Goal: Task Accomplishment & Management: Manage account settings

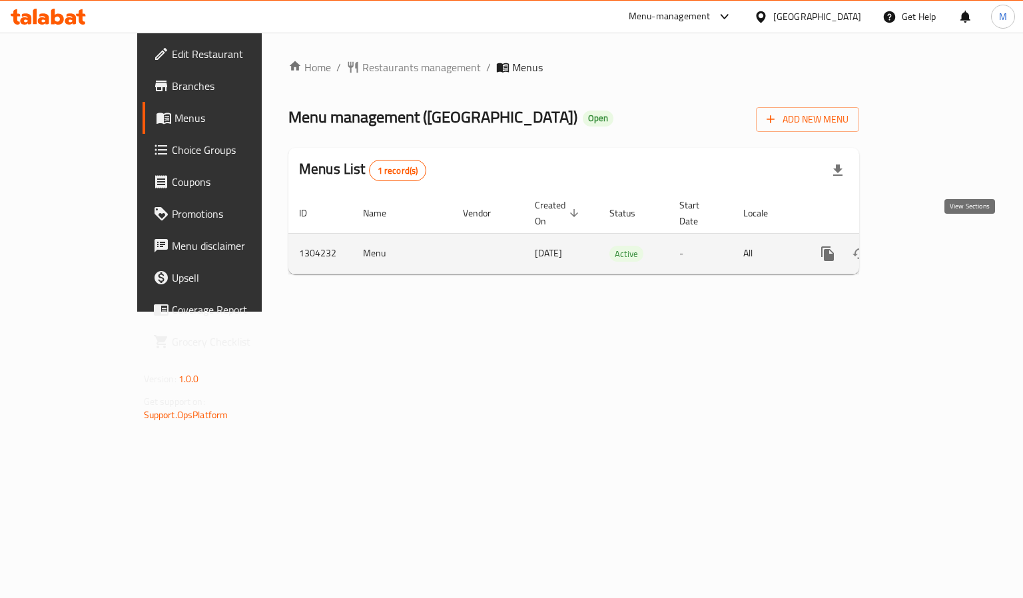
click at [932, 246] on icon "enhanced table" at bounding box center [924, 254] width 16 height 16
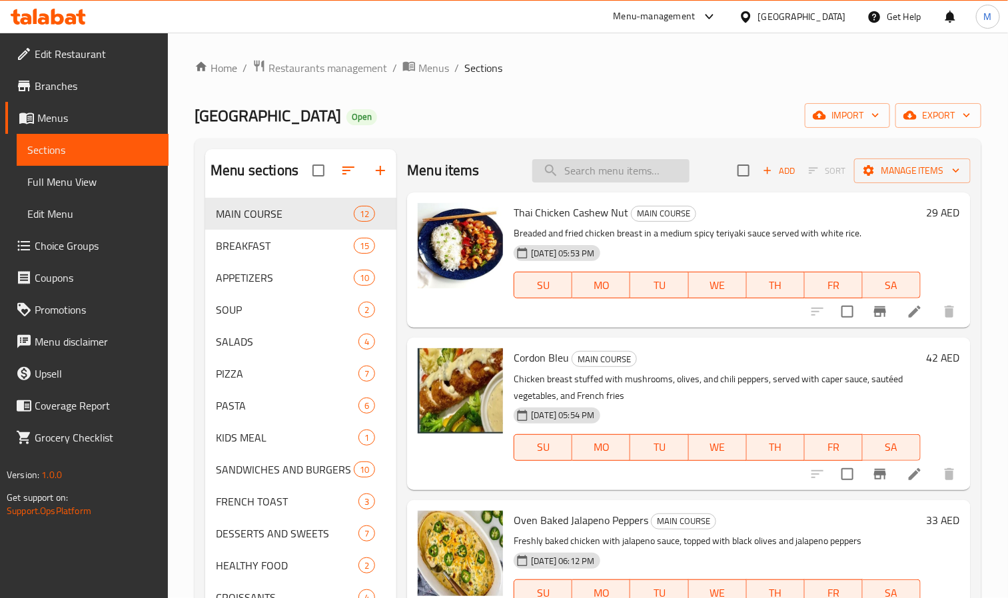
click at [648, 170] on input "search" at bounding box center [610, 170] width 157 height 23
paste input "Chicken valencia"
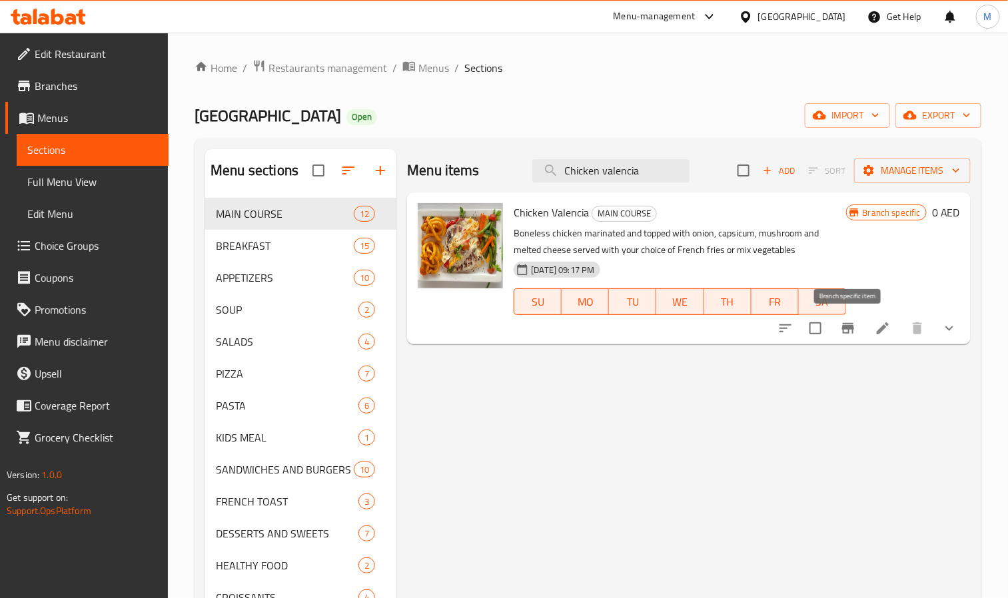
type input "Chicken valencia"
click at [849, 330] on icon "Branch-specific-item" at bounding box center [848, 328] width 12 height 11
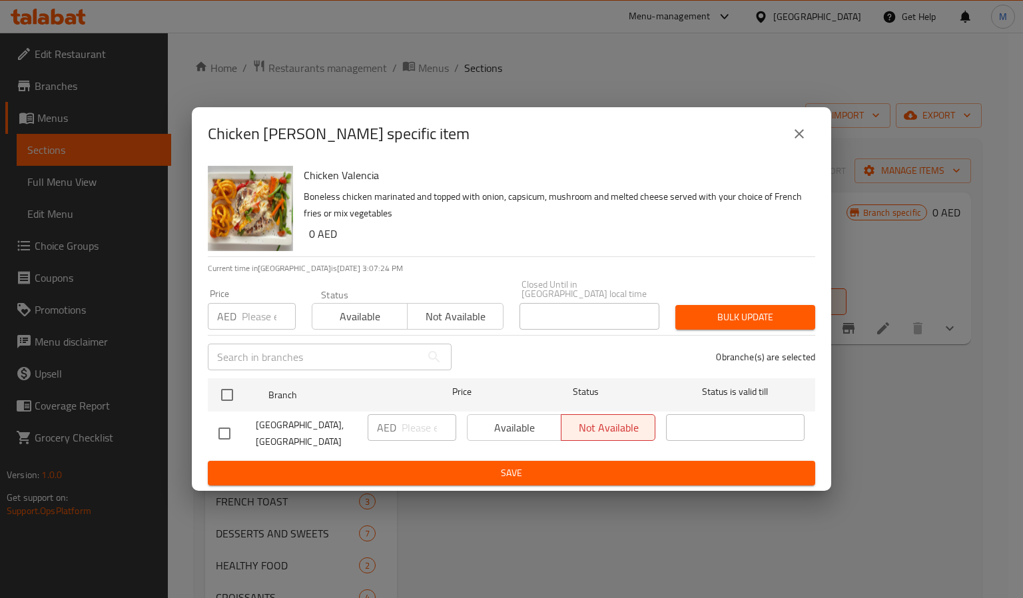
click at [800, 138] on icon "close" at bounding box center [799, 134] width 16 height 16
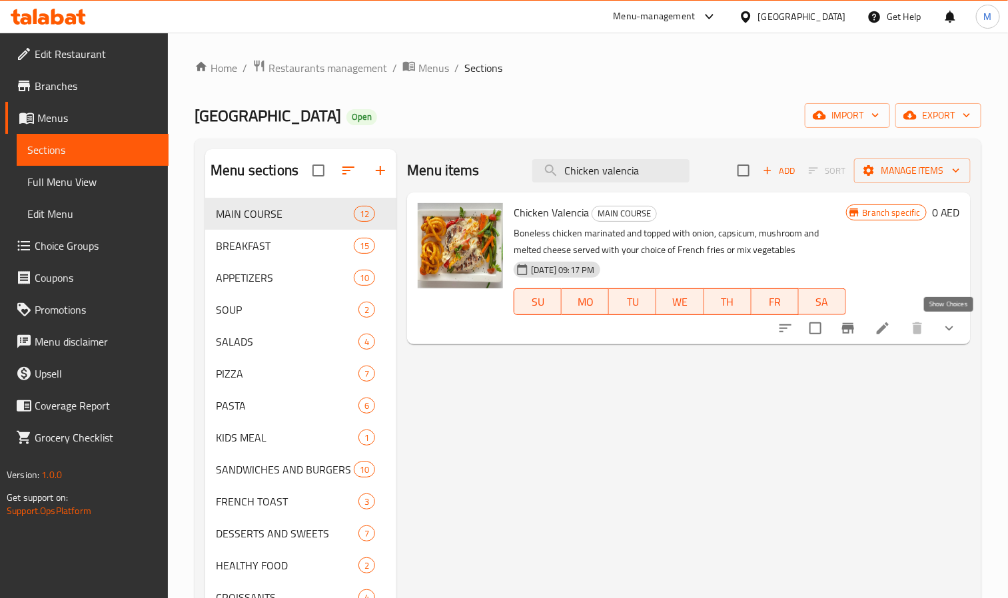
click at [955, 330] on icon "show more" at bounding box center [949, 328] width 16 height 16
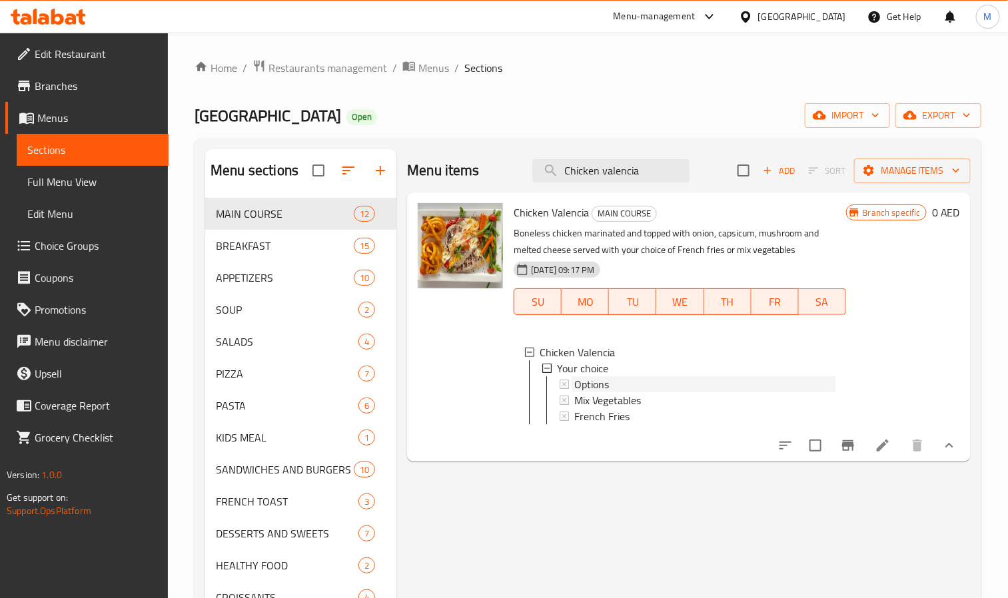
click at [590, 382] on span "Options" at bounding box center [591, 384] width 35 height 16
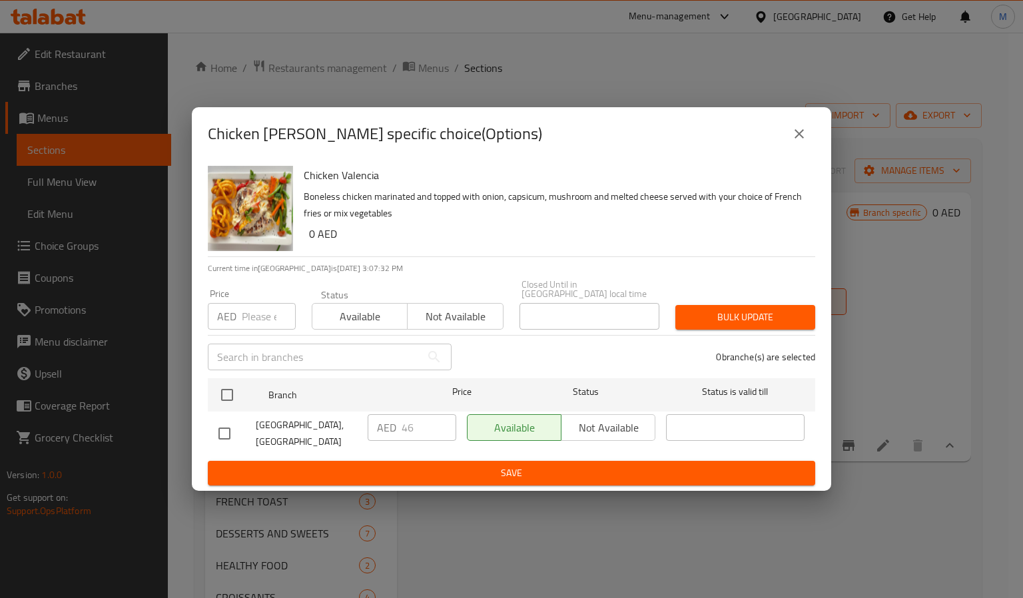
click at [806, 136] on icon "close" at bounding box center [799, 134] width 16 height 16
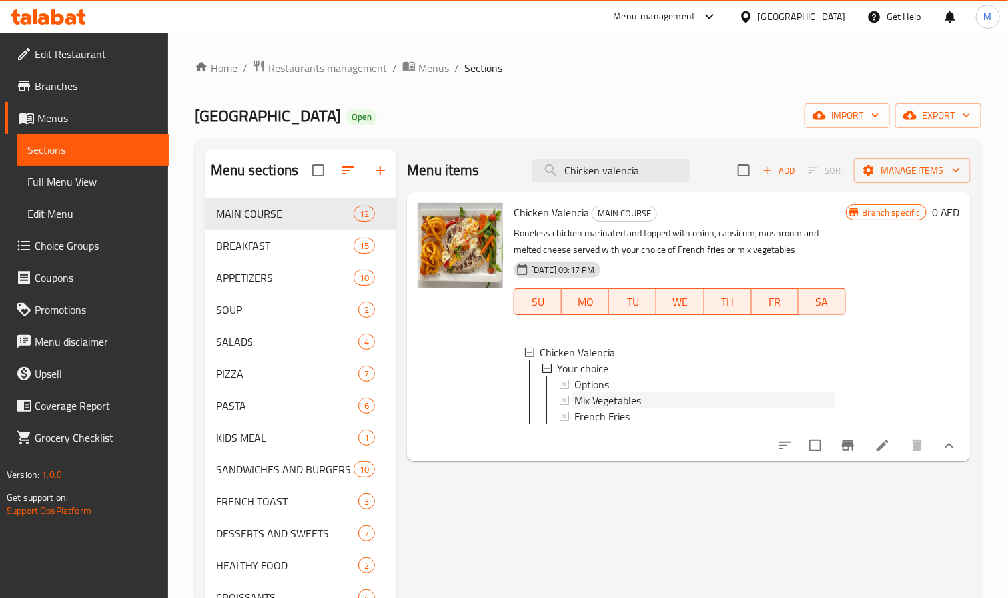
click at [612, 400] on span "Mix Vegetables" at bounding box center [607, 400] width 67 height 16
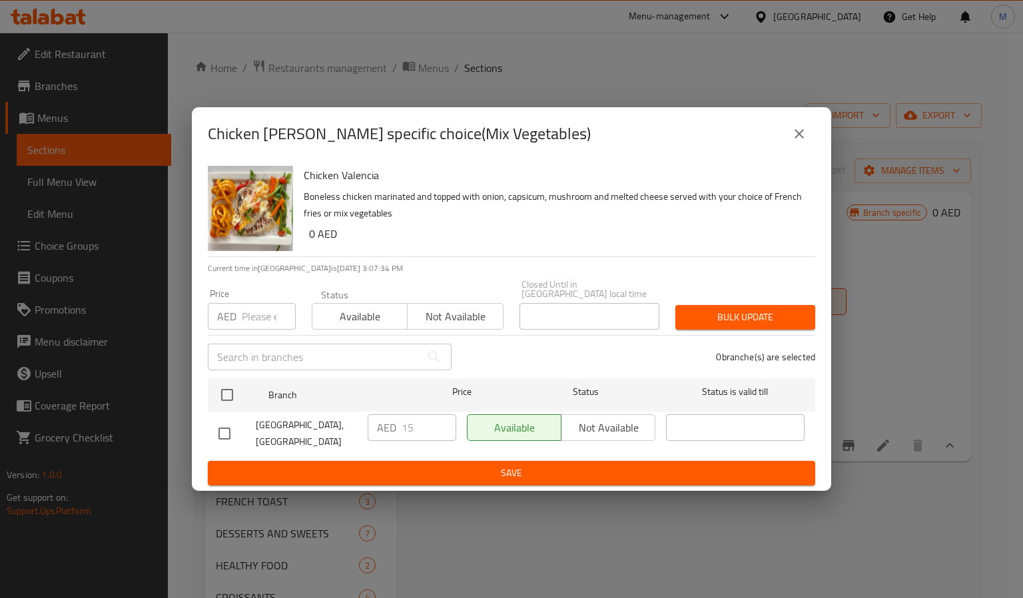
click at [797, 138] on icon "close" at bounding box center [799, 134] width 16 height 16
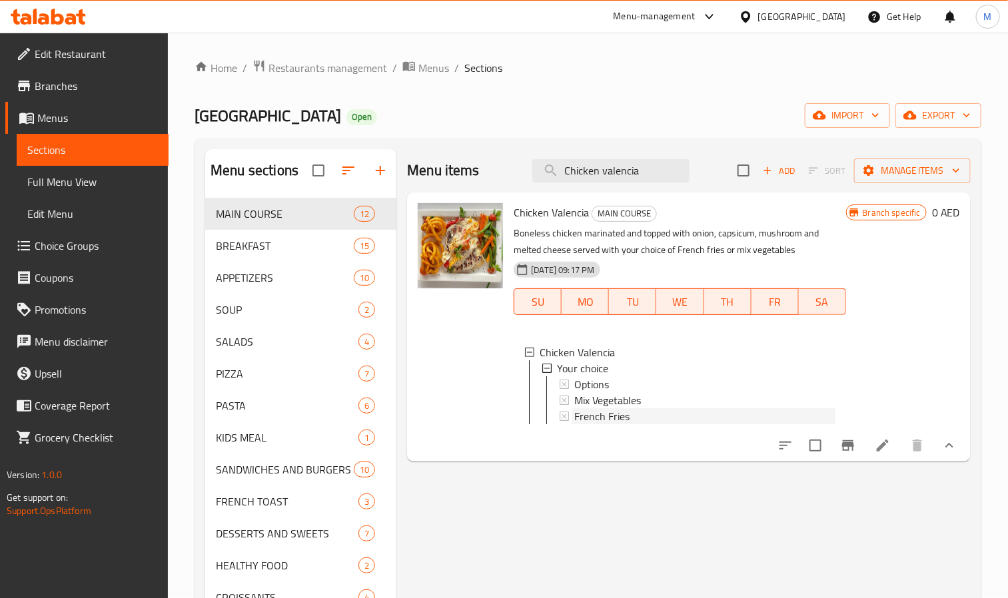
click at [599, 408] on span "French Fries" at bounding box center [601, 416] width 55 height 16
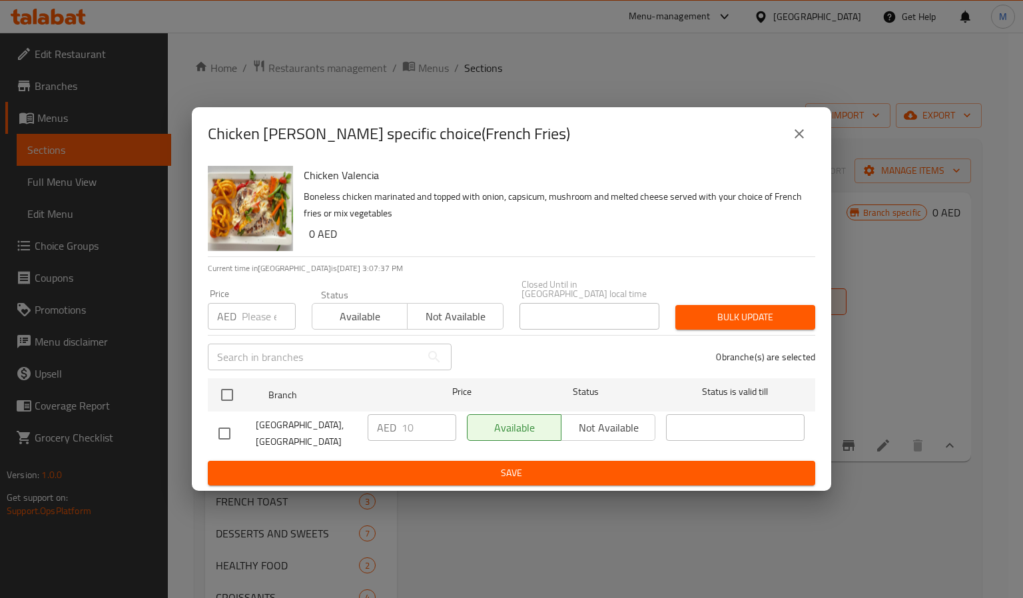
click at [806, 133] on icon "close" at bounding box center [799, 134] width 16 height 16
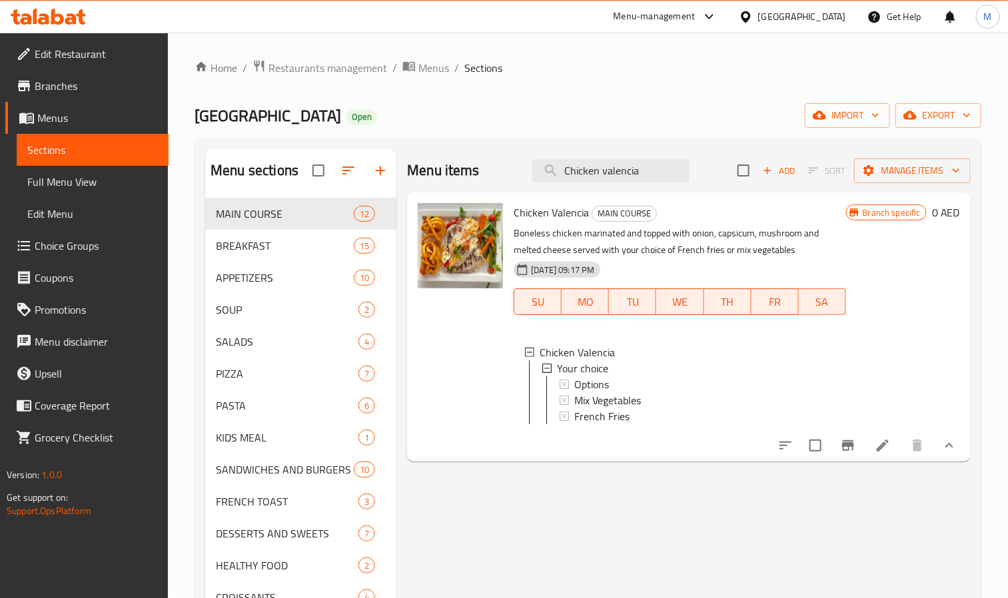
click at [444, 422] on div at bounding box center [460, 327] width 96 height 258
drag, startPoint x: 444, startPoint y: 422, endPoint x: 456, endPoint y: 470, distance: 49.4
click at [456, 456] on div at bounding box center [460, 327] width 96 height 258
click at [888, 450] on li at bounding box center [882, 446] width 37 height 24
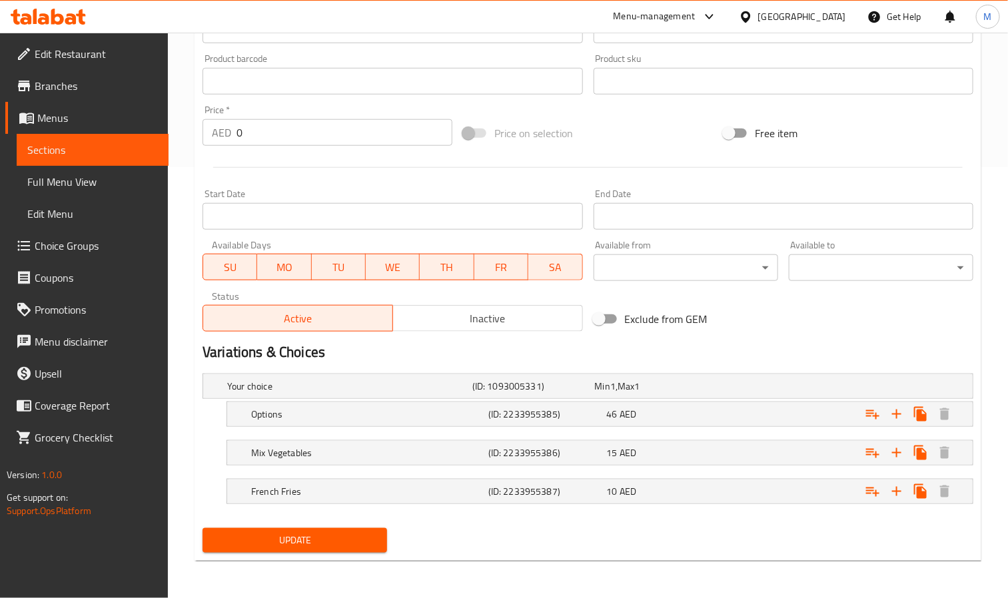
scroll to position [432, 0]
click at [438, 316] on span "Inactive" at bounding box center [487, 318] width 179 height 19
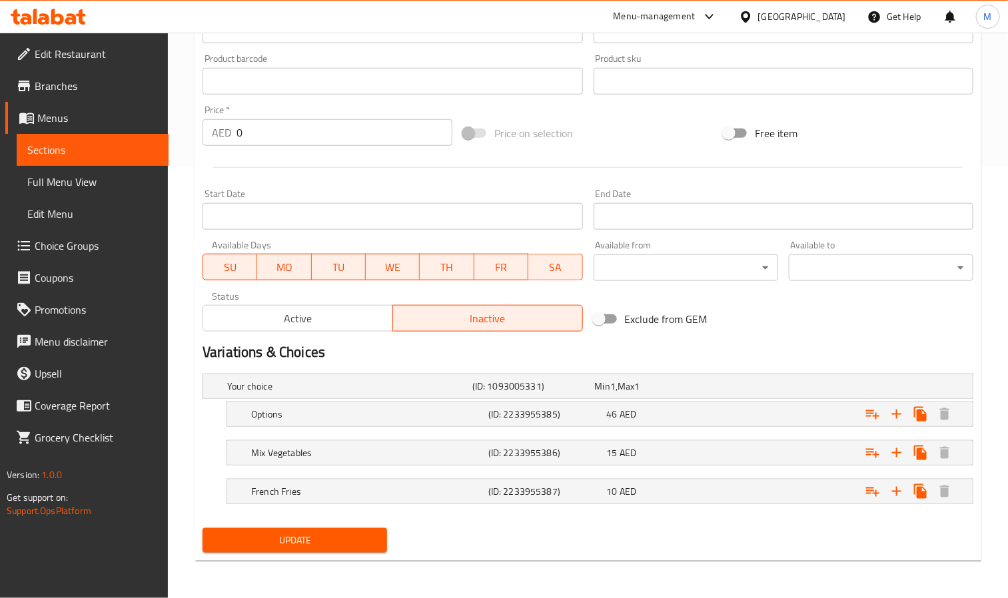
click at [330, 534] on span "Update" at bounding box center [294, 540] width 163 height 17
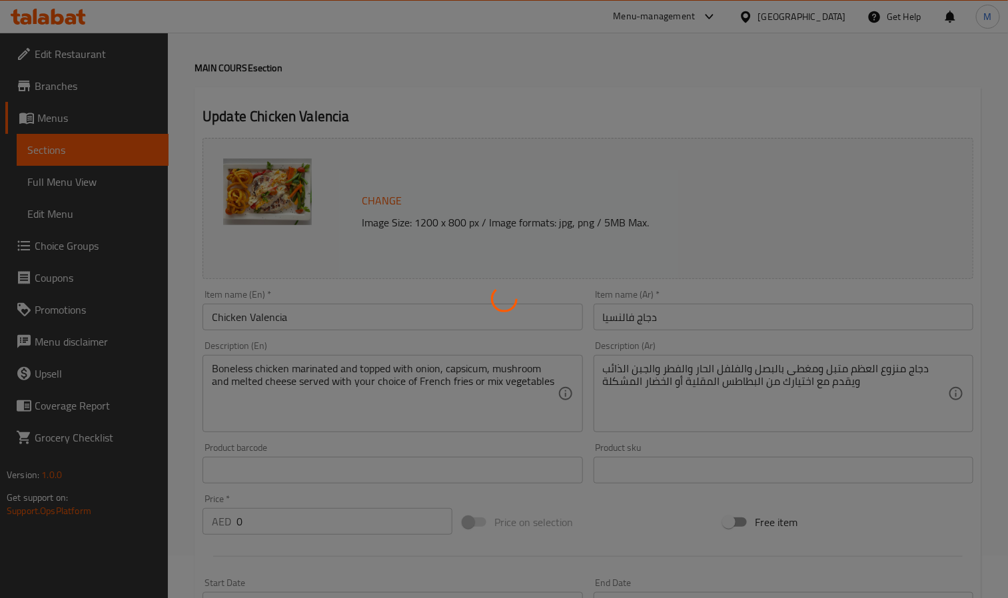
scroll to position [0, 0]
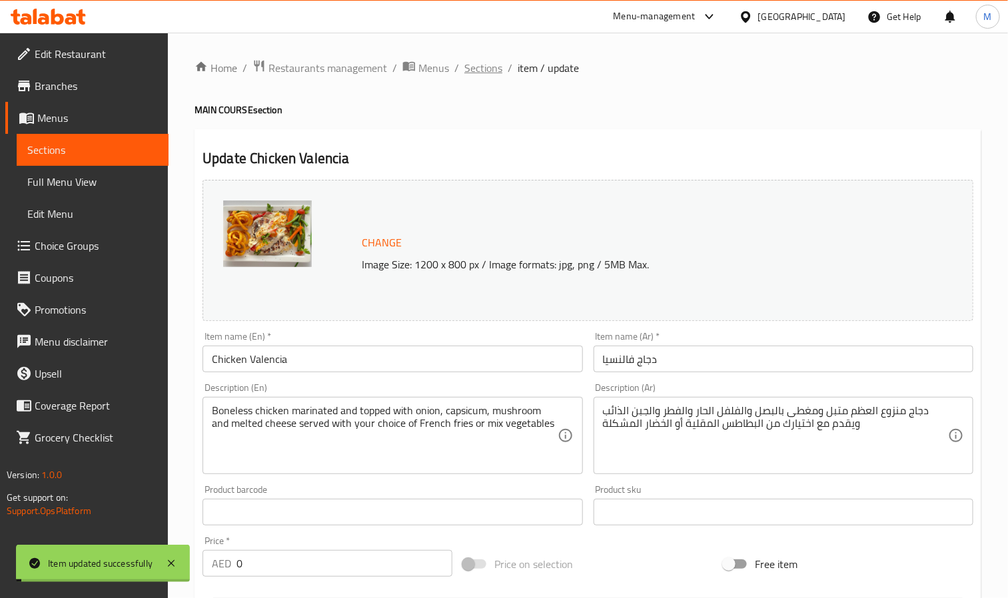
click at [486, 66] on span "Sections" at bounding box center [483, 68] width 38 height 16
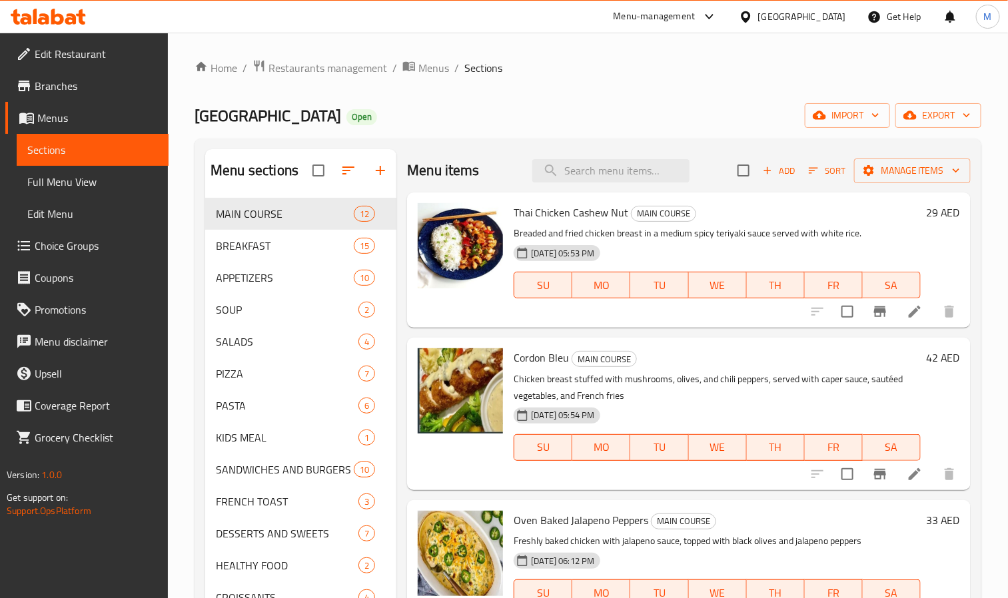
click at [708, 93] on div "Home / Restaurants management / Menus / Sections SIMULI LAKE RESTAURANT Open im…" at bounding box center [587, 408] width 787 height 699
click at [631, 166] on input "search" at bounding box center [610, 170] width 157 height 23
paste input "Chicken valencia"
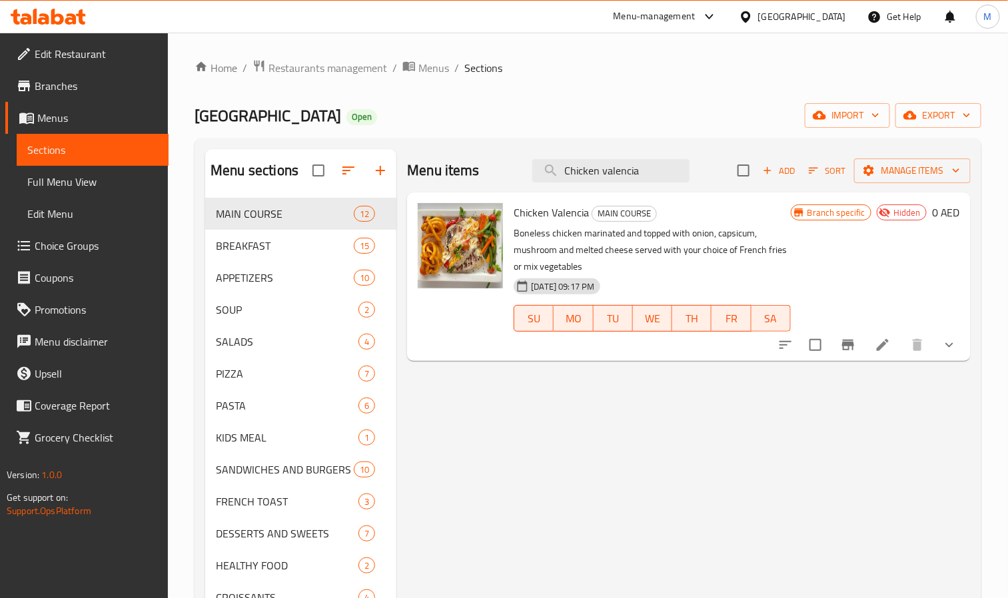
type input "Chicken valencia"
click at [877, 344] on icon at bounding box center [883, 345] width 16 height 16
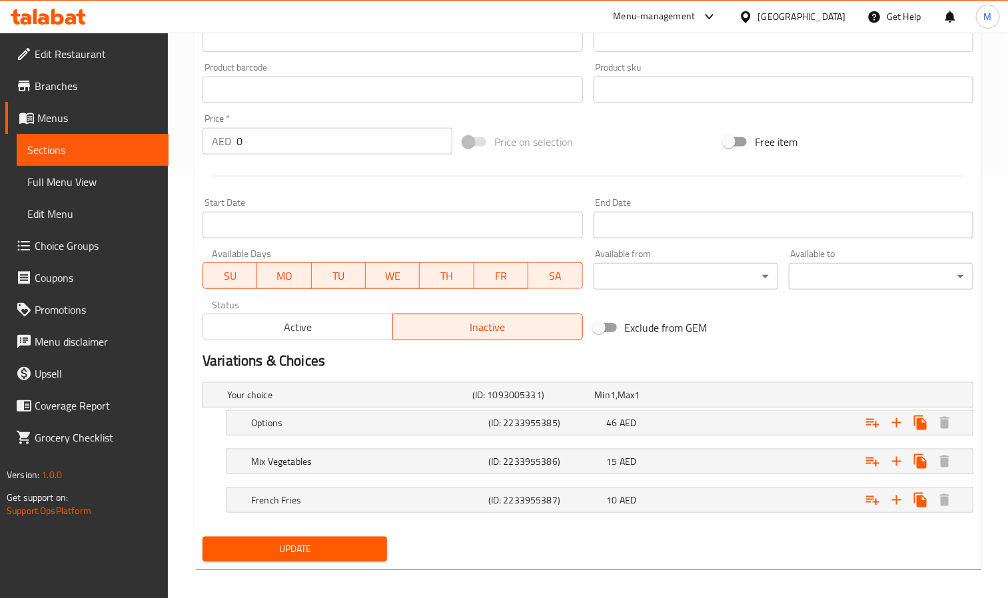
scroll to position [432, 0]
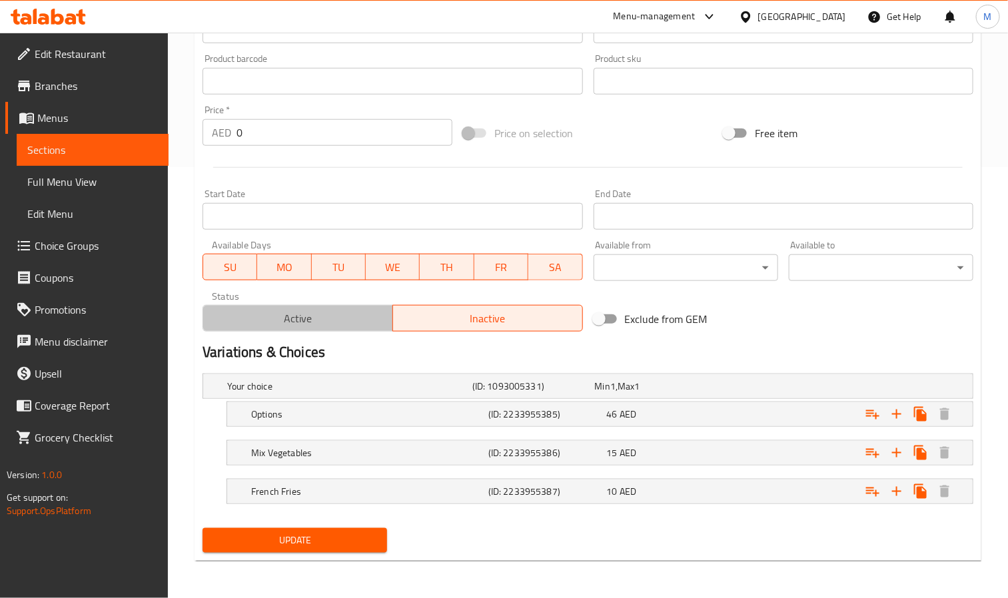
click at [326, 318] on span "Active" at bounding box center [297, 318] width 179 height 19
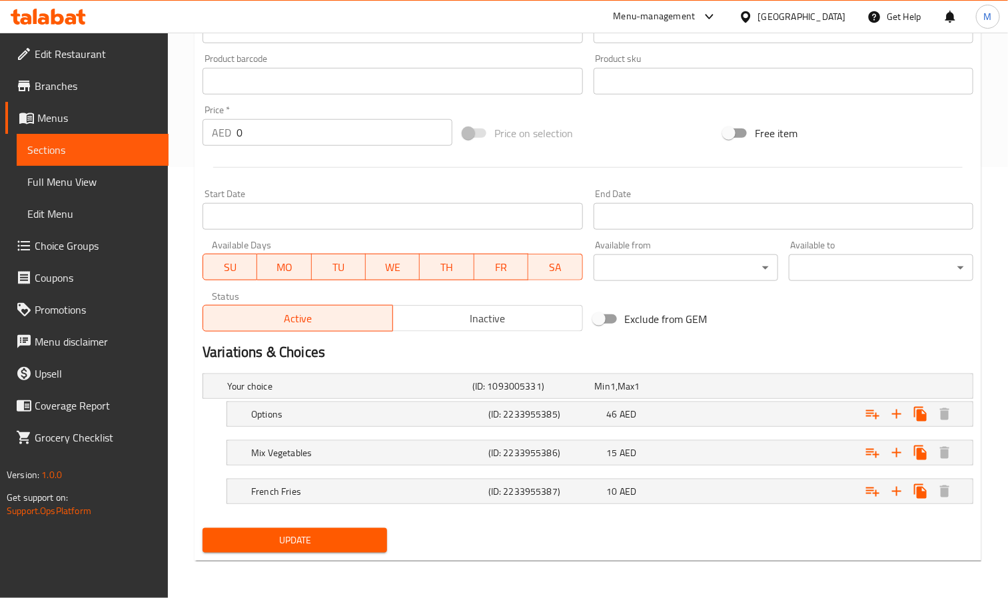
click at [360, 536] on span "Update" at bounding box center [294, 540] width 163 height 17
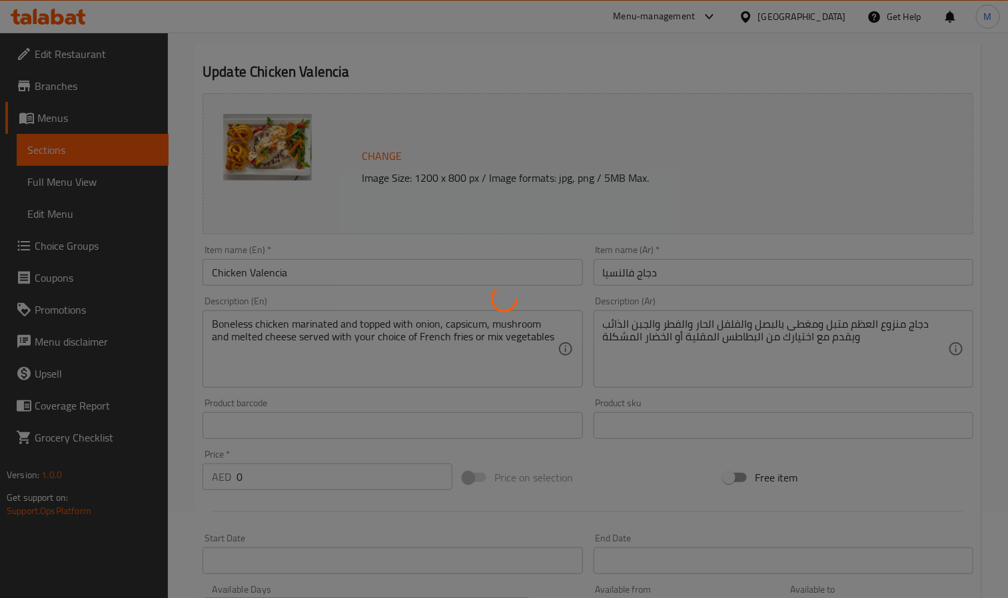
scroll to position [0, 0]
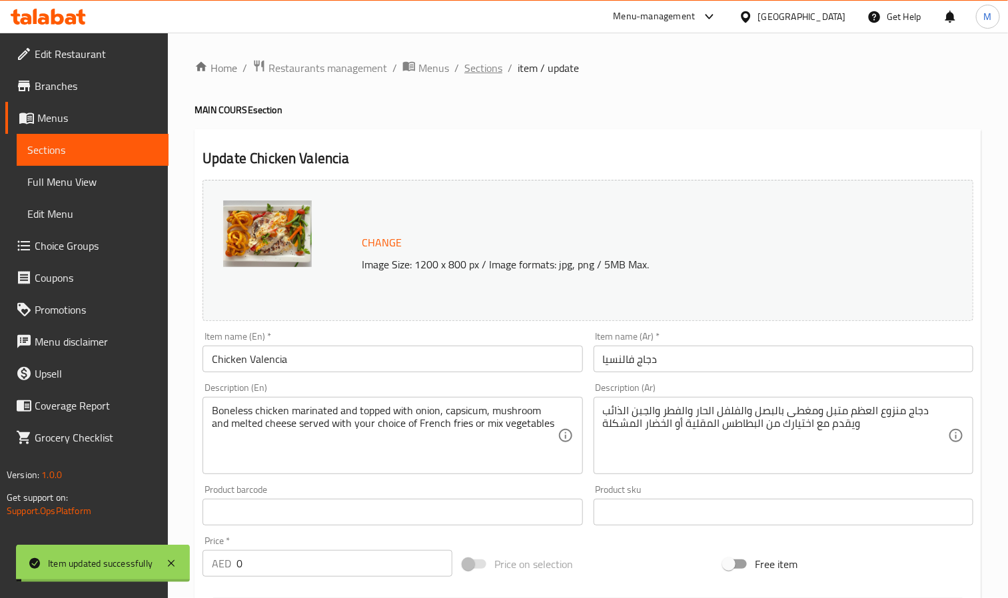
click at [490, 70] on span "Sections" at bounding box center [483, 68] width 38 height 16
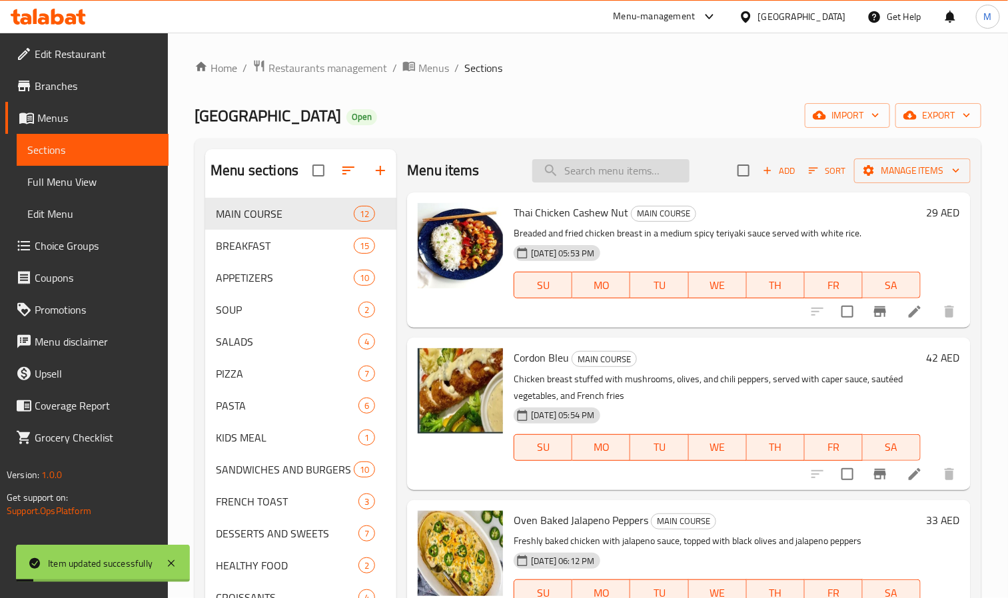
click at [649, 166] on input "search" at bounding box center [610, 170] width 157 height 23
paste input "Chicken valencia"
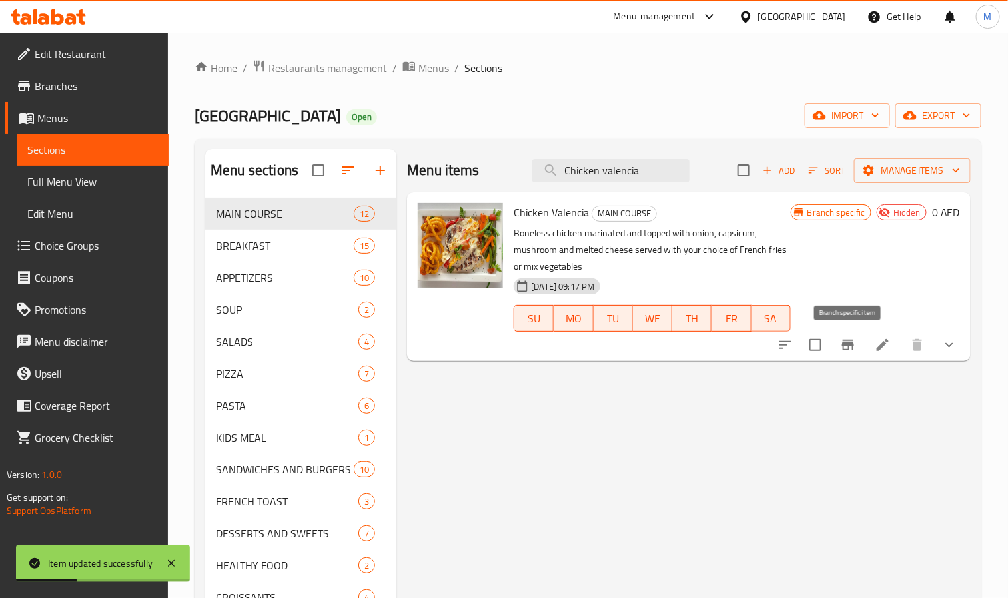
type input "Chicken valencia"
click at [849, 344] on icon "Branch-specific-item" at bounding box center [848, 345] width 12 height 11
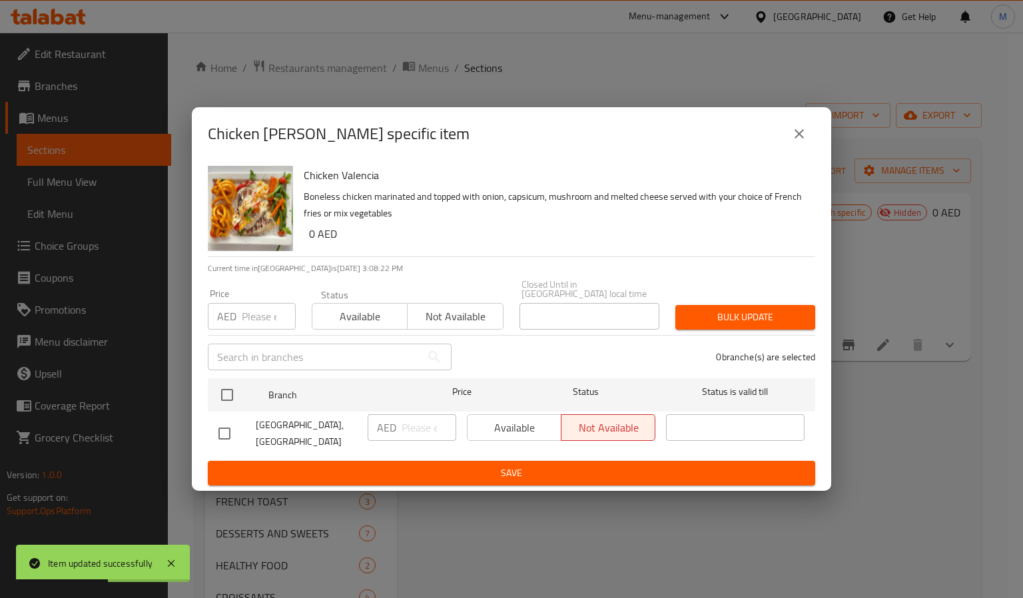
click at [810, 139] on button "close" at bounding box center [799, 134] width 32 height 32
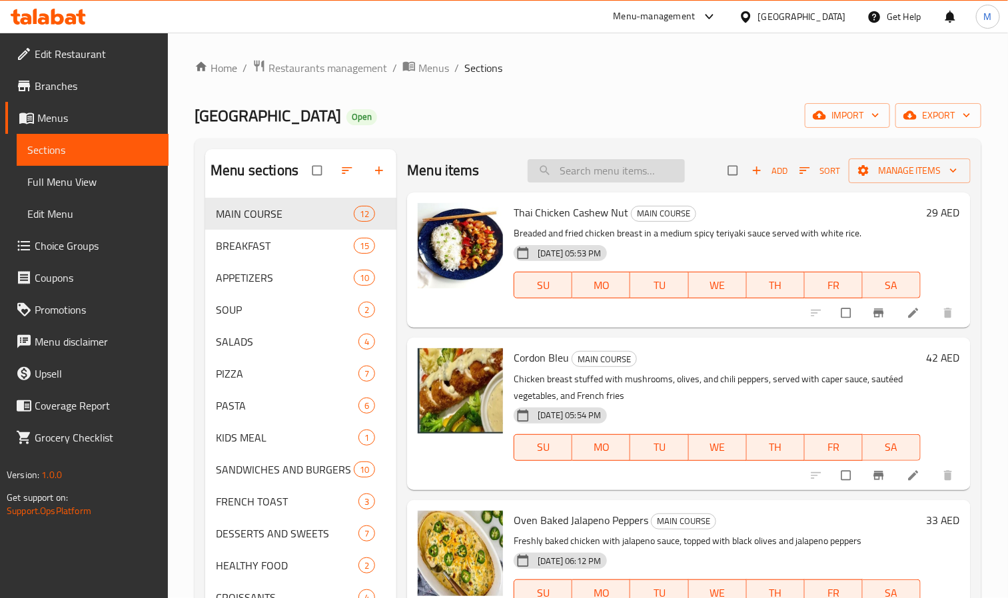
click at [594, 173] on input "search" at bounding box center [606, 170] width 157 height 23
paste input "Chicken valencia"
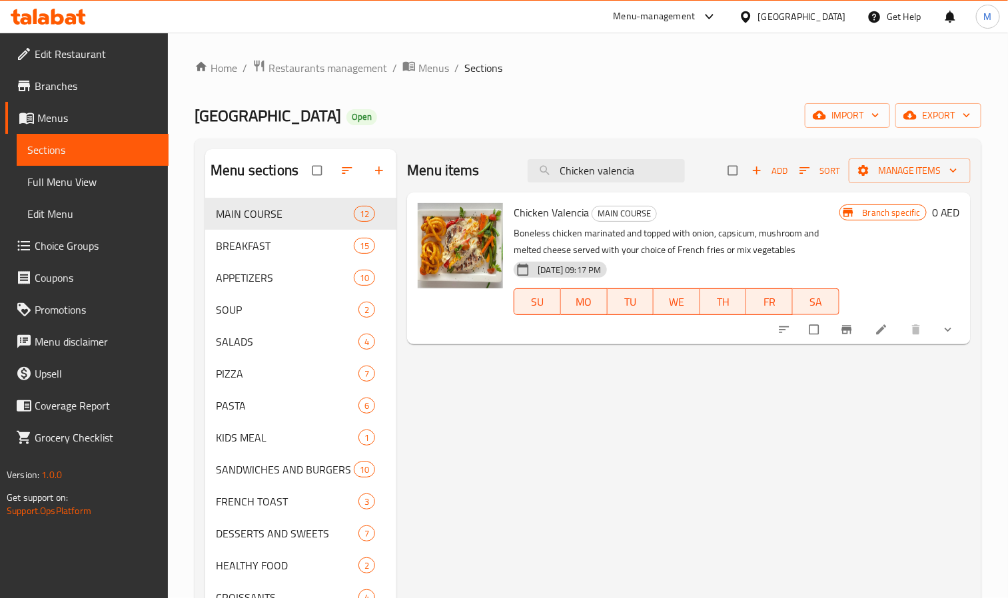
type input "Chicken valencia"
click at [843, 334] on icon "Branch-specific-item" at bounding box center [846, 330] width 10 height 9
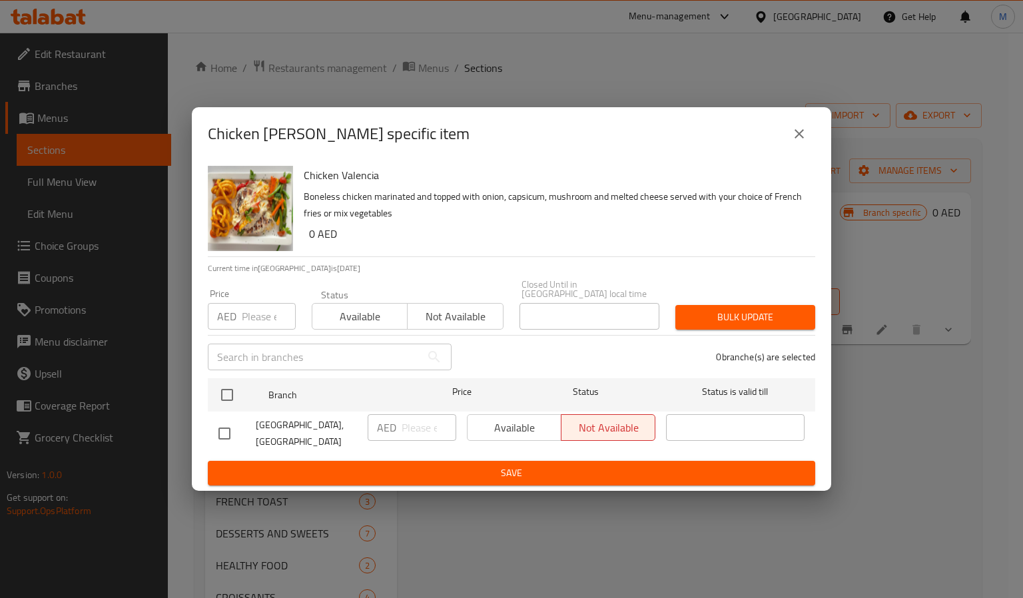
click at [797, 136] on icon "close" at bounding box center [799, 133] width 9 height 9
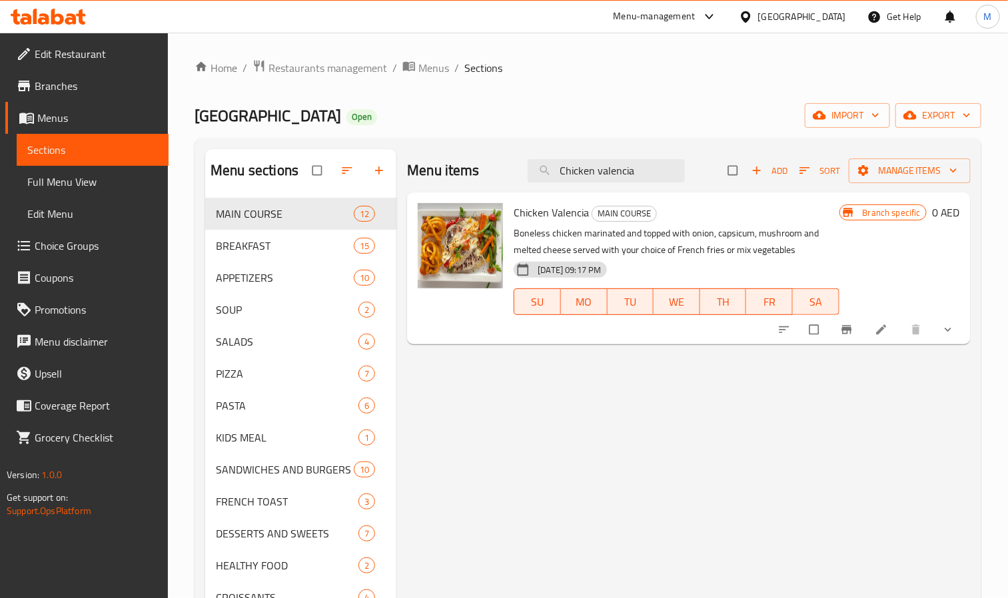
click at [640, 118] on div "SIMULI LAKE RESTAURANT Open import export" at bounding box center [587, 115] width 787 height 25
click at [22, 8] on div at bounding box center [48, 16] width 97 height 27
click at [42, 19] on icon at bounding box center [43, 18] width 11 height 11
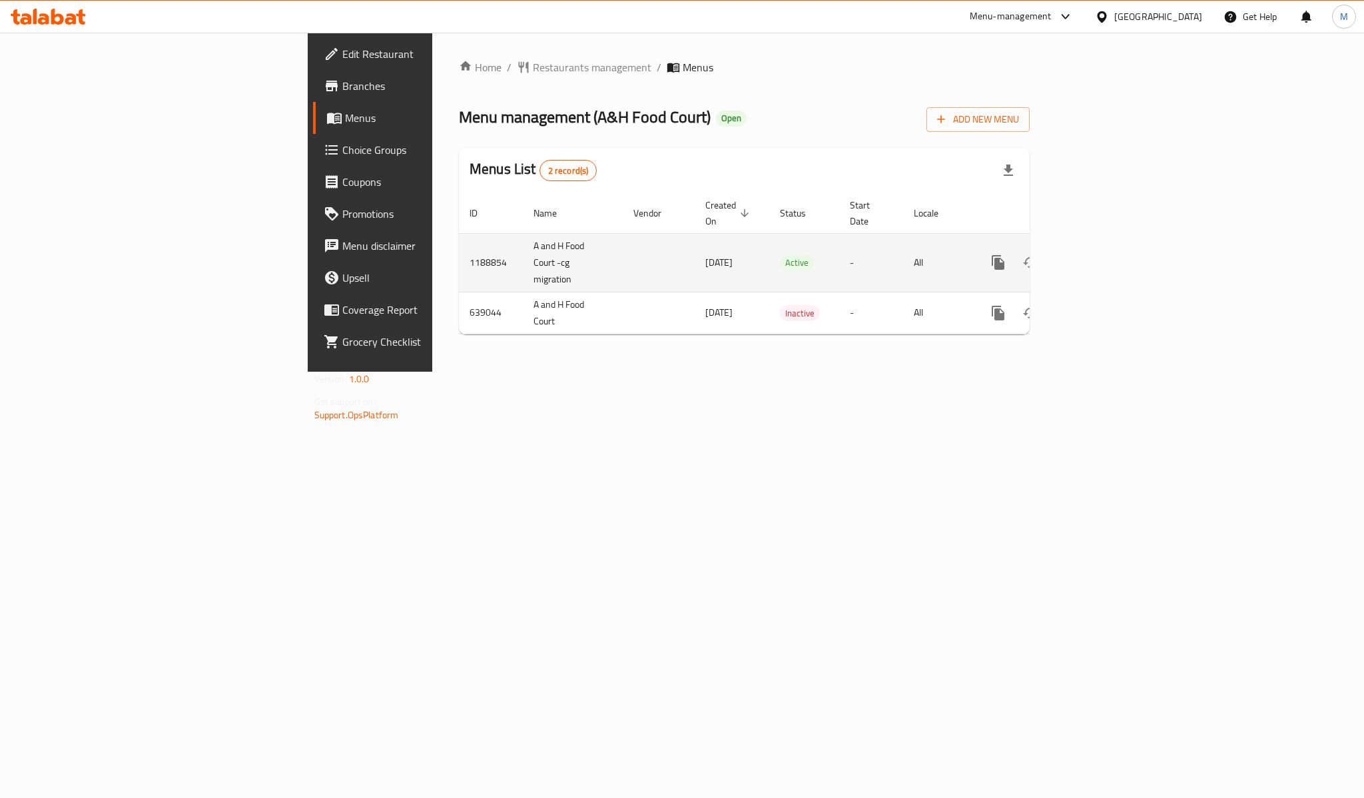
click at [1102, 254] on icon "enhanced table" at bounding box center [1094, 262] width 16 height 16
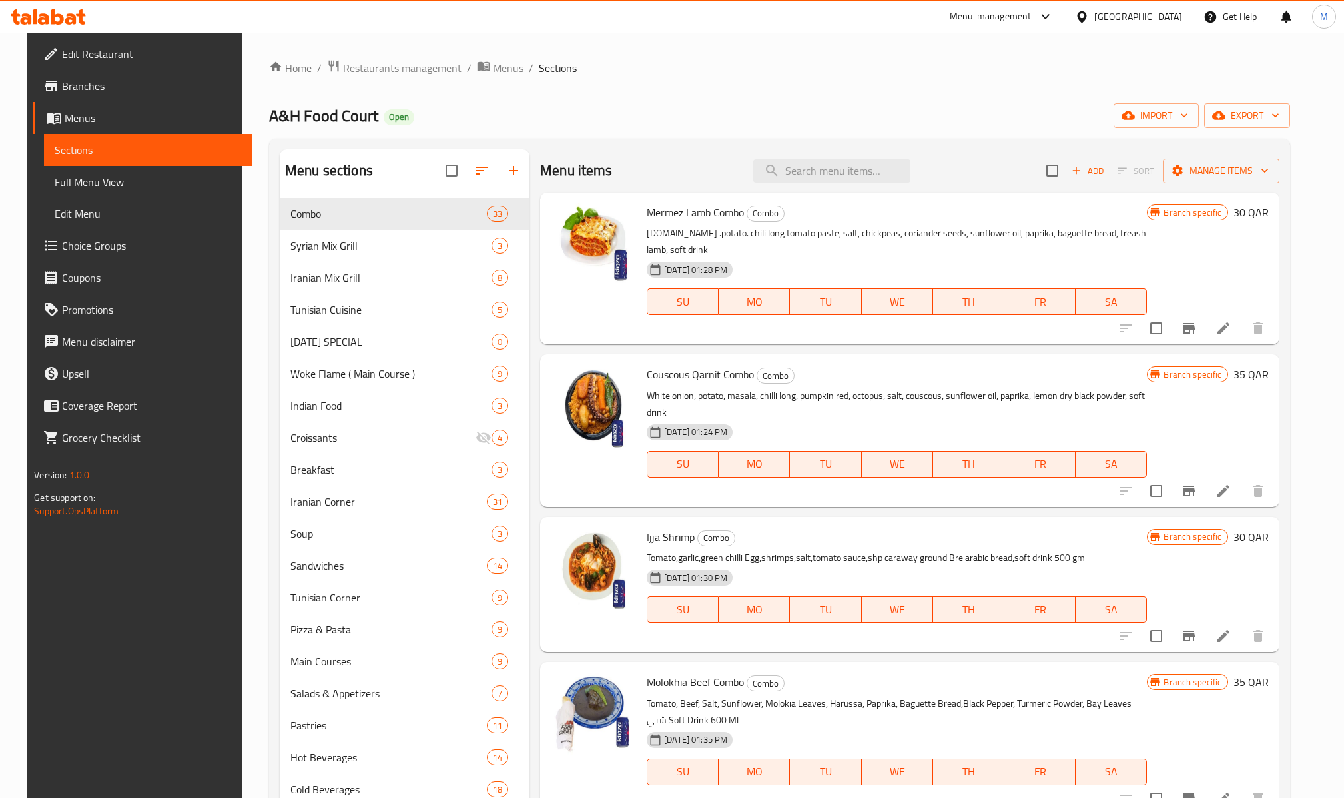
click at [863, 198] on div "Mermez Lamb Combo Combo Veg.onion .potato. chili long tomato paste, salt, chick…" at bounding box center [909, 268] width 739 height 152
click at [875, 180] on input "search" at bounding box center [831, 170] width 157 height 23
paste input "Syrian Mix Grill"
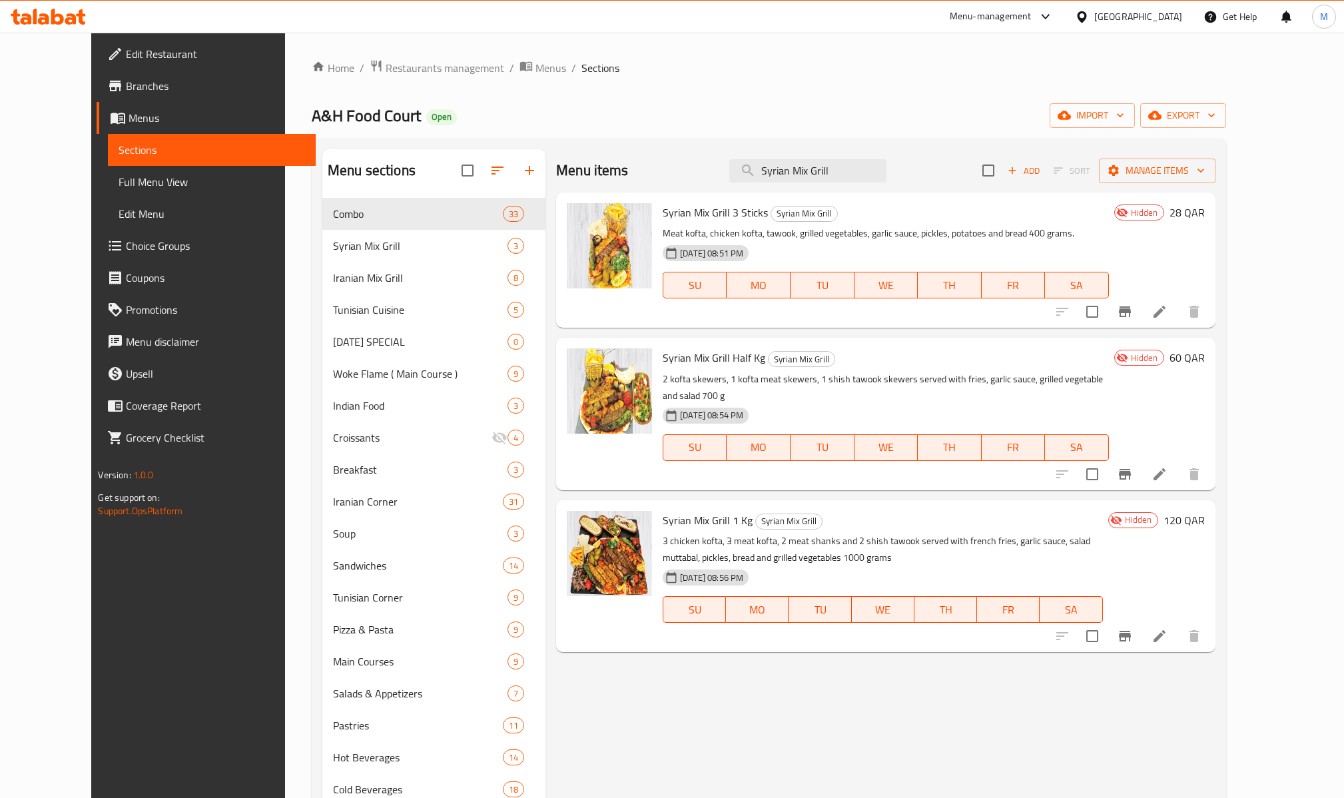
drag, startPoint x: 830, startPoint y: 63, endPoint x: 646, endPoint y: 71, distance: 184.0
click at [646, 71] on ol "Home / Restaurants management / Menus / Sections" at bounding box center [769, 67] width 915 height 17
click at [825, 173] on input "Syrian Mix Grill" at bounding box center [807, 170] width 157 height 23
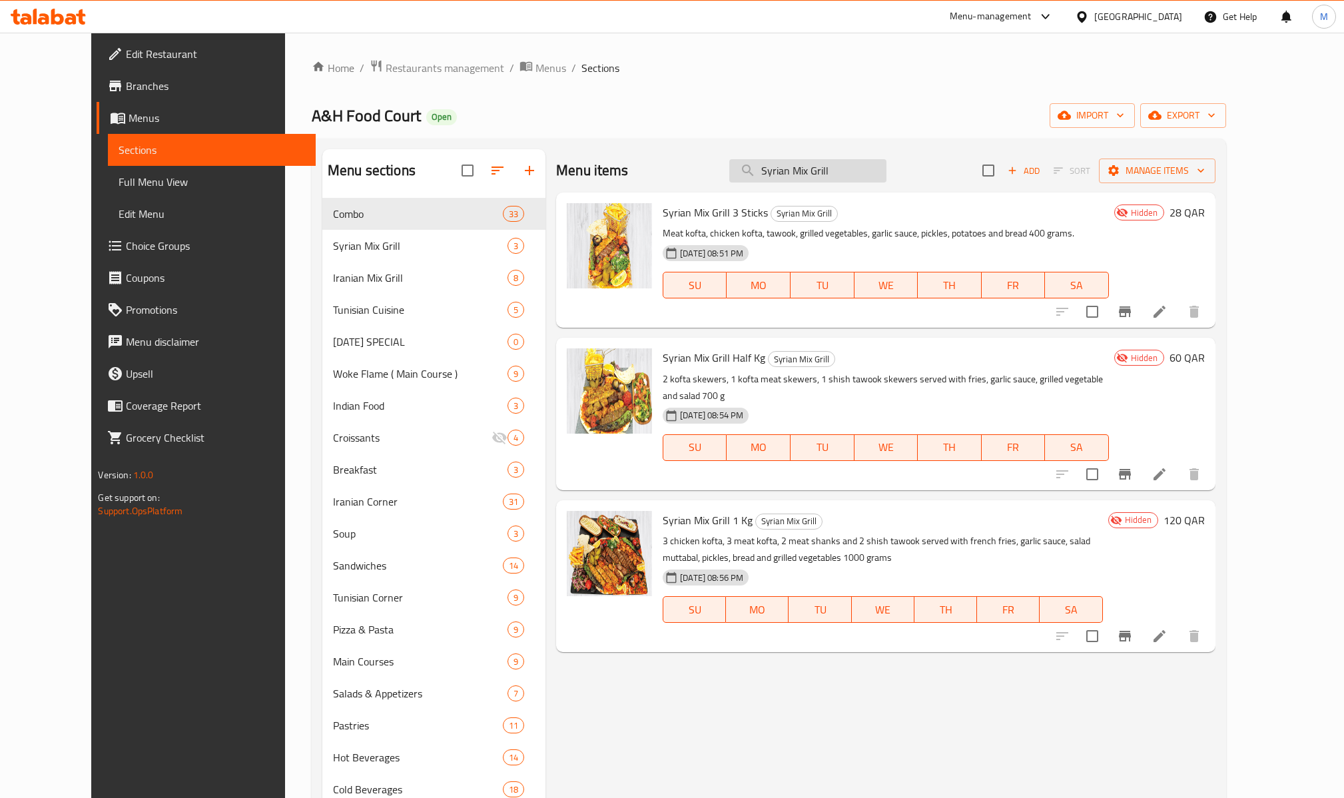
paste input "Iran"
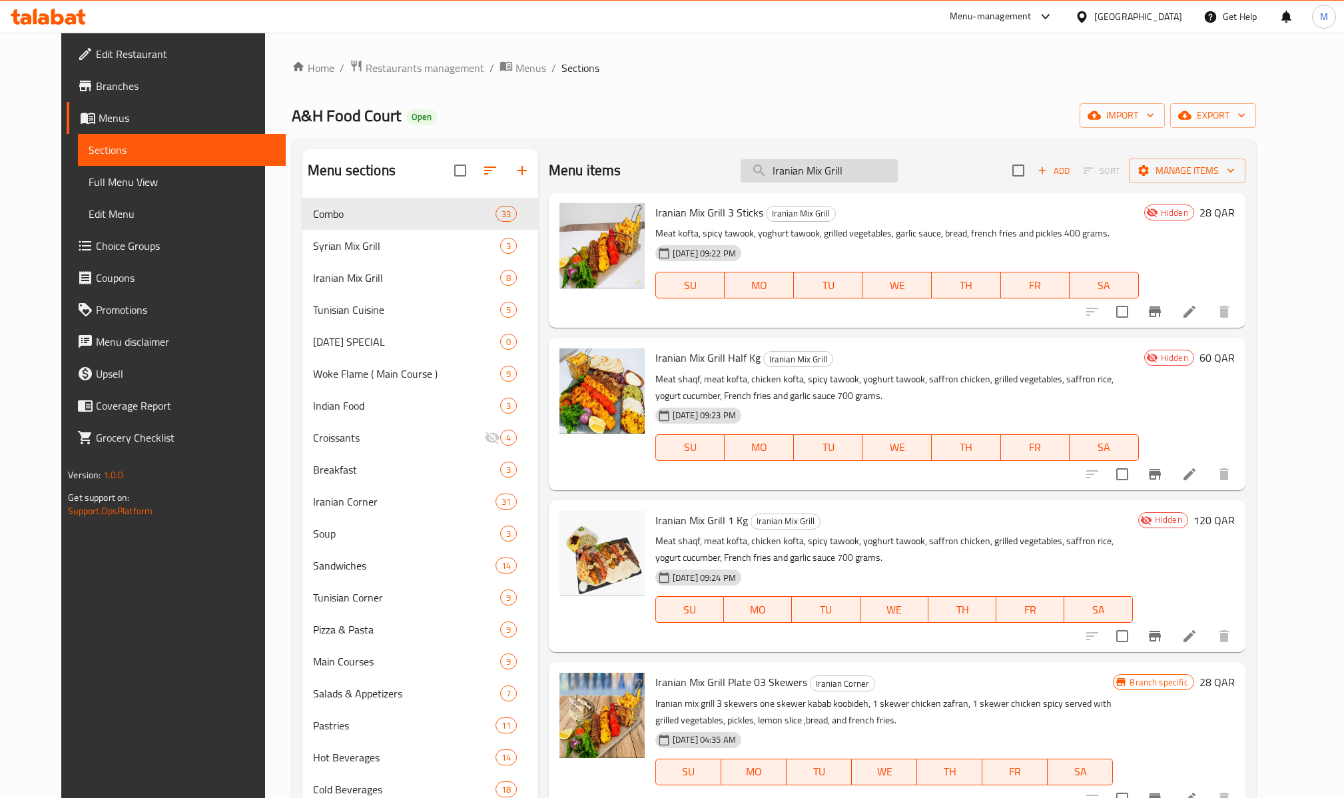
click at [849, 161] on input "Iranian Mix Grill" at bounding box center [819, 170] width 157 height 23
paste input "Tunisian Cuisine"
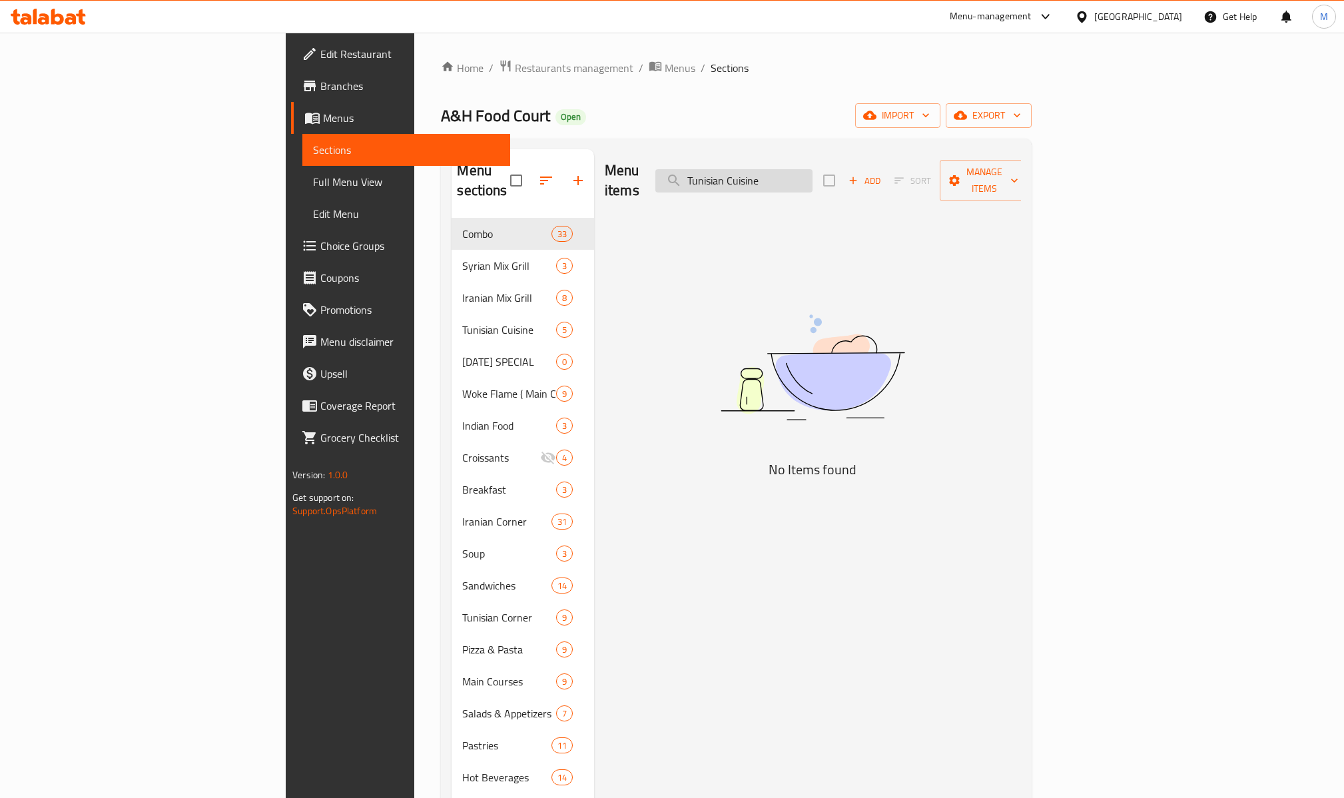
click at [813, 173] on input "Tunisian Cuisine" at bounding box center [733, 180] width 157 height 23
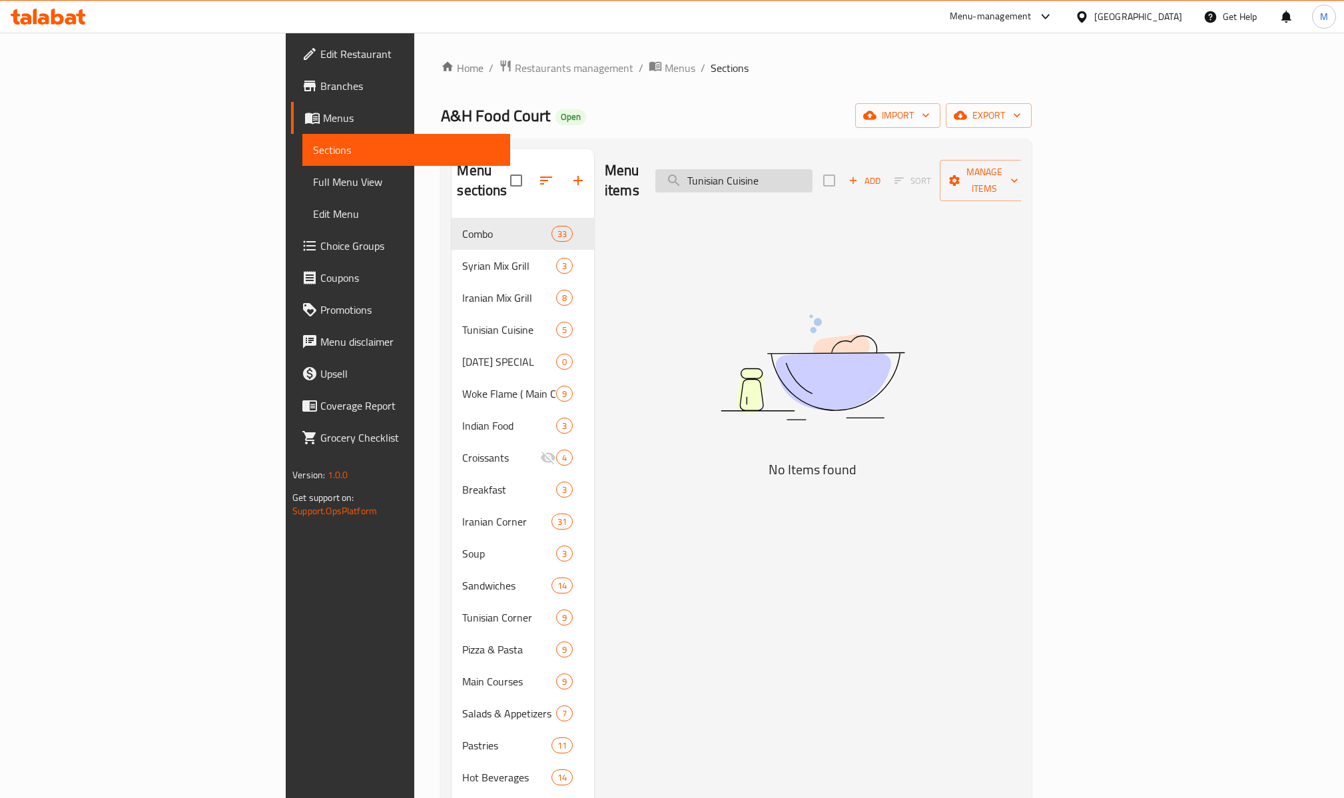
paste input "search"
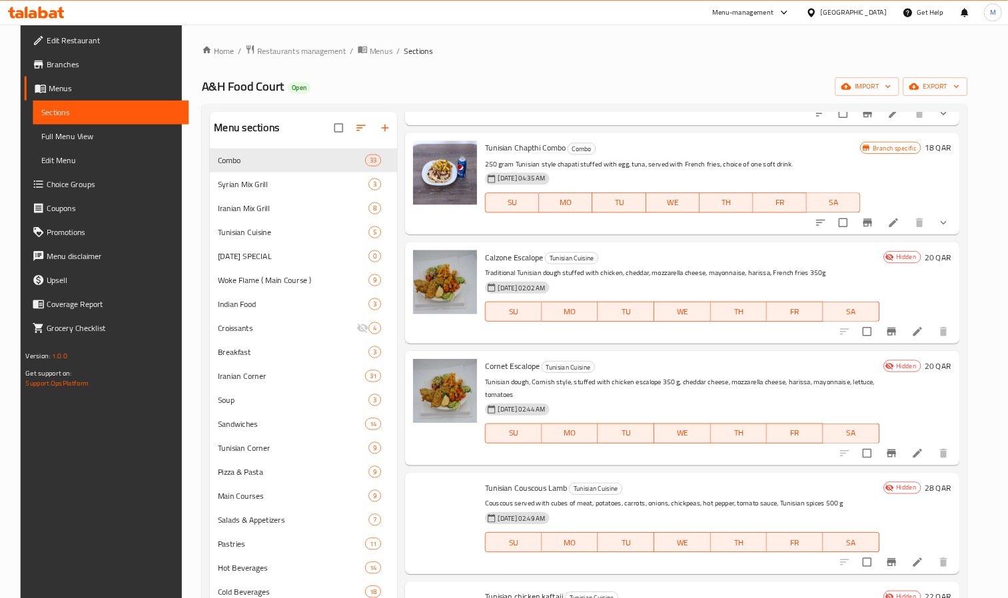
scroll to position [799, 0]
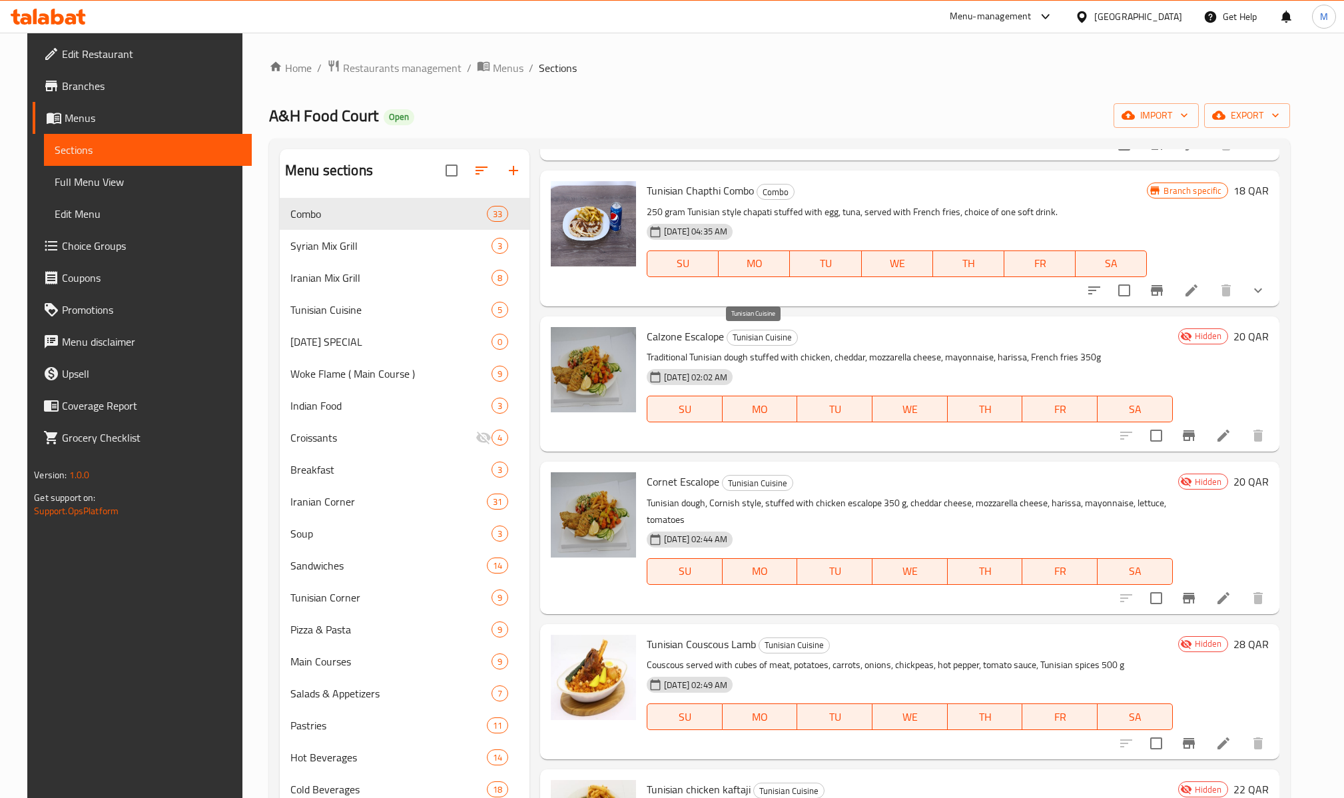
type input "Tunisian"
click at [779, 338] on span "Tunisian Cuisine" at bounding box center [762, 337] width 70 height 15
copy span "Tunisian Cuisine"
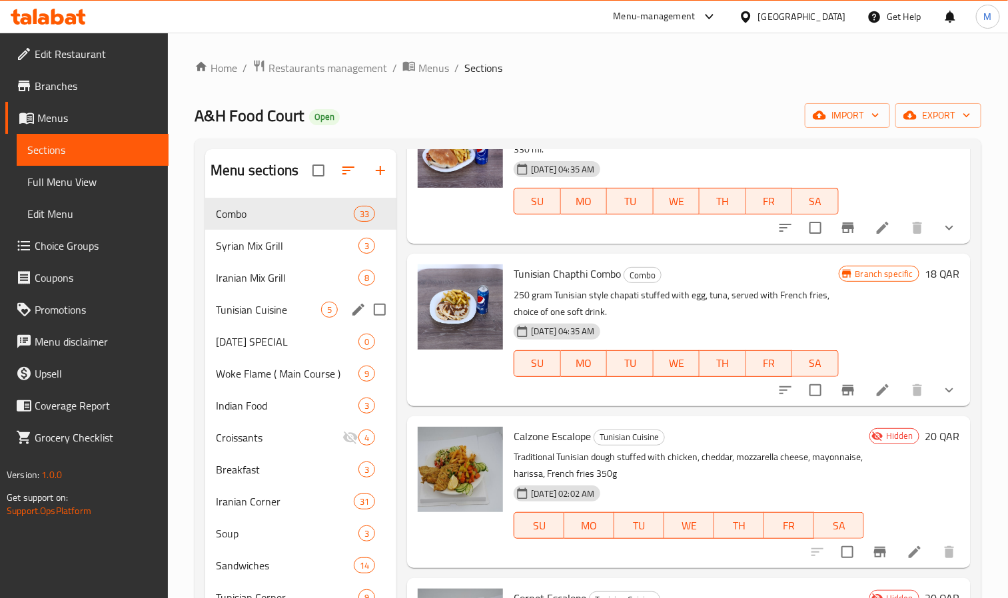
click at [292, 300] on div "Tunisian Cuisine 5" at bounding box center [300, 310] width 191 height 32
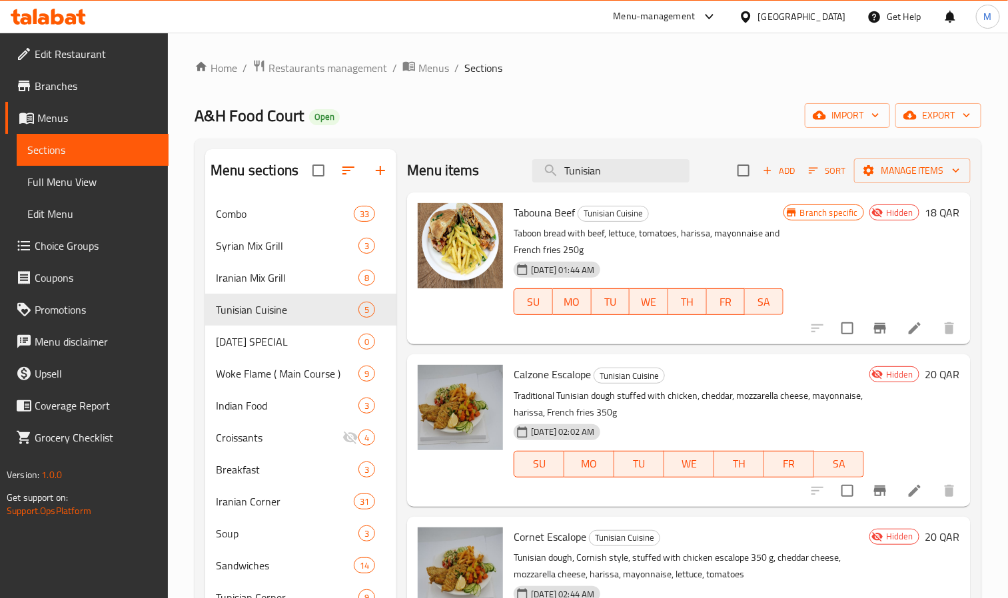
click at [796, 262] on div "Branch specific Hidden 18 QAR" at bounding box center [871, 268] width 177 height 131
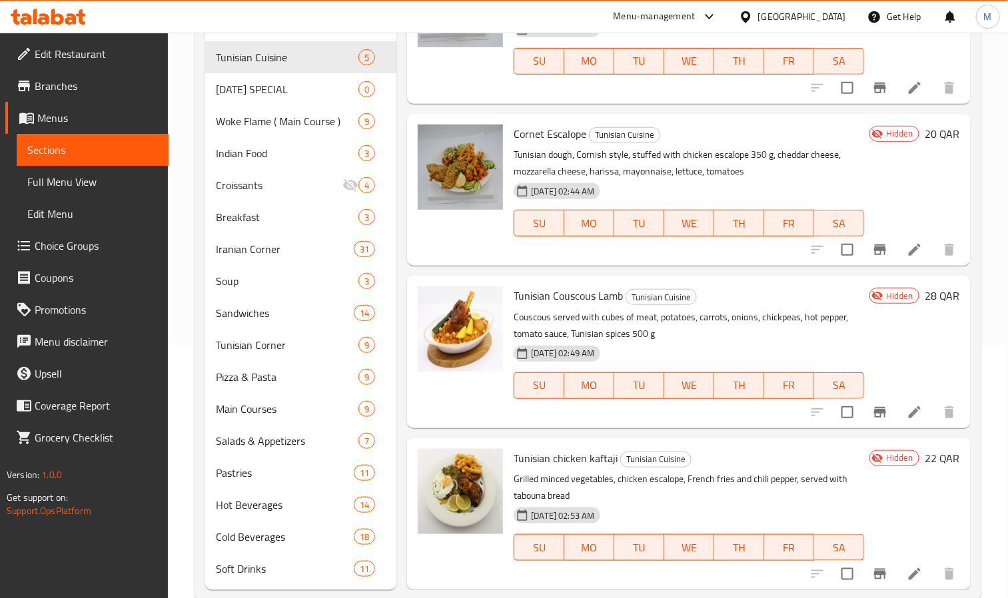
scroll to position [280, 0]
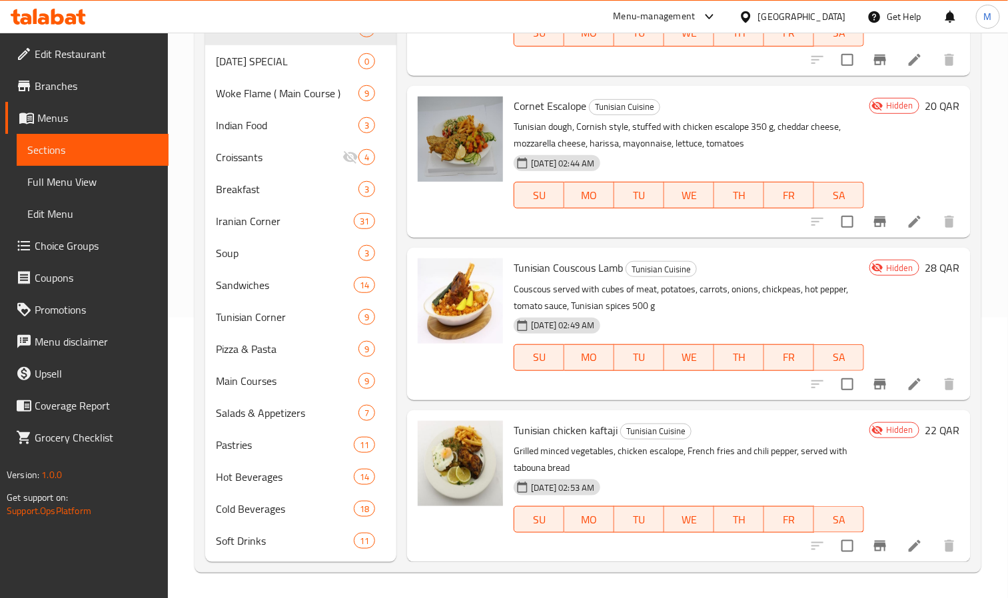
click at [634, 298] on p "Couscous served with cubes of meat, potatoes, carrots, onions, chickpeas, hot p…" at bounding box center [689, 297] width 350 height 33
click at [224, 79] on div "Woke Flame ( Main Course ) 9" at bounding box center [300, 93] width 191 height 32
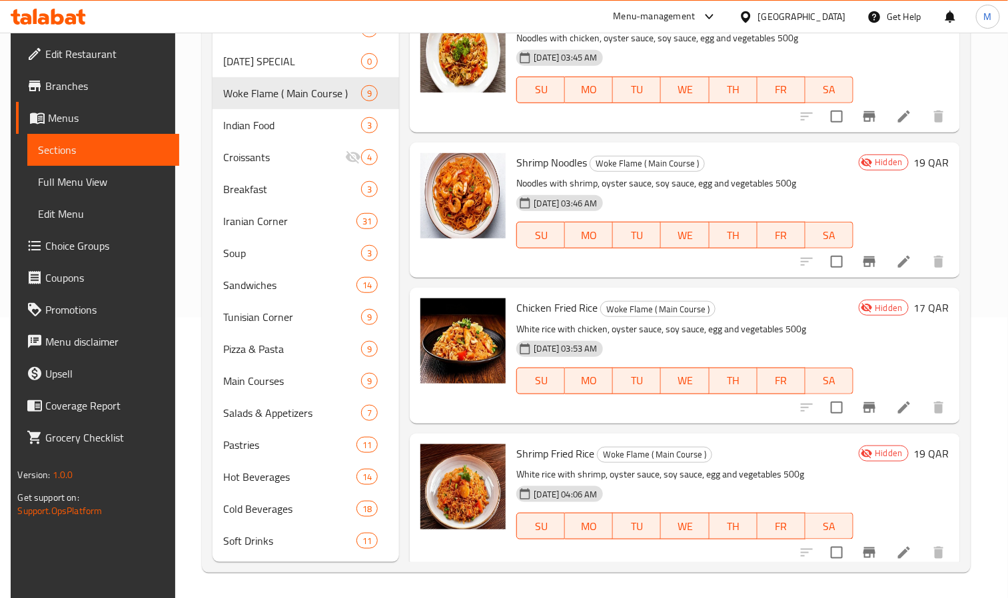
scroll to position [683, 0]
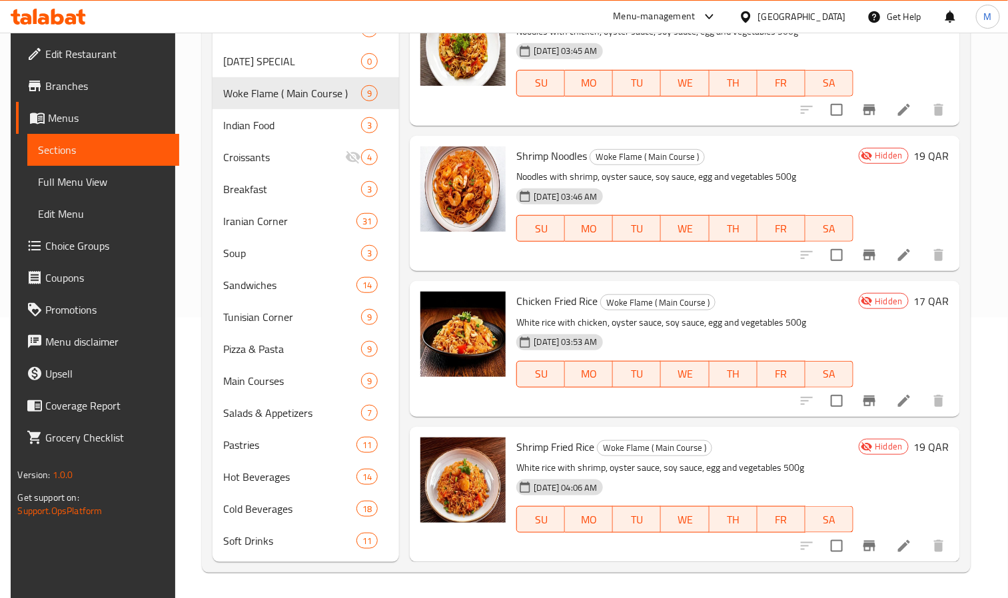
click at [566, 444] on span "Shrimp Fried Rice" at bounding box center [555, 447] width 78 height 20
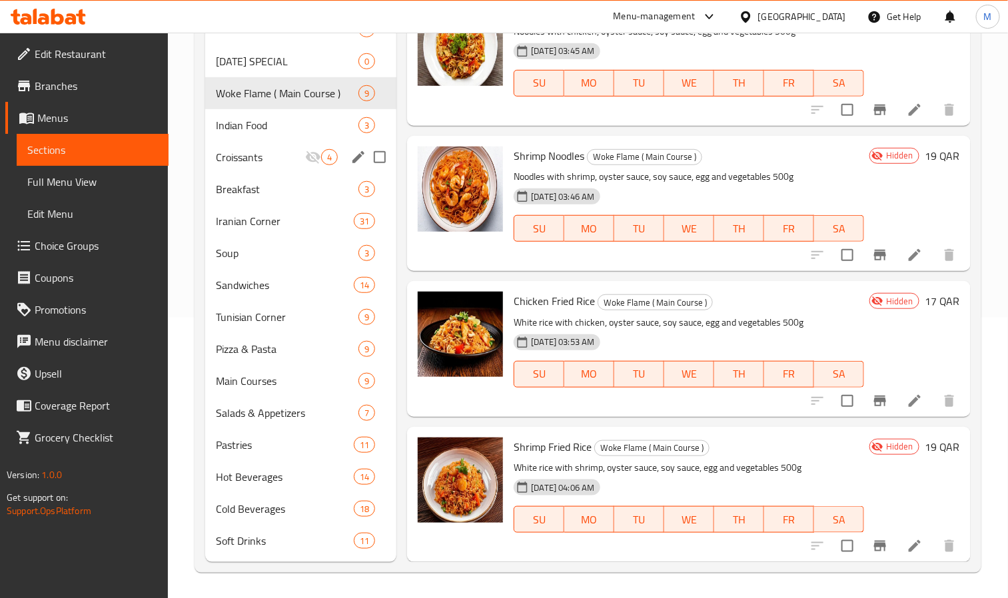
click at [242, 148] on div "Croissants 4" at bounding box center [300, 157] width 191 height 32
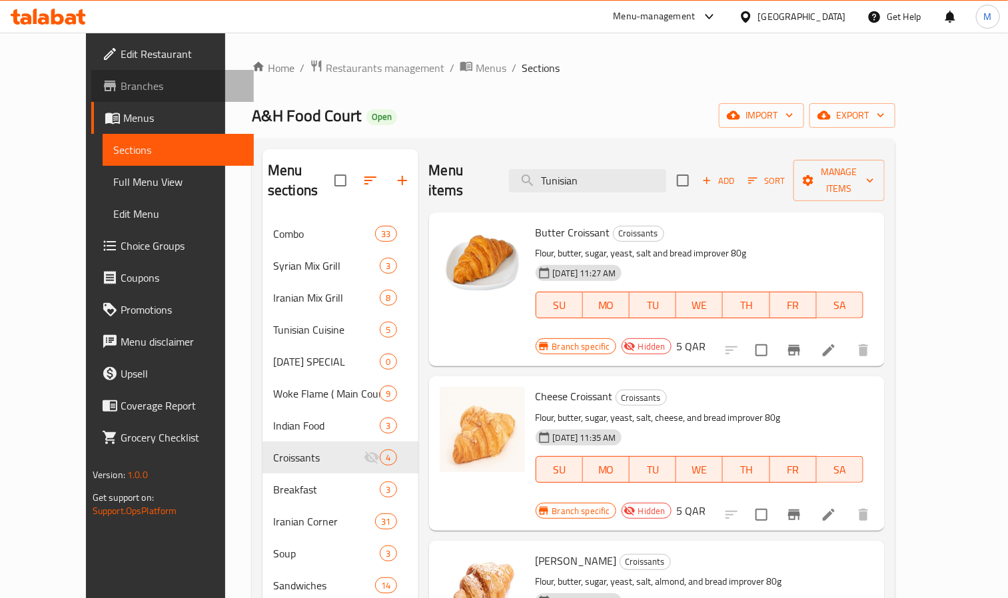
click at [121, 88] on span "Branches" at bounding box center [182, 86] width 123 height 16
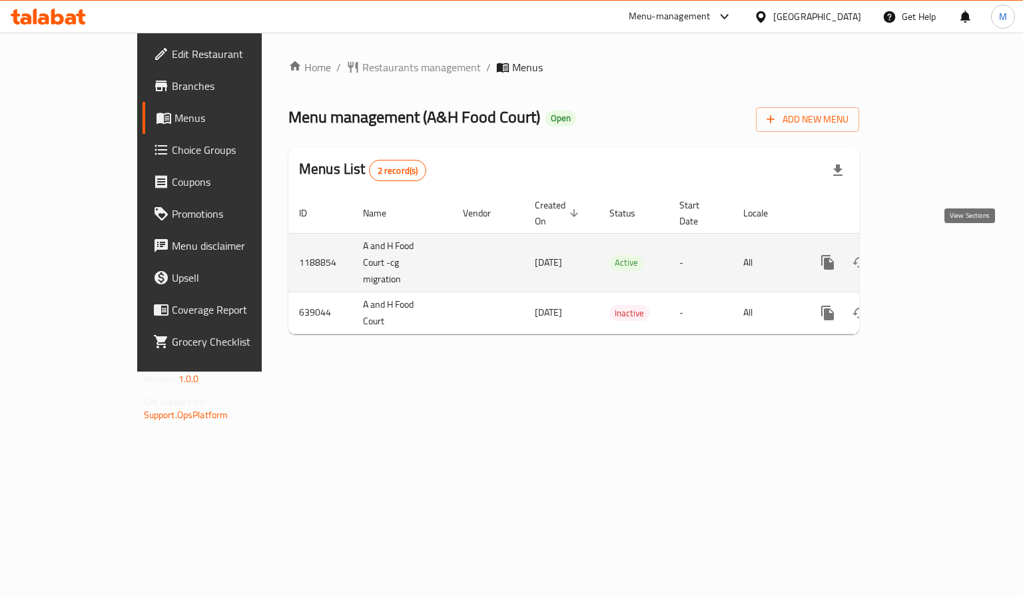
click at [932, 254] on icon "enhanced table" at bounding box center [924, 262] width 16 height 16
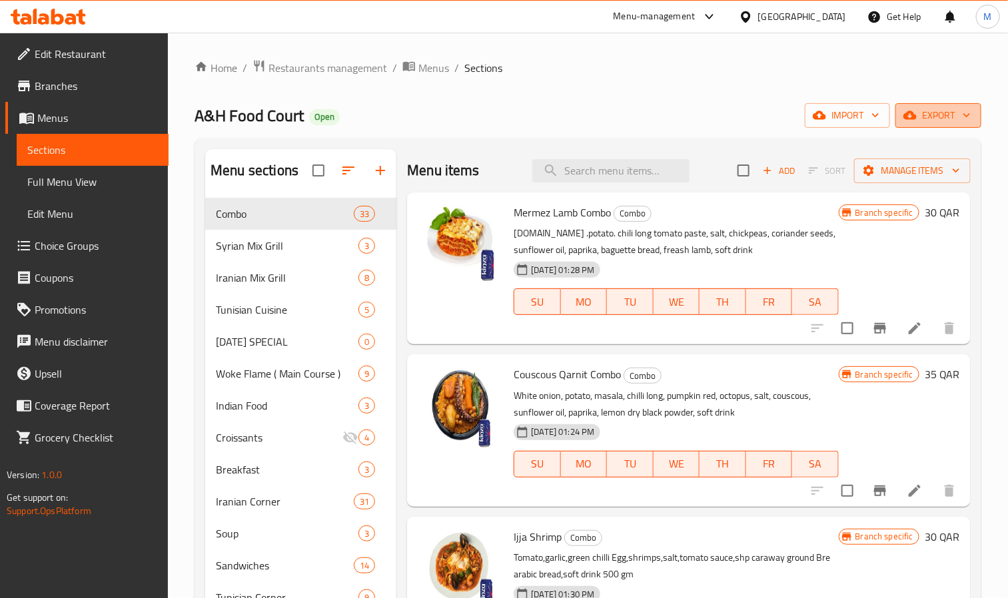
click at [942, 118] on span "export" at bounding box center [938, 115] width 65 height 17
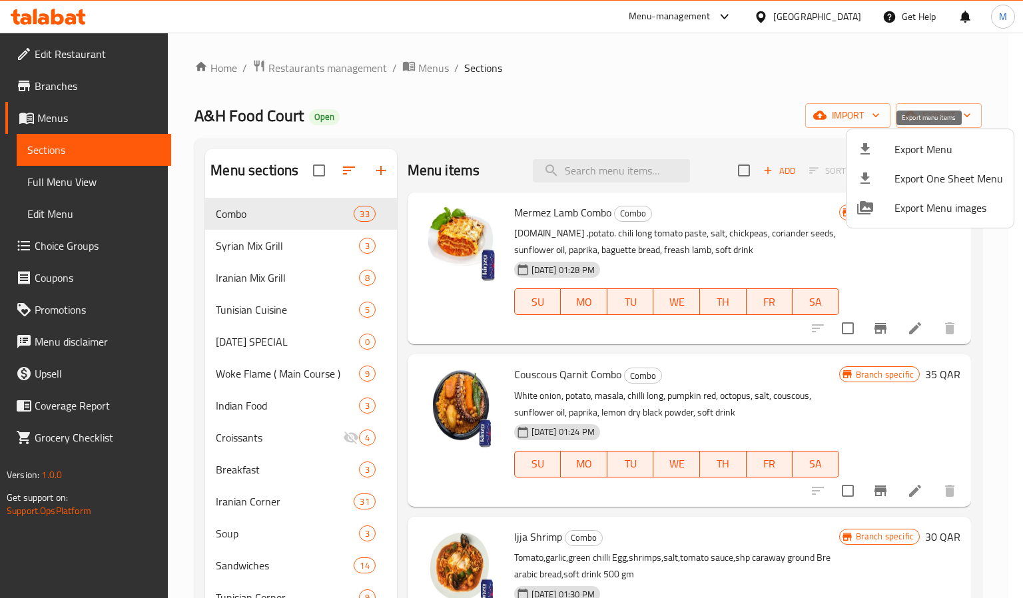
click at [902, 157] on span "Export Menu" at bounding box center [949, 149] width 109 height 16
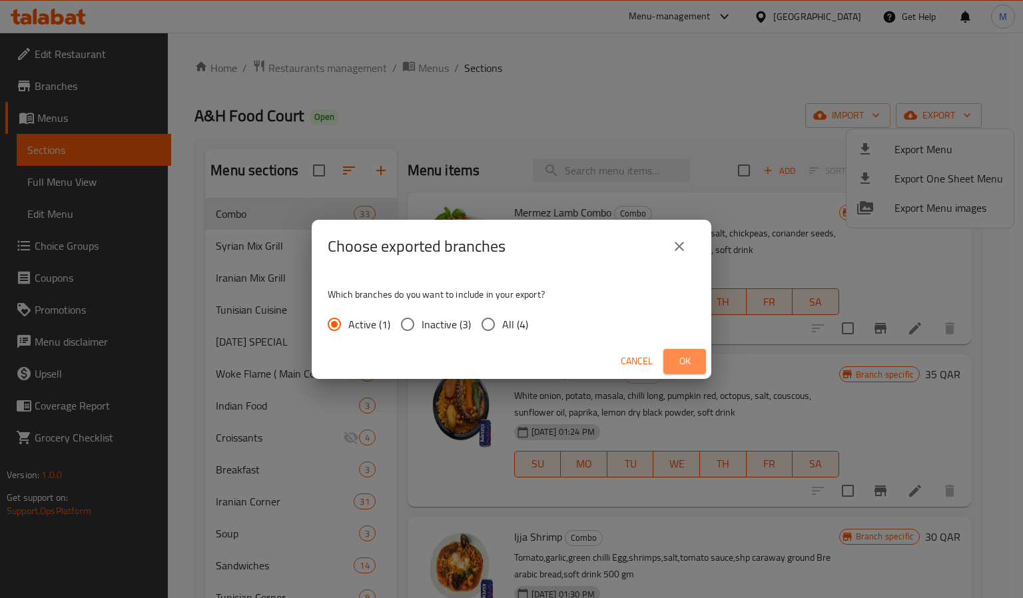
click at [688, 364] on span "Ok" at bounding box center [684, 361] width 21 height 17
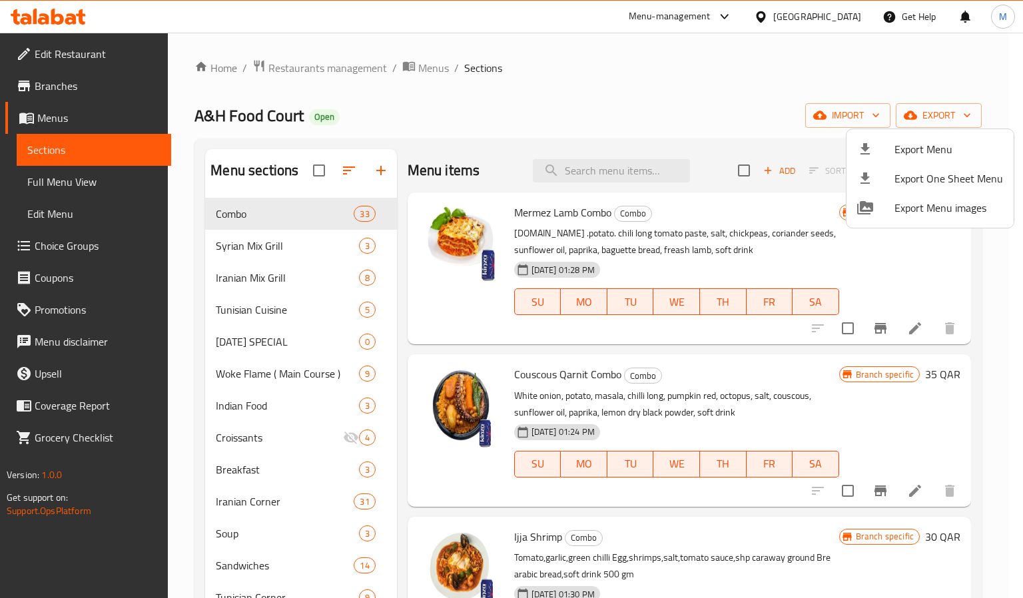
drag, startPoint x: 548, startPoint y: 76, endPoint x: 460, endPoint y: 102, distance: 91.7
click at [460, 102] on div at bounding box center [511, 299] width 1023 height 598
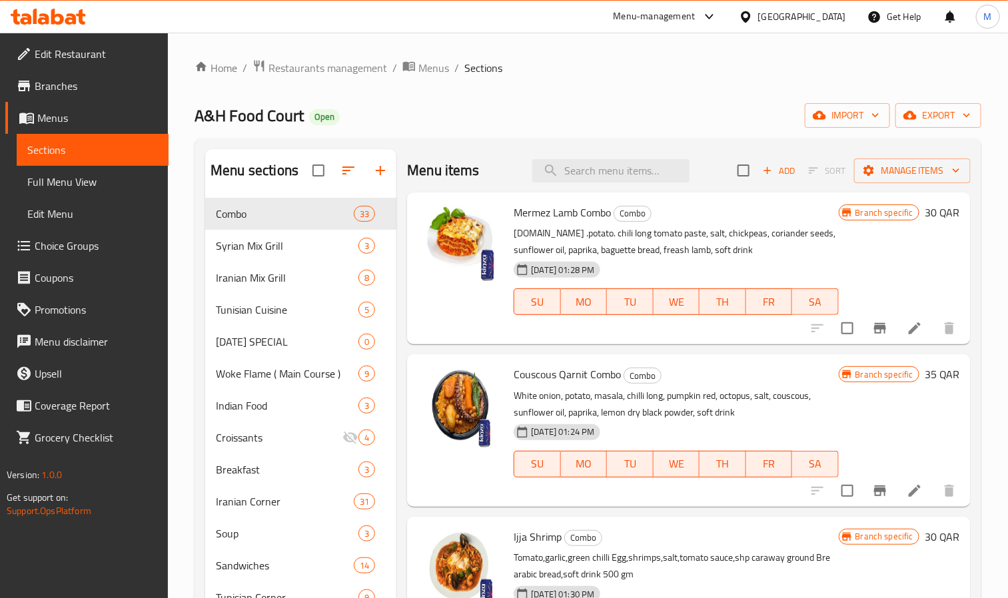
click at [544, 92] on div "Home / Restaurants management / Menus / Sections A&H Food Court Open import exp…" at bounding box center [587, 456] width 787 height 794
click at [250, 304] on span "Tunisian Cuisine" at bounding box center [268, 310] width 105 height 16
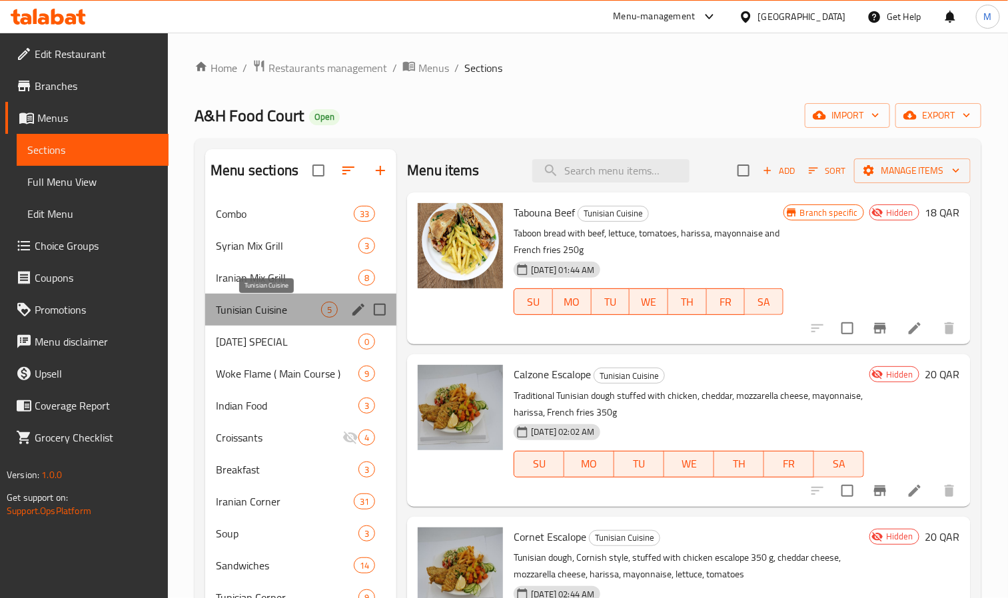
click at [250, 304] on span "Tunisian Cuisine" at bounding box center [268, 310] width 105 height 16
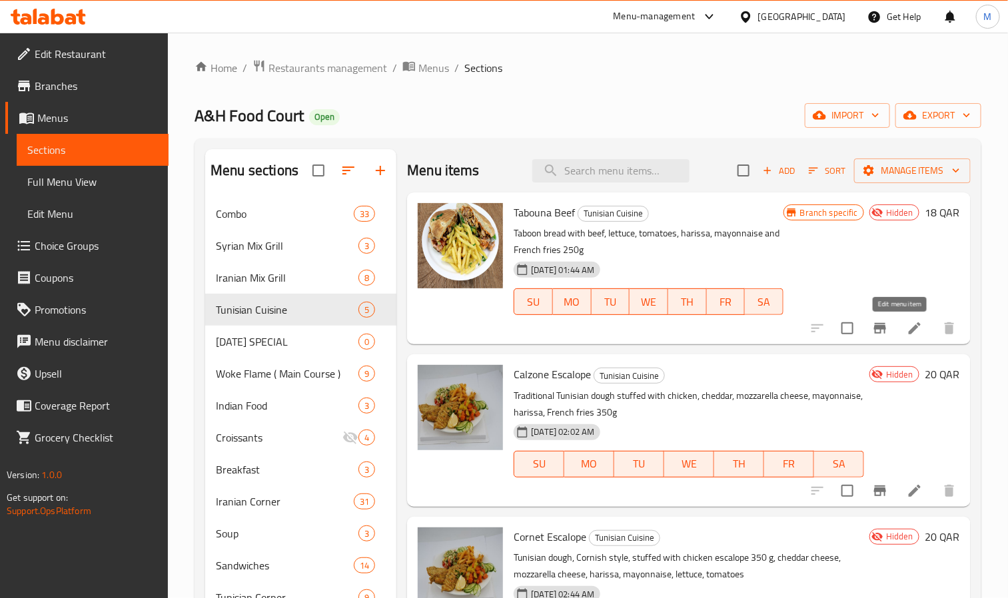
click at [909, 330] on icon at bounding box center [915, 328] width 12 height 12
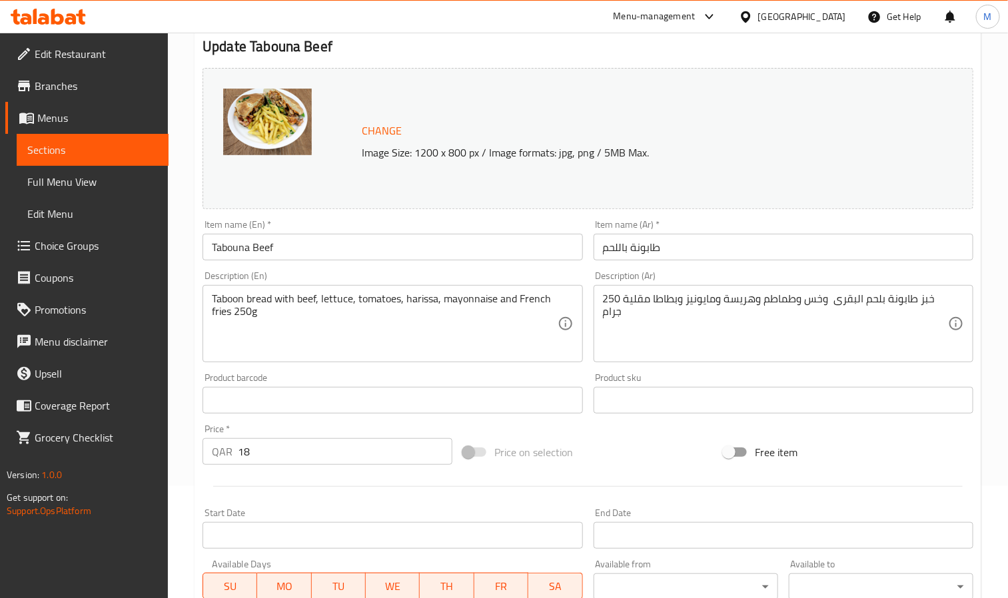
scroll to position [360, 0]
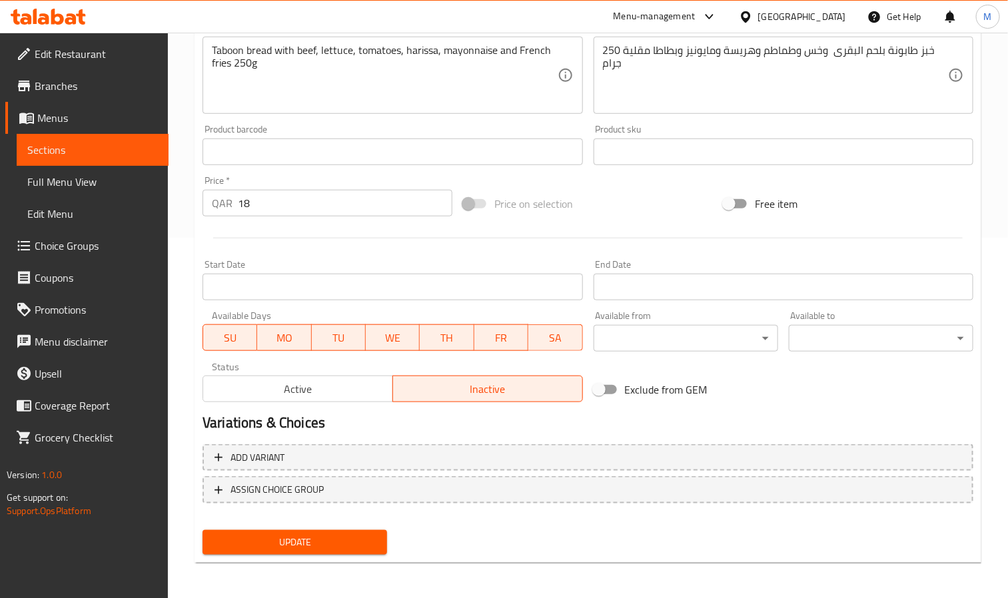
click at [324, 384] on span "Active" at bounding box center [297, 389] width 179 height 19
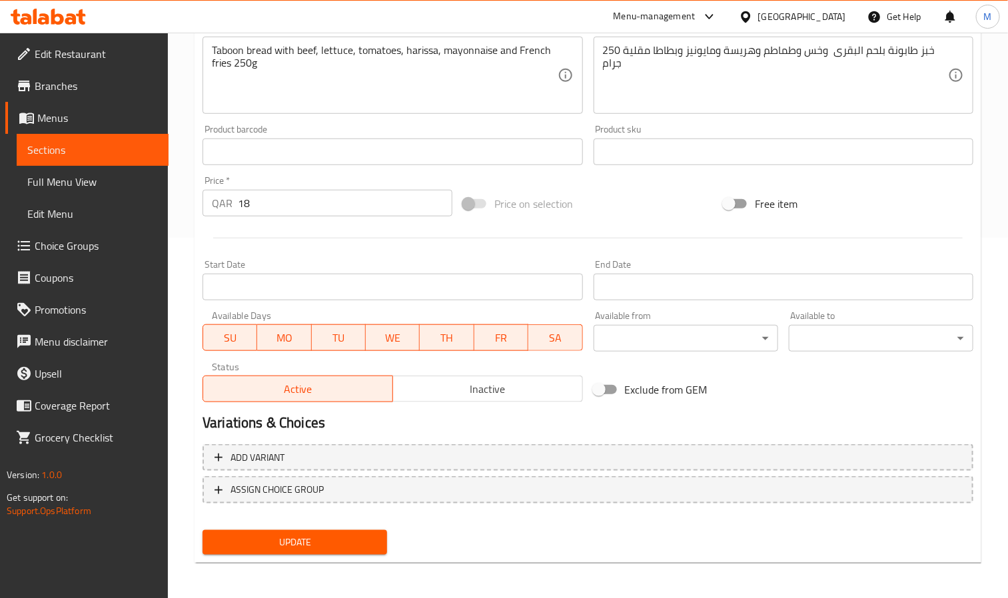
click at [330, 530] on button "Update" at bounding box center [294, 542] width 185 height 25
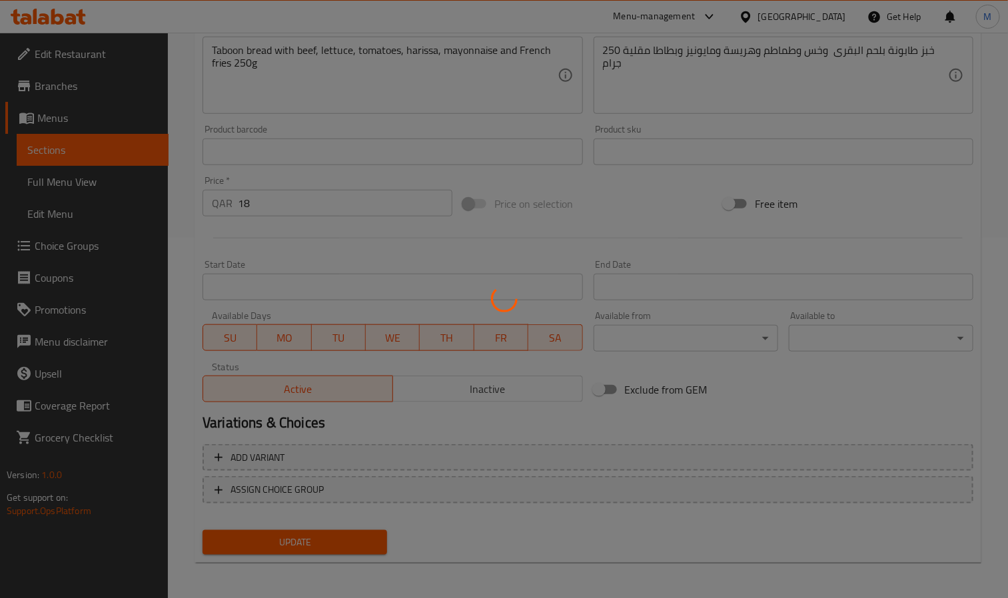
scroll to position [0, 0]
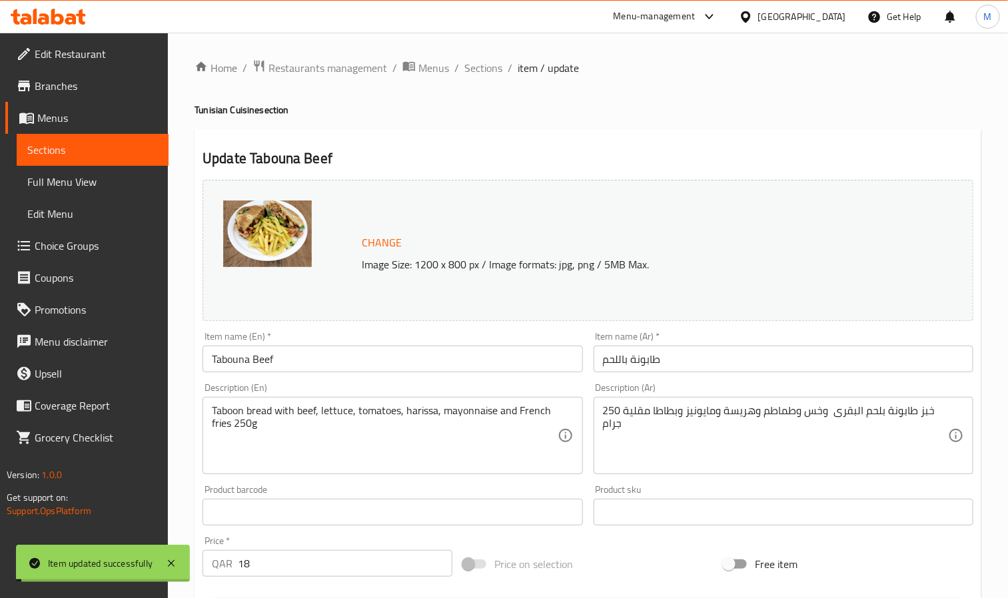
click at [480, 70] on span "Sections" at bounding box center [483, 68] width 38 height 16
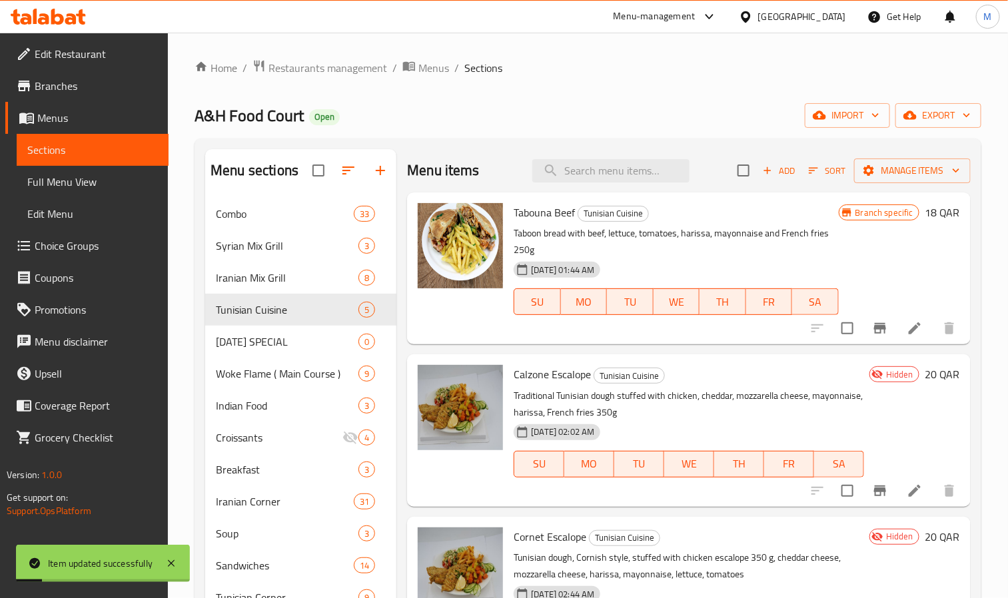
click at [894, 478] on div at bounding box center [883, 491] width 164 height 32
click at [907, 486] on icon at bounding box center [915, 491] width 16 height 16
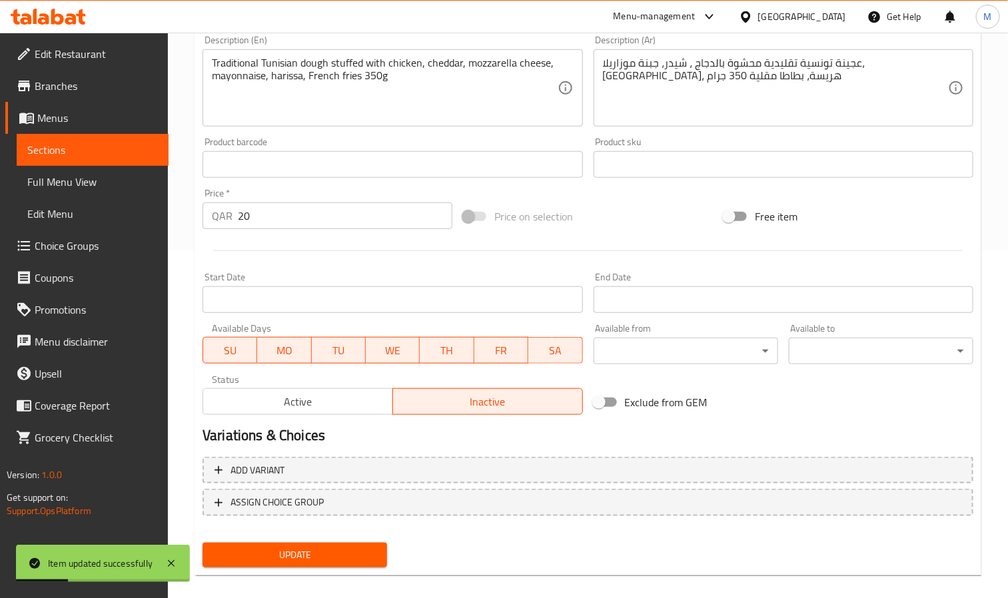
scroll to position [360, 0]
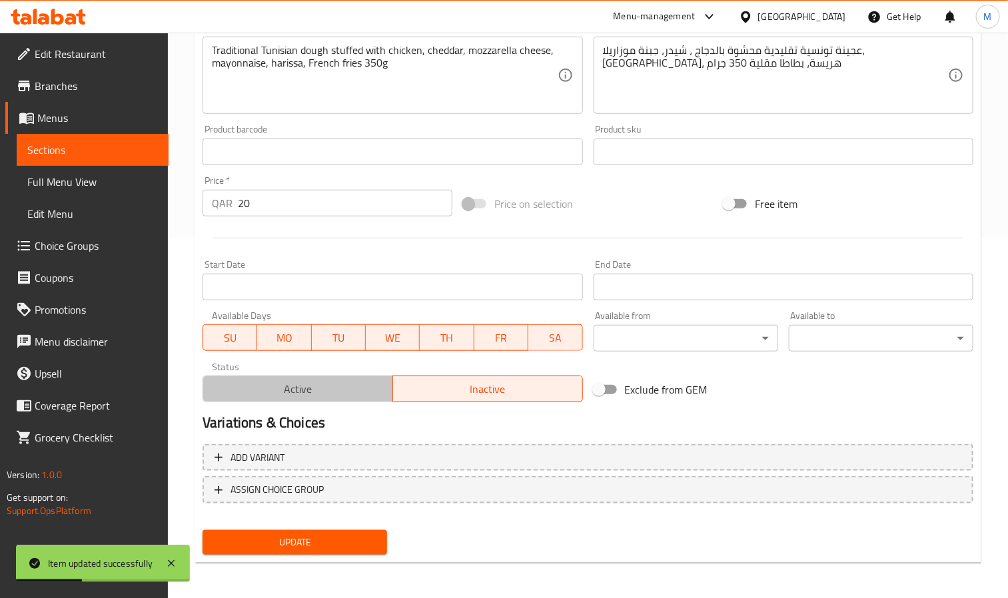
click at [340, 384] on span "Active" at bounding box center [297, 389] width 179 height 19
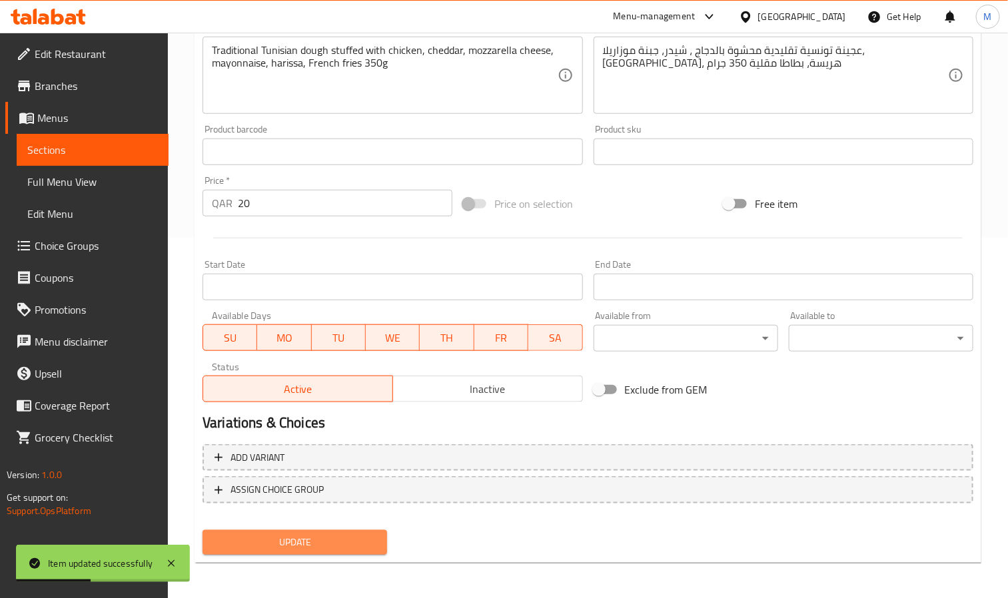
click at [346, 546] on span "Update" at bounding box center [294, 542] width 163 height 17
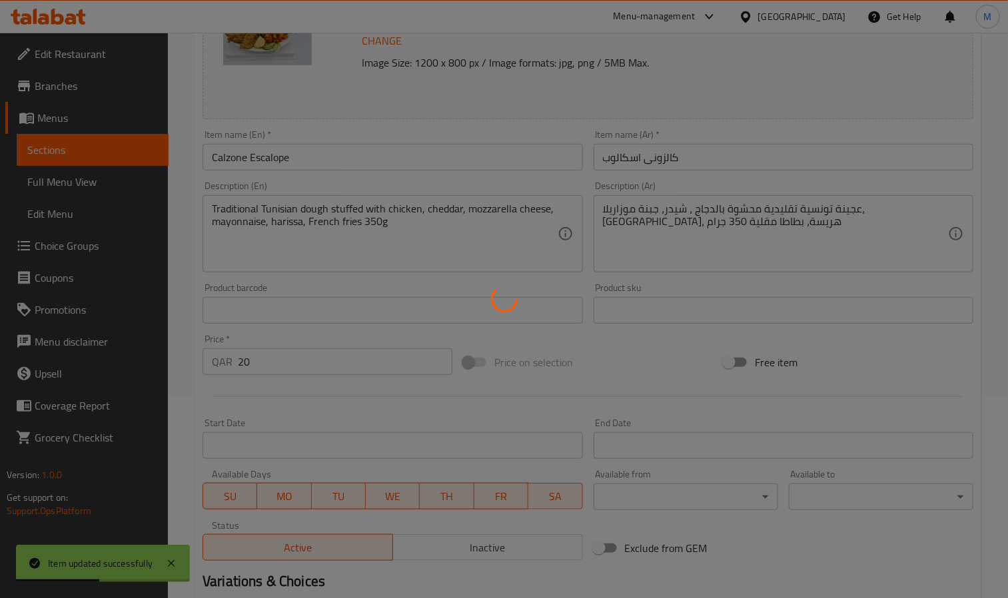
scroll to position [0, 0]
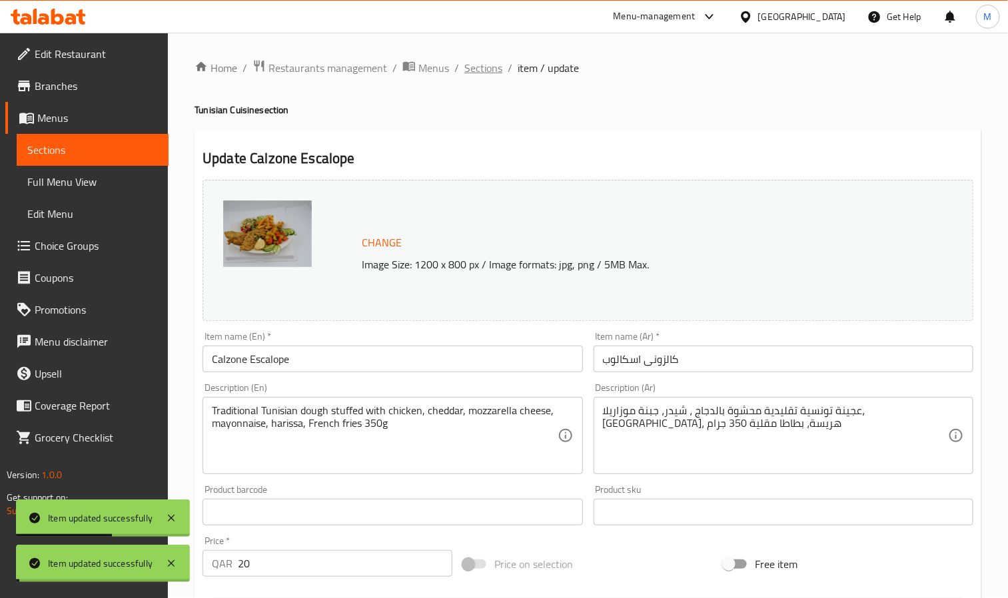
click at [488, 67] on span "Sections" at bounding box center [483, 68] width 38 height 16
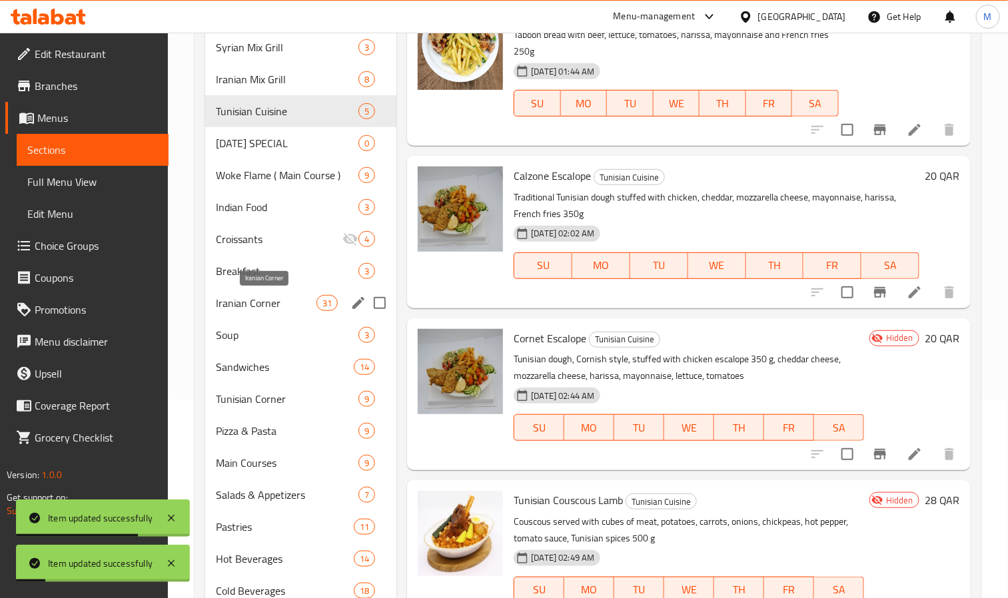
scroll to position [200, 0]
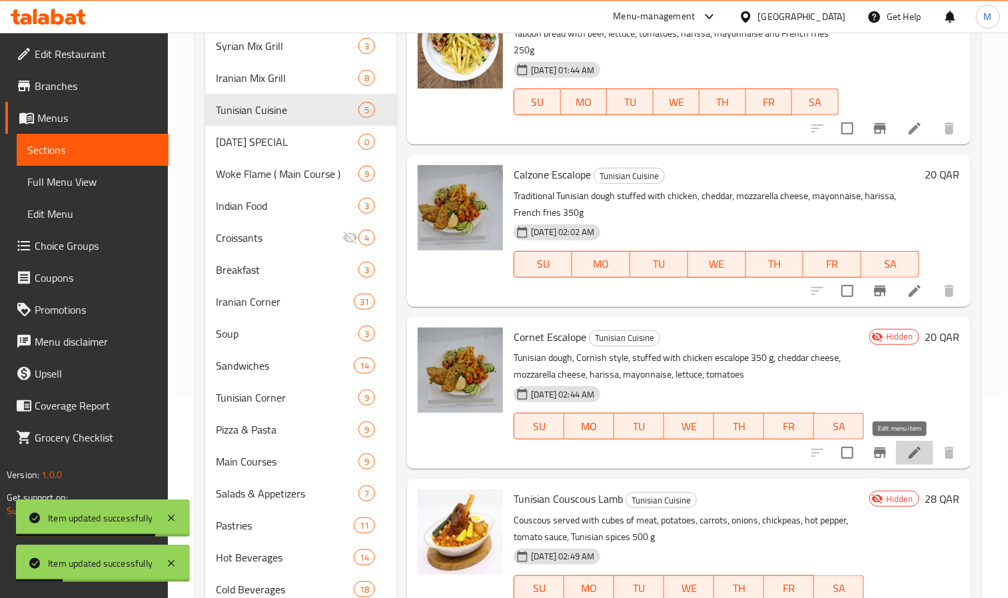
click at [909, 450] on icon at bounding box center [915, 453] width 12 height 12
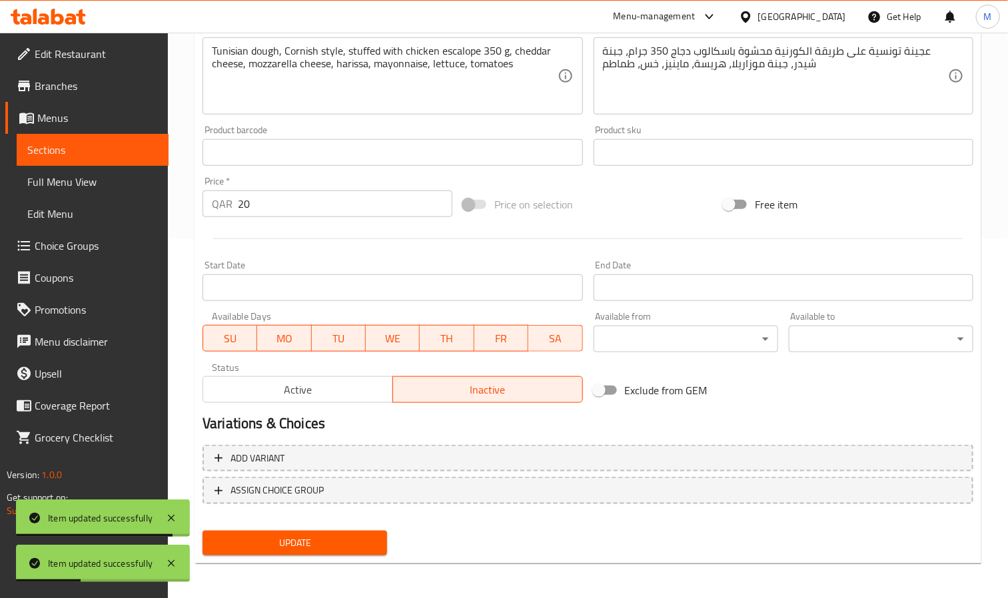
scroll to position [360, 0]
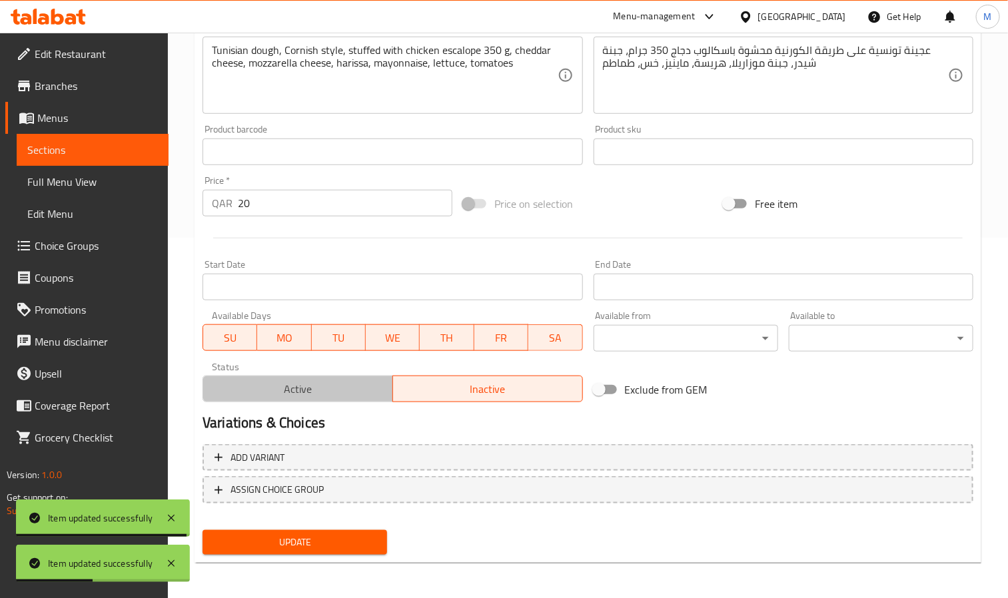
click at [334, 396] on span "Active" at bounding box center [297, 389] width 179 height 19
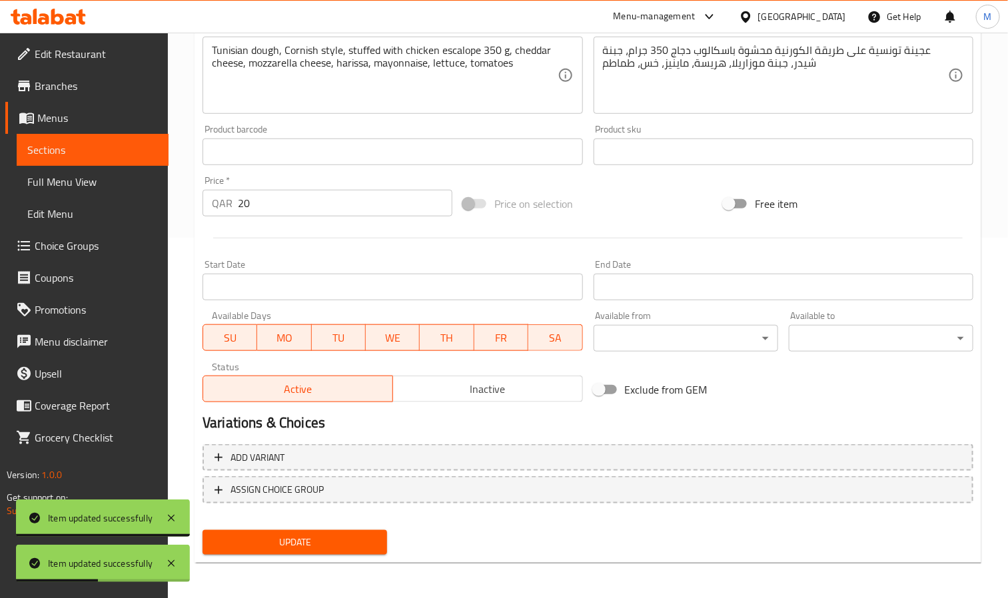
click at [348, 542] on span "Update" at bounding box center [294, 542] width 163 height 17
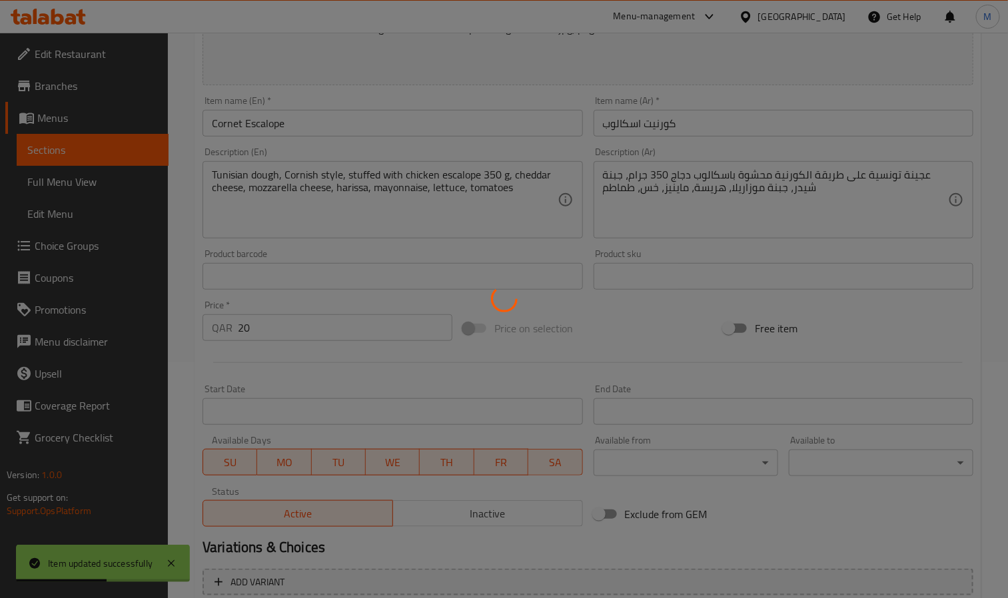
scroll to position [0, 0]
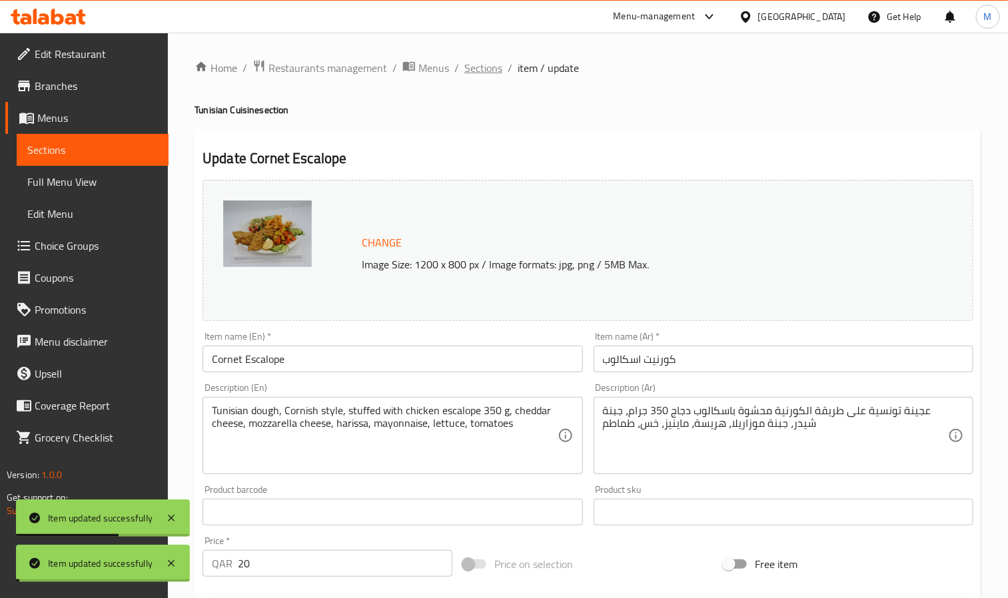
click at [476, 69] on span "Sections" at bounding box center [483, 68] width 38 height 16
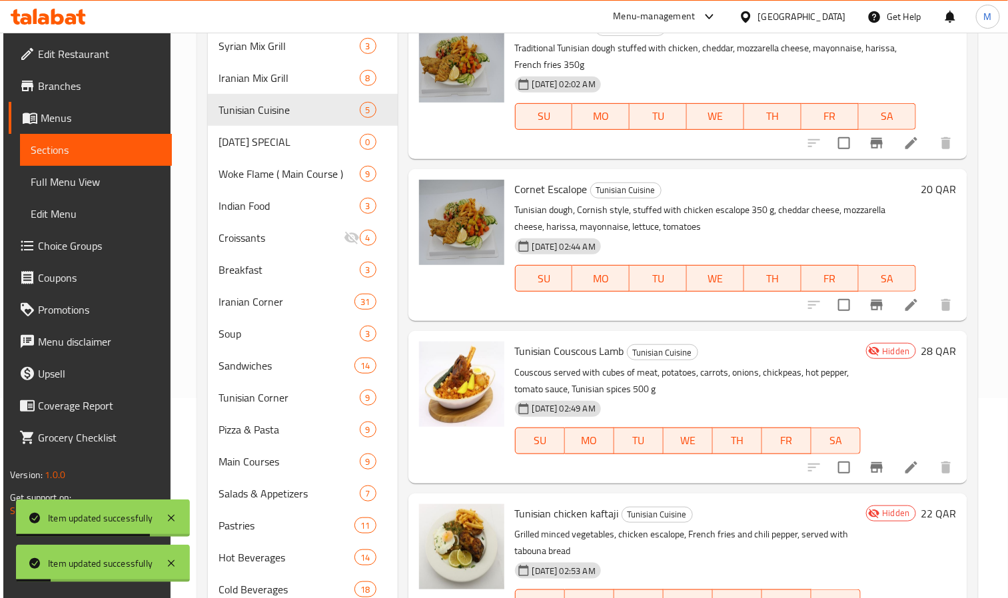
scroll to position [151, 0]
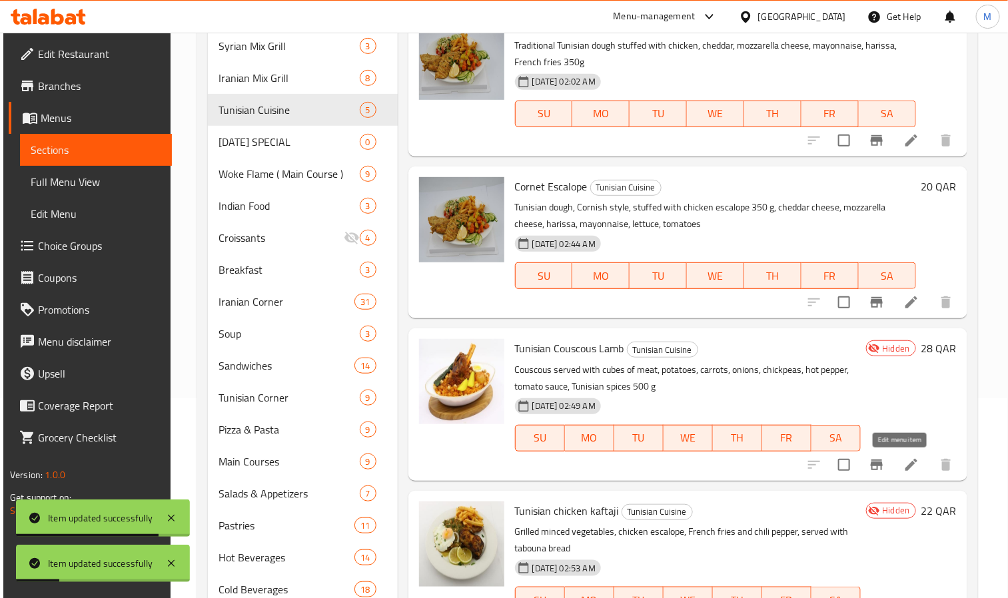
click at [903, 472] on icon at bounding box center [911, 465] width 16 height 16
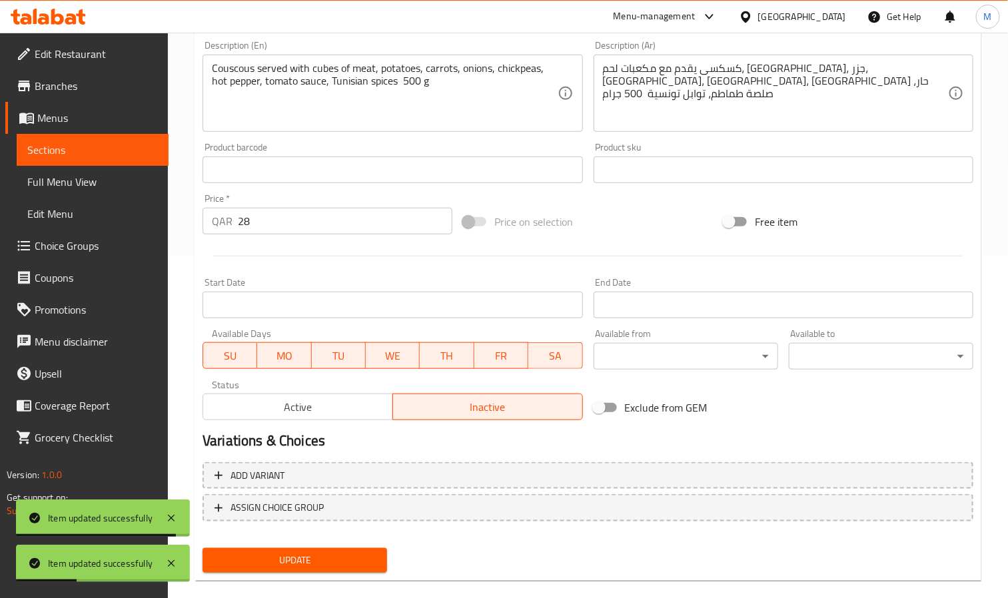
scroll to position [360, 0]
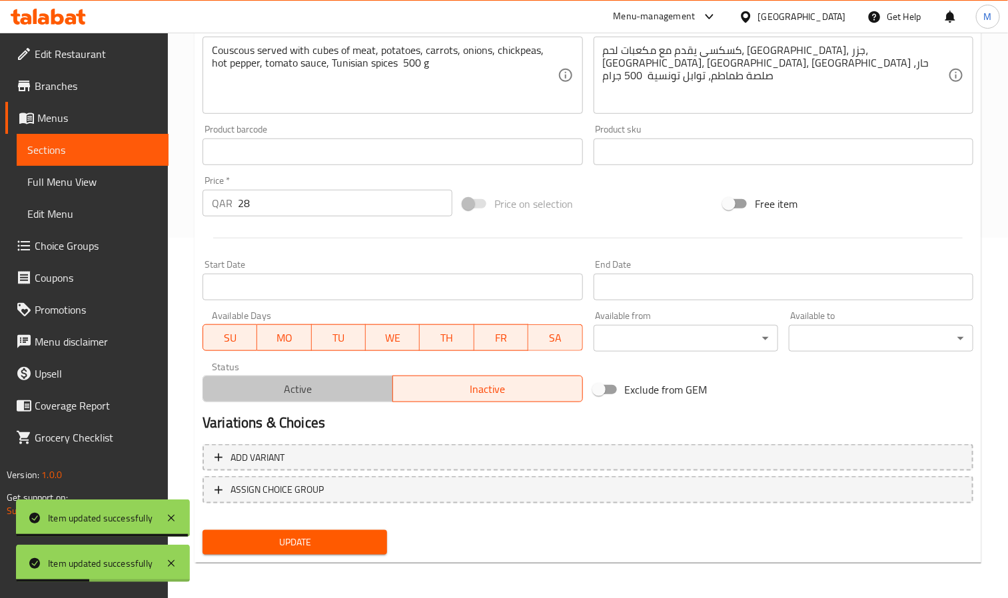
click at [310, 390] on span "Active" at bounding box center [297, 389] width 179 height 19
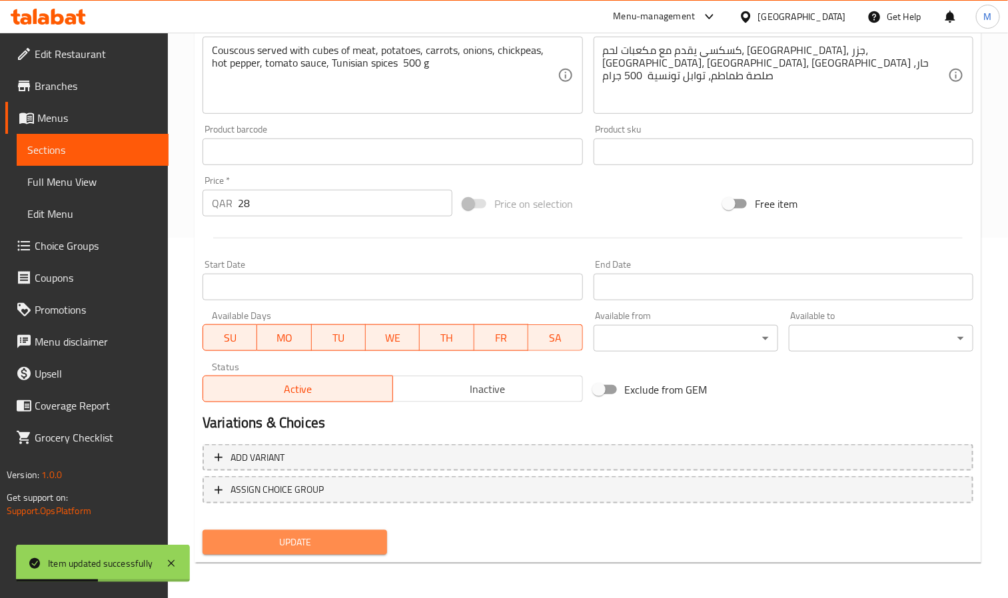
click at [314, 552] on button "Update" at bounding box center [294, 542] width 185 height 25
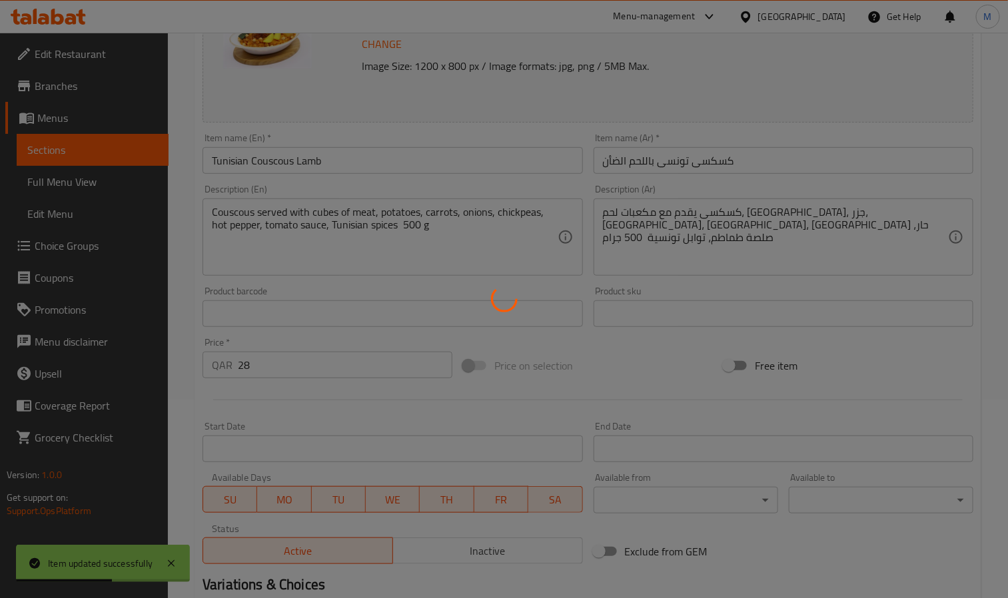
scroll to position [0, 0]
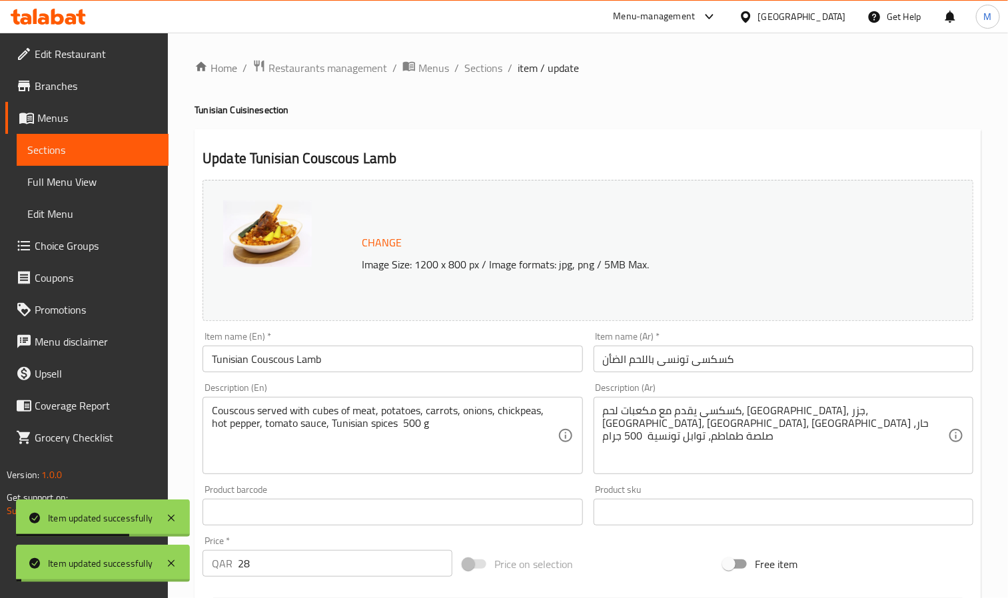
click at [490, 64] on span "Sections" at bounding box center [483, 68] width 38 height 16
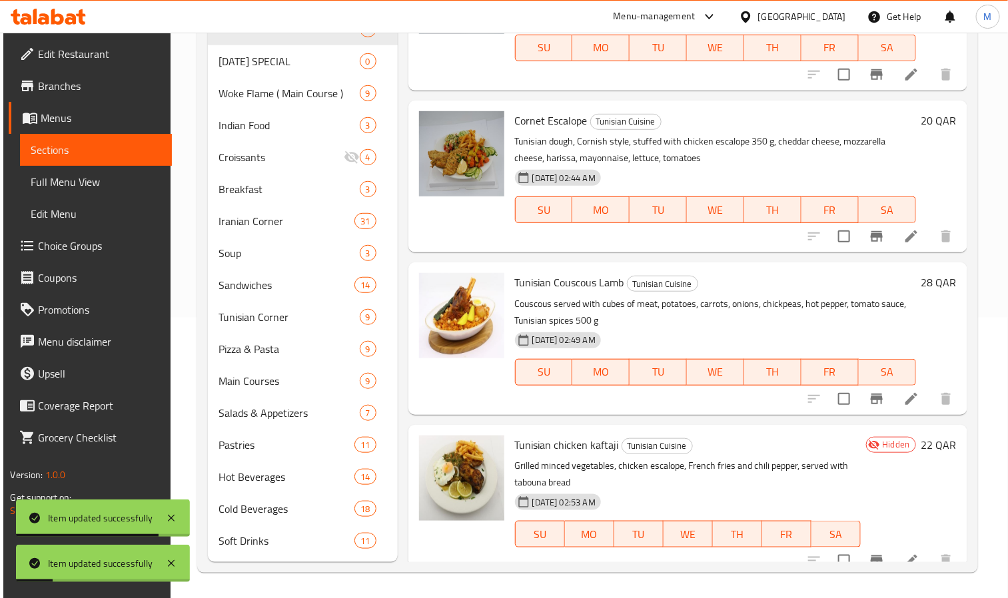
scroll to position [151, 0]
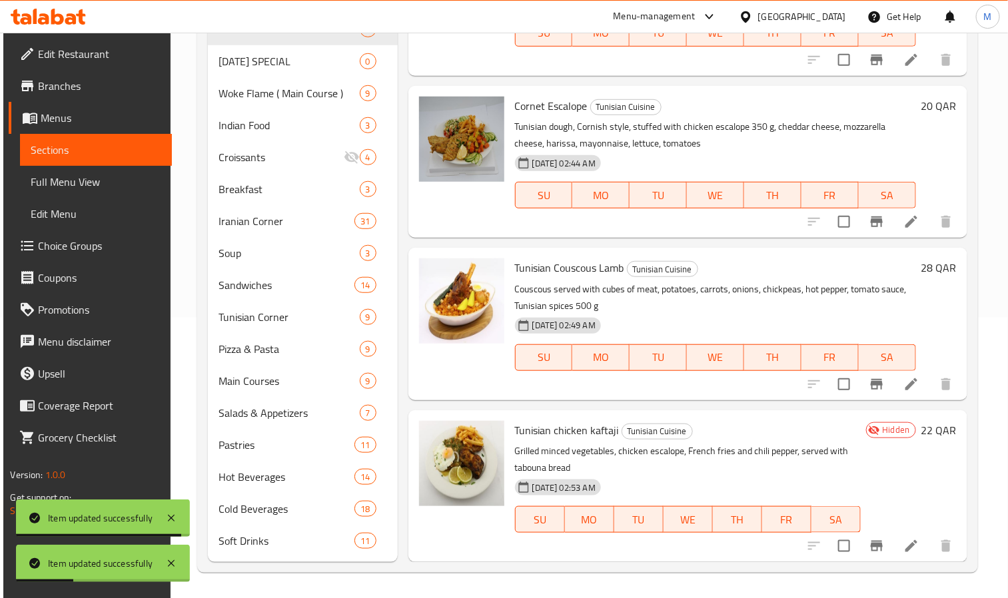
click at [893, 542] on li at bounding box center [911, 546] width 37 height 24
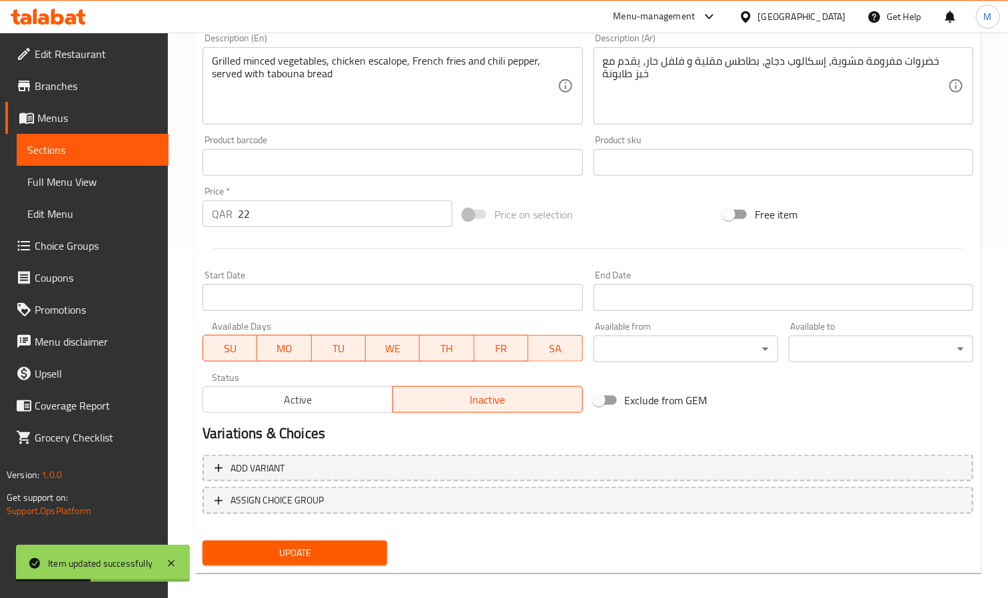
scroll to position [360, 0]
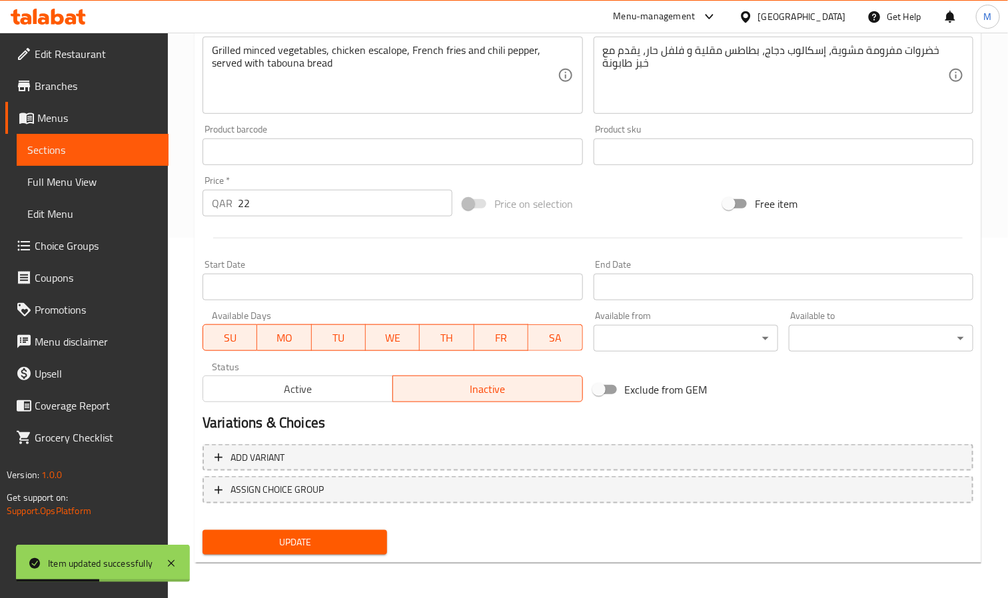
click at [324, 398] on span "Active" at bounding box center [297, 389] width 179 height 19
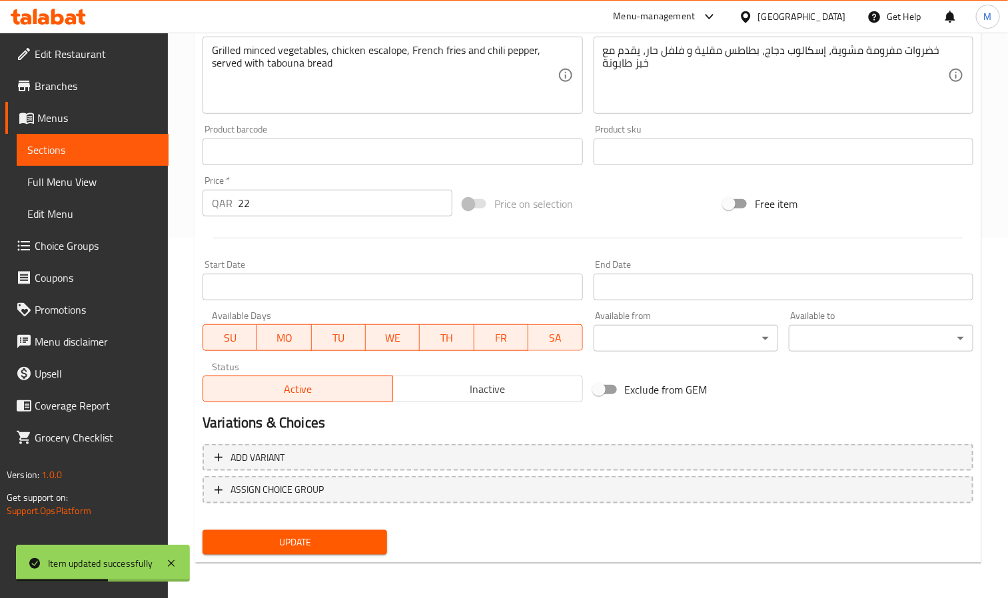
click at [330, 540] on span "Update" at bounding box center [294, 542] width 163 height 17
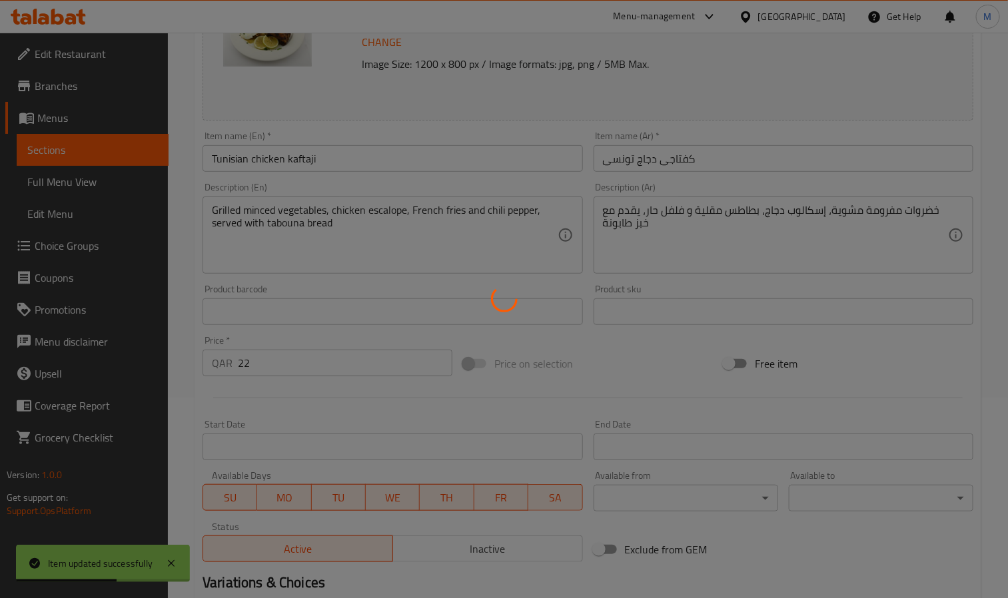
scroll to position [0, 0]
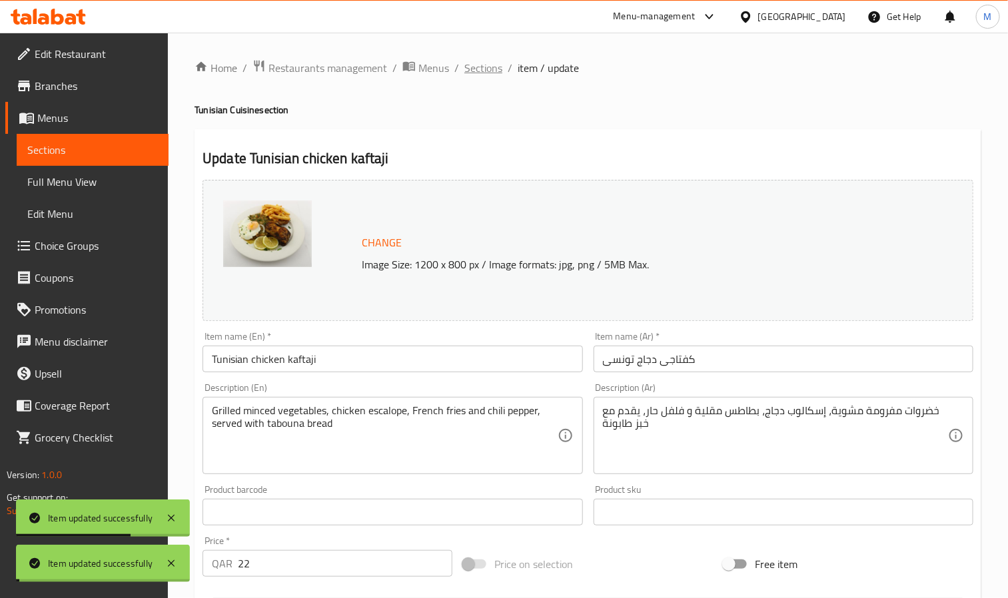
click at [486, 62] on span "Sections" at bounding box center [483, 68] width 38 height 16
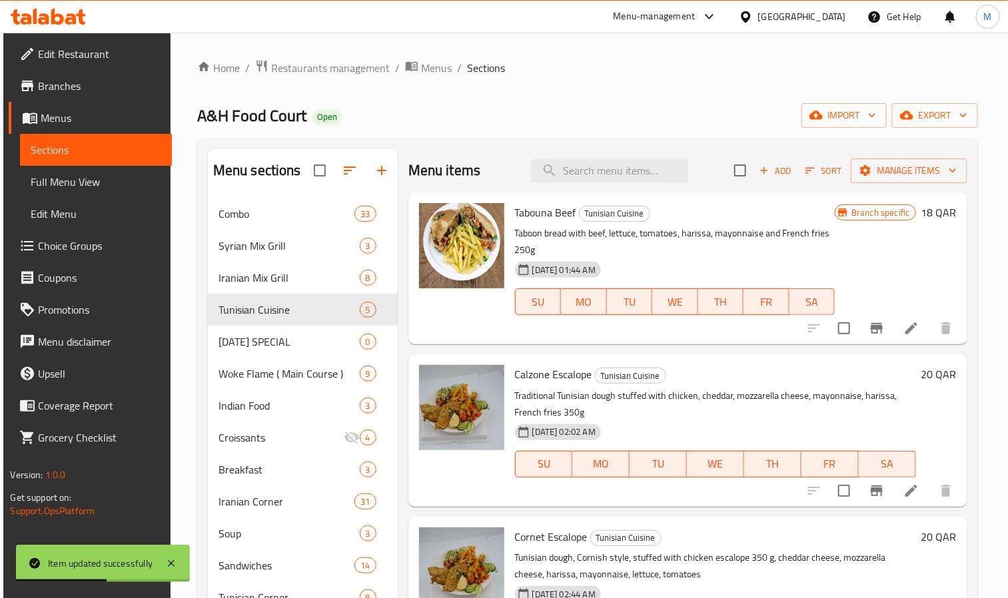
click at [185, 276] on div "Home / Restaurants management / Menus / Sections A&H Food Court Open import exp…" at bounding box center [588, 456] width 834 height 847
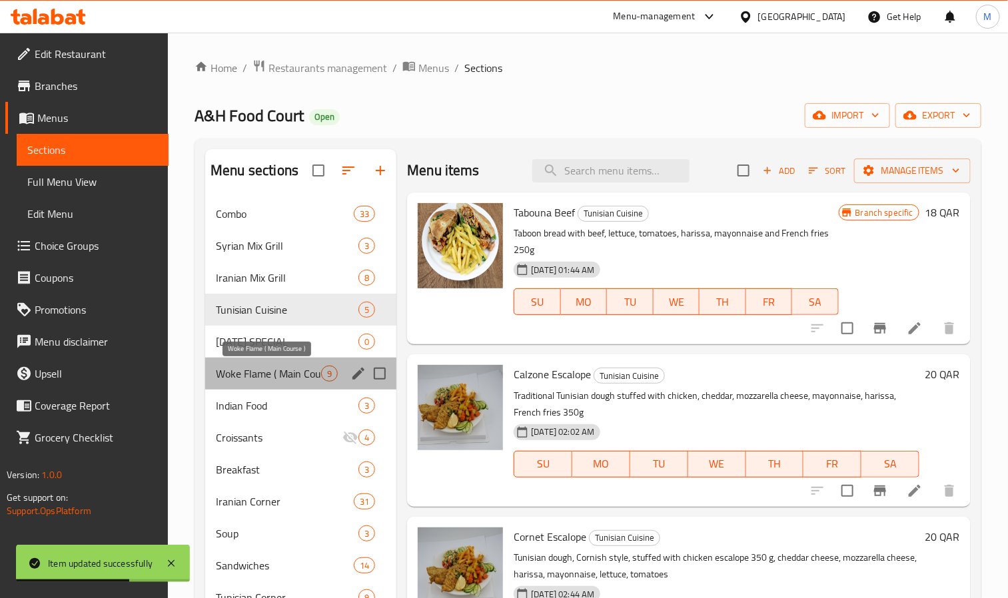
click at [246, 366] on span "Woke Flame ( Main Course )" at bounding box center [268, 374] width 105 height 16
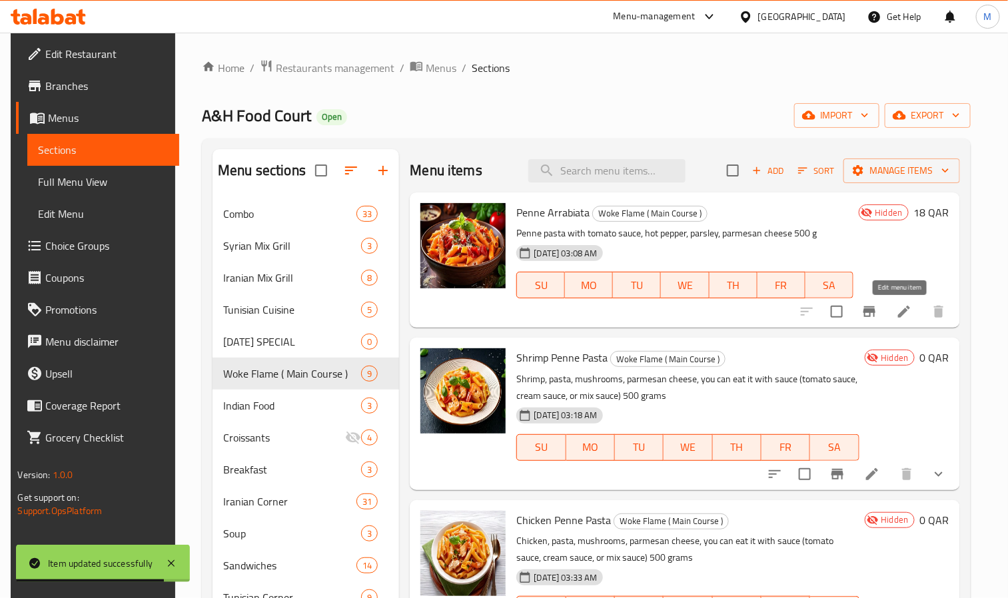
click at [901, 312] on icon at bounding box center [904, 312] width 12 height 12
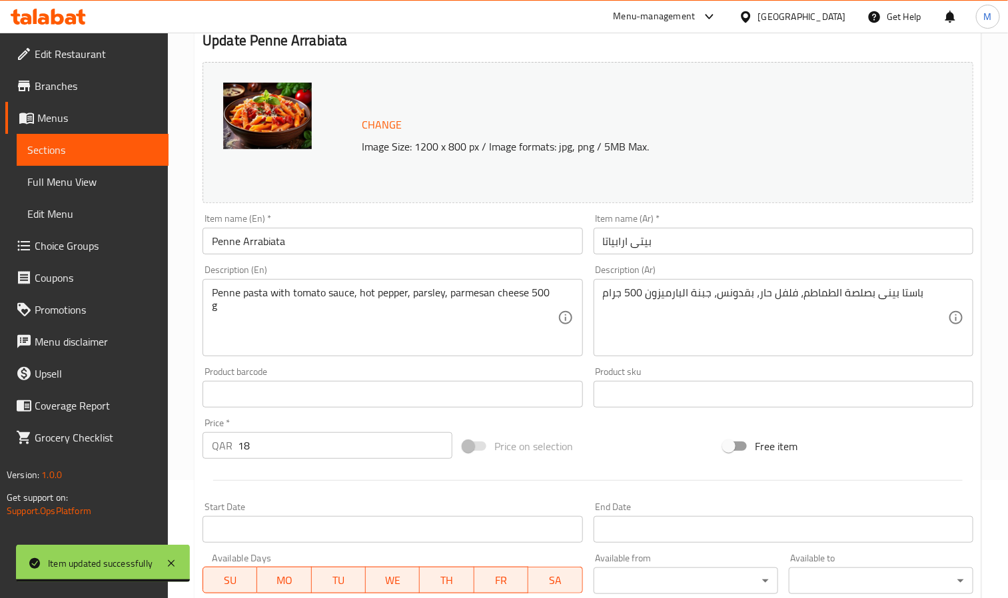
scroll to position [360, 0]
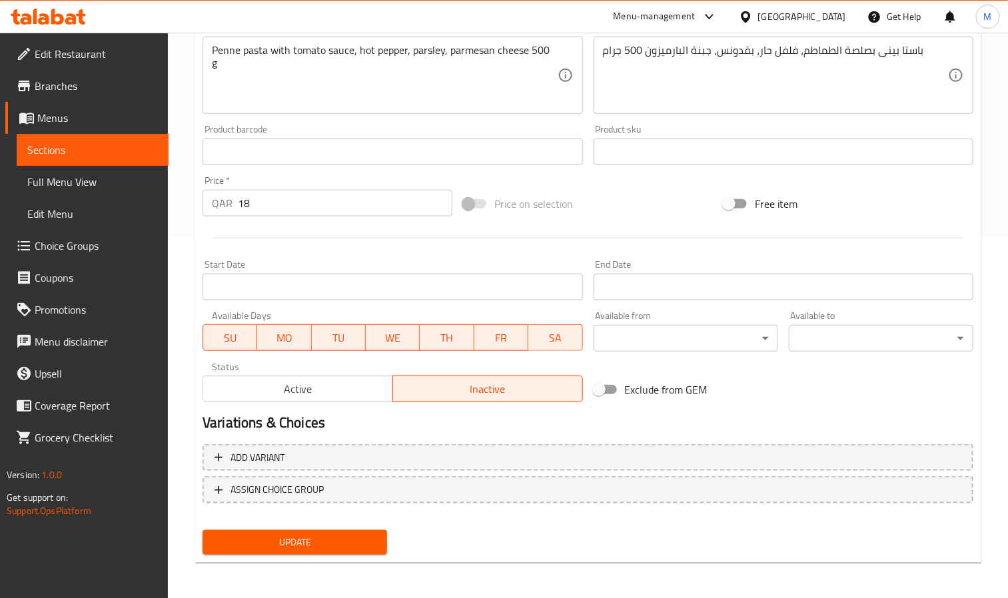
click at [354, 374] on div "Active Inactive" at bounding box center [392, 382] width 380 height 40
click at [348, 380] on span "Active" at bounding box center [297, 389] width 179 height 19
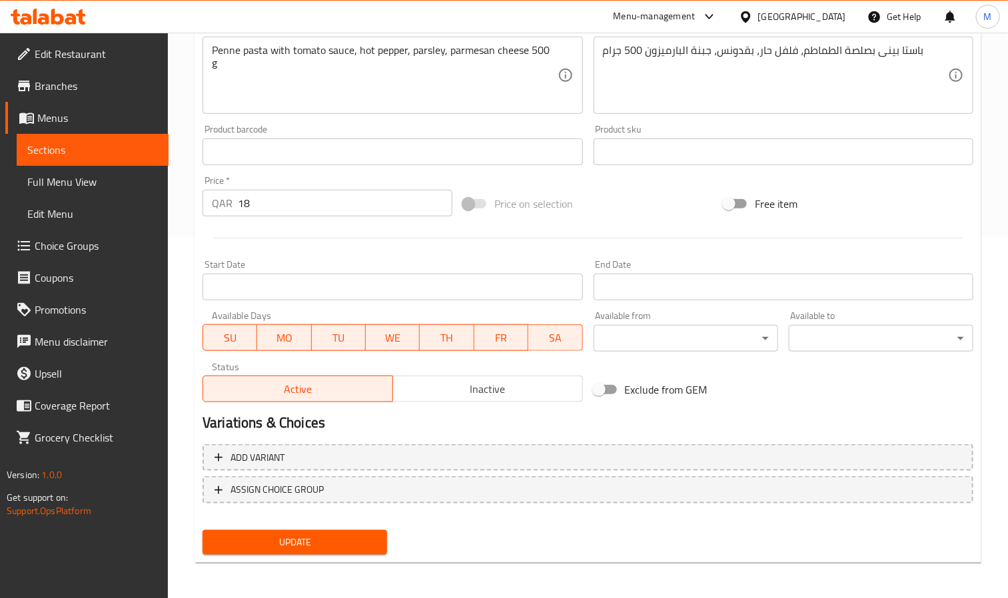
click at [368, 520] on div "Add variant ASSIGN CHOICE GROUP" at bounding box center [587, 482] width 781 height 87
click at [366, 534] on span "Update" at bounding box center [294, 542] width 163 height 17
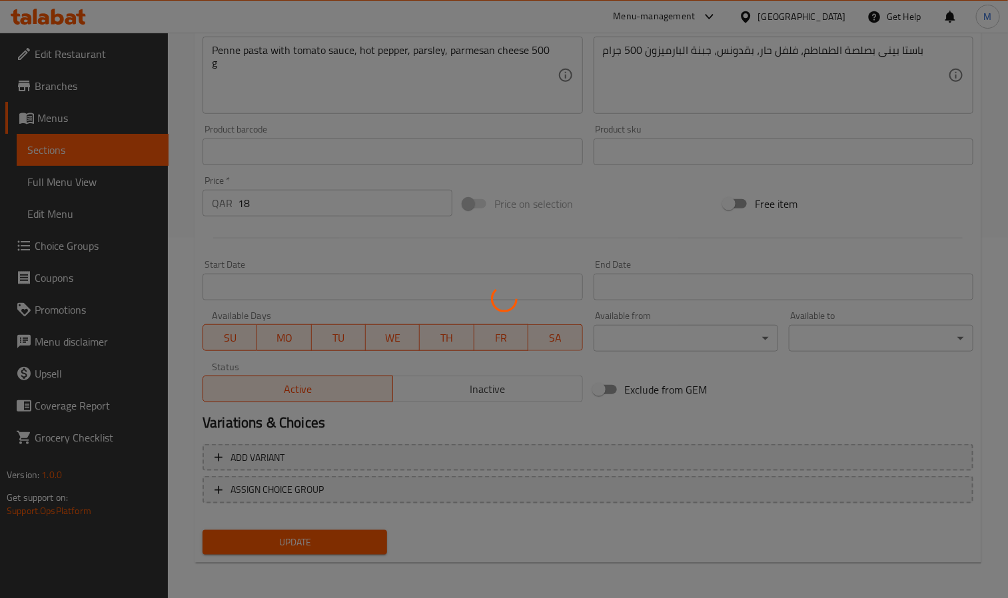
scroll to position [0, 0]
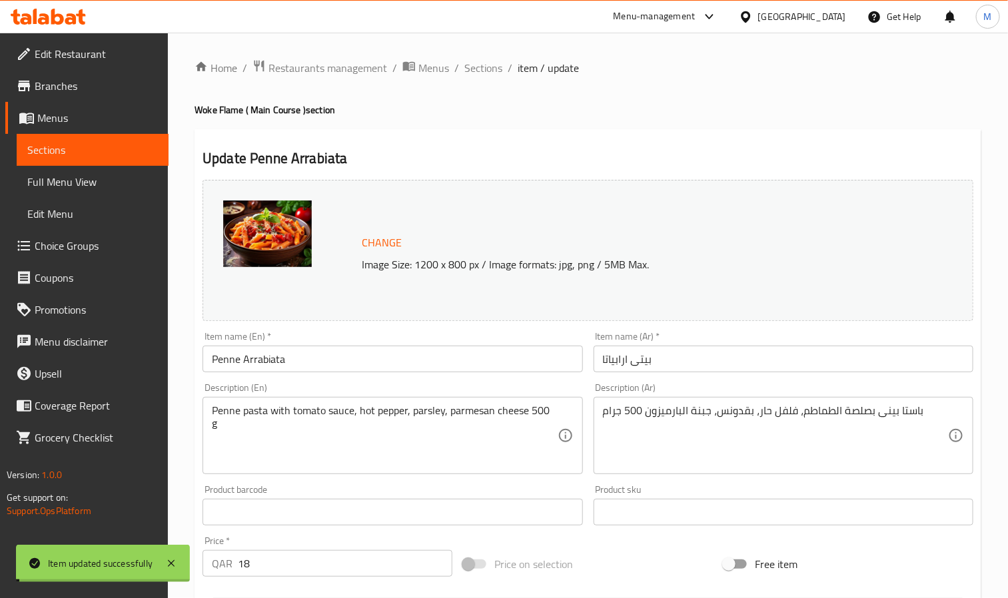
click at [482, 64] on span "Sections" at bounding box center [483, 68] width 38 height 16
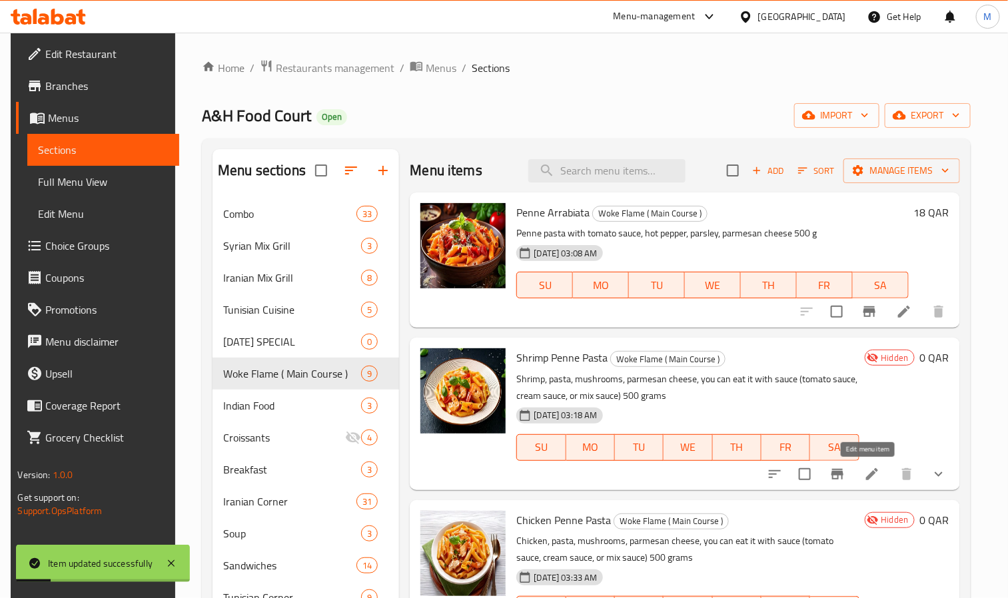
click at [872, 472] on icon at bounding box center [872, 474] width 12 height 12
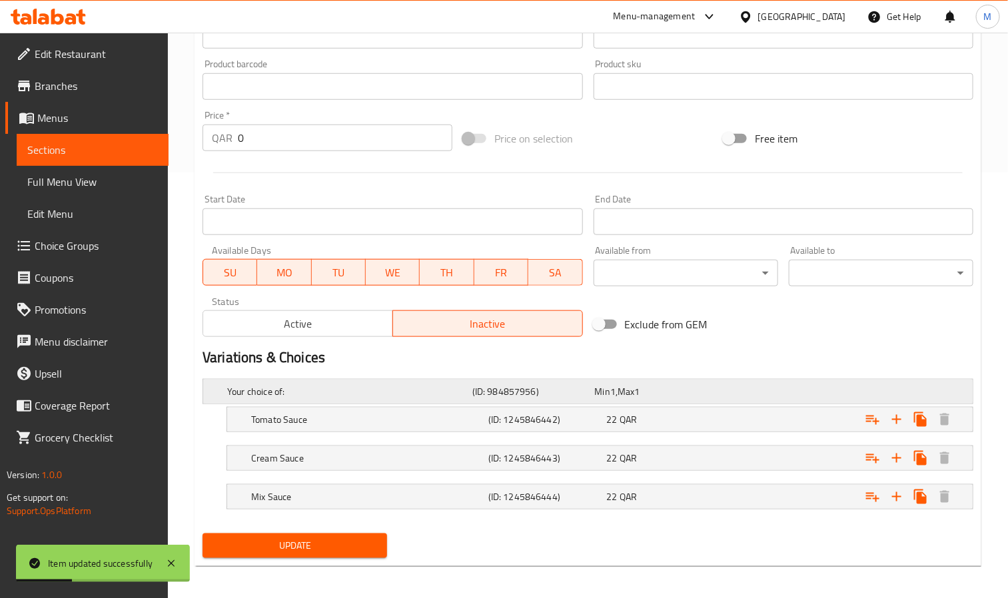
scroll to position [432, 0]
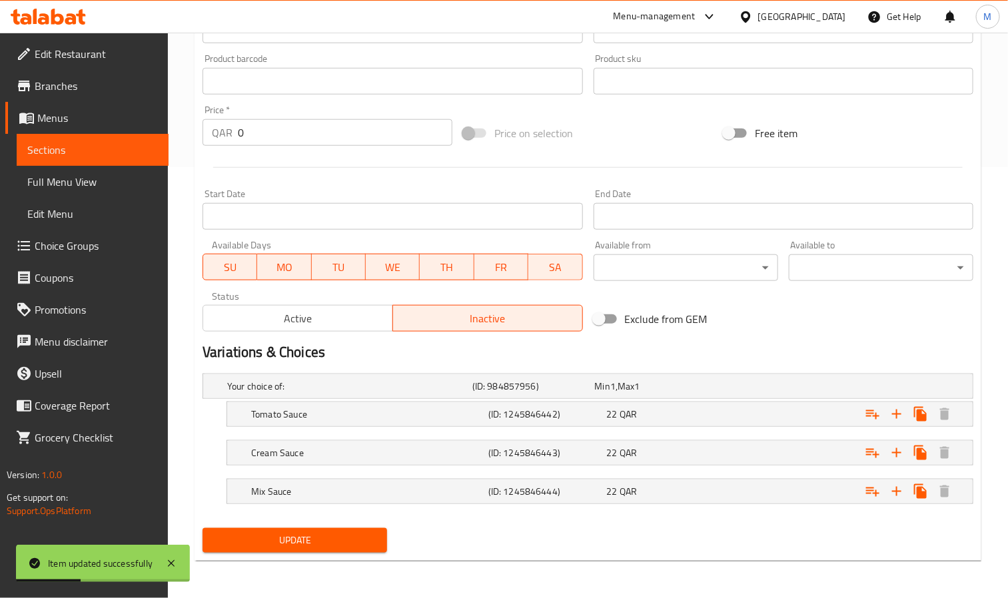
click at [306, 322] on span "Active" at bounding box center [297, 318] width 179 height 19
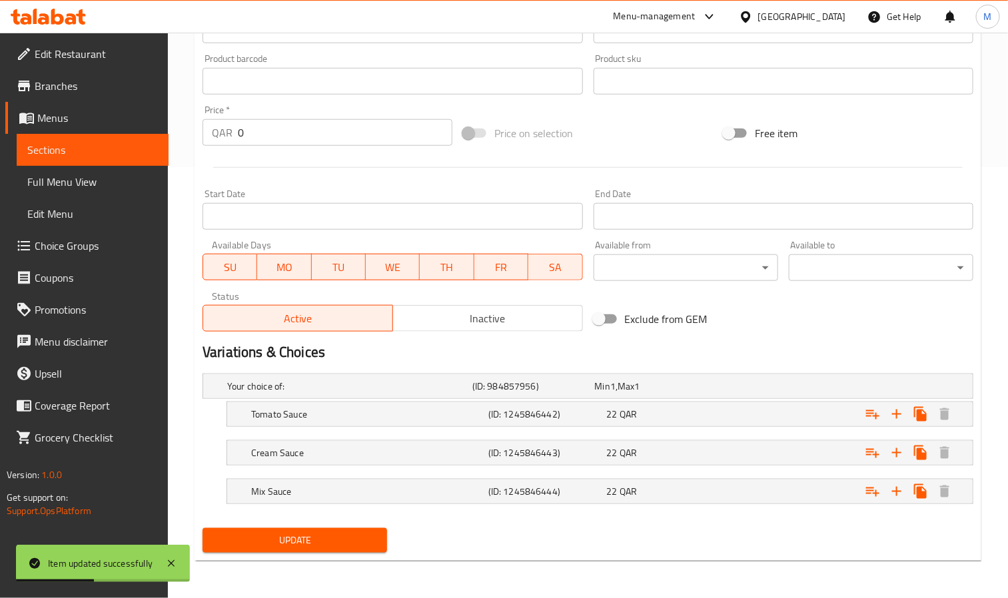
click at [366, 538] on span "Update" at bounding box center [294, 540] width 163 height 17
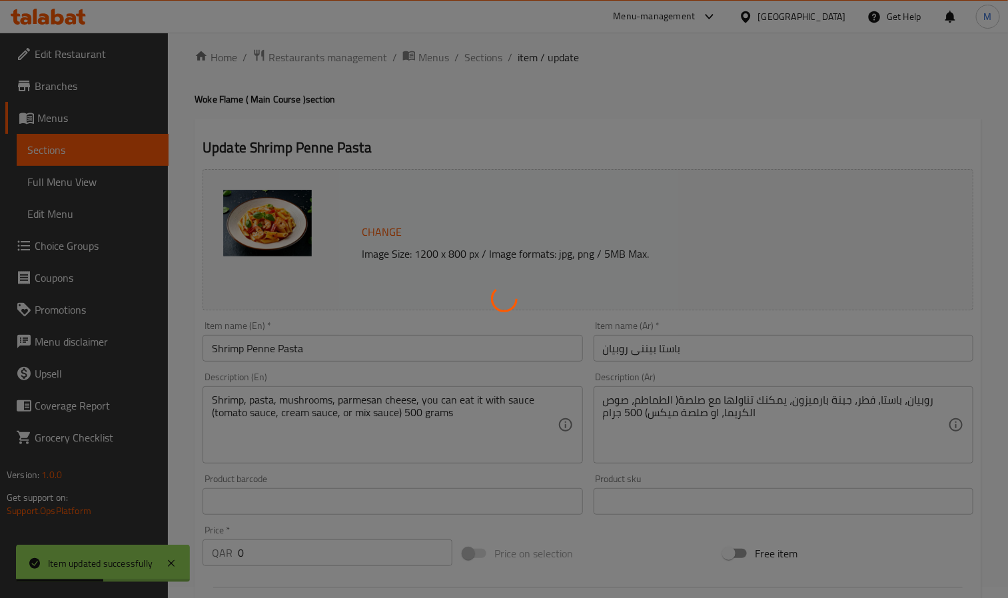
scroll to position [0, 0]
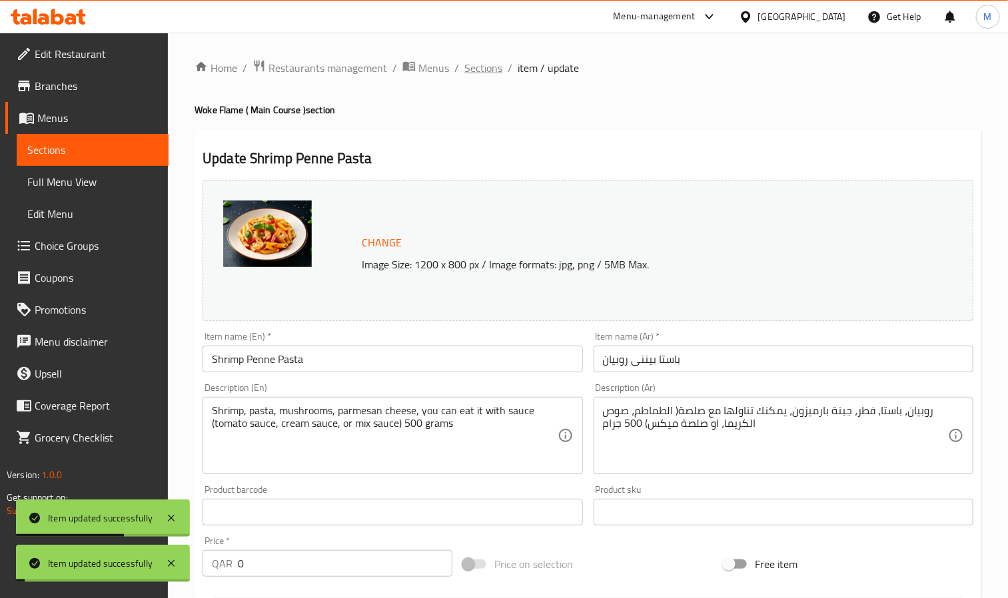
click at [490, 68] on span "Sections" at bounding box center [483, 68] width 38 height 16
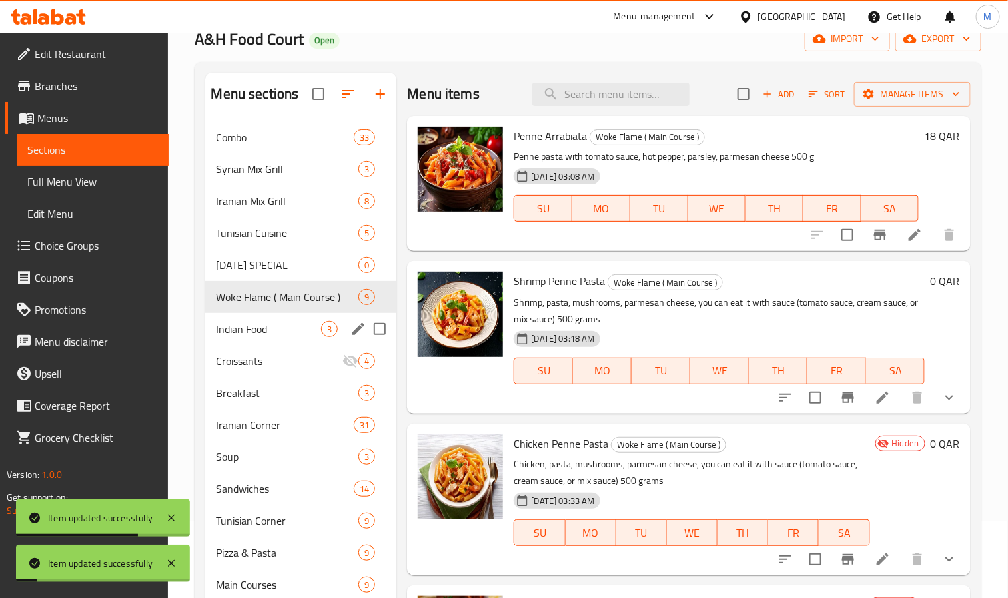
scroll to position [100, 0]
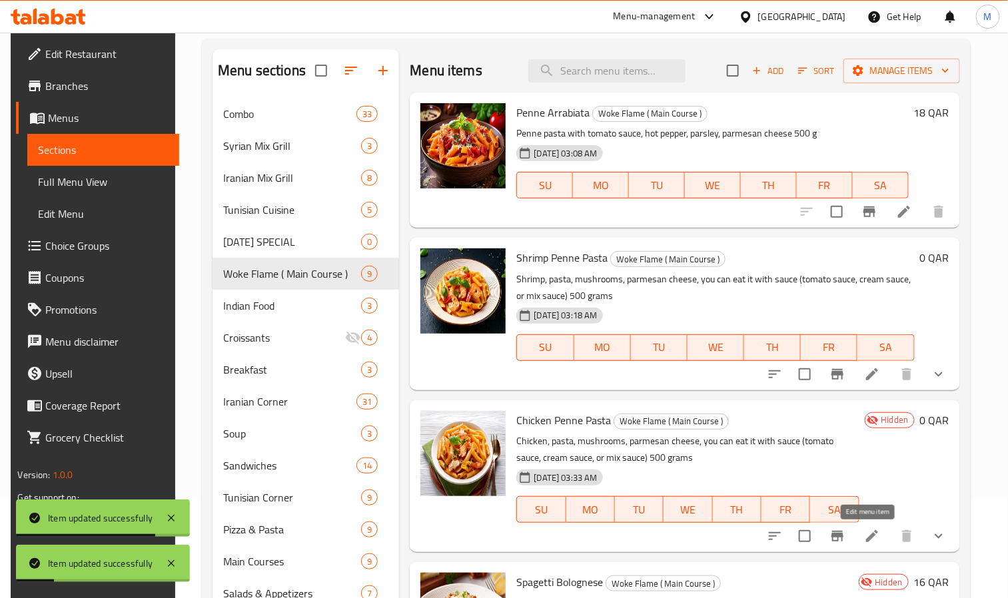
click at [872, 538] on icon at bounding box center [872, 536] width 16 height 16
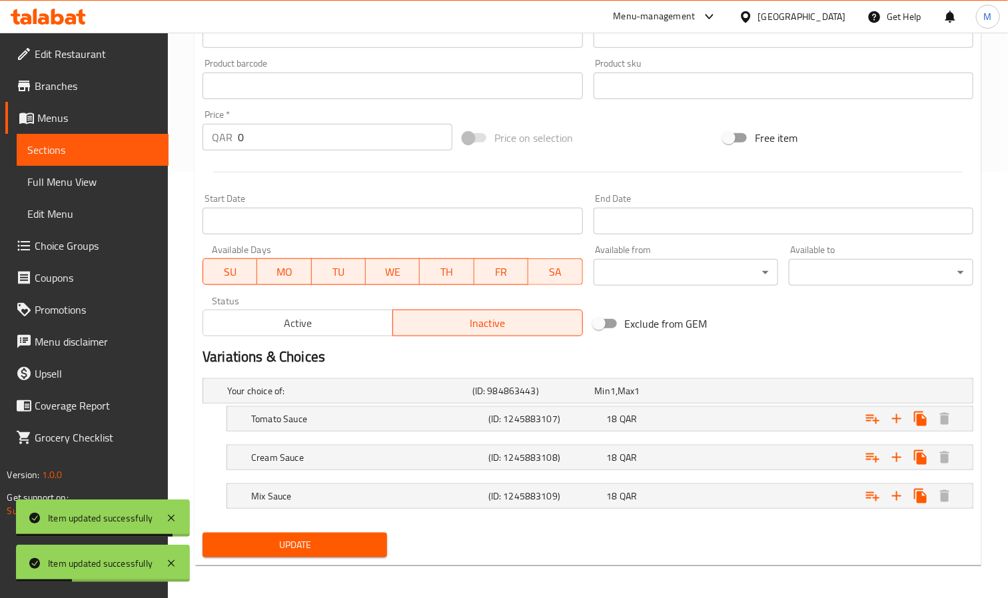
scroll to position [432, 0]
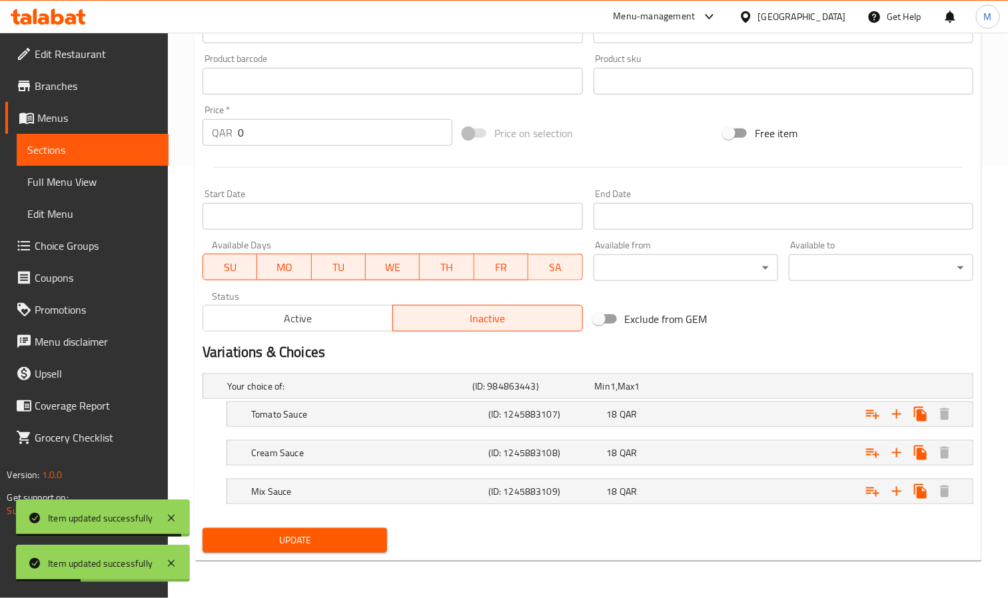
click at [312, 312] on span "Active" at bounding box center [297, 318] width 179 height 19
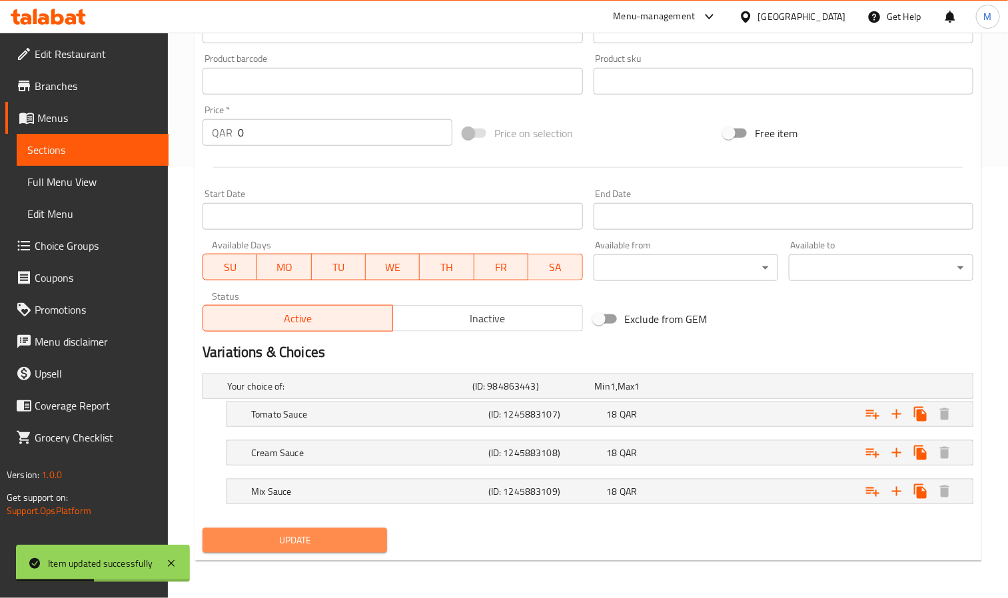
click at [372, 542] on span "Update" at bounding box center [294, 540] width 163 height 17
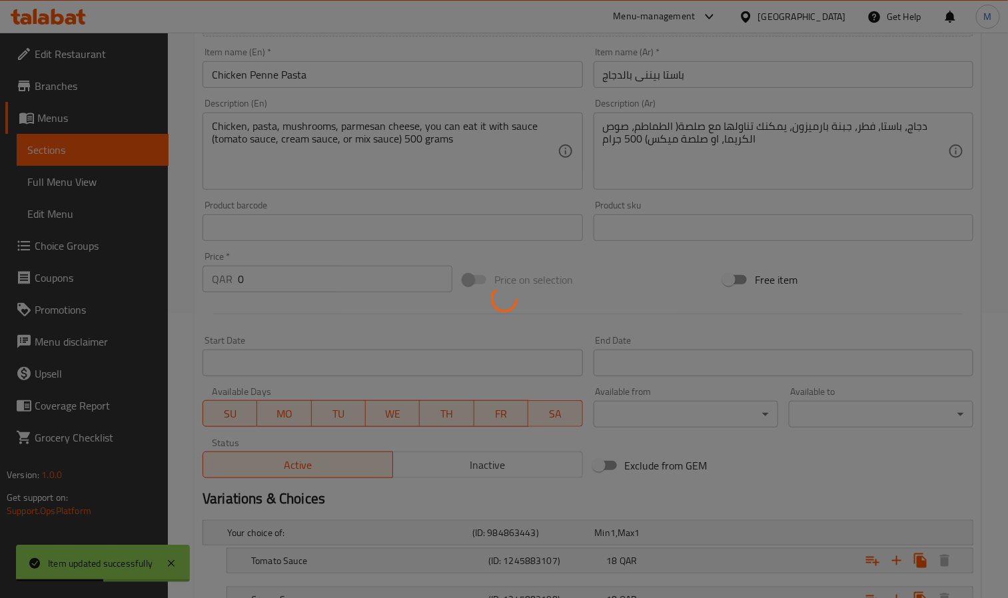
scroll to position [0, 0]
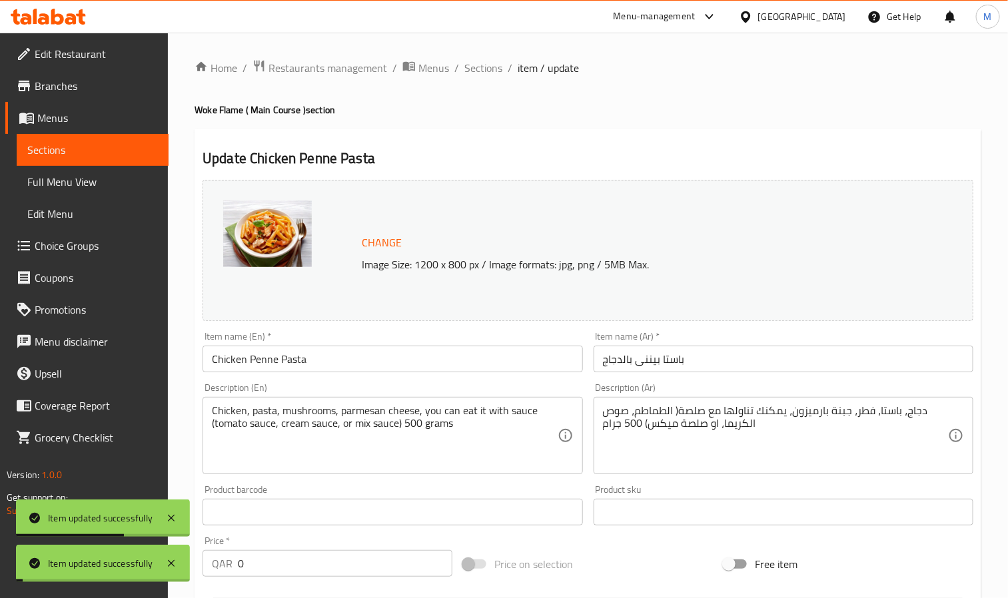
click at [490, 65] on span "Sections" at bounding box center [483, 68] width 38 height 16
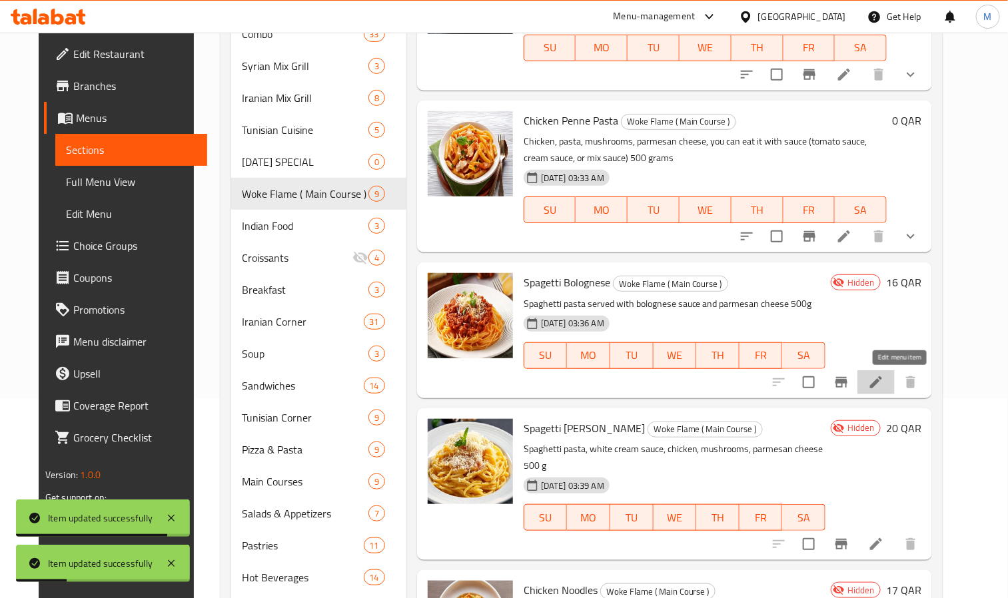
click at [884, 384] on icon at bounding box center [876, 382] width 16 height 16
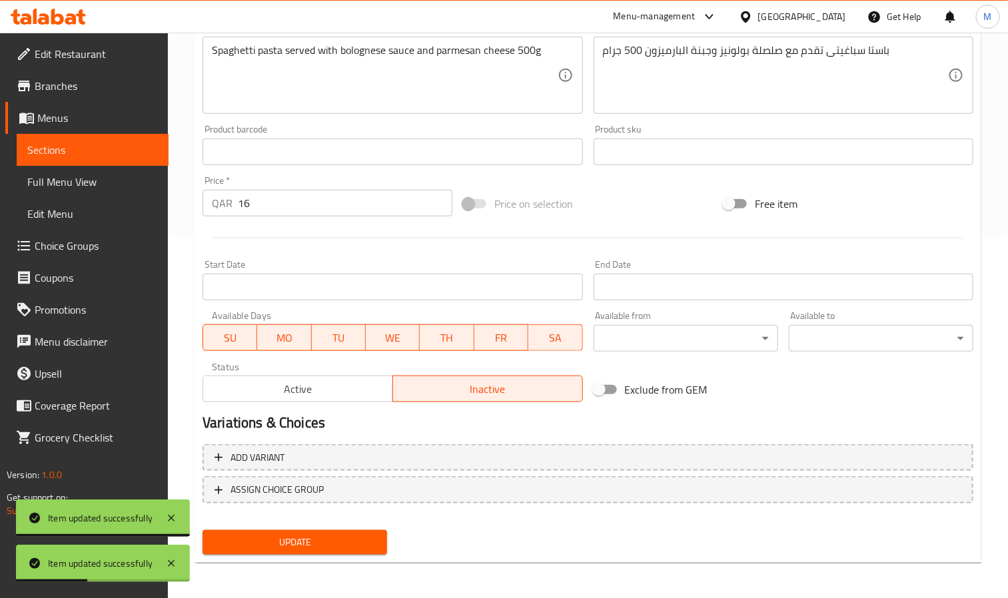
click at [304, 404] on div "Status Active Inactive" at bounding box center [392, 382] width 390 height 51
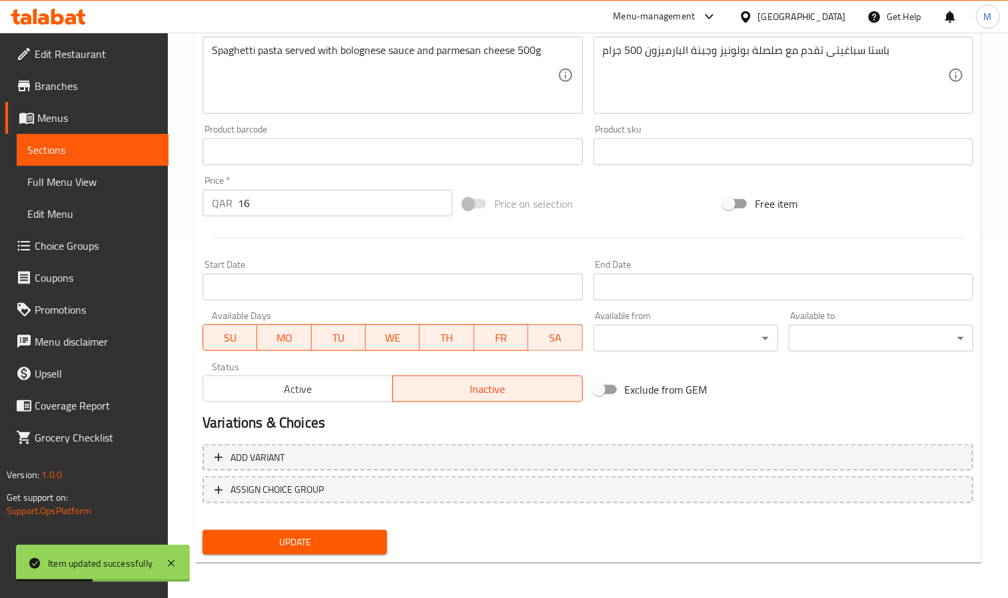
click at [310, 390] on span "Active" at bounding box center [297, 389] width 179 height 19
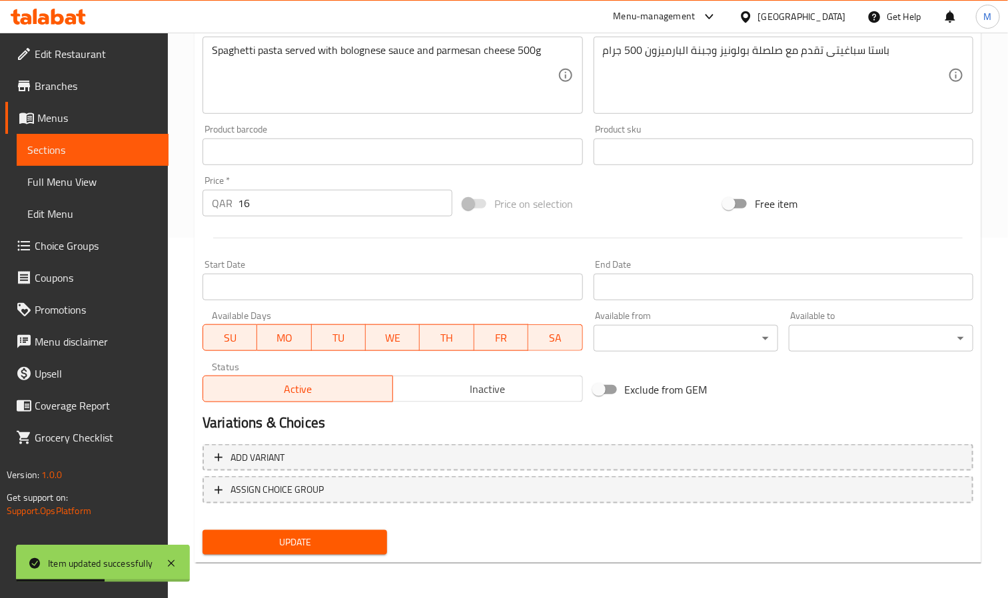
click at [340, 544] on span "Update" at bounding box center [294, 542] width 163 height 17
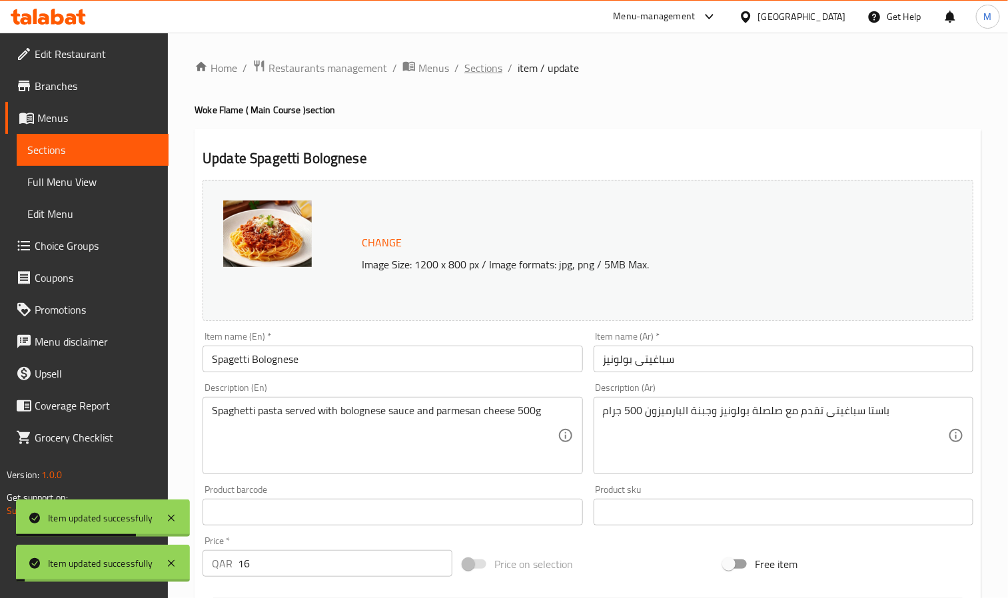
click at [476, 62] on span "Sections" at bounding box center [483, 68] width 38 height 16
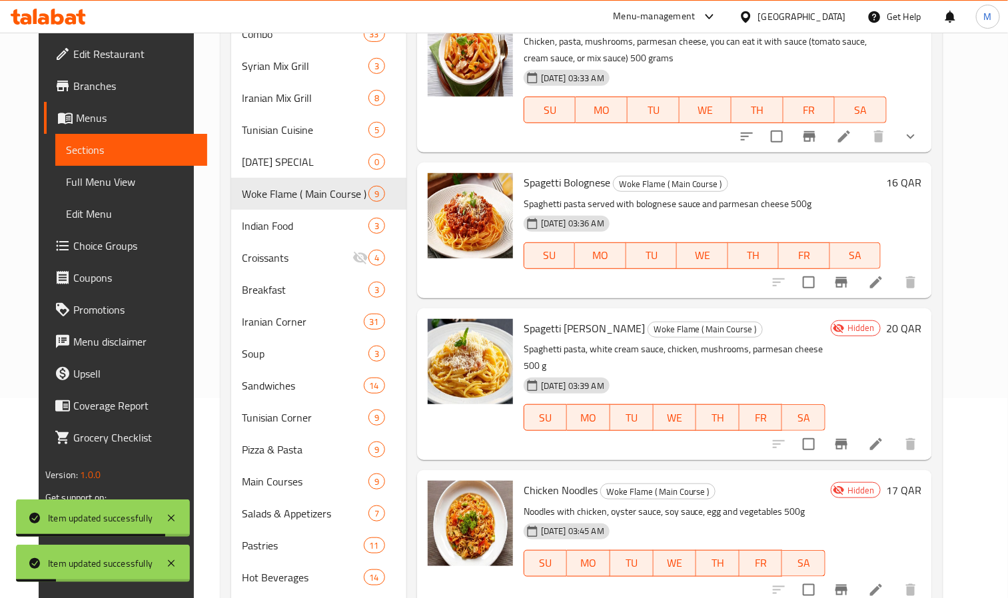
click at [888, 428] on div at bounding box center [845, 444] width 164 height 32
click at [890, 432] on li at bounding box center [875, 444] width 37 height 24
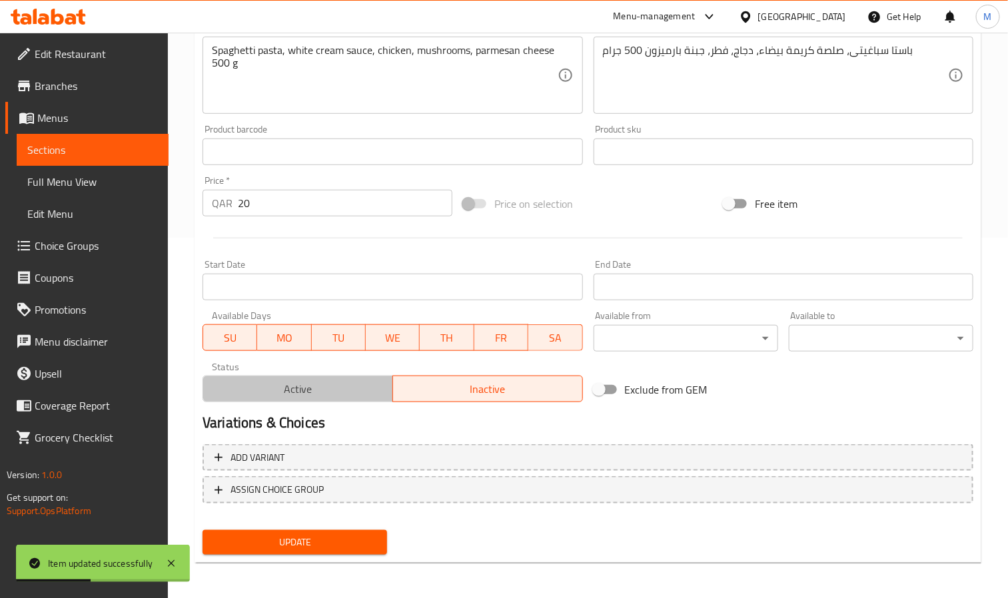
click at [322, 382] on span "Active" at bounding box center [297, 389] width 179 height 19
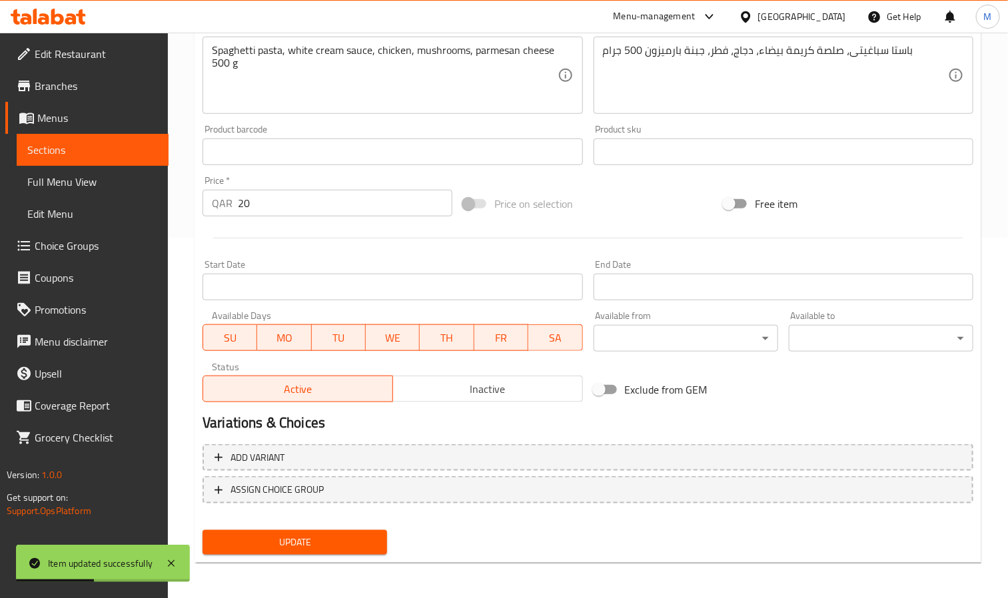
click at [344, 538] on span "Update" at bounding box center [294, 542] width 163 height 17
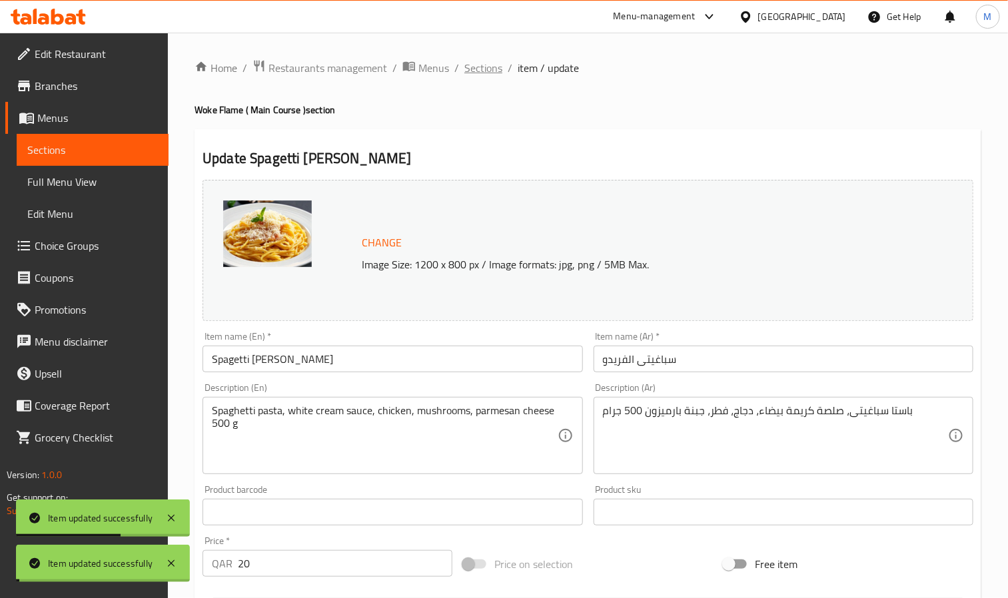
click at [496, 63] on span "Sections" at bounding box center [483, 68] width 38 height 16
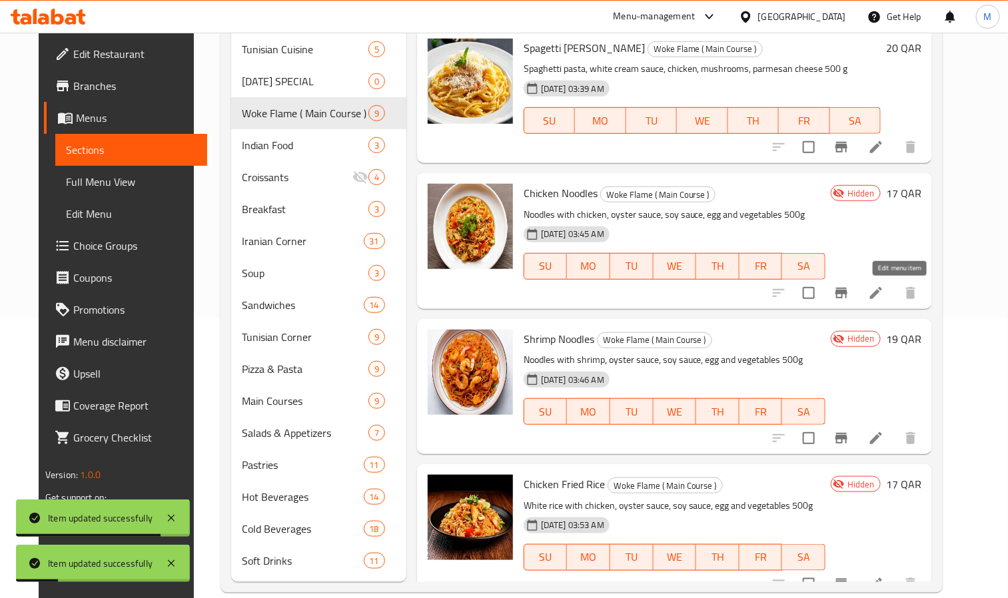
click at [884, 286] on icon at bounding box center [876, 293] width 16 height 16
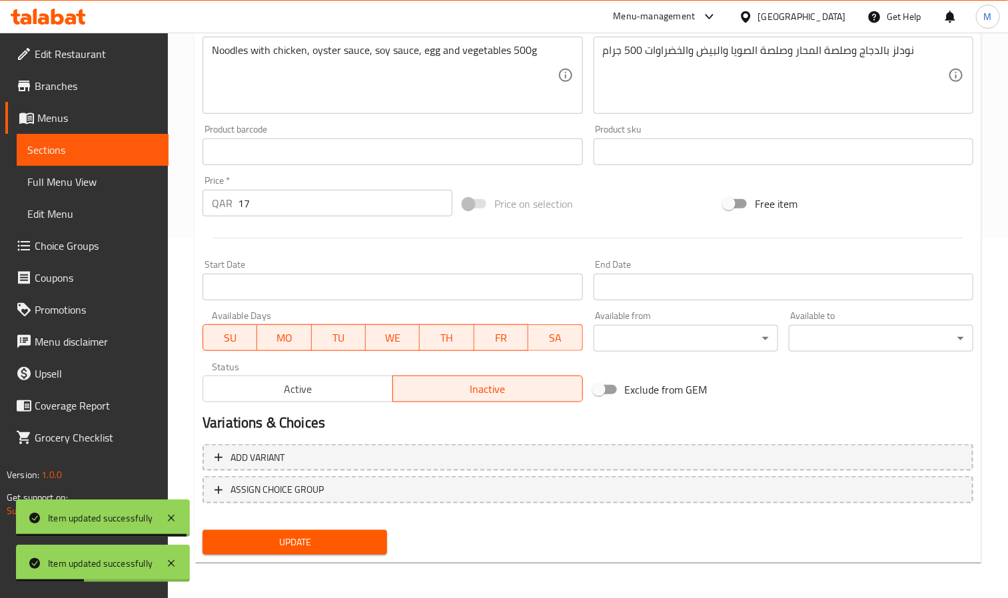
click at [342, 392] on span "Active" at bounding box center [297, 389] width 179 height 19
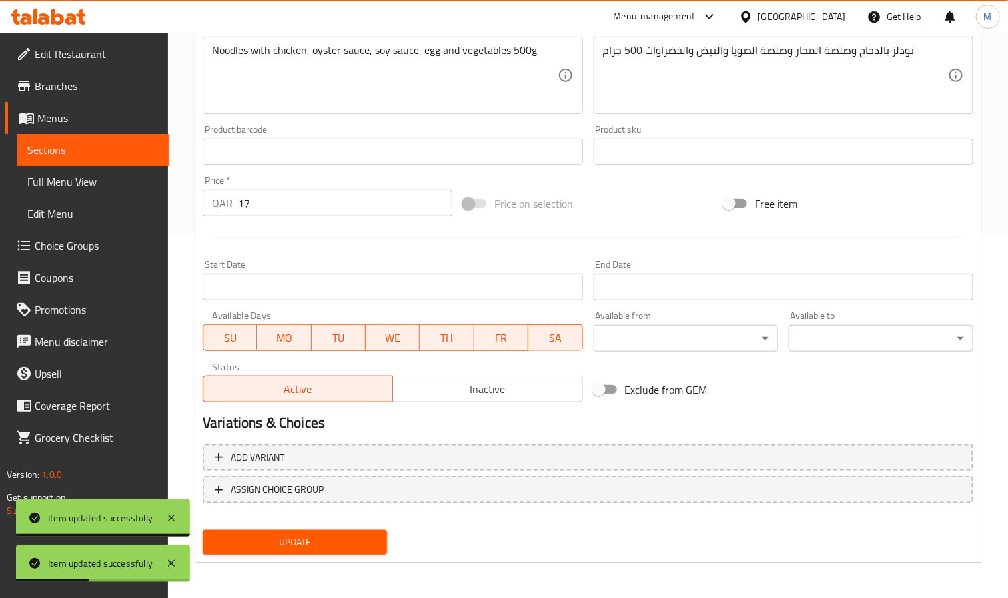
click at [348, 542] on span "Update" at bounding box center [294, 542] width 163 height 17
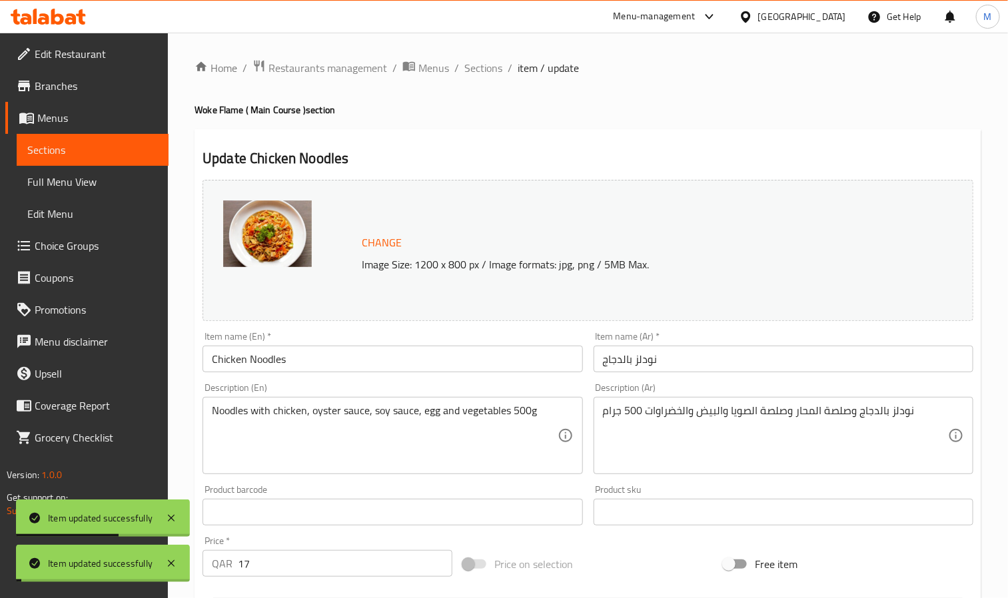
click at [492, 70] on span "Sections" at bounding box center [483, 68] width 38 height 16
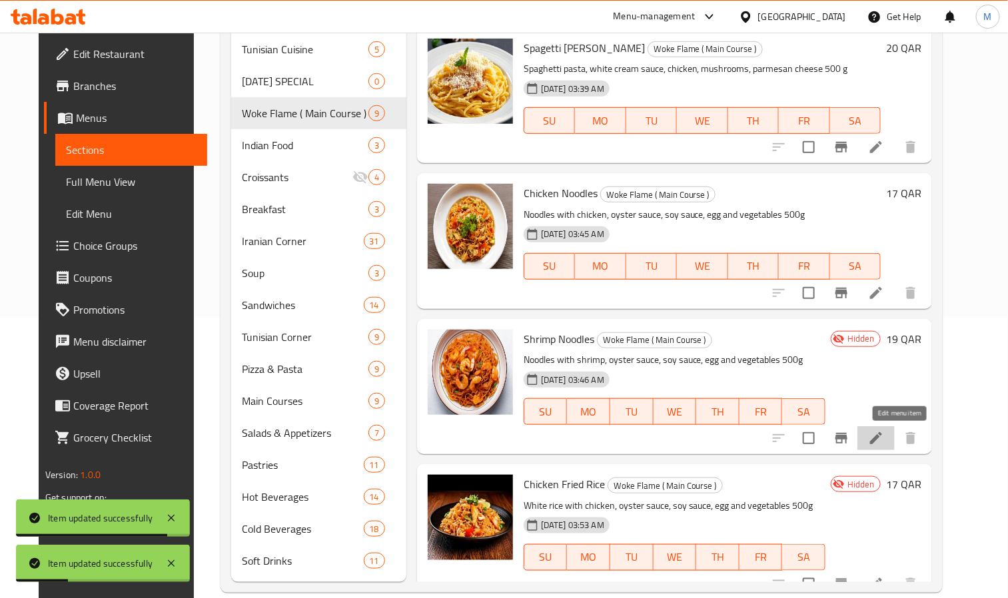
click at [884, 440] on icon at bounding box center [876, 438] width 16 height 16
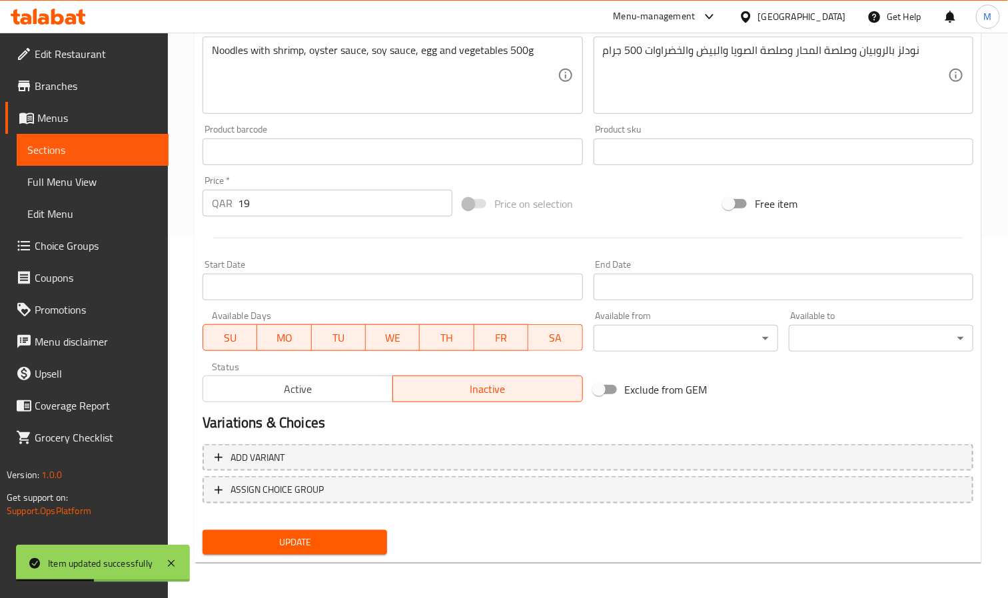
click at [326, 392] on span "Active" at bounding box center [297, 389] width 179 height 19
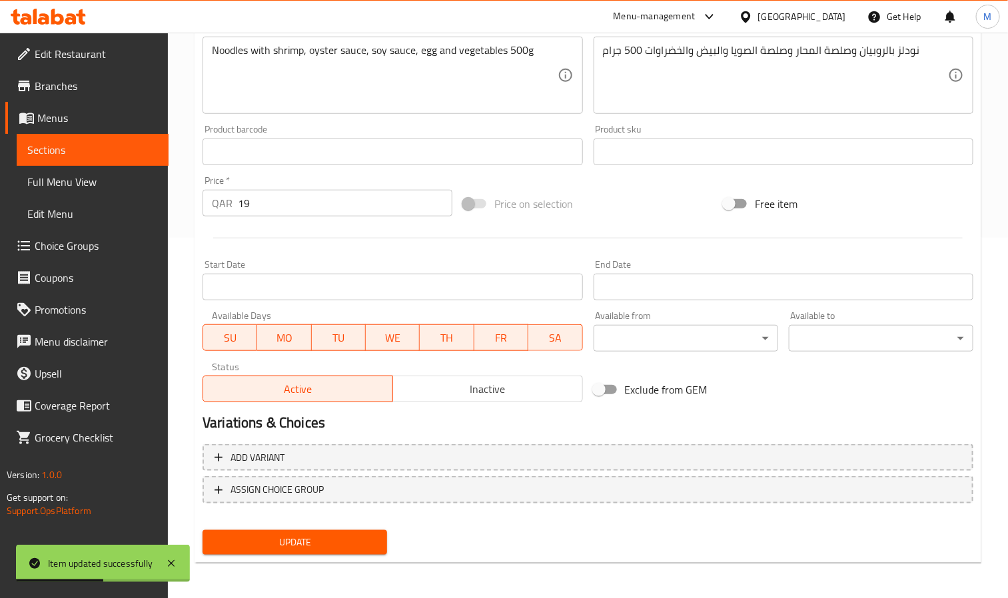
click at [346, 525] on div "Update" at bounding box center [294, 542] width 195 height 35
click at [350, 536] on span "Update" at bounding box center [294, 542] width 163 height 17
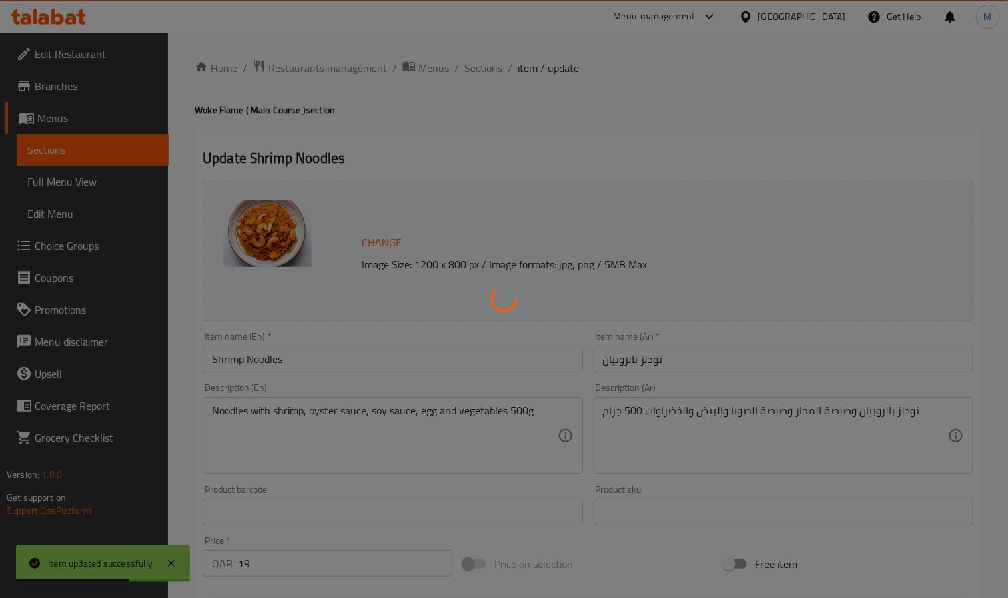
click at [482, 67] on div at bounding box center [504, 299] width 1008 height 598
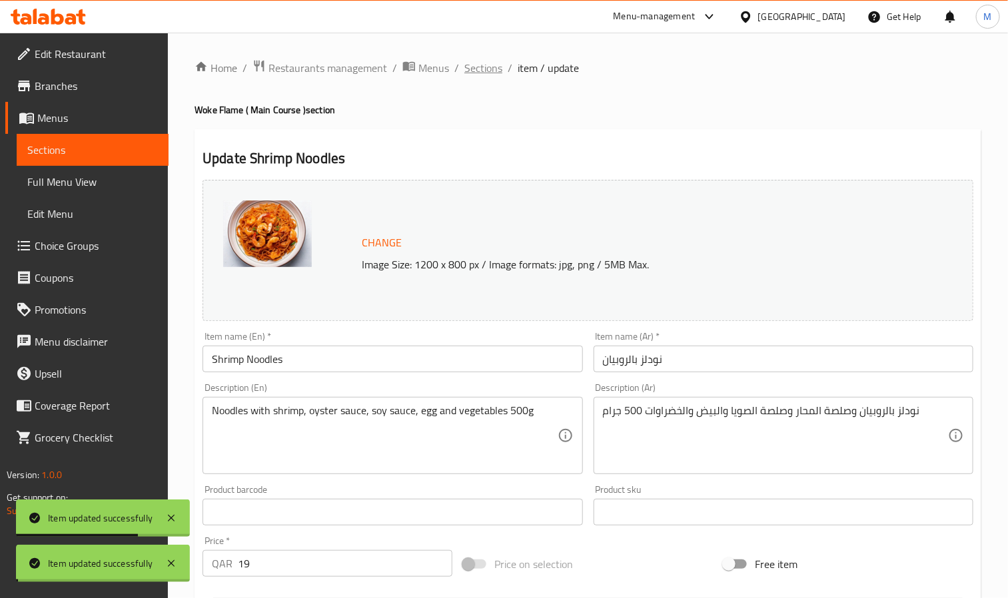
click at [482, 67] on span "Sections" at bounding box center [483, 68] width 38 height 16
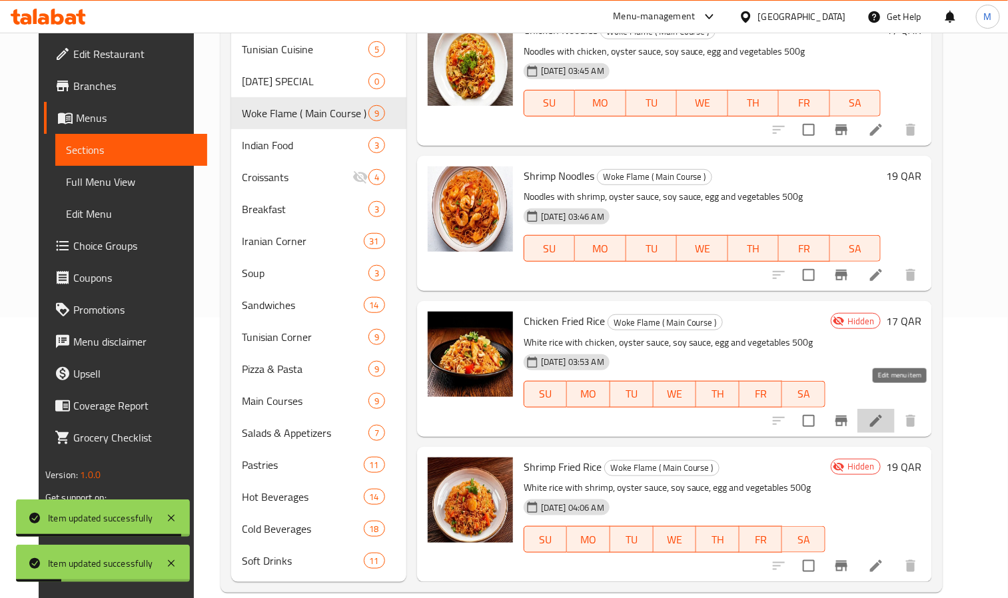
click at [884, 413] on icon at bounding box center [876, 421] width 16 height 16
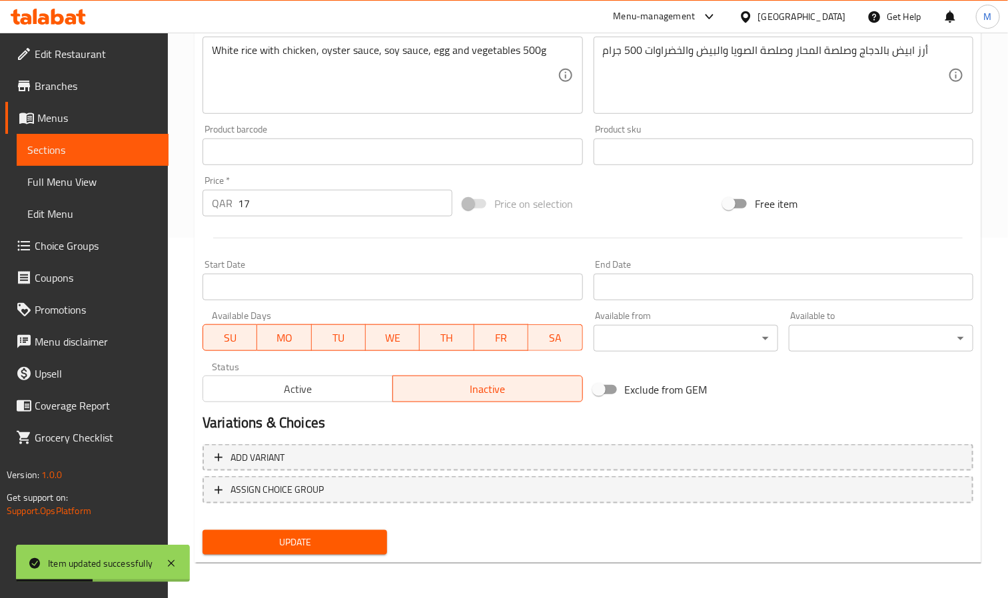
click at [350, 390] on span "Active" at bounding box center [297, 389] width 179 height 19
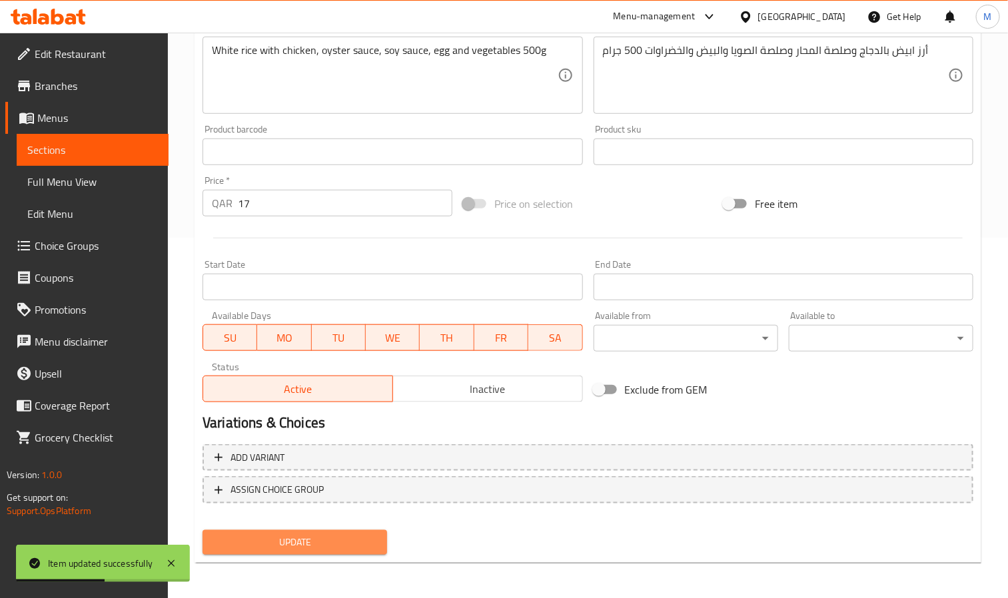
click at [356, 530] on button "Update" at bounding box center [294, 542] width 185 height 25
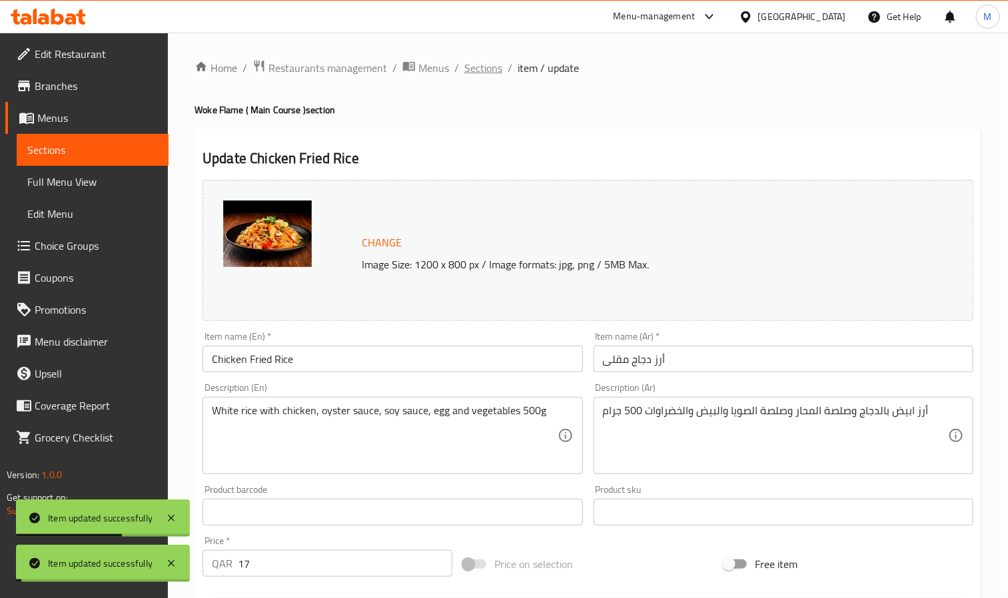
click at [478, 64] on span "Sections" at bounding box center [483, 68] width 38 height 16
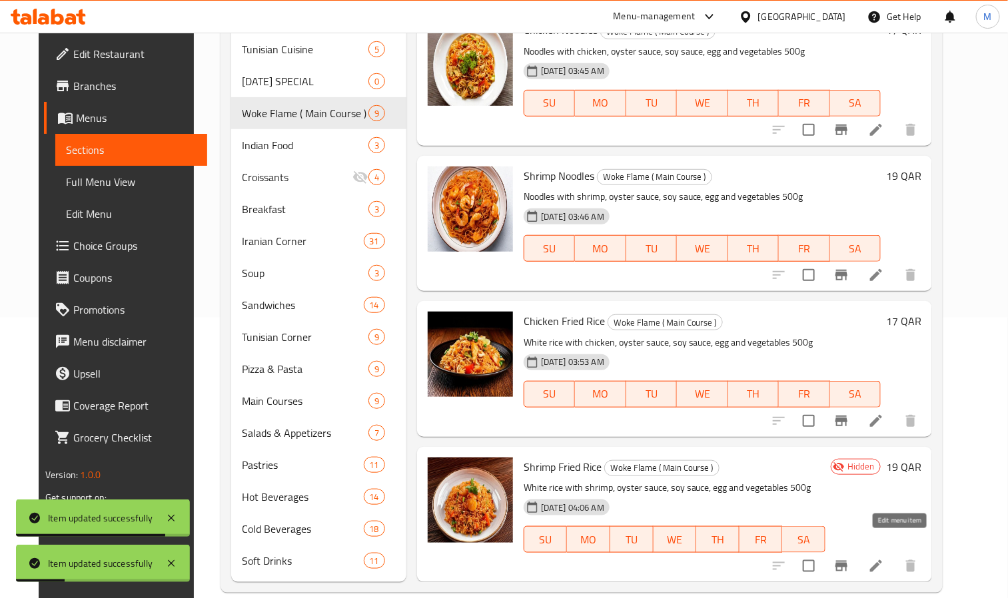
click at [884, 558] on icon at bounding box center [876, 566] width 16 height 16
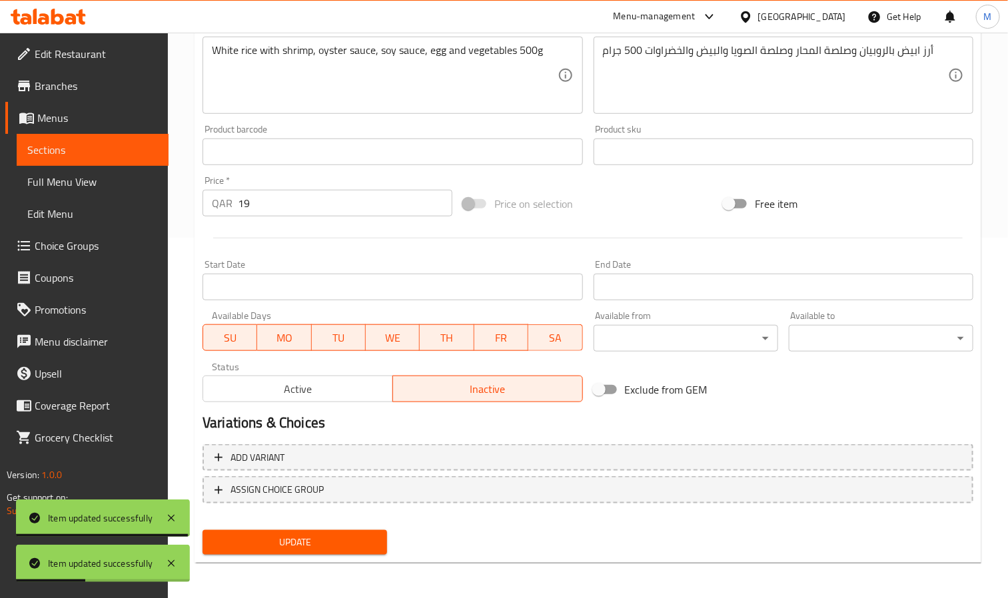
click at [346, 394] on span "Active" at bounding box center [297, 389] width 179 height 19
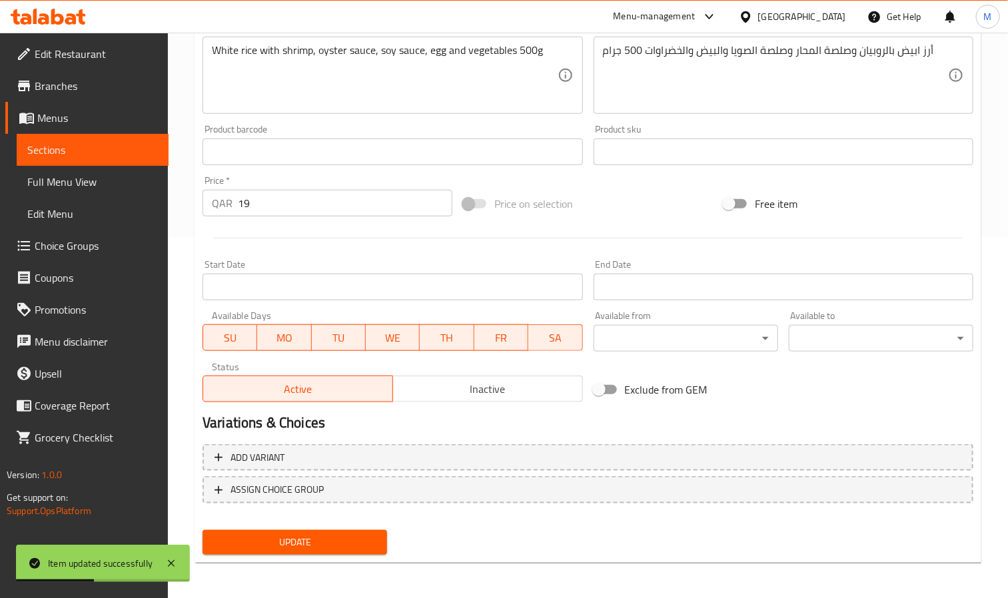
click at [360, 510] on nav at bounding box center [587, 514] width 771 height 11
click at [368, 530] on button "Update" at bounding box center [294, 542] width 185 height 25
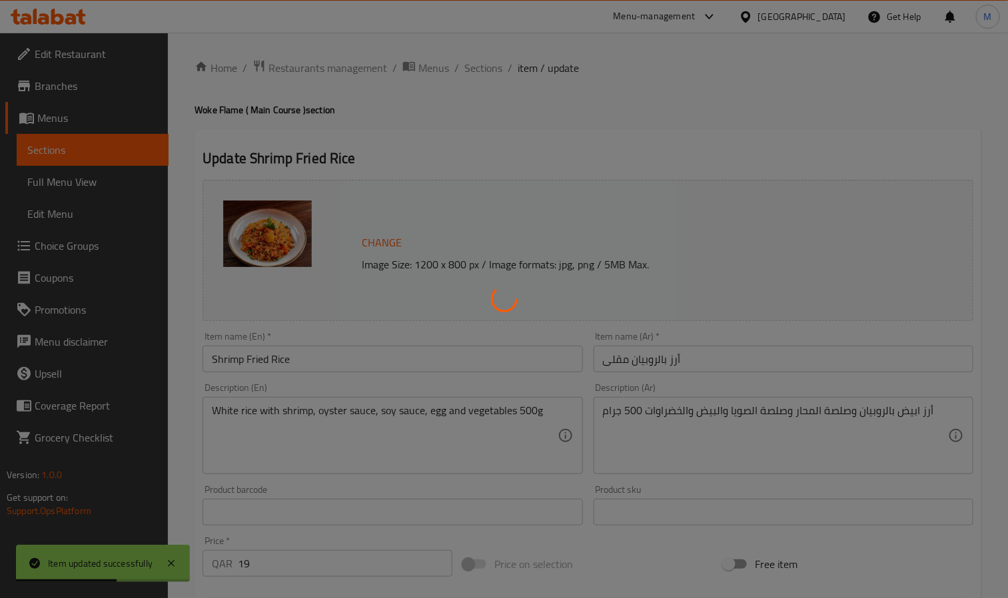
click at [486, 59] on div at bounding box center [504, 299] width 1008 height 598
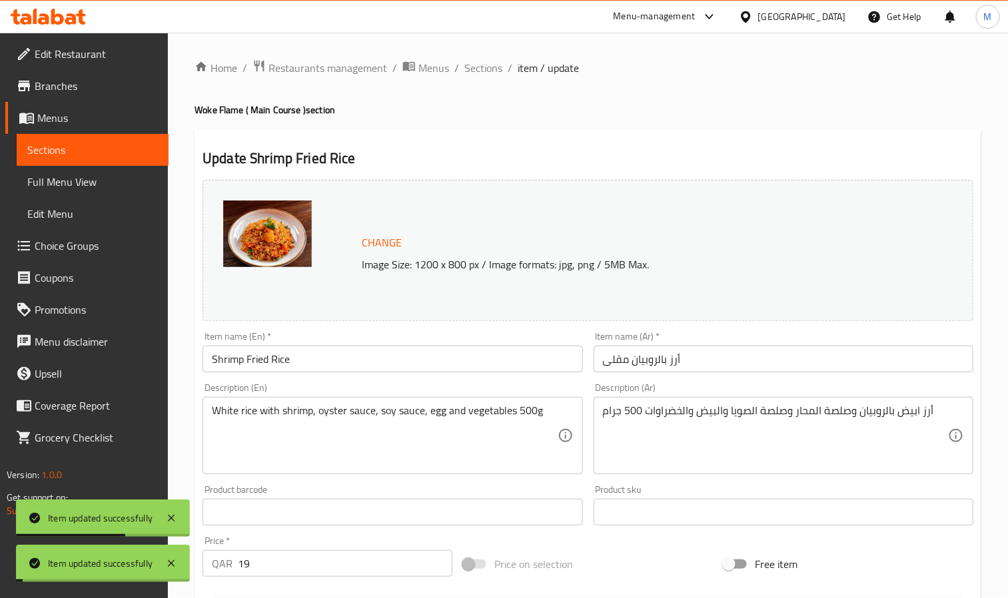
click at [486, 60] on span "Sections" at bounding box center [483, 68] width 38 height 16
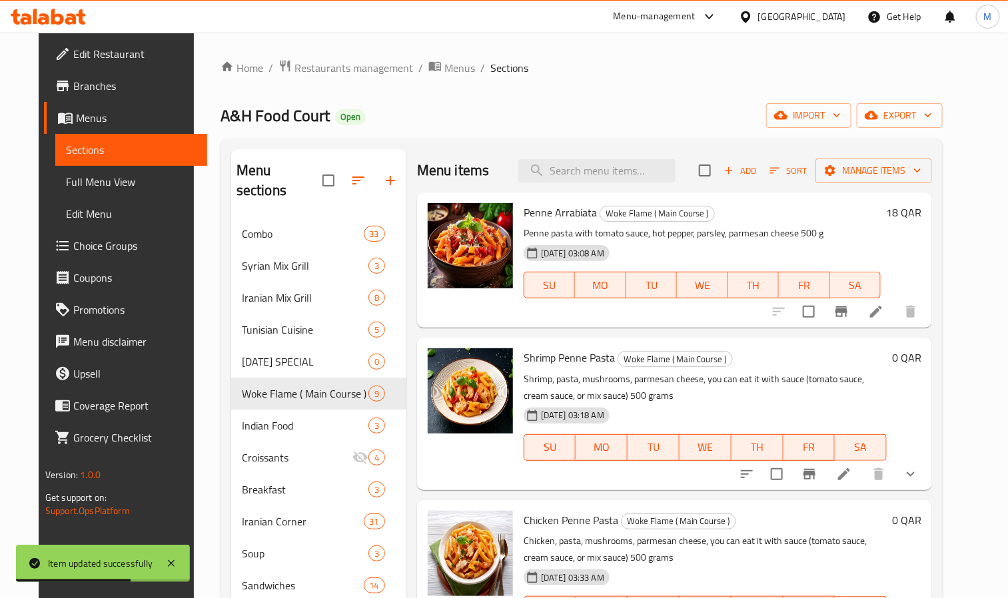
click at [194, 300] on div "Home / Restaurants management / Menus / Sections A&H Food Court Open import exp…" at bounding box center [581, 466] width 775 height 867
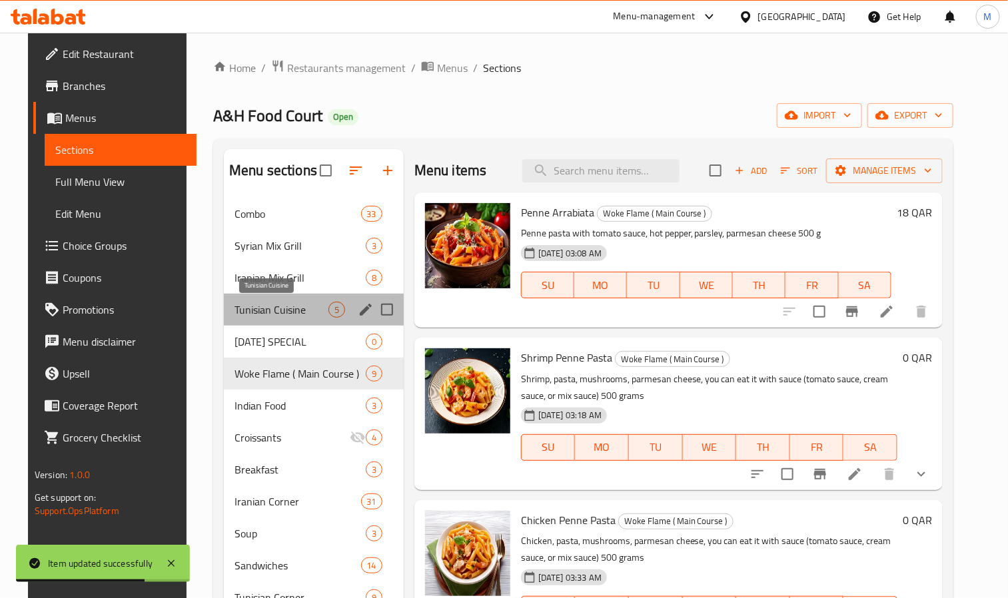
click at [240, 302] on span "Tunisian Cuisine" at bounding box center [281, 310] width 94 height 16
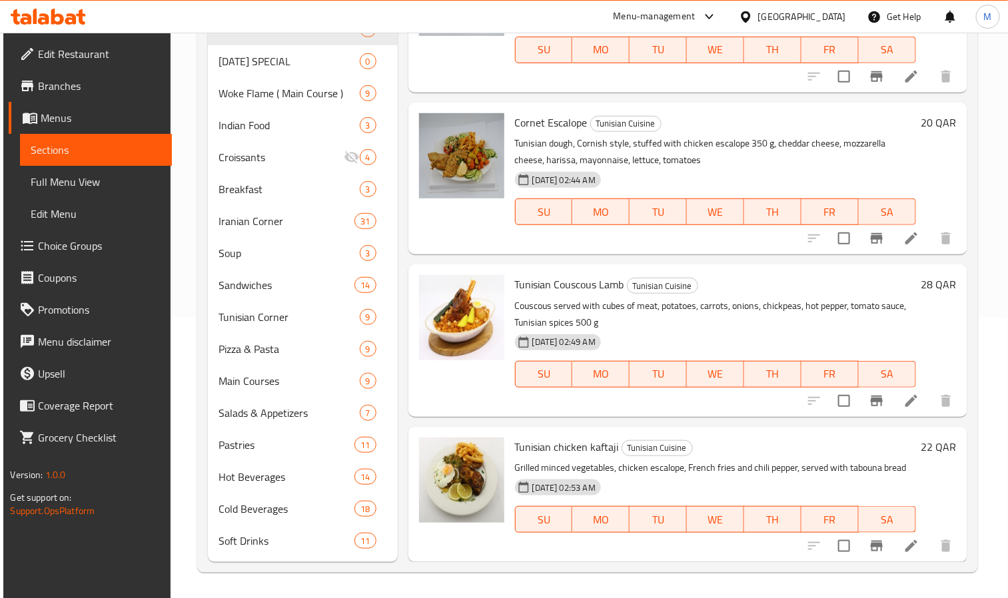
click at [186, 230] on div "Home / Restaurants management / Menus / Sections A&H Food Court Open import exp…" at bounding box center [588, 175] width 834 height 847
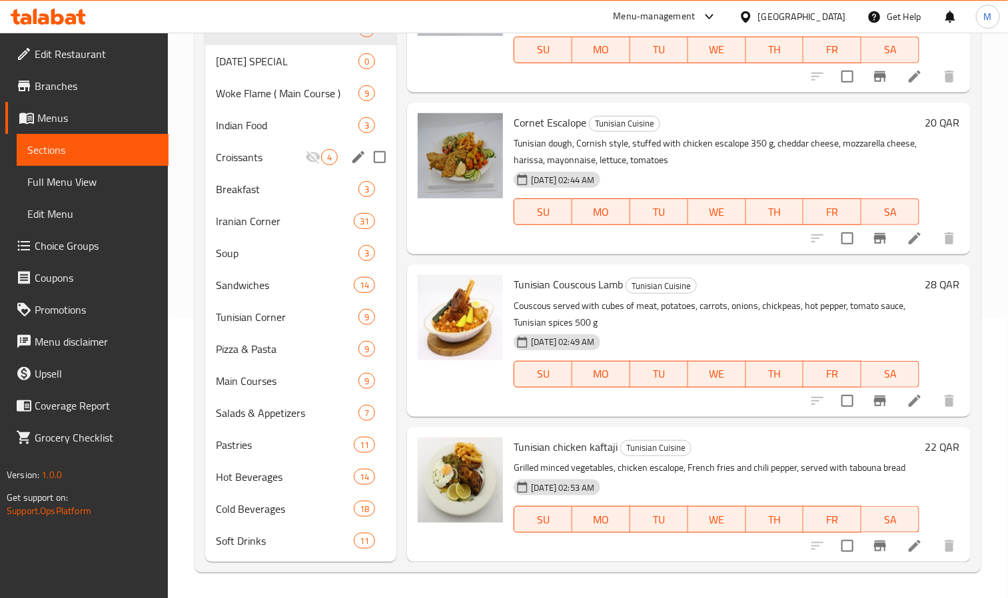
click at [278, 154] on span "Croissants" at bounding box center [260, 157] width 89 height 16
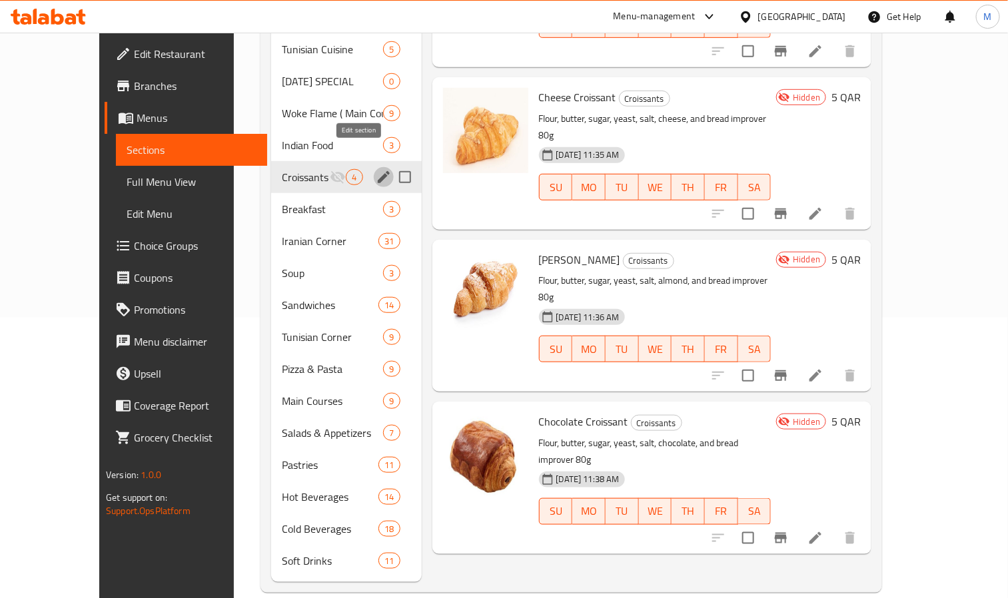
click at [378, 171] on icon "edit" at bounding box center [384, 177] width 12 height 12
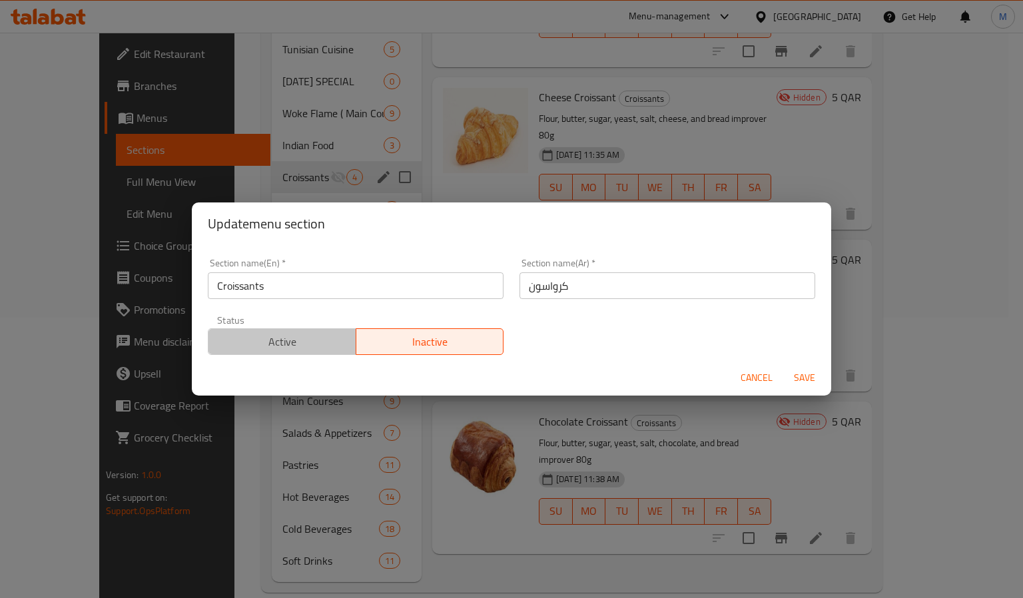
click at [284, 338] on span "Active" at bounding box center [282, 341] width 137 height 19
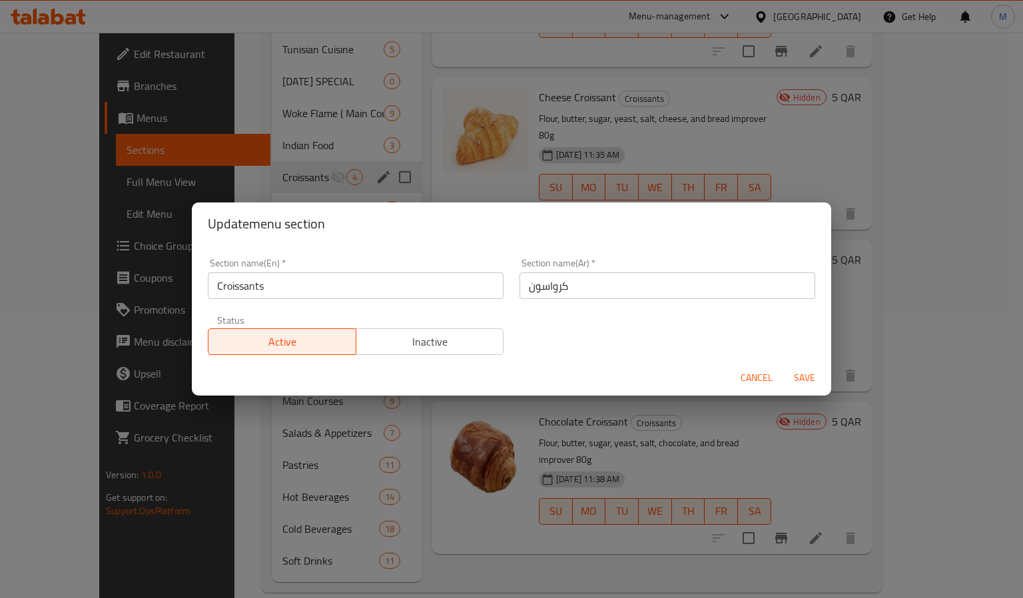
click at [804, 372] on span "Save" at bounding box center [805, 378] width 32 height 17
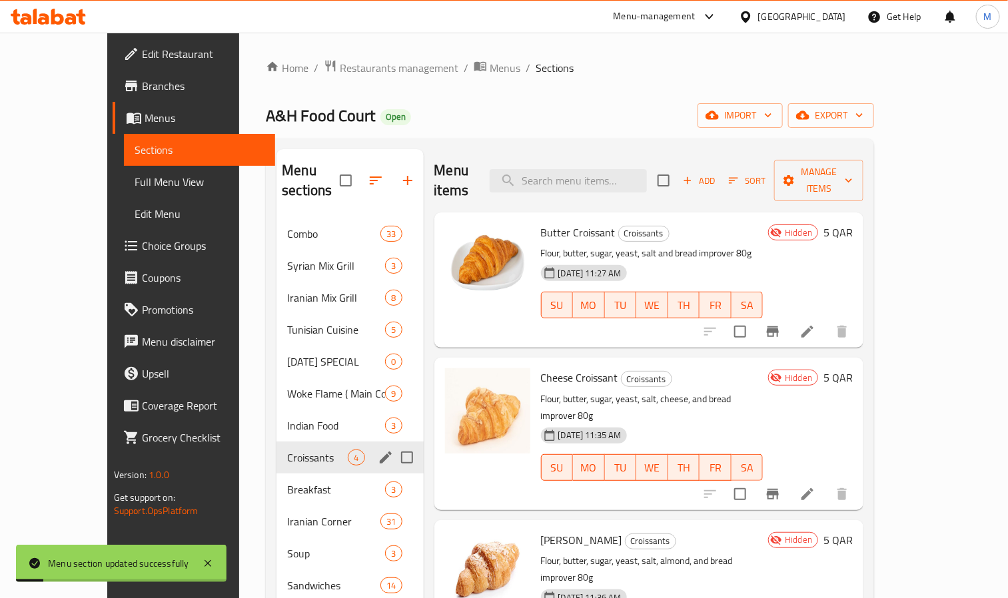
click at [815, 324] on icon at bounding box center [807, 332] width 16 height 16
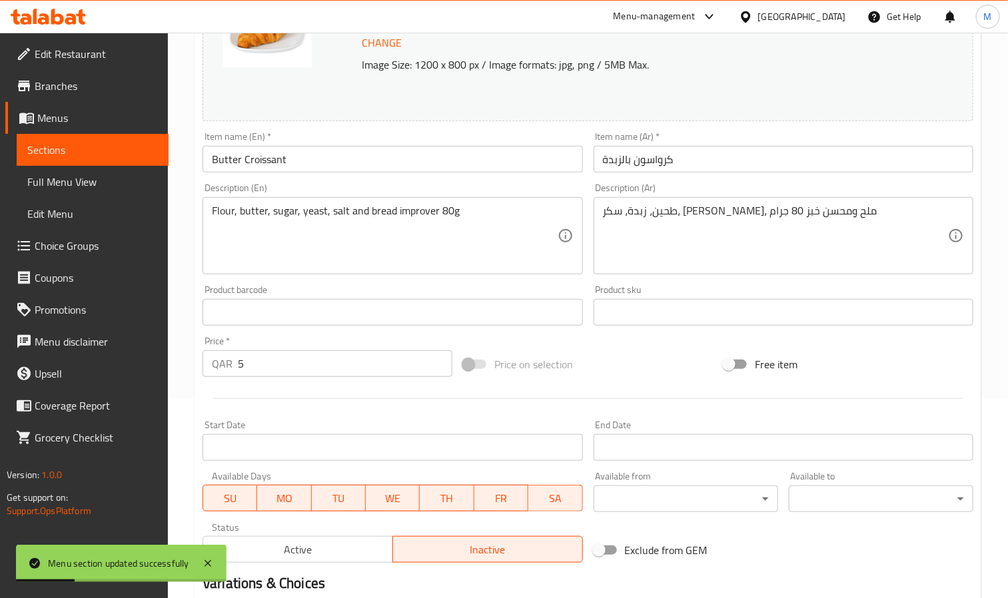
click at [316, 534] on div "Active Inactive" at bounding box center [392, 543] width 380 height 40
click at [324, 552] on span "Active" at bounding box center [297, 549] width 179 height 19
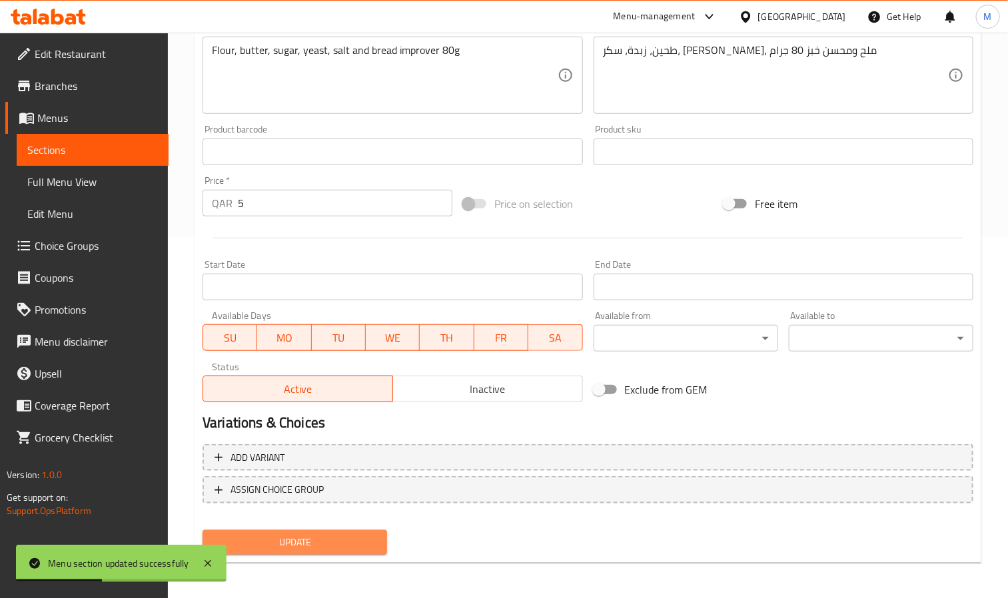
click at [332, 530] on button "Update" at bounding box center [294, 542] width 185 height 25
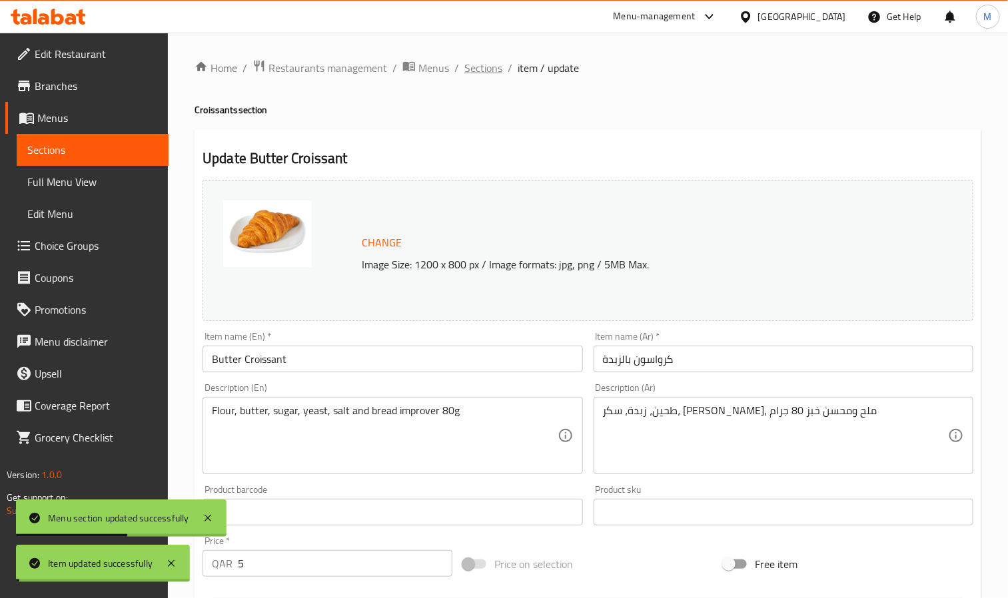
click at [492, 67] on span "Sections" at bounding box center [483, 68] width 38 height 16
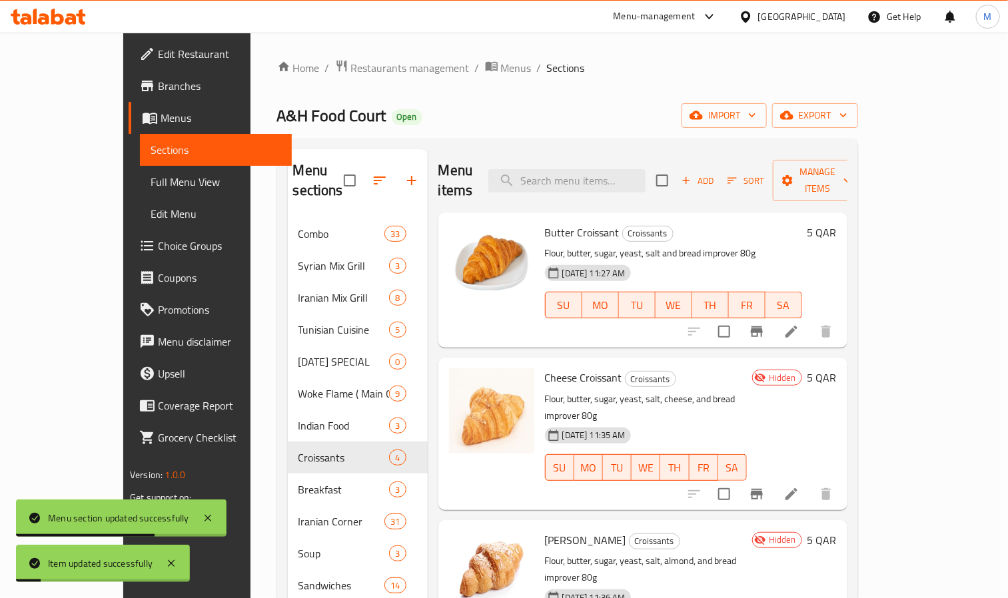
click at [797, 488] on icon at bounding box center [791, 494] width 12 height 12
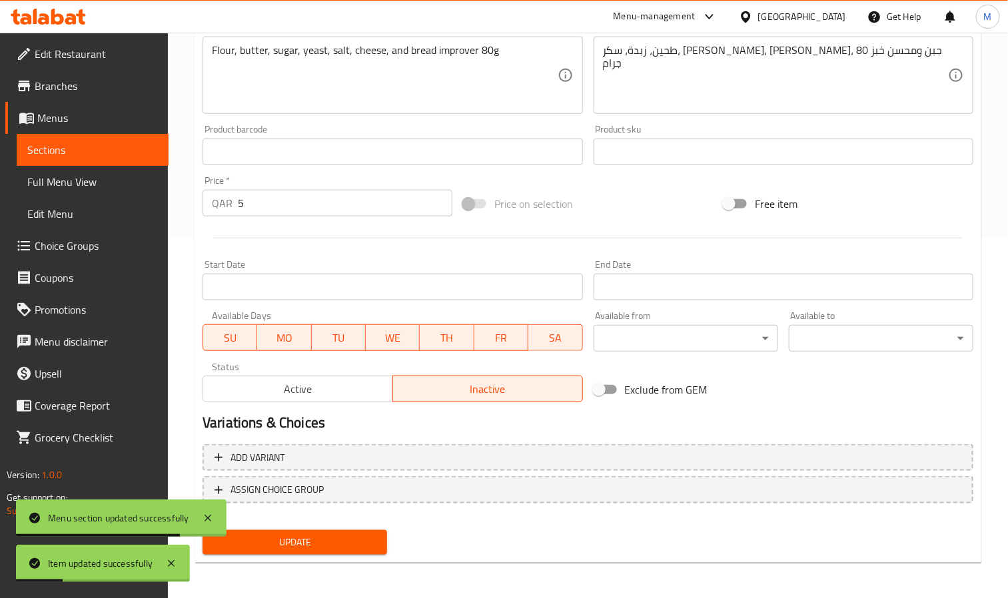
click at [332, 386] on span "Active" at bounding box center [297, 389] width 179 height 19
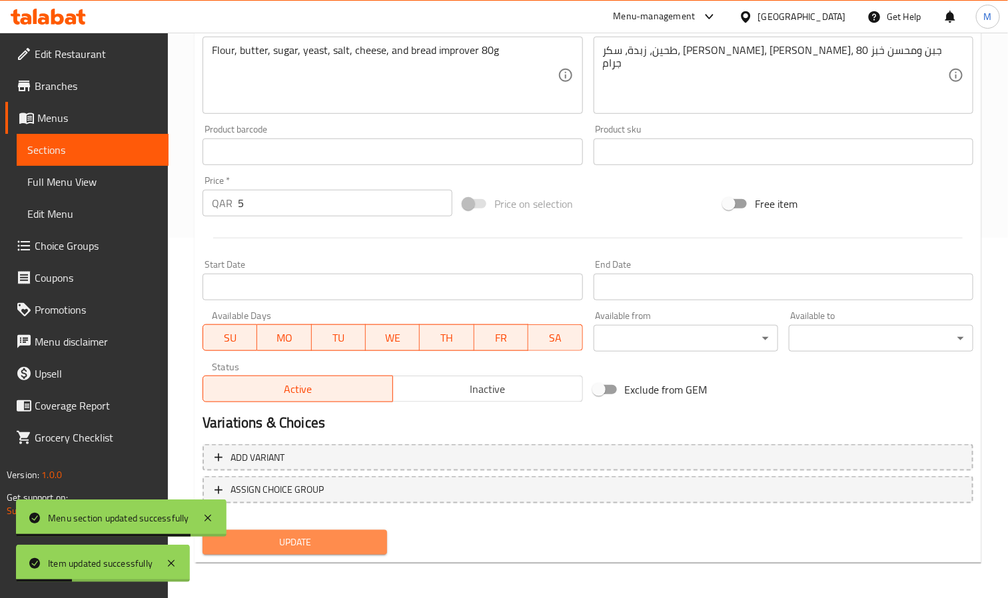
click at [362, 542] on span "Update" at bounding box center [294, 542] width 163 height 17
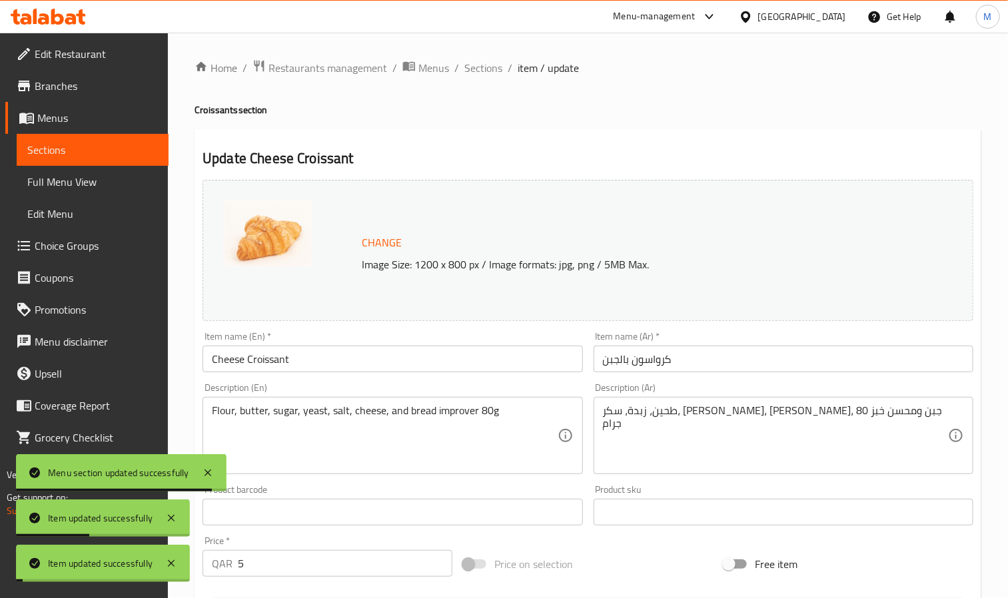
click at [508, 60] on li "/" at bounding box center [510, 68] width 5 height 16
click at [494, 68] on span "Sections" at bounding box center [483, 68] width 38 height 16
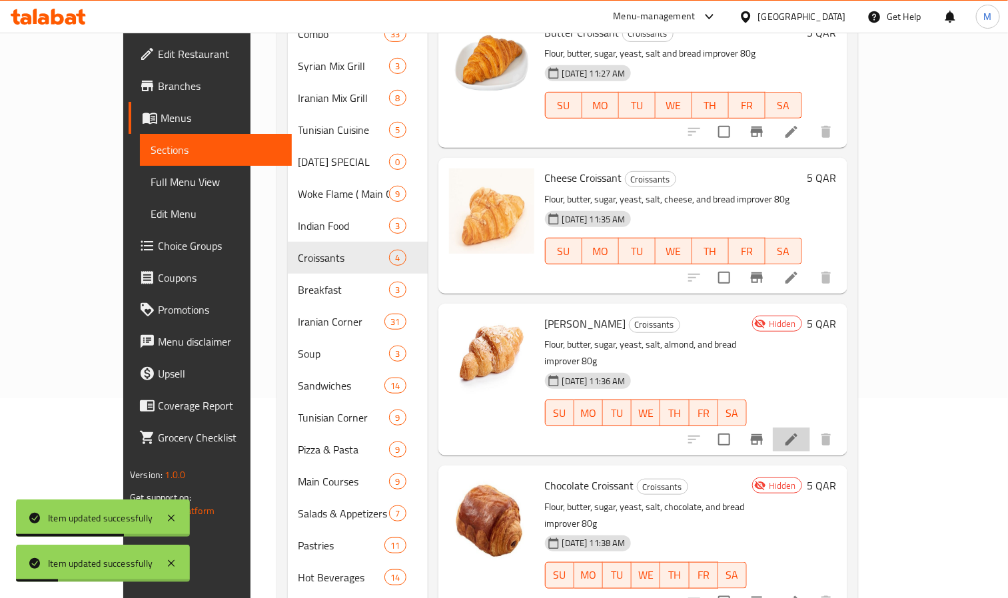
click at [810, 428] on li at bounding box center [791, 440] width 37 height 24
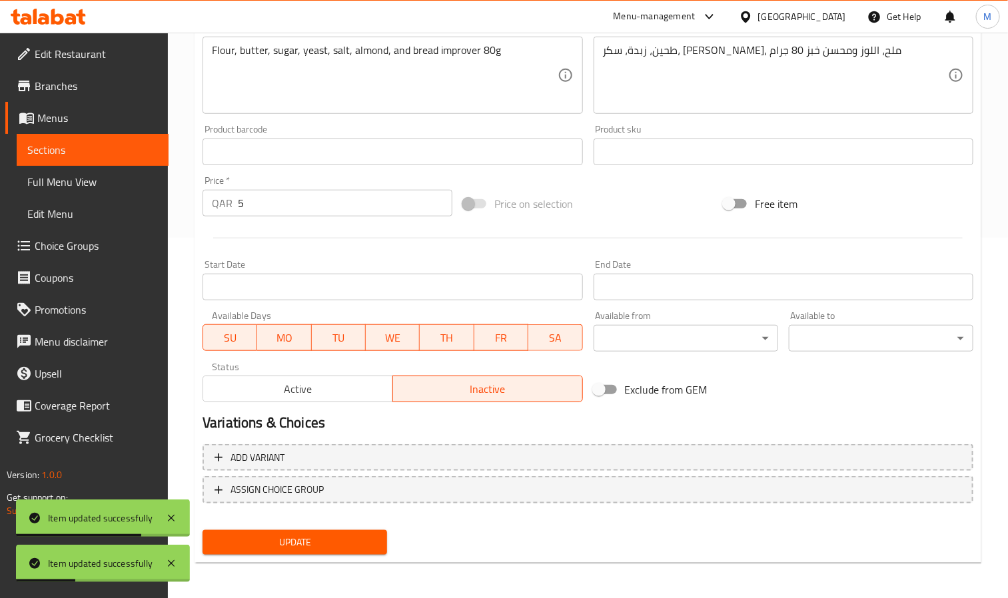
click at [316, 368] on div "Active Inactive" at bounding box center [392, 382] width 380 height 40
click at [320, 384] on span "Active" at bounding box center [297, 389] width 179 height 19
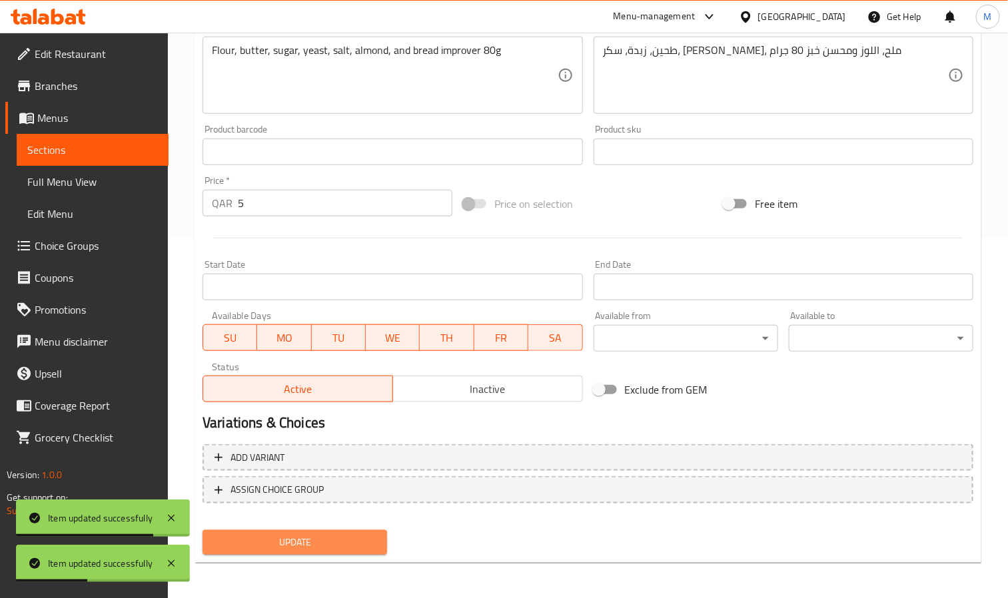
click at [384, 552] on button "Update" at bounding box center [294, 542] width 185 height 25
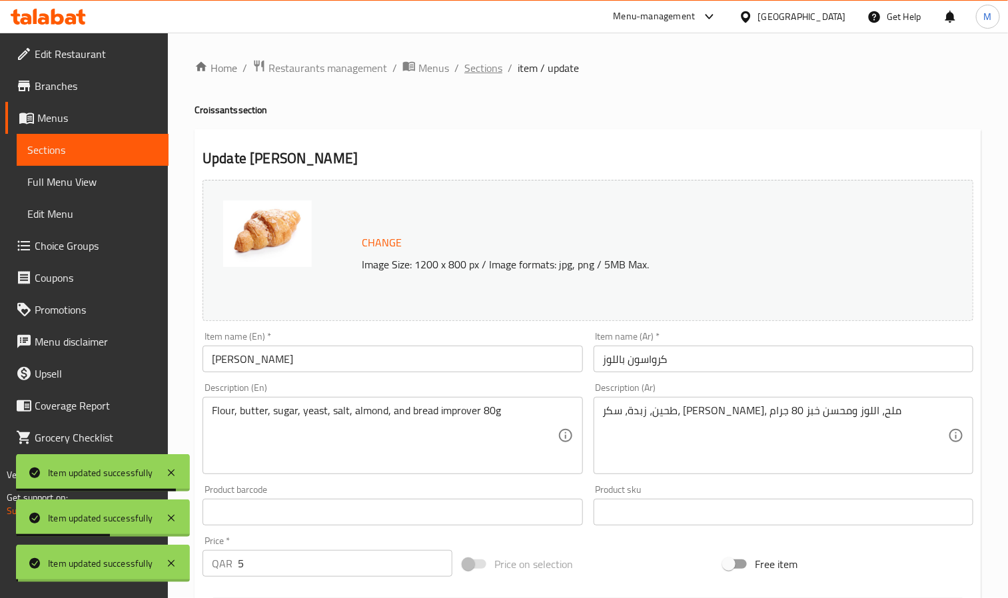
click at [480, 65] on span "Sections" at bounding box center [483, 68] width 38 height 16
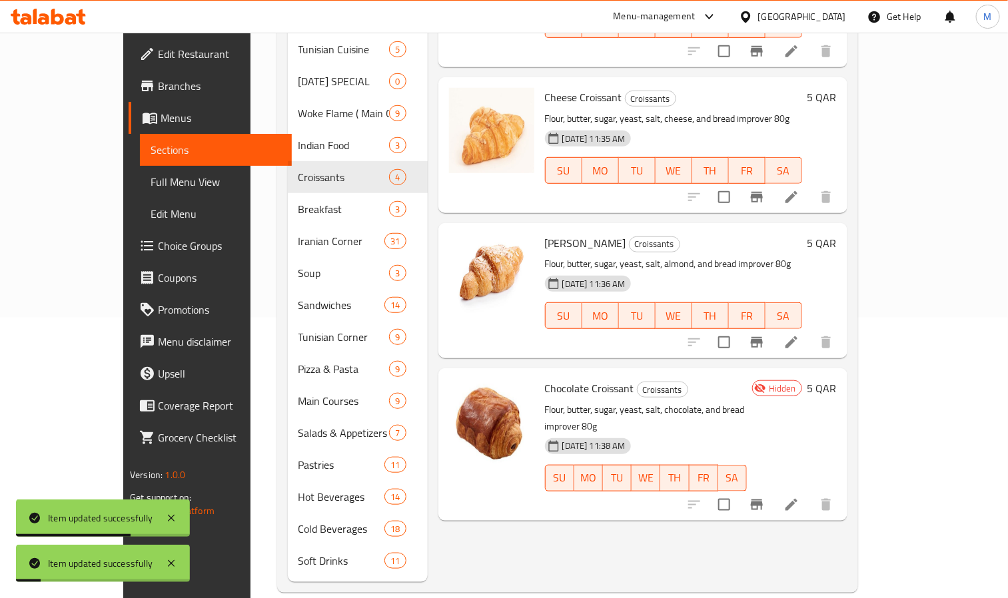
click at [810, 493] on li at bounding box center [791, 505] width 37 height 24
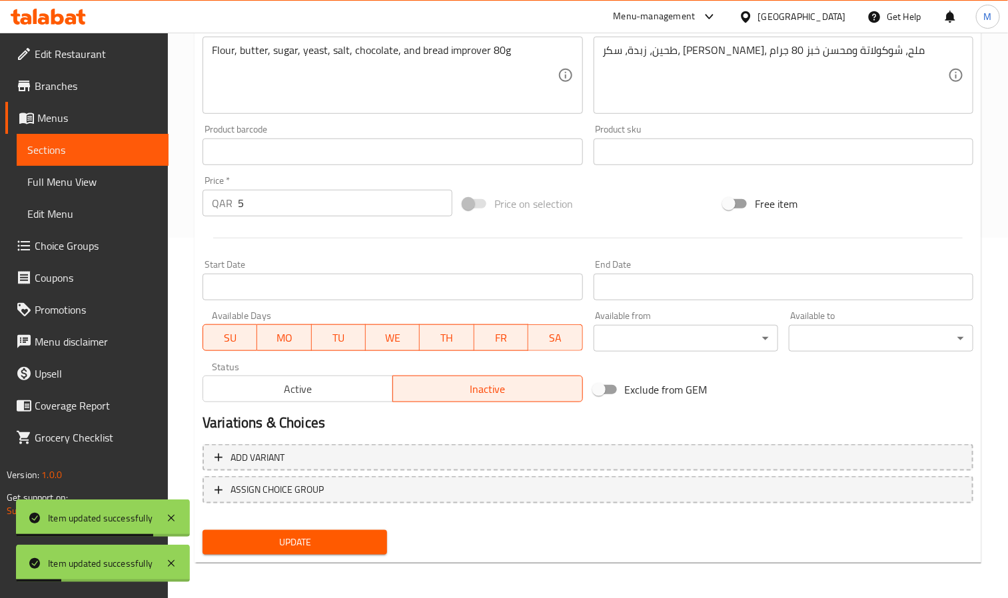
click at [300, 396] on span "Active" at bounding box center [297, 389] width 179 height 19
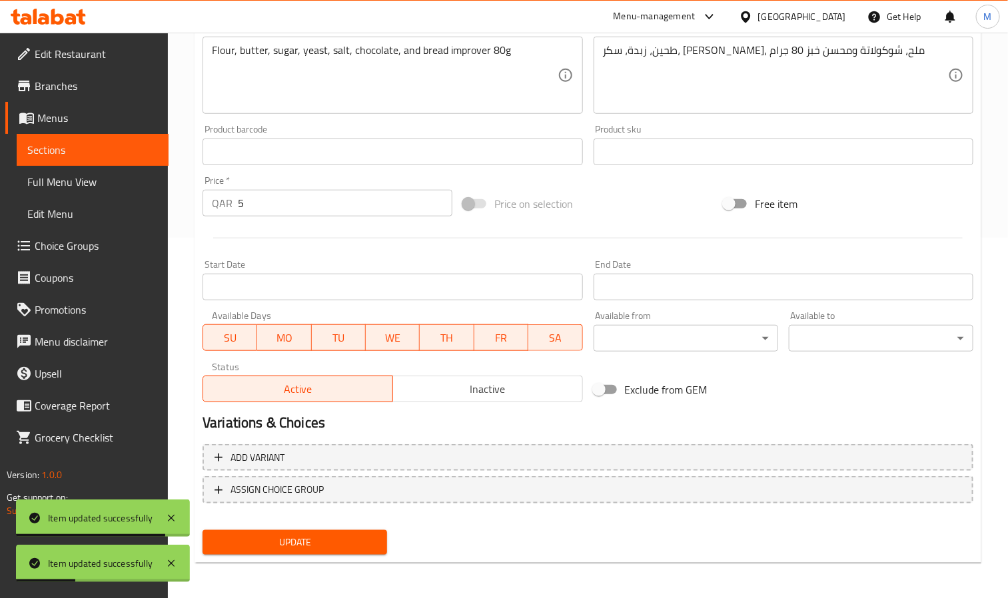
click at [356, 514] on nav at bounding box center [587, 514] width 771 height 11
click at [362, 525] on div "Update" at bounding box center [294, 542] width 195 height 35
click at [370, 534] on span "Update" at bounding box center [294, 542] width 163 height 17
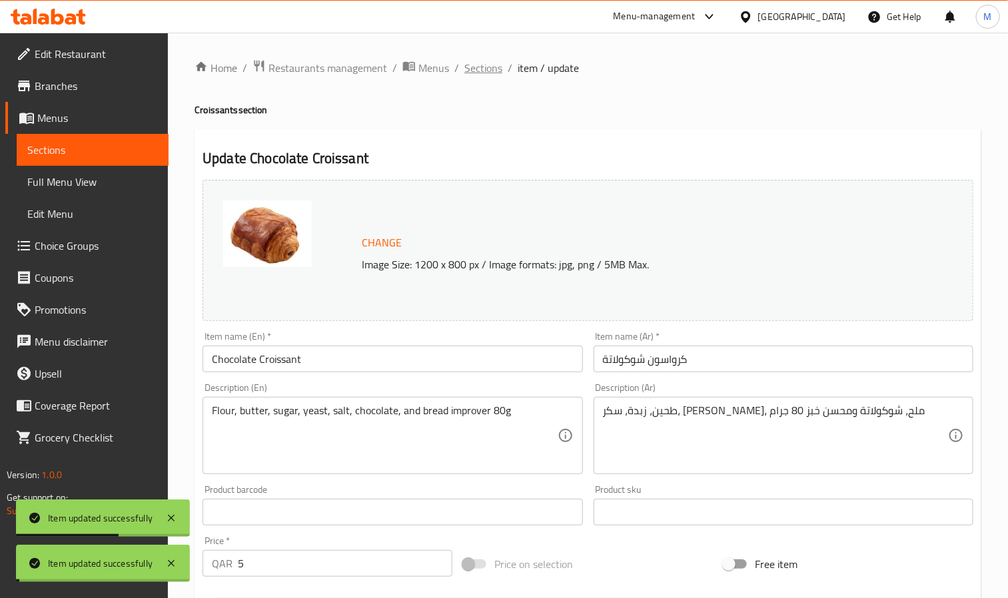
click at [482, 67] on span "Sections" at bounding box center [483, 68] width 38 height 16
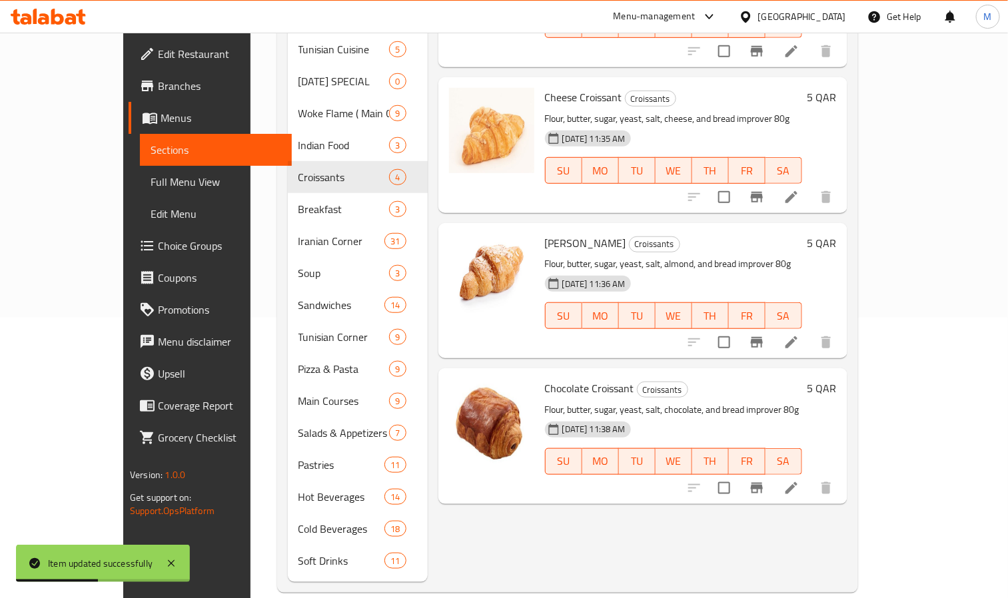
click at [277, 278] on div "Menu sections Combo 33 Syrian Mix Grill 3 Iranian Mix Grill 8 Tunisian Cuisine …" at bounding box center [567, 225] width 581 height 735
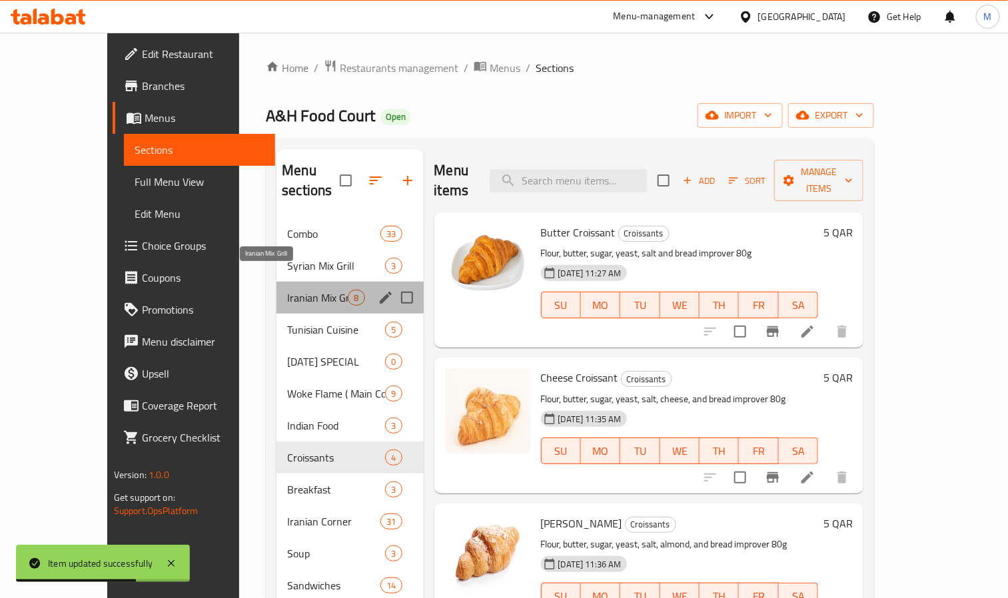
click at [287, 290] on span "Iranian Mix Grill" at bounding box center [317, 298] width 61 height 16
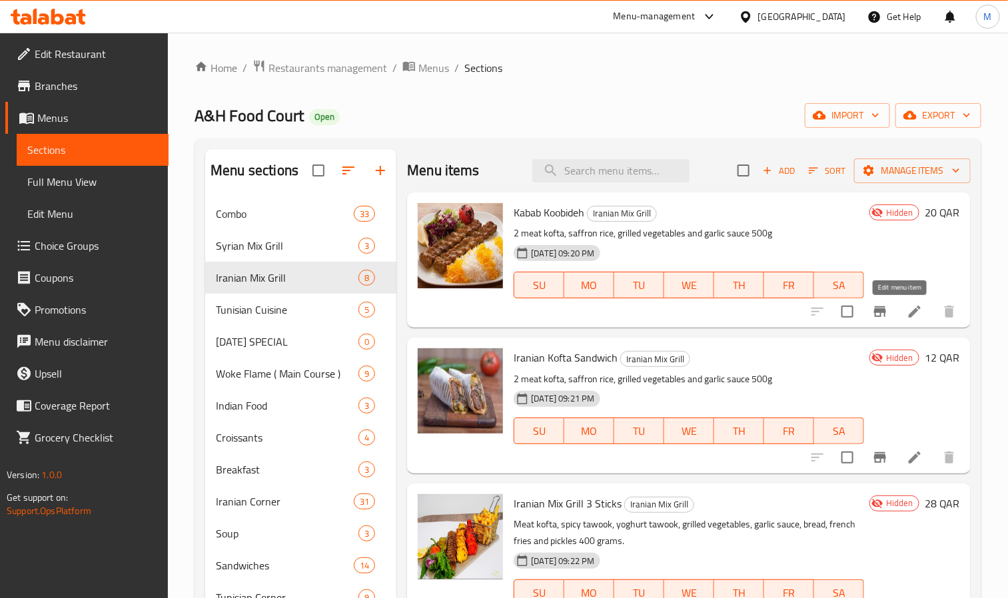
click at [907, 312] on icon at bounding box center [915, 312] width 16 height 16
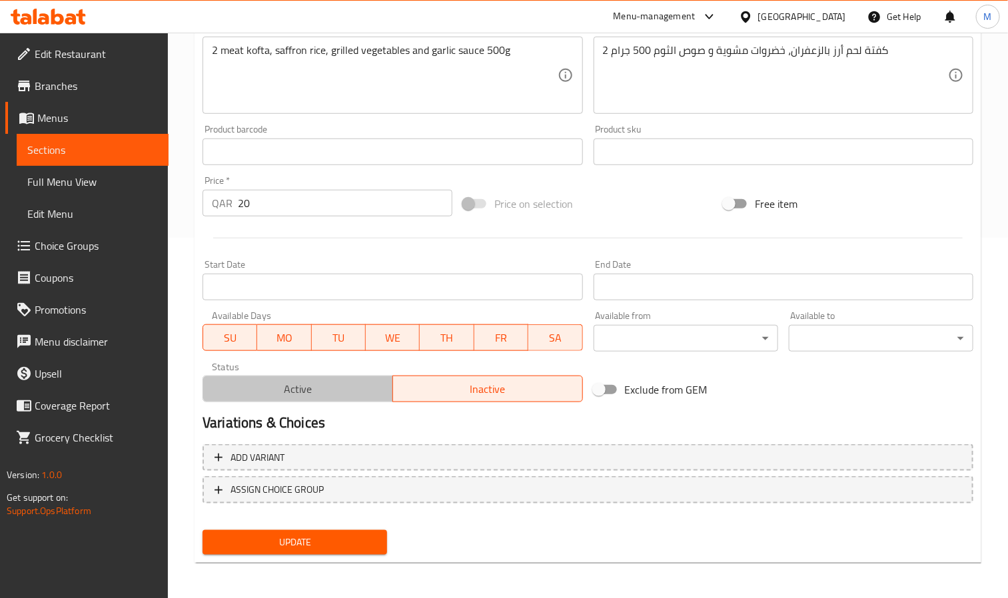
click at [344, 380] on span "Active" at bounding box center [297, 389] width 179 height 19
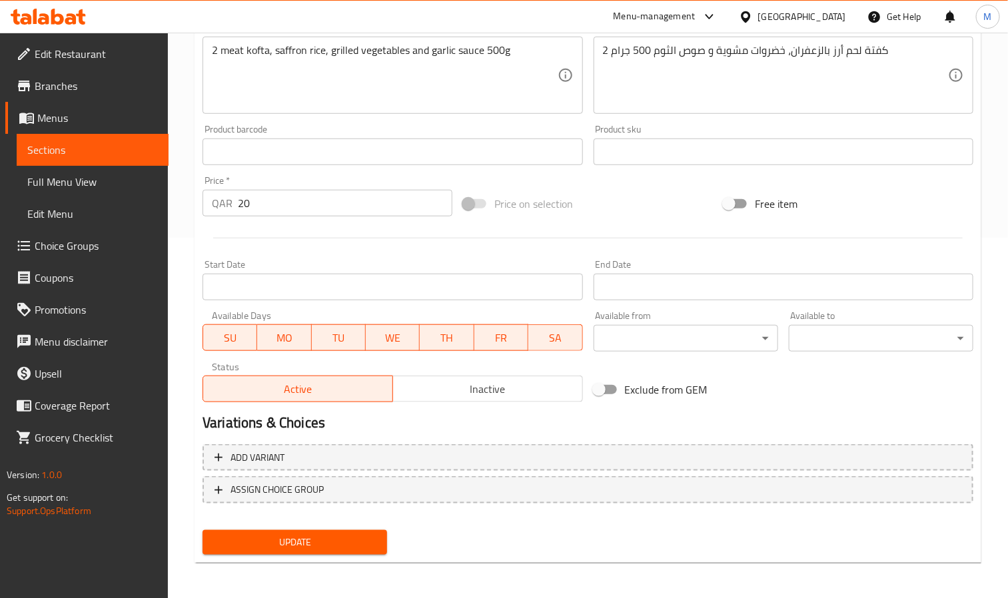
click at [360, 525] on div "Update" at bounding box center [294, 542] width 195 height 35
click at [362, 538] on span "Update" at bounding box center [294, 542] width 163 height 17
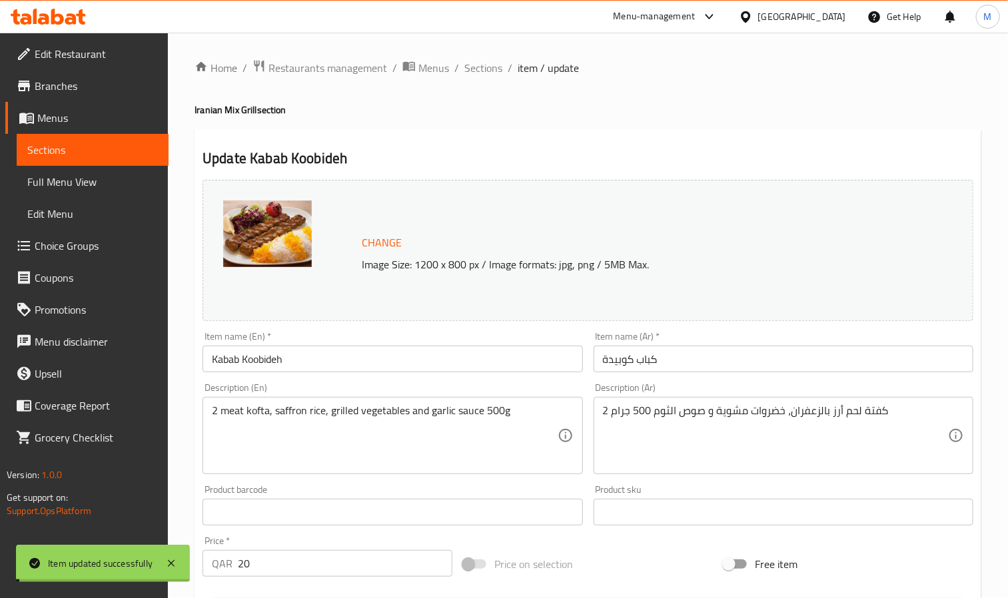
click at [486, 65] on span "Sections" at bounding box center [483, 68] width 38 height 16
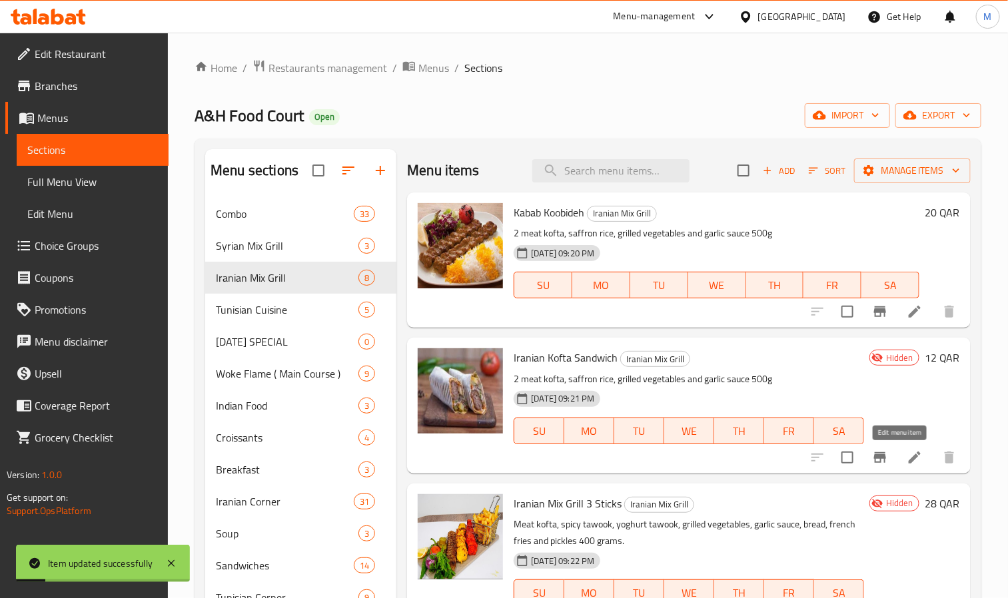
click at [907, 462] on icon at bounding box center [915, 458] width 16 height 16
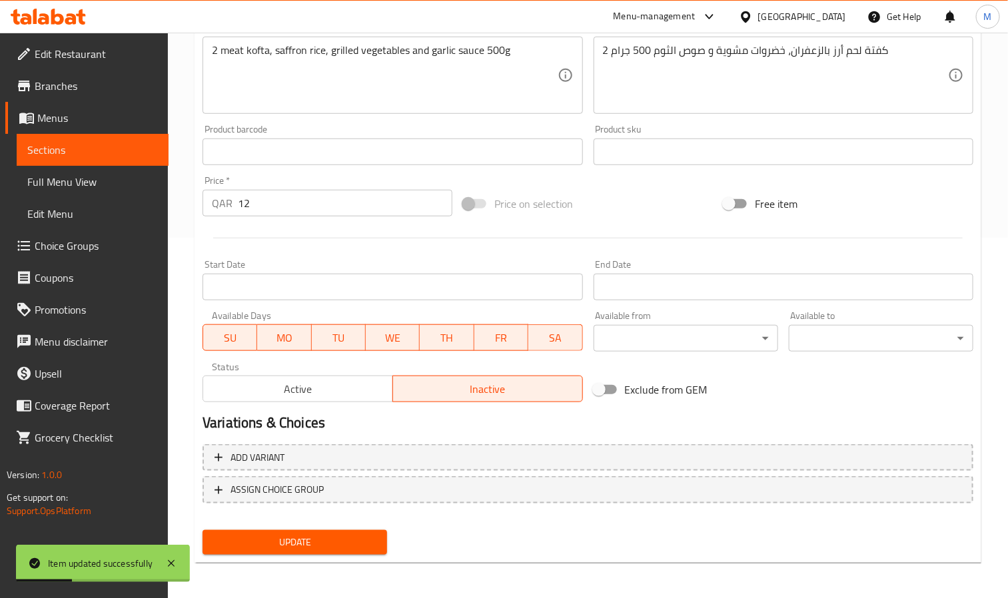
click at [308, 394] on span "Active" at bounding box center [297, 389] width 179 height 19
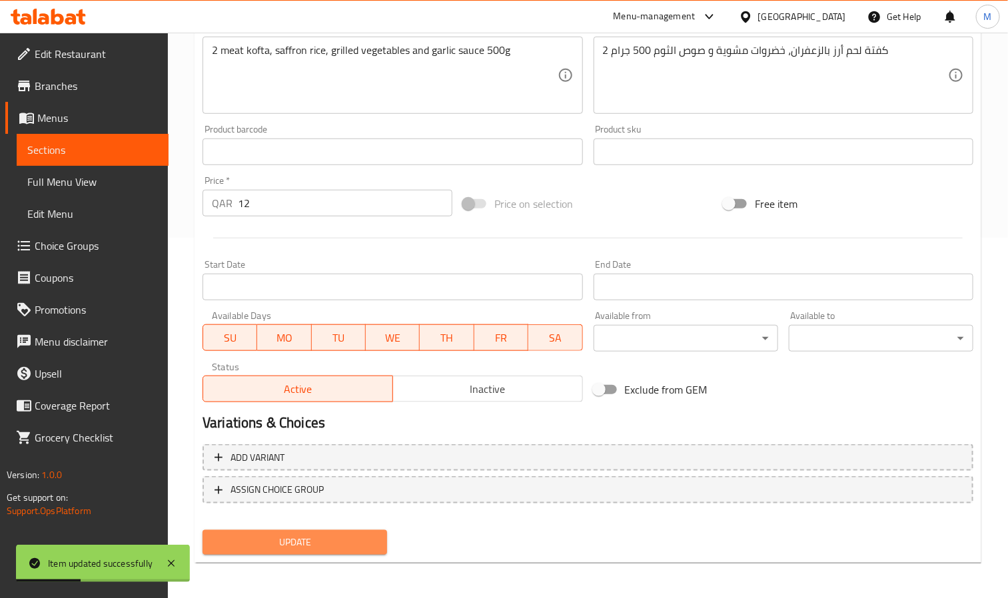
click at [360, 540] on span "Update" at bounding box center [294, 542] width 163 height 17
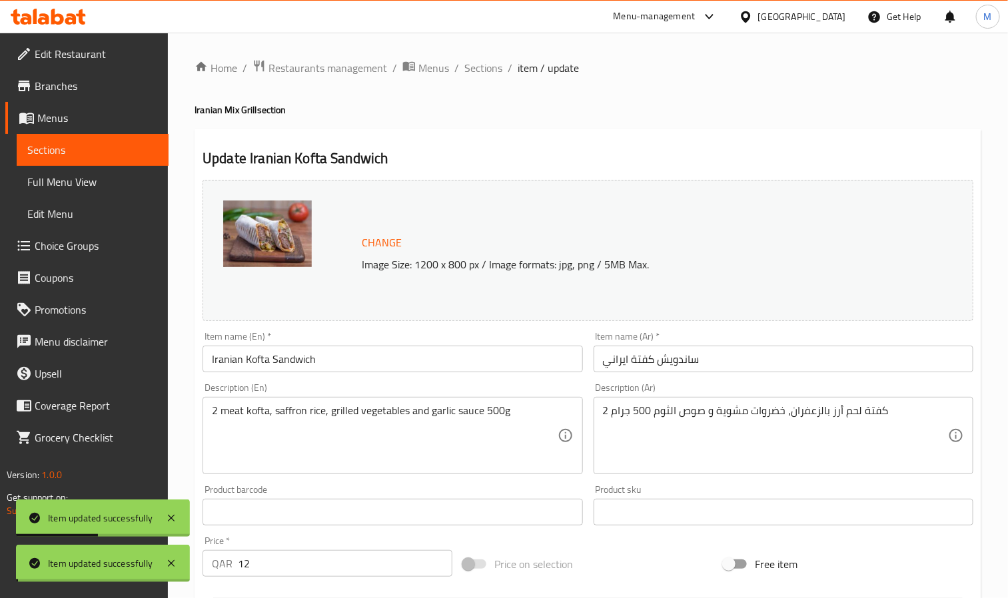
click at [492, 70] on span "Sections" at bounding box center [483, 68] width 38 height 16
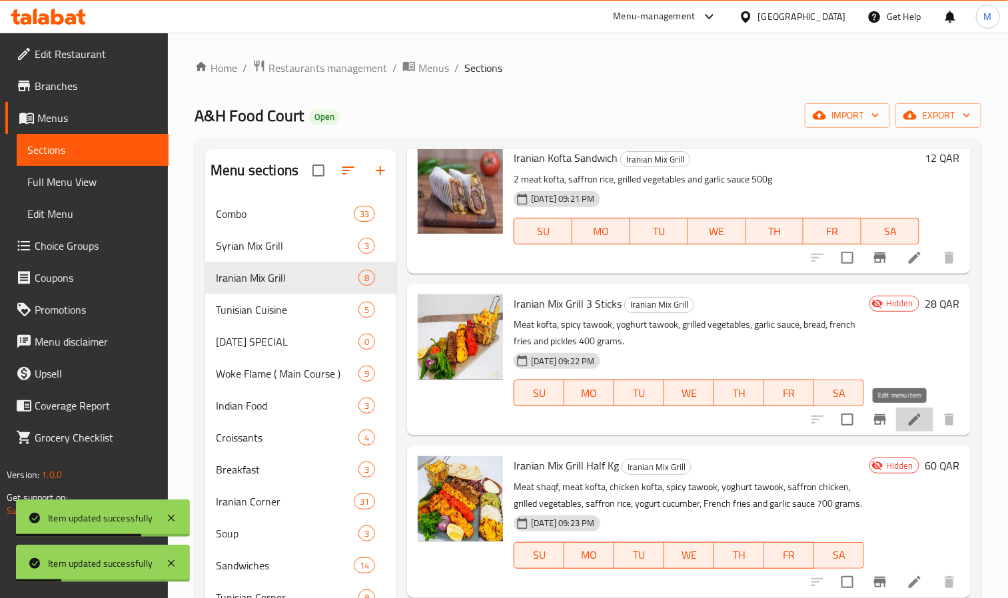
click at [909, 418] on icon at bounding box center [915, 420] width 12 height 12
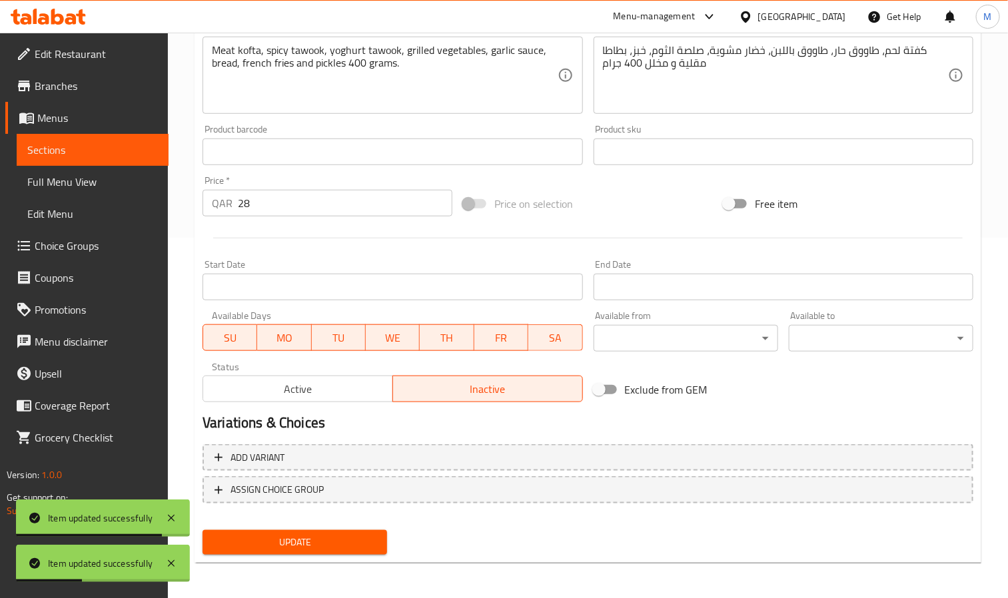
click at [316, 390] on span "Active" at bounding box center [297, 389] width 179 height 19
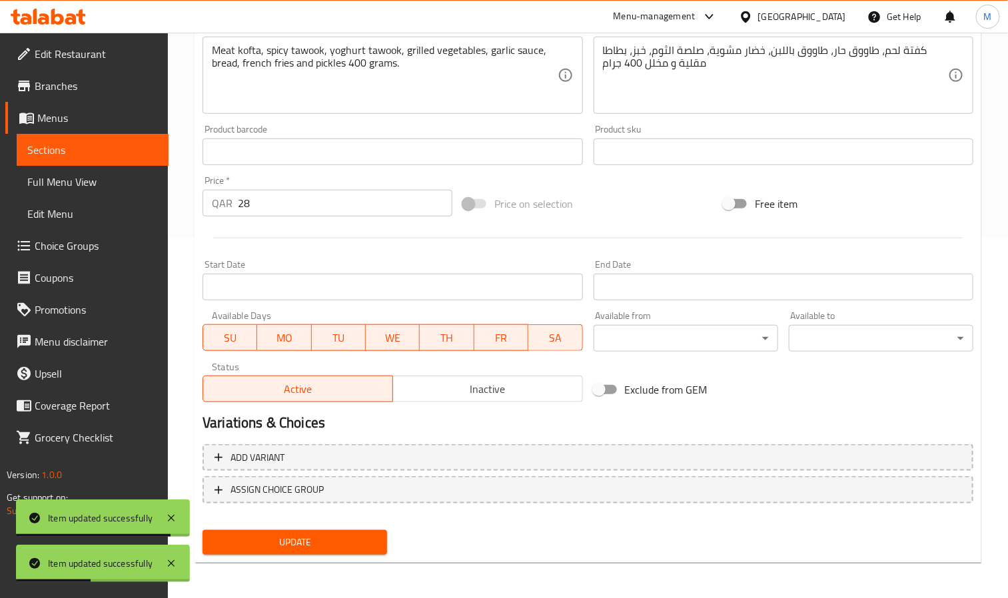
click at [366, 522] on div "Add variant ASSIGN CHOICE GROUP" at bounding box center [587, 482] width 781 height 87
click at [370, 538] on span "Update" at bounding box center [294, 542] width 163 height 17
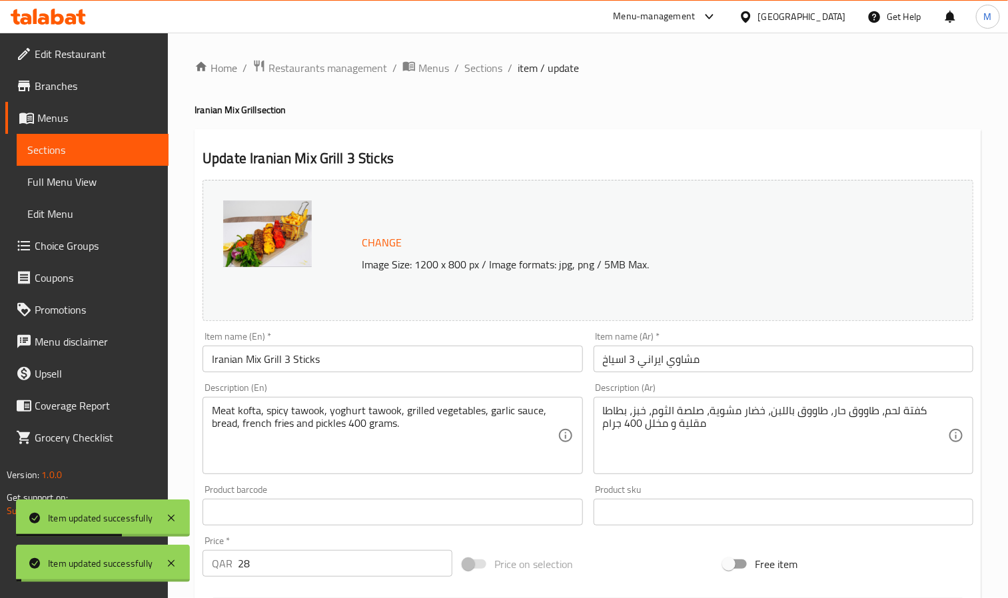
click at [482, 68] on span "Sections" at bounding box center [483, 68] width 38 height 16
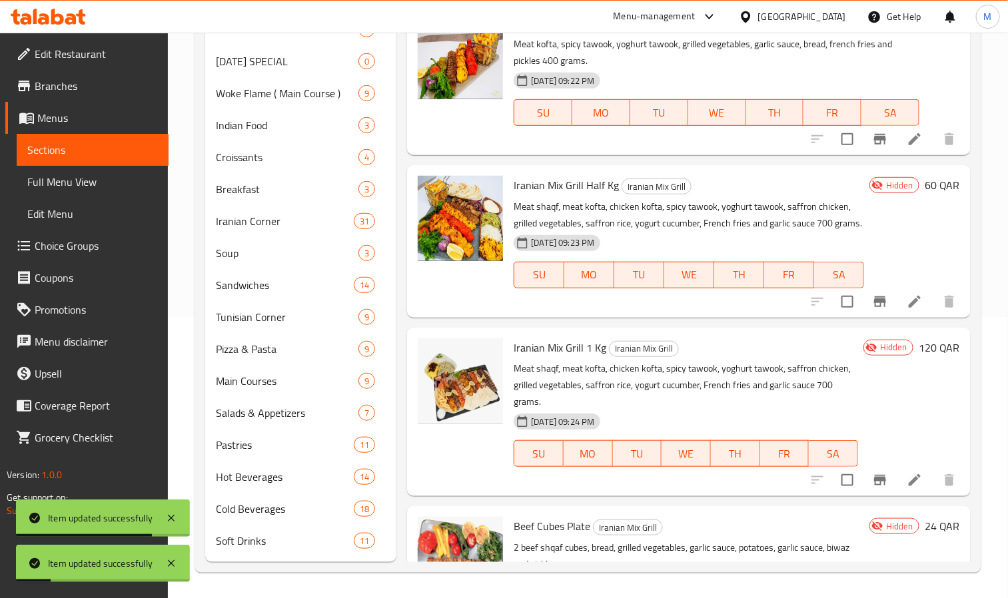
click at [909, 308] on icon at bounding box center [915, 302] width 12 height 12
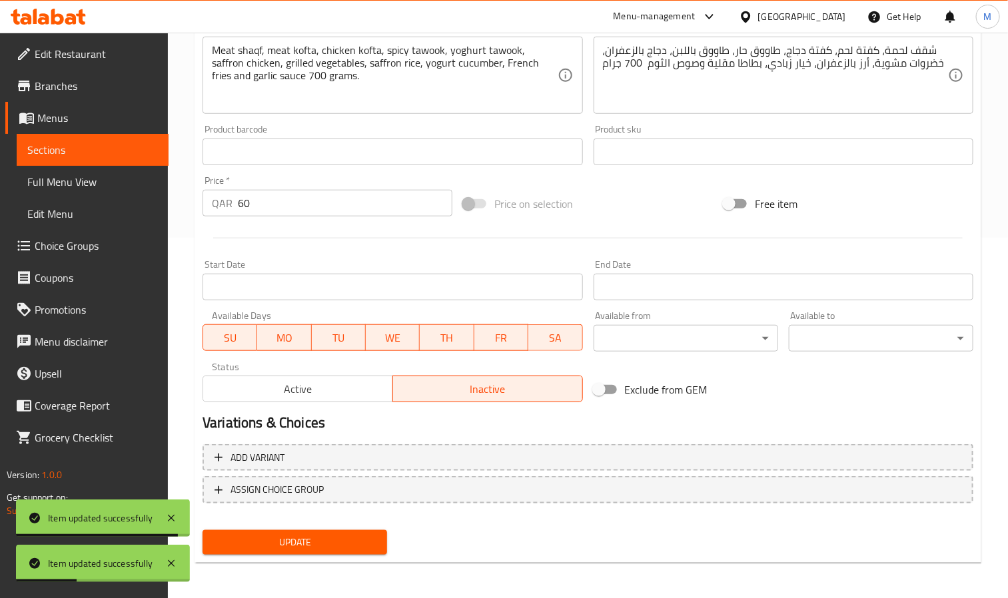
click at [302, 390] on span "Active" at bounding box center [297, 389] width 179 height 19
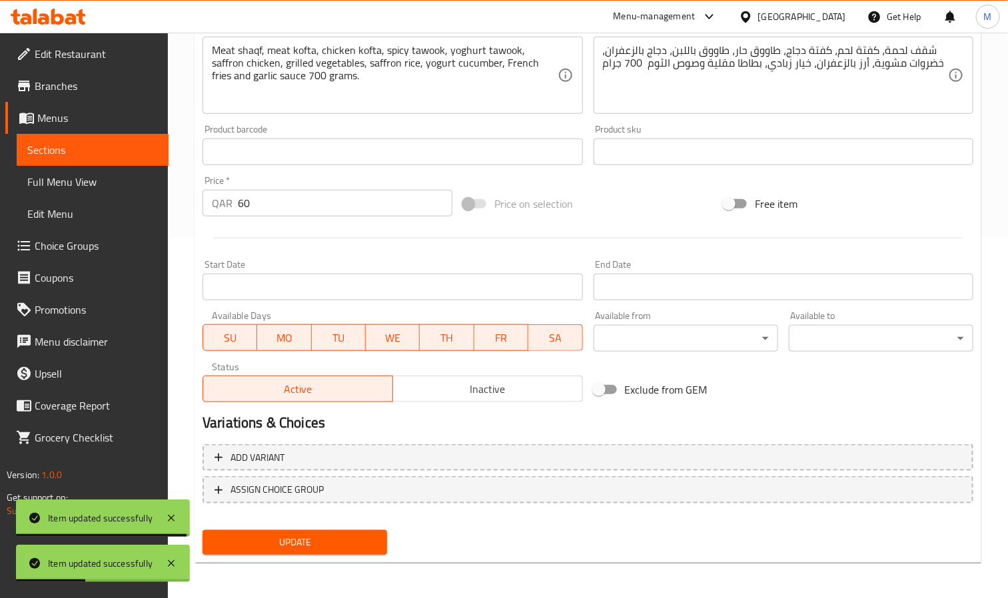
click at [342, 534] on span "Update" at bounding box center [294, 542] width 163 height 17
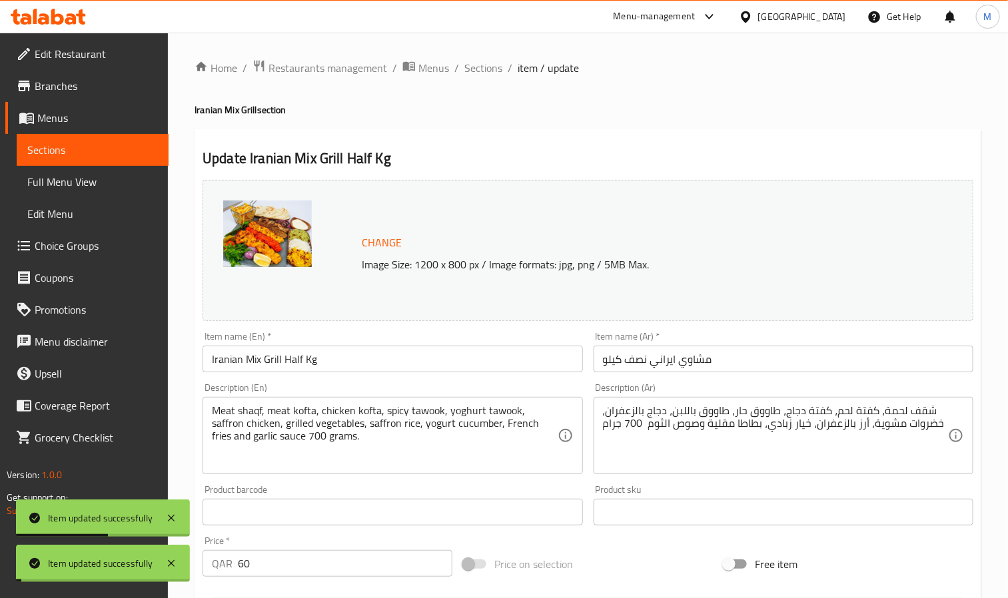
click at [470, 69] on span "Sections" at bounding box center [483, 68] width 38 height 16
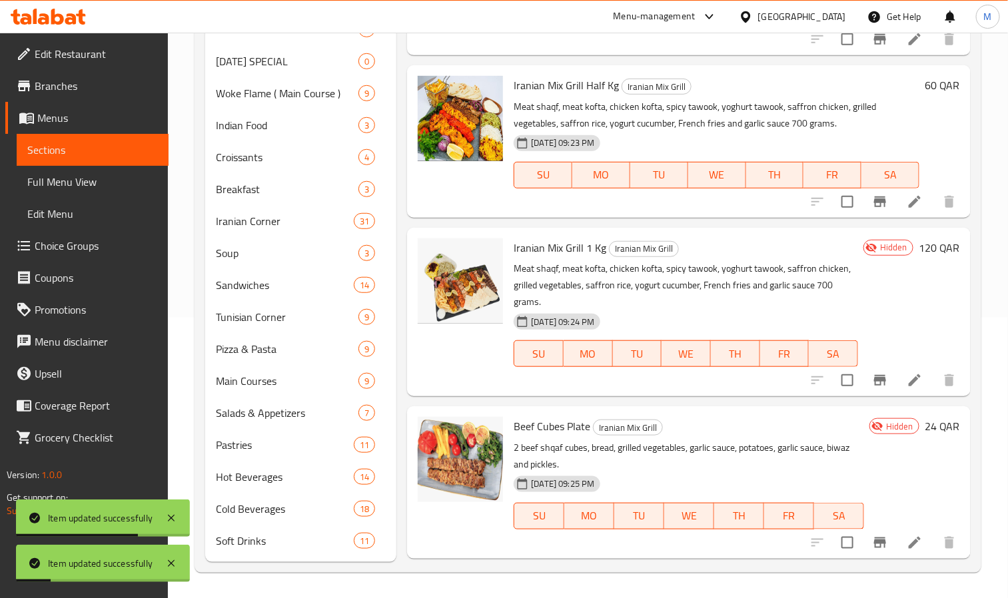
click at [896, 382] on li at bounding box center [914, 380] width 37 height 24
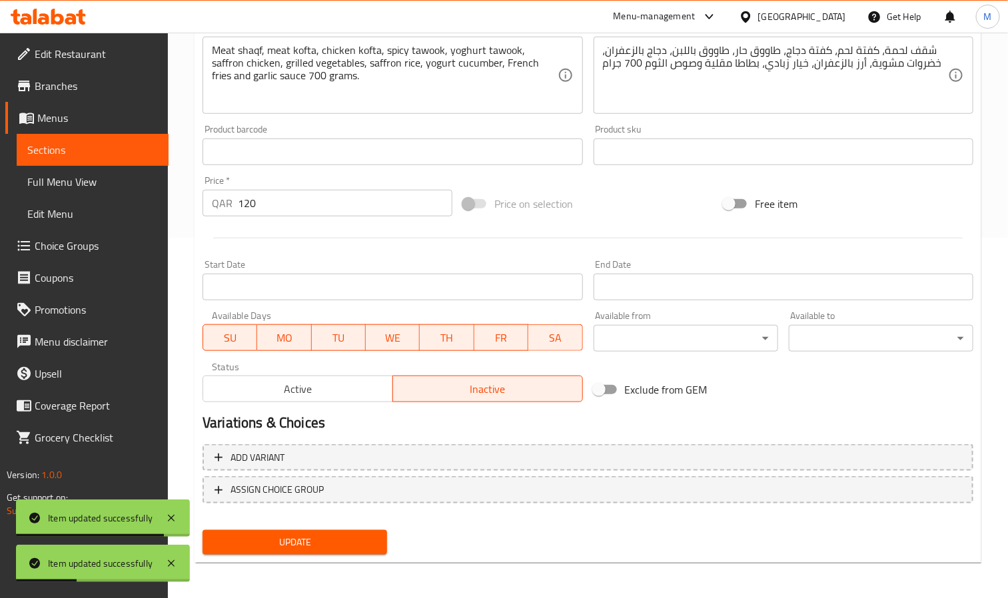
click at [304, 392] on span "Active" at bounding box center [297, 389] width 179 height 19
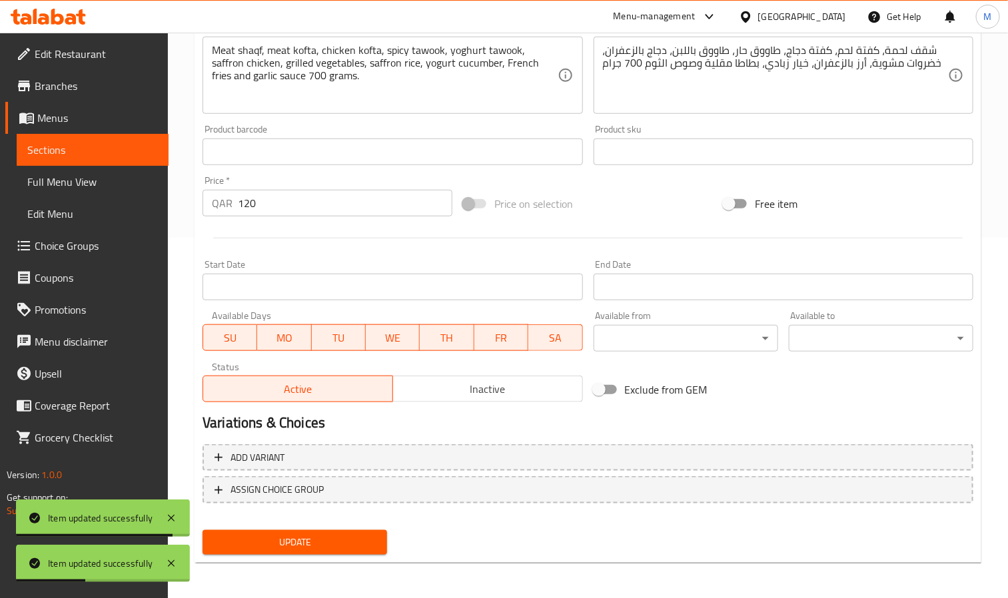
click at [366, 544] on span "Update" at bounding box center [294, 542] width 163 height 17
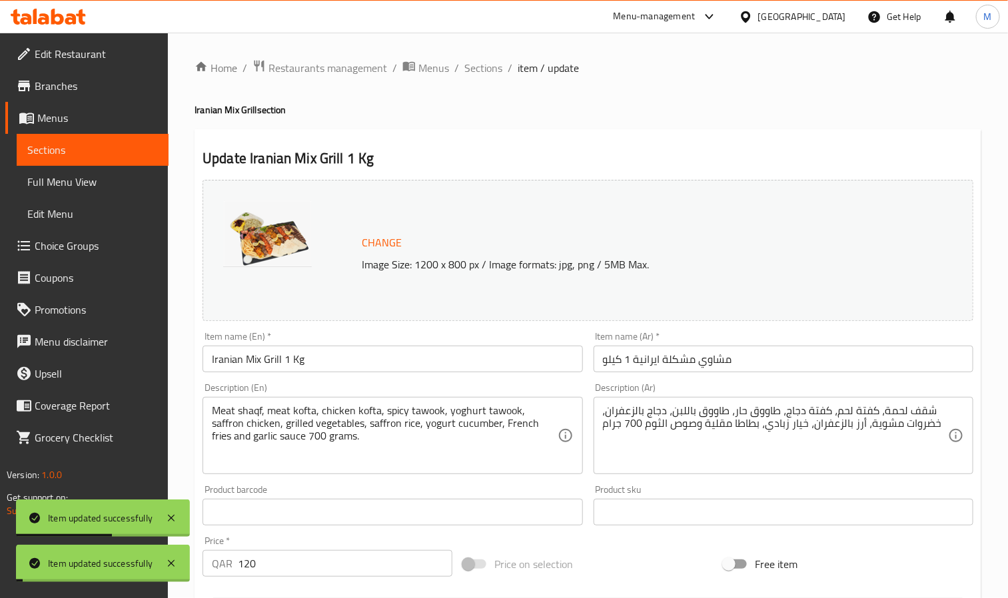
click at [478, 66] on span "Sections" at bounding box center [483, 68] width 38 height 16
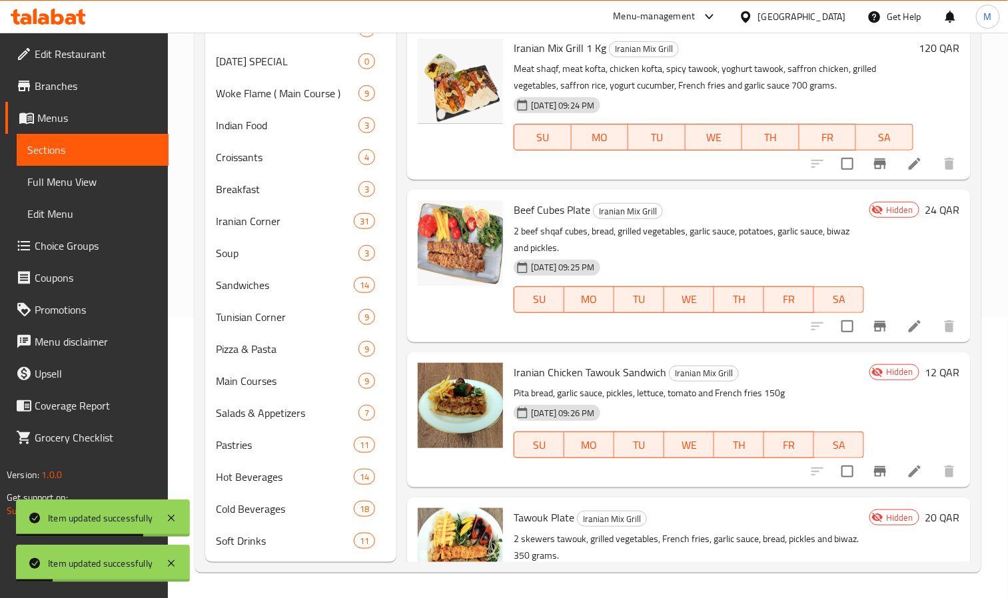
click at [907, 322] on icon at bounding box center [915, 326] width 16 height 16
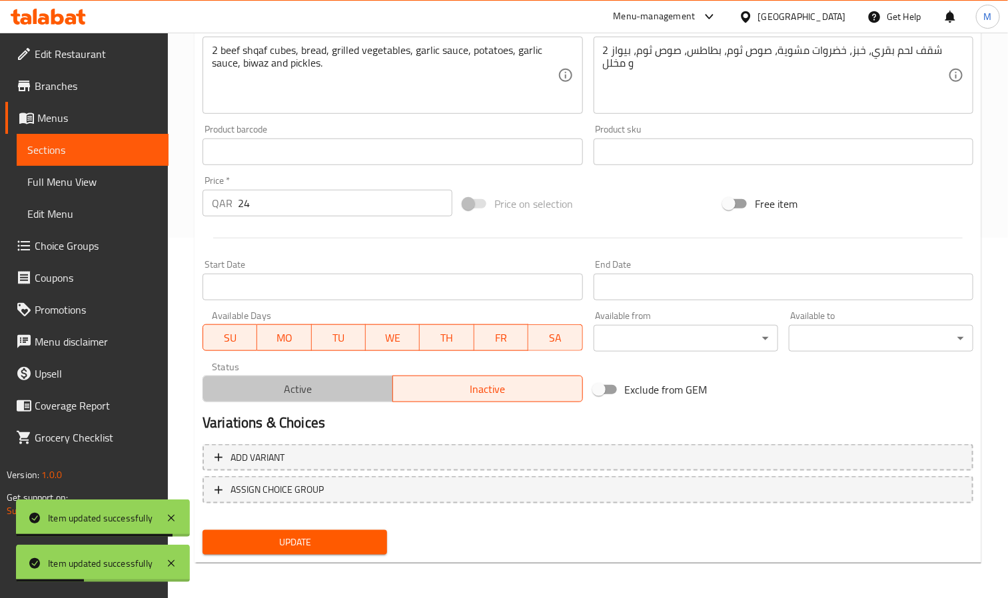
click at [320, 392] on span "Active" at bounding box center [297, 389] width 179 height 19
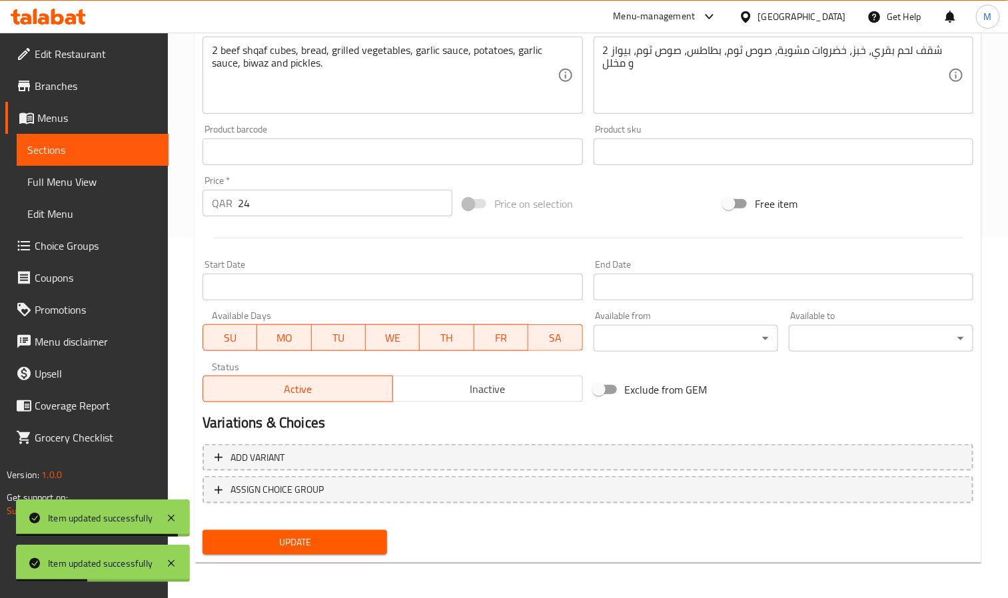
click at [356, 526] on div "Update" at bounding box center [294, 542] width 195 height 35
click at [366, 554] on button "Update" at bounding box center [294, 542] width 185 height 25
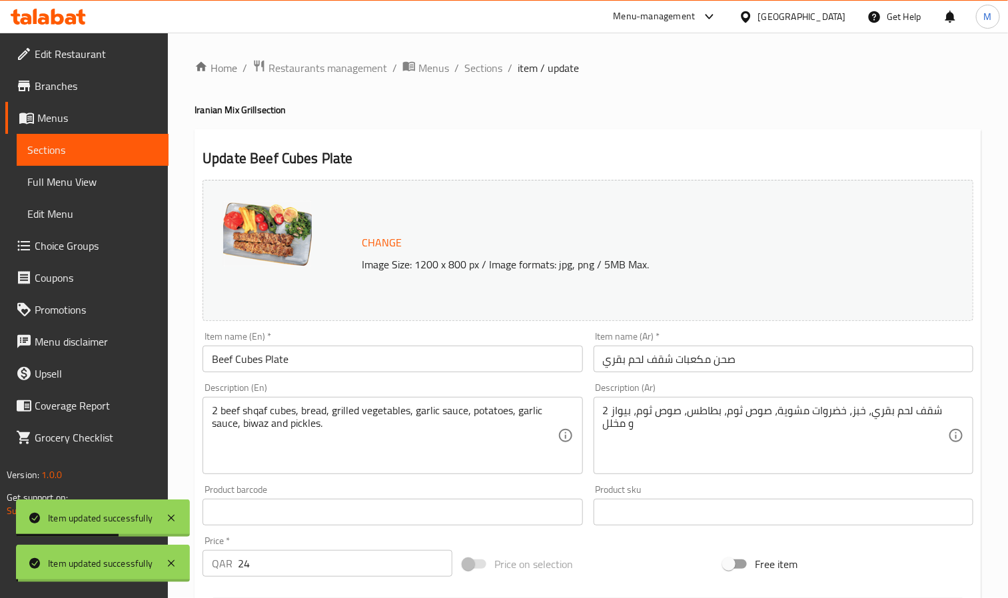
click at [498, 72] on span "Sections" at bounding box center [483, 68] width 38 height 16
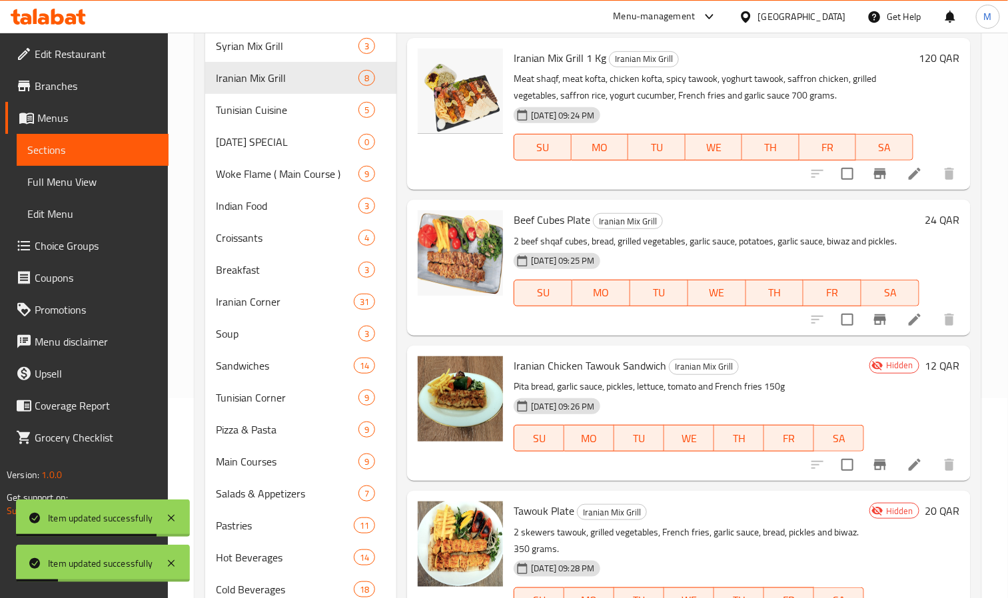
click at [907, 457] on icon at bounding box center [915, 465] width 16 height 16
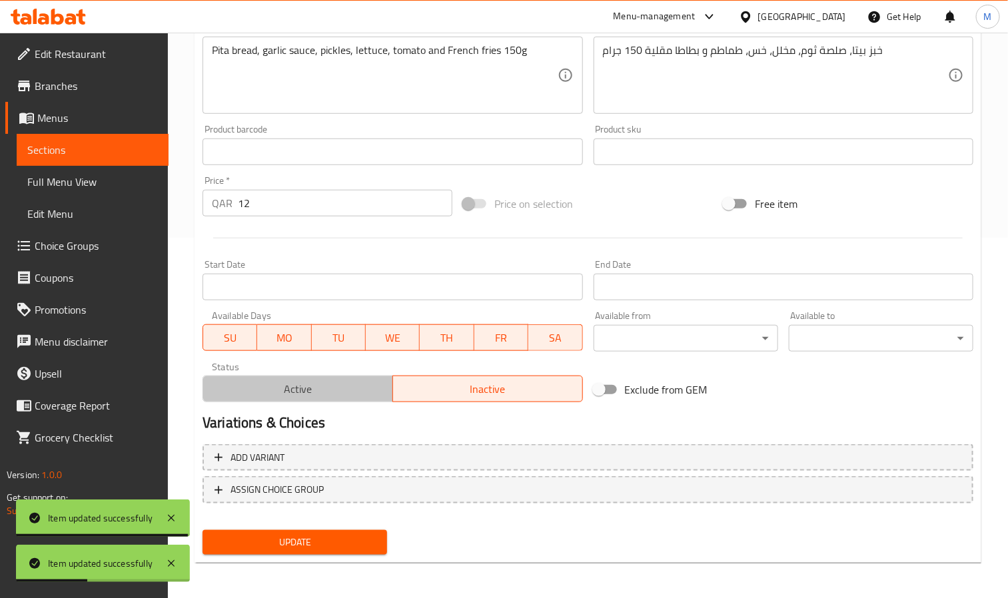
click at [348, 400] on button "Active" at bounding box center [297, 389] width 190 height 27
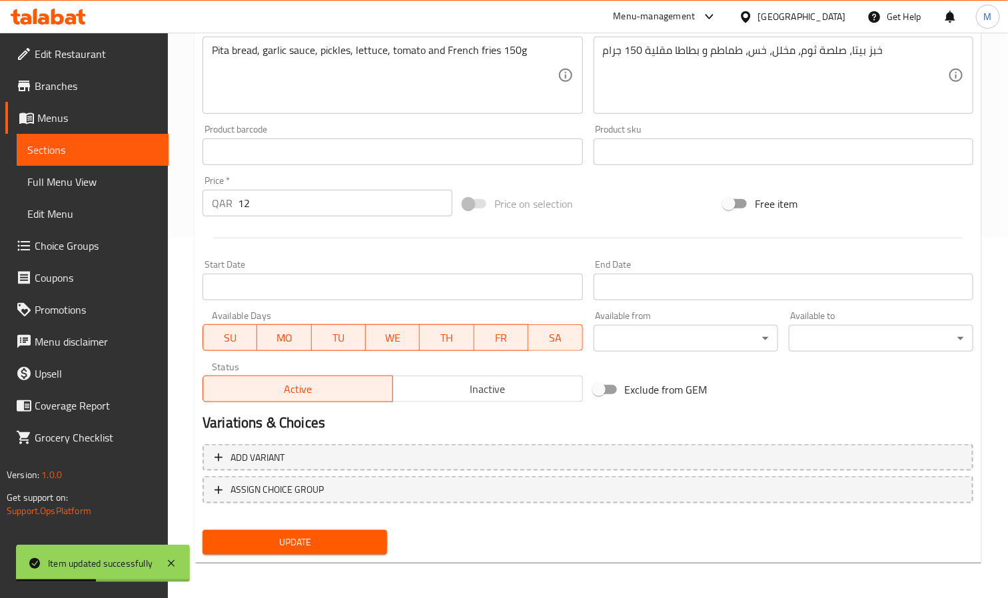
click at [344, 520] on div "Add variant ASSIGN CHOICE GROUP" at bounding box center [587, 482] width 781 height 87
click at [348, 534] on span "Update" at bounding box center [294, 542] width 163 height 17
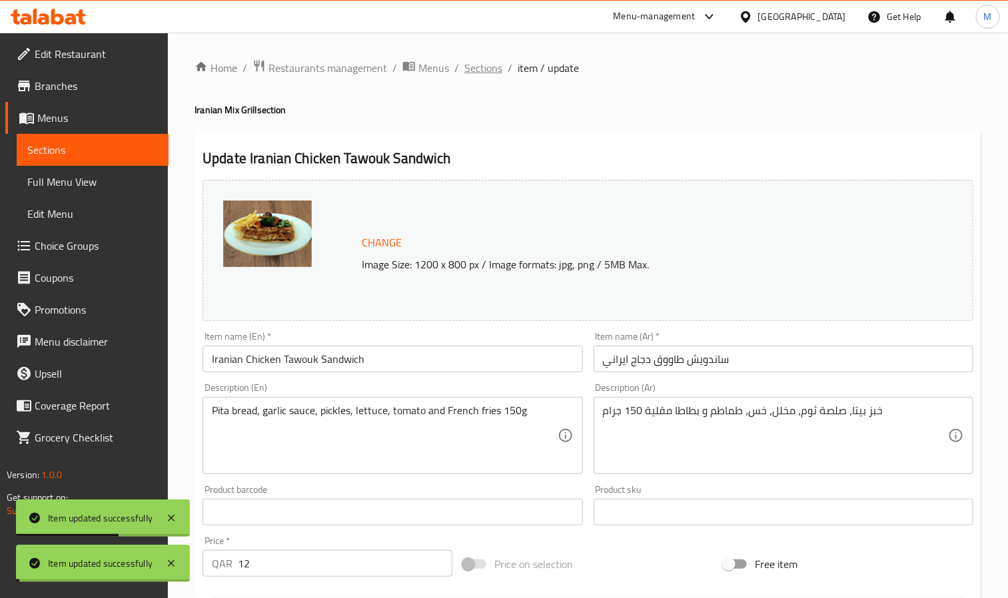
click at [490, 60] on span "Sections" at bounding box center [483, 68] width 38 height 16
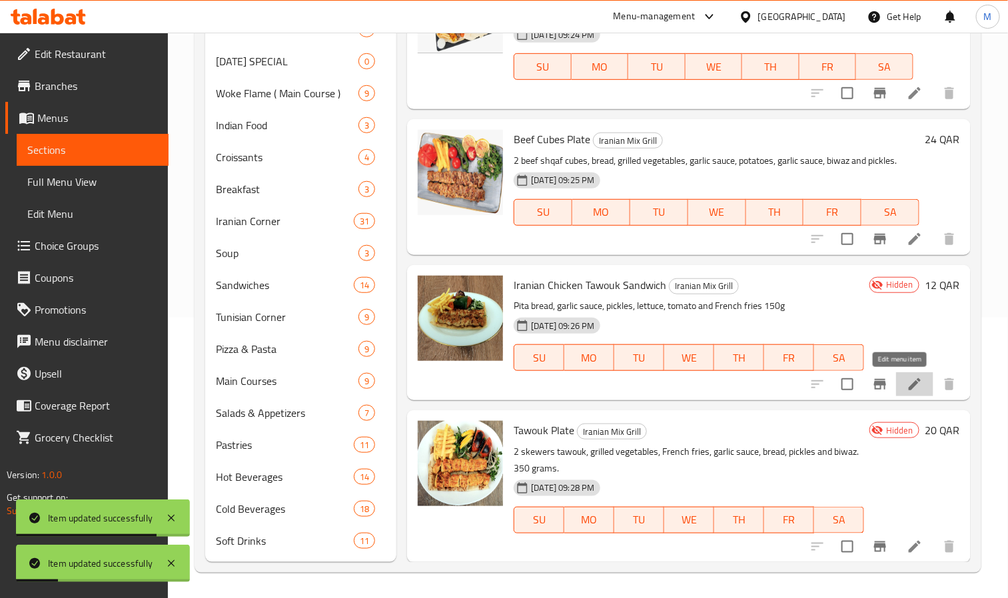
click at [907, 392] on icon at bounding box center [915, 384] width 16 height 16
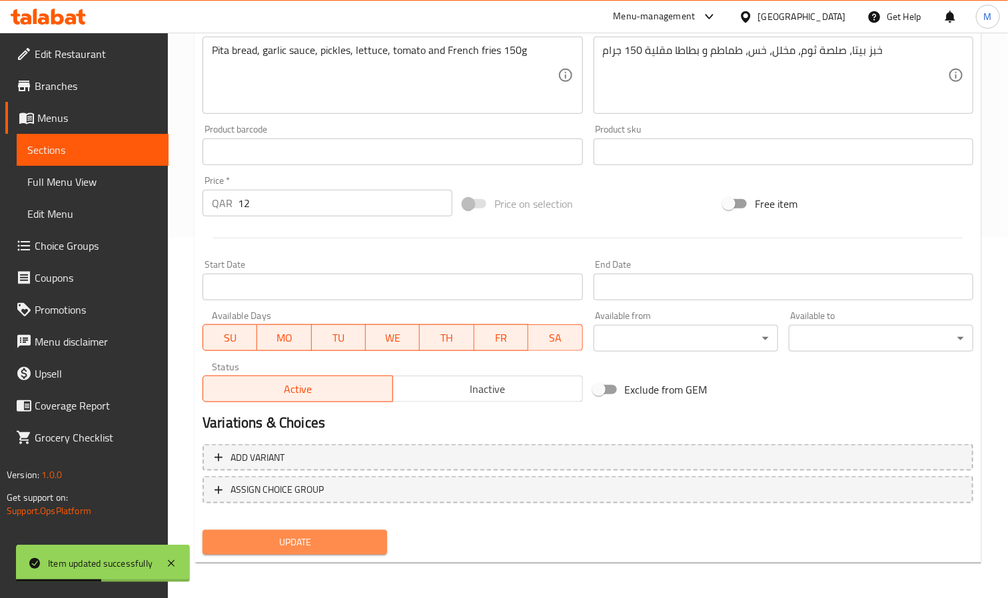
click at [370, 538] on span "Update" at bounding box center [294, 542] width 163 height 17
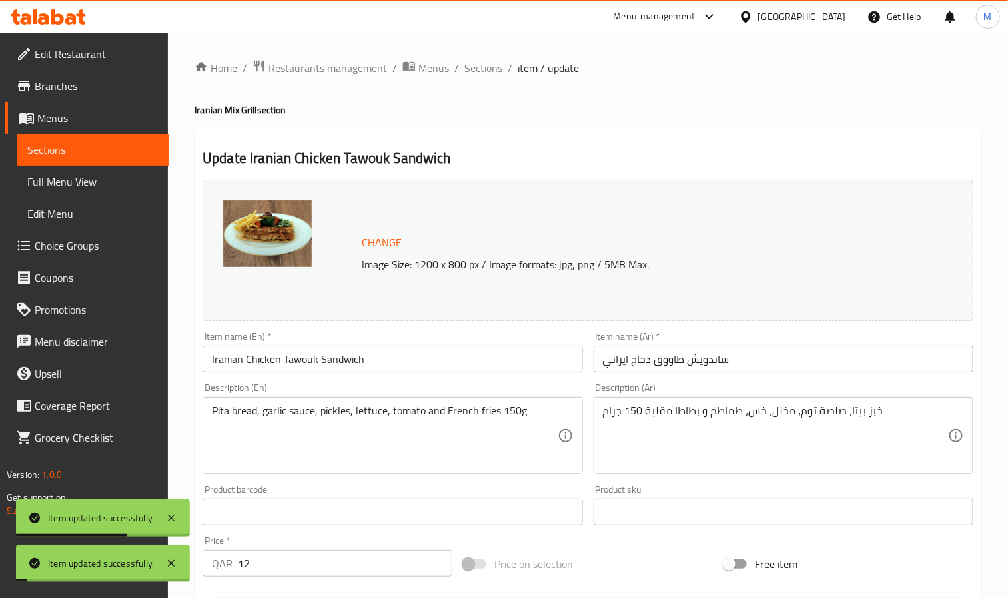
click at [468, 56] on div "Home / Restaurants management / Menus / Sections / item / update Iranian Mix Gr…" at bounding box center [588, 497] width 840 height 928
click at [472, 66] on span "Sections" at bounding box center [483, 68] width 38 height 16
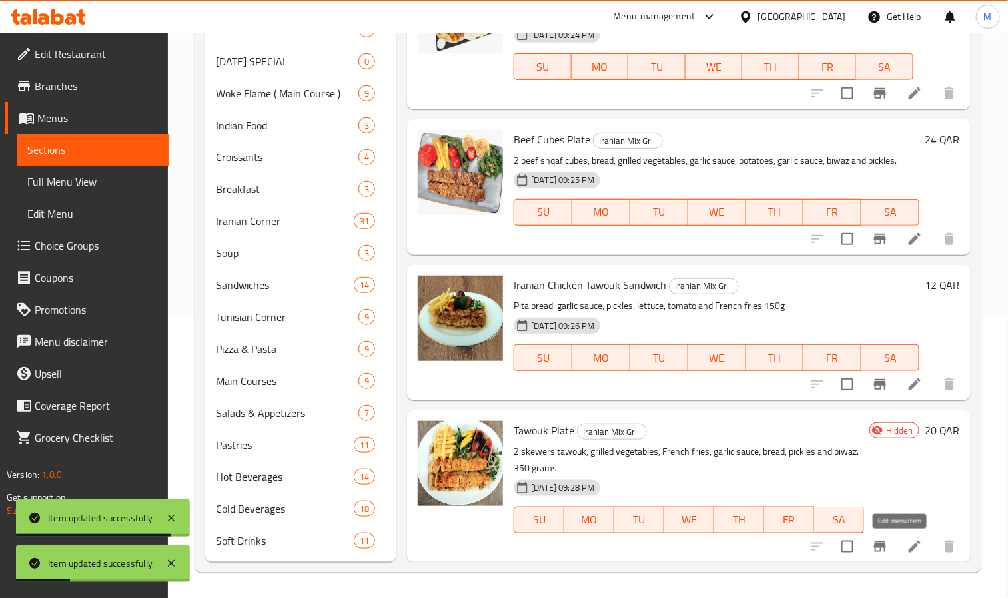
click at [909, 542] on icon at bounding box center [915, 547] width 12 height 12
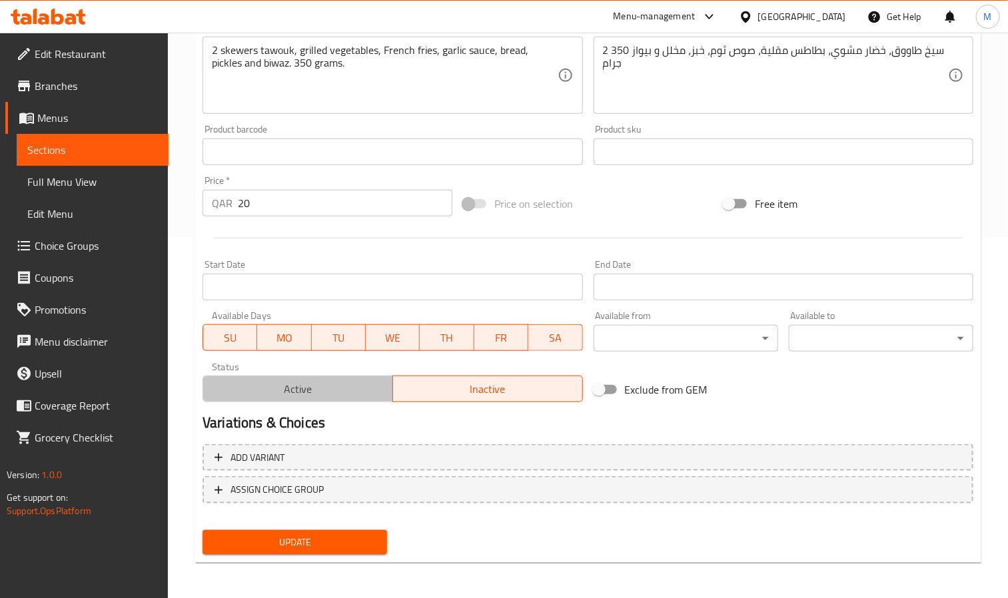
click at [304, 394] on span "Active" at bounding box center [297, 389] width 179 height 19
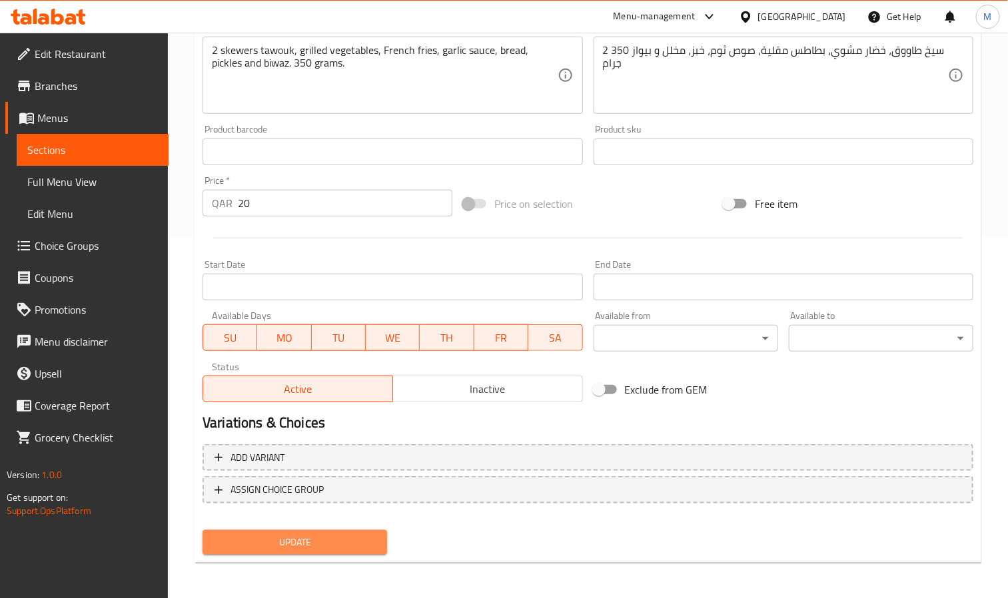
click at [356, 542] on span "Update" at bounding box center [294, 542] width 163 height 17
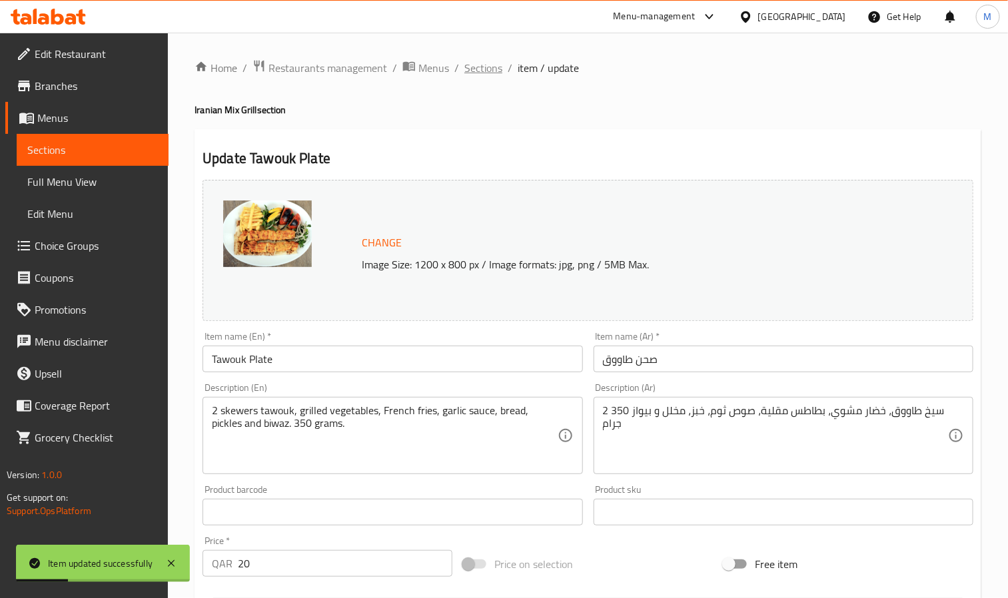
click at [490, 66] on span "Sections" at bounding box center [483, 68] width 38 height 16
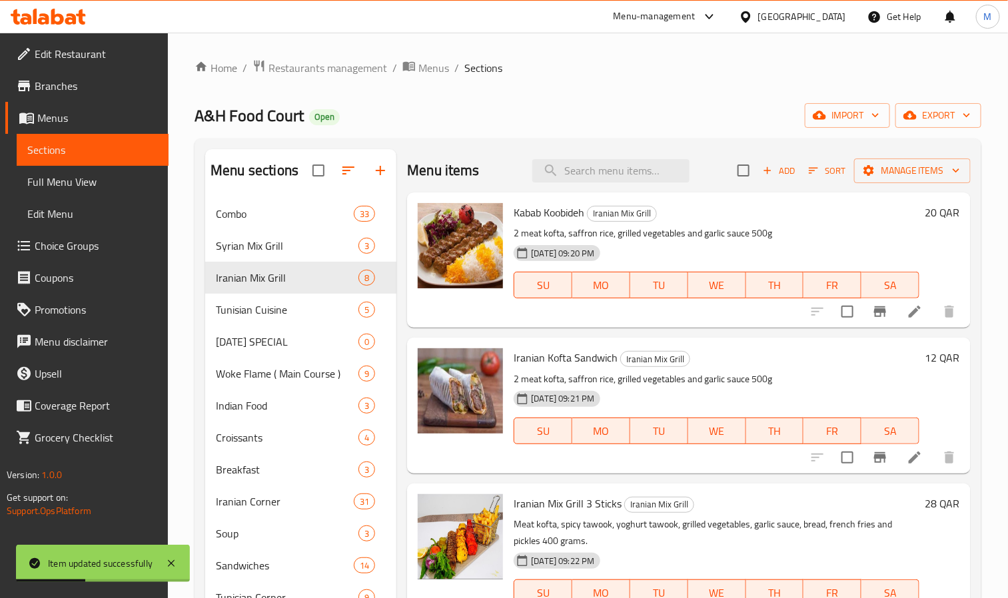
click at [634, 124] on div "A&H Food Court Open import export" at bounding box center [587, 115] width 787 height 25
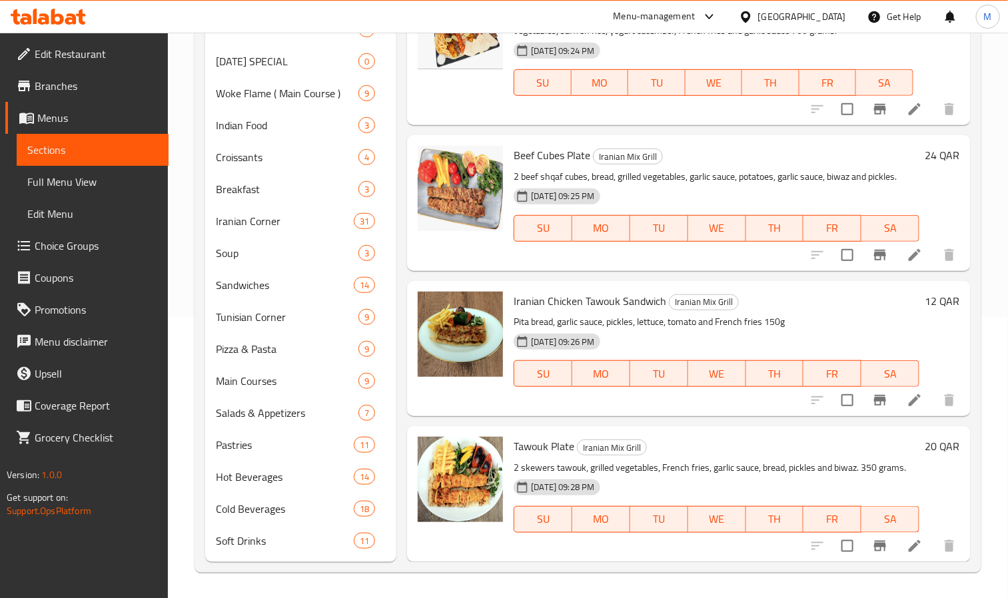
click at [198, 286] on div "Menu sections Combo 33 Syrian Mix Grill 3 Iranian Mix Grill 8 Tunisian Cuisine …" at bounding box center [587, 215] width 787 height 715
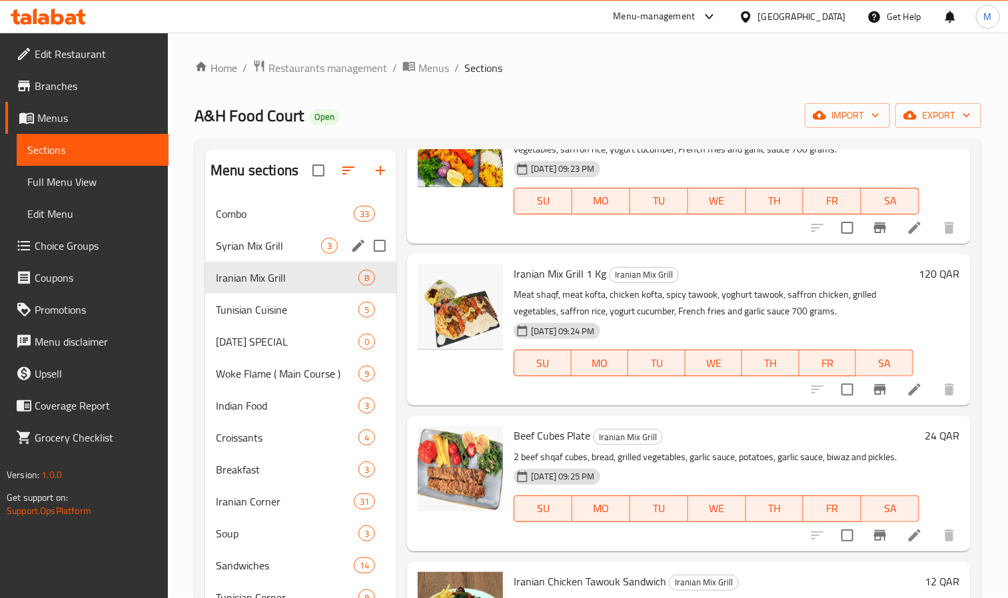
click at [258, 256] on div "Syrian Mix Grill 3" at bounding box center [300, 246] width 191 height 32
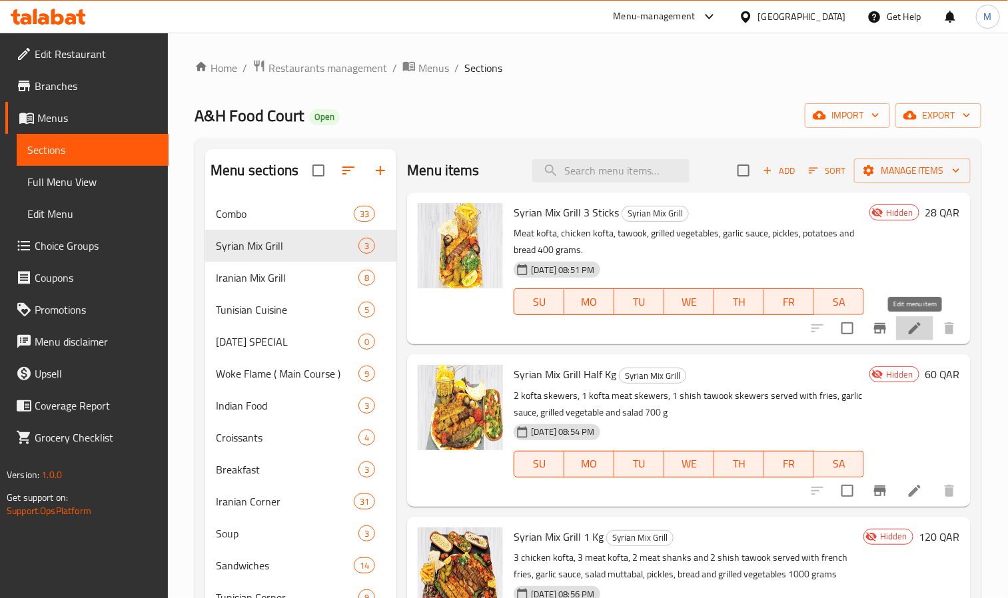
click at [914, 322] on icon at bounding box center [915, 328] width 16 height 16
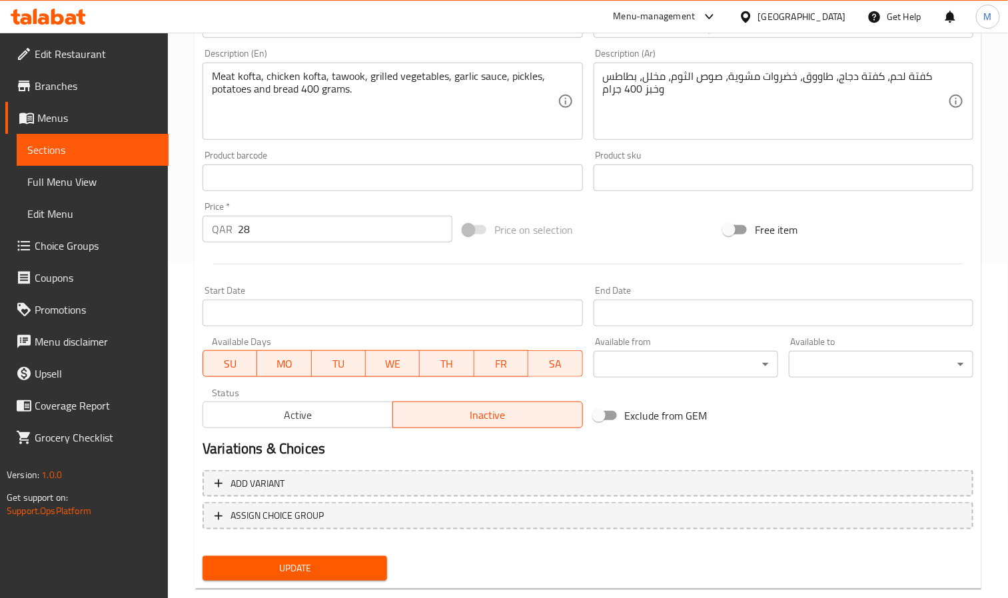
scroll to position [360, 0]
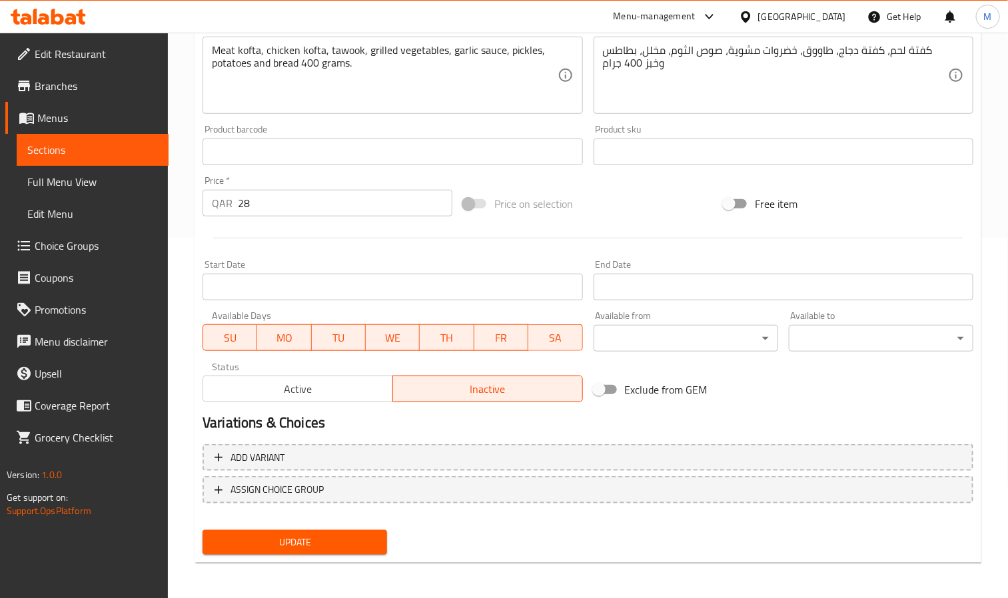
click at [348, 388] on span "Active" at bounding box center [297, 389] width 179 height 19
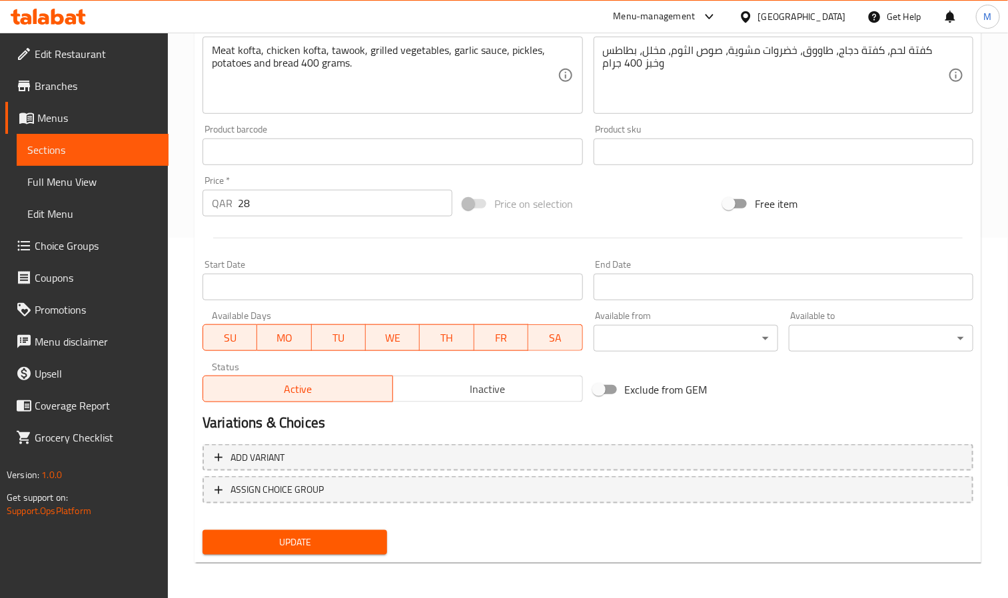
click at [368, 506] on div "Add variant ASSIGN CHOICE GROUP" at bounding box center [587, 482] width 781 height 87
click at [348, 542] on span "Update" at bounding box center [294, 542] width 163 height 17
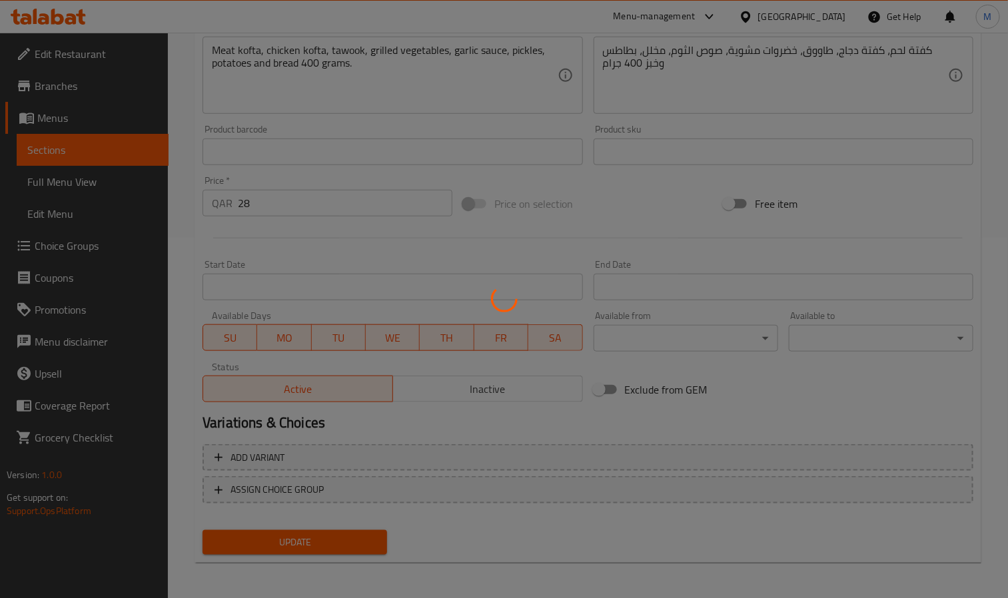
scroll to position [0, 0]
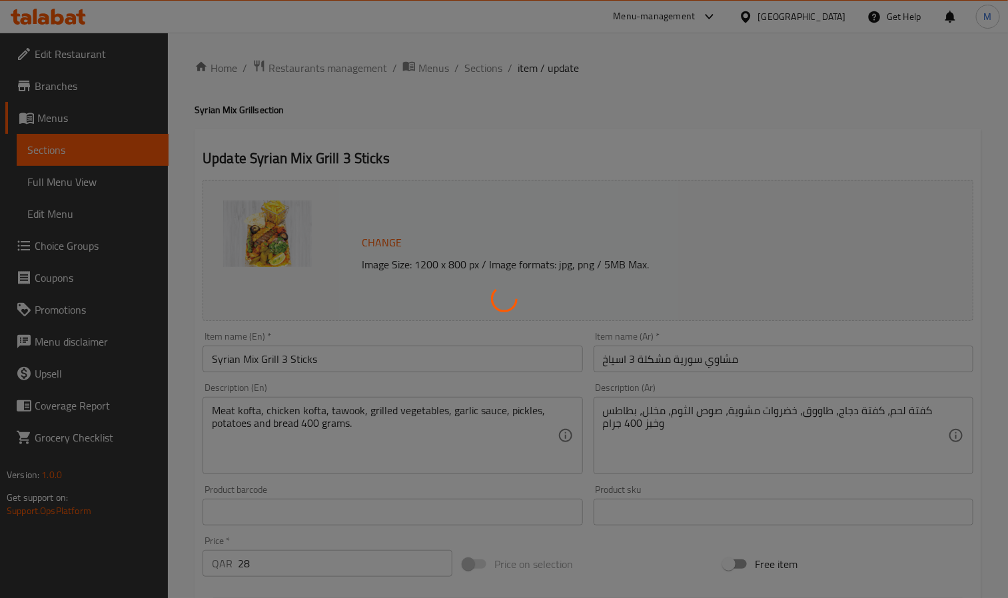
click at [480, 63] on div at bounding box center [504, 299] width 1008 height 598
click at [460, 109] on div at bounding box center [504, 299] width 1008 height 598
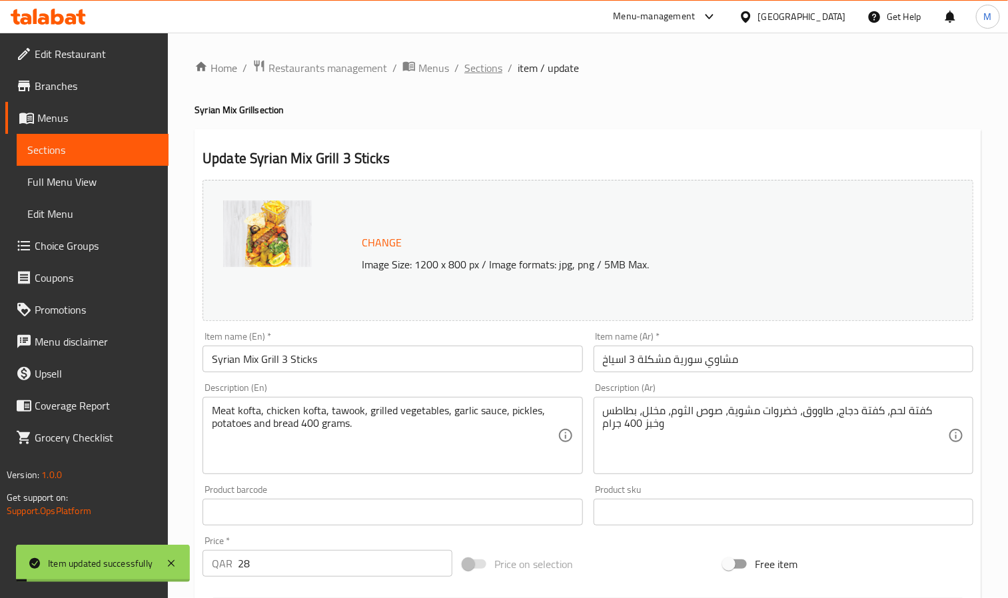
click at [500, 60] on span "Sections" at bounding box center [483, 68] width 38 height 16
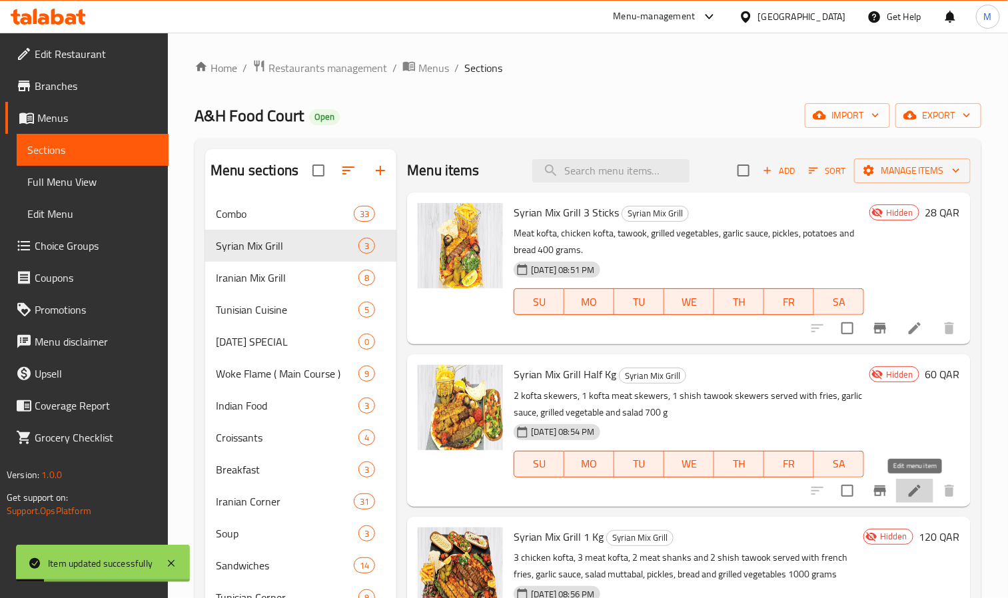
click at [916, 488] on icon at bounding box center [915, 491] width 12 height 12
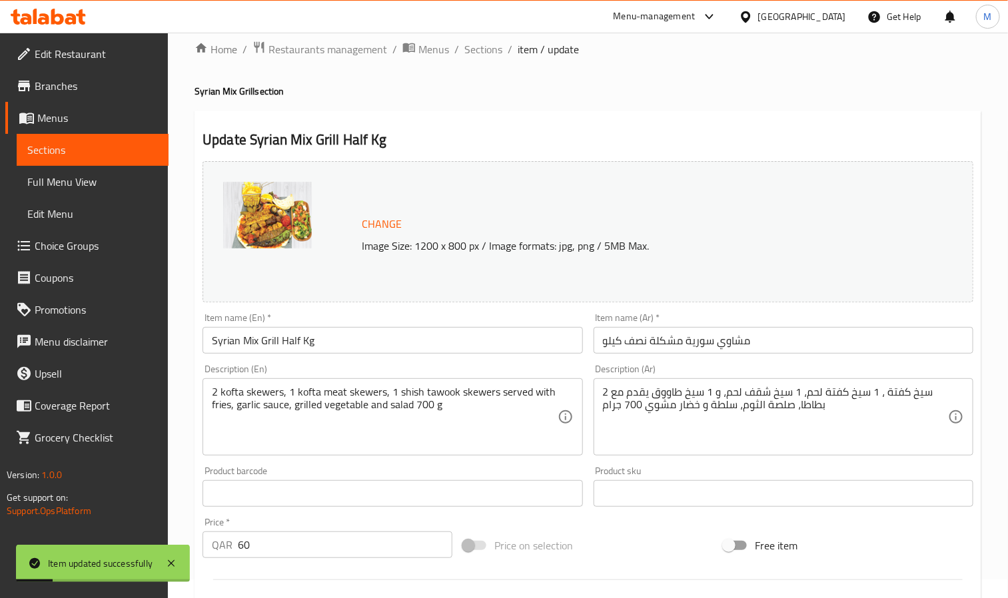
scroll to position [360, 0]
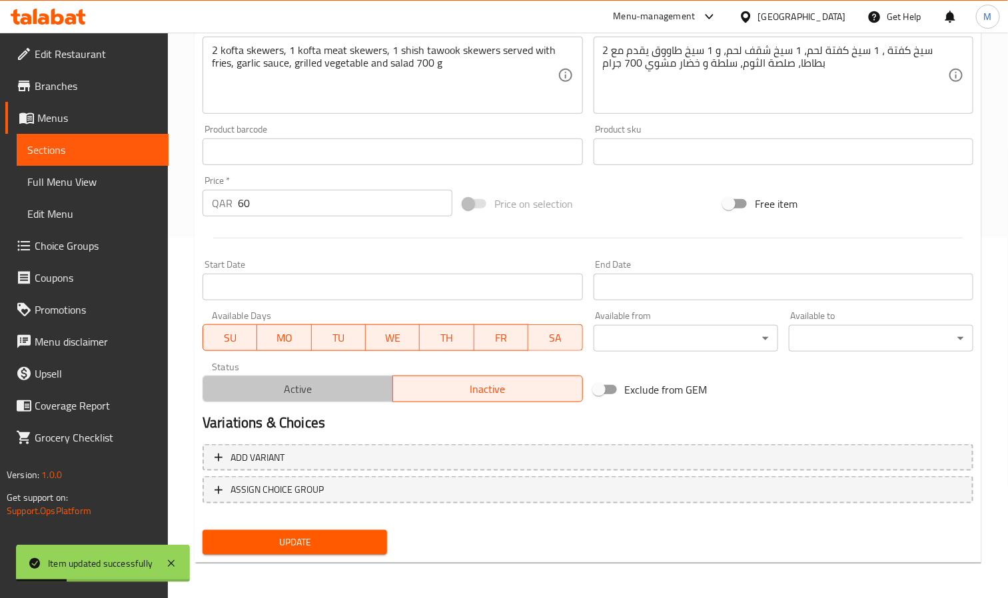
click at [322, 382] on span "Active" at bounding box center [297, 389] width 179 height 19
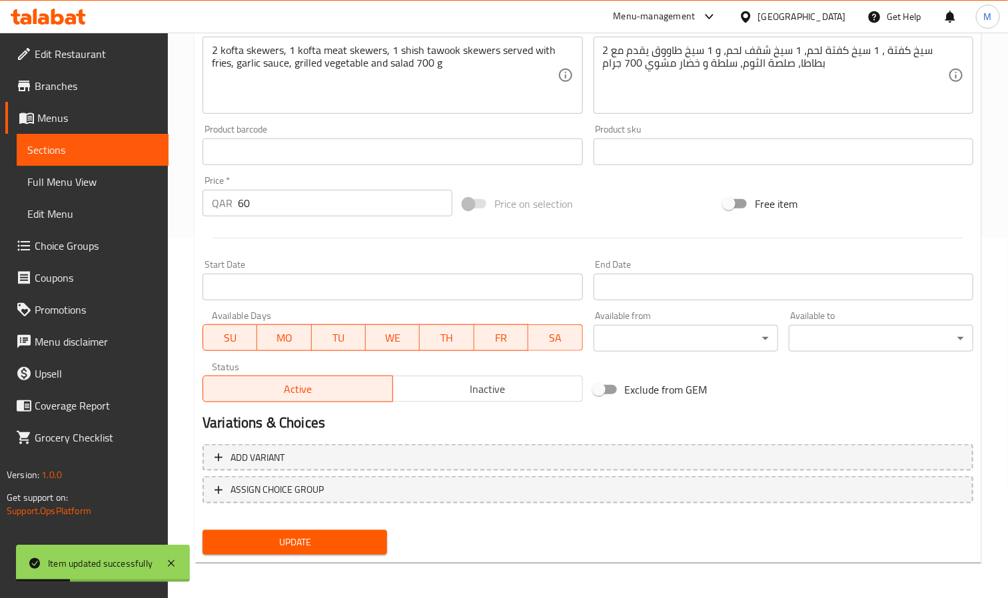
click at [350, 534] on span "Update" at bounding box center [294, 542] width 163 height 17
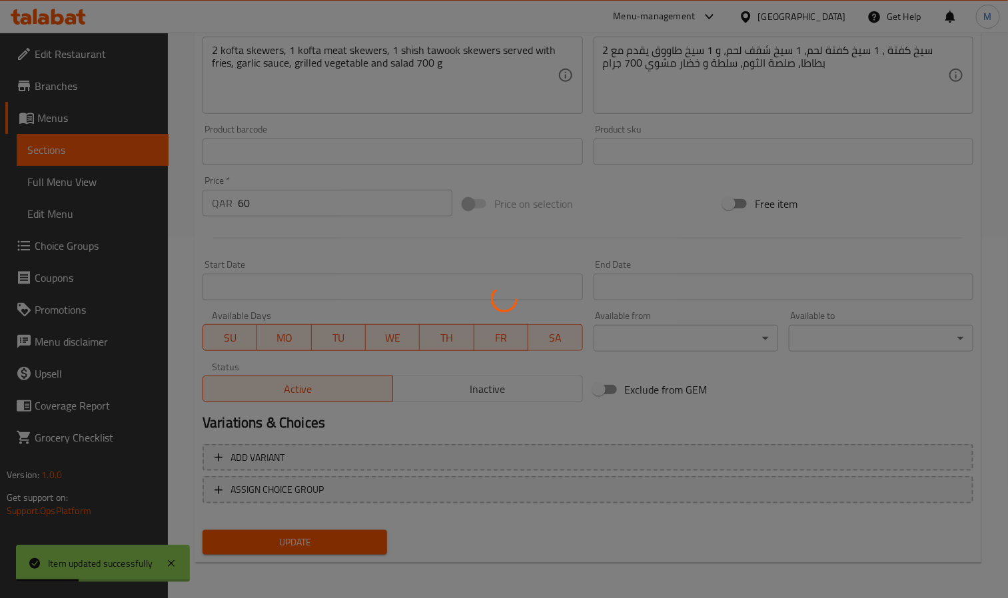
scroll to position [0, 0]
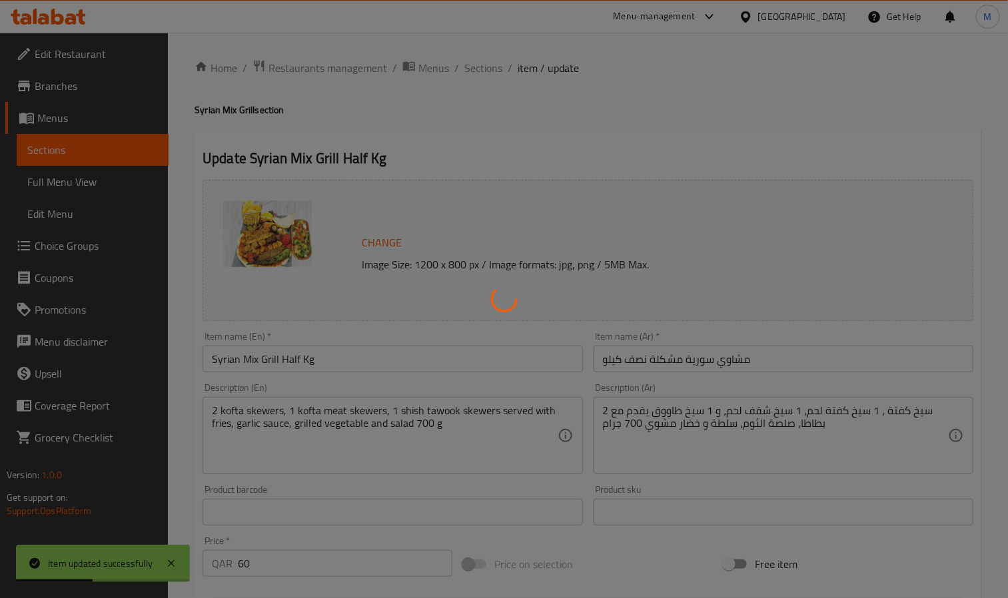
click at [478, 59] on div at bounding box center [504, 299] width 1008 height 598
click at [478, 67] on div at bounding box center [504, 299] width 1008 height 598
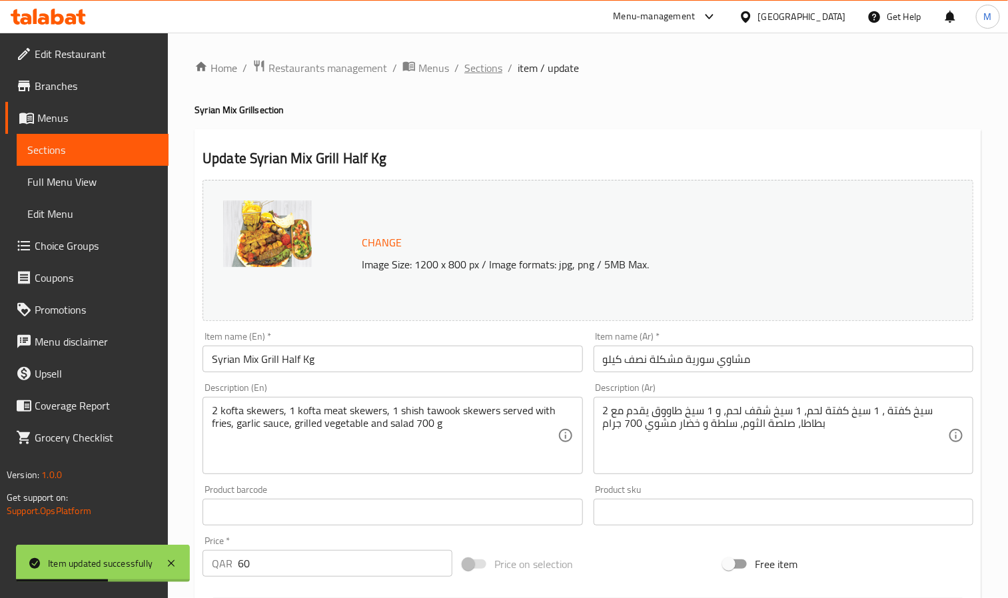
click at [494, 67] on span "Sections" at bounding box center [483, 68] width 38 height 16
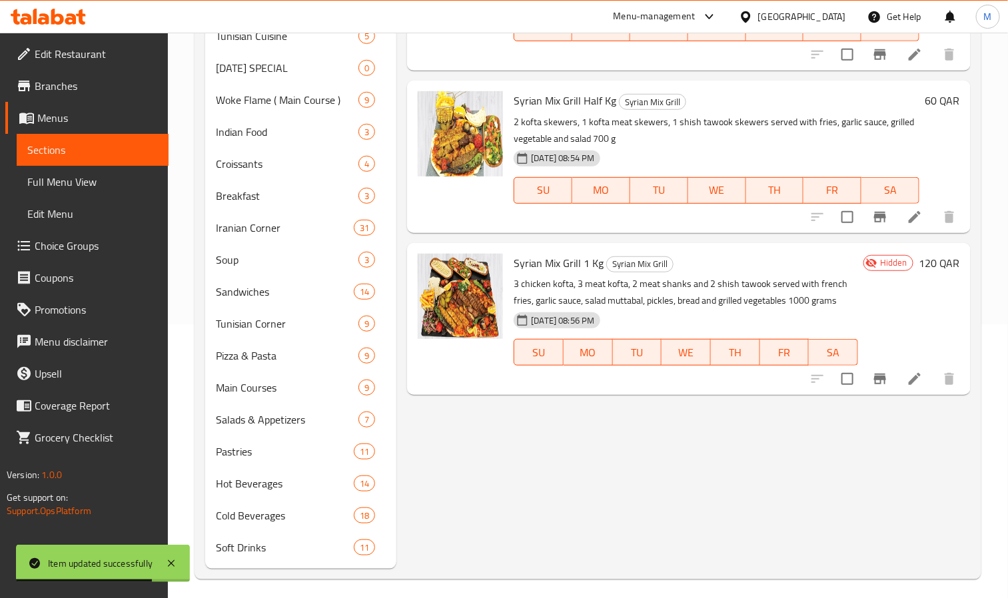
scroll to position [280, 0]
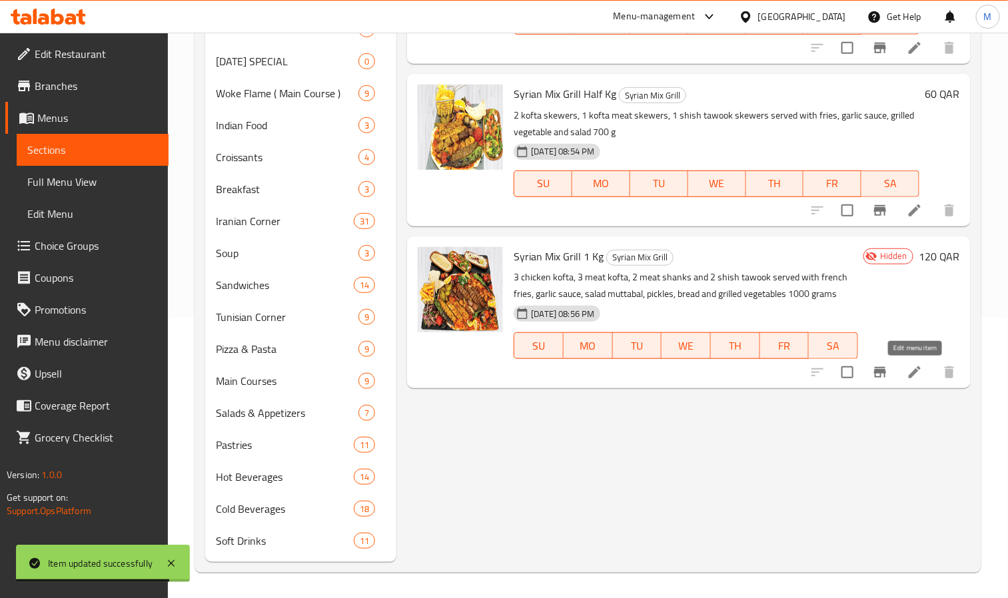
click at [907, 372] on icon at bounding box center [915, 372] width 16 height 16
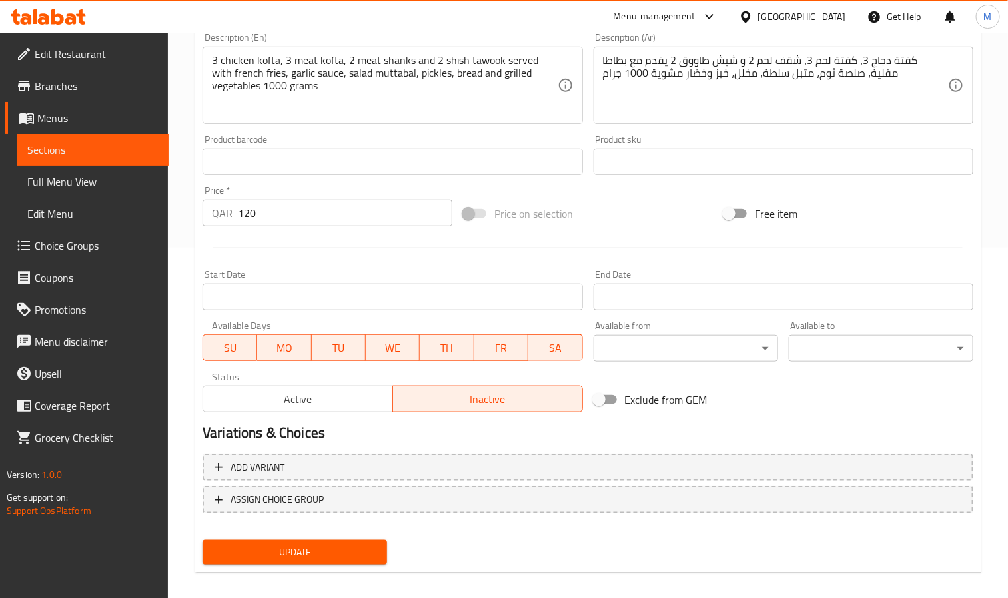
scroll to position [360, 0]
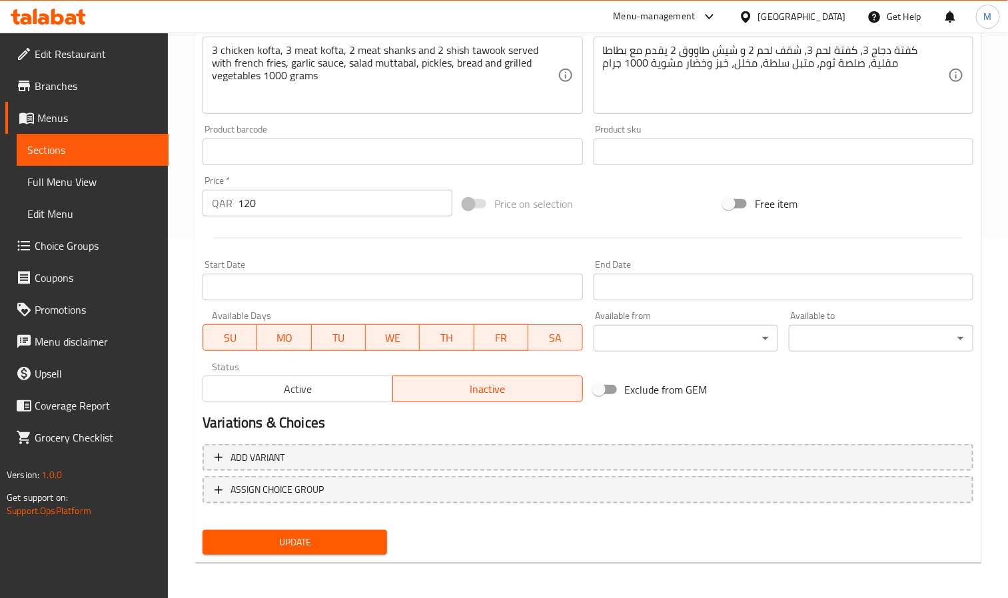
click at [372, 382] on span "Active" at bounding box center [297, 389] width 179 height 19
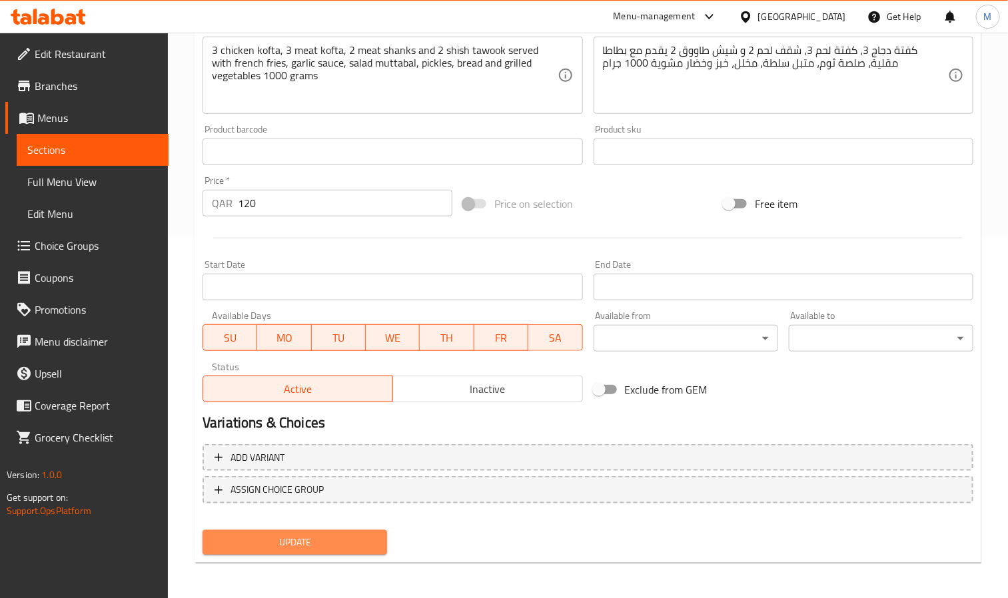
click at [332, 544] on span "Update" at bounding box center [294, 542] width 163 height 17
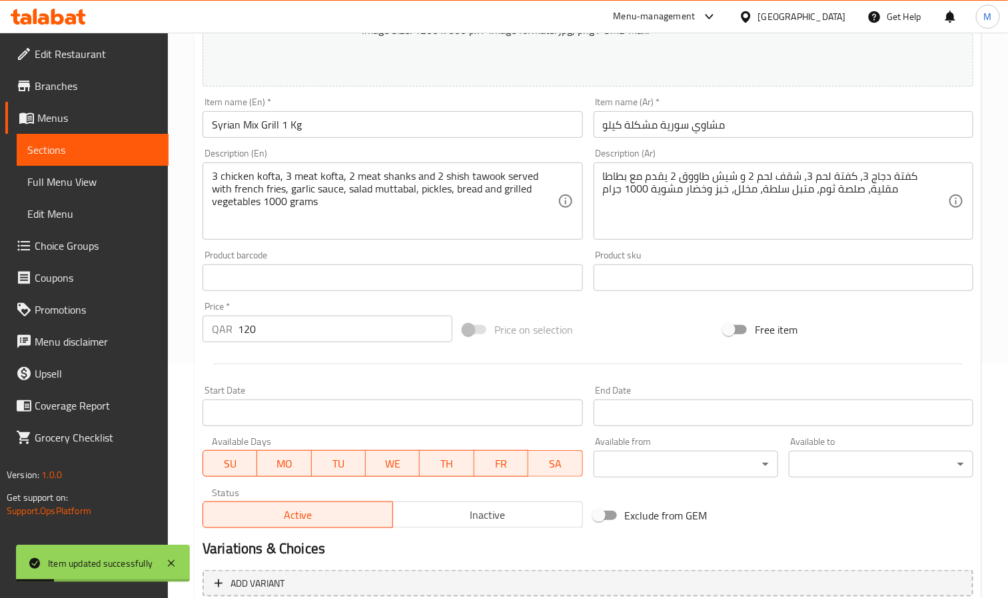
scroll to position [0, 0]
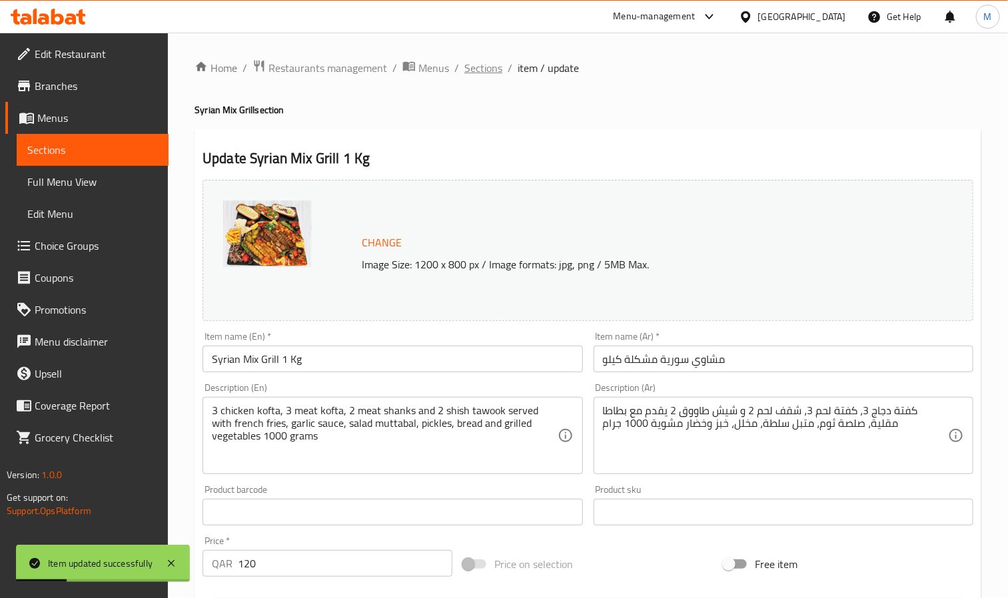
click at [488, 68] on span "Sections" at bounding box center [483, 68] width 38 height 16
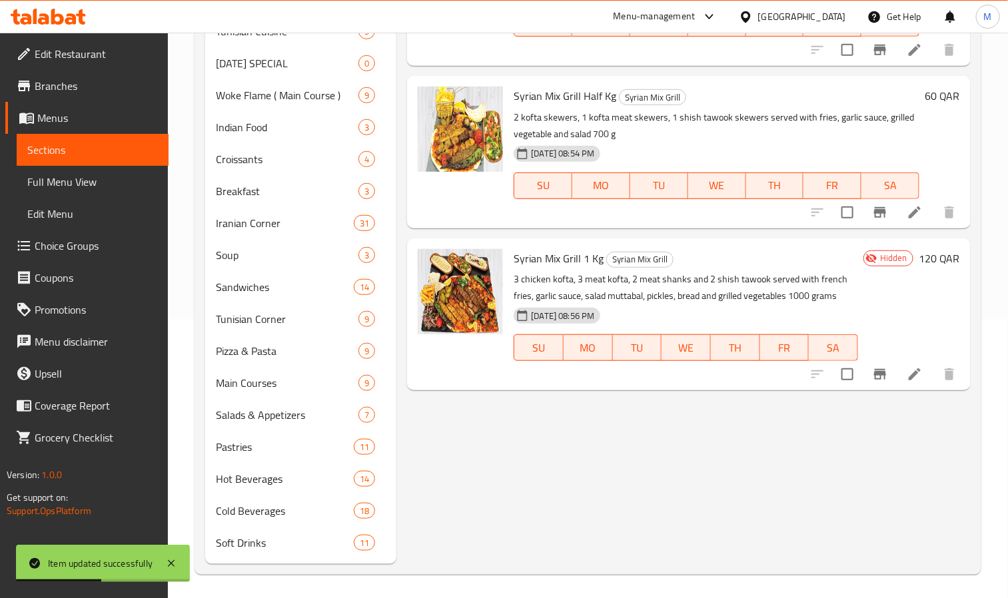
scroll to position [280, 0]
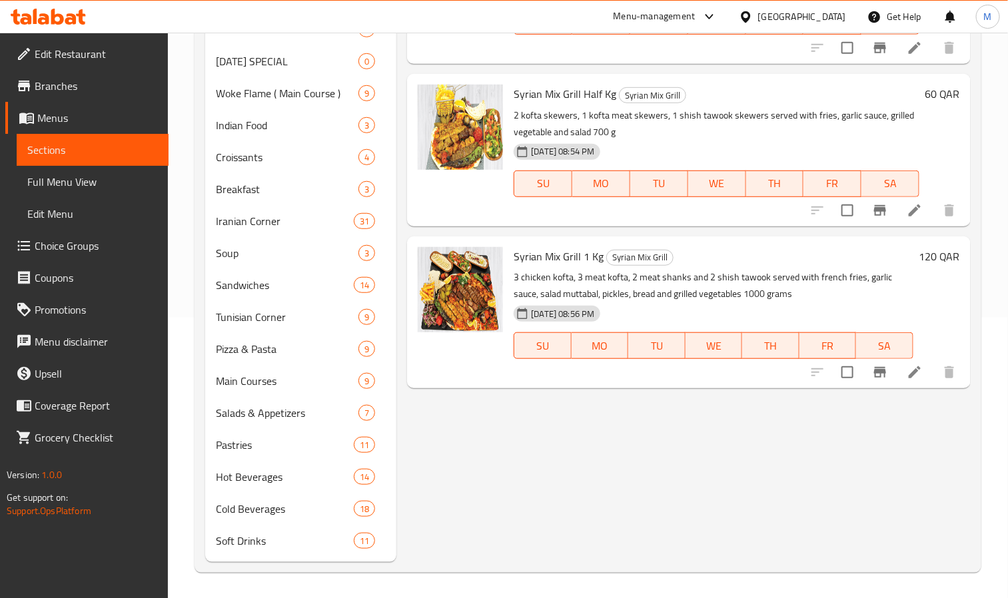
click at [719, 516] on div "Menu items Add Sort Manage items Syrian Mix Grill 3 Sticks Syrian Mix Grill Mea…" at bounding box center [683, 215] width 574 height 693
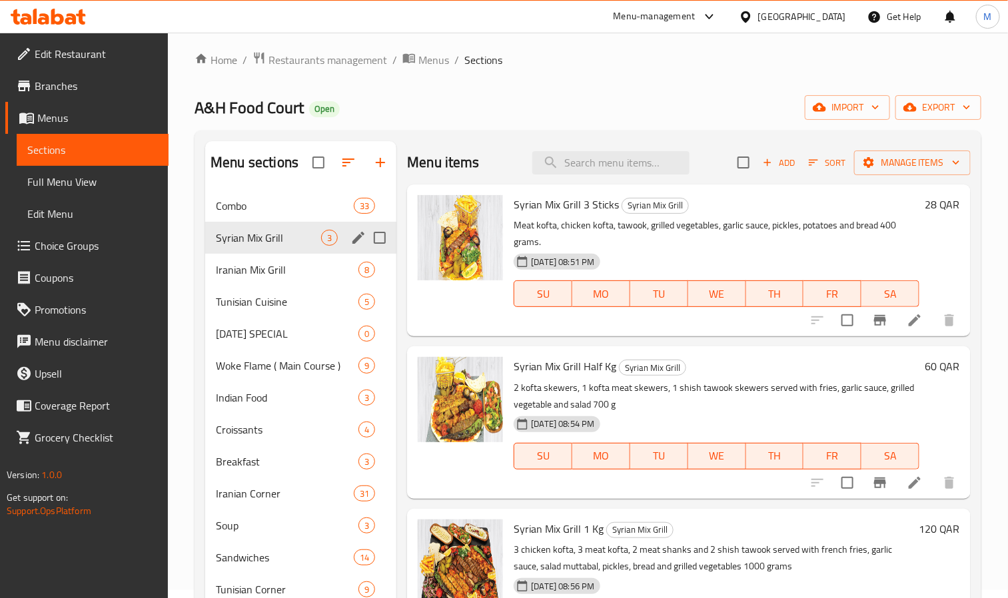
scroll to position [0, 0]
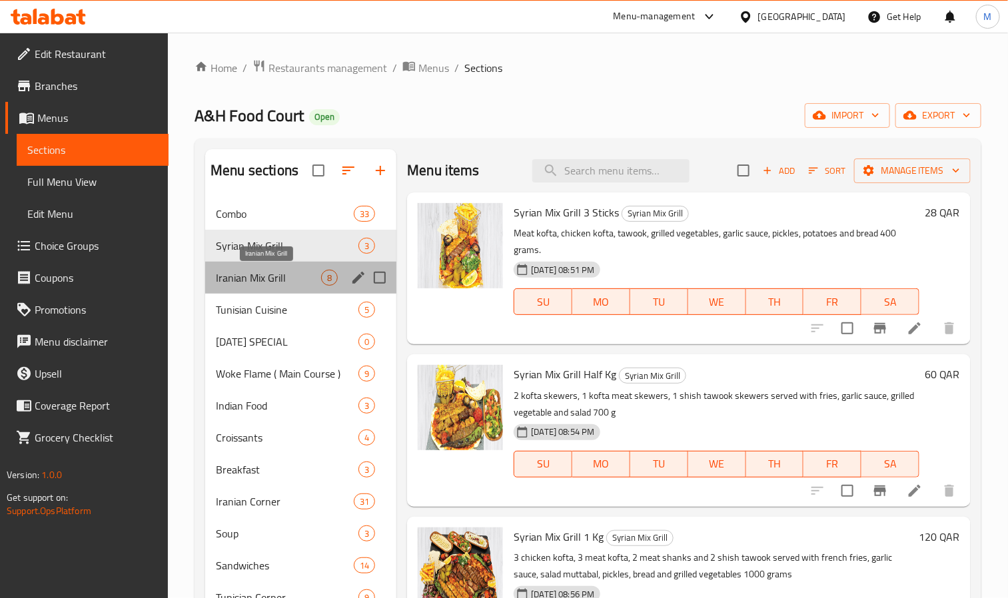
click at [238, 270] on span "Iranian Mix Grill" at bounding box center [268, 278] width 105 height 16
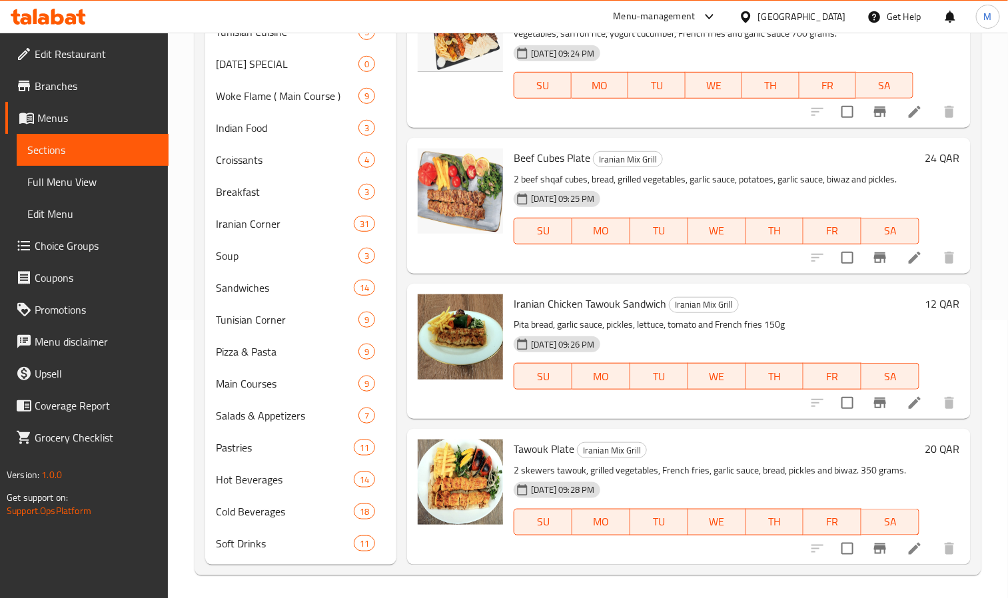
scroll to position [280, 0]
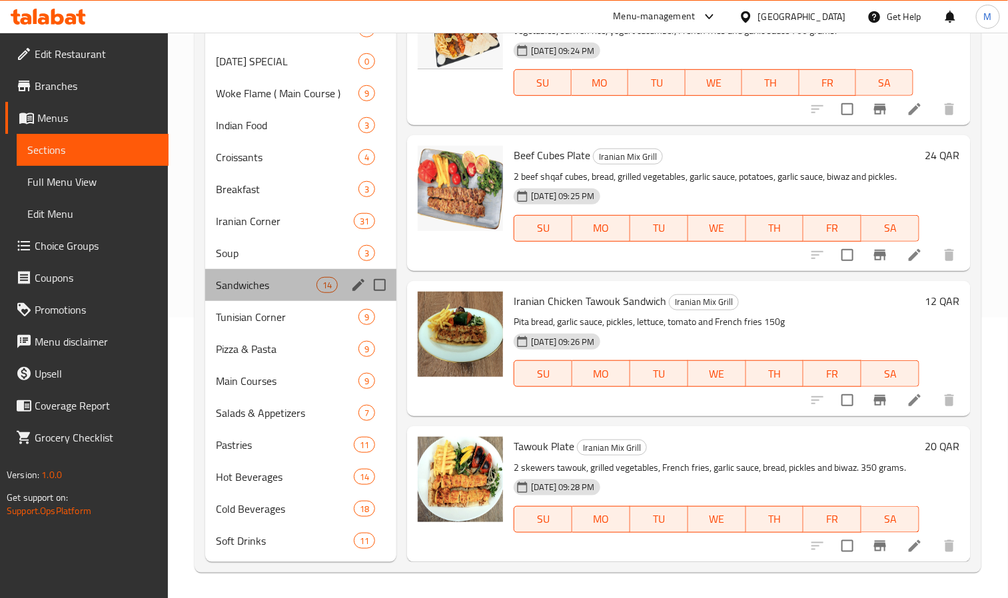
click at [210, 288] on div "Sandwiches 14" at bounding box center [300, 285] width 191 height 32
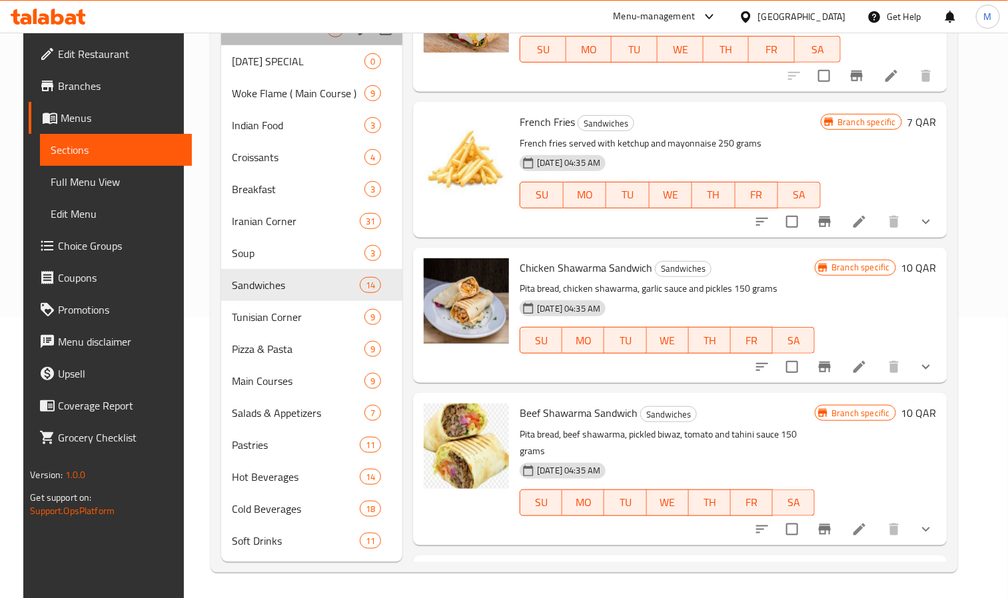
click at [262, 40] on div "Tunisian Cuisine 5" at bounding box center [312, 29] width 182 height 32
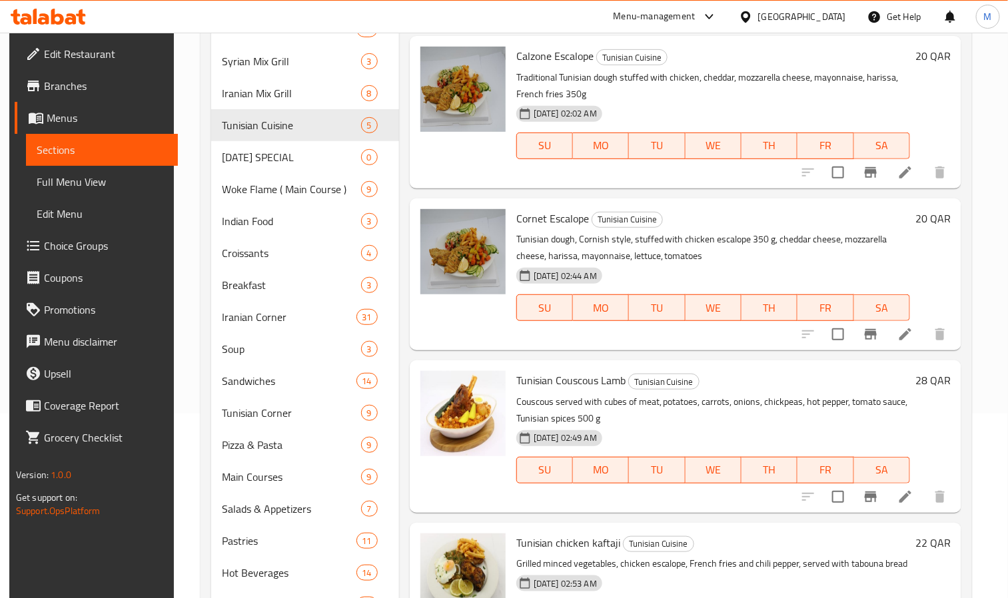
scroll to position [280, 0]
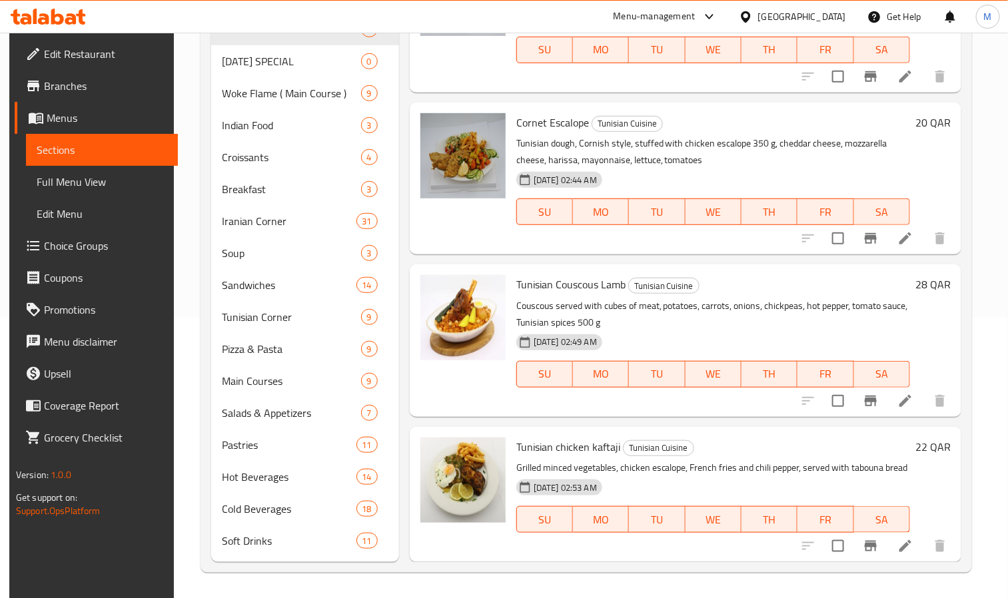
click at [192, 240] on div "Home / Restaurants management / Menus / Sections A&H Food Court Open import exp…" at bounding box center [586, 175] width 825 height 847
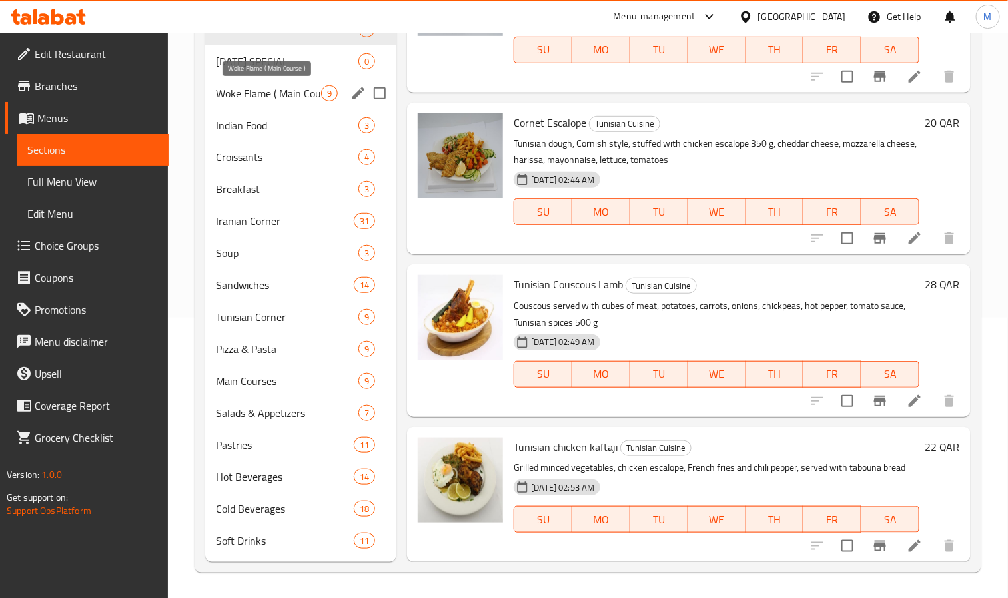
click at [280, 87] on span "Woke Flame ( Main Course )" at bounding box center [268, 93] width 105 height 16
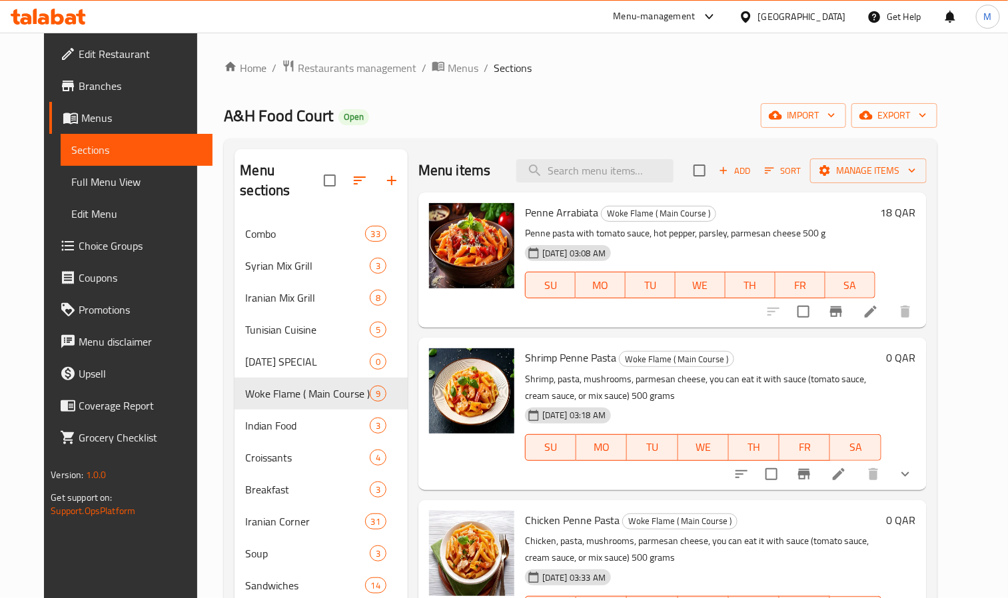
click at [197, 266] on div "Home / Restaurants management / Menus / Sections A&H Food Court Open import exp…" at bounding box center [580, 466] width 766 height 867
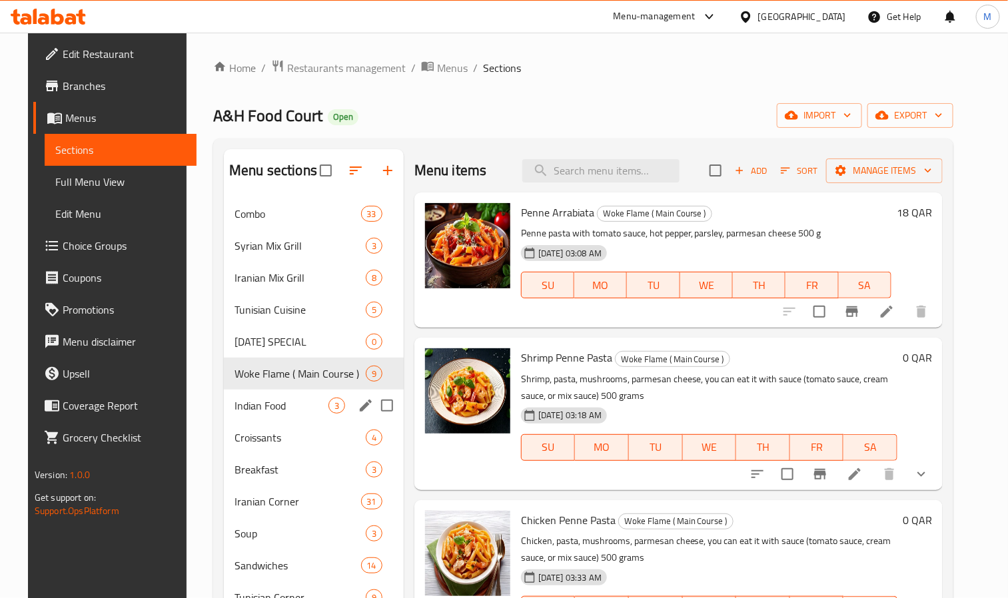
click at [238, 442] on span "Croissants" at bounding box center [299, 438] width 131 height 16
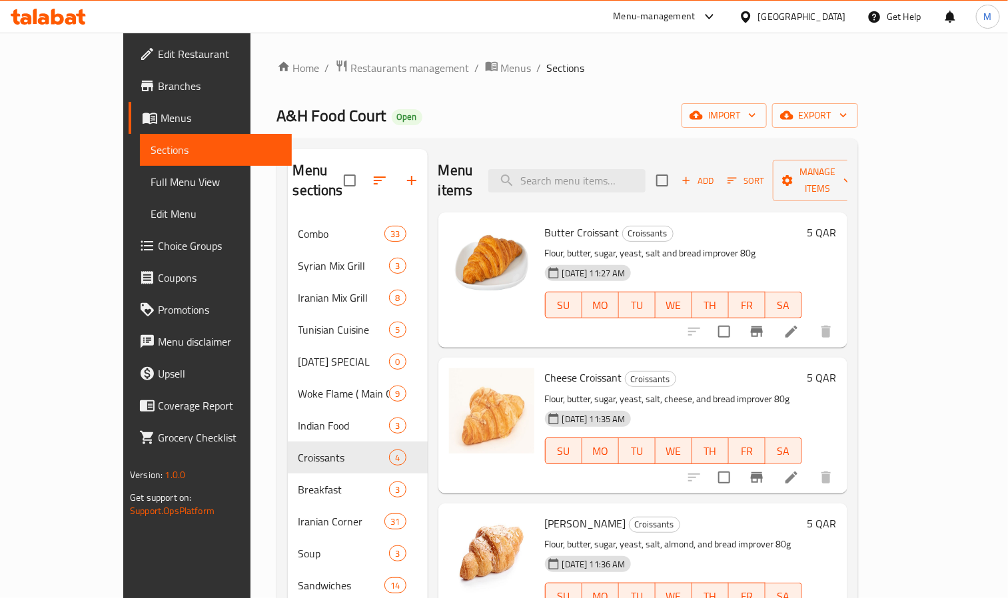
click at [568, 112] on div "A&H Food Court Open import export" at bounding box center [567, 115] width 581 height 25
click at [858, 116] on button "export" at bounding box center [815, 115] width 86 height 25
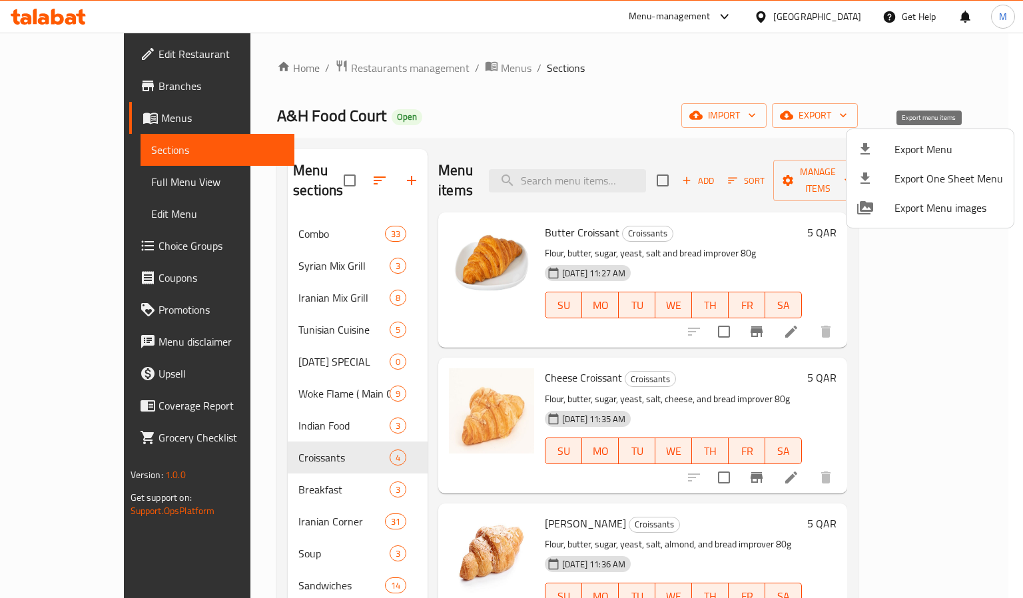
click at [907, 138] on li "Export Menu" at bounding box center [930, 149] width 167 height 29
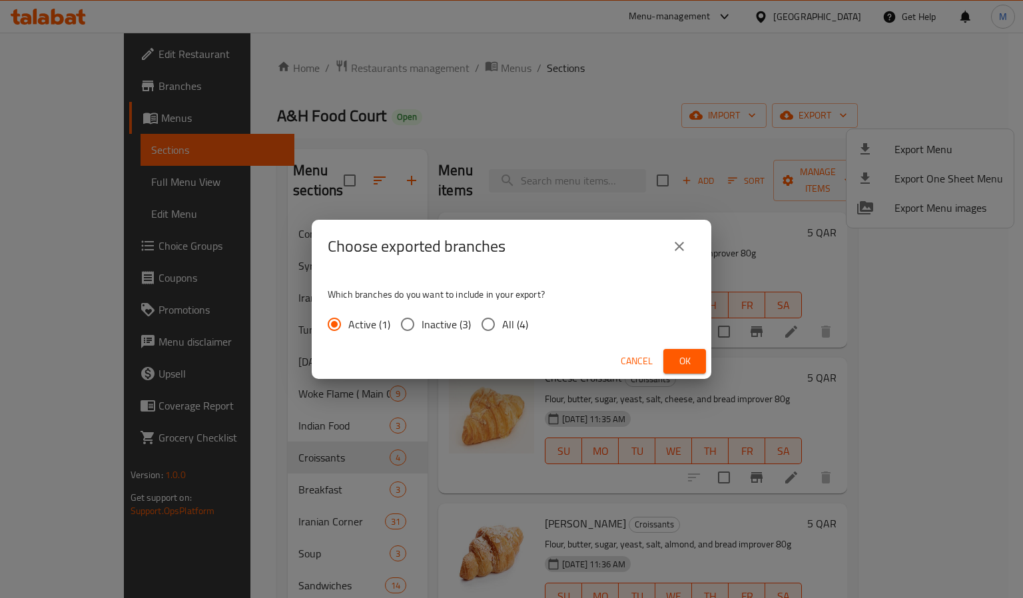
click at [675, 366] on span "Ok" at bounding box center [684, 361] width 21 height 17
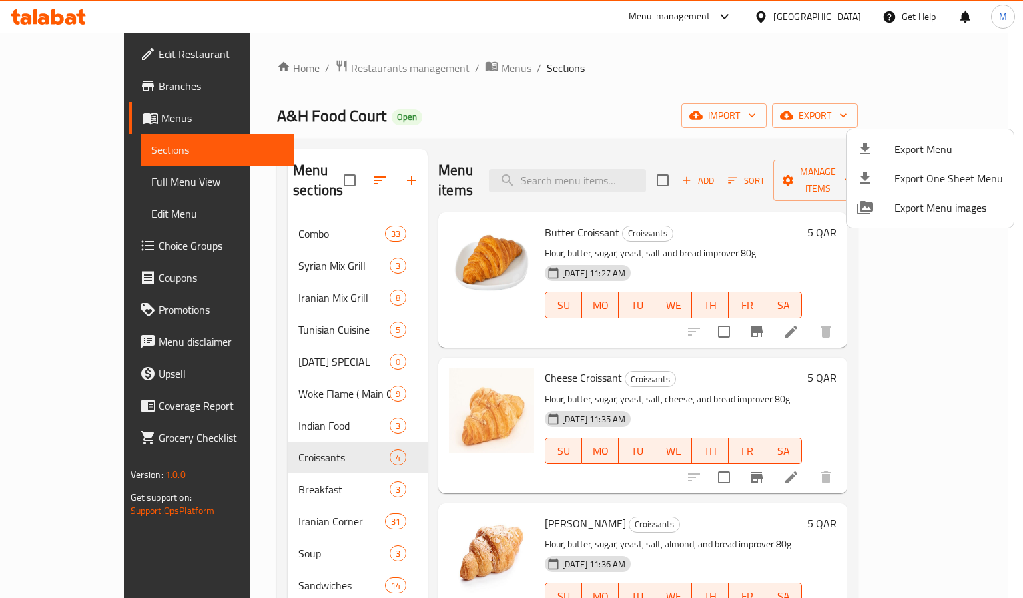
click at [49, 1] on div at bounding box center [511, 299] width 1023 height 598
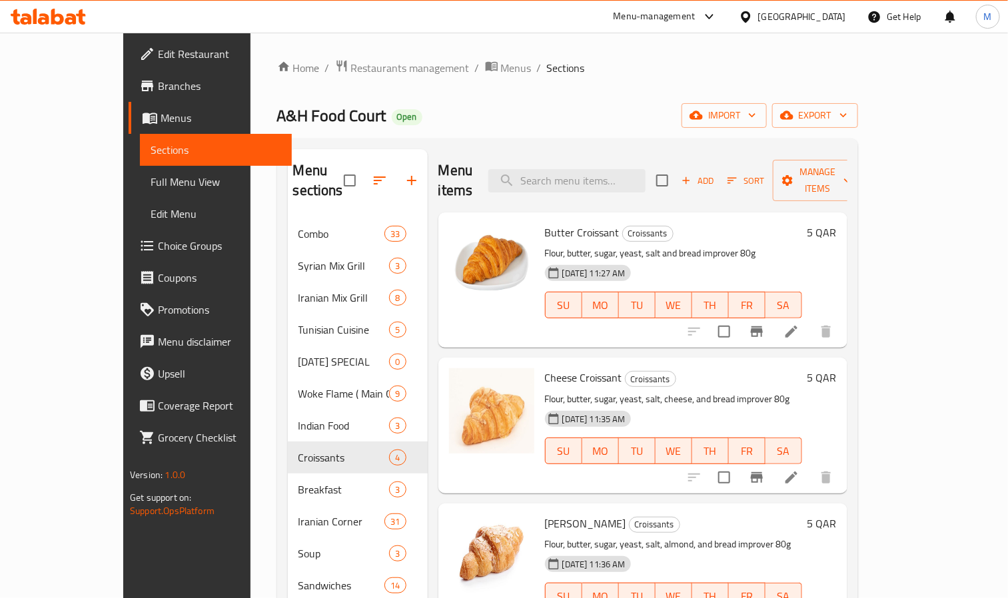
click at [54, 10] on icon at bounding box center [57, 17] width 13 height 16
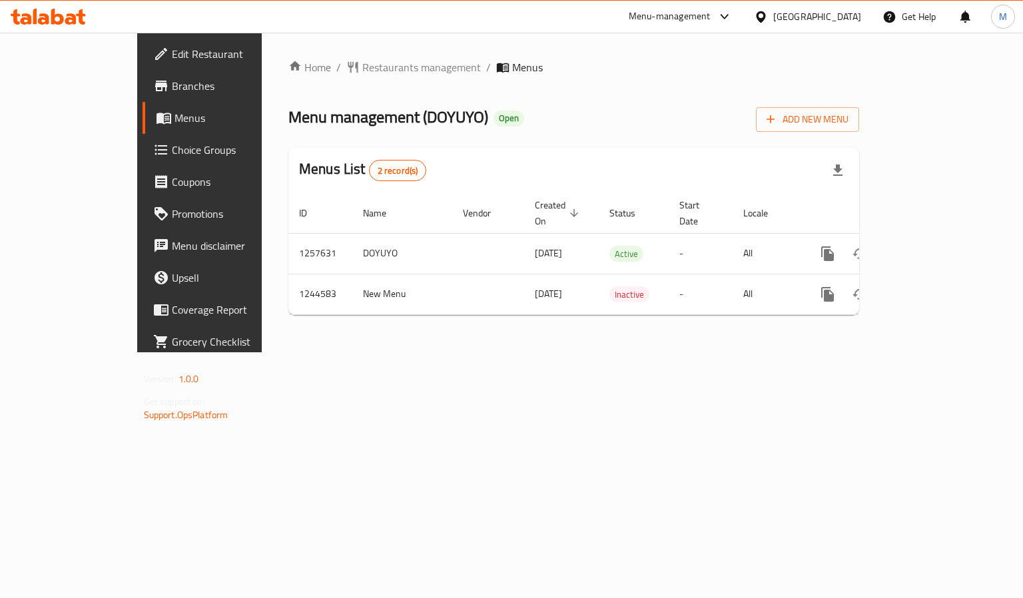
drag, startPoint x: 628, startPoint y: 50, endPoint x: 540, endPoint y: 76, distance: 92.3
click at [540, 76] on div "Home / Restaurants management / Menus Menu management ( DOYUYO ) Open Add New M…" at bounding box center [573, 192] width 571 height 266
drag, startPoint x: 684, startPoint y: 68, endPoint x: 564, endPoint y: 93, distance: 122.4
click at [564, 93] on div "Home / Restaurants management / Menus Menu management ( DOYUYO ) Open Add New M…" at bounding box center [573, 192] width 571 height 266
click at [143, 65] on link "Edit Restaurant" at bounding box center [226, 54] width 166 height 32
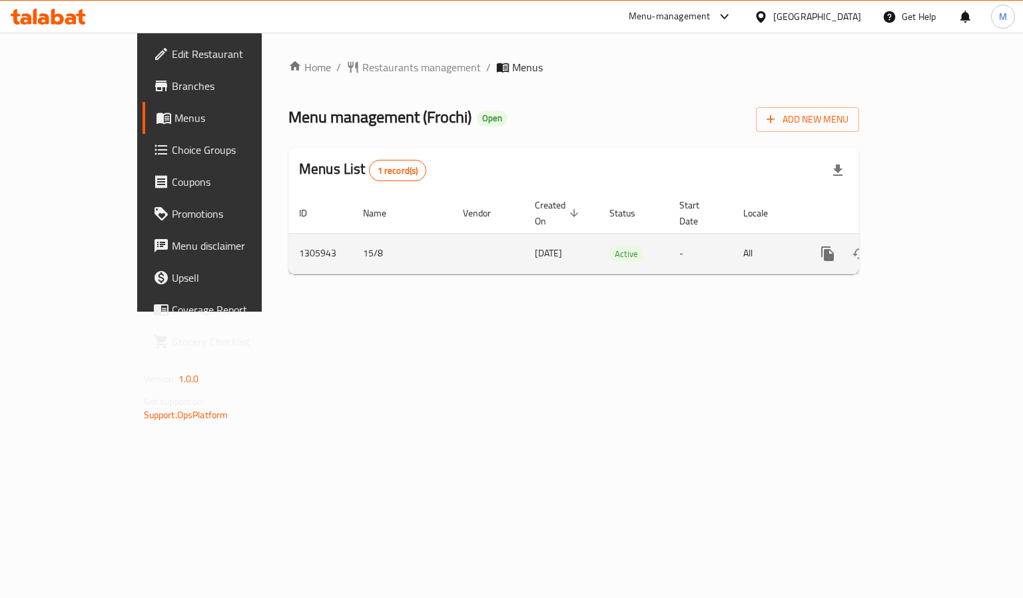
click at [940, 238] on link "enhanced table" at bounding box center [924, 254] width 32 height 32
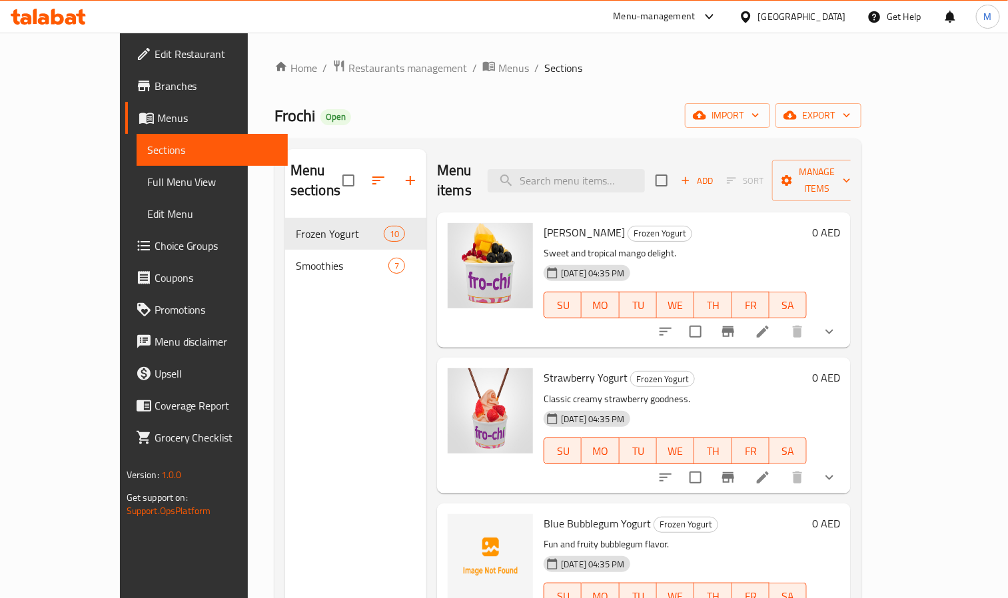
click at [564, 85] on div "Home / Restaurants management / Menus / Sections Frochi Open import export Menu…" at bounding box center [567, 408] width 587 height 699
click at [837, 324] on icon "show more" at bounding box center [829, 332] width 16 height 16
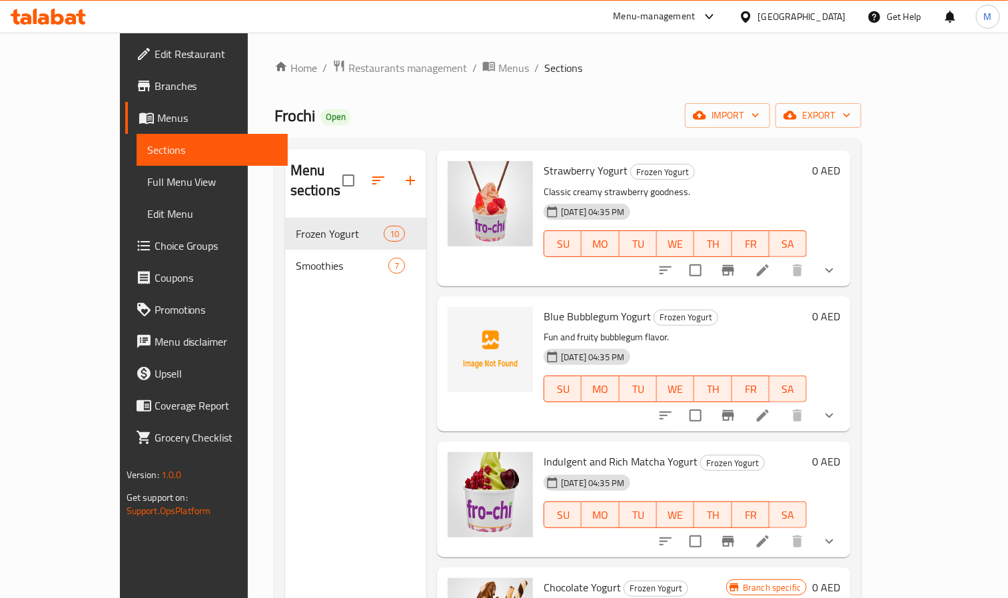
scroll to position [1199, 0]
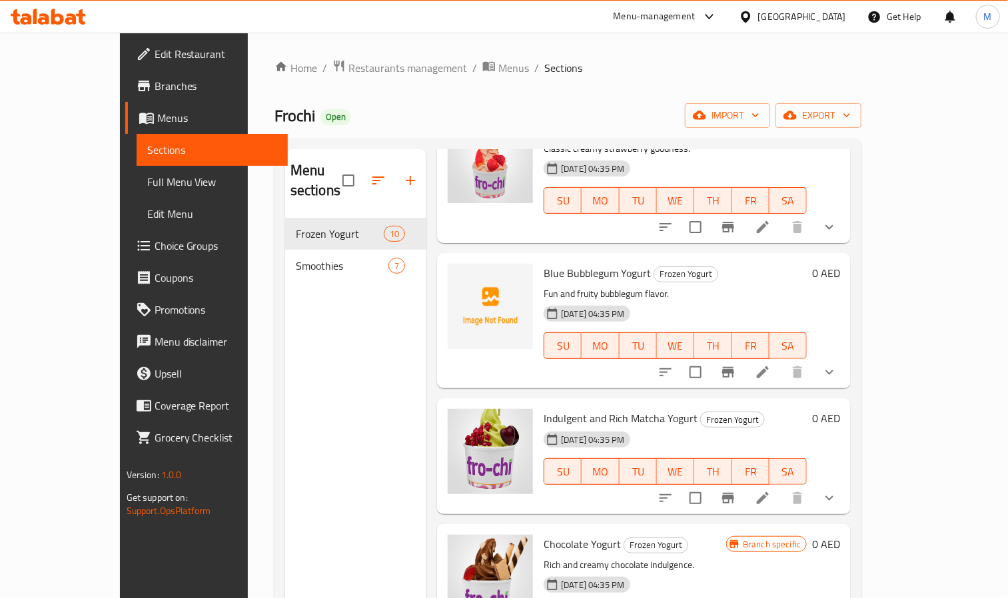
click at [833, 224] on icon "show more" at bounding box center [829, 226] width 8 height 5
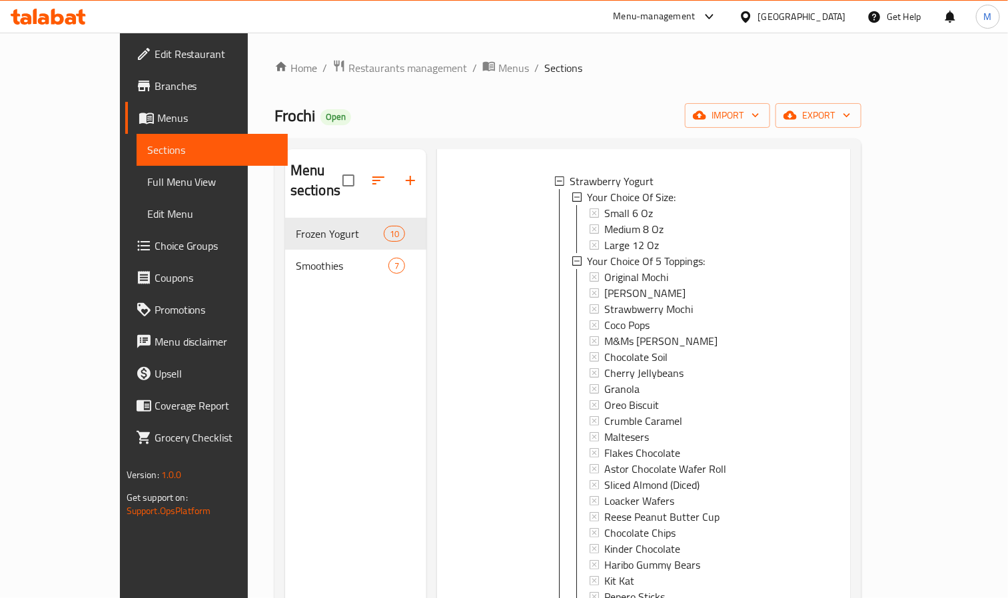
scroll to position [1299, 0]
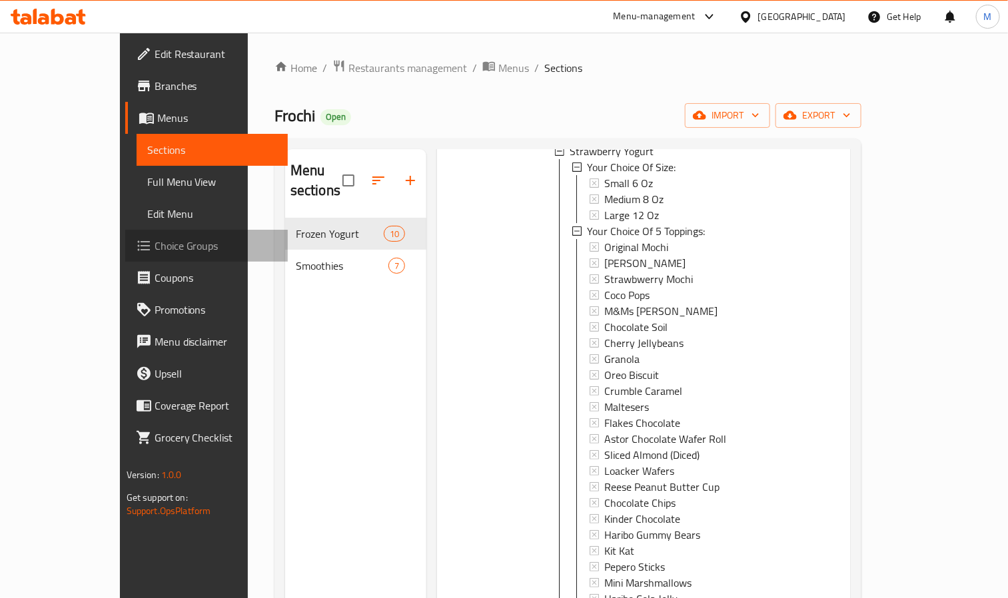
click at [155, 242] on span "Choice Groups" at bounding box center [216, 246] width 123 height 16
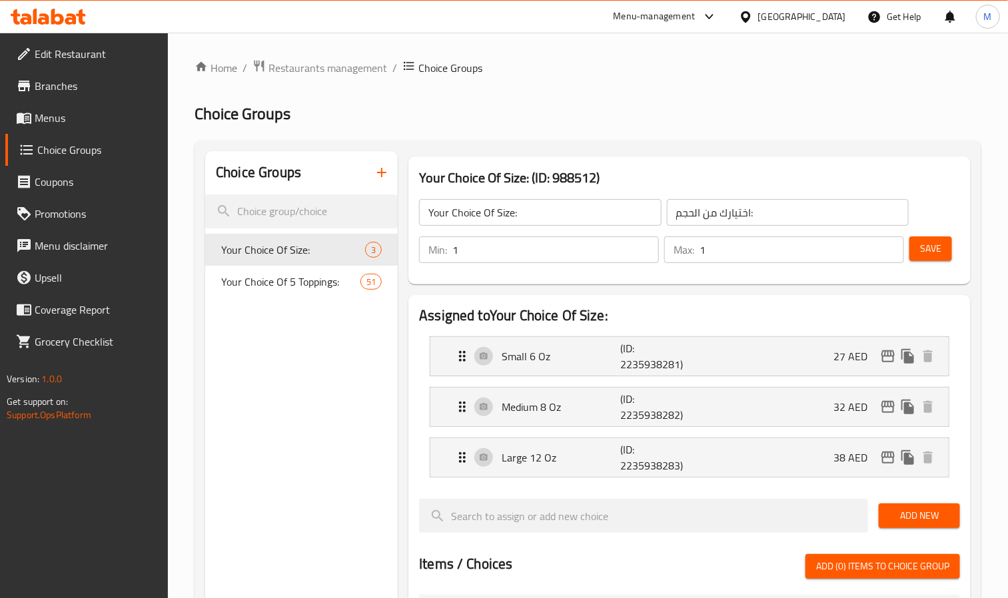
click at [306, 278] on span "Your Choice Of 5 Toppings:" at bounding box center [290, 282] width 139 height 16
type input "Your Choice Of 5 Toppings:"
type input "اختيارك من 5 إضافات مجانية:"
type input "5"
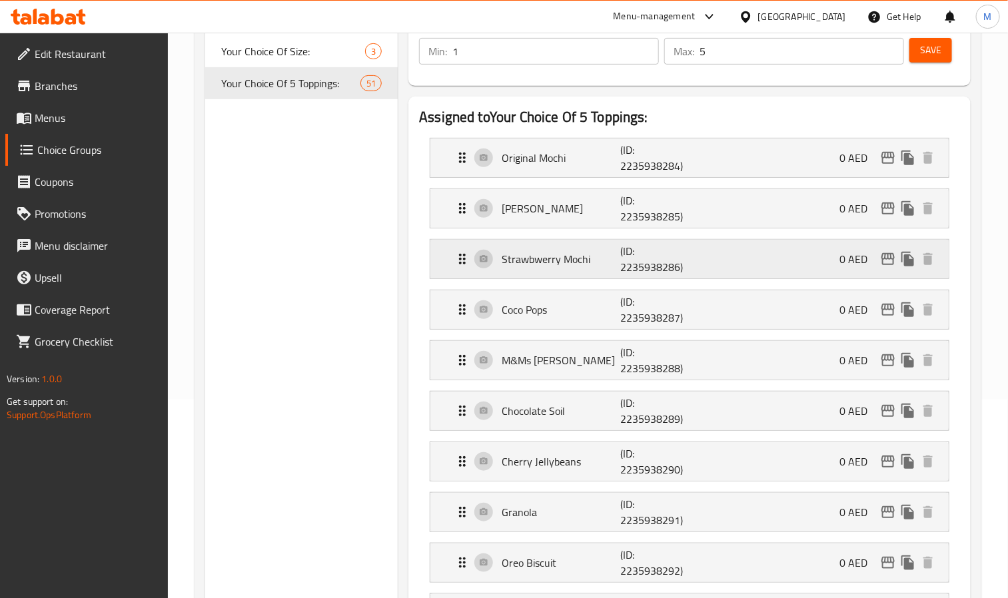
scroll to position [200, 0]
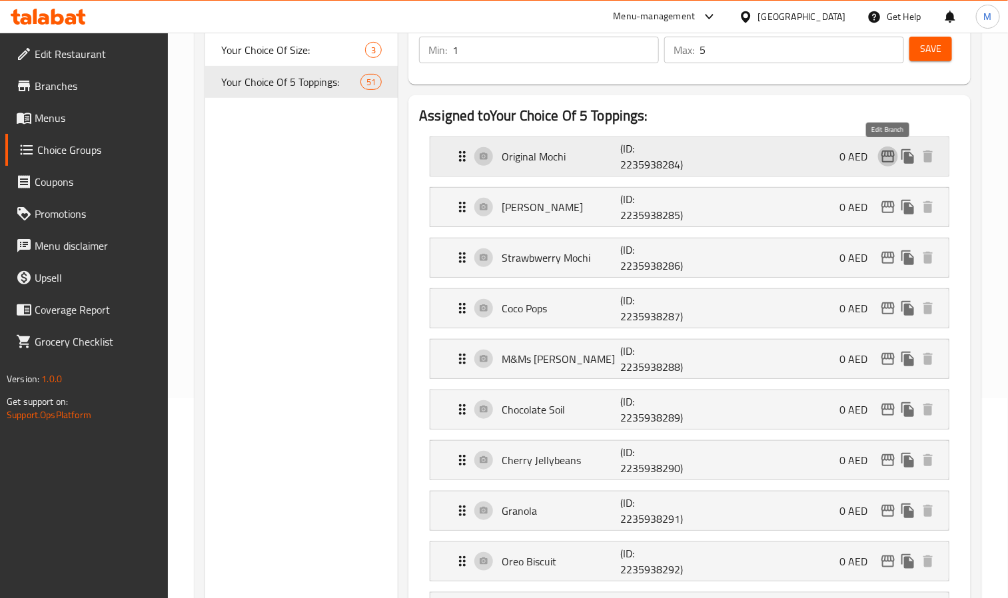
click at [885, 156] on icon "edit" at bounding box center [887, 157] width 13 height 12
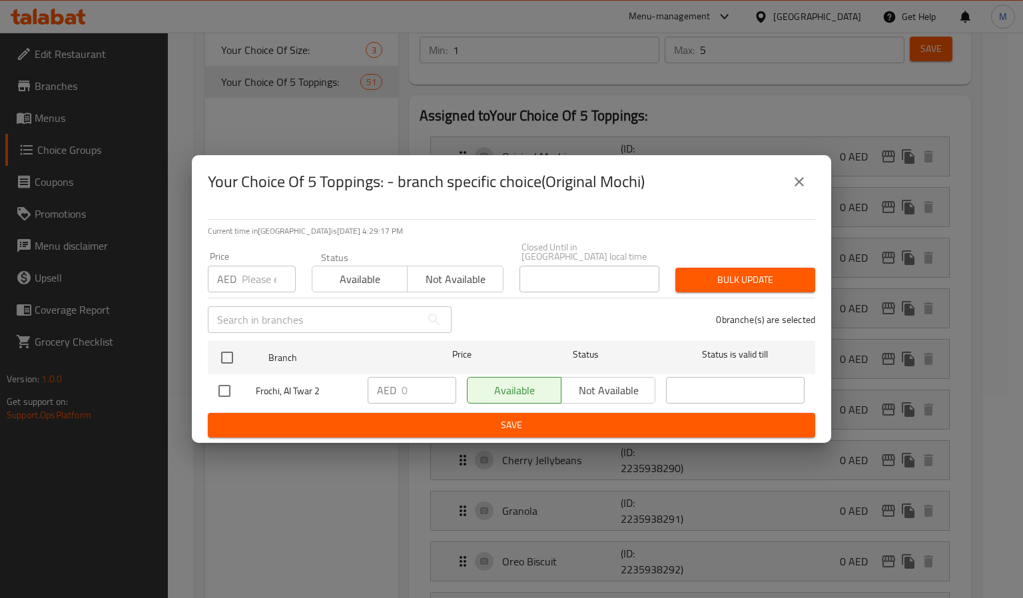
click at [811, 174] on button "close" at bounding box center [799, 182] width 32 height 32
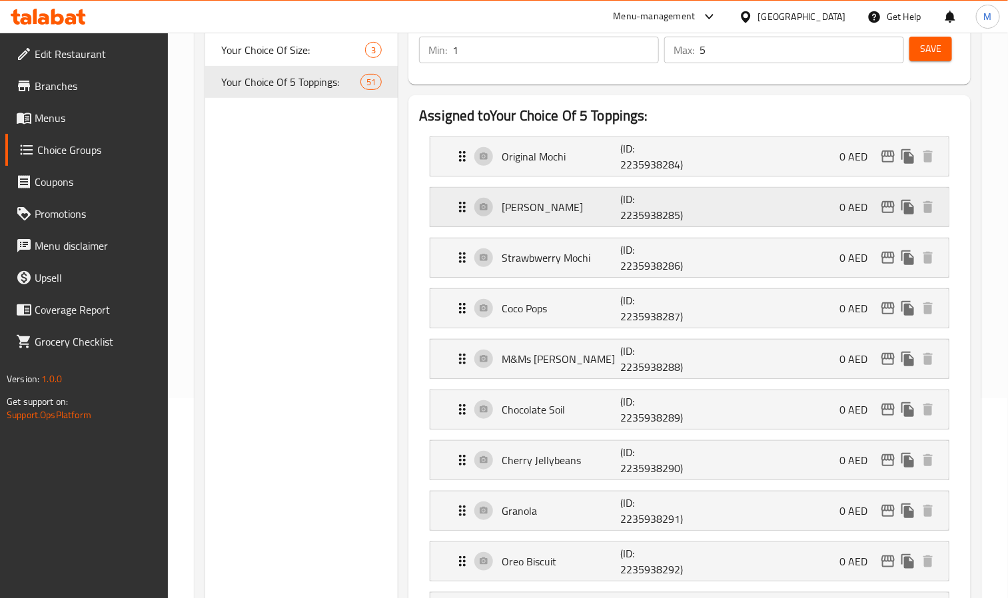
click at [888, 206] on icon "edit" at bounding box center [887, 207] width 13 height 12
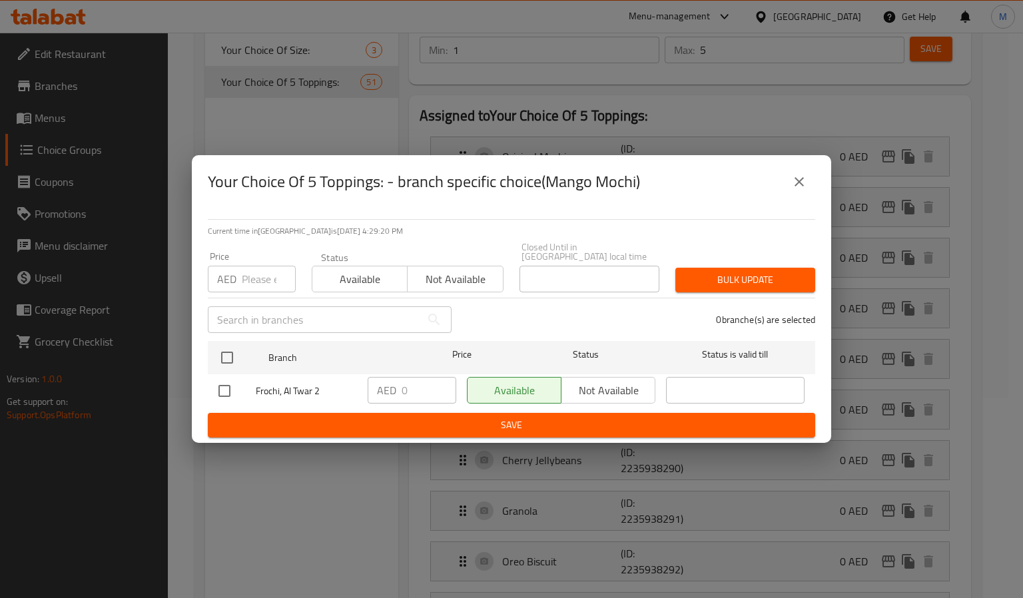
click at [805, 176] on icon "close" at bounding box center [799, 182] width 16 height 16
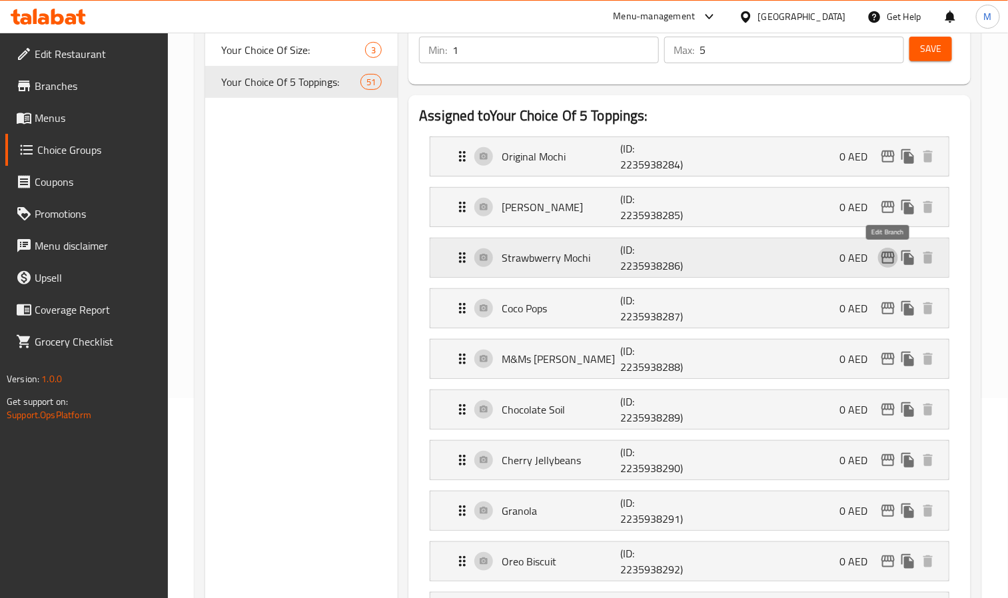
click at [889, 258] on icon "edit" at bounding box center [888, 258] width 16 height 16
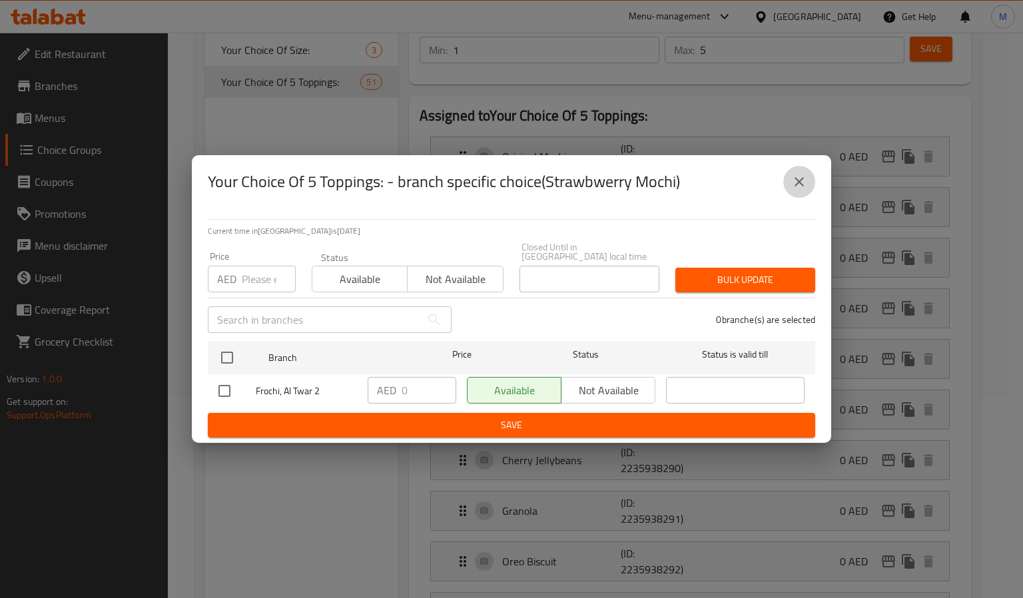
click at [796, 184] on icon "close" at bounding box center [799, 182] width 16 height 16
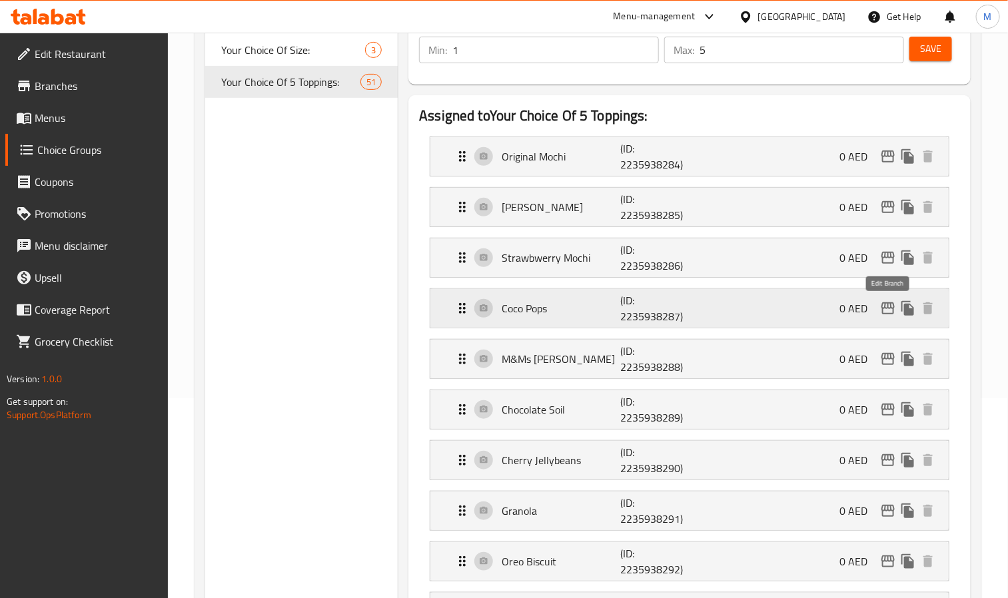
click at [888, 306] on icon "edit" at bounding box center [887, 308] width 13 height 12
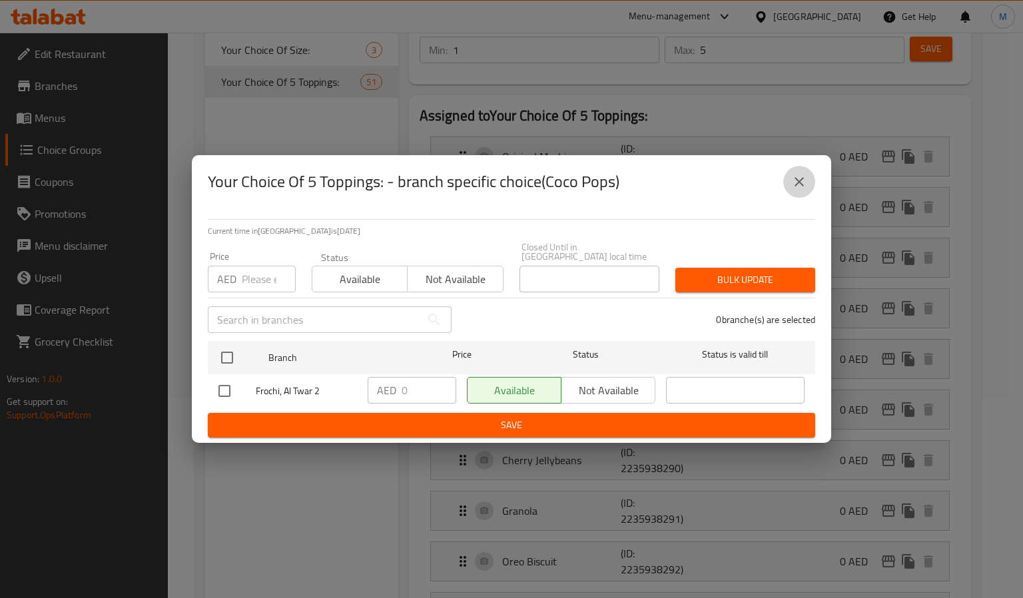
click at [797, 183] on icon "close" at bounding box center [799, 182] width 16 height 16
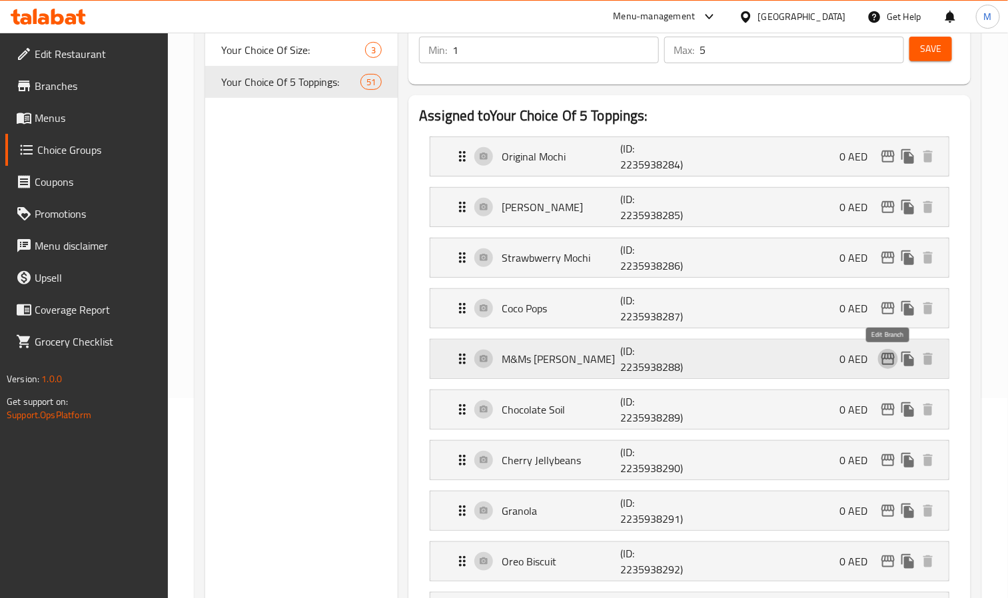
click at [886, 358] on icon "edit" at bounding box center [888, 359] width 16 height 16
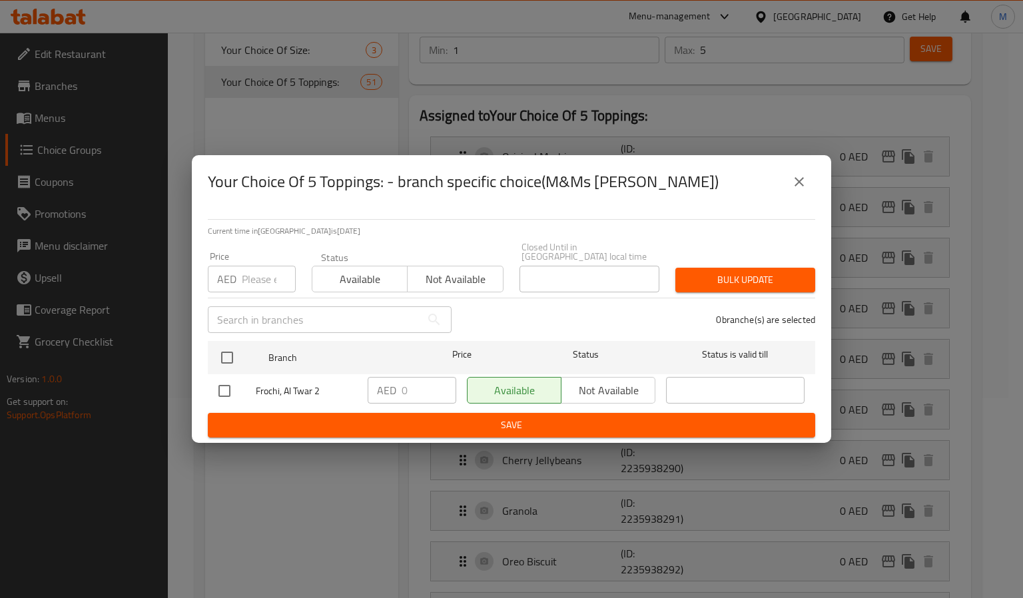
click at [801, 188] on icon "close" at bounding box center [799, 182] width 16 height 16
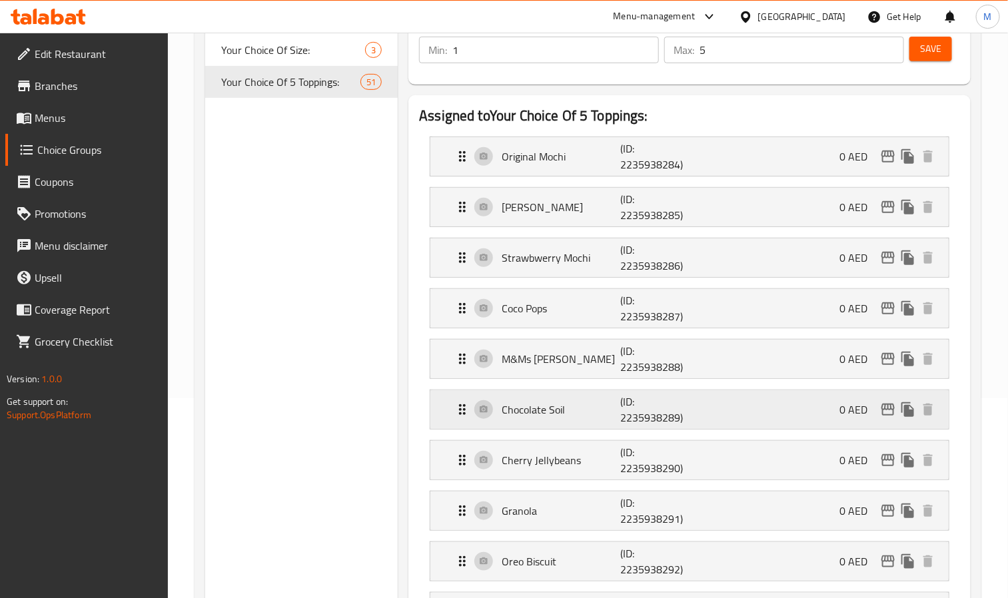
click at [891, 416] on icon "edit" at bounding box center [888, 410] width 16 height 16
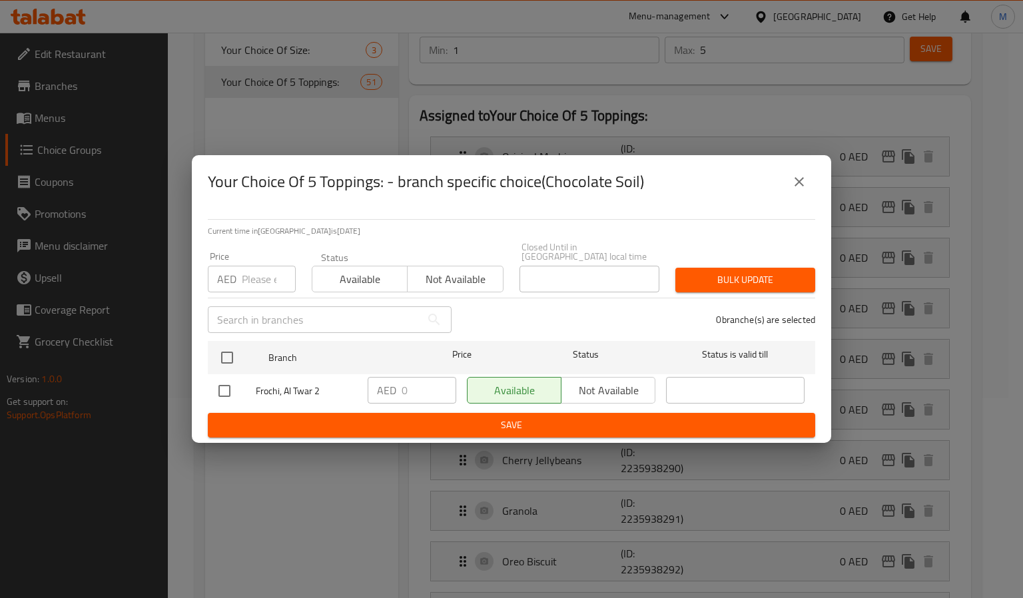
click at [806, 187] on icon "close" at bounding box center [799, 182] width 16 height 16
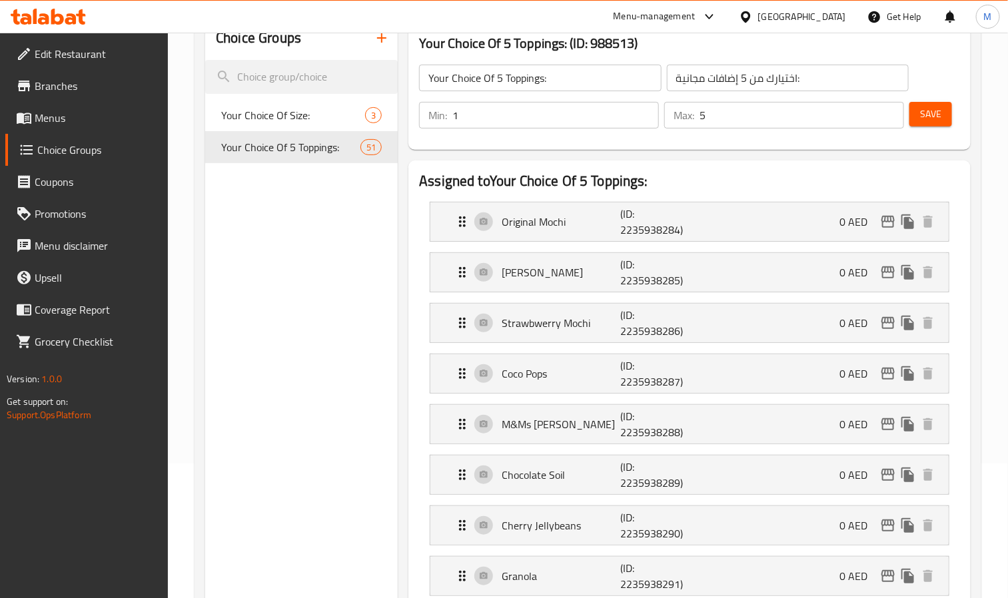
scroll to position [100, 0]
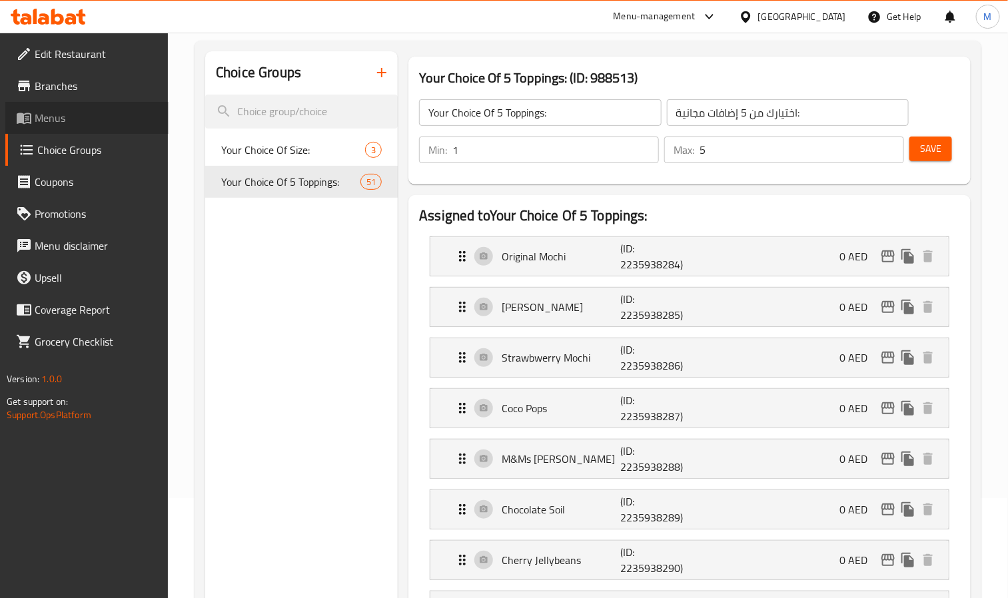
click at [89, 105] on link "Menus" at bounding box center [86, 118] width 163 height 32
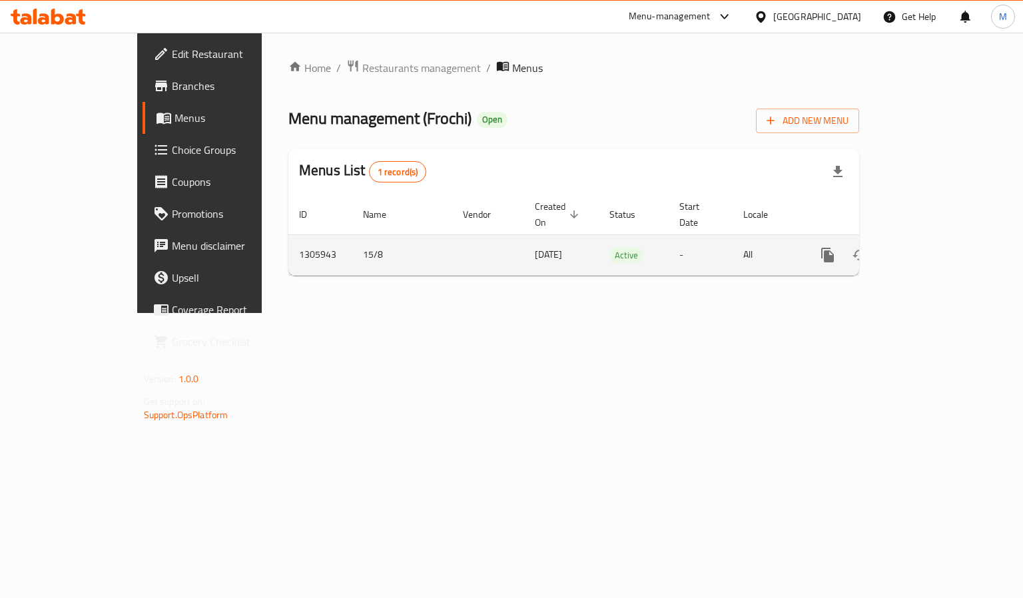
click at [940, 242] on link "enhanced table" at bounding box center [924, 255] width 32 height 32
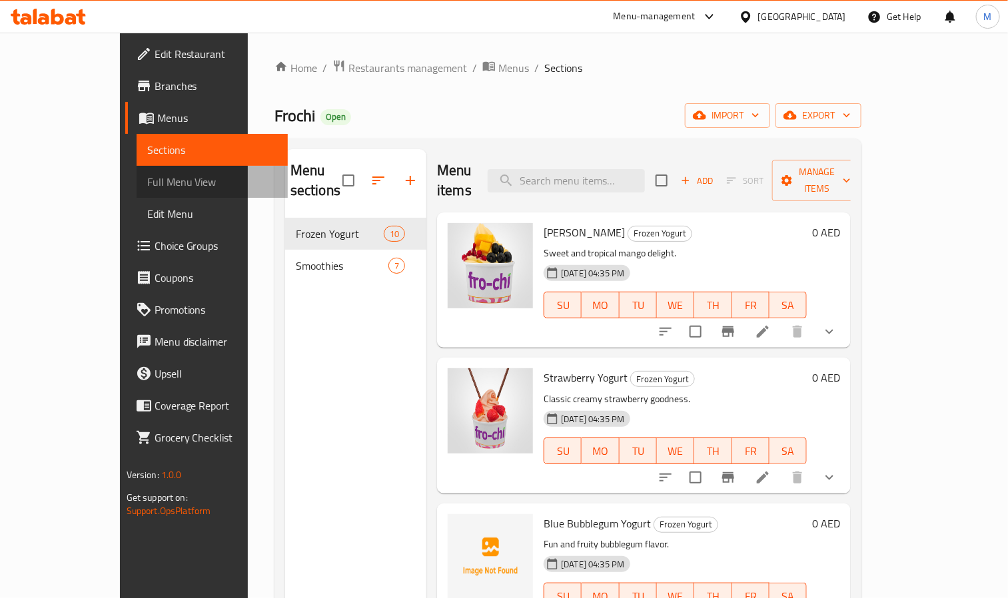
click at [147, 177] on span "Full Menu View" at bounding box center [212, 182] width 131 height 16
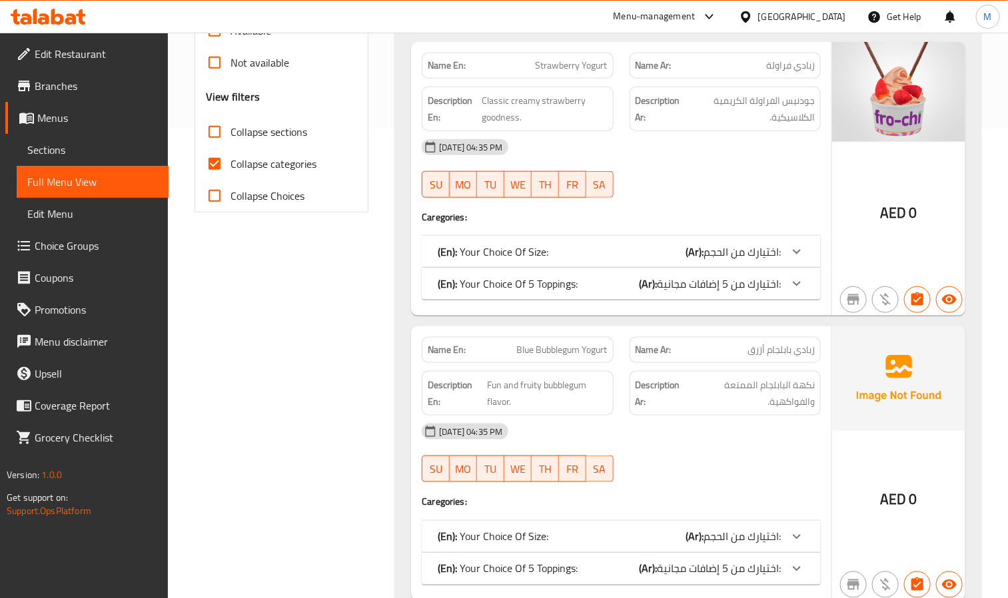
scroll to position [300, 0]
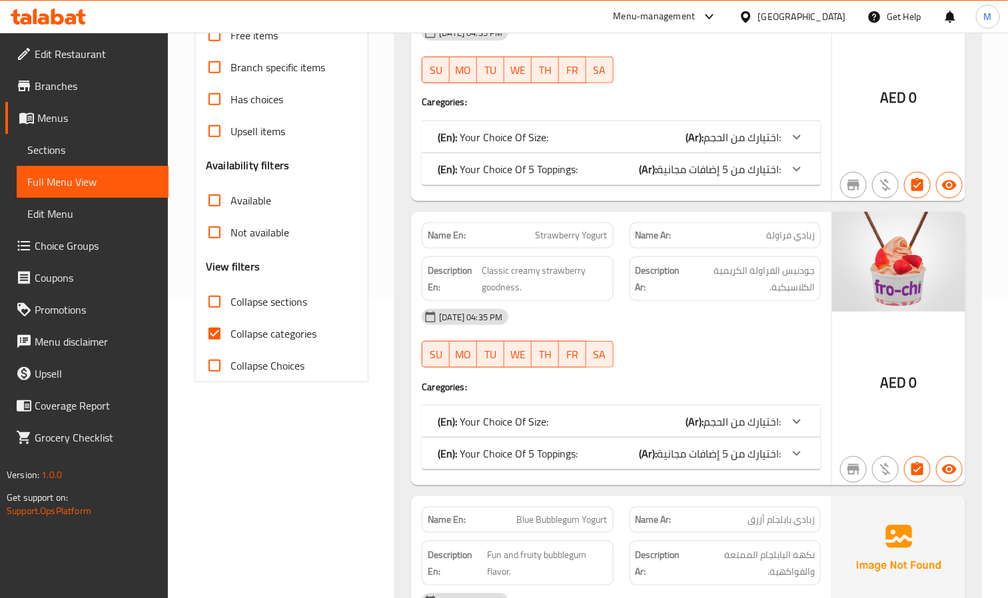
click at [216, 332] on input "Collapse categories" at bounding box center [214, 334] width 32 height 32
checkbox input "false"
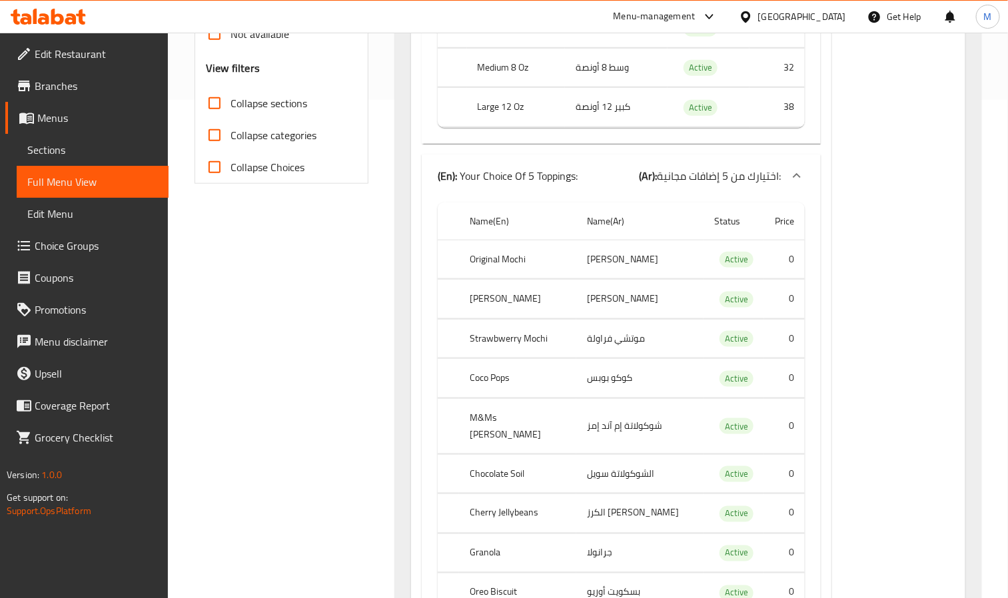
scroll to position [500, 0]
drag, startPoint x: 62, startPoint y: 240, endPoint x: 81, endPoint y: 240, distance: 18.7
click at [62, 240] on span "Choice Groups" at bounding box center [96, 246] width 123 height 16
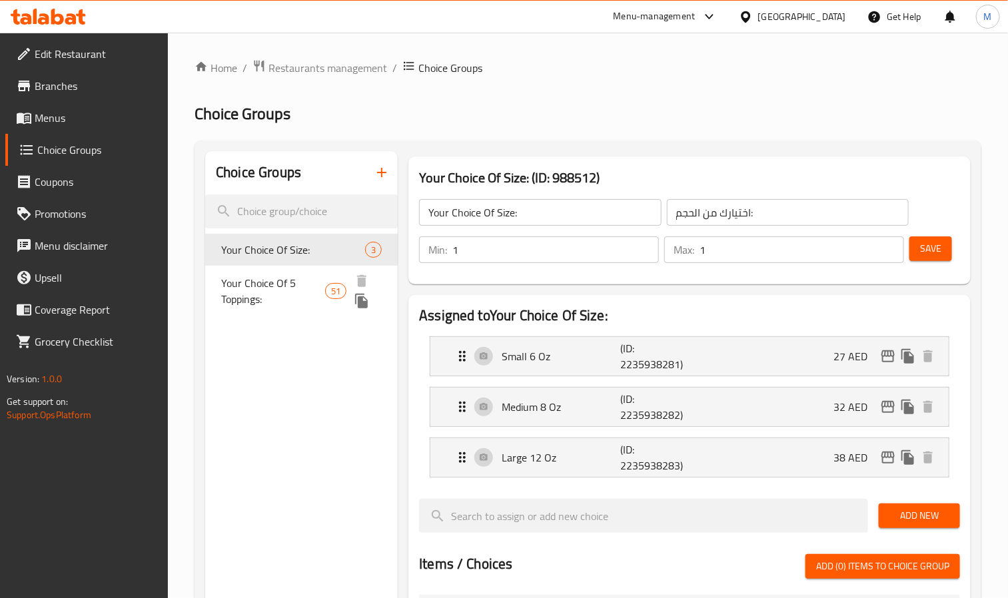
click at [296, 278] on span "Your Choice Of 5 Toppings:" at bounding box center [273, 291] width 104 height 32
type input "Your Choice Of 5 Toppings:"
type input "اختيارك من 5 إضافات مجانية:"
type input "5"
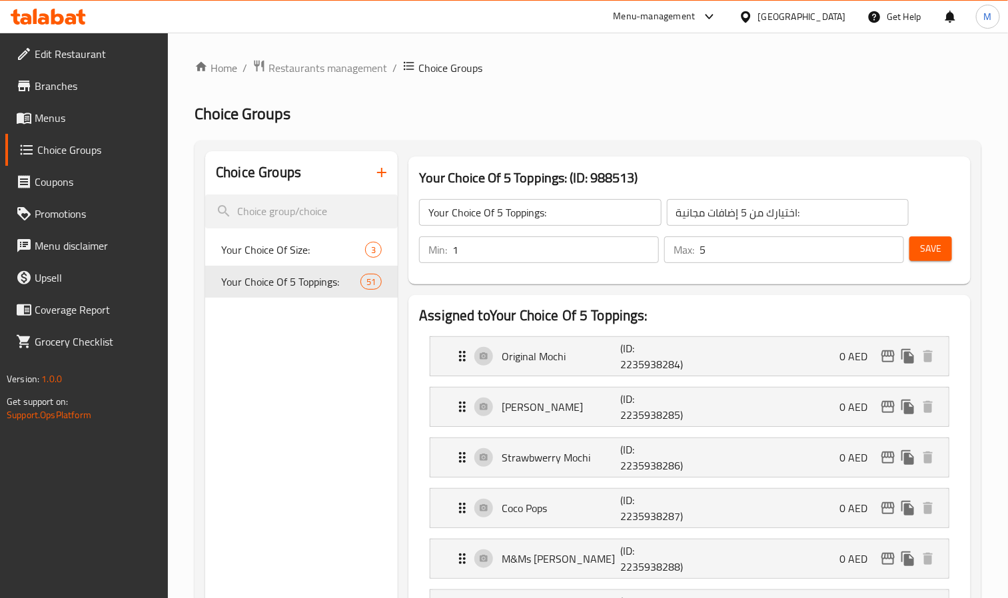
drag, startPoint x: 706, startPoint y: 116, endPoint x: 591, endPoint y: 65, distance: 125.5
click at [591, 65] on ol "Home / Restaurants management / Choice Groups" at bounding box center [587, 67] width 787 height 17
click at [64, 124] on span "Menus" at bounding box center [96, 118] width 123 height 16
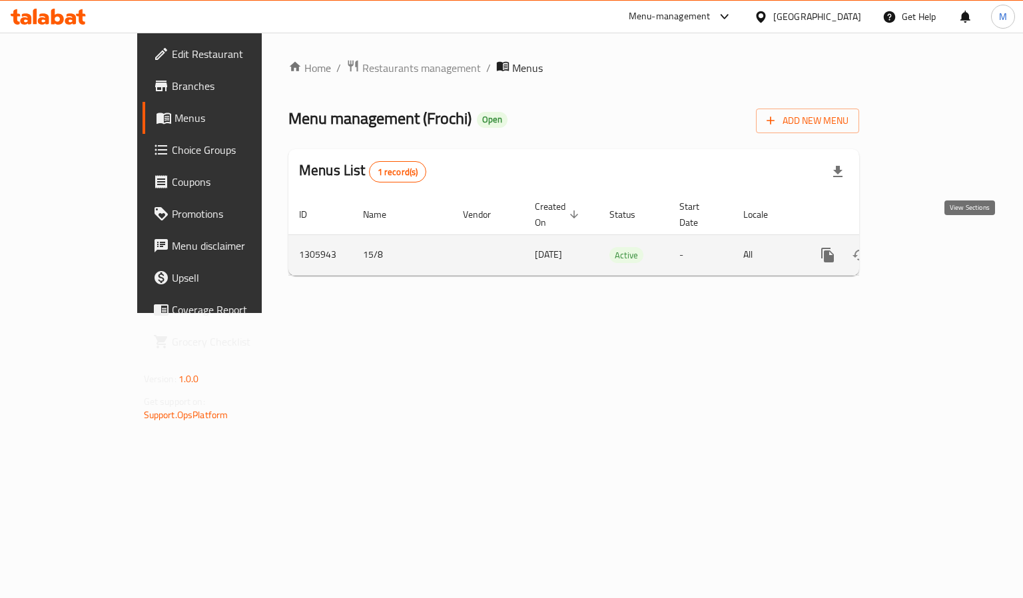
click at [932, 247] on icon "enhanced table" at bounding box center [924, 255] width 16 height 16
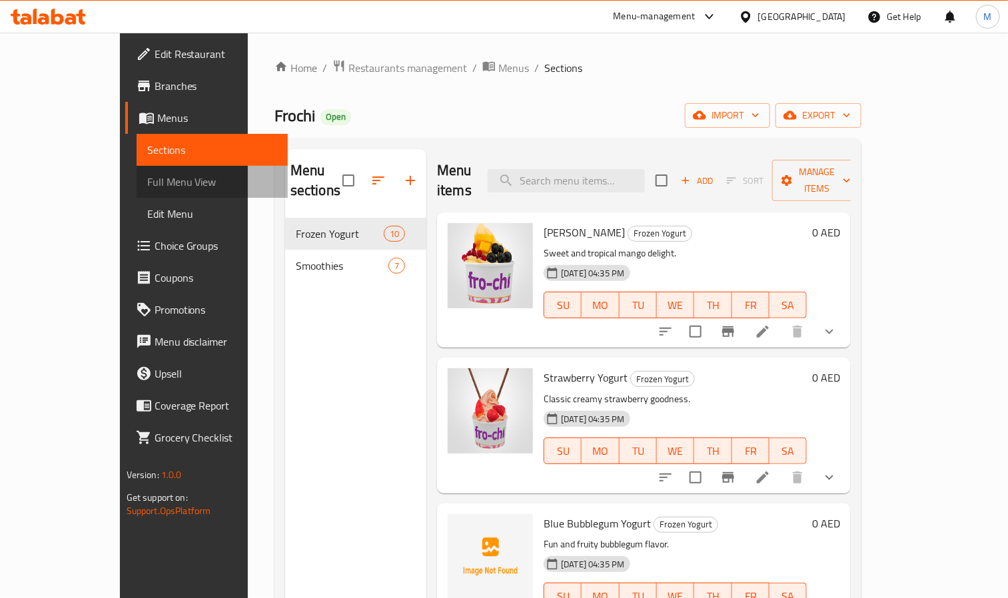
click at [147, 180] on span "Full Menu View" at bounding box center [212, 182] width 131 height 16
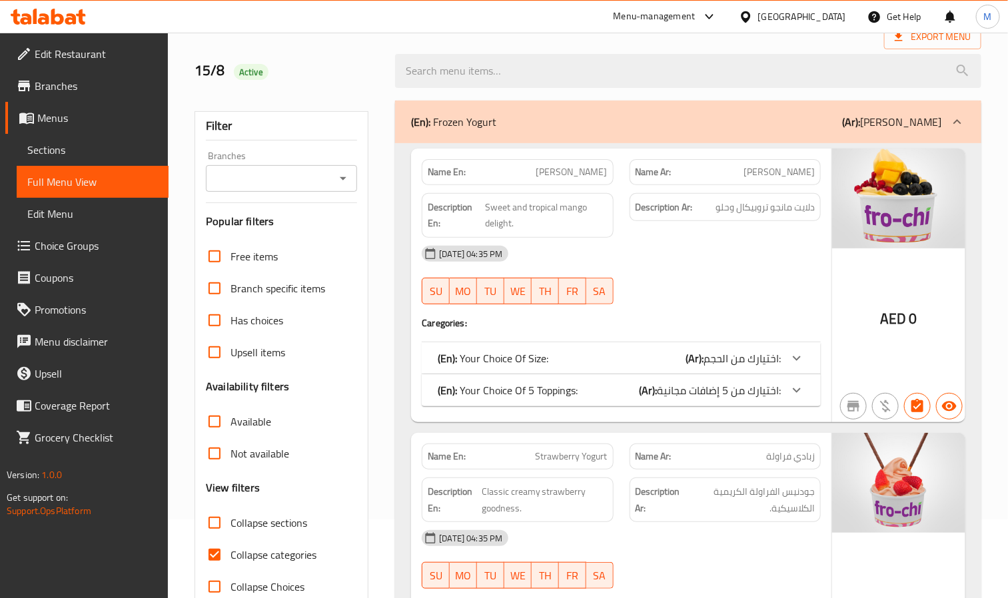
scroll to position [200, 0]
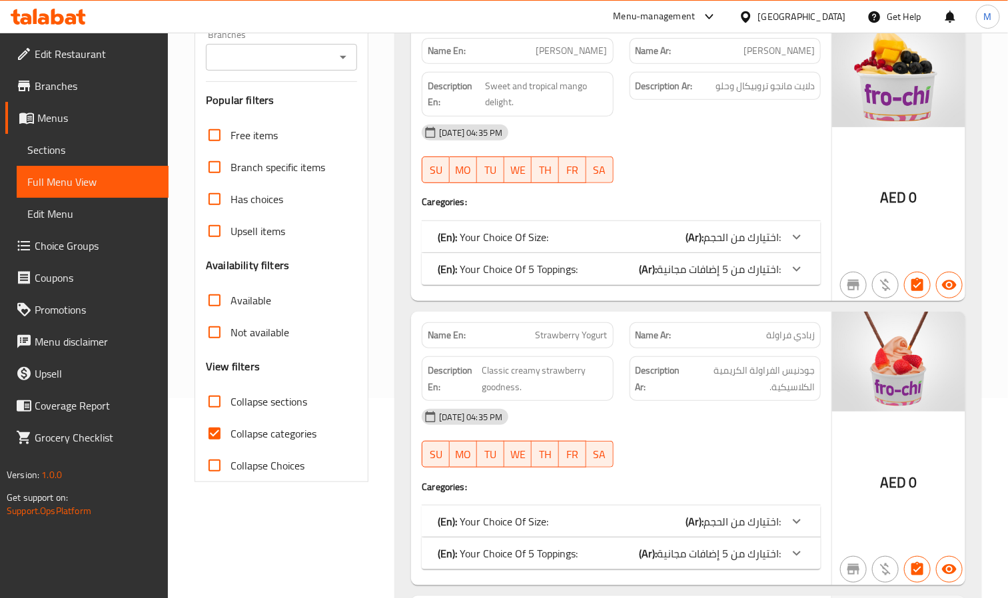
click at [214, 440] on input "Collapse categories" at bounding box center [214, 434] width 32 height 32
checkbox input "false"
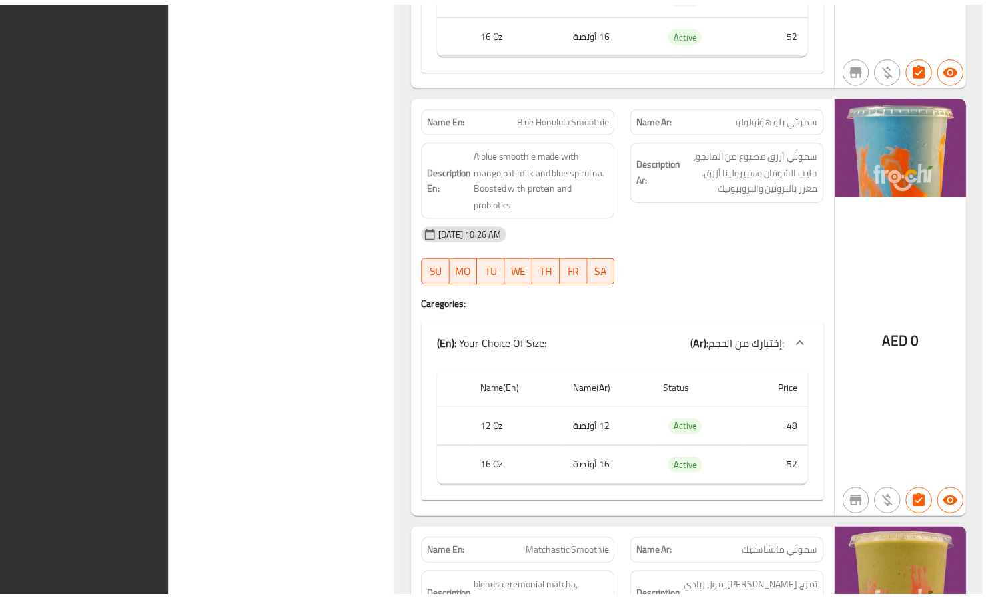
scroll to position [29492, 0]
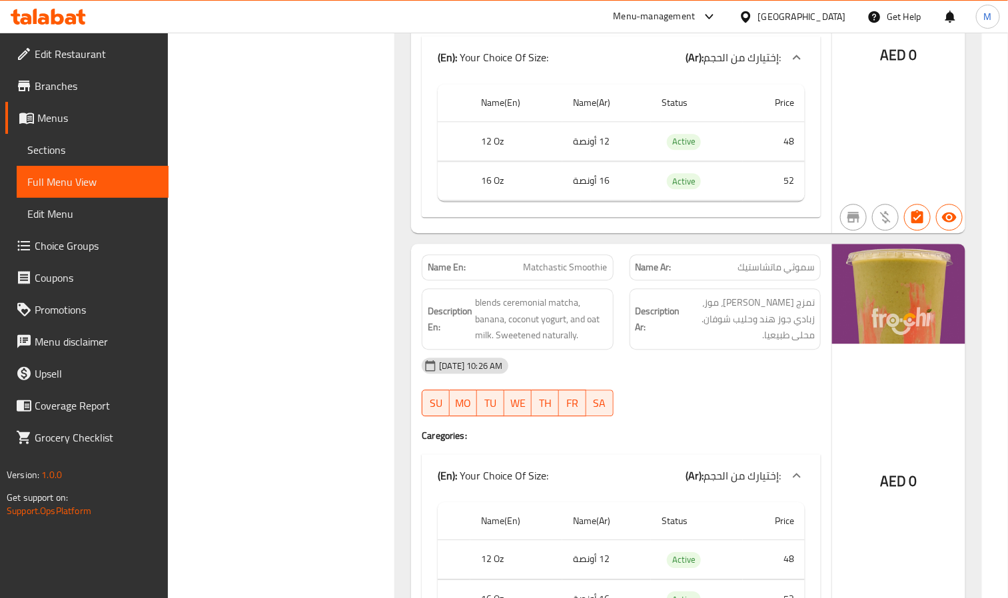
click at [67, 127] on link "Menus" at bounding box center [86, 118] width 163 height 32
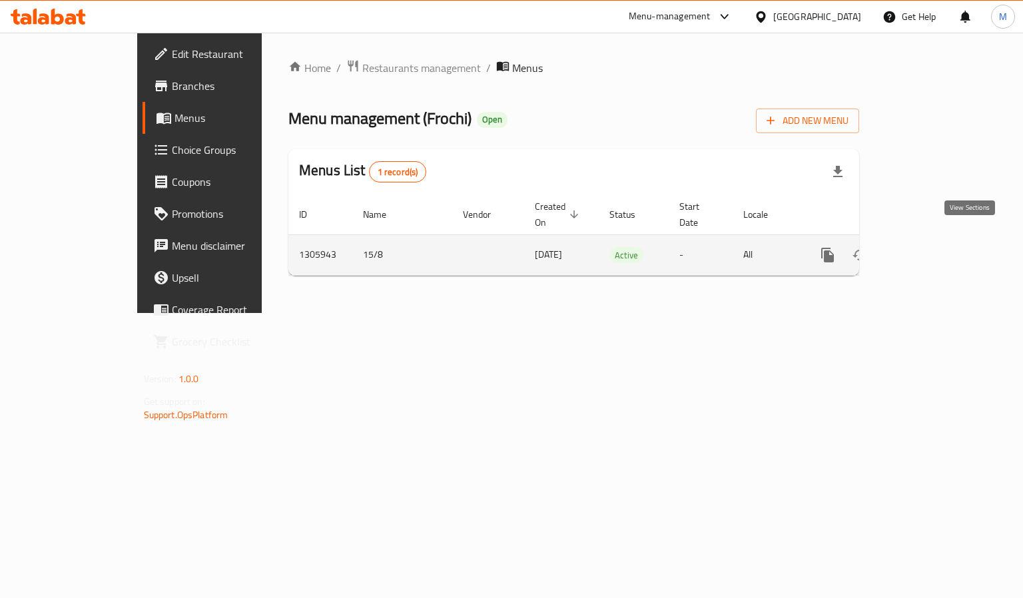
click at [932, 247] on icon "enhanced table" at bounding box center [924, 255] width 16 height 16
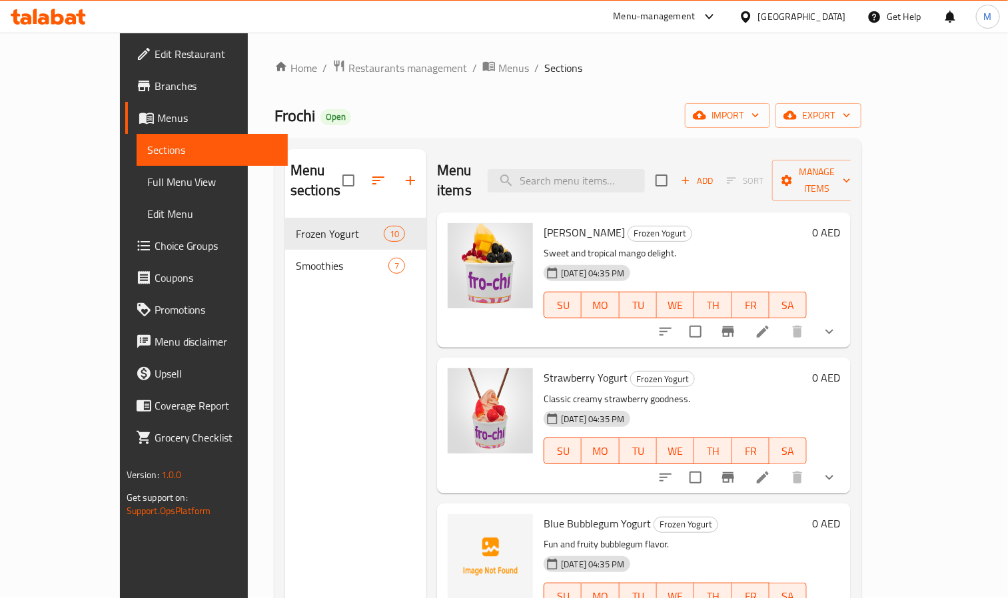
click at [155, 244] on span "Choice Groups" at bounding box center [216, 246] width 123 height 16
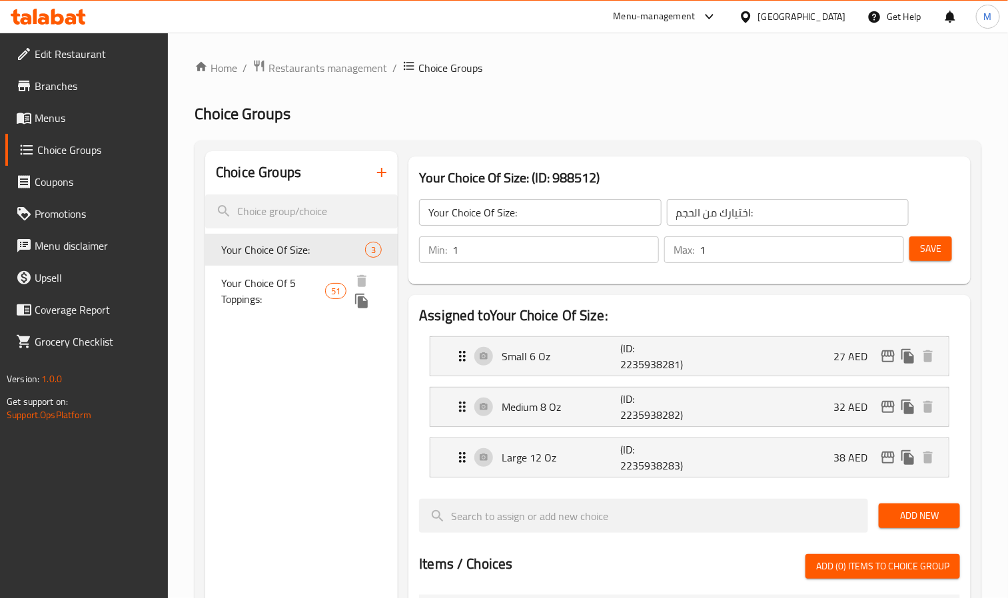
drag, startPoint x: 282, startPoint y: 276, endPoint x: 434, endPoint y: 244, distance: 155.1
click at [282, 276] on span "Your Choice Of 5 Toppings:" at bounding box center [273, 291] width 104 height 32
type input "Your Choice Of 5 Toppings:"
type input "اختيارك من 5 إضافات مجانية:"
type input "5"
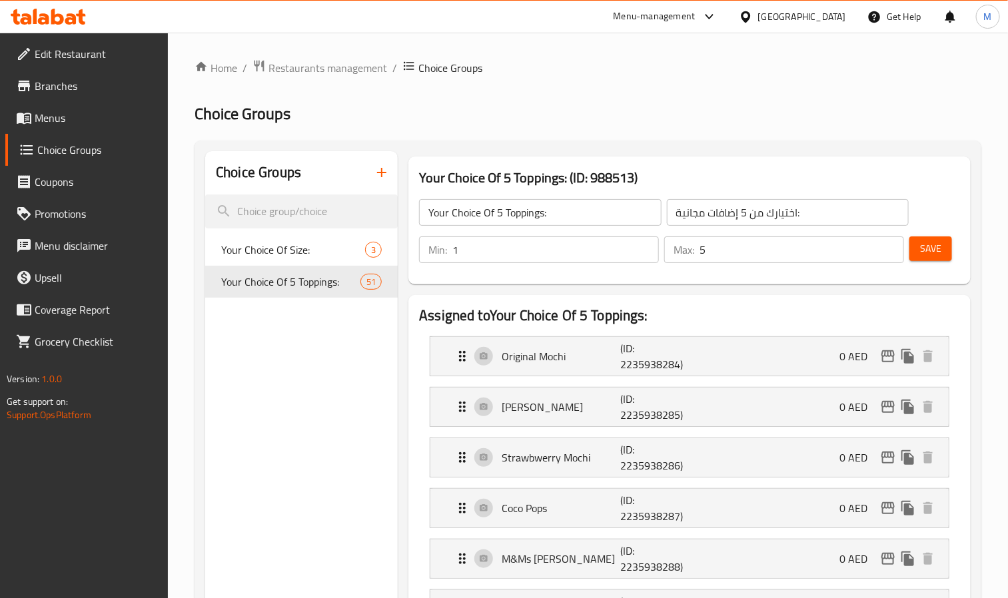
click at [518, 214] on input "Your Choice Of 5 Toppings:" at bounding box center [540, 212] width 242 height 27
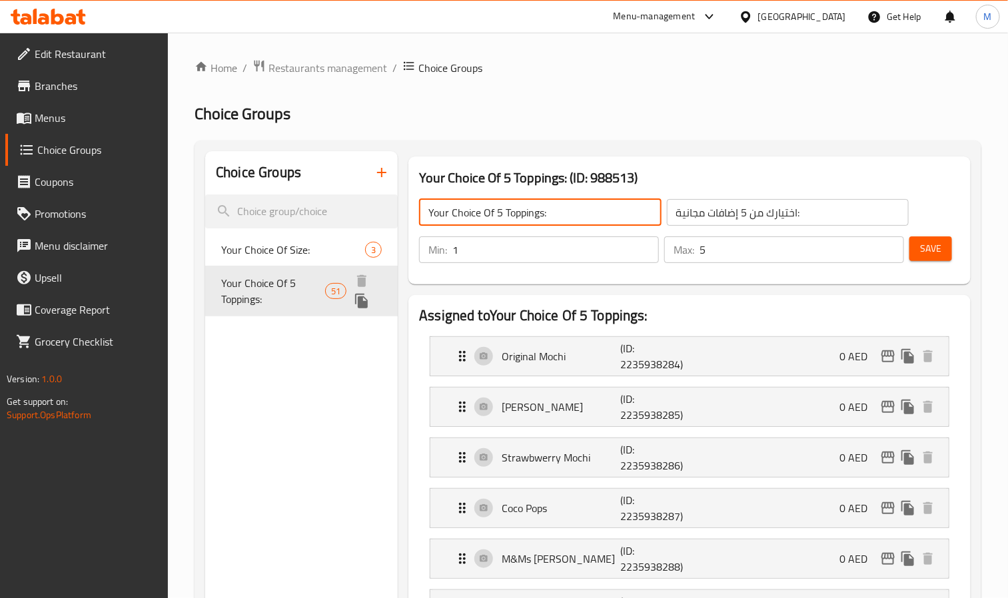
click at [362, 302] on icon "duplicate" at bounding box center [361, 301] width 13 height 15
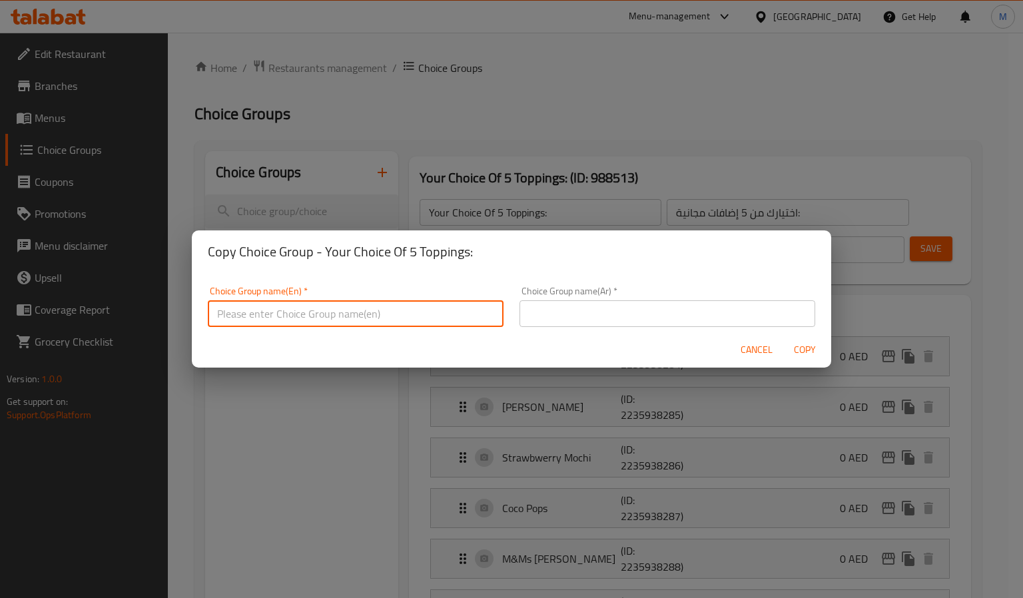
click at [328, 310] on input "text" at bounding box center [356, 313] width 296 height 27
click at [316, 318] on input "v" at bounding box center [356, 313] width 296 height 27
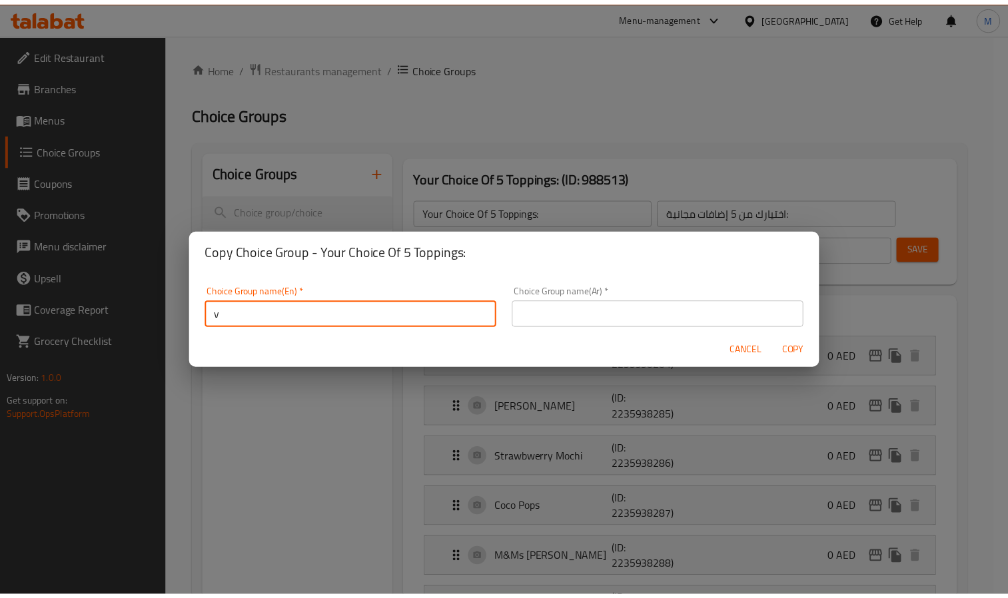
scroll to position [3, 0]
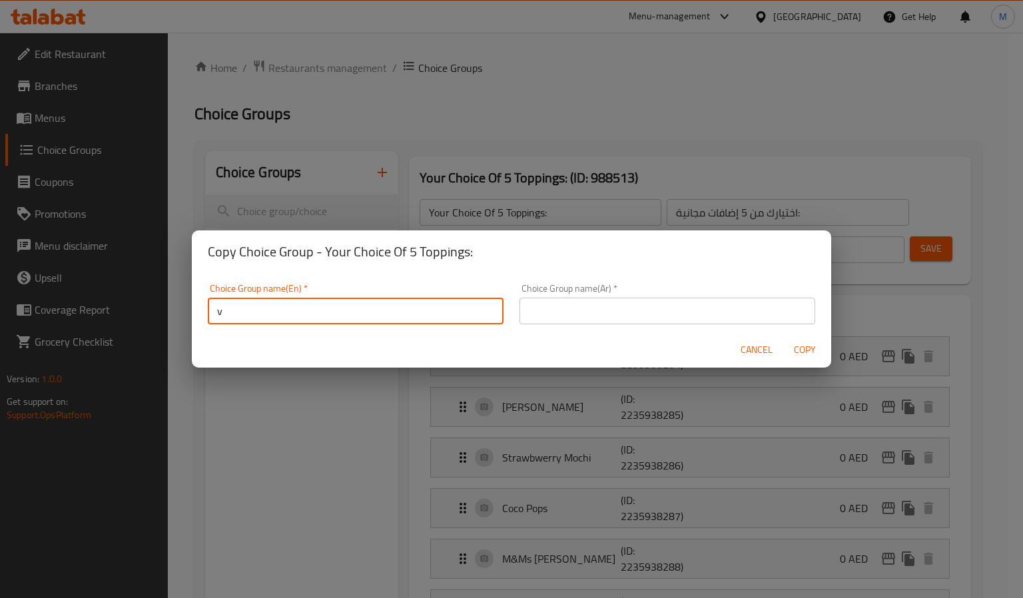
click at [316, 318] on input "v" at bounding box center [356, 311] width 296 height 27
paste input "Toppings"
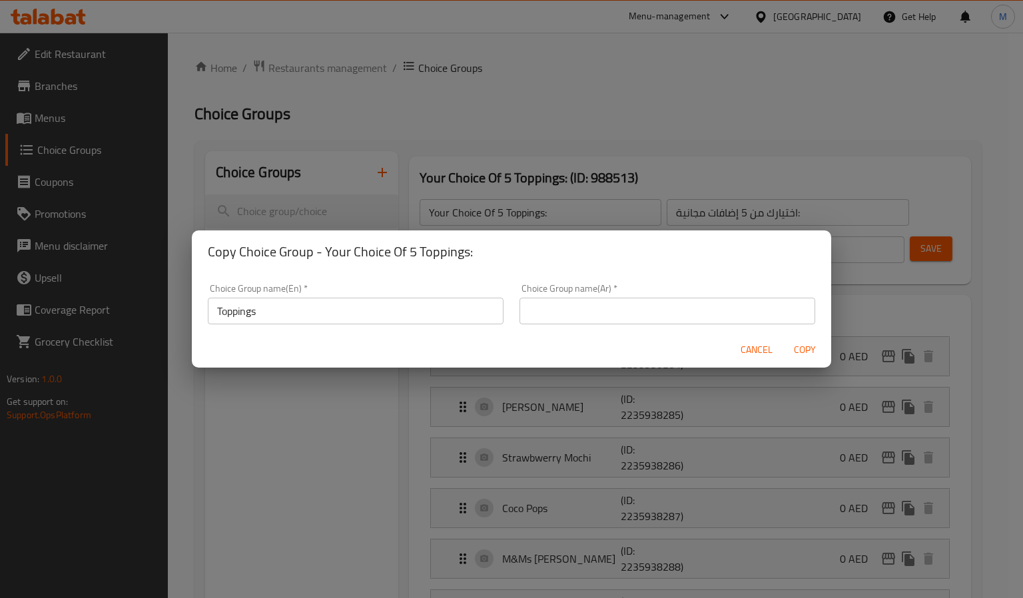
click at [216, 312] on input "Toppings" at bounding box center [356, 311] width 296 height 27
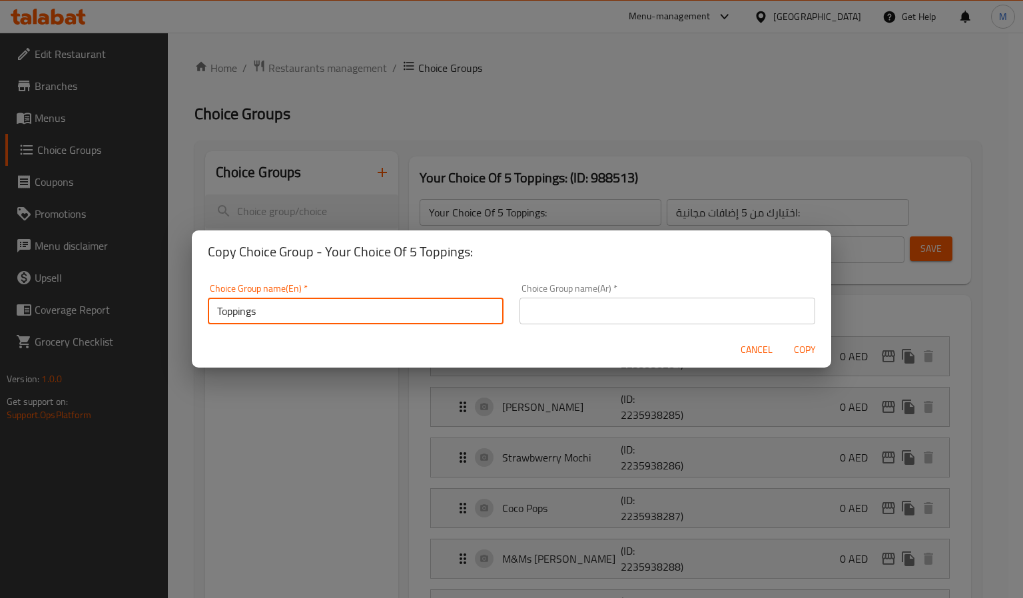
paste input "Your Choice Of"
click at [284, 312] on input "Your Choice Of exxtra Toppings" at bounding box center [356, 311] width 296 height 27
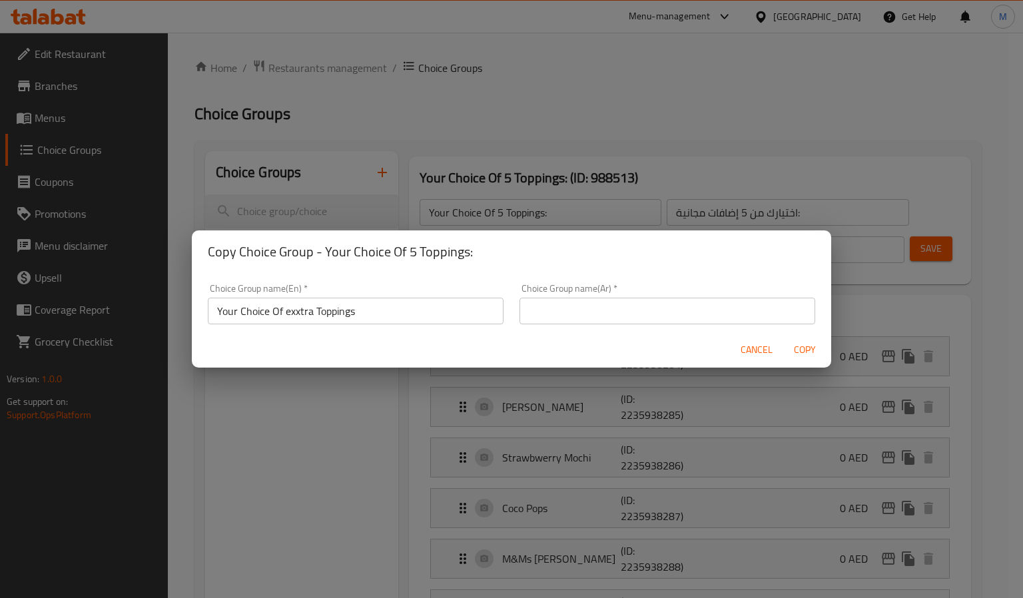
click at [290, 308] on input "Your Choice Of exxtra Toppings" at bounding box center [356, 311] width 296 height 27
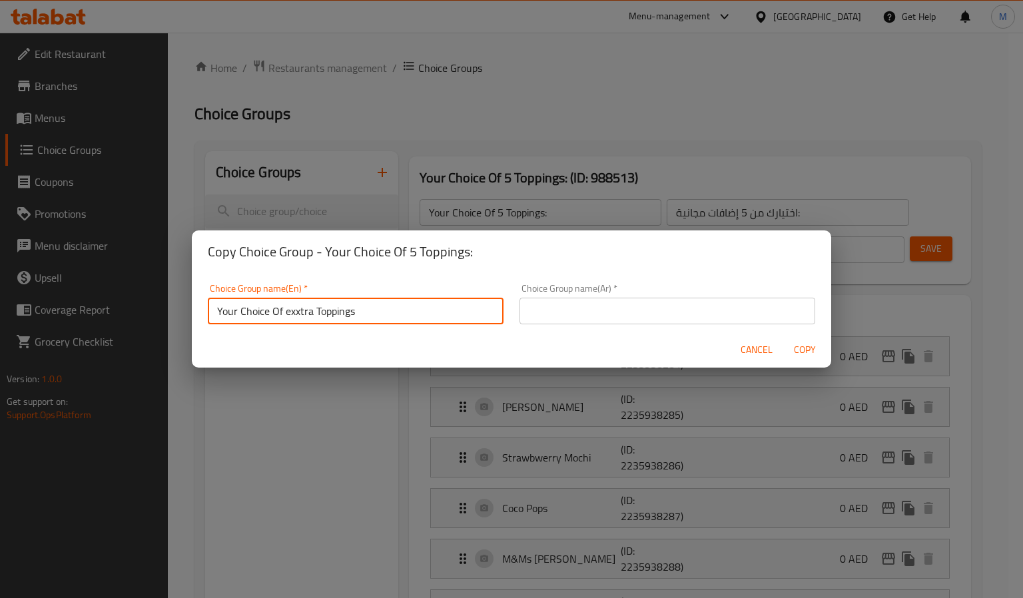
click at [290, 308] on input "Your Choice Of exxtra Toppings" at bounding box center [356, 311] width 296 height 27
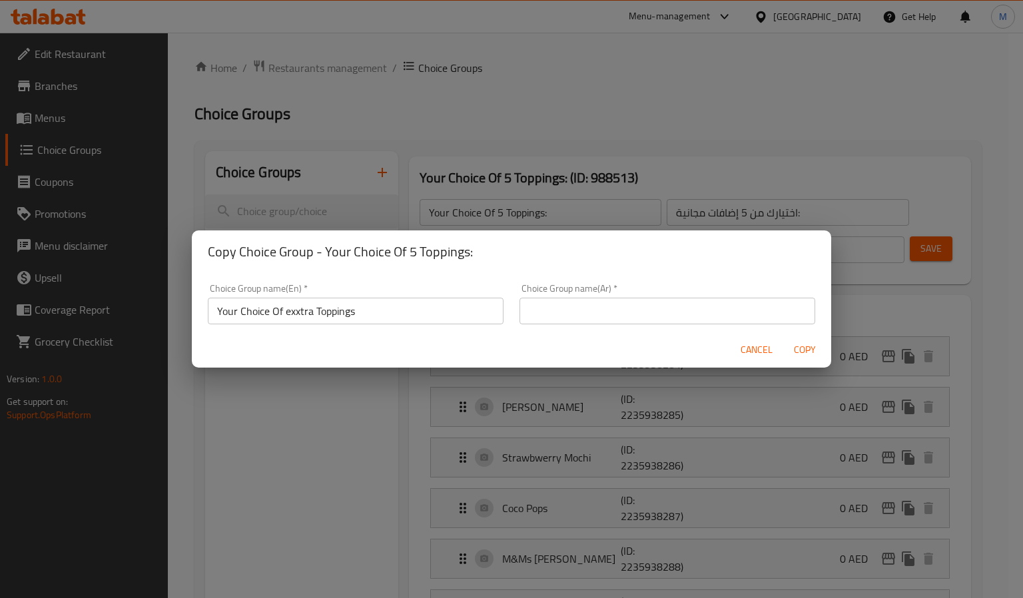
click at [290, 308] on input "Your Choice Of exxtra Toppings" at bounding box center [356, 311] width 296 height 27
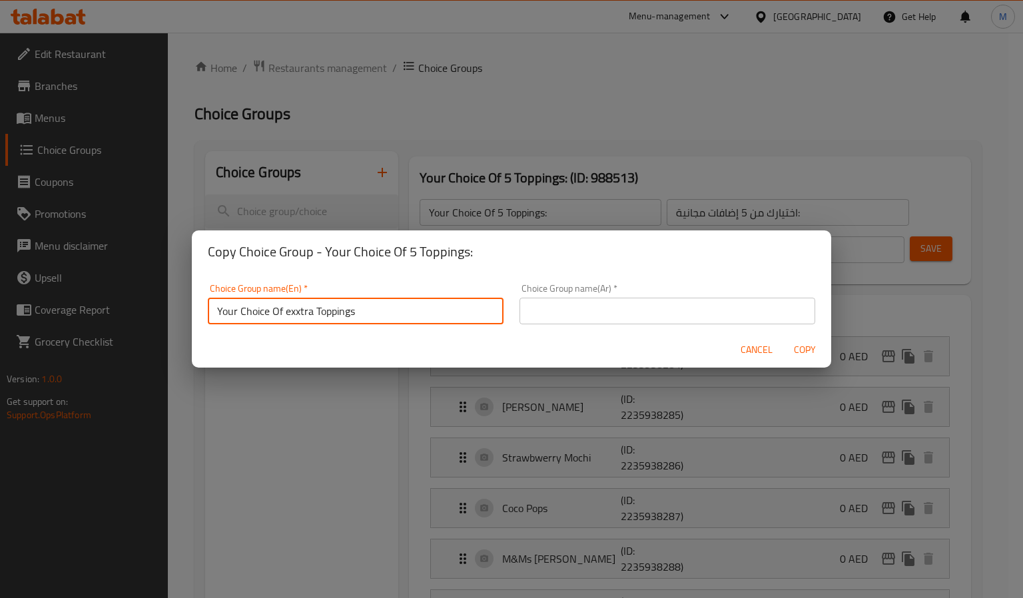
click at [336, 310] on input "Your Choice Of exxtra Toppings" at bounding box center [356, 311] width 296 height 27
click at [288, 310] on input "Your Choice Of exxtra Toppings" at bounding box center [356, 311] width 296 height 27
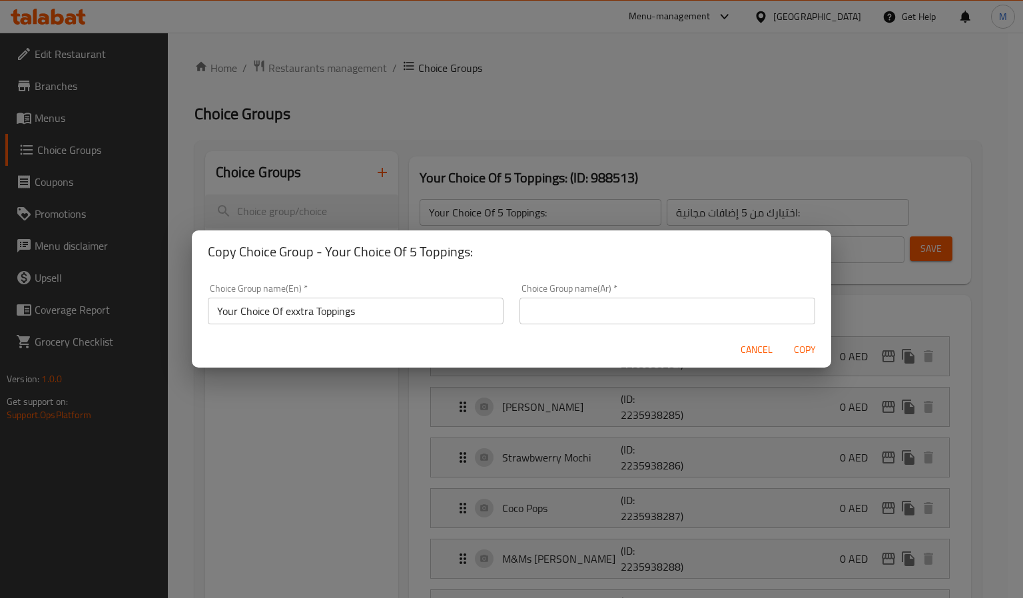
click at [288, 310] on input "Your Choice Of exxtra Toppings" at bounding box center [356, 311] width 296 height 27
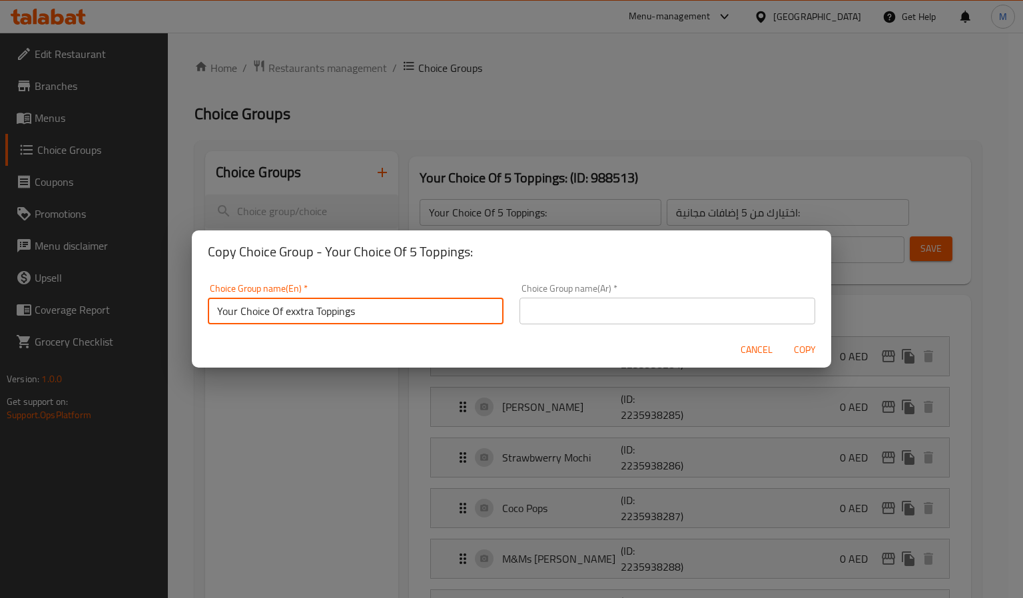
click at [288, 310] on input "Your Choice Of exxtra Toppings" at bounding box center [356, 311] width 296 height 27
click at [256, 302] on input "Your Choice of Exxtra Toppings" at bounding box center [356, 311] width 296 height 27
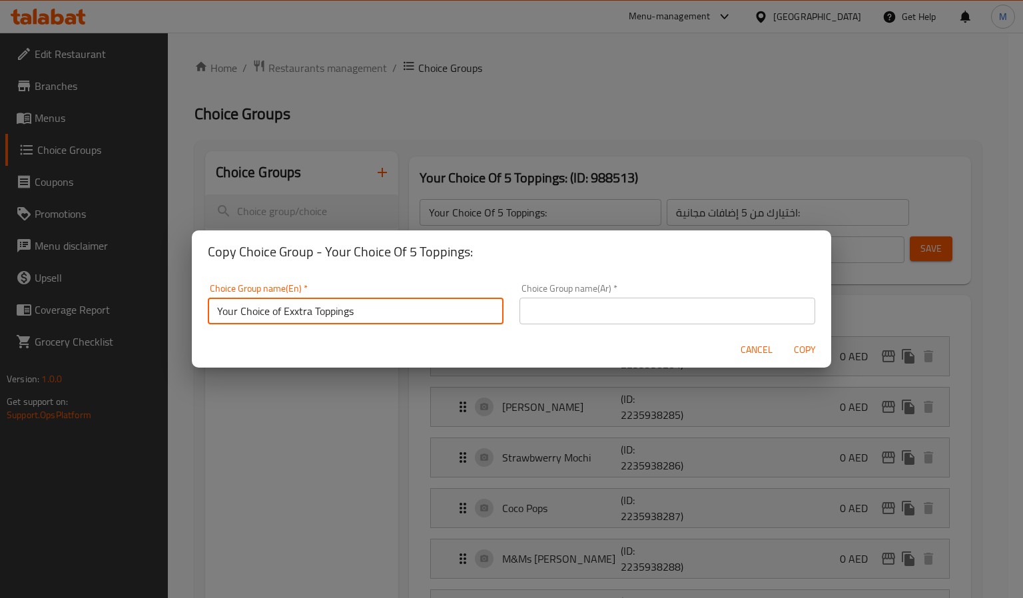
click at [256, 302] on input "Your Choice of Exxtra Toppings" at bounding box center [356, 311] width 296 height 27
paste input "Of e"
type input "Your Choice Of extra Toppings"
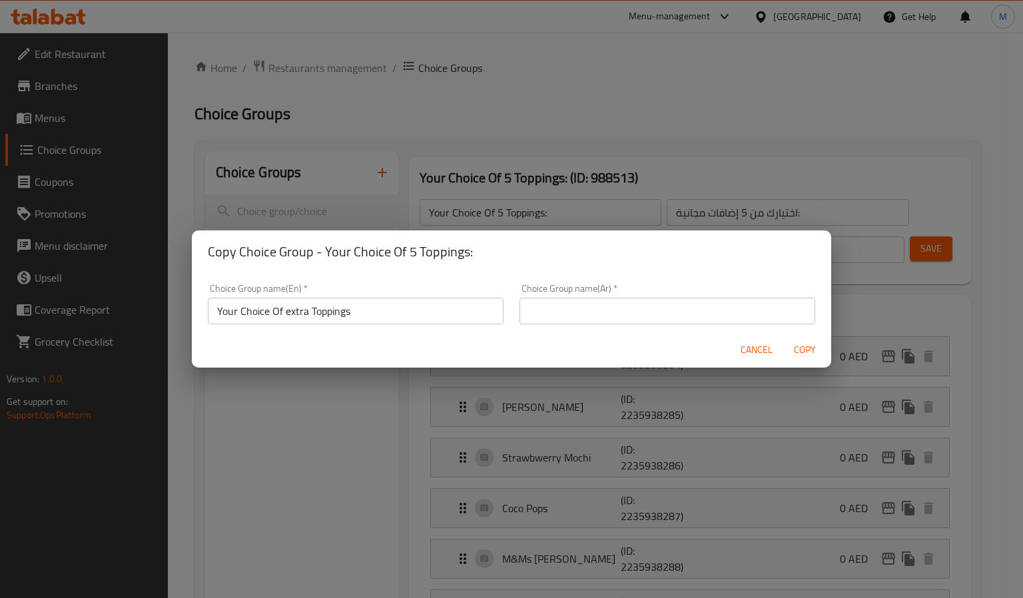
click at [542, 308] on input "text" at bounding box center [668, 311] width 296 height 27
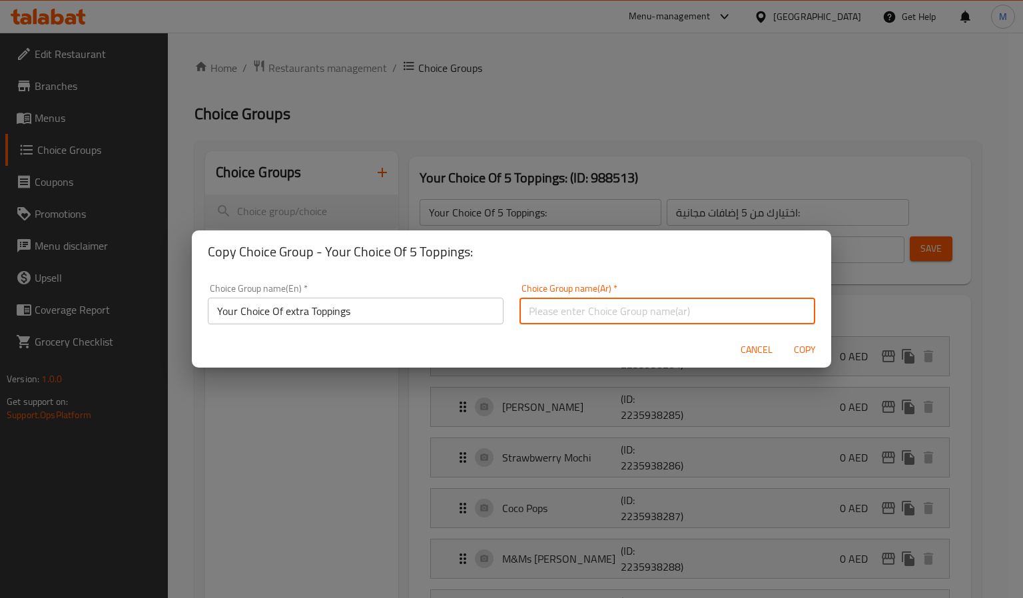
paste input "اختيارك من الإضافات الإضافية"
type input "اختيارك من الإضافات الإضافية"
click at [484, 262] on div "Copy Choice Group - Your Choice Of 5 Toppings:" at bounding box center [511, 251] width 639 height 43
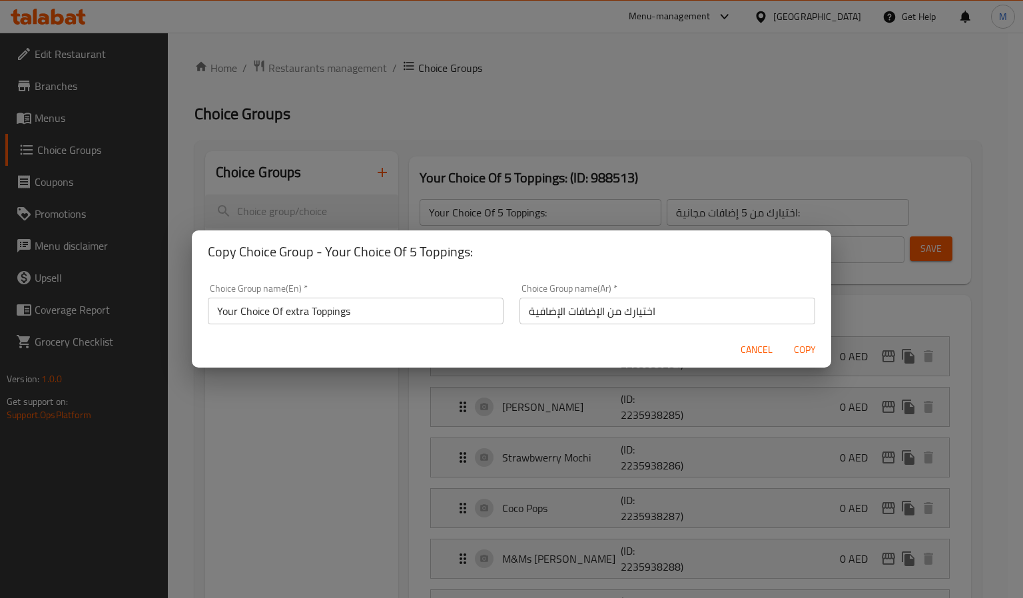
click at [807, 344] on span "Copy" at bounding box center [805, 350] width 32 height 17
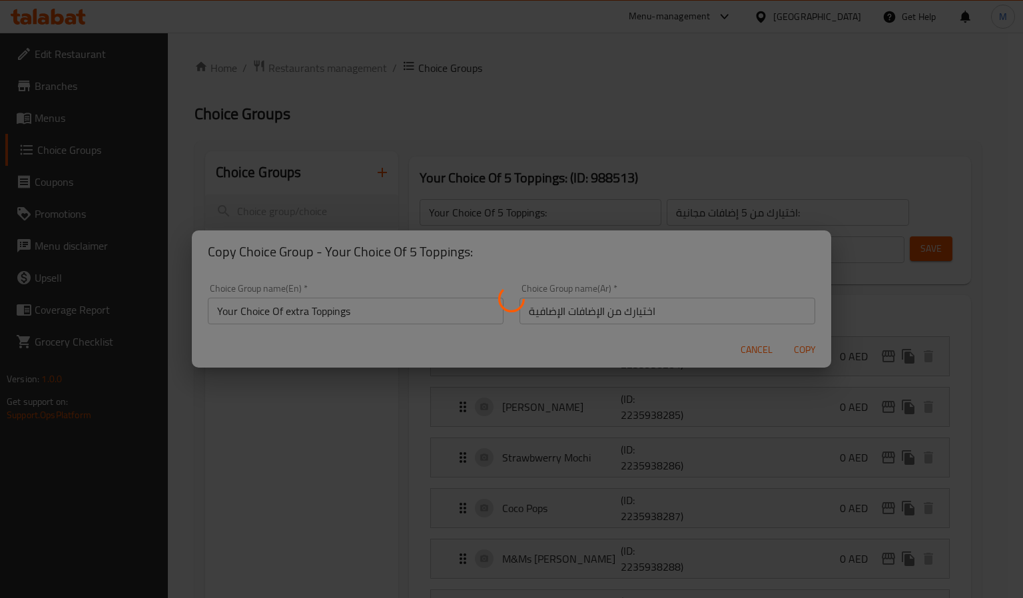
type input "Your Choice Of extra Toppings"
type input "اختيارك من الإضافات الإضافية"
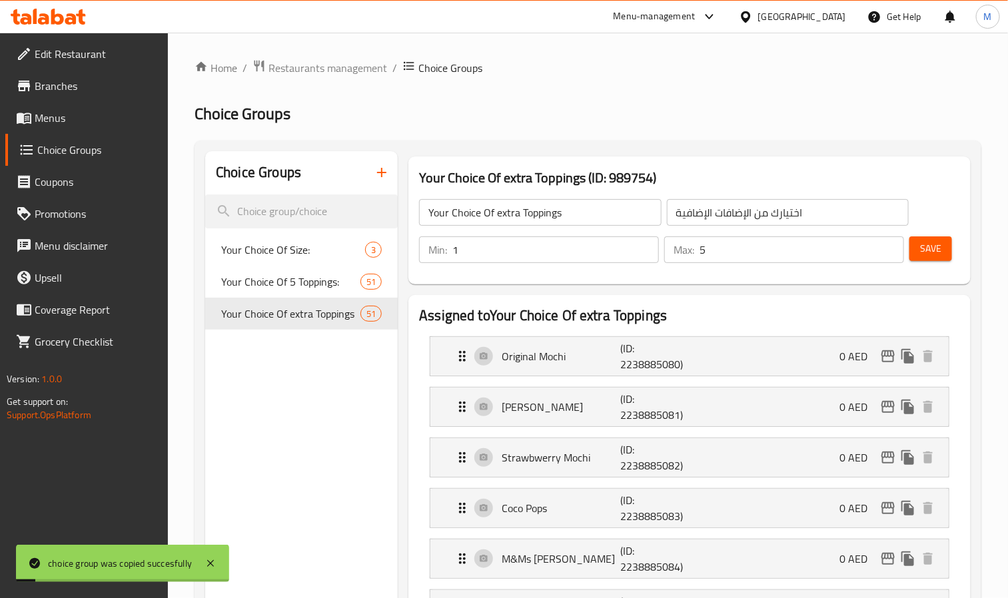
click at [282, 316] on span "Your Choice Of extra Toppings" at bounding box center [274, 323] width 107 height 32
click at [645, 246] on input "2" at bounding box center [555, 249] width 206 height 27
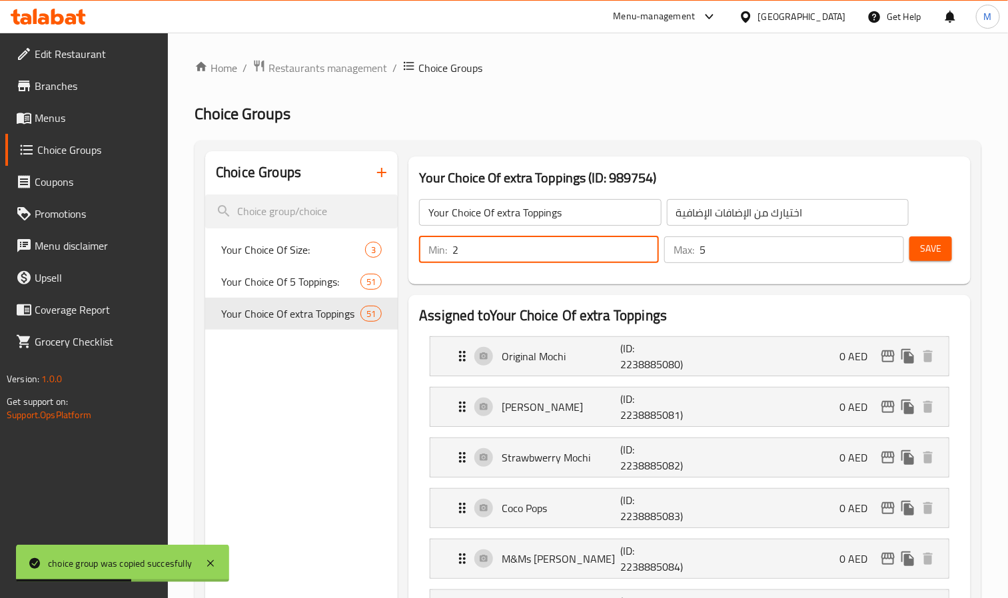
click at [646, 262] on input "2" at bounding box center [555, 249] width 206 height 27
click at [638, 250] on input "2" at bounding box center [555, 249] width 206 height 27
type input "0"
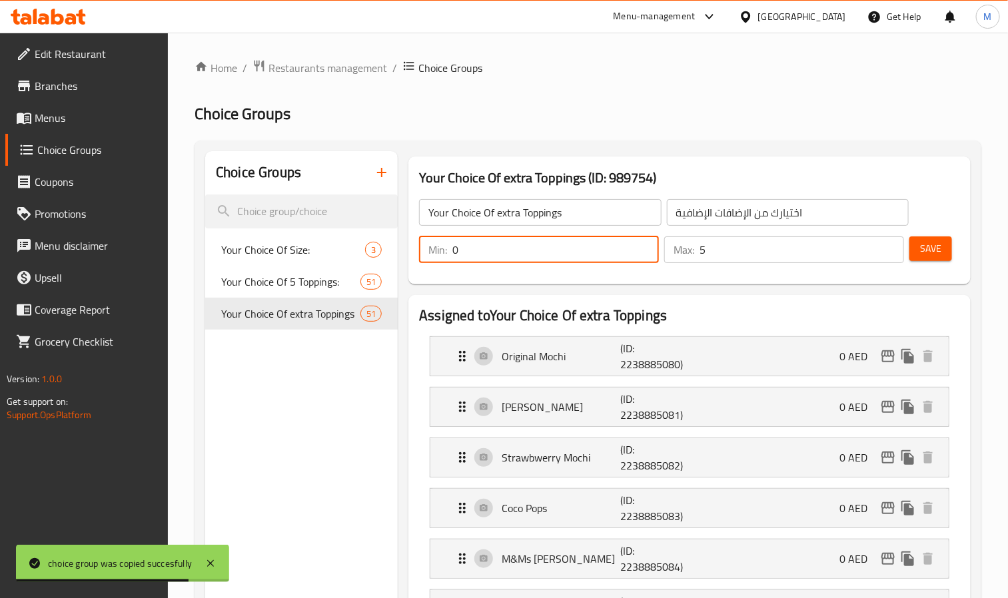
click at [763, 252] on input "5" at bounding box center [801, 249] width 204 height 27
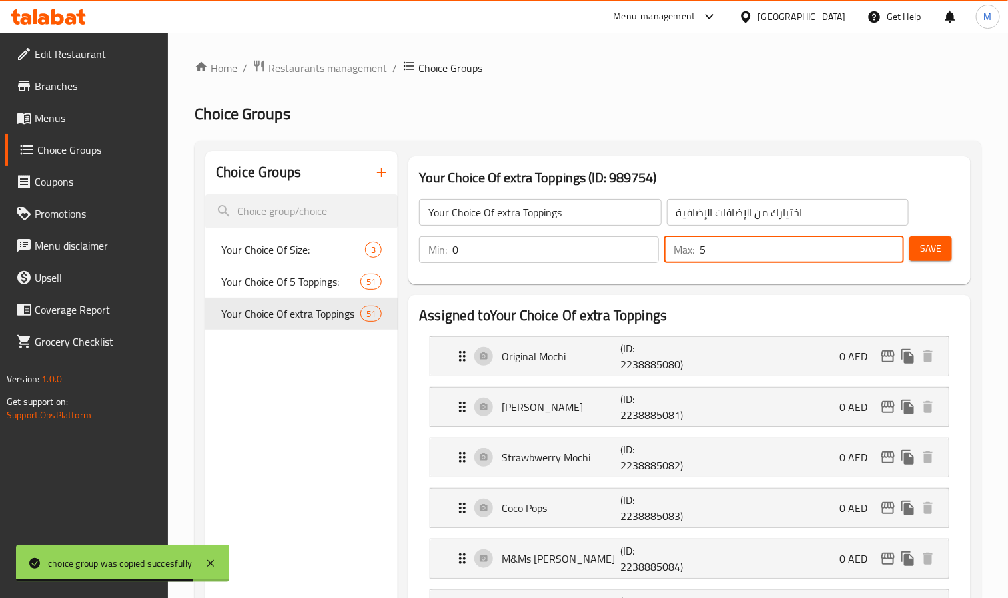
click at [763, 252] on input "5" at bounding box center [801, 249] width 204 height 27
type input "0"
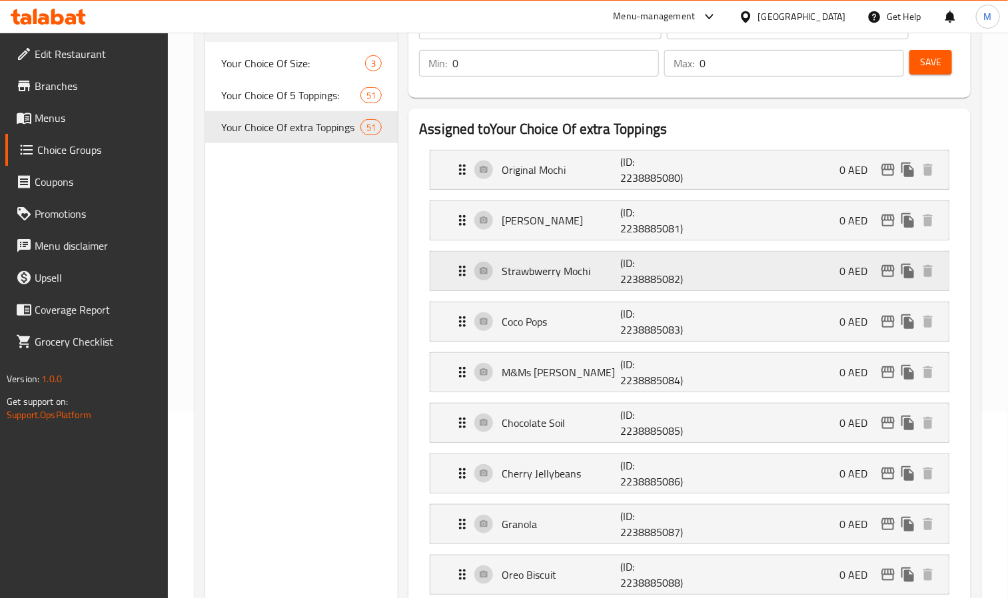
scroll to position [200, 0]
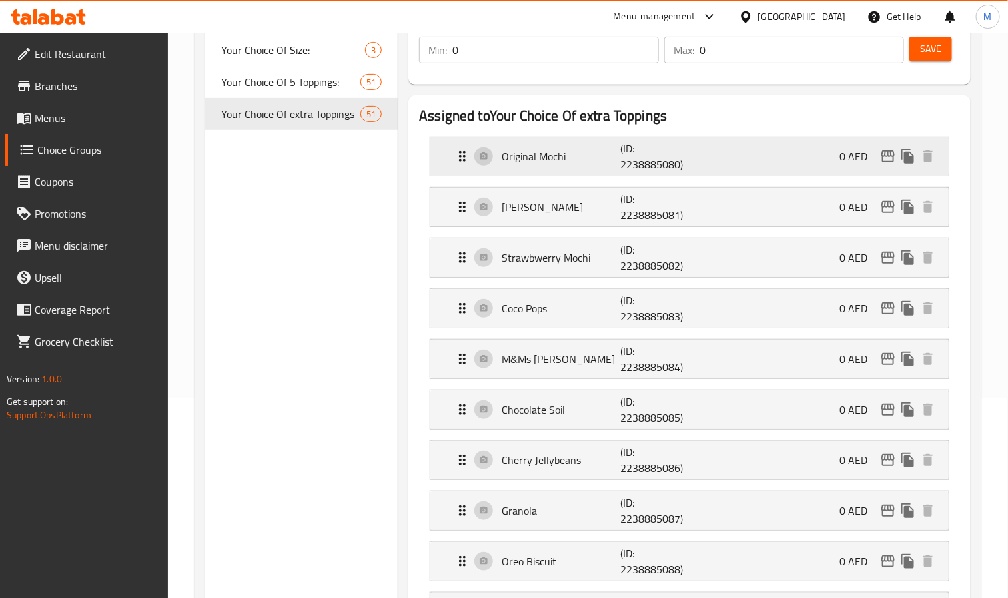
click at [885, 162] on icon "edit" at bounding box center [887, 157] width 13 height 12
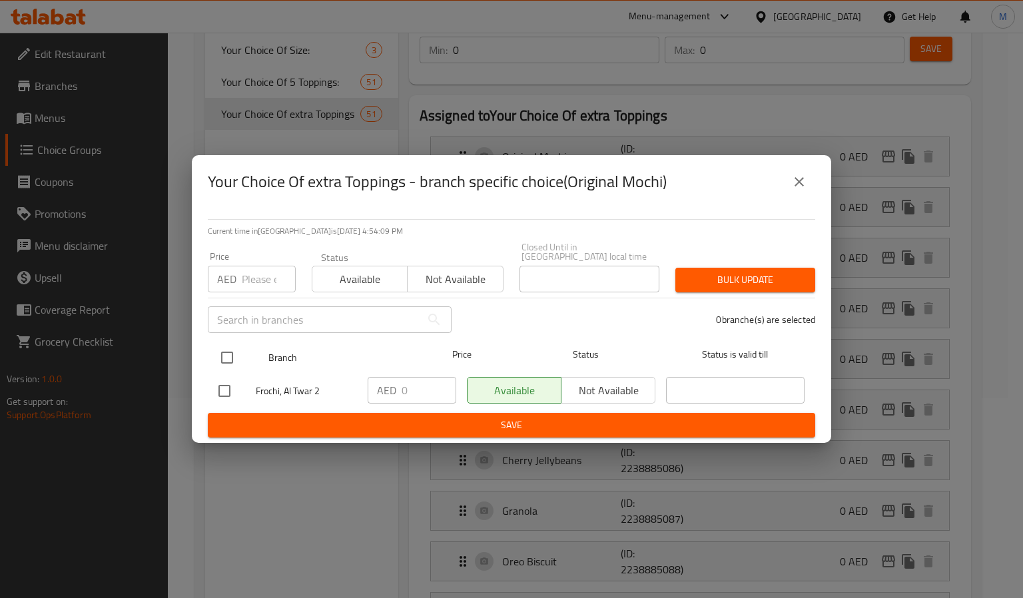
click at [218, 350] on input "checkbox" at bounding box center [227, 358] width 28 height 28
checkbox input "true"
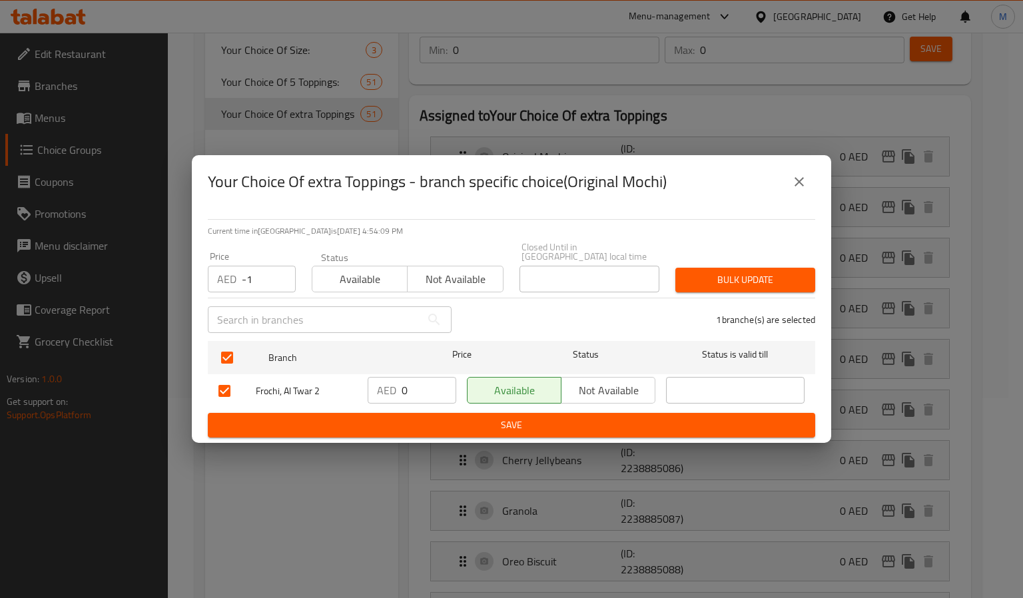
click at [276, 282] on input "-1" at bounding box center [269, 279] width 54 height 27
click at [260, 282] on input "-1" at bounding box center [269, 279] width 54 height 27
paste input "4"
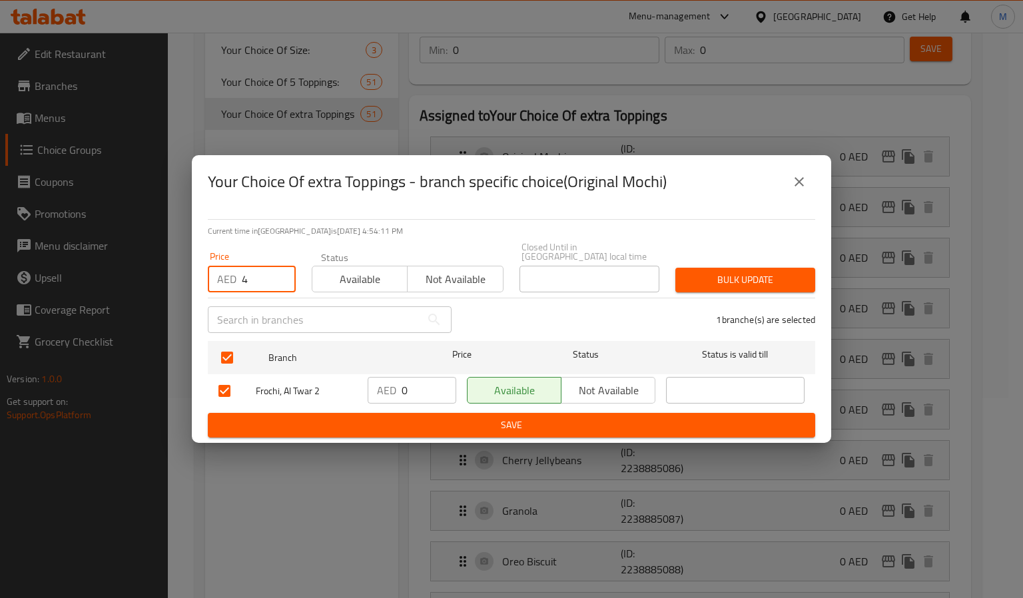
type input "4"
click at [786, 278] on span "Bulk update" at bounding box center [745, 280] width 119 height 17
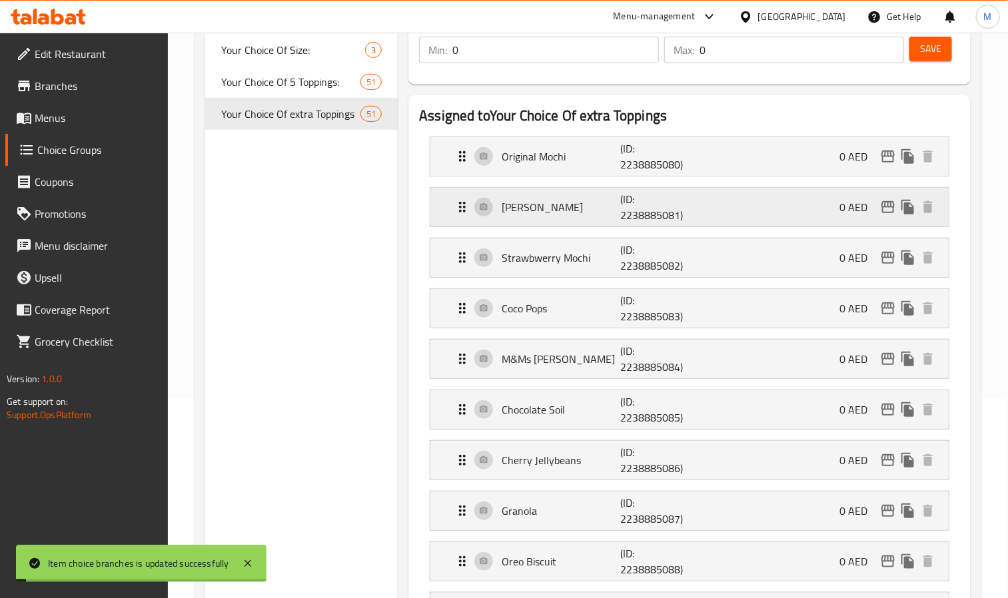
click at [888, 206] on icon "edit" at bounding box center [887, 207] width 13 height 12
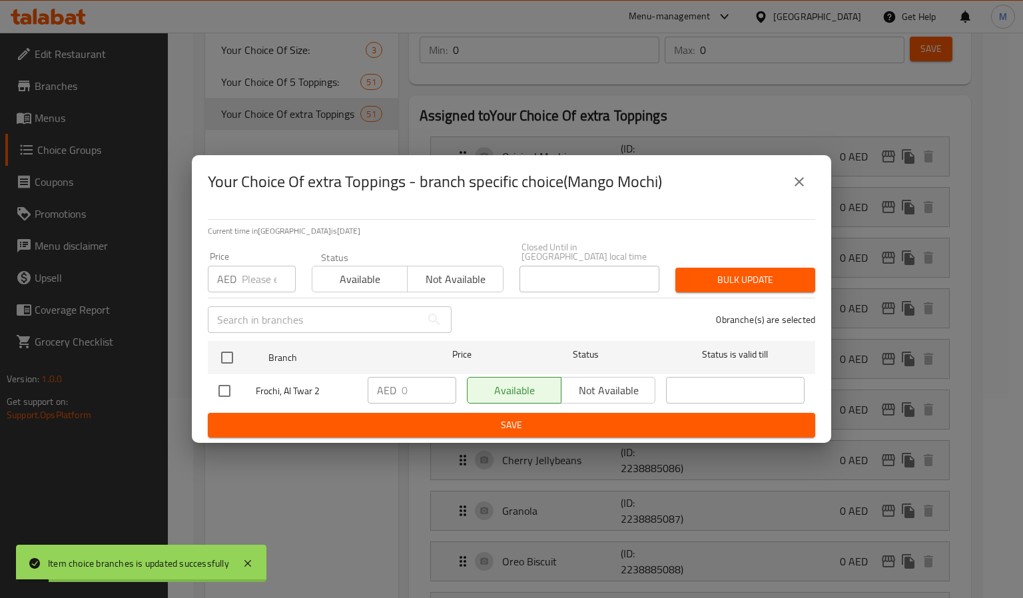
click at [256, 284] on input "number" at bounding box center [269, 279] width 54 height 27
paste input "4"
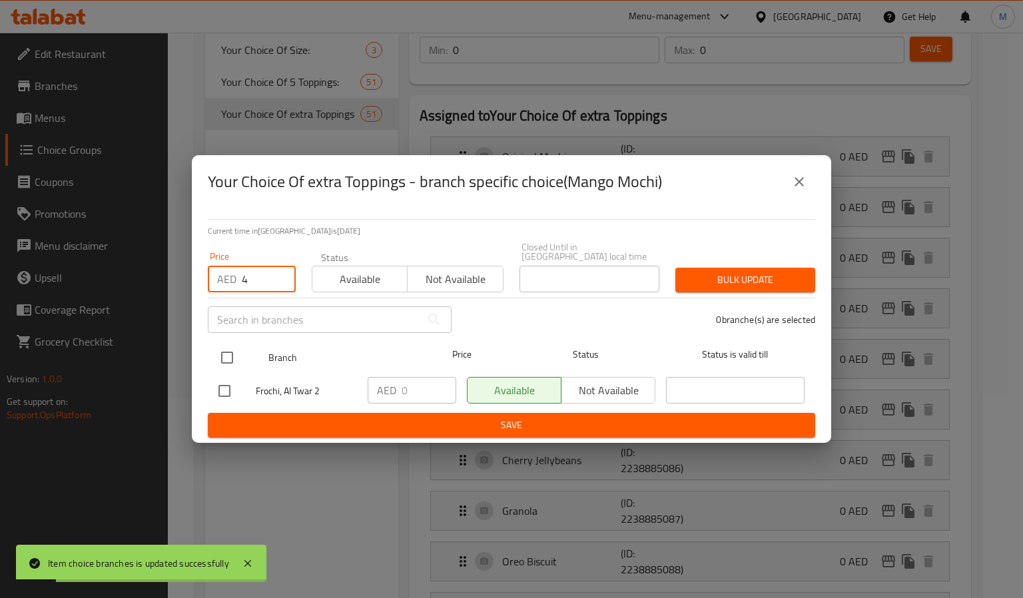
type input "4"
click at [220, 350] on input "checkbox" at bounding box center [227, 358] width 28 height 28
checkbox input "true"
type input "1"
type input "5"
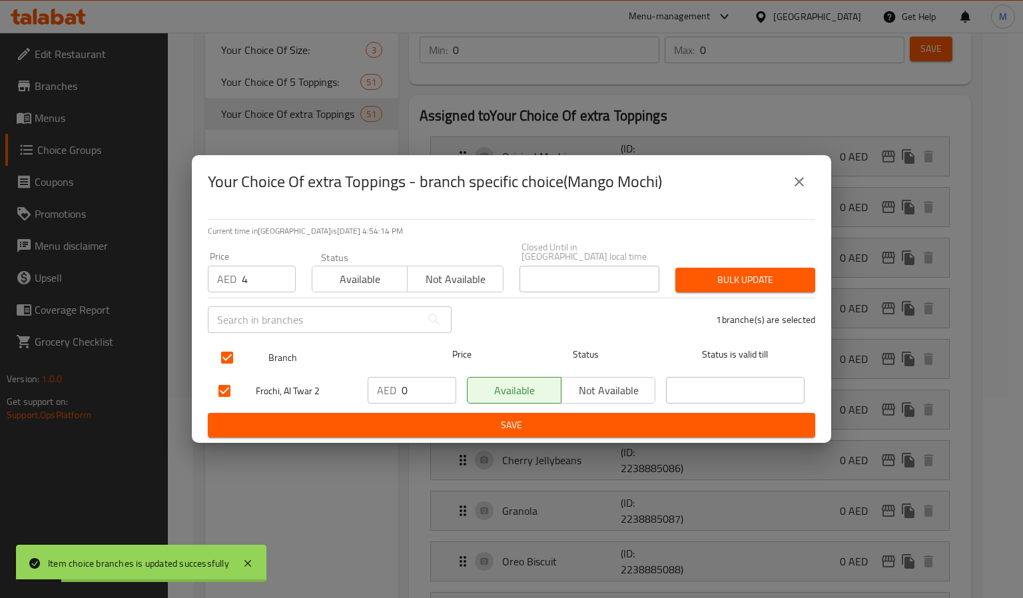
checkbox input "true"
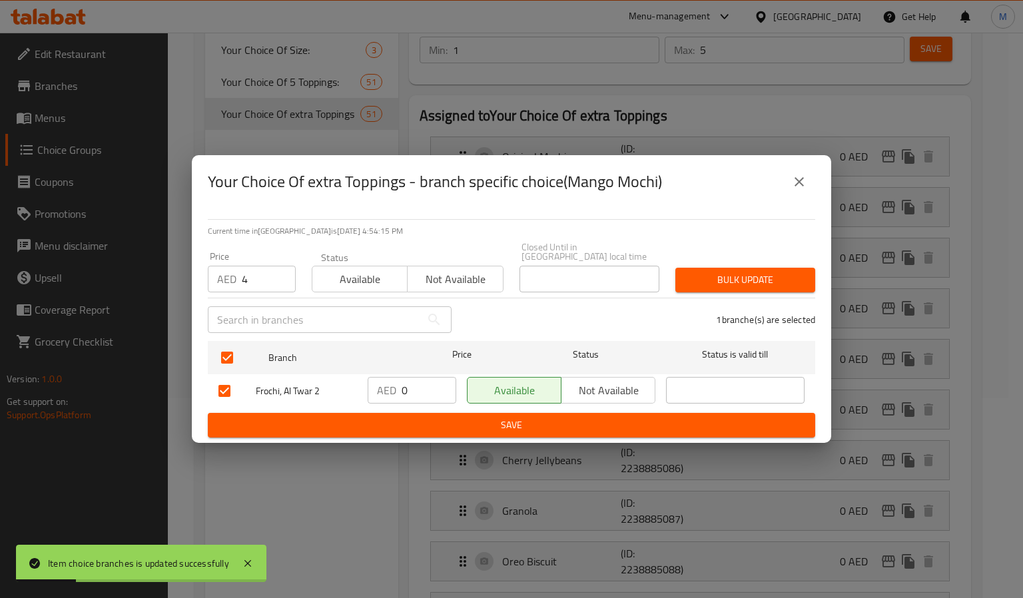
click at [784, 278] on span "Bulk update" at bounding box center [745, 280] width 119 height 17
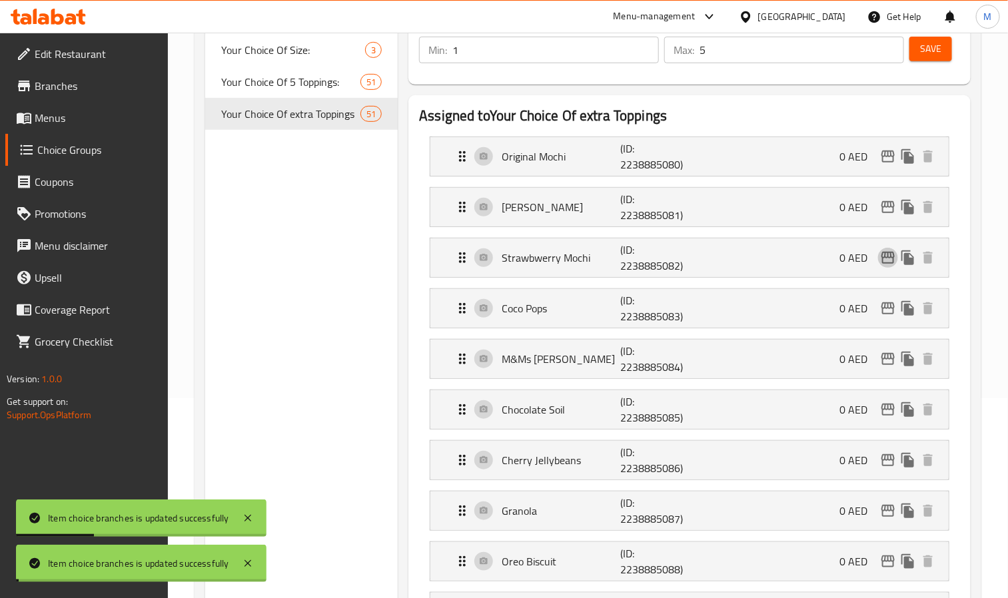
click at [884, 258] on icon "edit" at bounding box center [887, 258] width 13 height 12
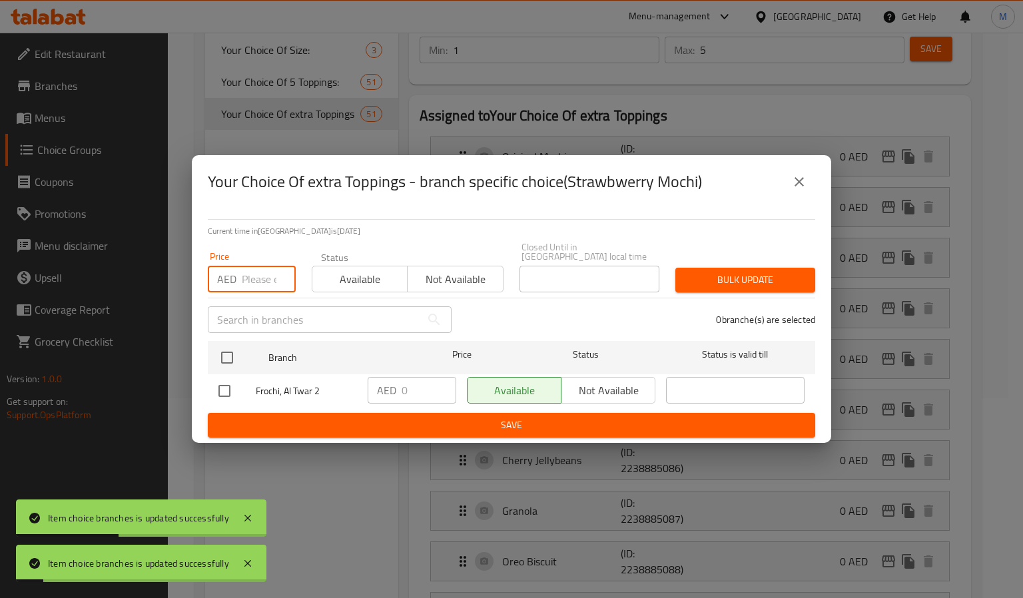
click at [258, 288] on input "number" at bounding box center [269, 279] width 54 height 27
paste input "4"
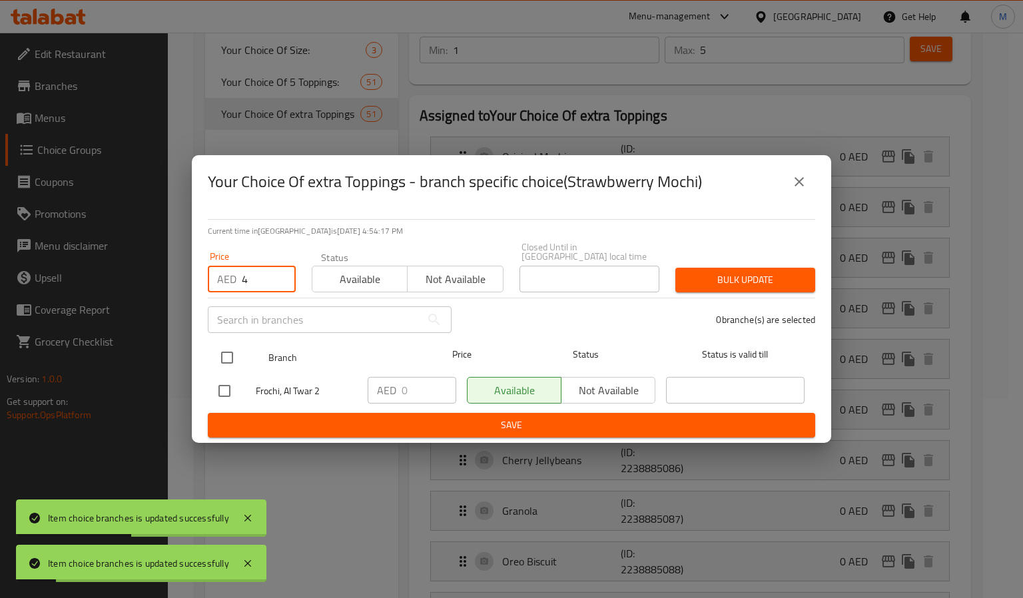
type input "4"
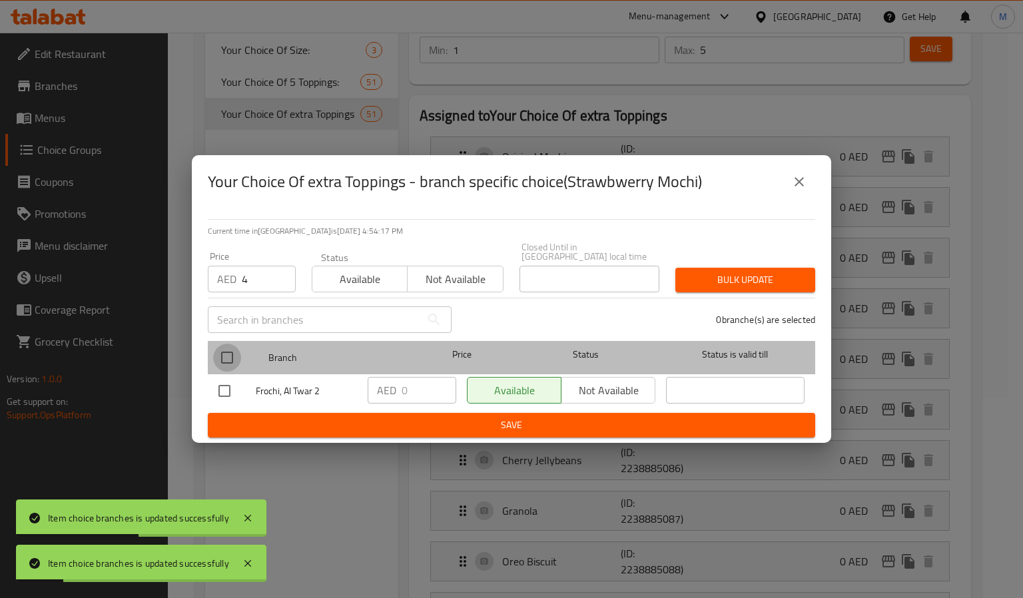
click at [220, 356] on input "checkbox" at bounding box center [227, 358] width 28 height 28
checkbox input "true"
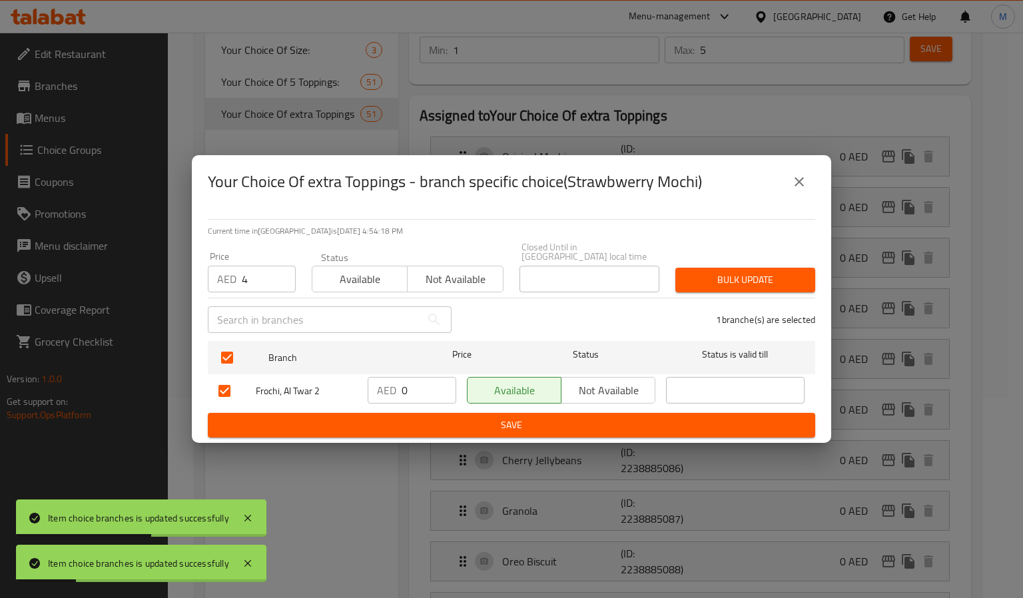
click at [757, 280] on span "Bulk update" at bounding box center [745, 280] width 119 height 17
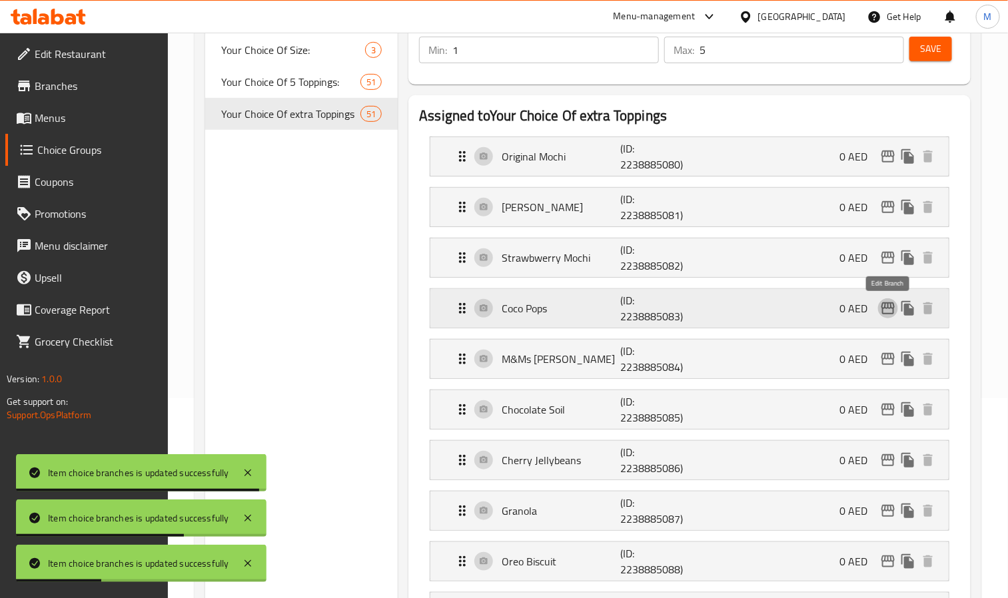
click at [887, 310] on icon "edit" at bounding box center [887, 308] width 13 height 12
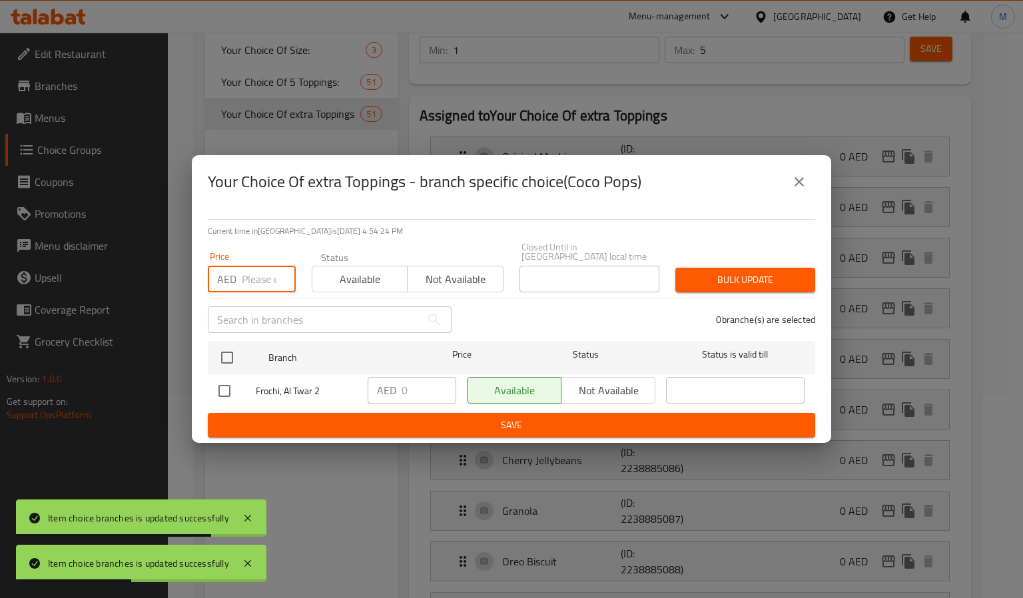
click at [248, 276] on input "number" at bounding box center [269, 279] width 54 height 27
paste input "4"
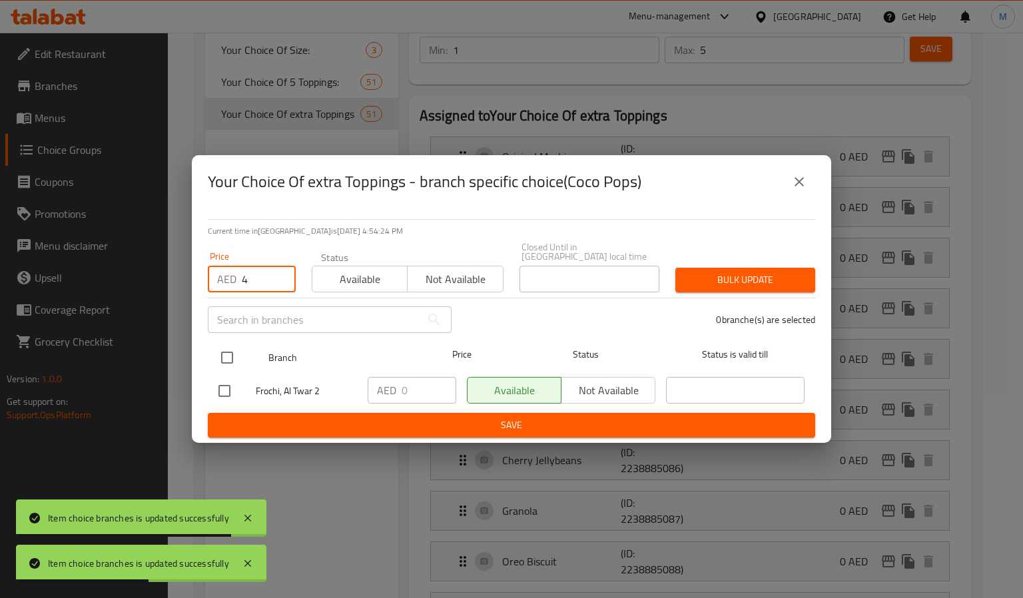
type input "4"
click at [224, 362] on input "checkbox" at bounding box center [227, 358] width 28 height 28
checkbox input "true"
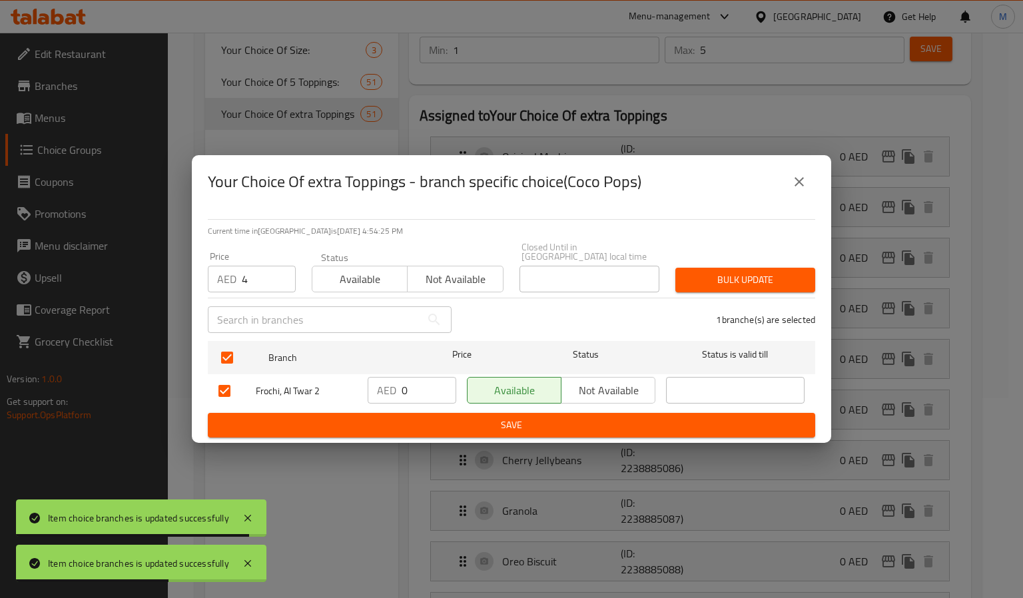
click at [773, 278] on span "Bulk update" at bounding box center [745, 280] width 119 height 17
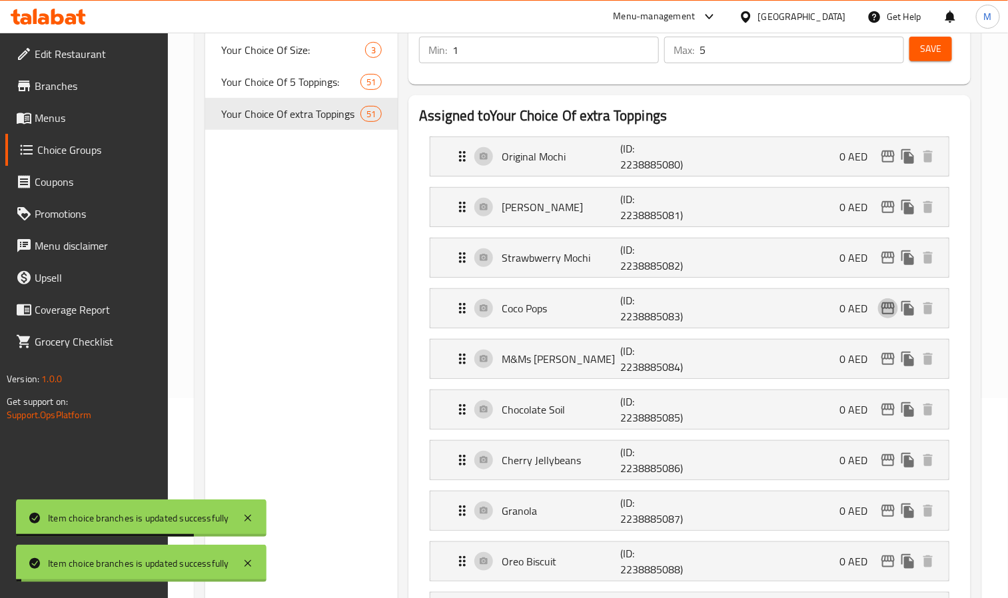
click at [883, 310] on icon "edit" at bounding box center [888, 308] width 16 height 16
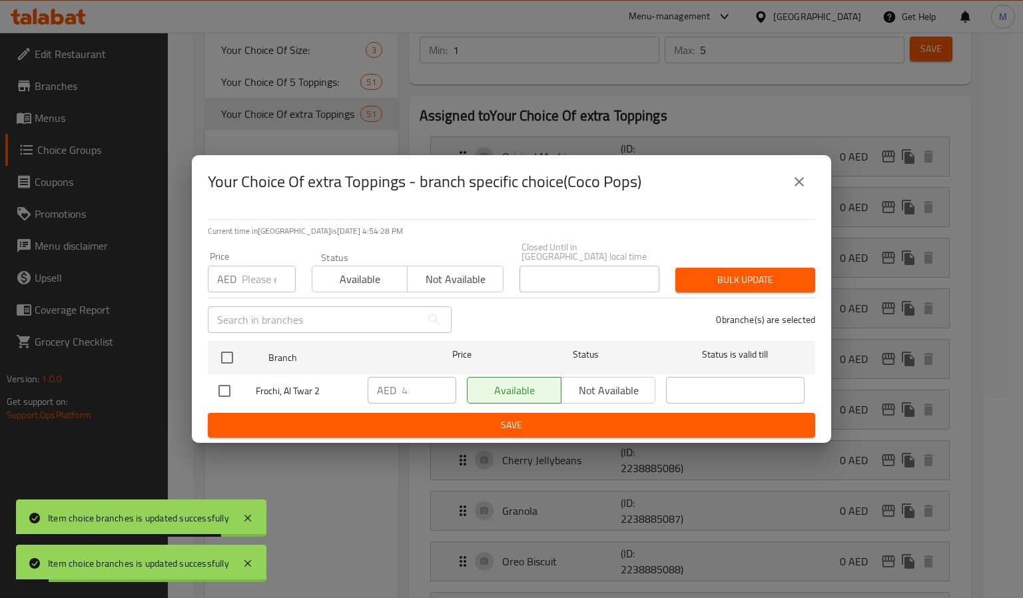
click at [250, 270] on input "number" at bounding box center [269, 279] width 54 height 27
paste input "4"
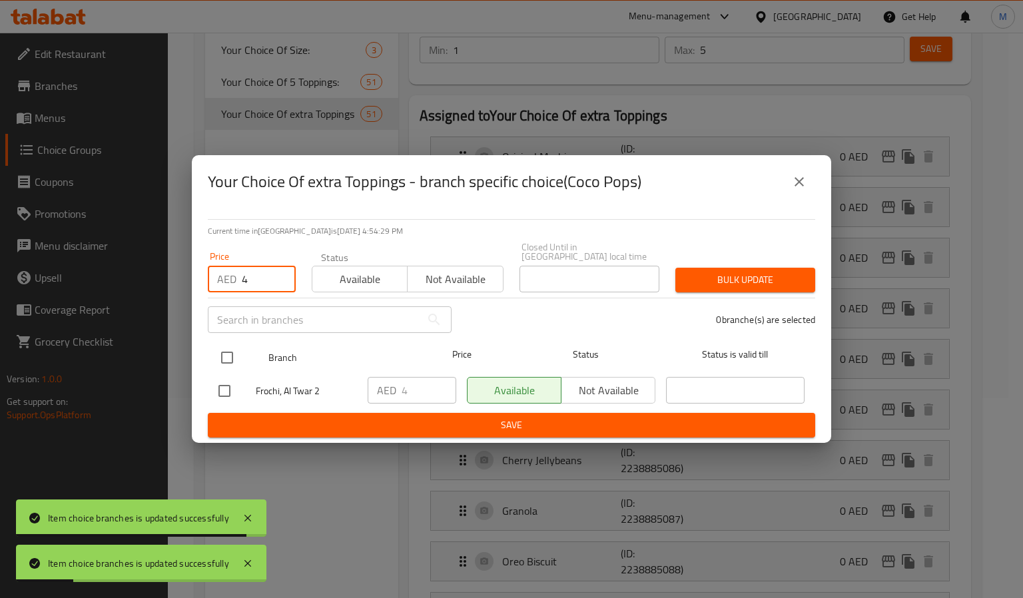
type input "4"
click at [226, 356] on input "checkbox" at bounding box center [227, 358] width 28 height 28
checkbox input "true"
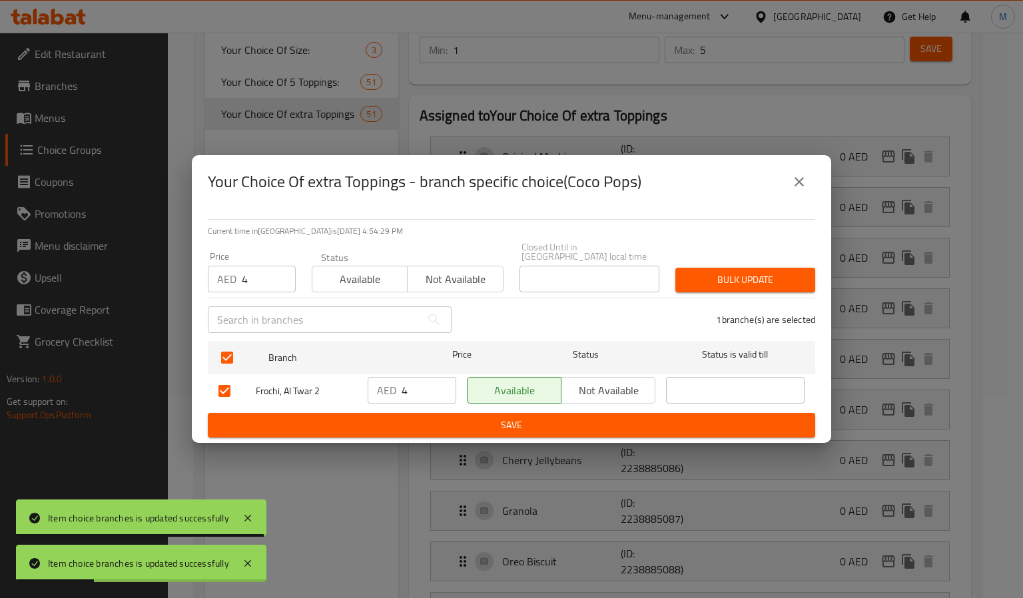
click at [796, 189] on icon "close" at bounding box center [799, 182] width 16 height 16
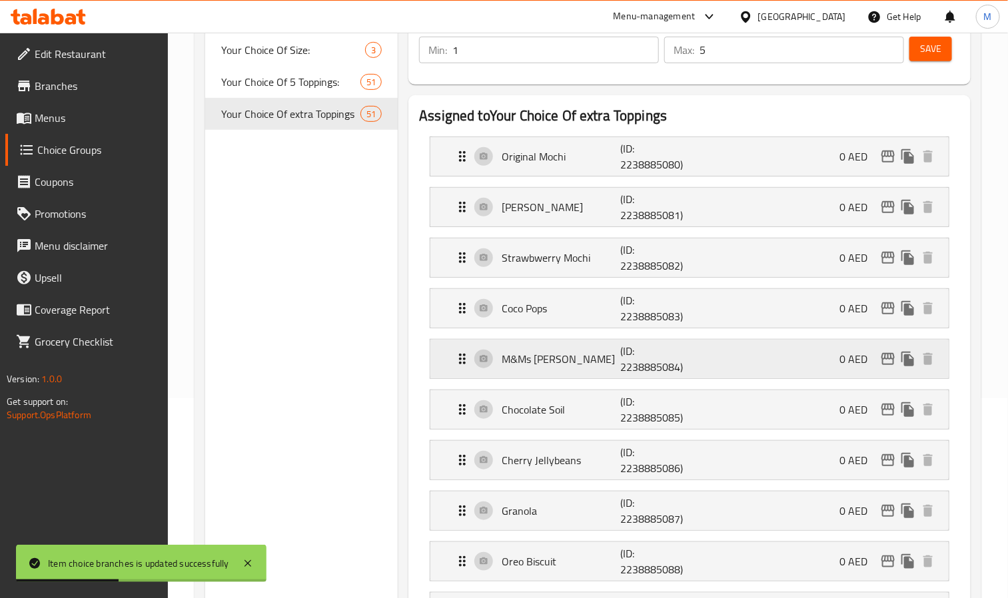
click at [885, 356] on icon "edit" at bounding box center [887, 359] width 13 height 12
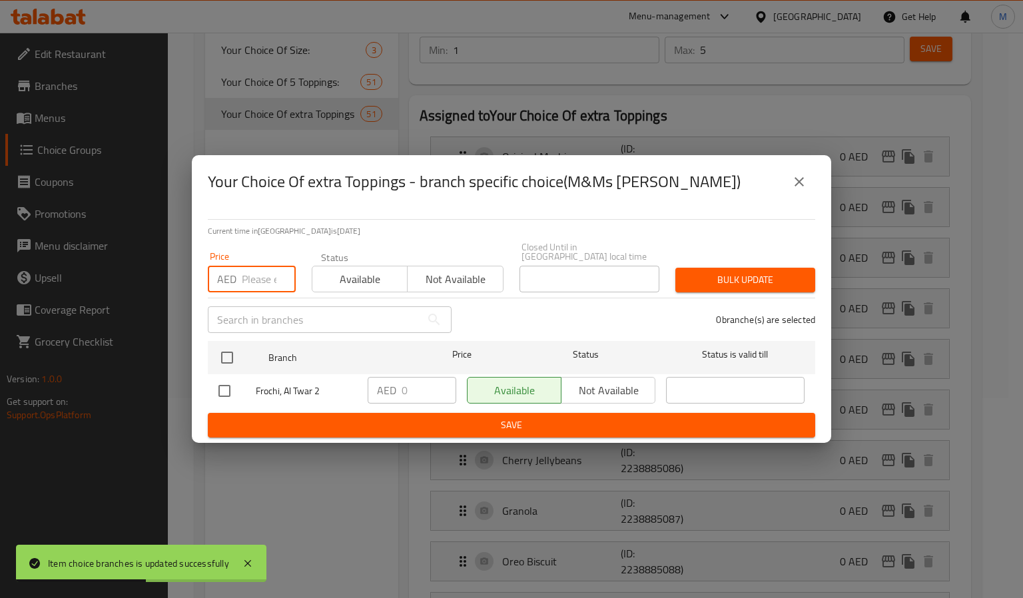
click at [264, 278] on input "number" at bounding box center [269, 279] width 54 height 27
paste input "4"
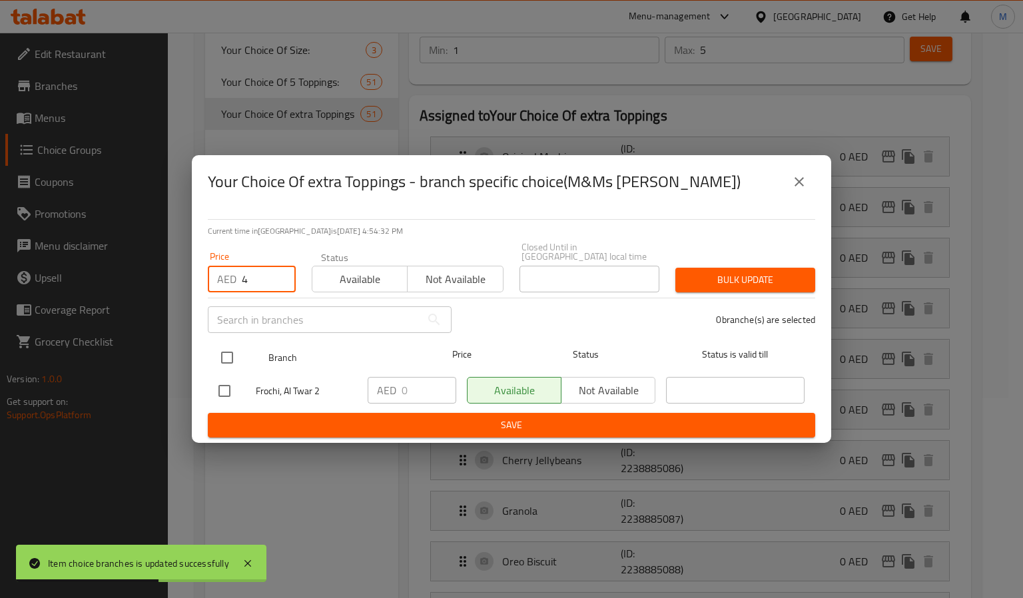
type input "4"
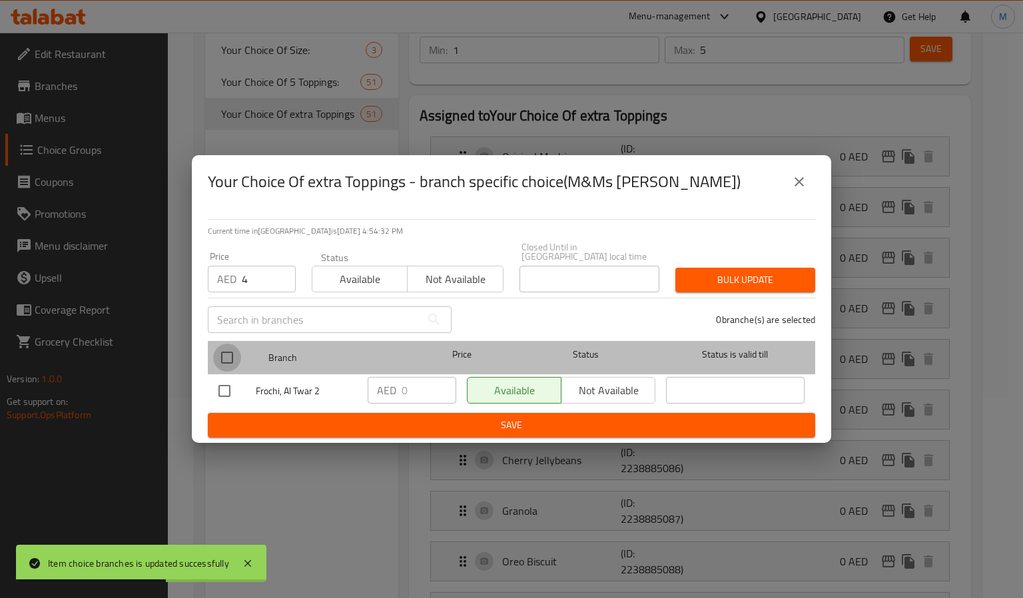
click at [228, 362] on input "checkbox" at bounding box center [227, 358] width 28 height 28
checkbox input "true"
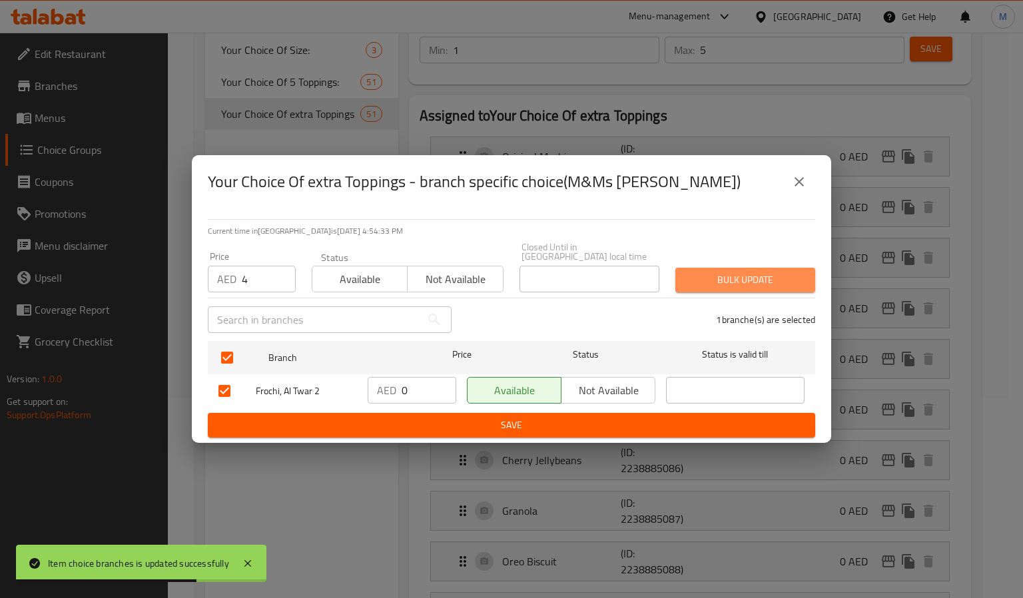
click at [740, 274] on span "Bulk update" at bounding box center [745, 280] width 119 height 17
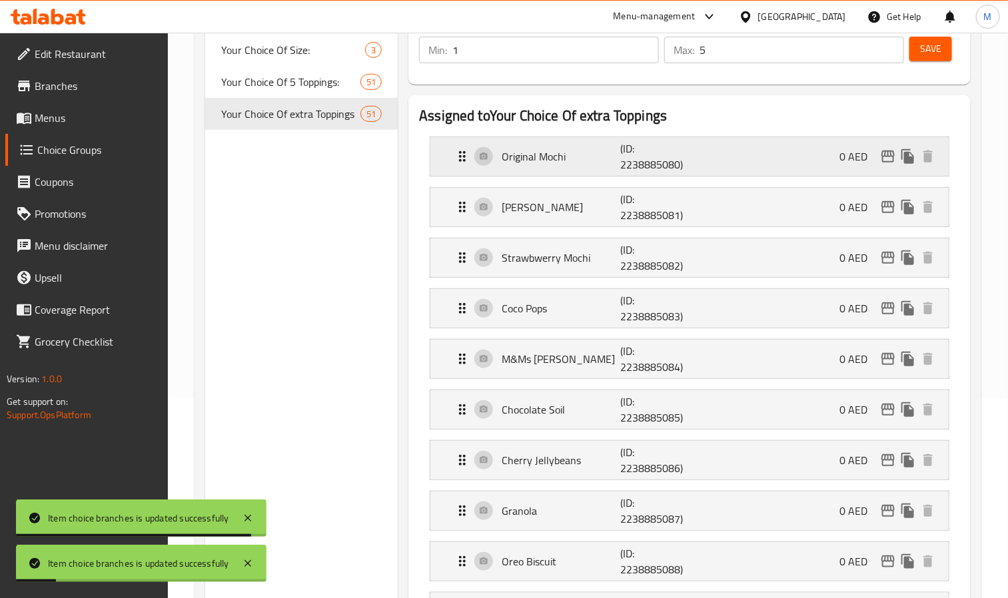
click at [883, 157] on icon "edit" at bounding box center [887, 157] width 13 height 12
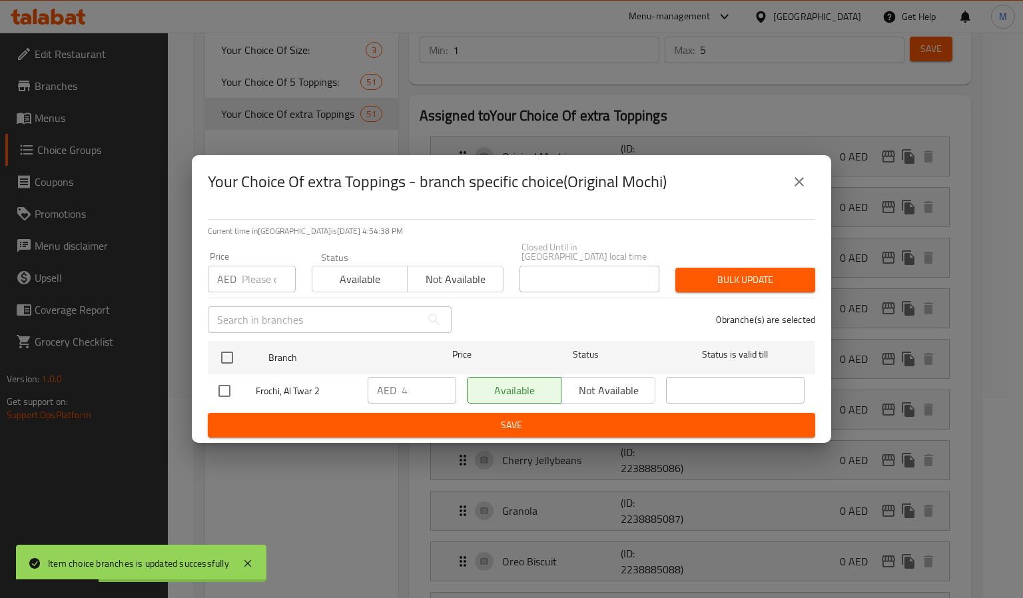
click at [803, 179] on icon "close" at bounding box center [799, 181] width 9 height 9
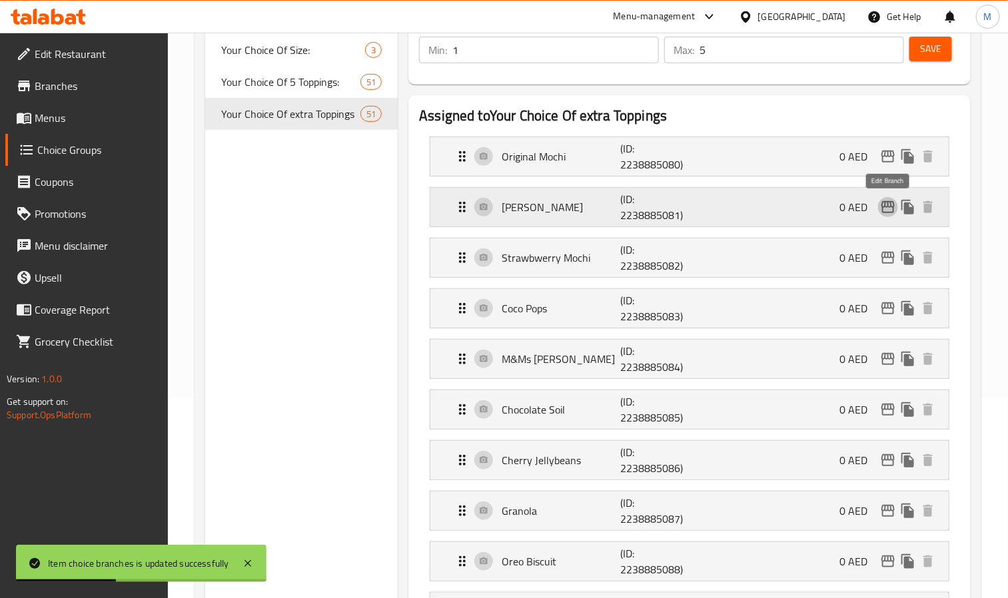
click at [888, 204] on icon "edit" at bounding box center [887, 207] width 13 height 12
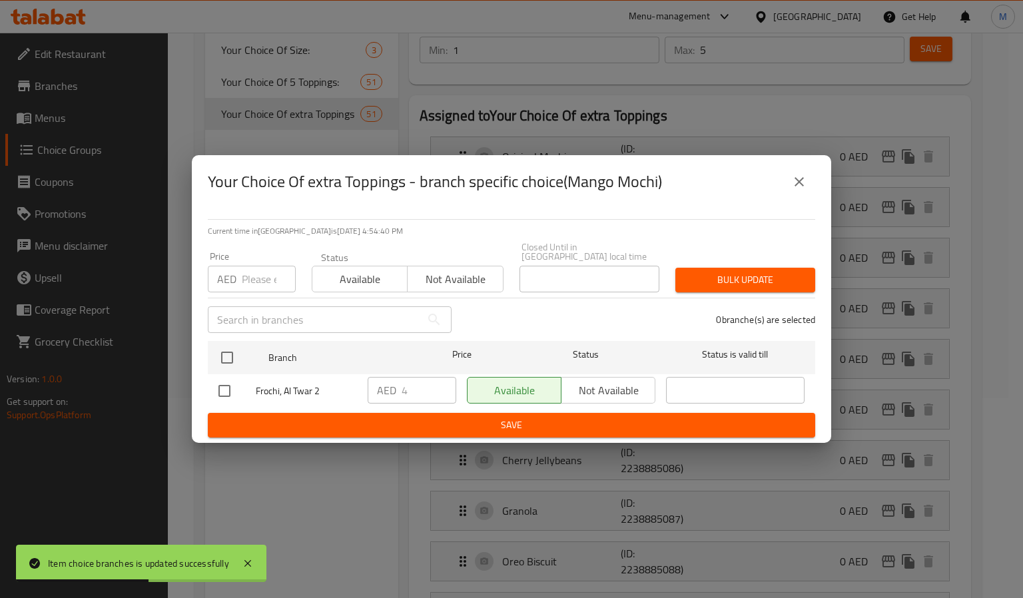
click at [804, 181] on icon "close" at bounding box center [799, 182] width 16 height 16
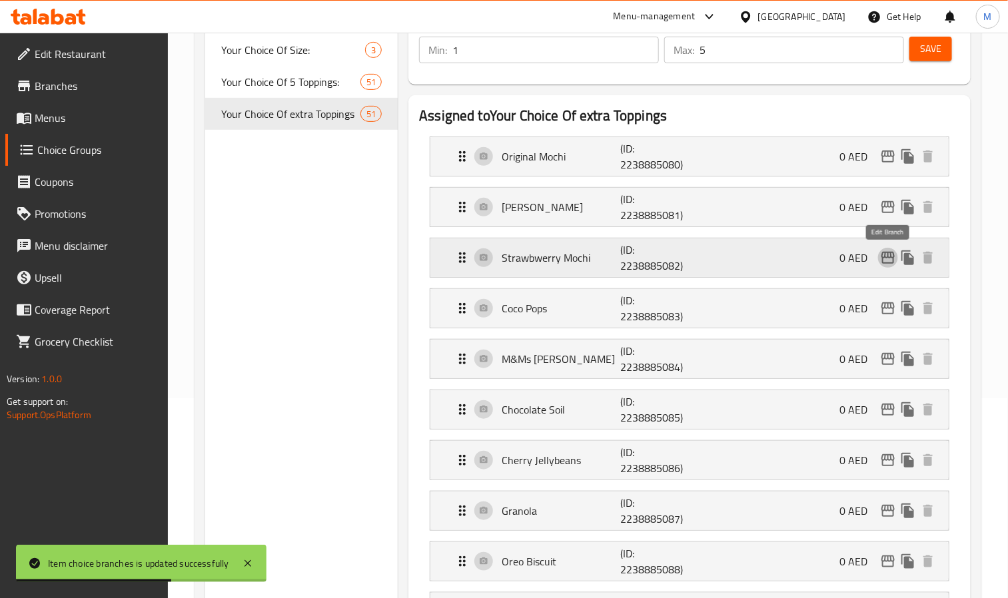
click at [891, 252] on icon "edit" at bounding box center [888, 258] width 16 height 16
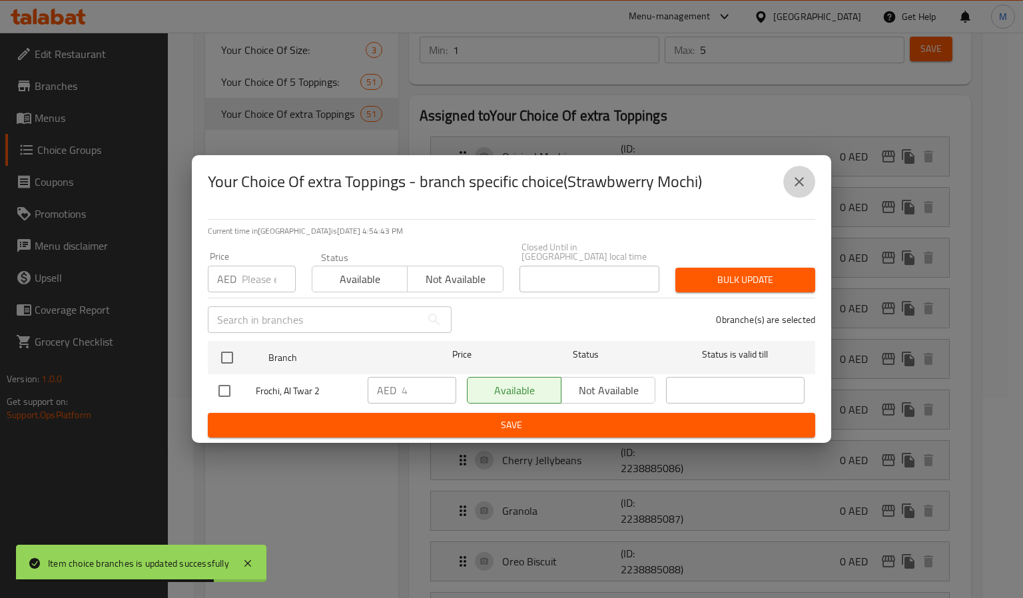
click at [804, 180] on icon "close" at bounding box center [799, 182] width 16 height 16
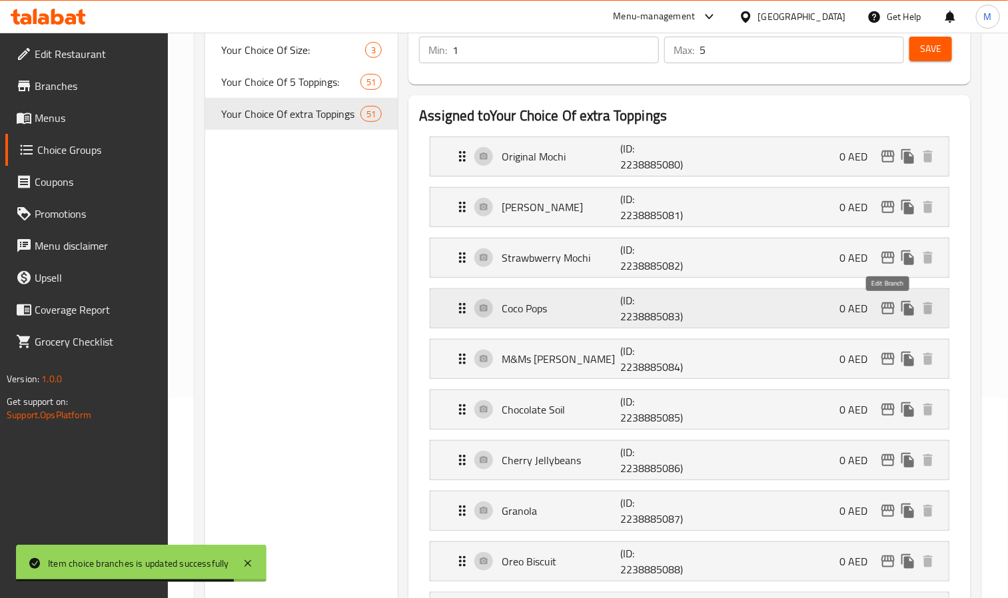
click at [885, 308] on icon "edit" at bounding box center [887, 308] width 13 height 12
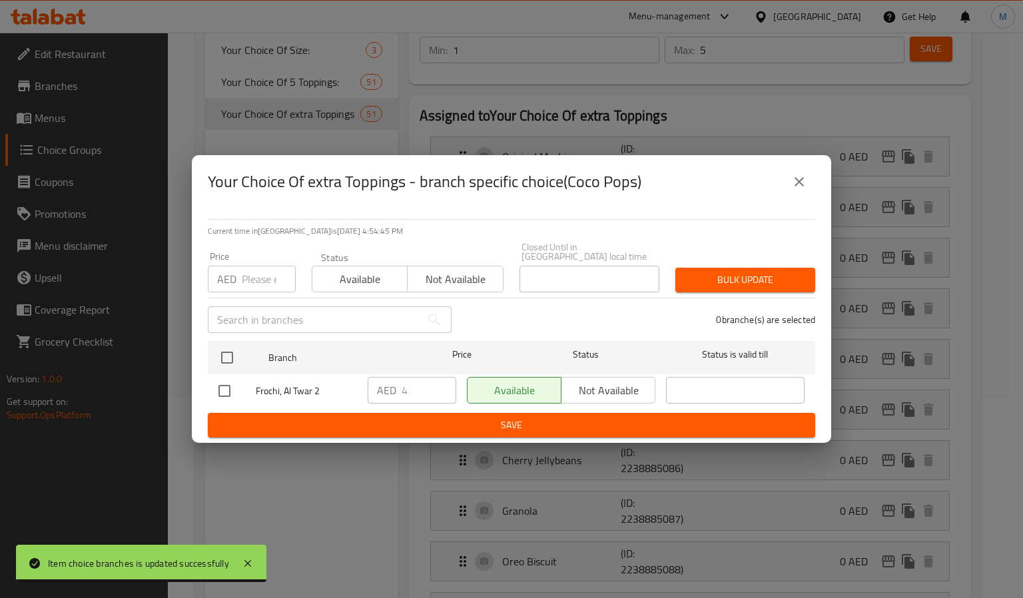
click at [798, 184] on icon "close" at bounding box center [799, 181] width 9 height 9
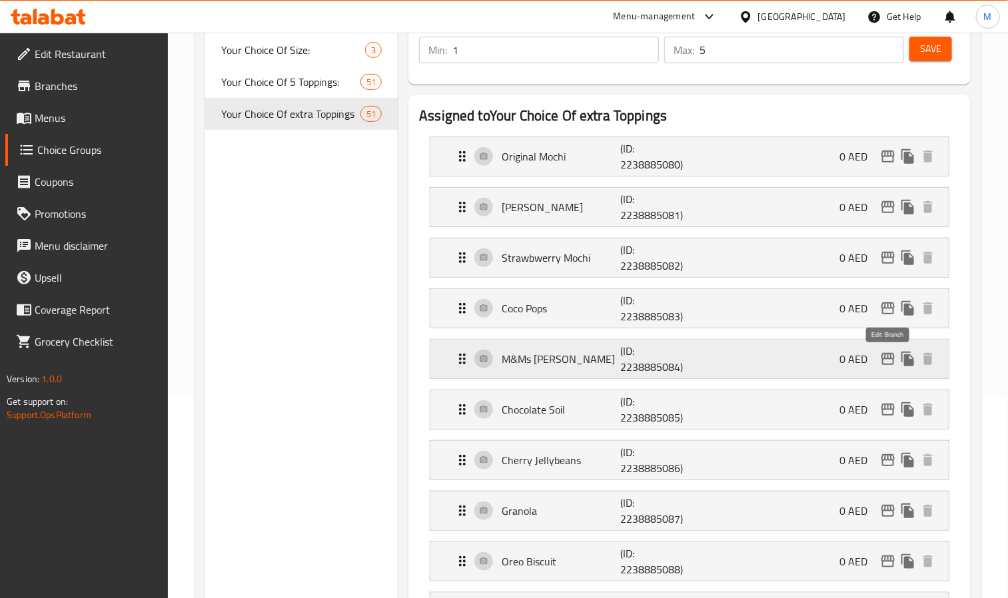
click at [885, 360] on icon "edit" at bounding box center [887, 359] width 13 height 12
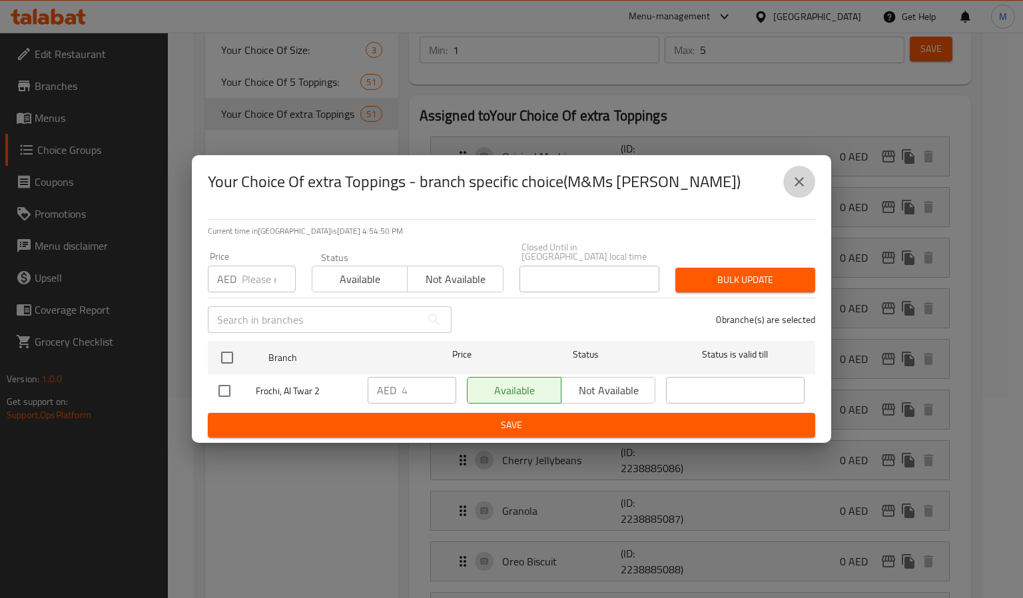
click at [794, 184] on icon "close" at bounding box center [799, 182] width 16 height 16
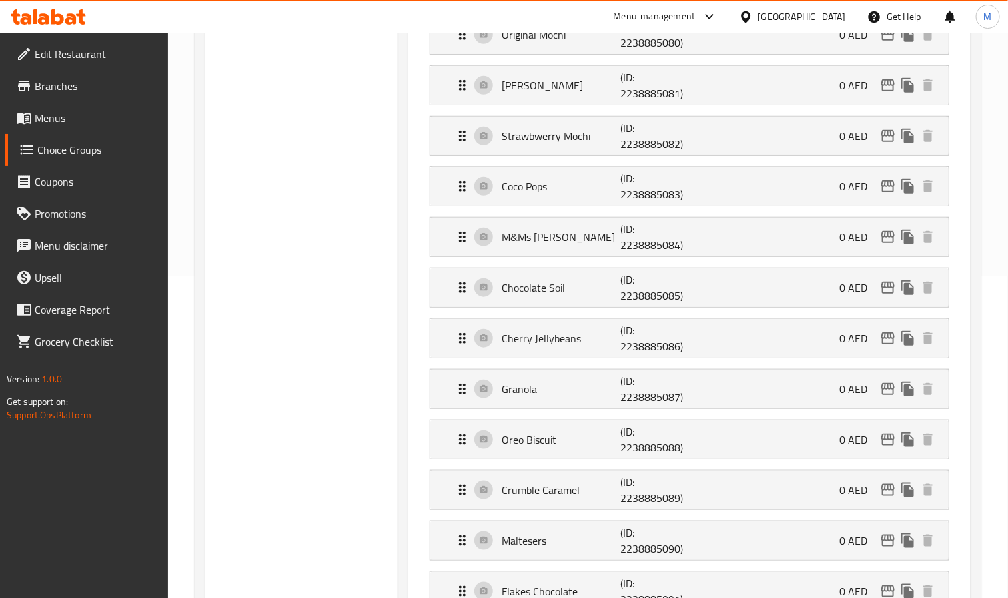
scroll to position [400, 0]
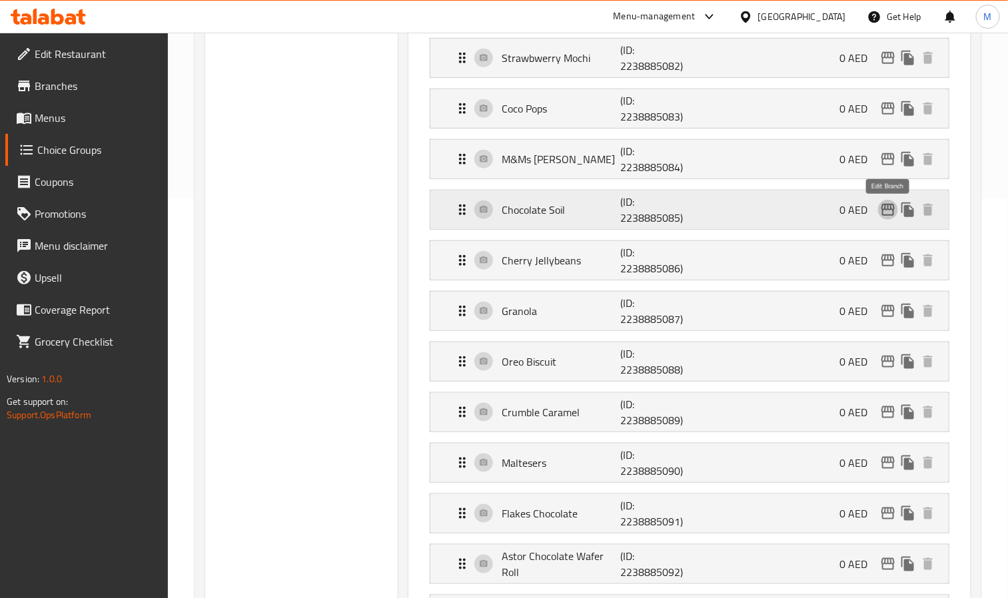
click at [887, 214] on icon "edit" at bounding box center [888, 210] width 16 height 16
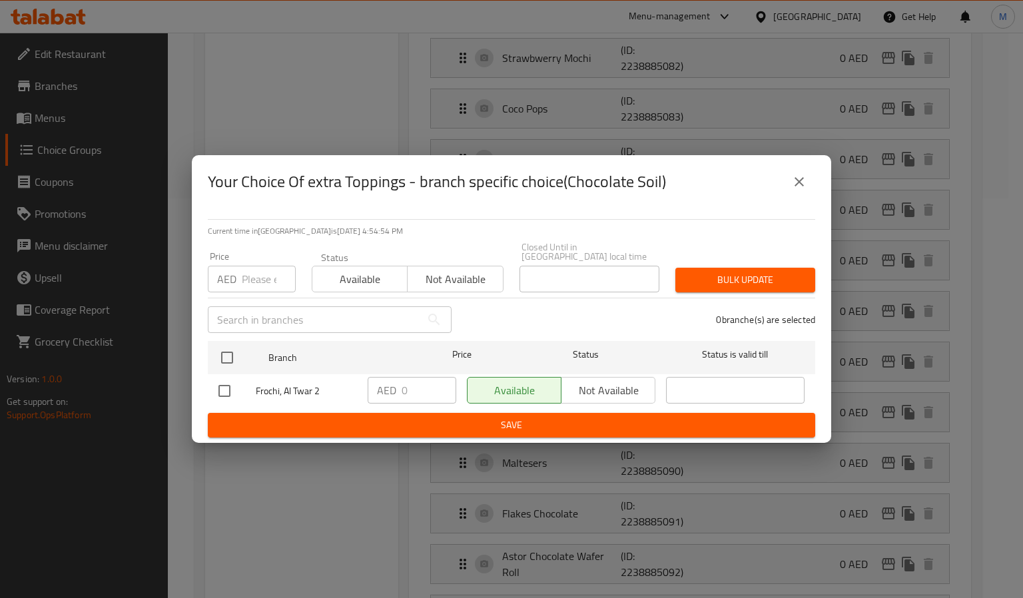
click at [262, 280] on input "number" at bounding box center [269, 279] width 54 height 27
paste input "4"
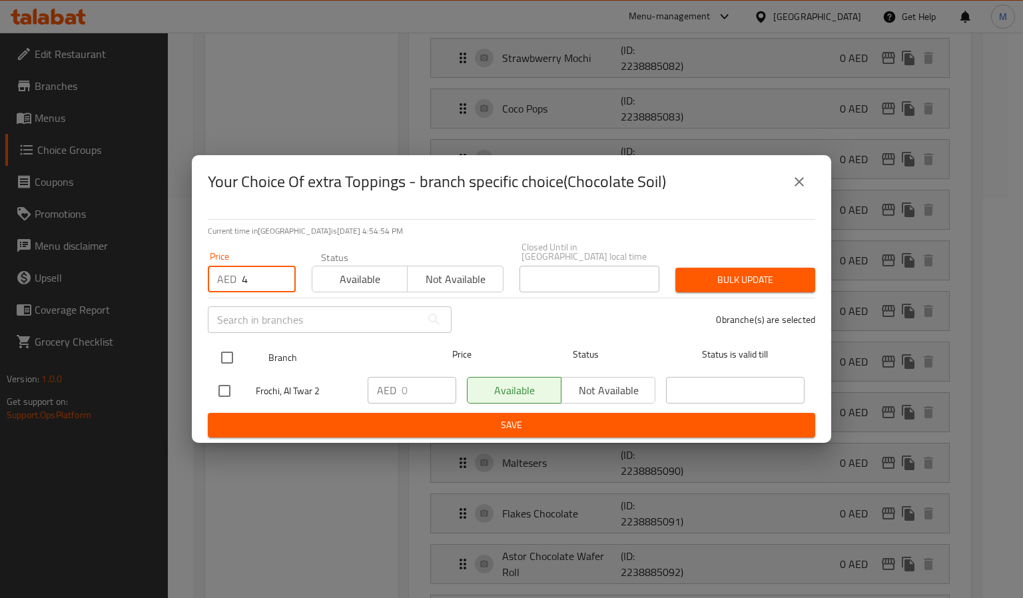
type input "4"
click at [234, 352] on input "checkbox" at bounding box center [227, 358] width 28 height 28
checkbox input "true"
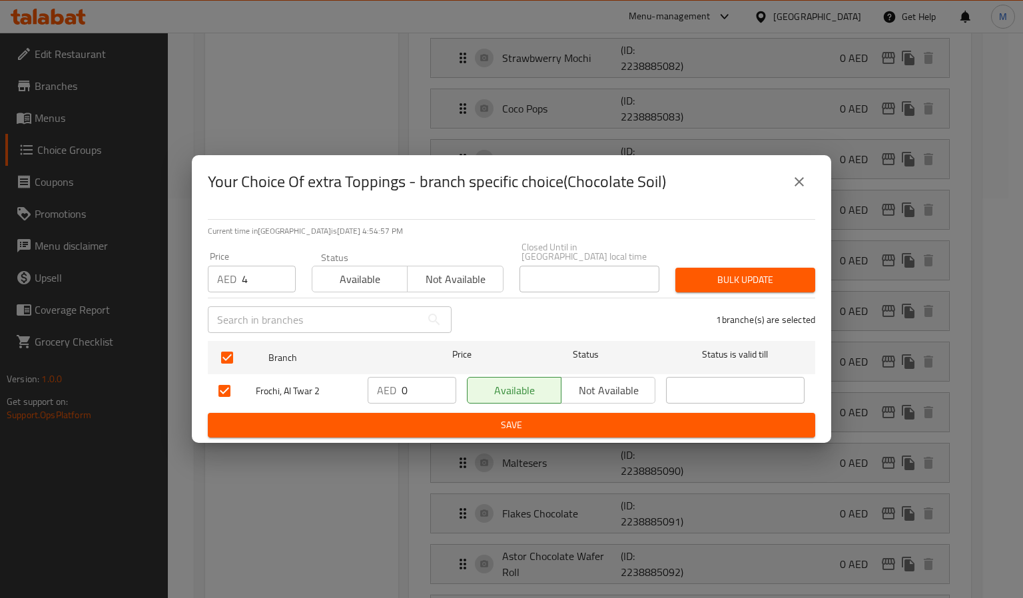
click at [764, 284] on span "Bulk update" at bounding box center [745, 280] width 119 height 17
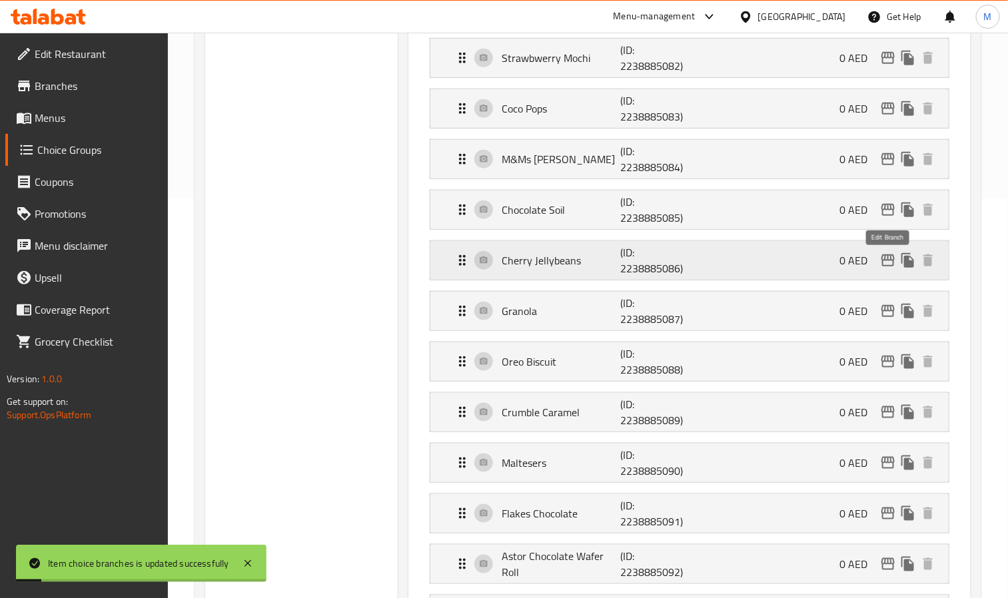
click at [890, 260] on icon "edit" at bounding box center [887, 260] width 13 height 12
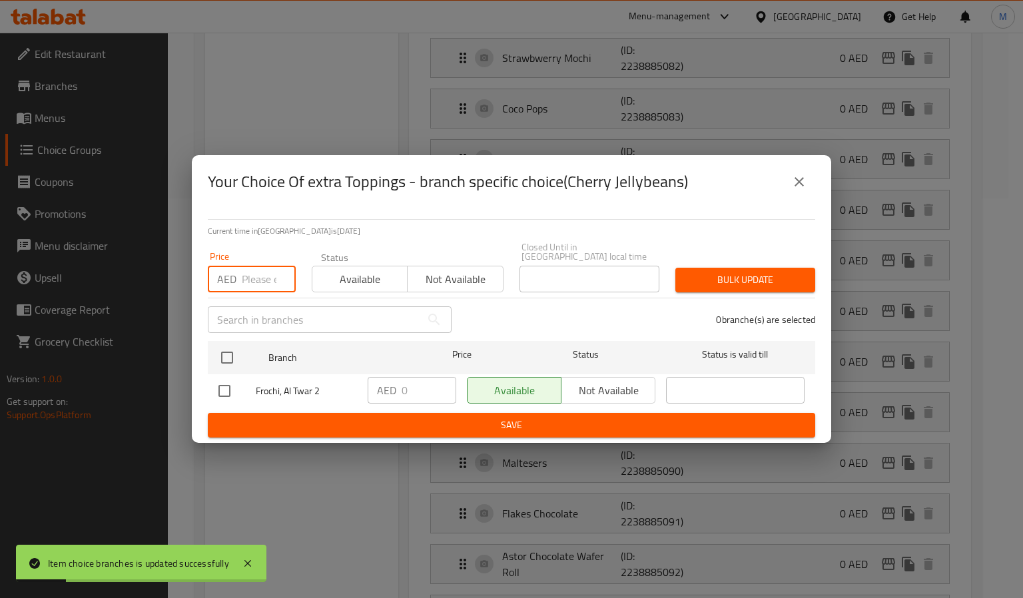
click at [244, 276] on input "number" at bounding box center [269, 279] width 54 height 27
paste input "4"
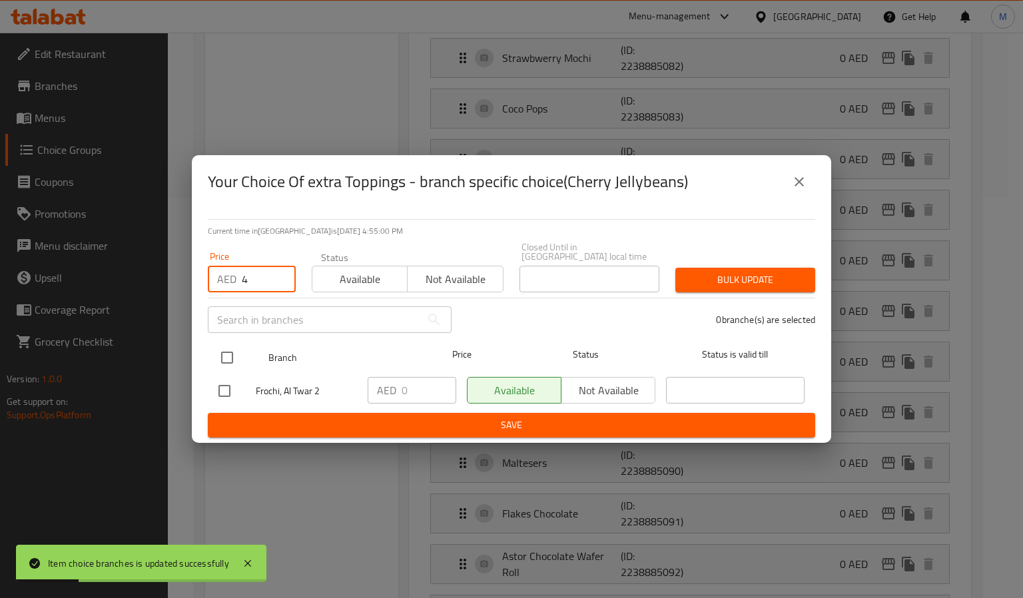
type input "4"
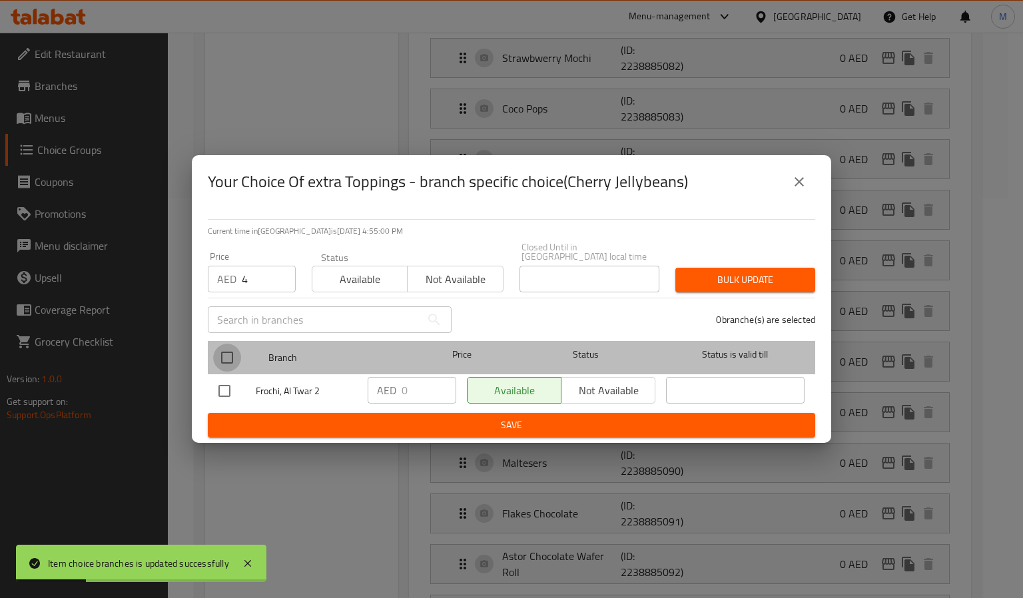
click at [220, 348] on input "checkbox" at bounding box center [227, 358] width 28 height 28
checkbox input "true"
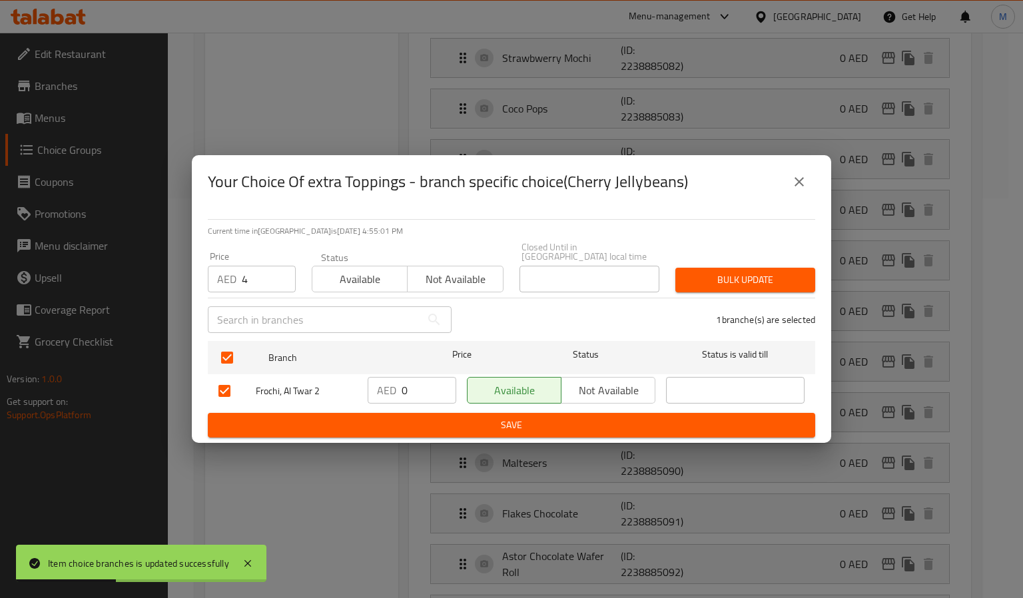
click at [754, 282] on span "Bulk update" at bounding box center [745, 280] width 119 height 17
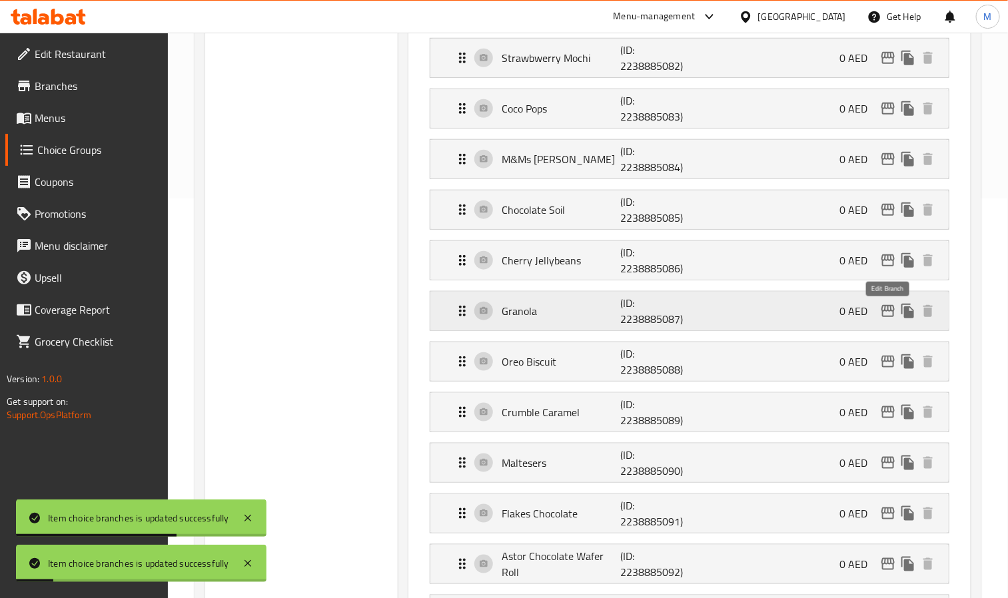
click at [886, 314] on icon "edit" at bounding box center [888, 311] width 16 height 16
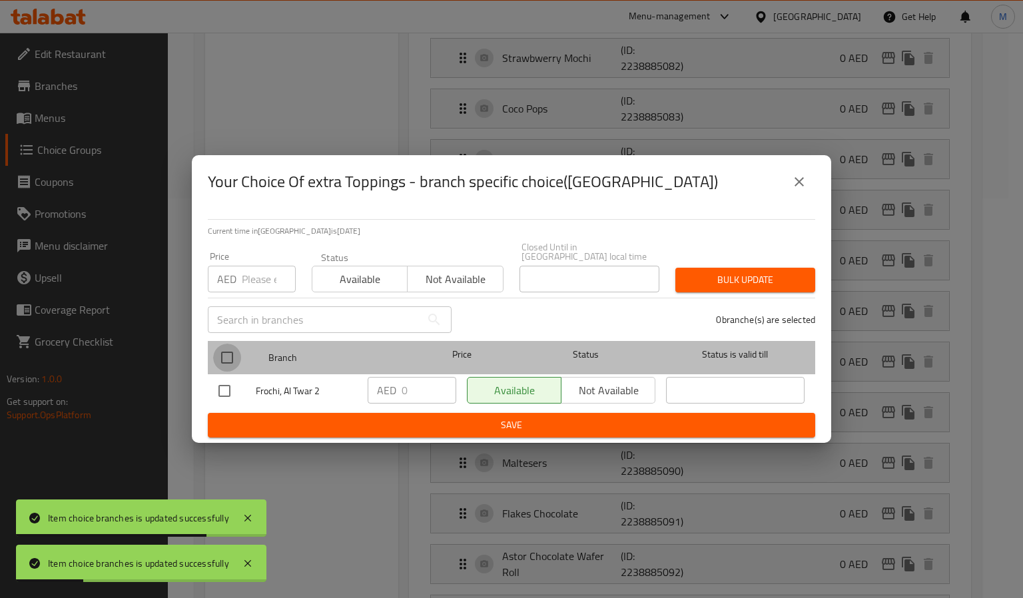
click at [218, 354] on input "checkbox" at bounding box center [227, 358] width 28 height 28
checkbox input "true"
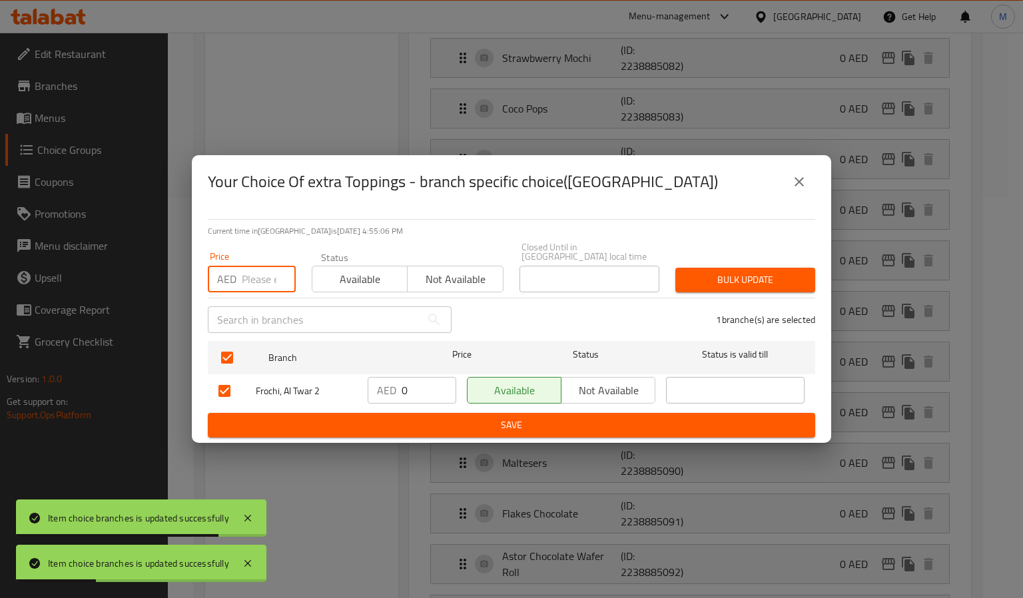
click at [270, 282] on input "number" at bounding box center [269, 279] width 54 height 27
paste input "4"
type input "4"
click at [756, 292] on div "Bulk update" at bounding box center [745, 280] width 156 height 41
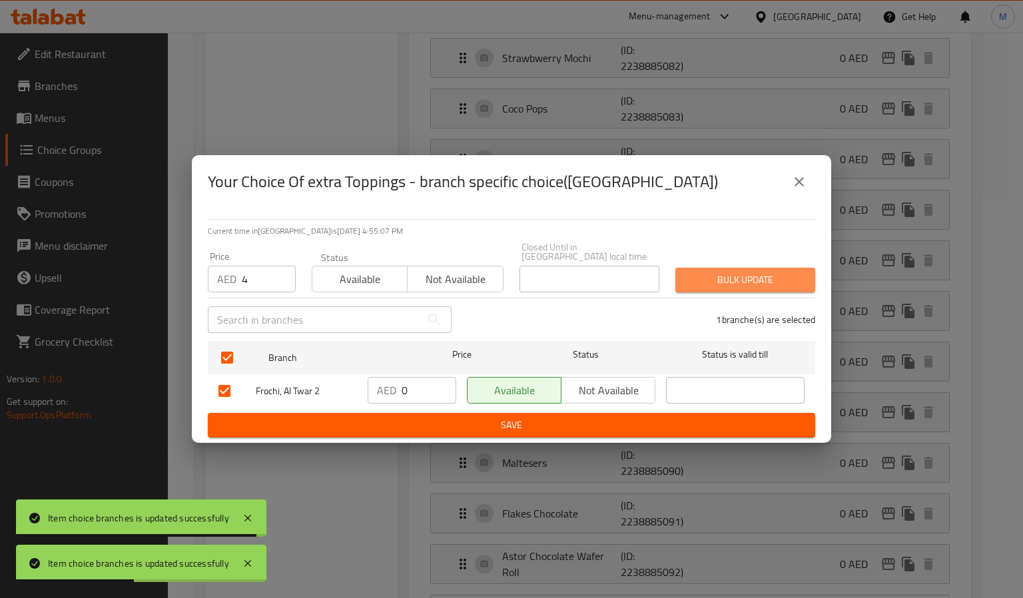
click at [760, 284] on span "Bulk update" at bounding box center [745, 280] width 119 height 17
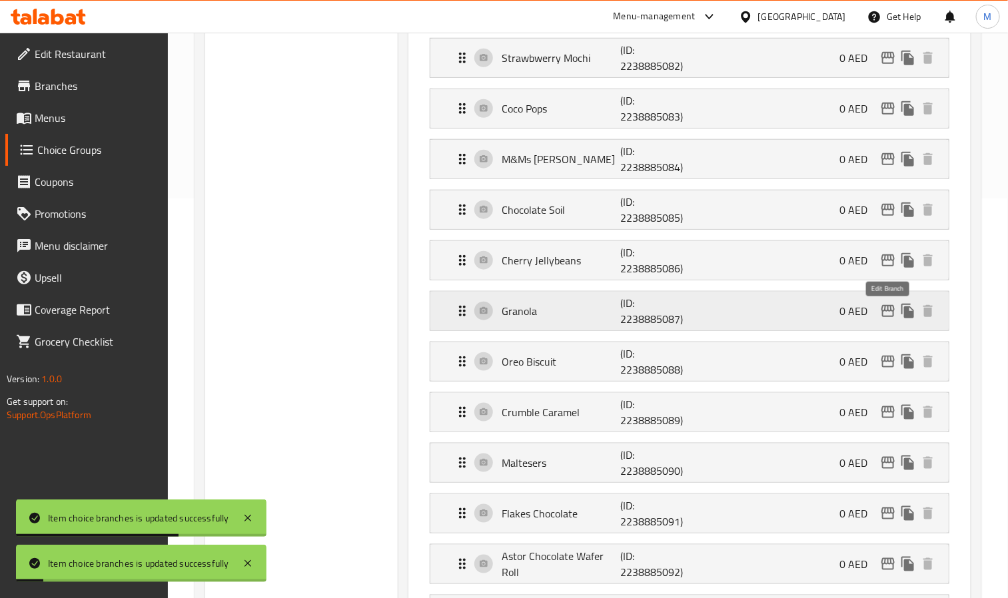
click at [883, 316] on icon "edit" at bounding box center [887, 311] width 13 height 12
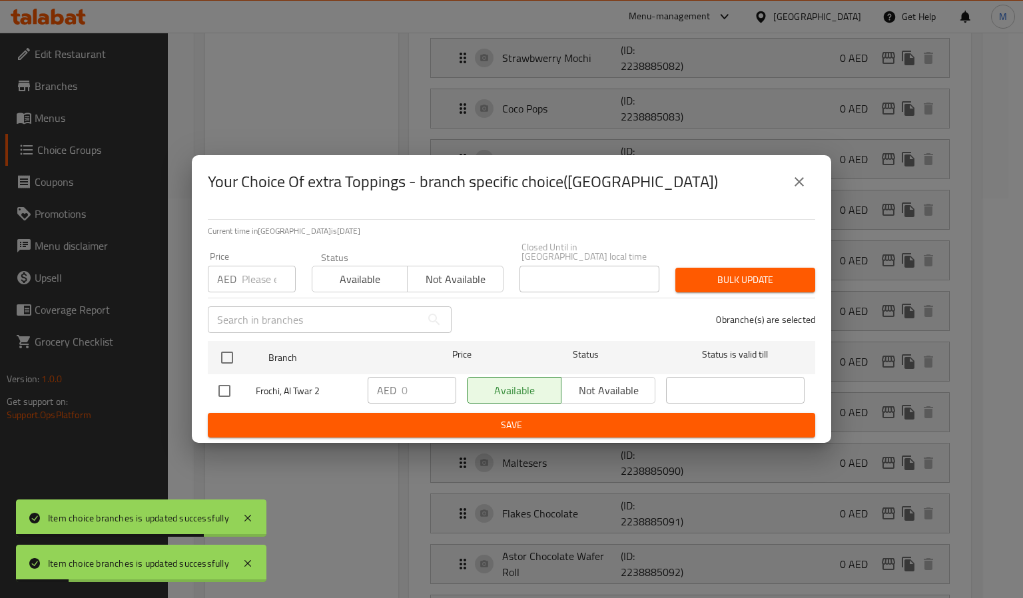
click at [262, 286] on input "number" at bounding box center [269, 279] width 54 height 27
paste input "4"
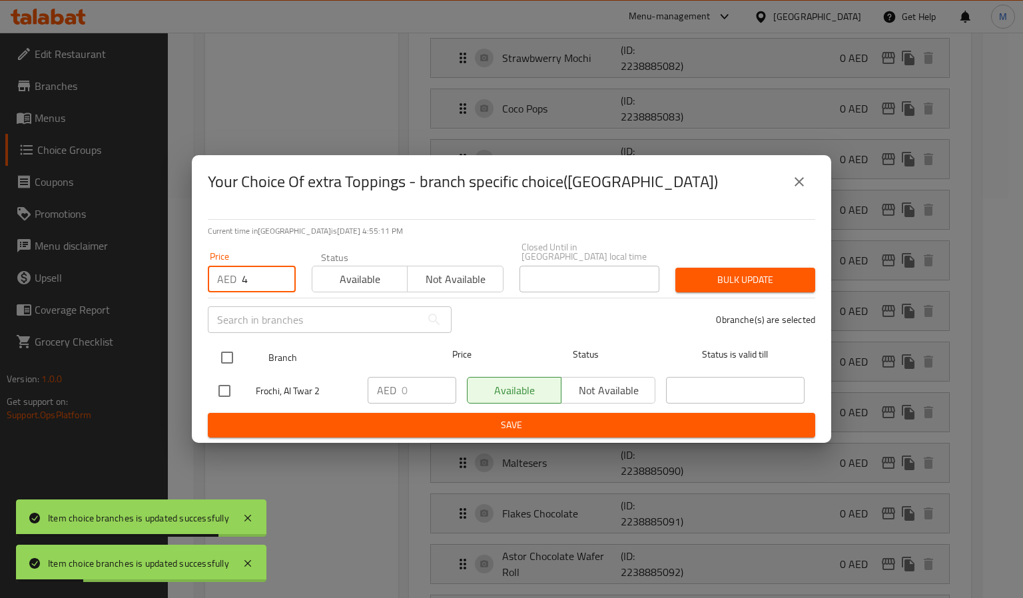
type input "4"
click at [224, 358] on input "checkbox" at bounding box center [227, 358] width 28 height 28
checkbox input "true"
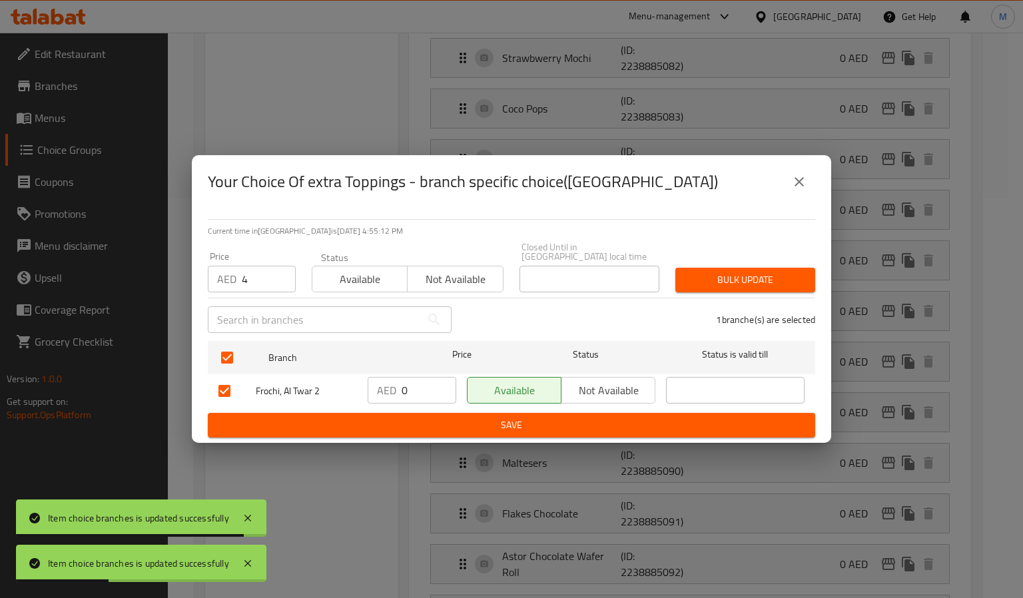
click at [781, 278] on span "Bulk update" at bounding box center [745, 280] width 119 height 17
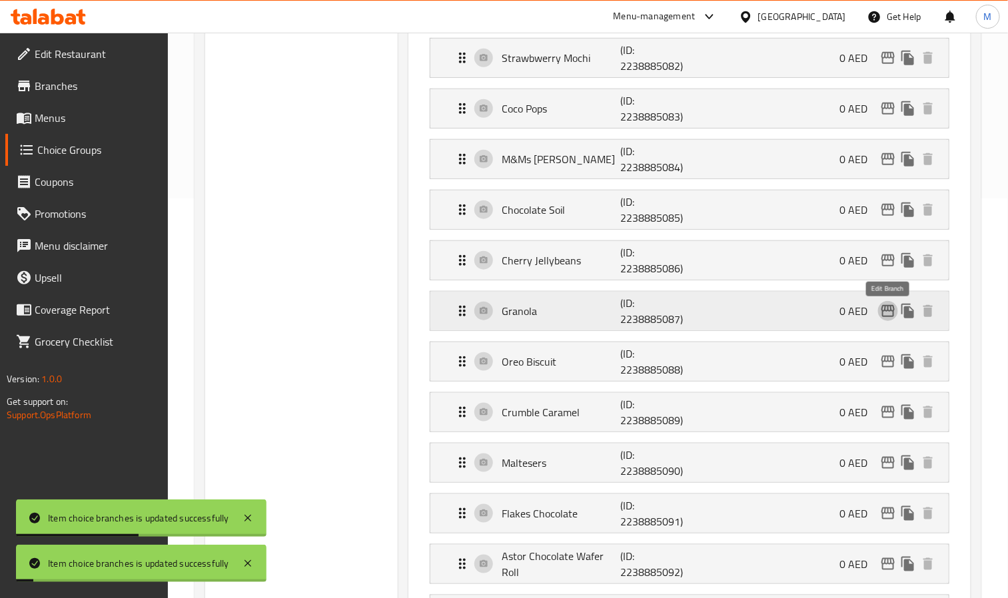
click at [889, 318] on icon "edit" at bounding box center [888, 311] width 16 height 16
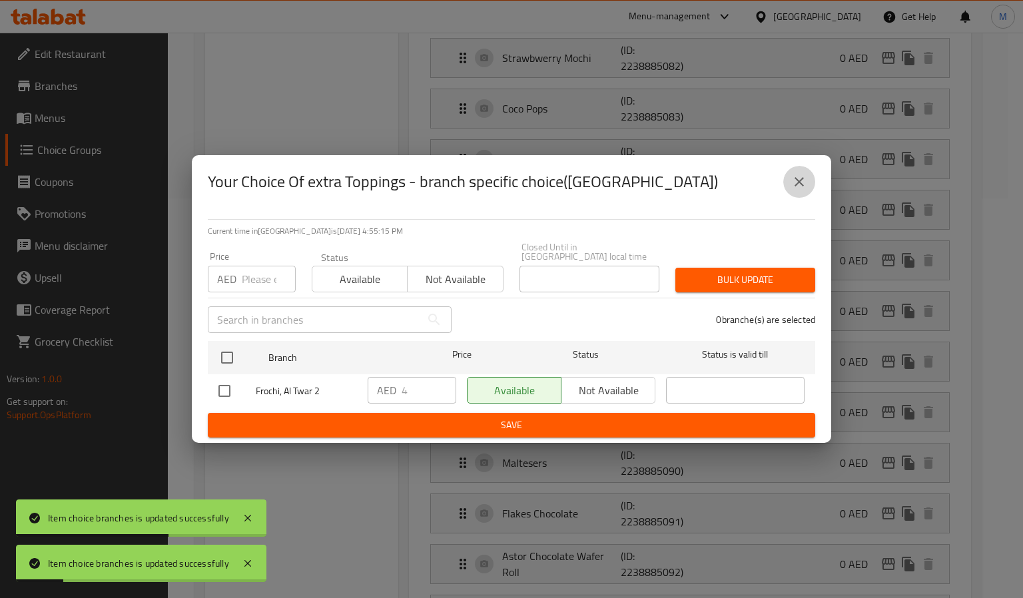
click at [804, 187] on icon "close" at bounding box center [799, 182] width 16 height 16
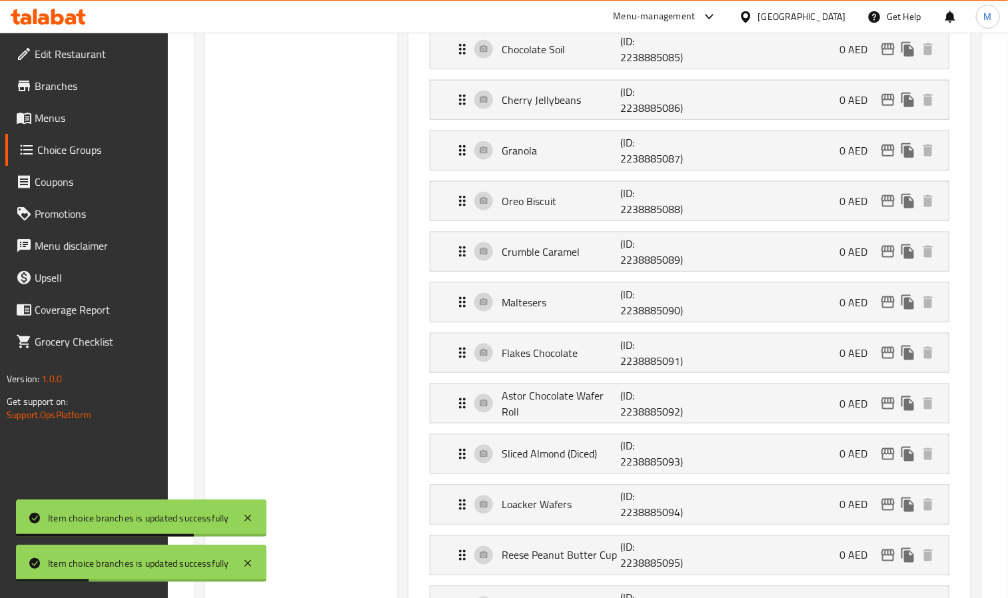
scroll to position [599, 0]
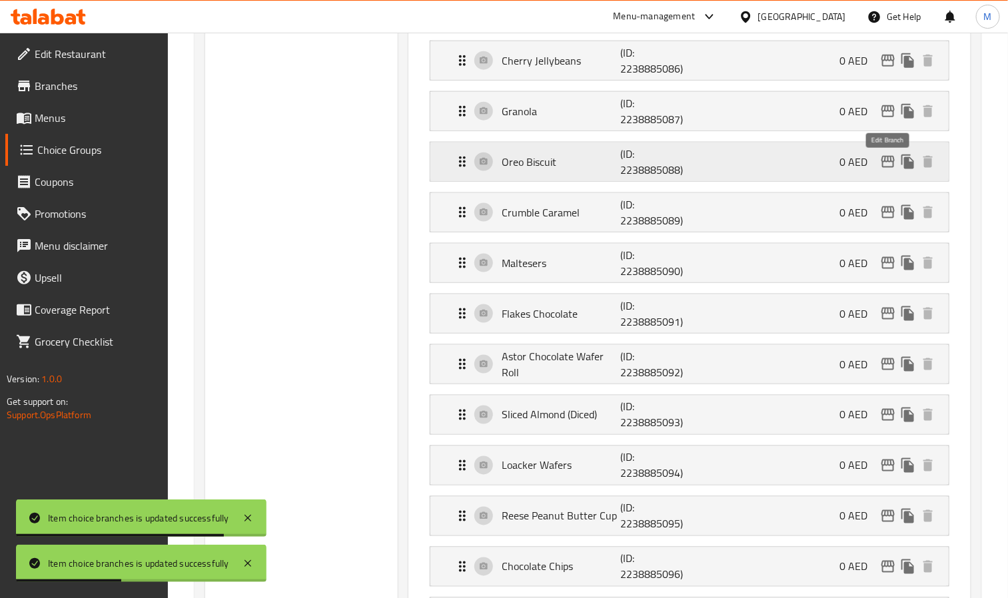
click at [886, 167] on icon "edit" at bounding box center [887, 162] width 13 height 12
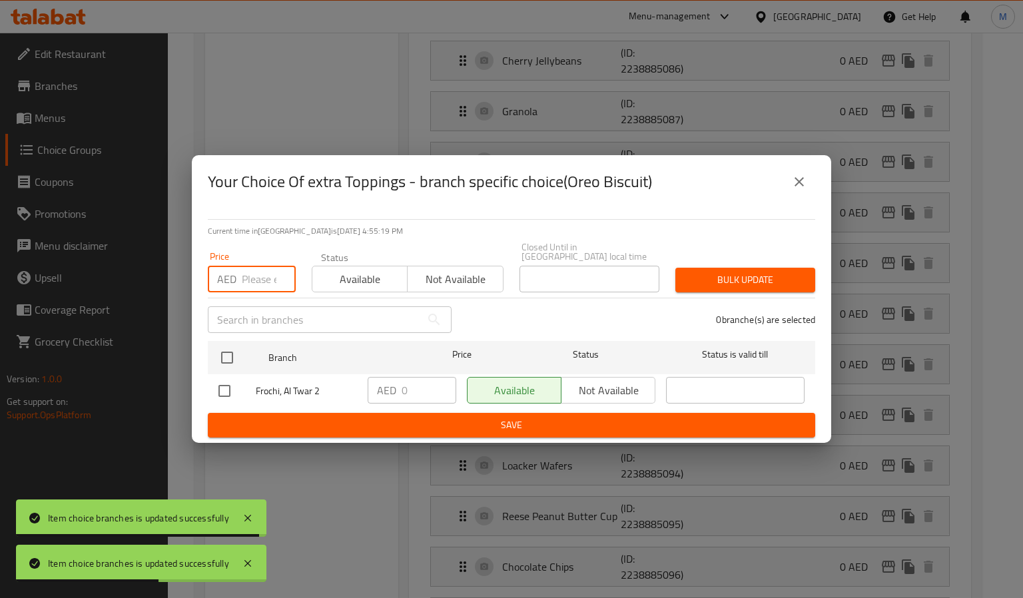
click at [250, 280] on input "number" at bounding box center [269, 279] width 54 height 27
paste input "4"
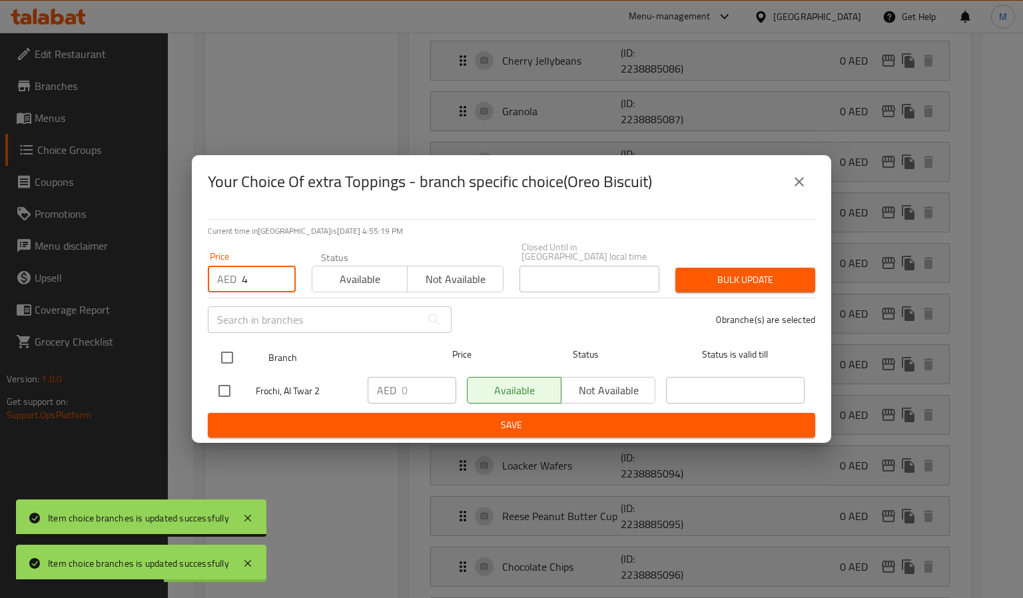
type input "4"
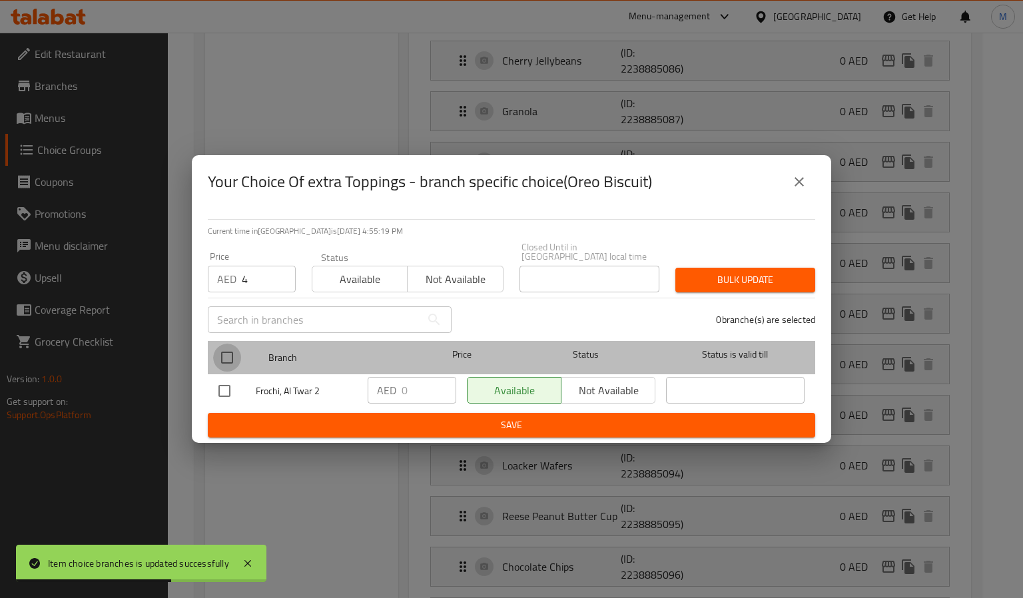
click at [224, 346] on input "checkbox" at bounding box center [227, 358] width 28 height 28
checkbox input "true"
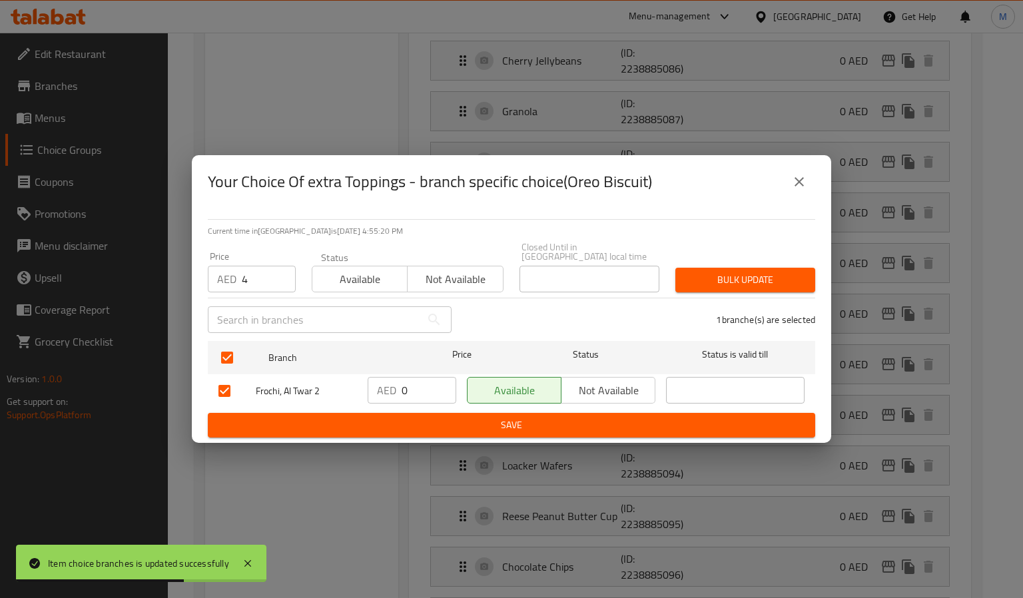
click at [779, 258] on div "Price AED 4 Price Status Available Not available Closed Until in United Arab Em…" at bounding box center [511, 267] width 623 height 66
click at [765, 282] on span "Bulk update" at bounding box center [745, 280] width 119 height 17
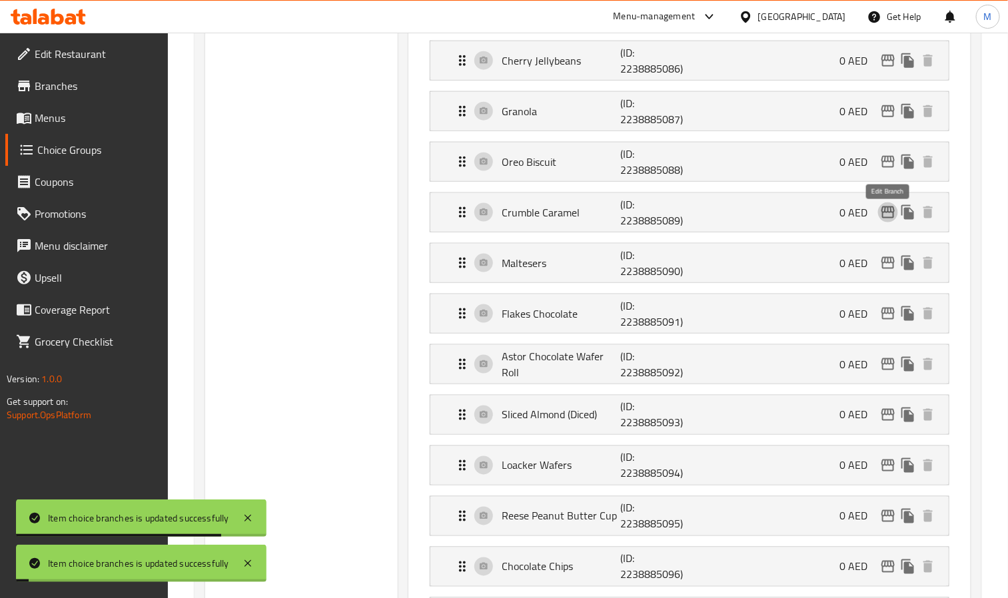
click at [890, 220] on icon "edit" at bounding box center [888, 212] width 16 height 16
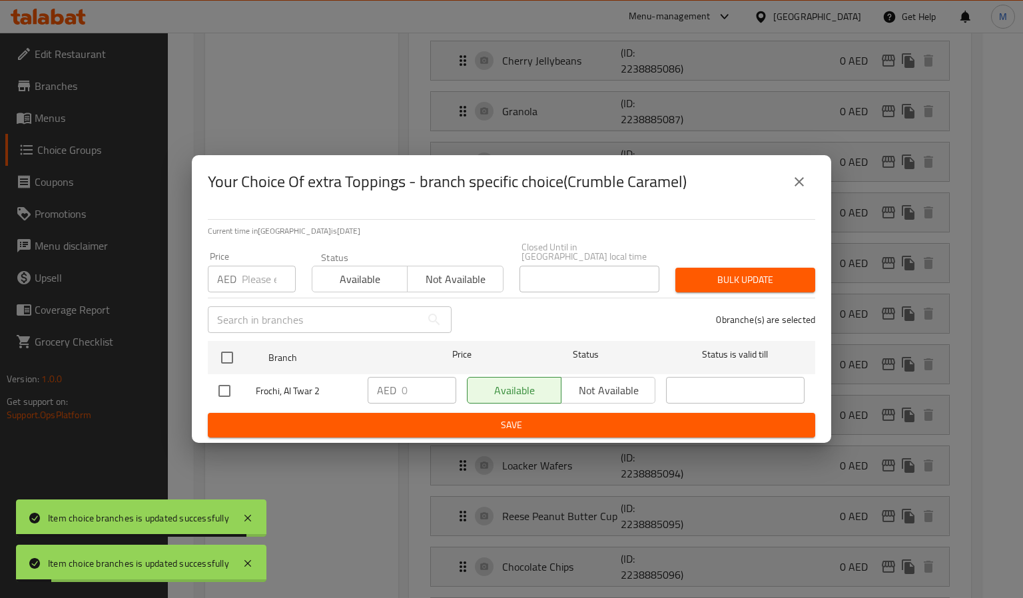
click at [238, 270] on div "AED Price" at bounding box center [252, 279] width 88 height 27
paste input "4"
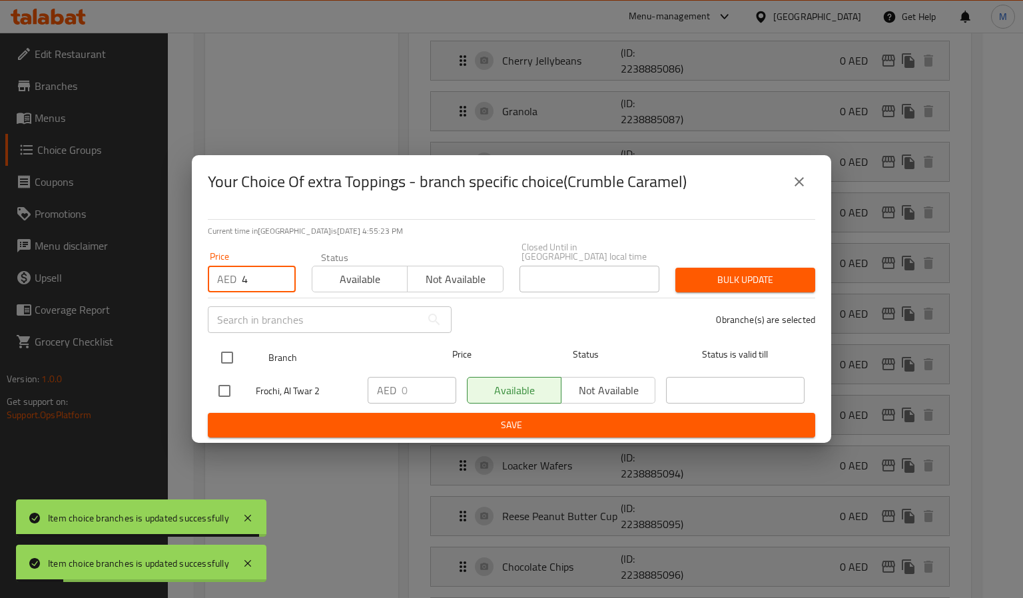
type input "4"
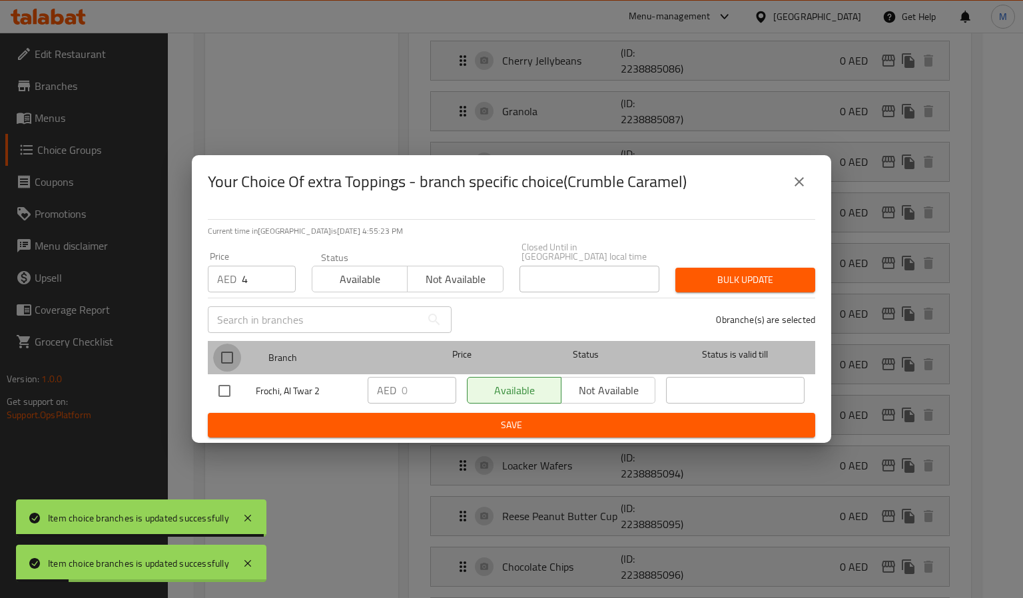
click at [232, 354] on input "checkbox" at bounding box center [227, 358] width 28 height 28
checkbox input "true"
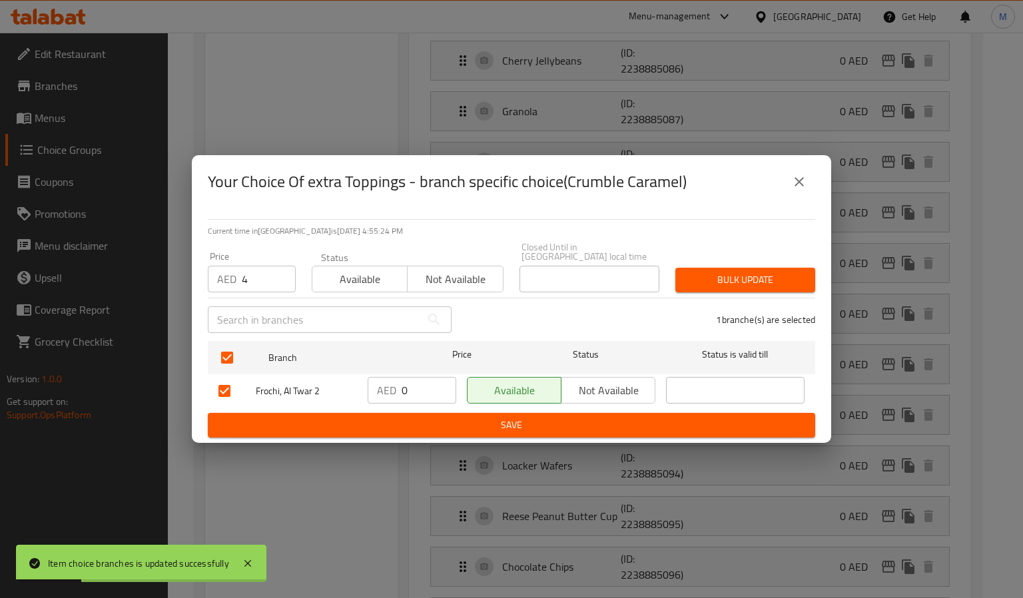
click at [786, 250] on div "Price AED 4 Price Status Available Not available Closed Until in United Arab Em…" at bounding box center [511, 267] width 623 height 66
click at [764, 288] on button "Bulk update" at bounding box center [745, 280] width 140 height 25
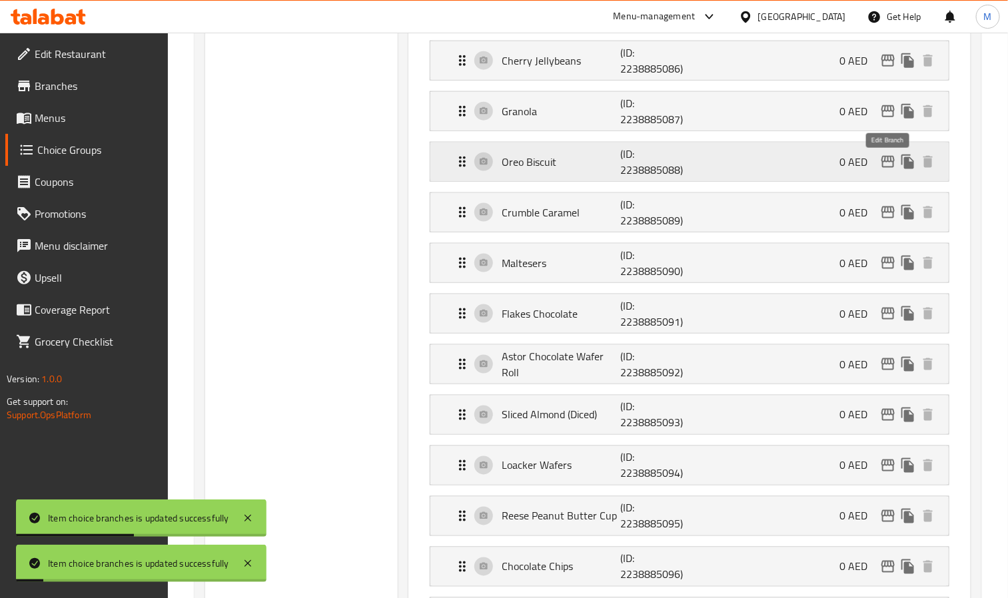
click at [882, 162] on icon "edit" at bounding box center [887, 162] width 13 height 12
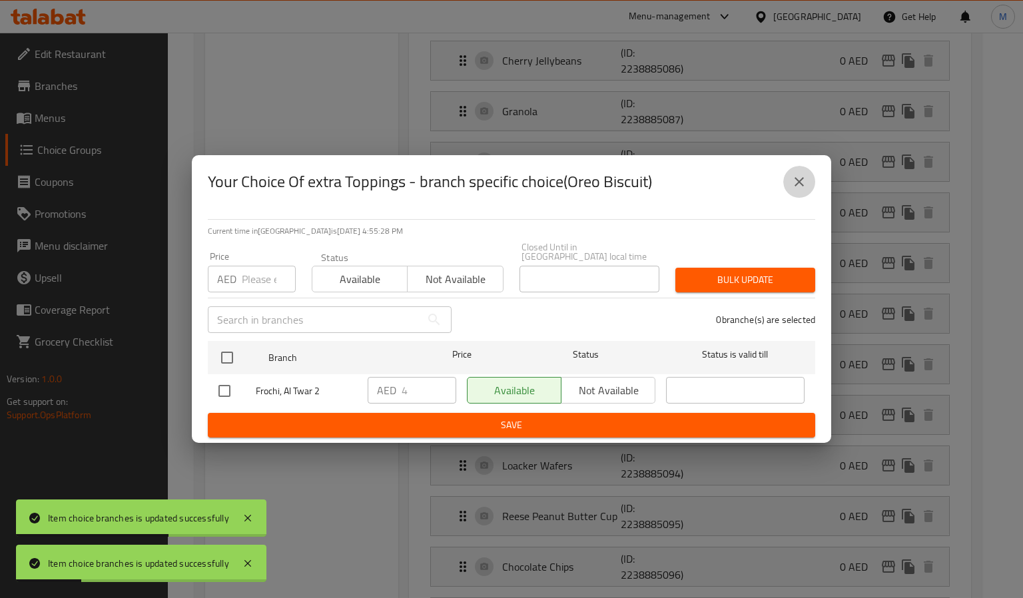
click at [795, 174] on icon "close" at bounding box center [799, 182] width 16 height 16
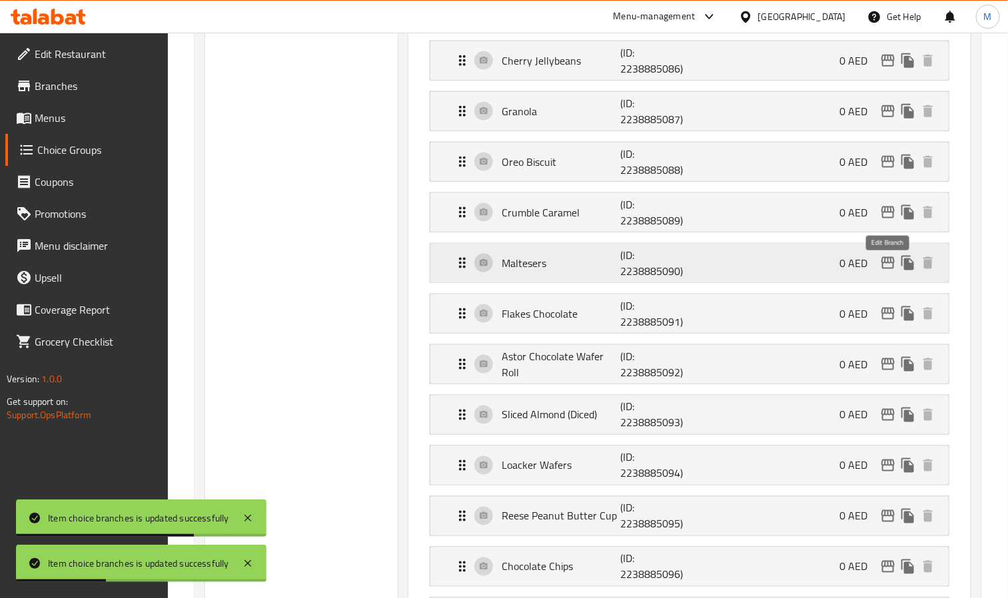
click at [886, 271] on icon "edit" at bounding box center [888, 263] width 16 height 16
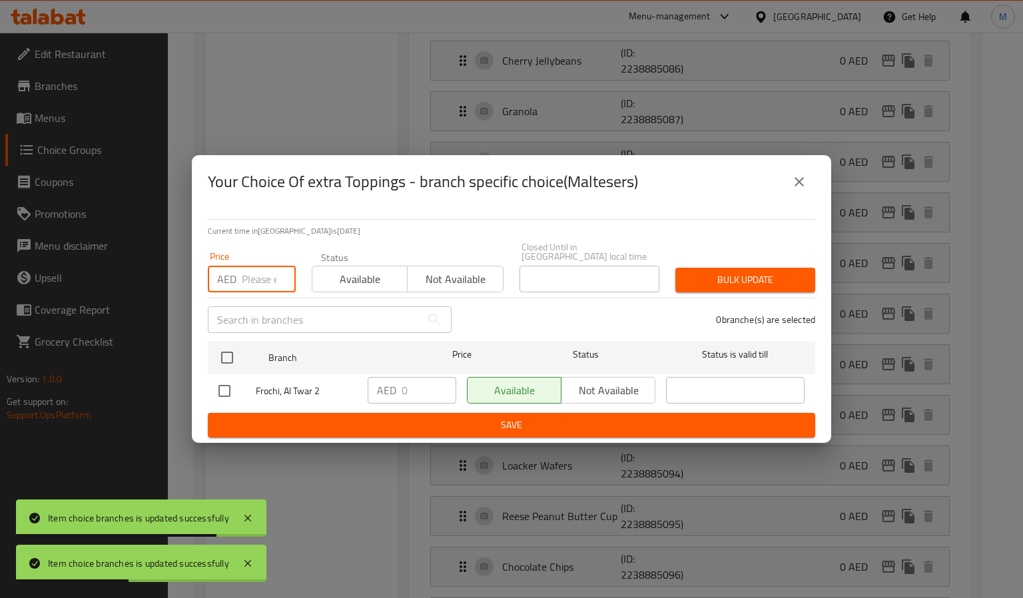
click at [244, 284] on input "number" at bounding box center [269, 279] width 54 height 27
paste input "4"
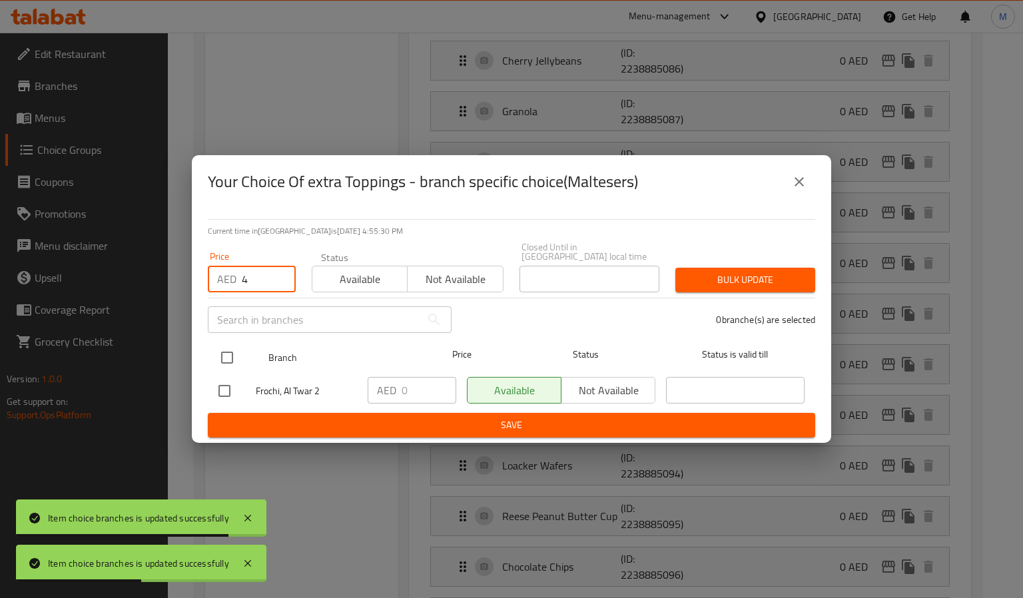
type input "4"
click at [226, 346] on input "checkbox" at bounding box center [227, 358] width 28 height 28
checkbox input "true"
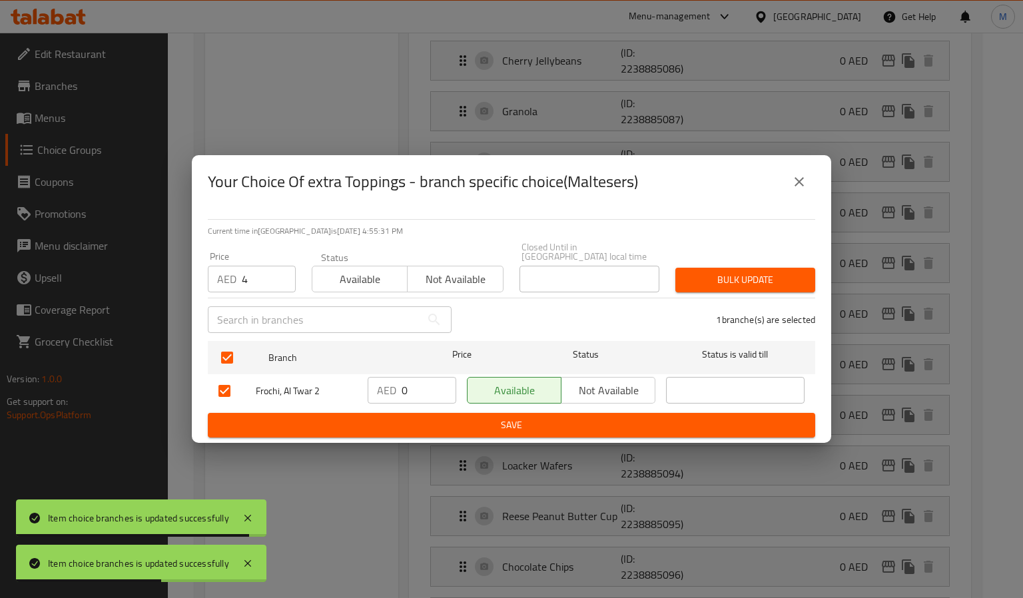
click at [789, 280] on span "Bulk update" at bounding box center [745, 280] width 119 height 17
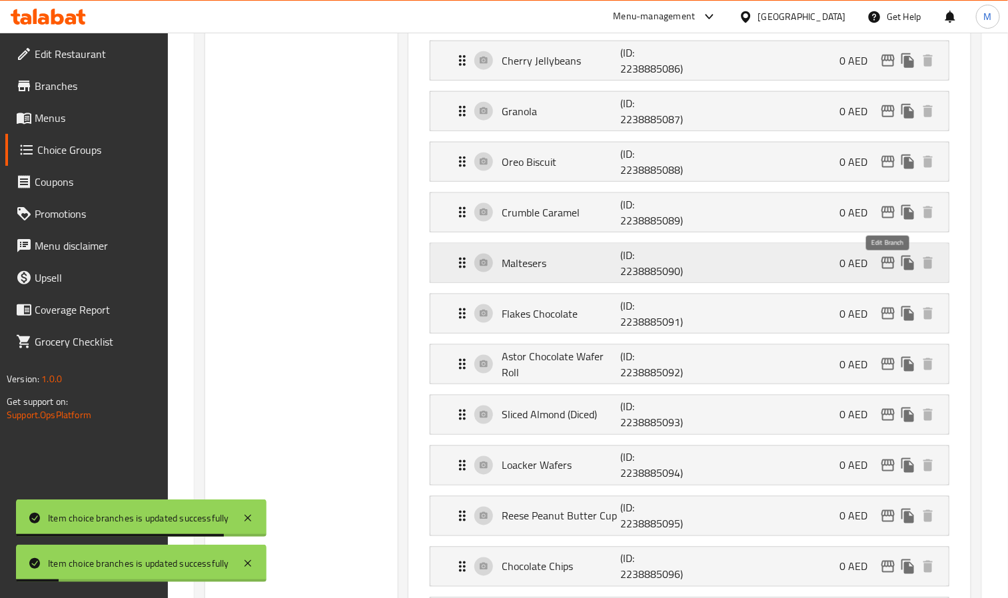
click at [892, 268] on icon "edit" at bounding box center [888, 263] width 16 height 16
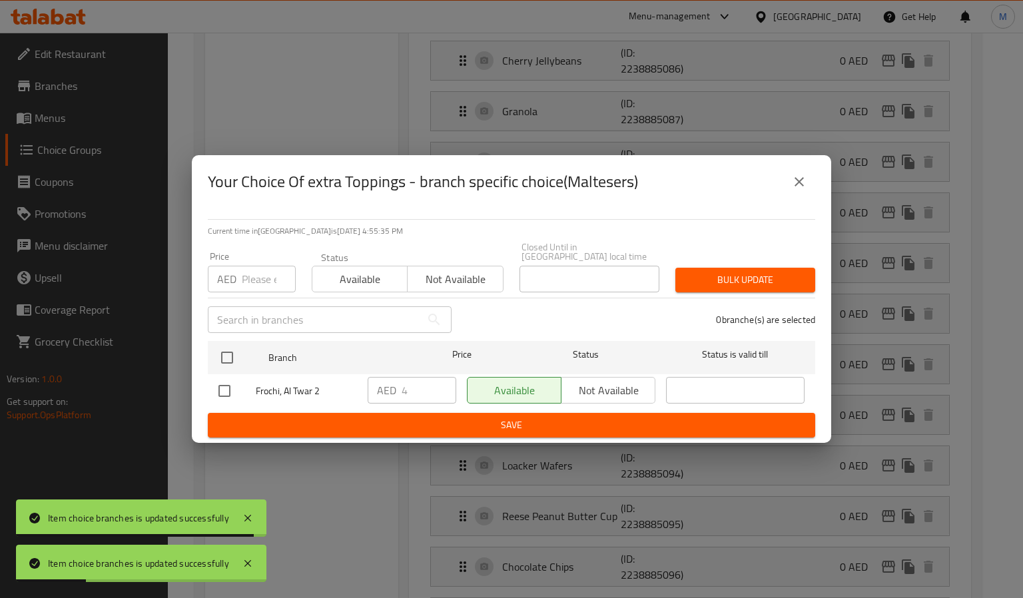
click at [798, 182] on icon "close" at bounding box center [799, 181] width 9 height 9
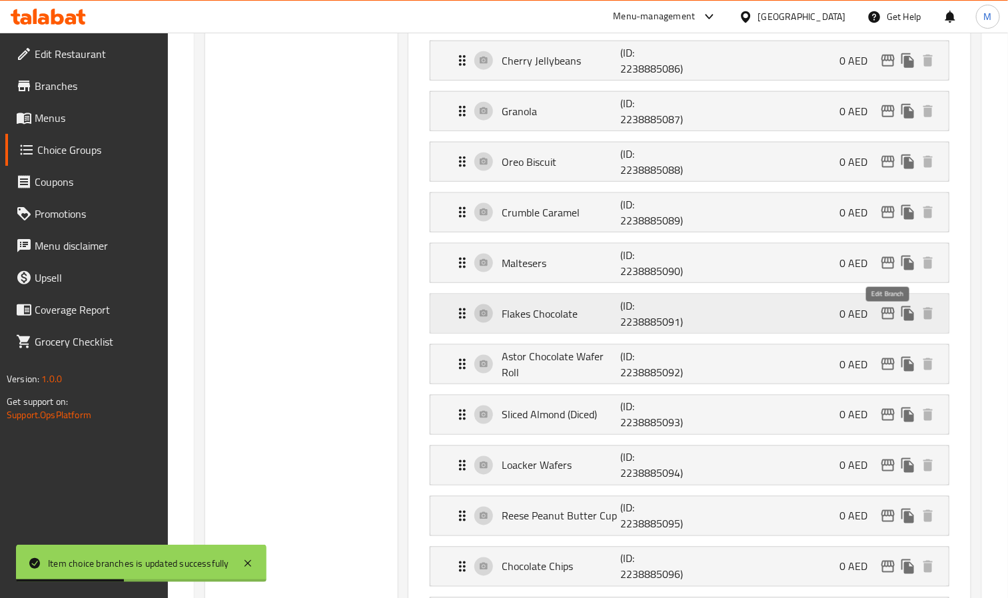
click at [885, 320] on icon "edit" at bounding box center [887, 314] width 13 height 12
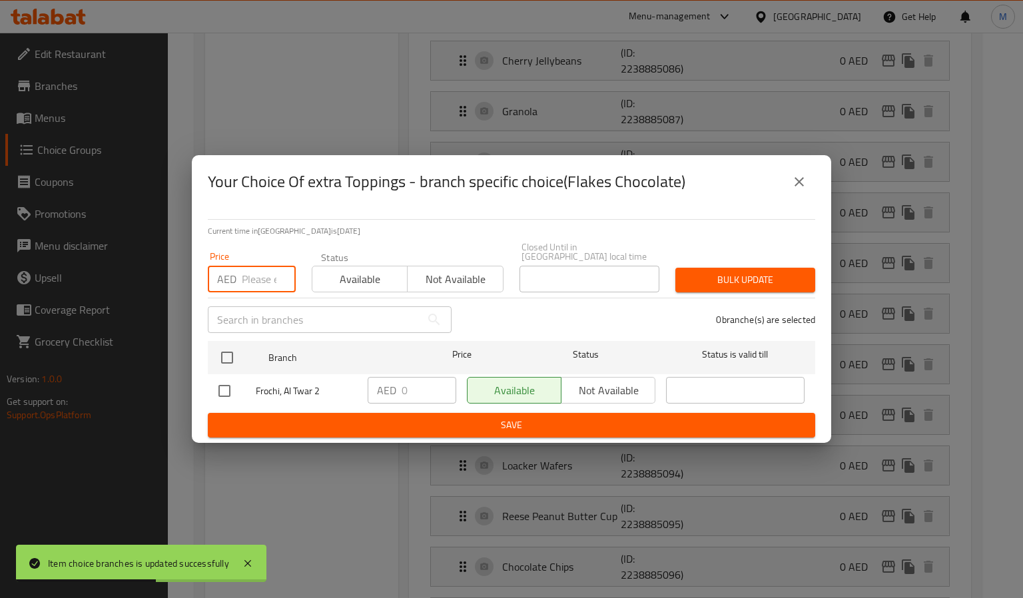
click at [262, 272] on input "number" at bounding box center [269, 279] width 54 height 27
paste input "4"
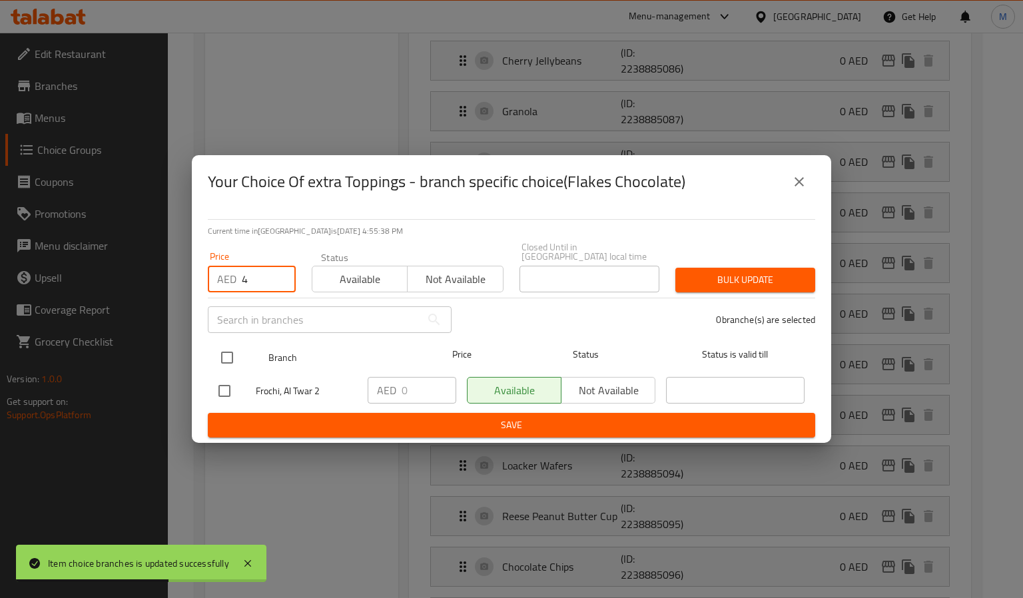
type input "4"
click at [230, 356] on input "checkbox" at bounding box center [227, 358] width 28 height 28
checkbox input "true"
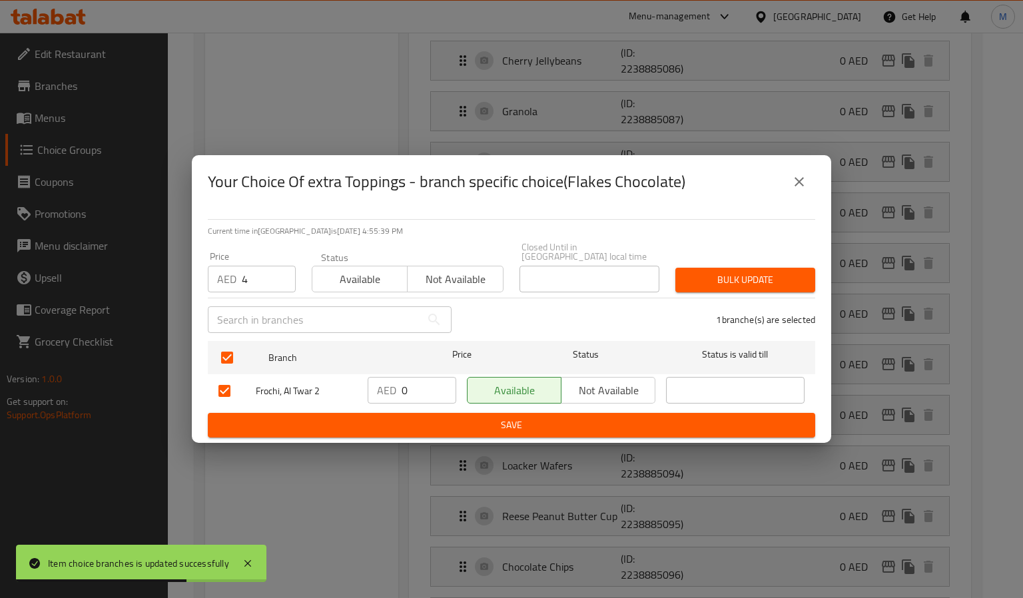
click at [835, 248] on div "Your Choice Of extra Toppings - branch specific choice(Flakes Chocolate) Curren…" at bounding box center [511, 299] width 1023 height 598
click at [769, 272] on span "Bulk update" at bounding box center [745, 280] width 119 height 17
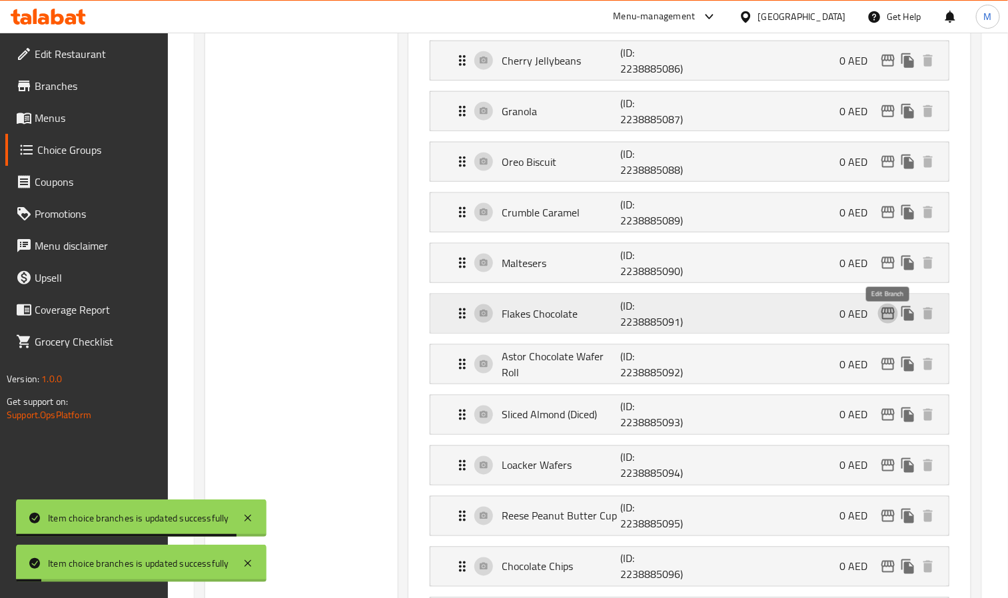
click at [889, 320] on icon "edit" at bounding box center [887, 314] width 13 height 12
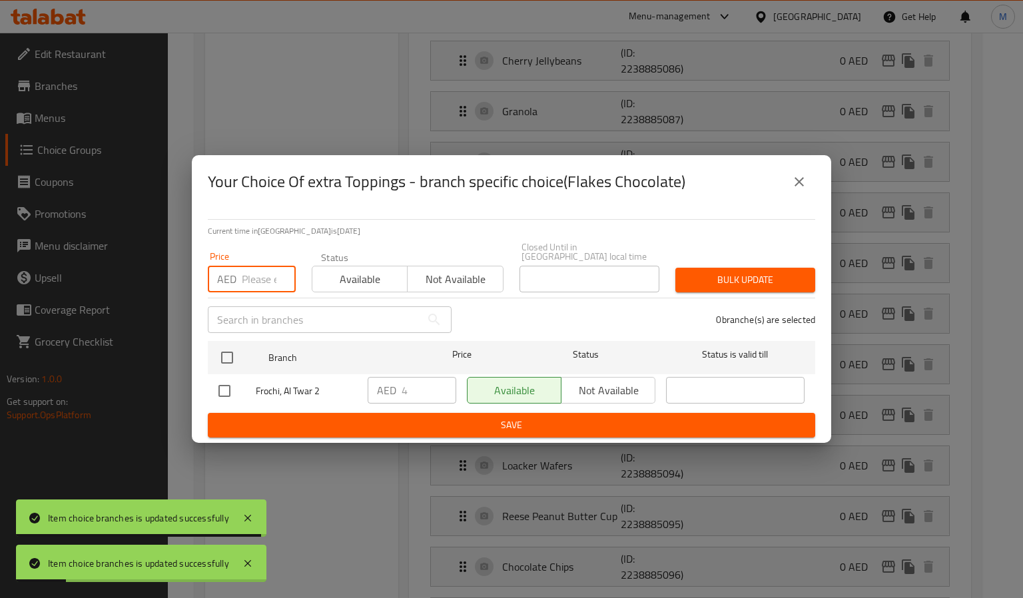
click at [274, 282] on input "number" at bounding box center [269, 279] width 54 height 27
paste input "4"
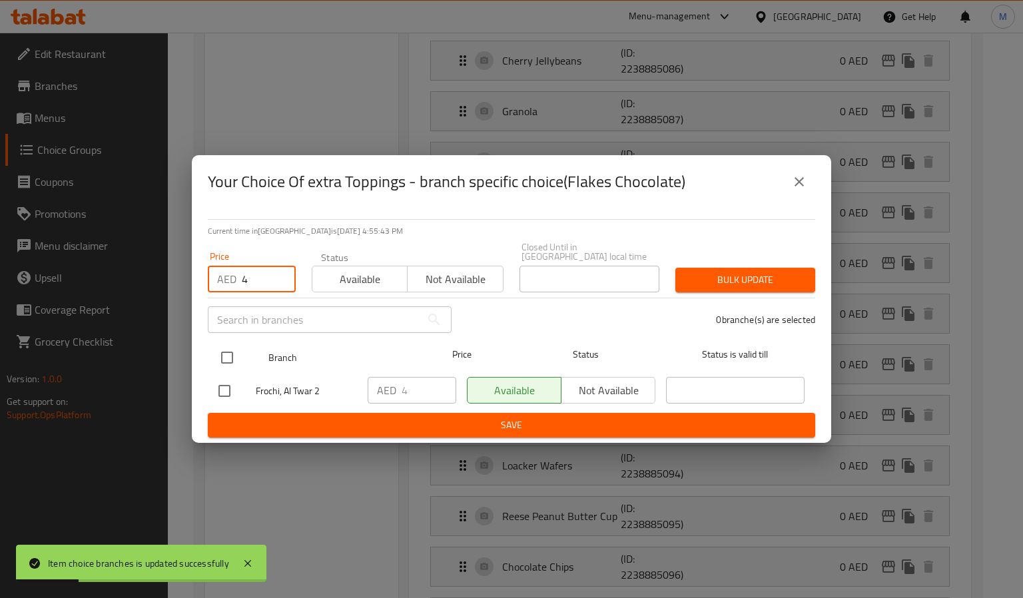
type input "4"
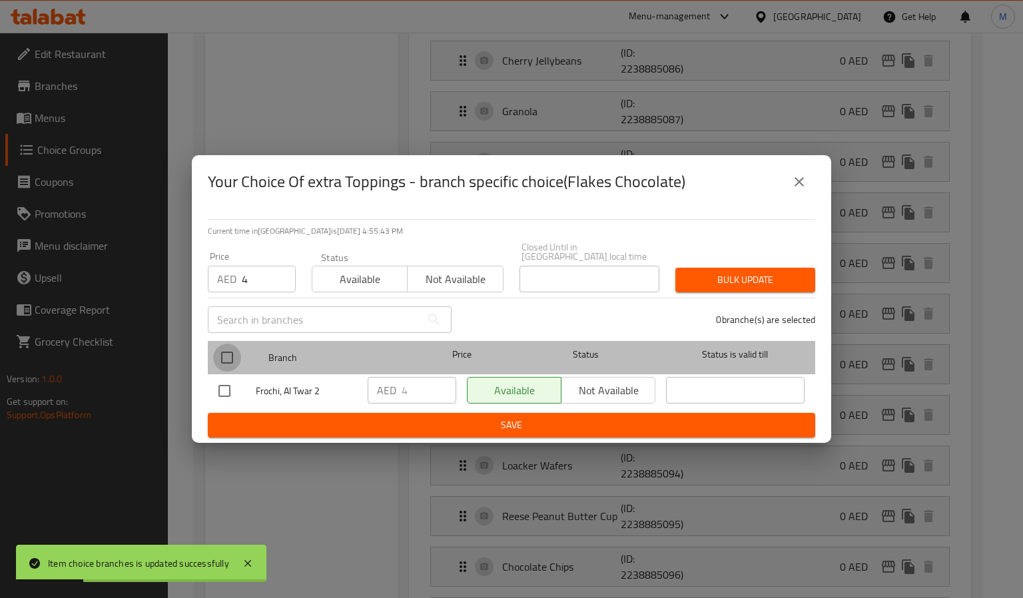
click at [224, 362] on input "checkbox" at bounding box center [227, 358] width 28 height 28
checkbox input "true"
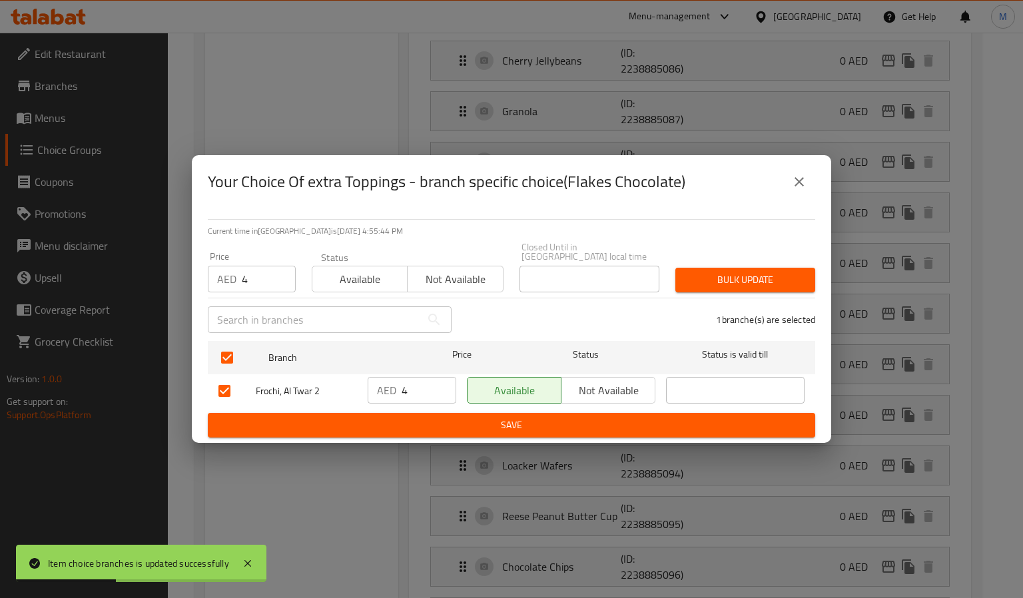
click at [722, 286] on span "Bulk update" at bounding box center [745, 280] width 119 height 17
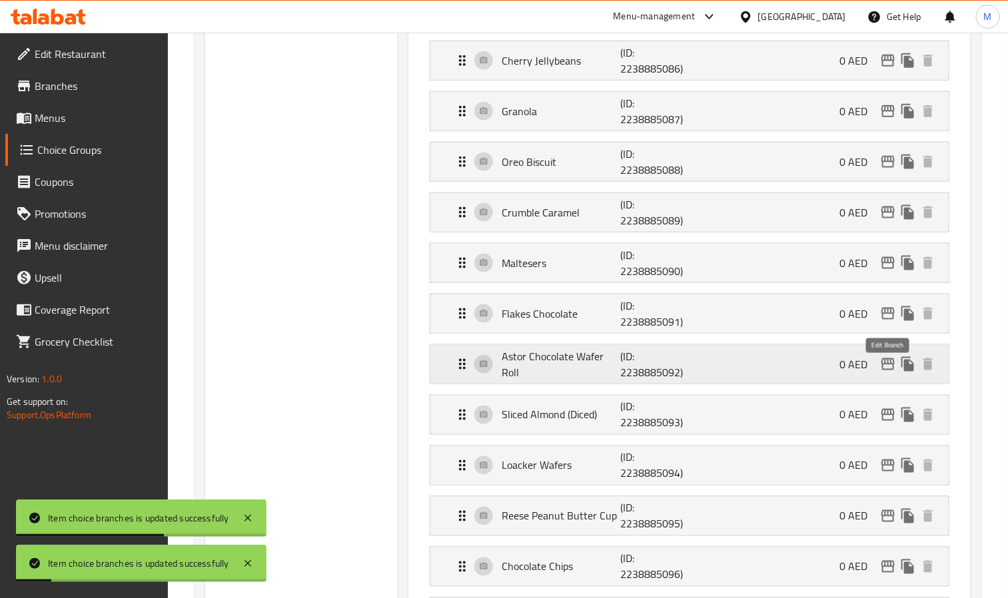
click at [889, 374] on button "edit" at bounding box center [888, 364] width 20 height 20
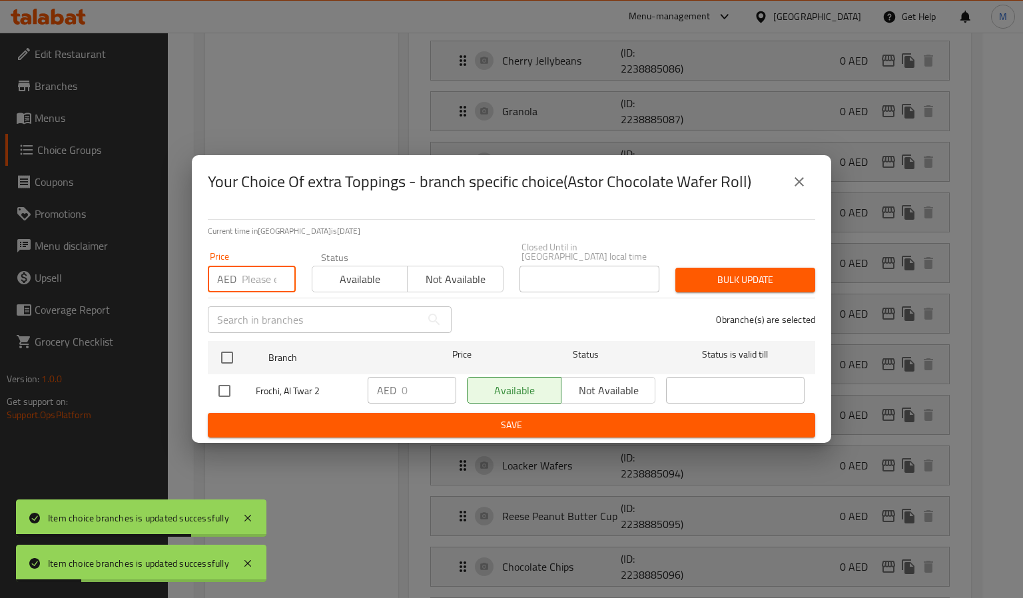
click at [274, 280] on input "number" at bounding box center [269, 279] width 54 height 27
paste input "4"
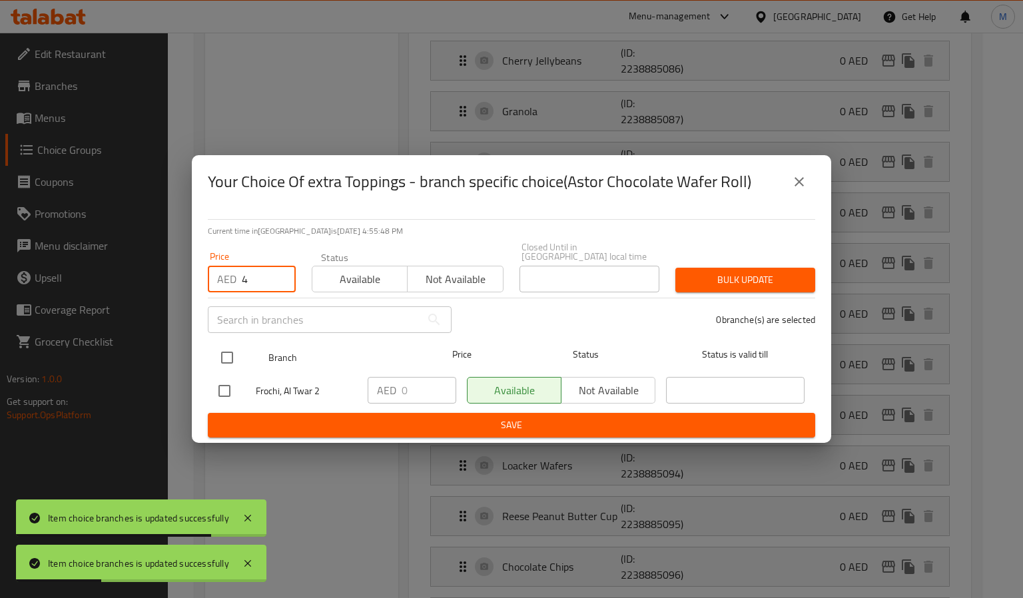
type input "4"
click at [226, 360] on input "checkbox" at bounding box center [227, 358] width 28 height 28
checkbox input "true"
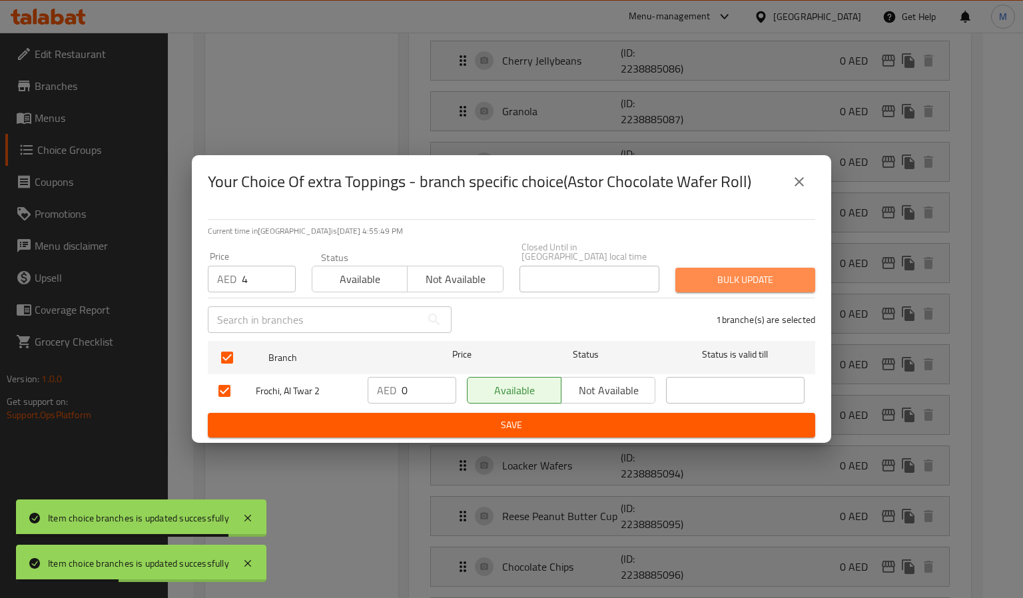
click at [770, 278] on span "Bulk update" at bounding box center [745, 280] width 119 height 17
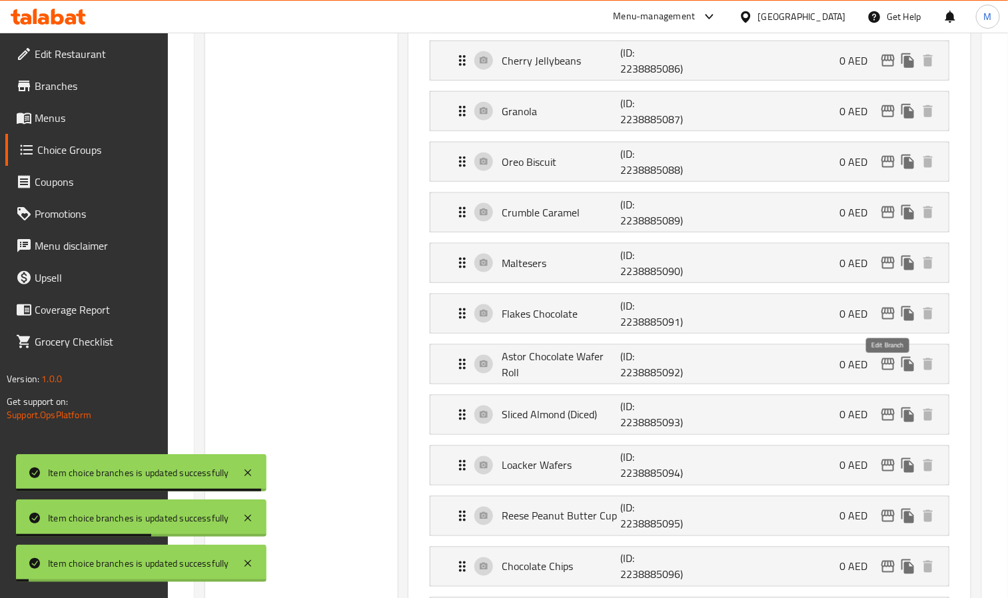
click at [885, 370] on icon "edit" at bounding box center [887, 364] width 13 height 12
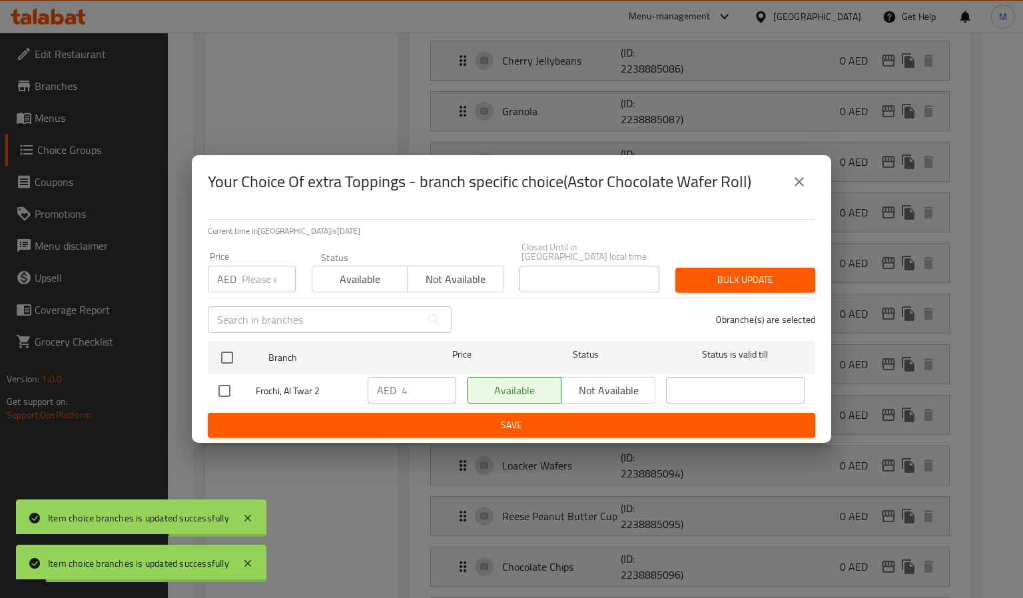
click at [256, 284] on input "number" at bounding box center [269, 279] width 54 height 27
paste input "4"
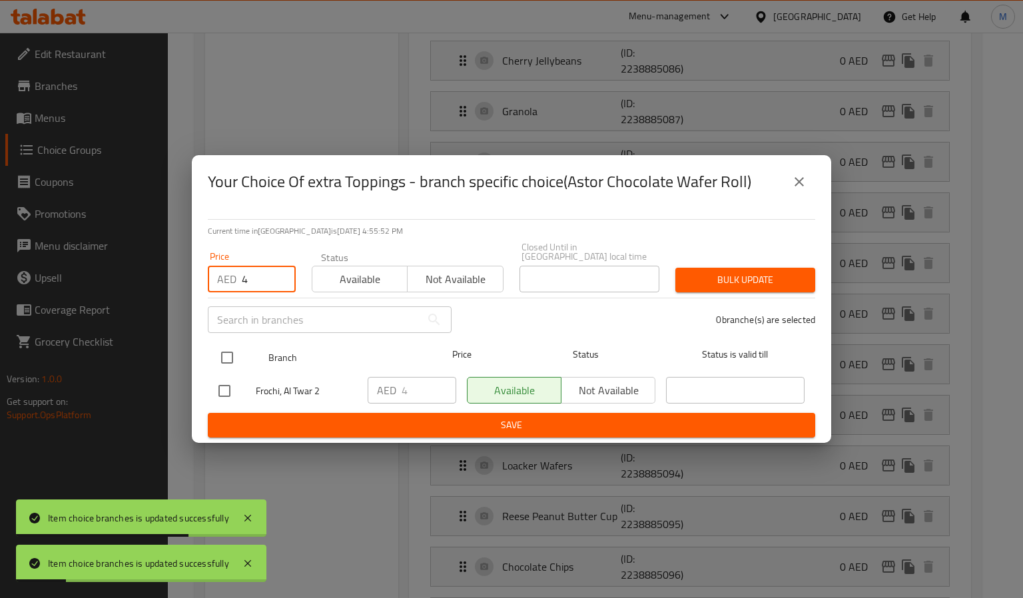
type input "4"
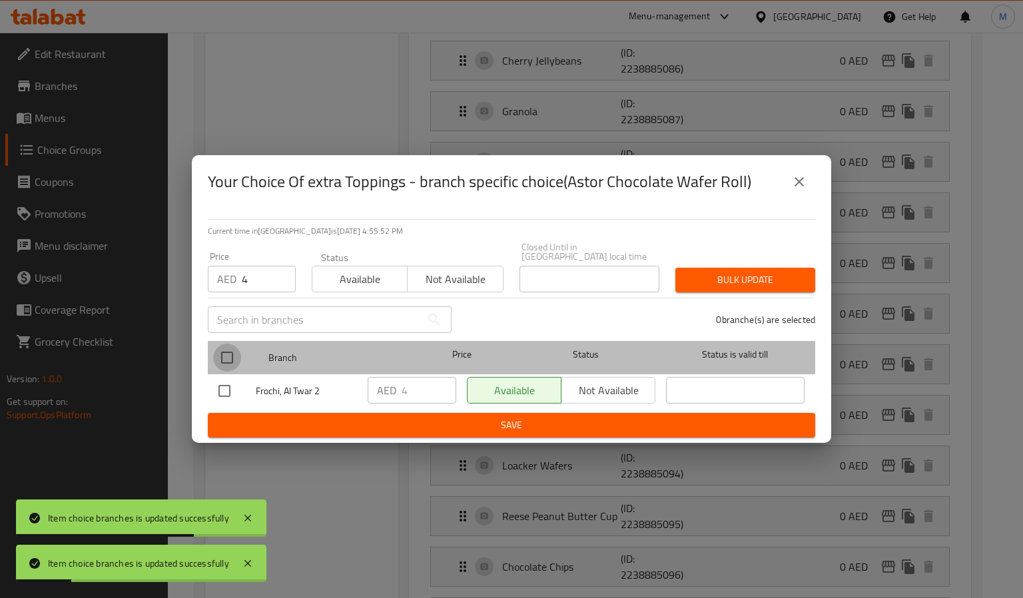
click at [220, 372] on input "checkbox" at bounding box center [227, 358] width 28 height 28
checkbox input "true"
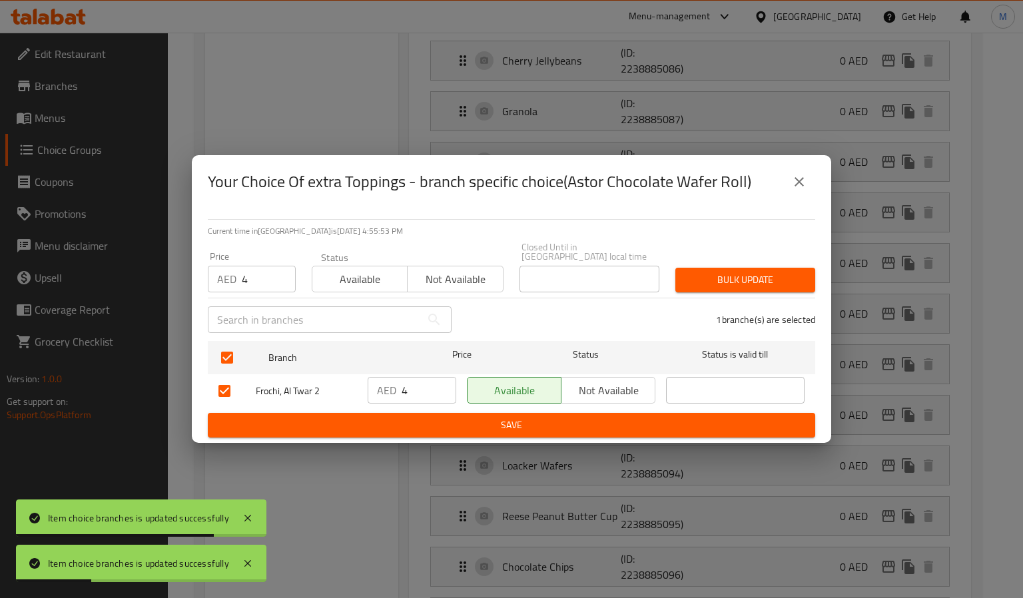
click at [802, 288] on span "Bulk update" at bounding box center [745, 280] width 119 height 17
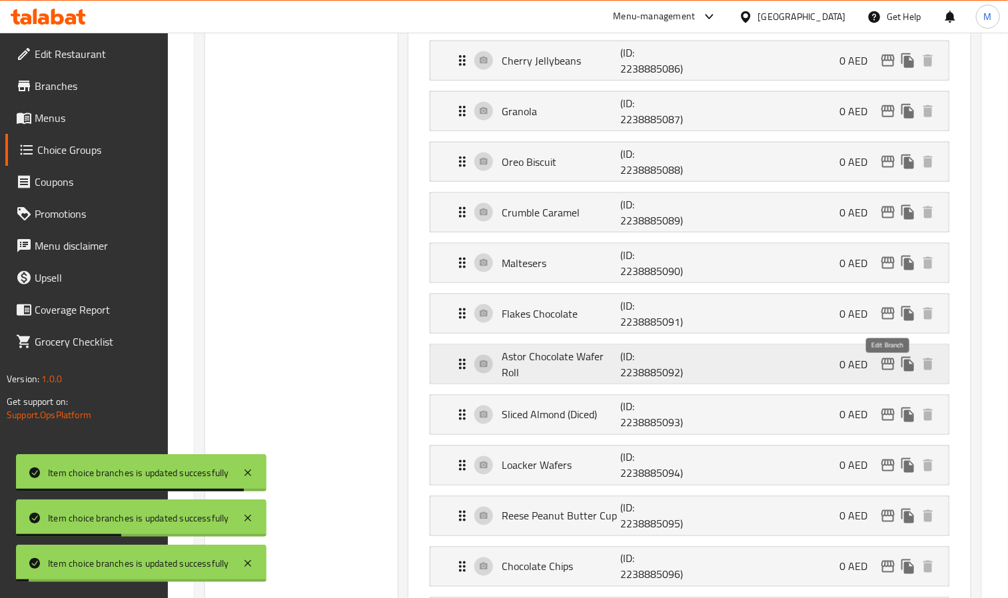
click at [892, 370] on icon "edit" at bounding box center [888, 364] width 16 height 16
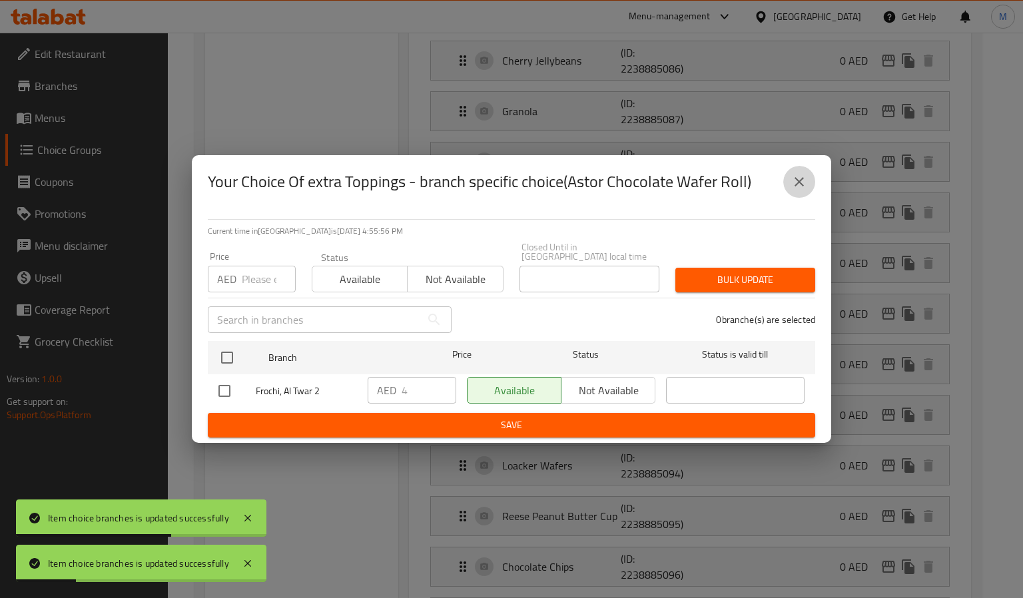
click at [795, 184] on icon "close" at bounding box center [799, 182] width 16 height 16
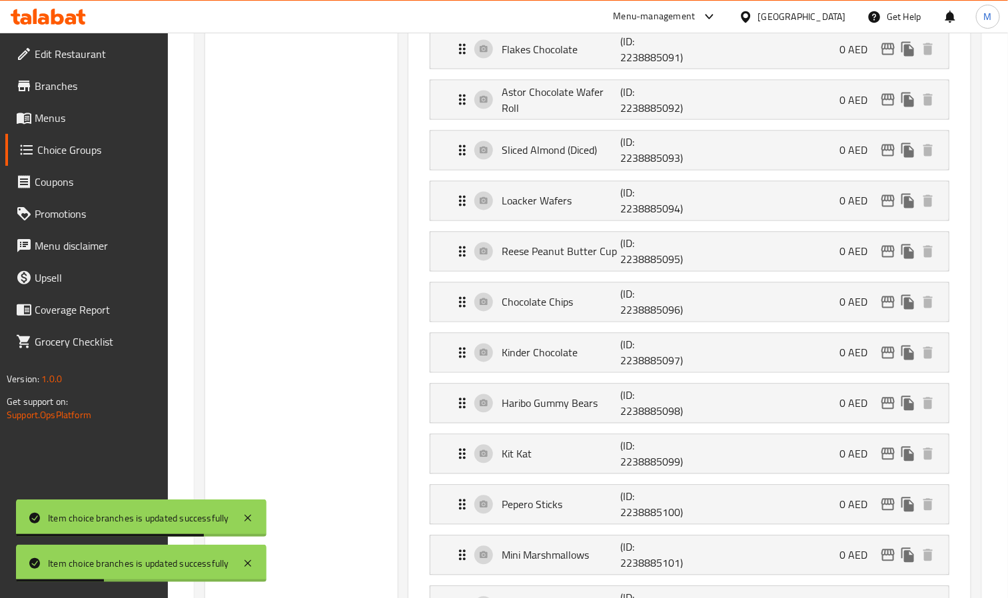
scroll to position [899, 0]
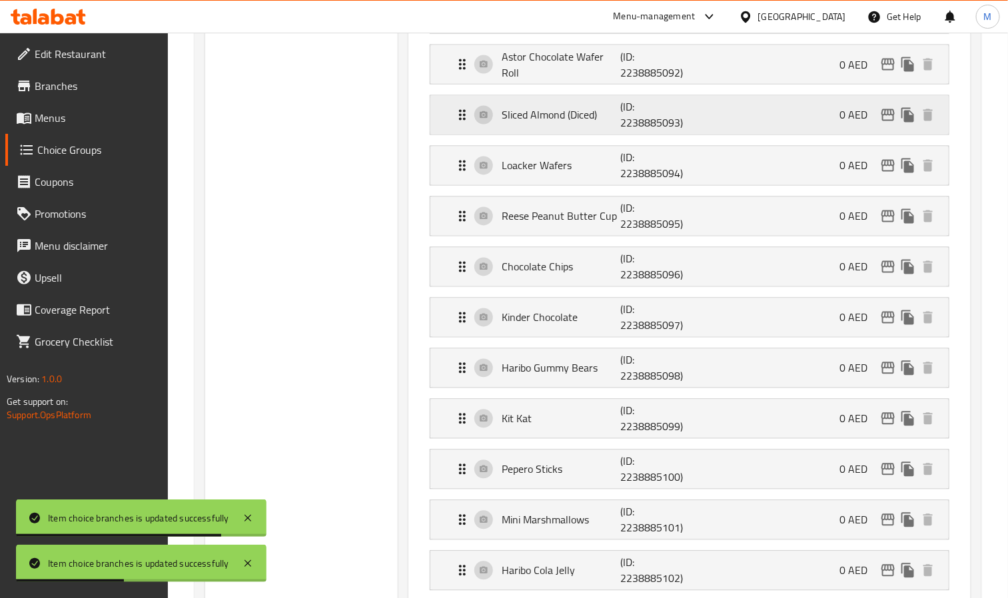
click at [888, 123] on icon "edit" at bounding box center [888, 115] width 16 height 16
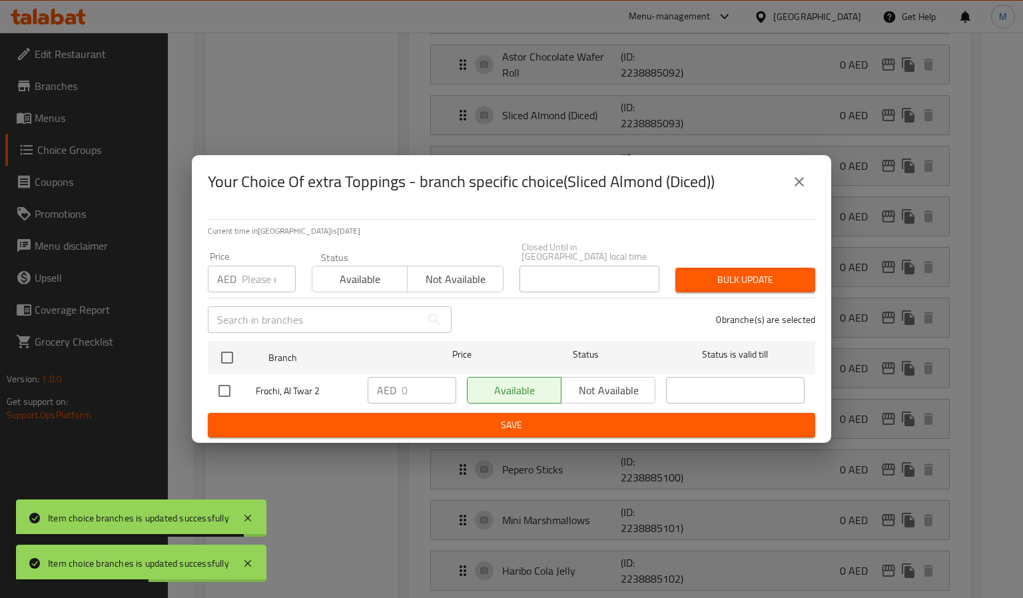
click at [240, 280] on div "AED Price" at bounding box center [252, 279] width 88 height 27
paste input "4"
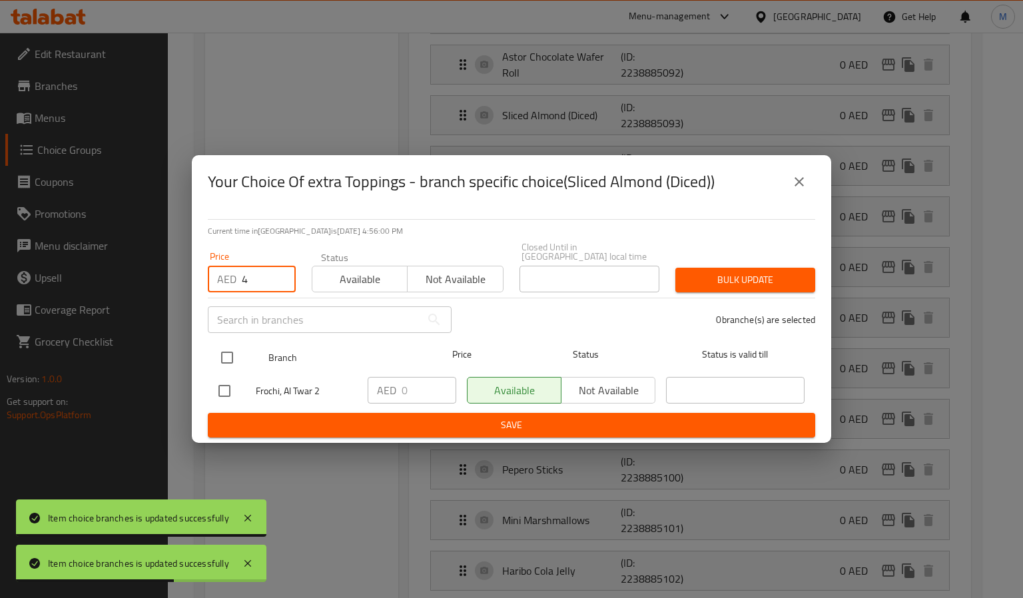
type input "4"
click at [226, 354] on input "checkbox" at bounding box center [227, 358] width 28 height 28
checkbox input "true"
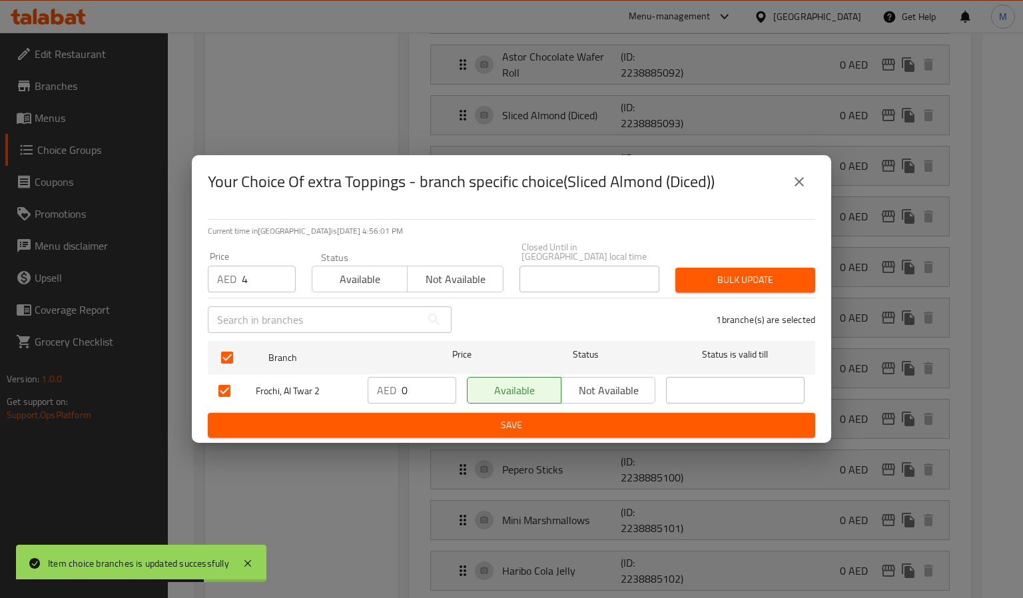
click at [733, 274] on span "Bulk update" at bounding box center [745, 280] width 119 height 17
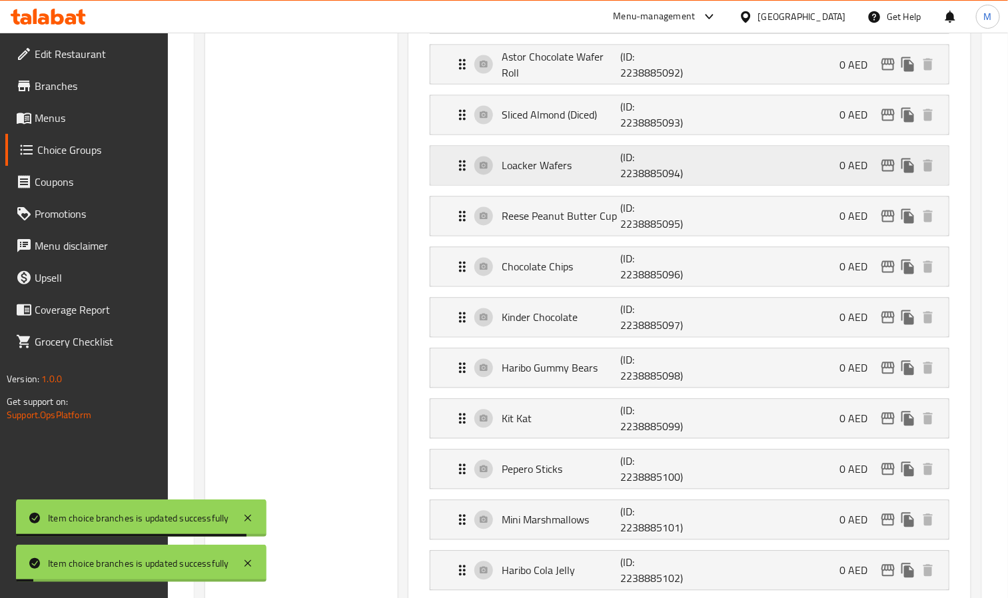
click at [882, 172] on icon "edit" at bounding box center [887, 166] width 13 height 12
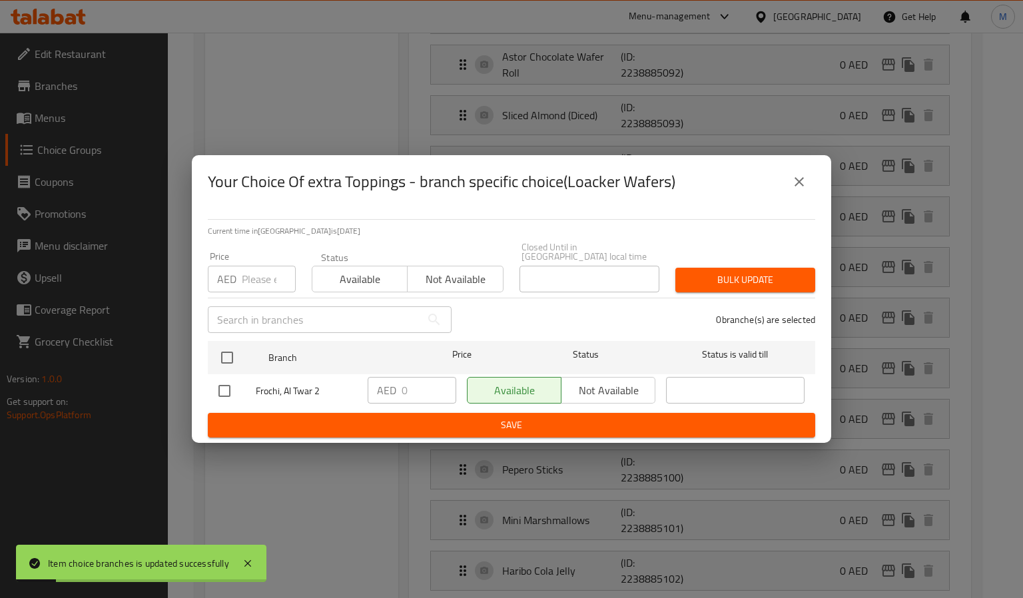
click at [268, 278] on input "number" at bounding box center [269, 279] width 54 height 27
paste input "4"
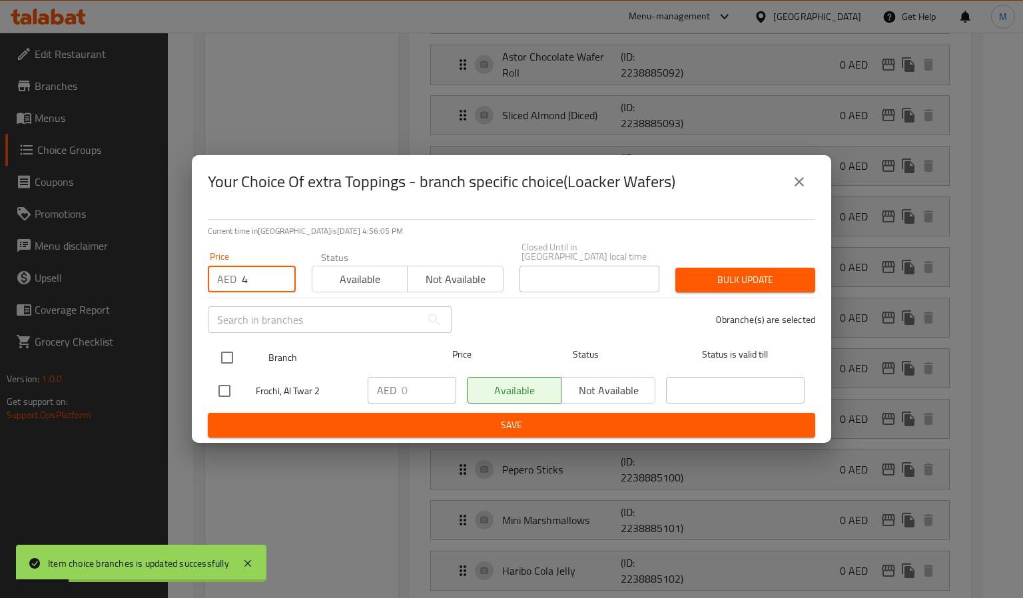
type input "4"
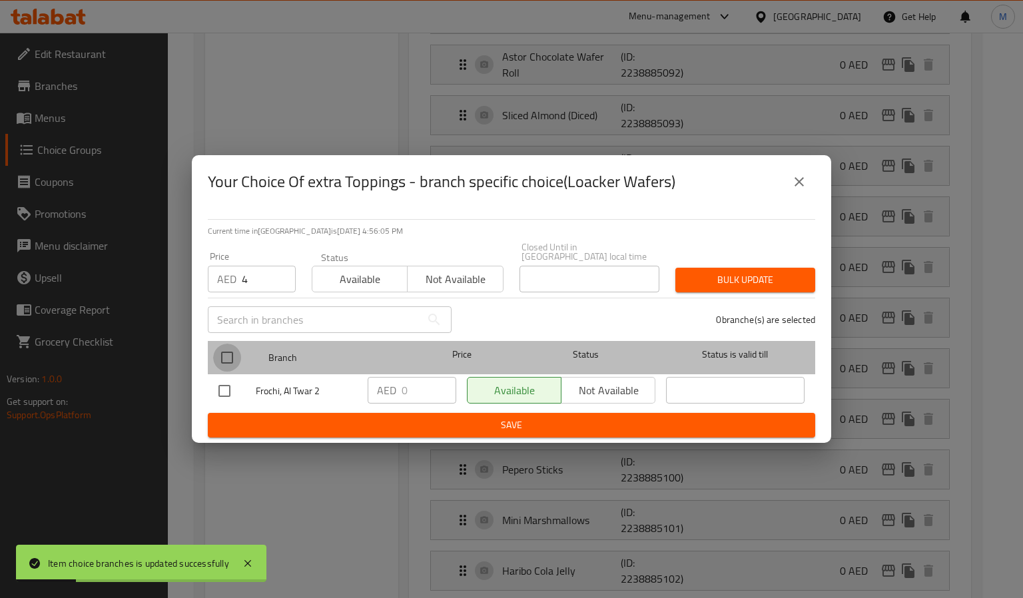
click at [232, 356] on input "checkbox" at bounding box center [227, 358] width 28 height 28
checkbox input "true"
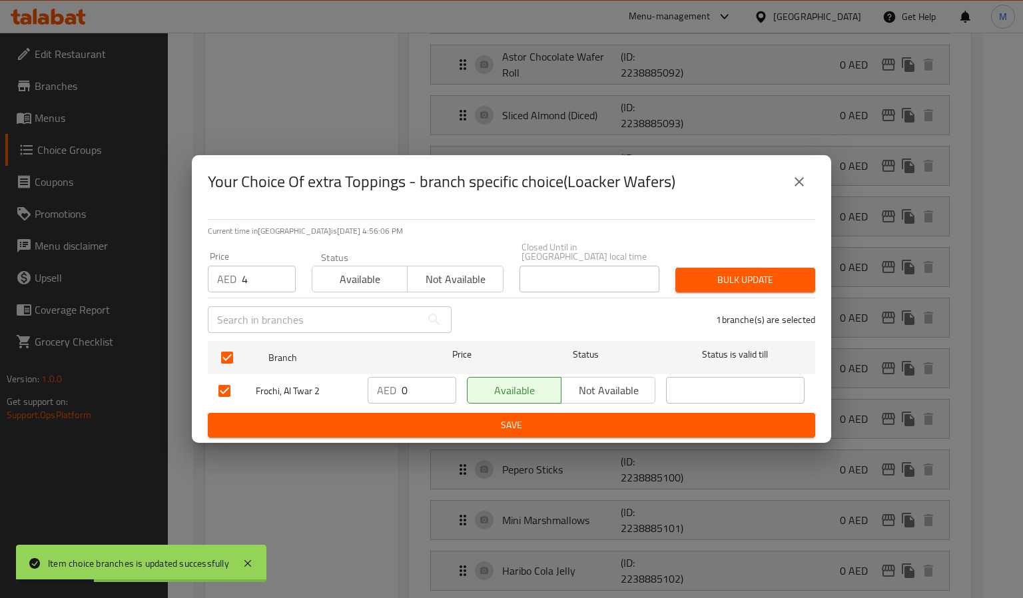
click at [759, 276] on span "Bulk update" at bounding box center [745, 280] width 119 height 17
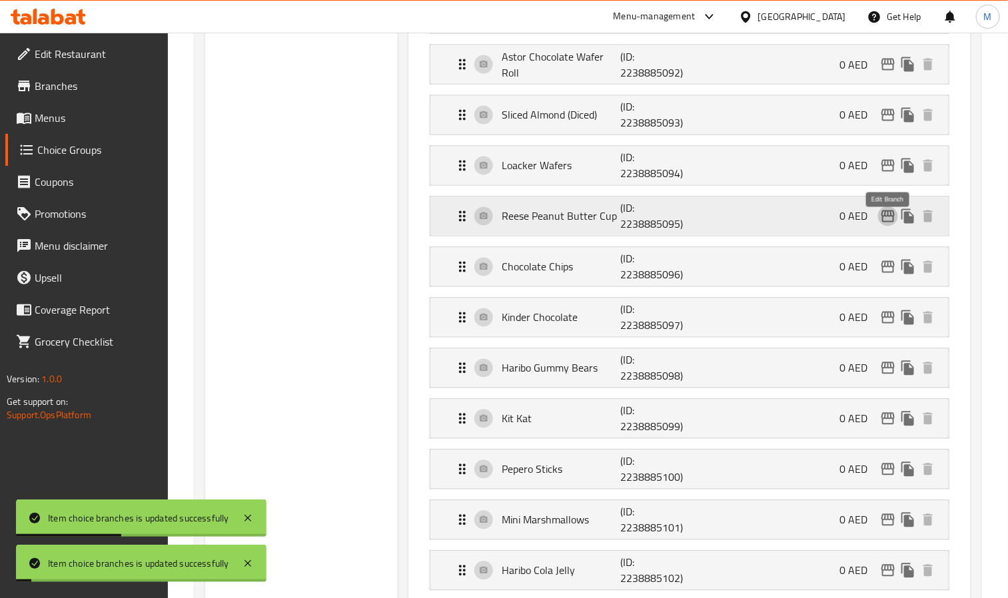
click at [890, 226] on button "edit" at bounding box center [888, 216] width 20 height 20
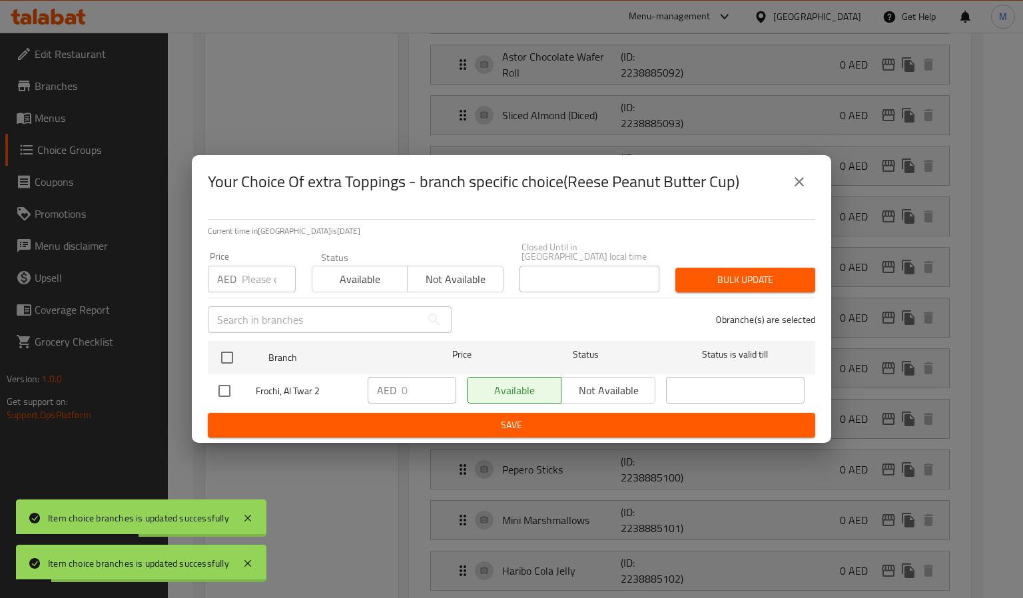
click at [254, 282] on input "number" at bounding box center [269, 279] width 54 height 27
paste input "4"
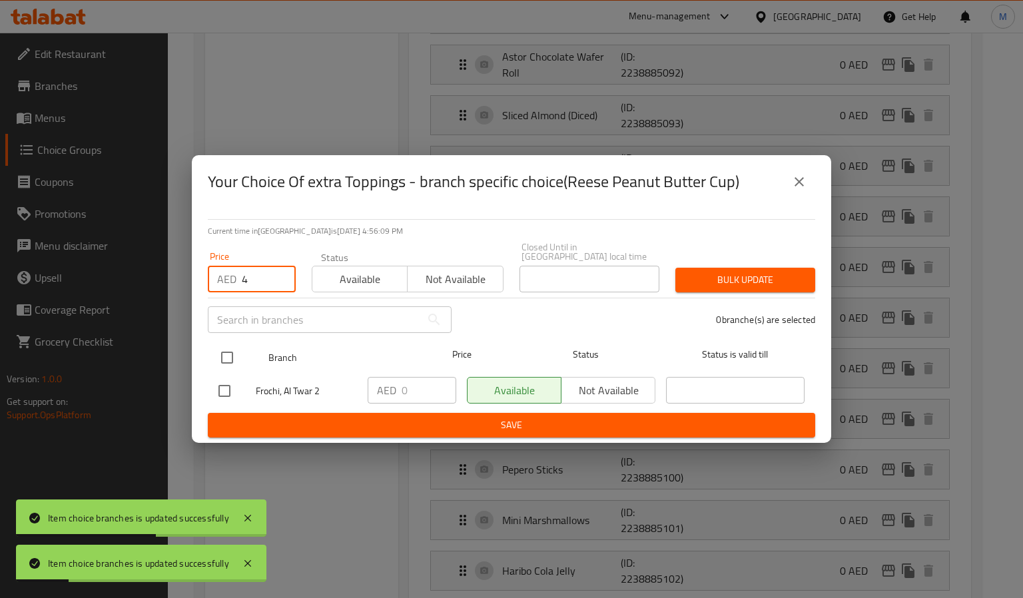
type input "4"
click at [228, 354] on input "checkbox" at bounding box center [227, 358] width 28 height 28
checkbox input "true"
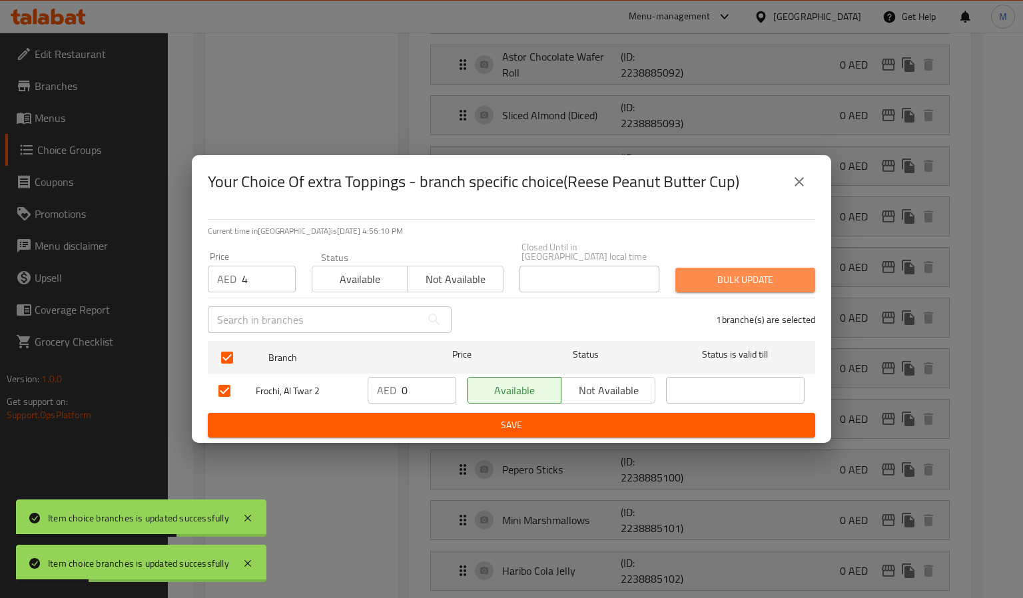
click at [707, 290] on button "Bulk update" at bounding box center [745, 280] width 140 height 25
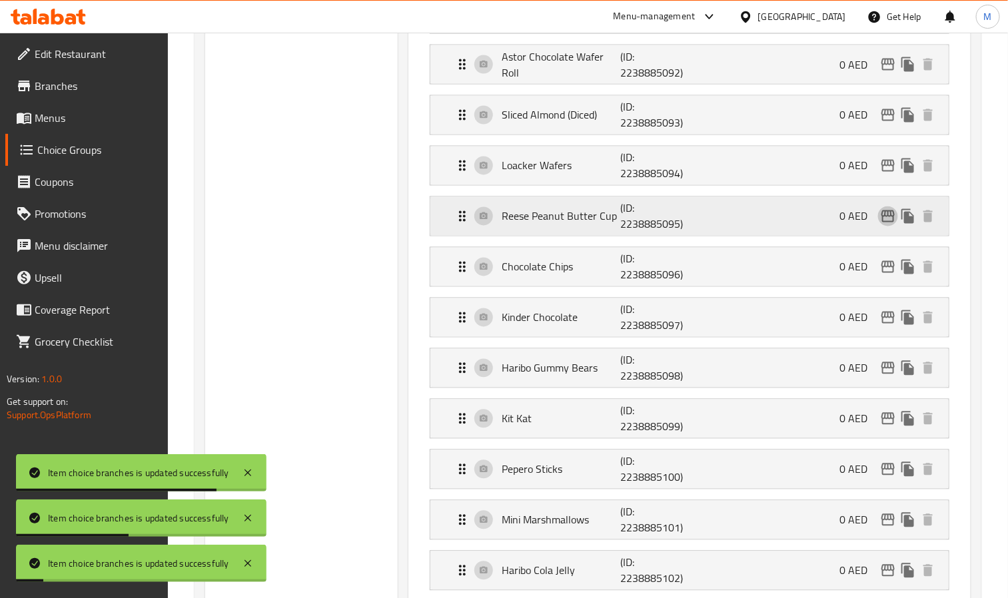
click at [890, 224] on icon "edit" at bounding box center [888, 216] width 16 height 16
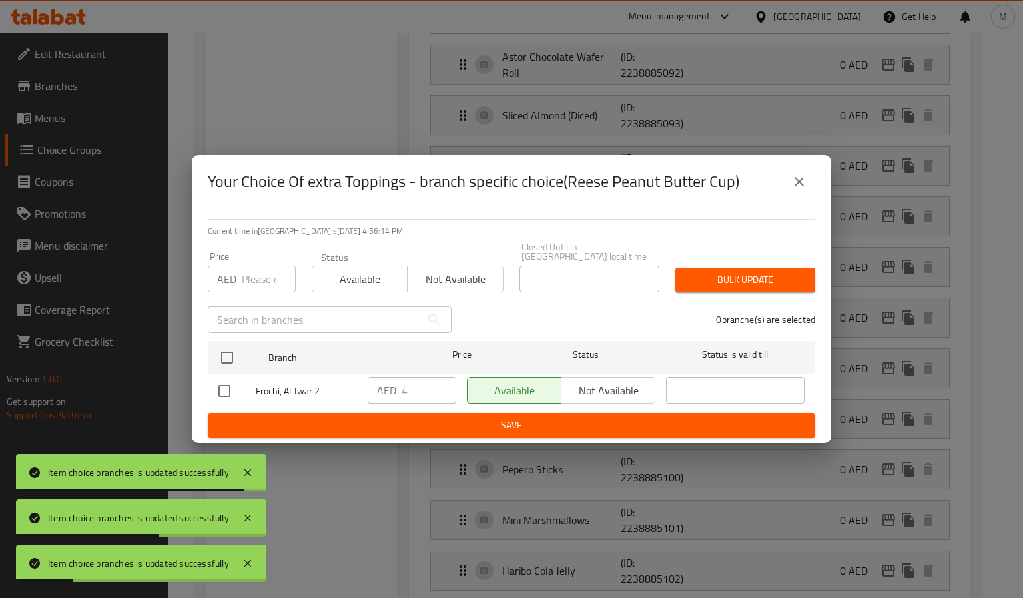
click at [798, 183] on icon "close" at bounding box center [799, 181] width 9 height 9
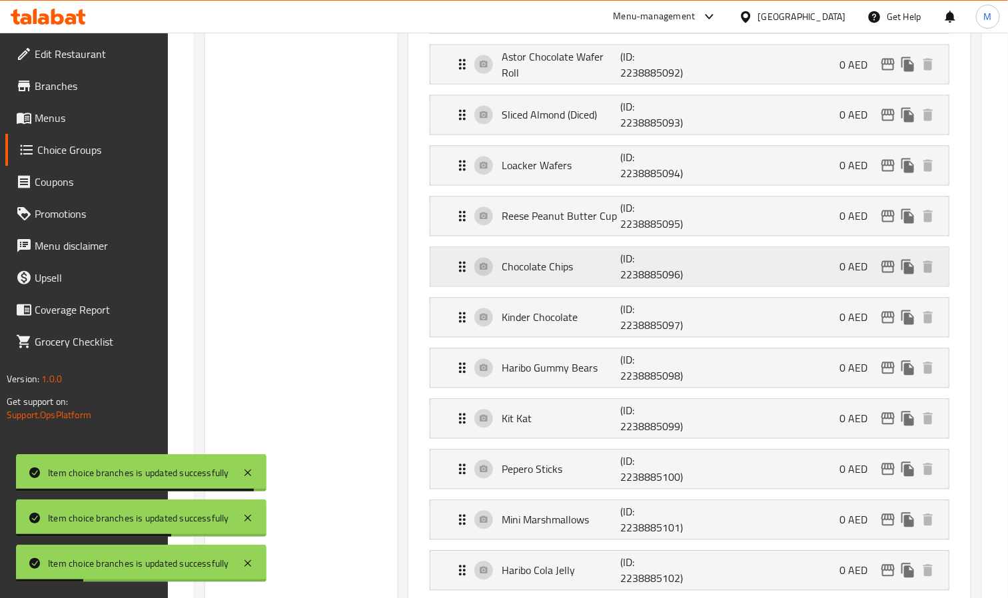
click at [893, 273] on icon "edit" at bounding box center [887, 267] width 13 height 12
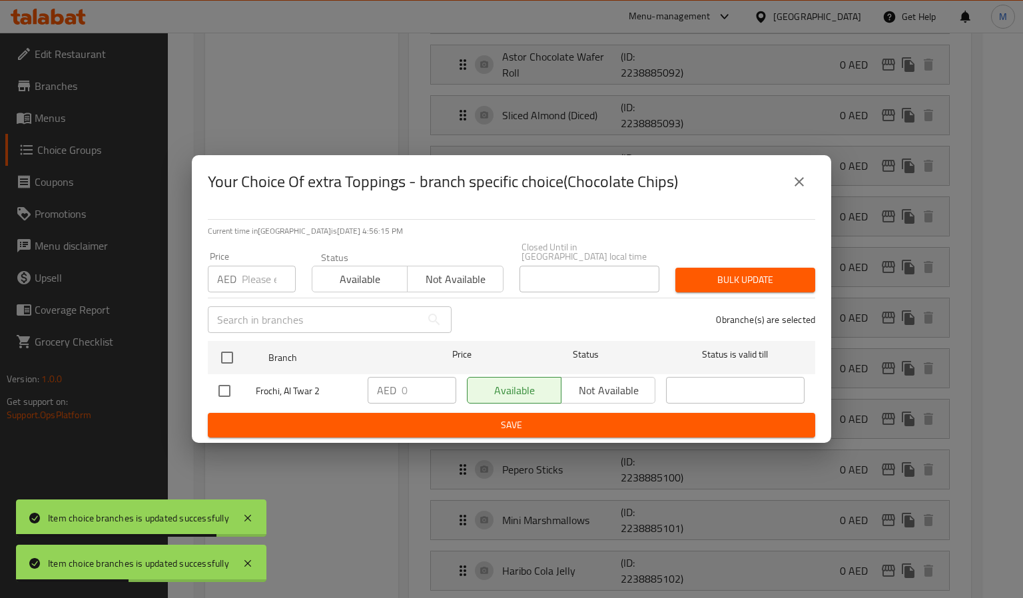
click at [270, 278] on input "number" at bounding box center [269, 279] width 54 height 27
paste input "4"
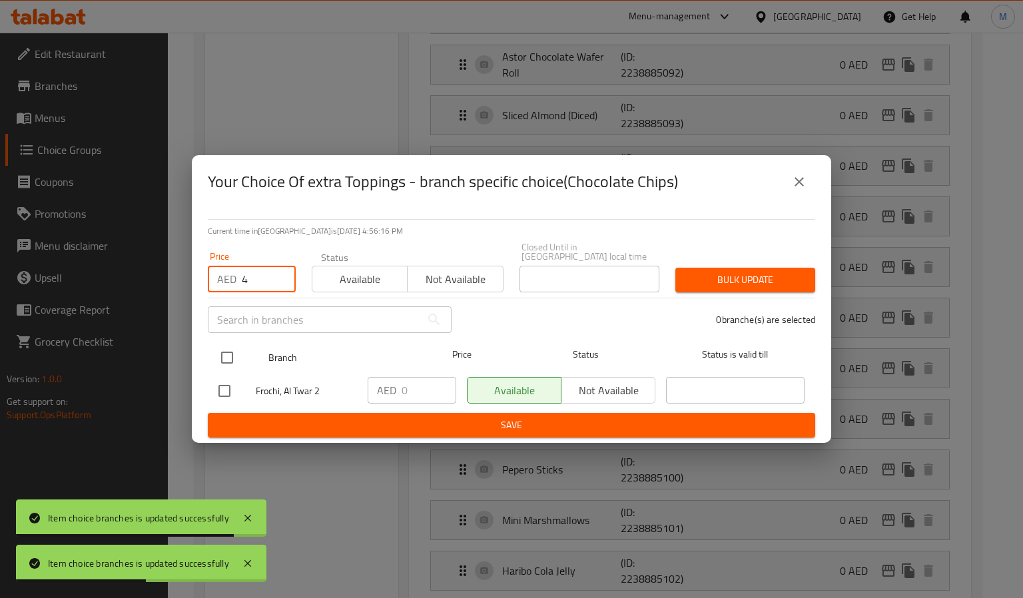
type input "4"
click at [232, 348] on input "checkbox" at bounding box center [227, 358] width 28 height 28
checkbox input "true"
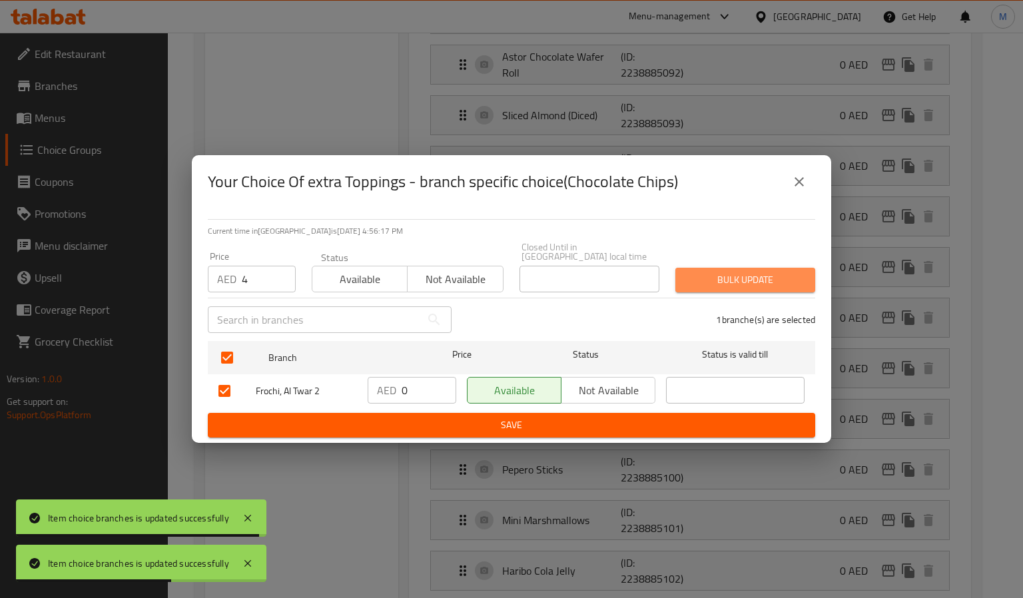
click at [697, 280] on span "Bulk update" at bounding box center [745, 280] width 119 height 17
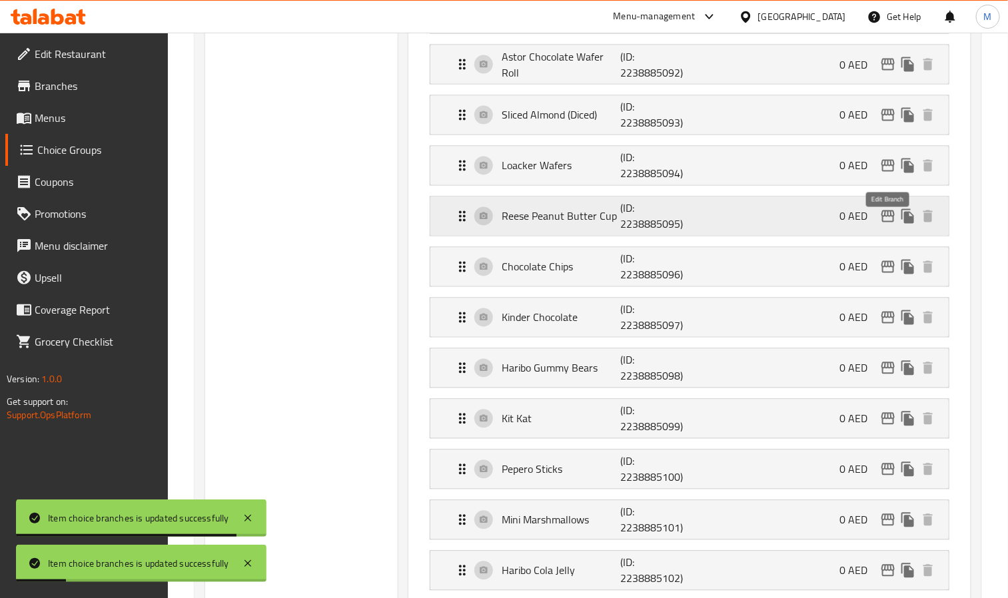
click at [886, 224] on icon "edit" at bounding box center [888, 216] width 16 height 16
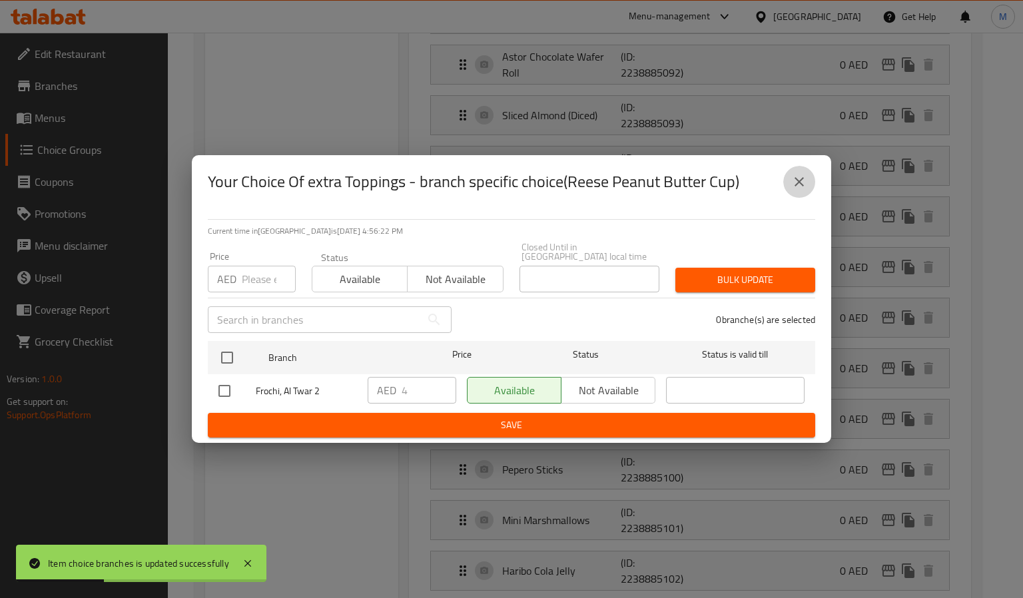
click at [804, 189] on icon "close" at bounding box center [799, 182] width 16 height 16
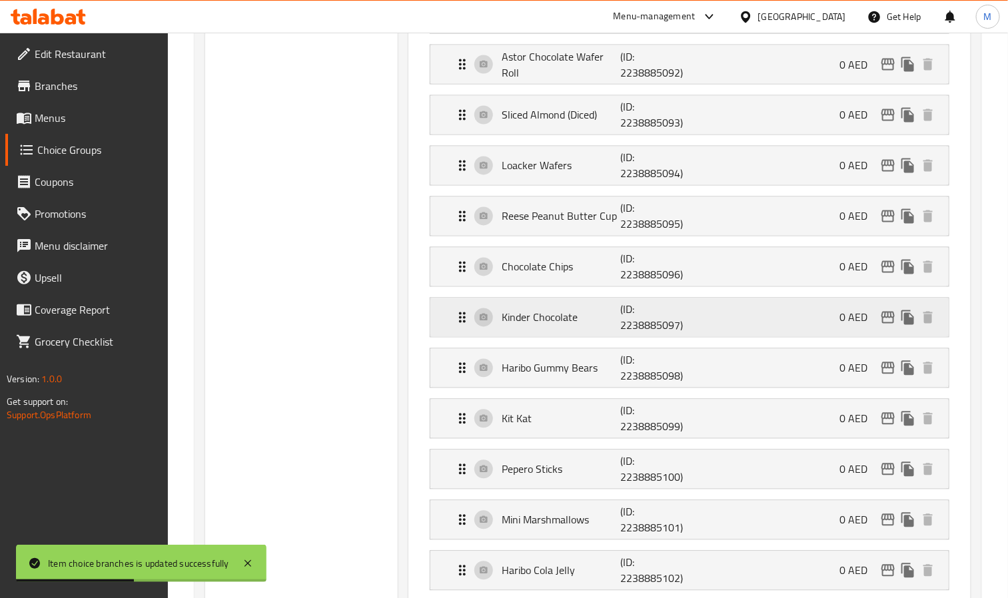
click at [895, 326] on icon "edit" at bounding box center [888, 318] width 16 height 16
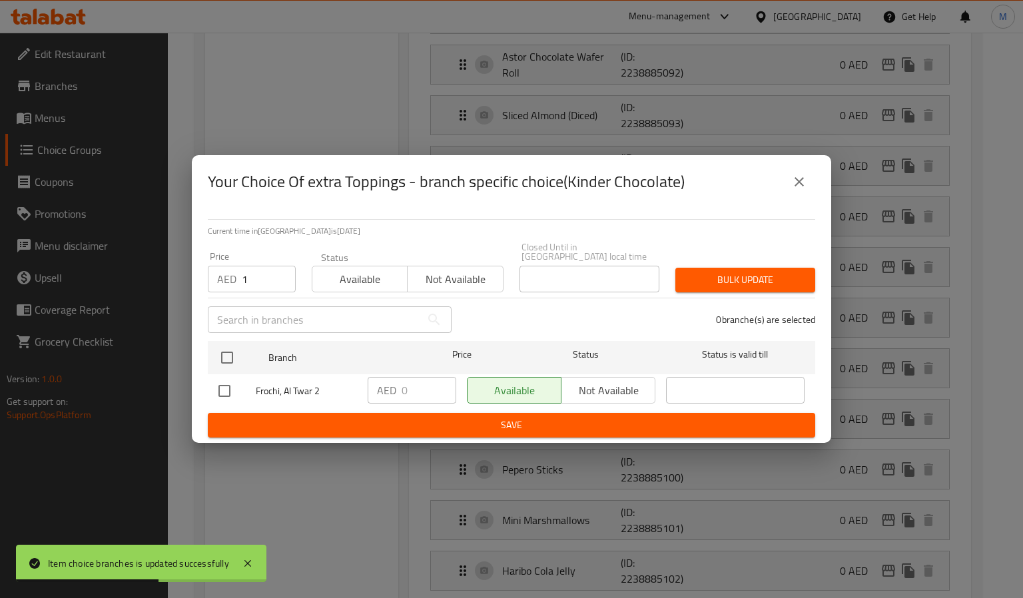
click at [276, 272] on input "1" at bounding box center [269, 279] width 54 height 27
paste input "4"
click at [254, 298] on div "​" at bounding box center [330, 319] width 260 height 43
click at [256, 284] on input "14" at bounding box center [269, 279] width 54 height 27
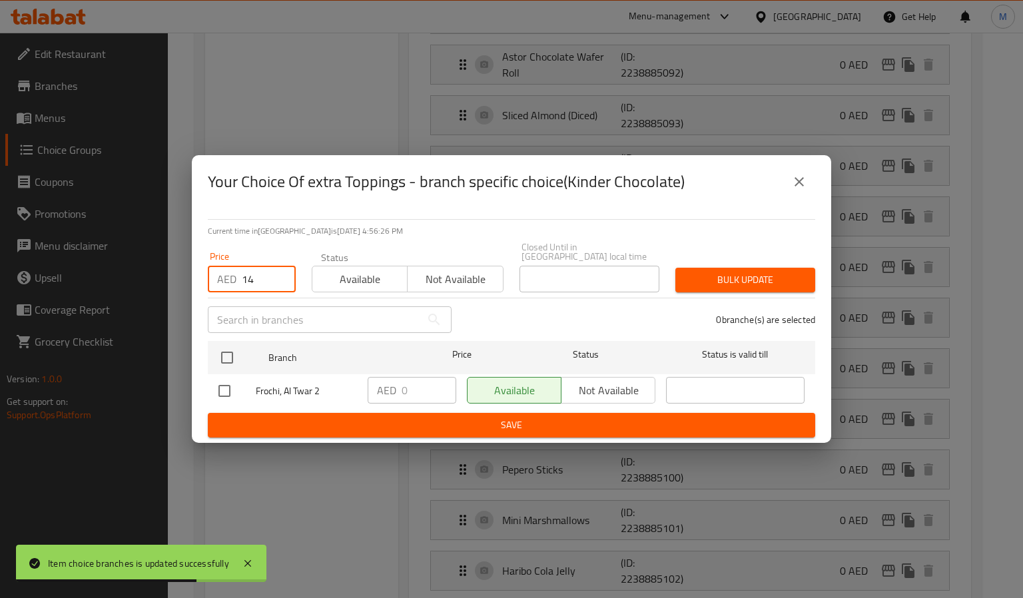
click at [256, 284] on input "14" at bounding box center [269, 279] width 54 height 27
paste input "number"
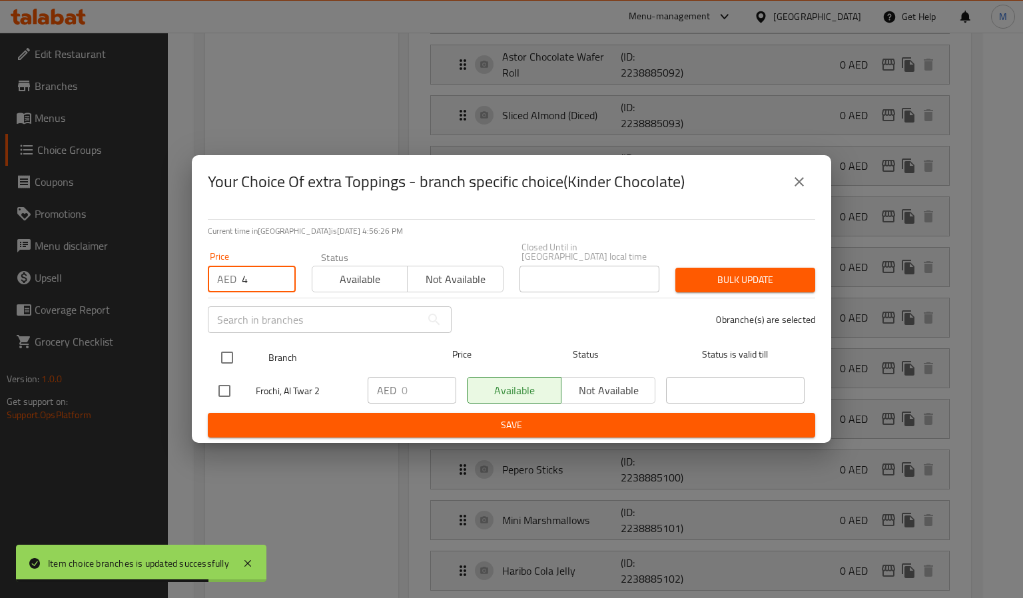
type input "4"
click at [230, 358] on input "checkbox" at bounding box center [227, 358] width 28 height 28
checkbox input "true"
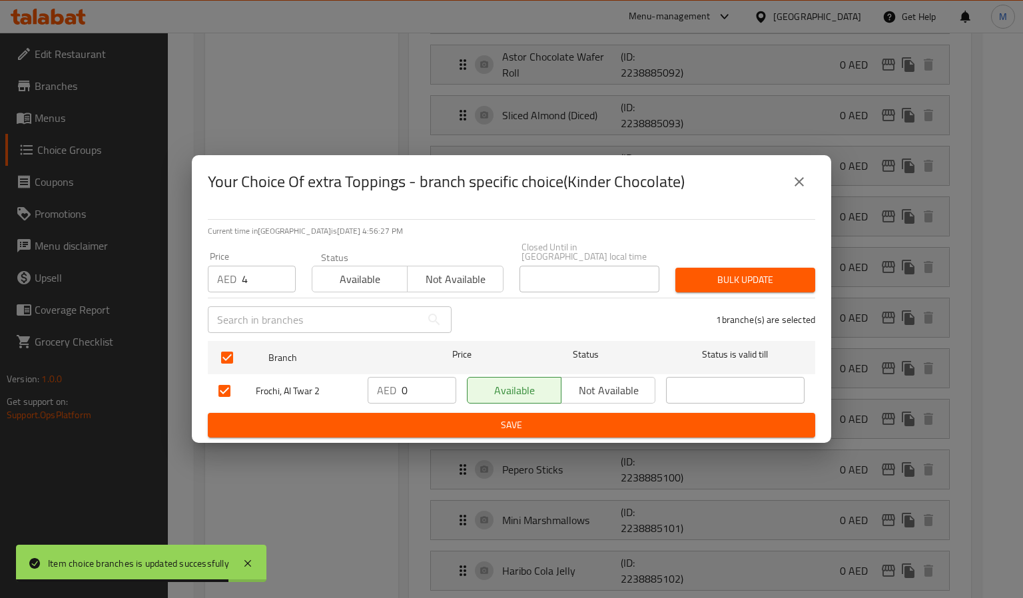
click at [671, 256] on div "Price AED 4 Price Status Available Not available Closed Until in United Arab Em…" at bounding box center [511, 267] width 623 height 66
click at [706, 274] on span "Bulk update" at bounding box center [745, 280] width 119 height 17
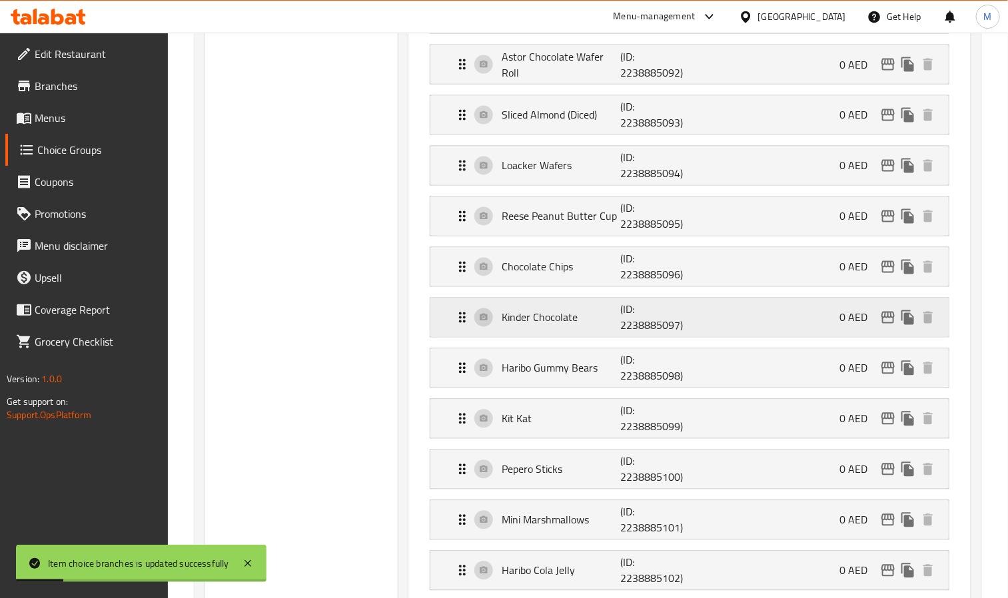
click at [880, 322] on icon "edit" at bounding box center [888, 318] width 16 height 16
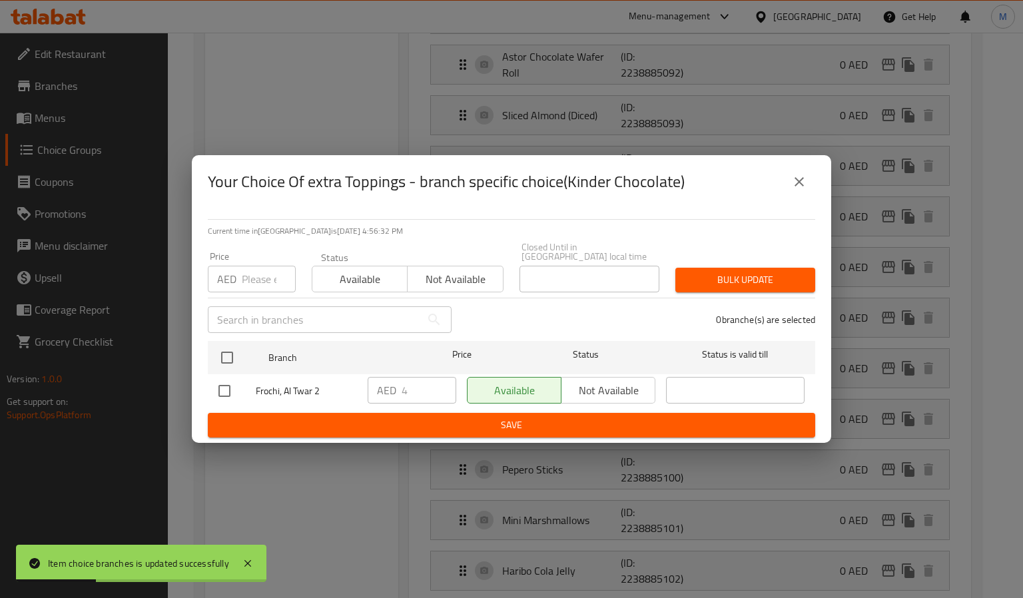
click at [788, 184] on button "close" at bounding box center [799, 182] width 32 height 32
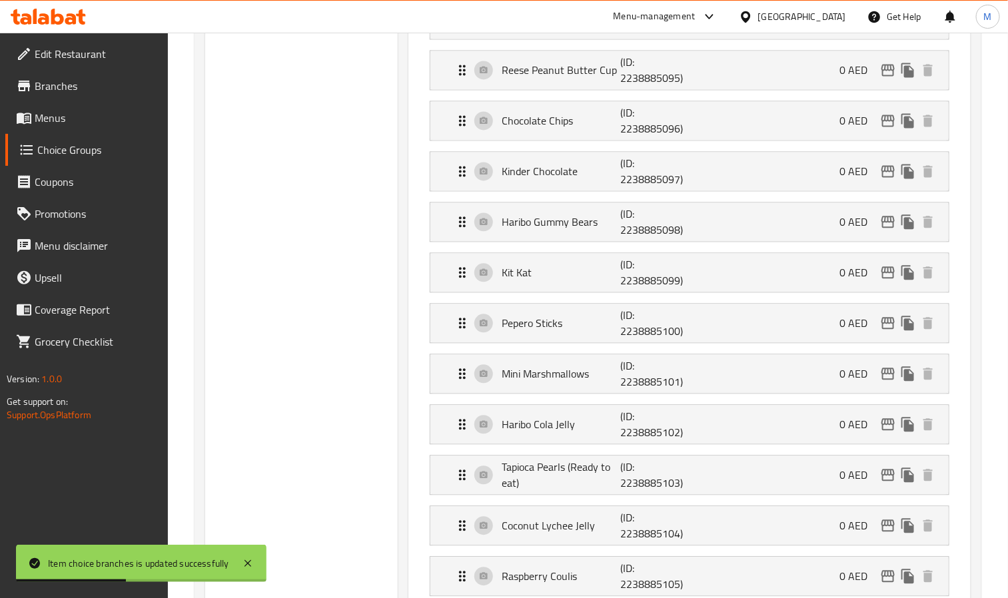
scroll to position [1099, 0]
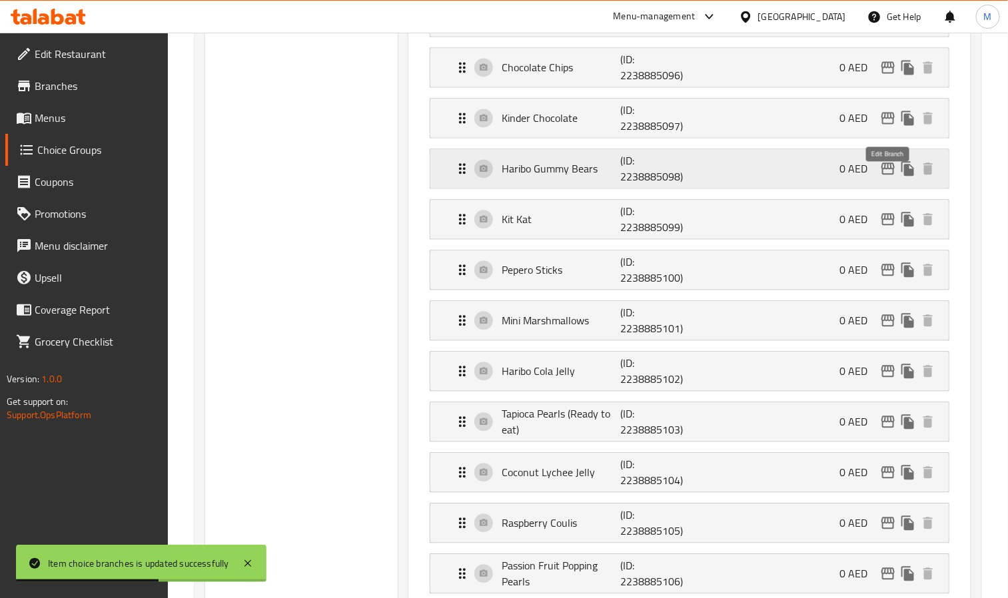
click at [892, 175] on icon "edit" at bounding box center [887, 169] width 13 height 12
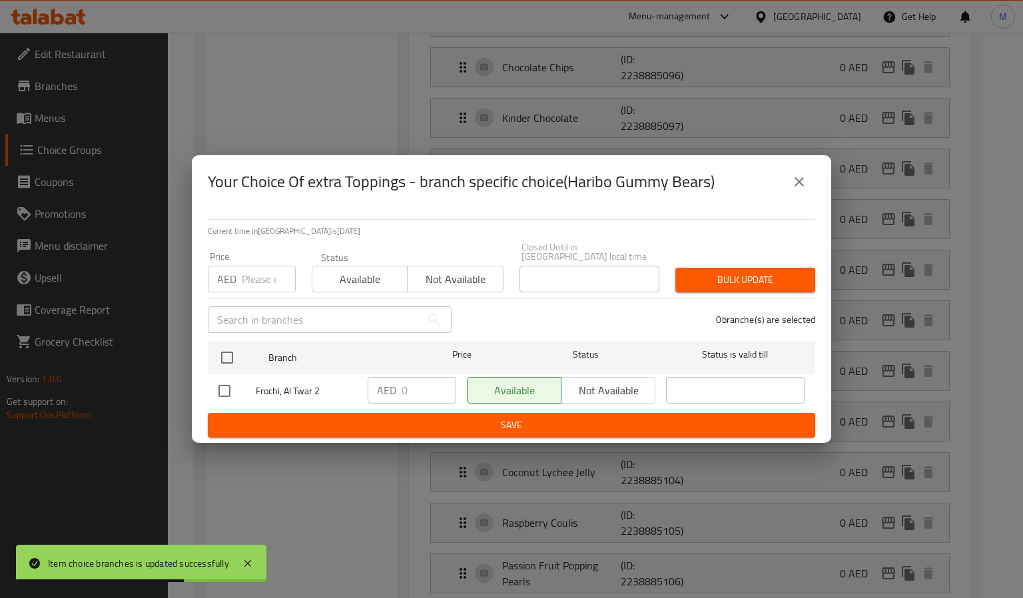
click at [254, 294] on div "Price AED Price" at bounding box center [252, 272] width 104 height 57
click at [258, 288] on input "number" at bounding box center [269, 279] width 54 height 27
paste input "4"
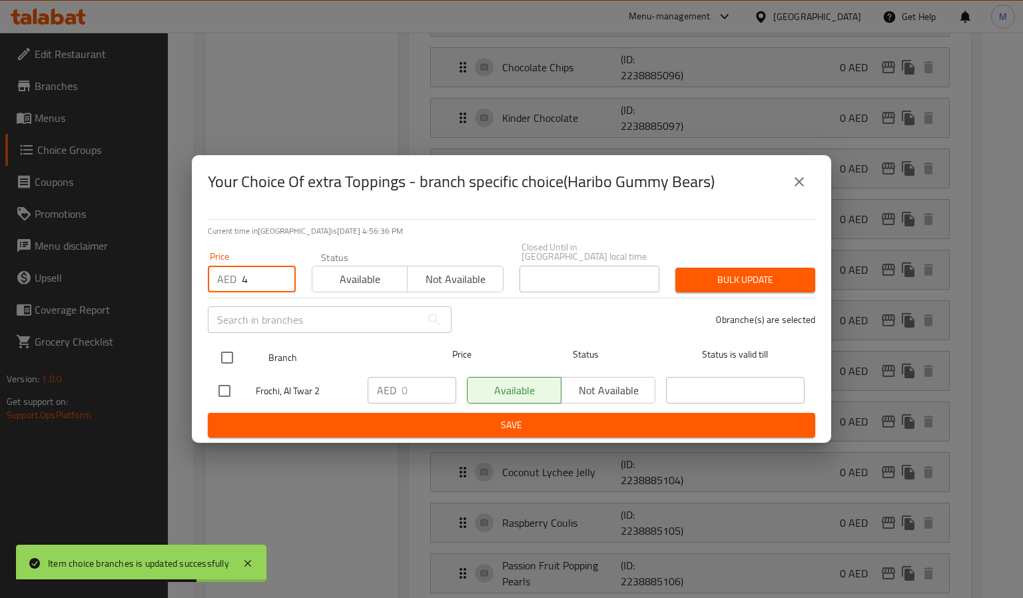
type input "4"
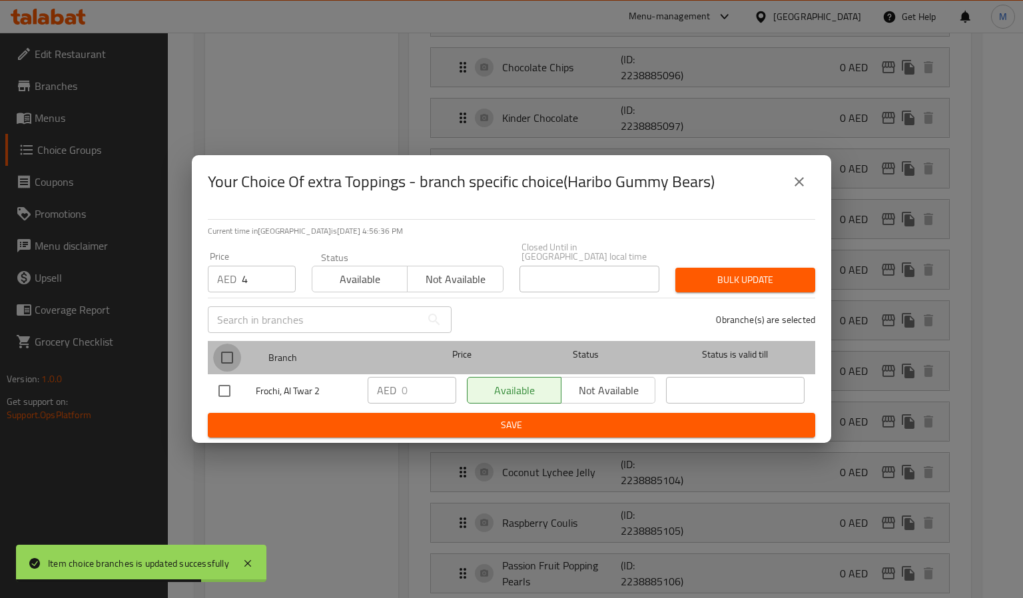
click at [218, 368] on input "checkbox" at bounding box center [227, 358] width 28 height 28
checkbox input "true"
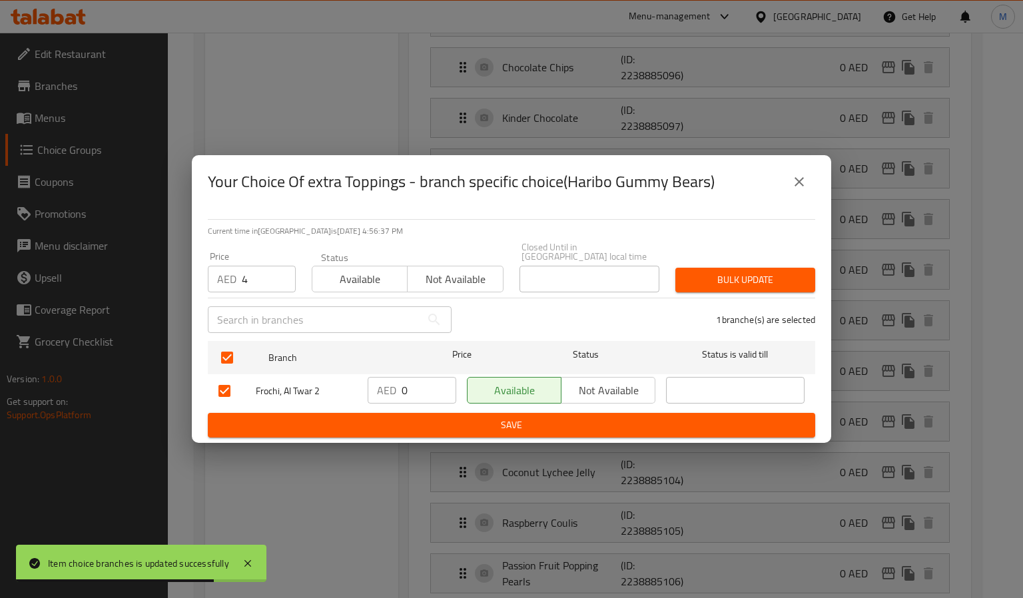
click at [731, 250] on div "Price AED 4 Price Status Available Not available Closed Until in United Arab Em…" at bounding box center [511, 267] width 623 height 66
click at [731, 276] on span "Bulk update" at bounding box center [745, 280] width 119 height 17
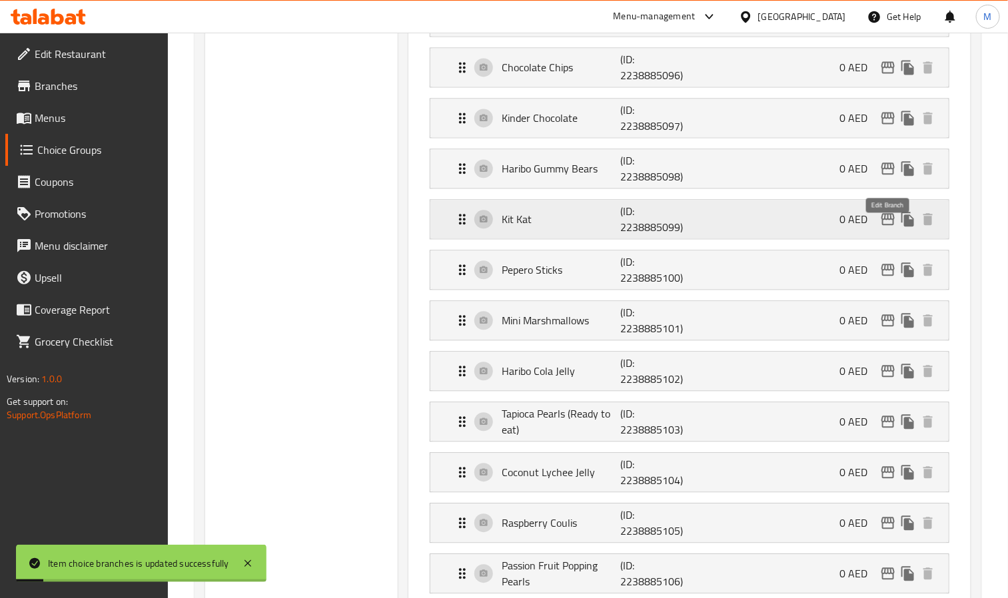
click at [883, 225] on icon "edit" at bounding box center [887, 219] width 13 height 12
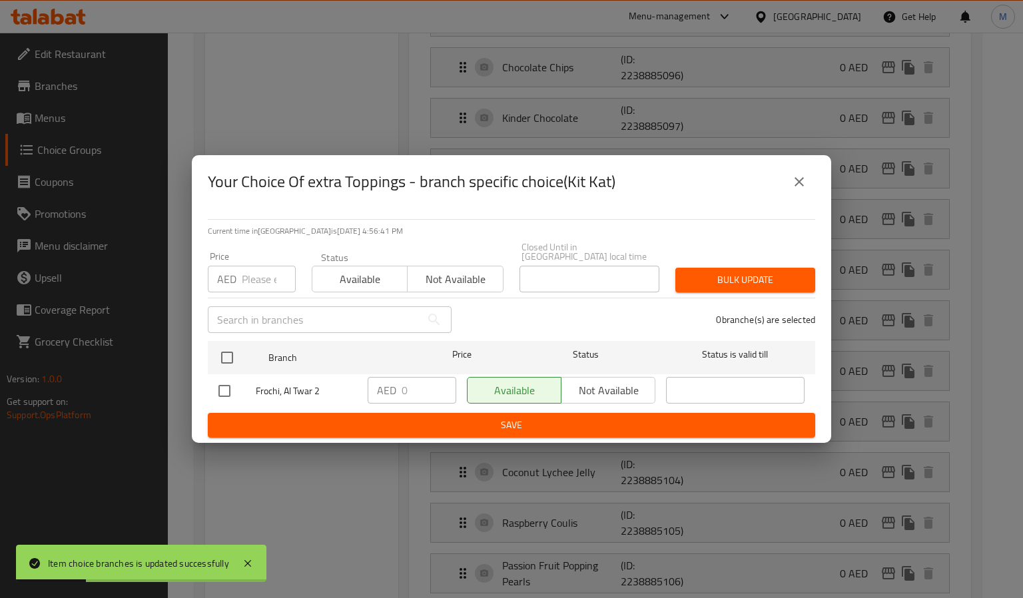
click at [240, 280] on div "AED Price" at bounding box center [252, 279] width 88 height 27
paste input "4"
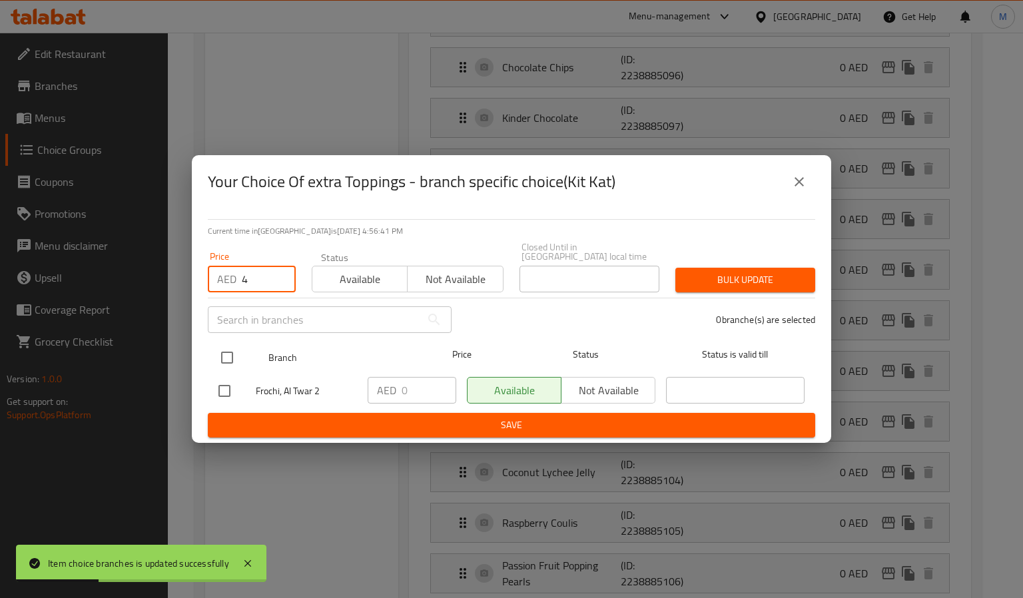
type input "4"
click at [228, 354] on input "checkbox" at bounding box center [227, 358] width 28 height 28
checkbox input "true"
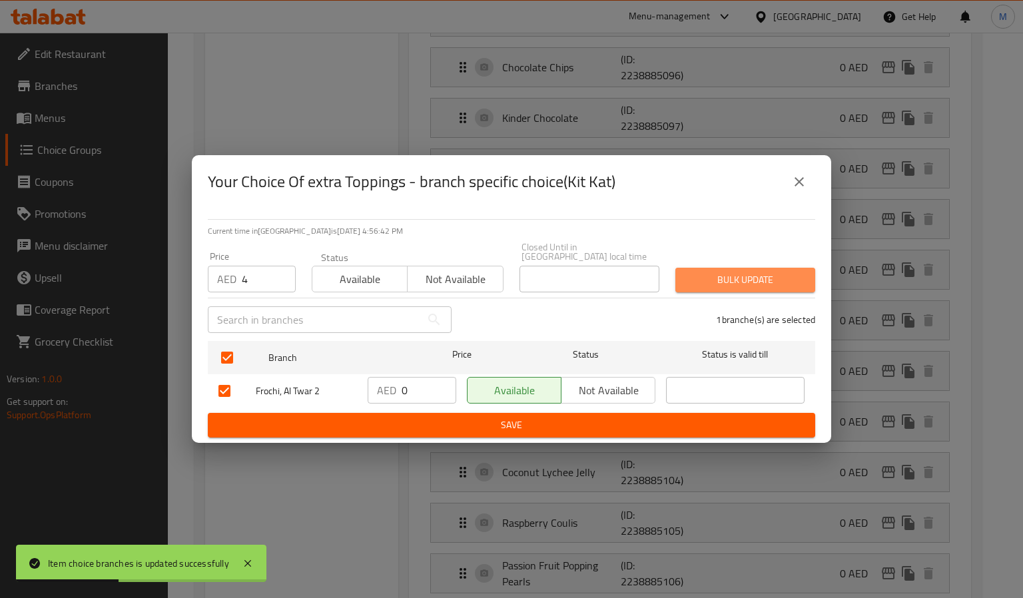
click at [756, 278] on span "Bulk update" at bounding box center [745, 280] width 119 height 17
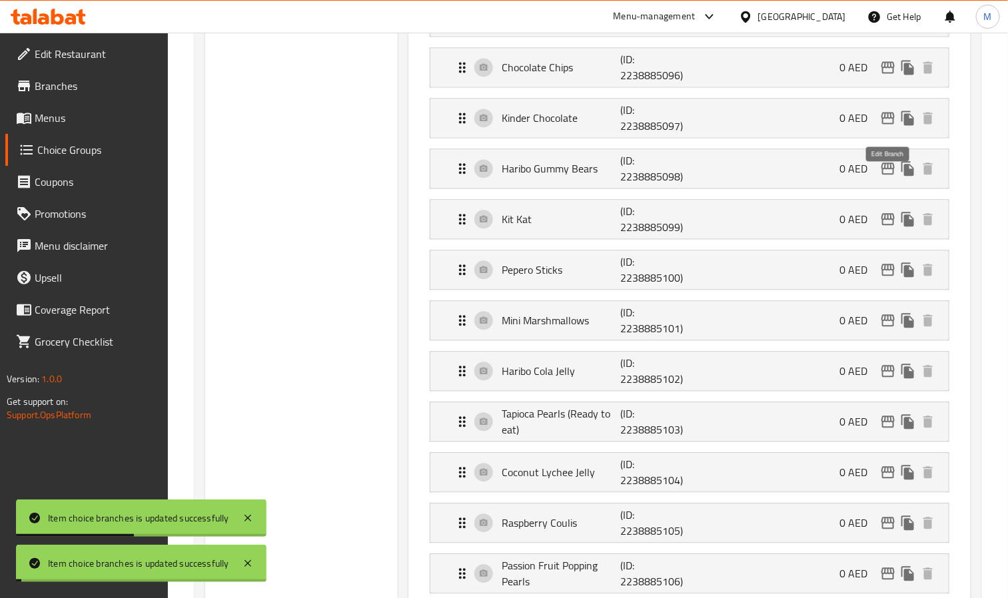
click at [884, 176] on icon "edit" at bounding box center [888, 169] width 16 height 16
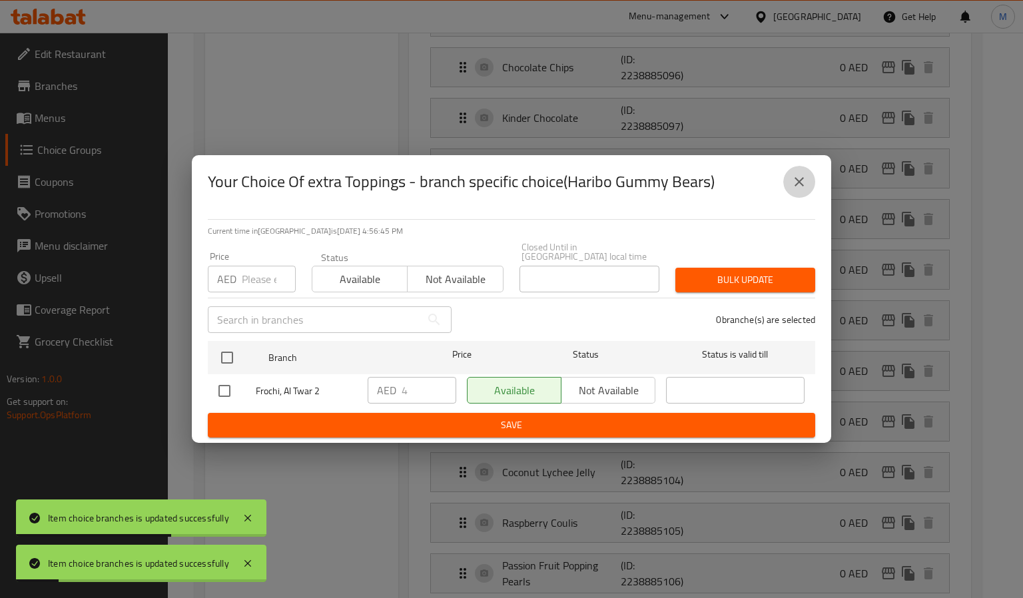
click at [807, 185] on button "close" at bounding box center [799, 182] width 32 height 32
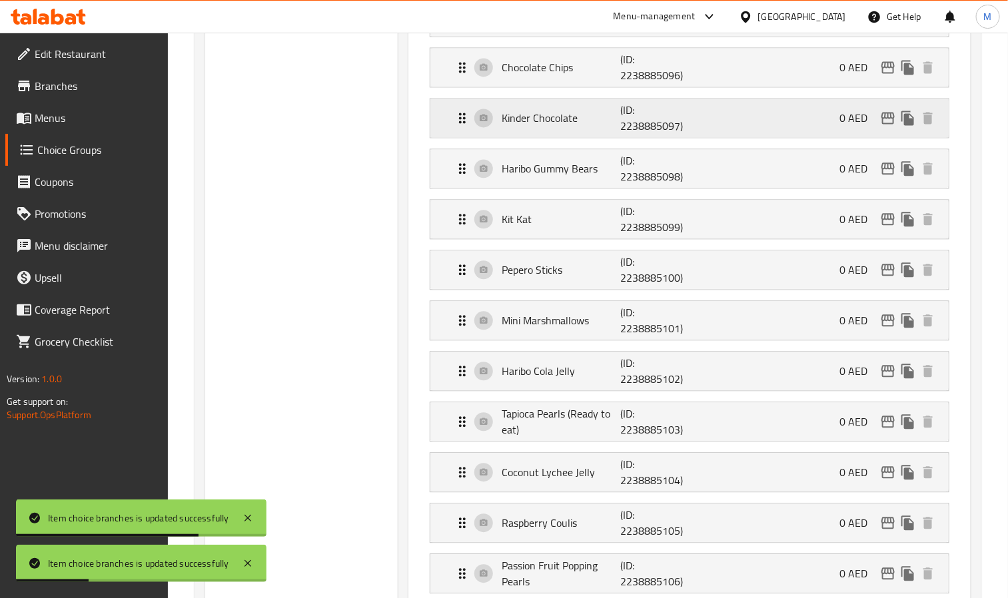
click at [880, 128] on div "0 AED" at bounding box center [888, 118] width 99 height 20
click at [893, 124] on icon "edit" at bounding box center [887, 118] width 13 height 12
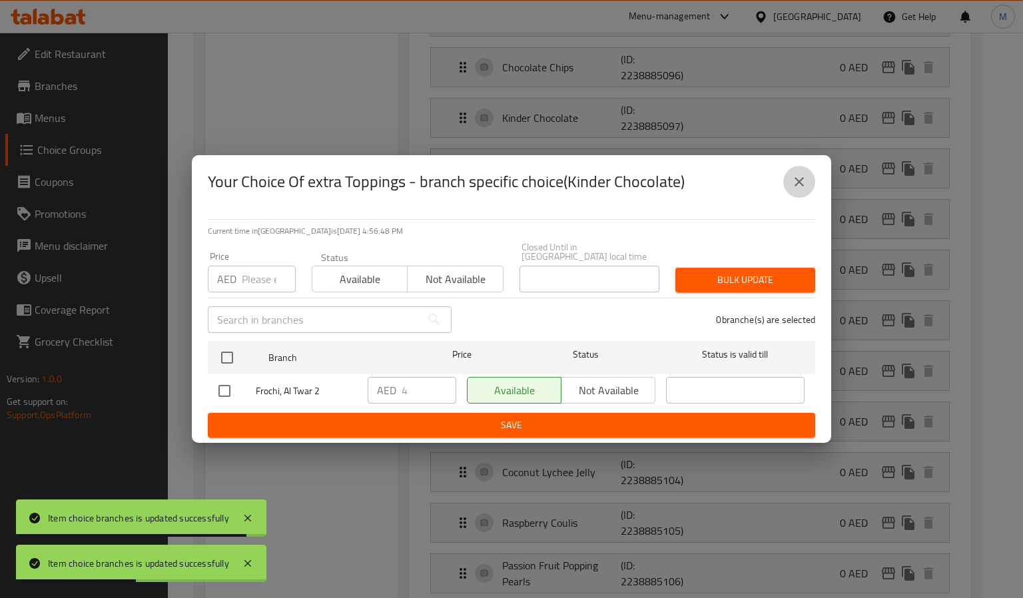
click at [805, 177] on icon "close" at bounding box center [799, 182] width 16 height 16
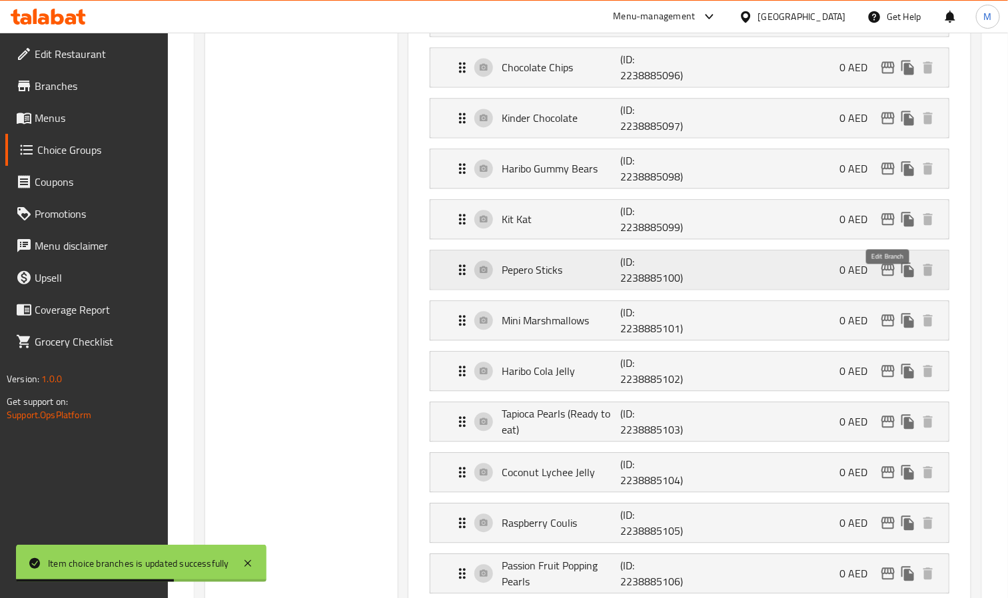
click at [885, 276] on icon "edit" at bounding box center [887, 270] width 13 height 12
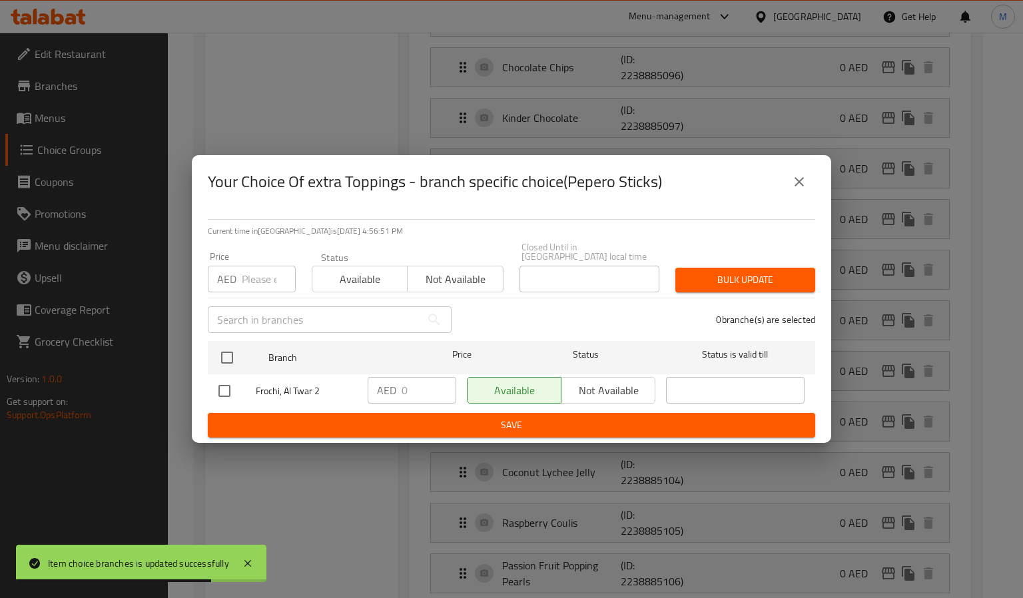
click at [272, 302] on div "​" at bounding box center [330, 319] width 260 height 43
click at [262, 290] on input "number" at bounding box center [269, 279] width 54 height 27
paste input "4"
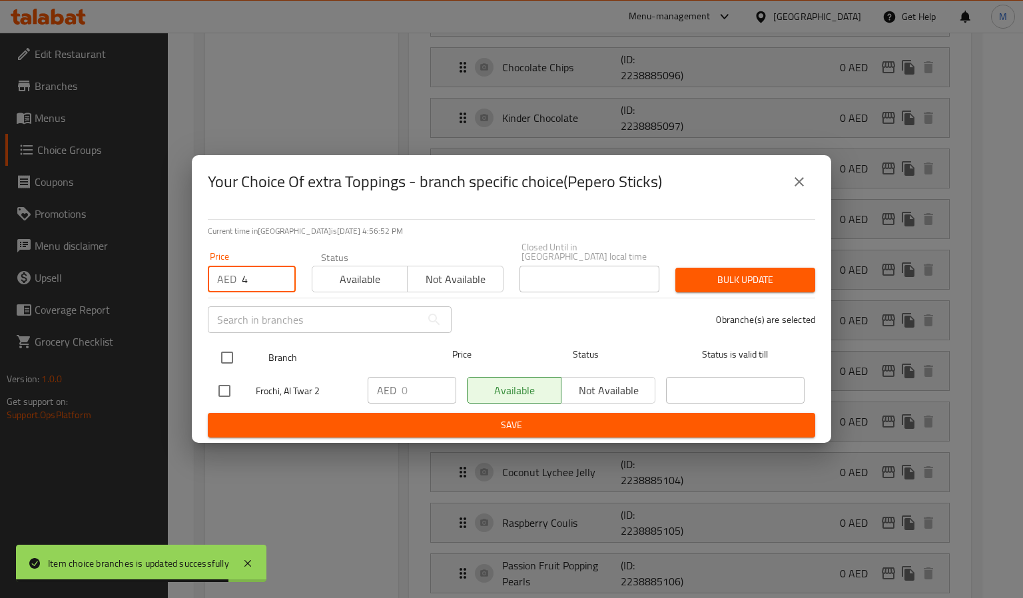
type input "4"
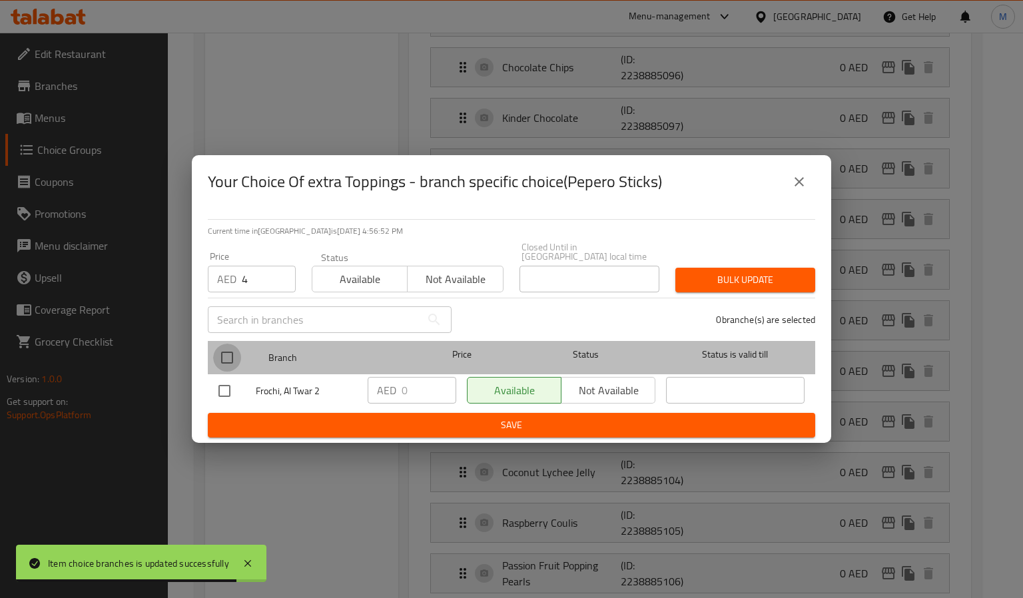
click at [230, 352] on input "checkbox" at bounding box center [227, 358] width 28 height 28
checkbox input "true"
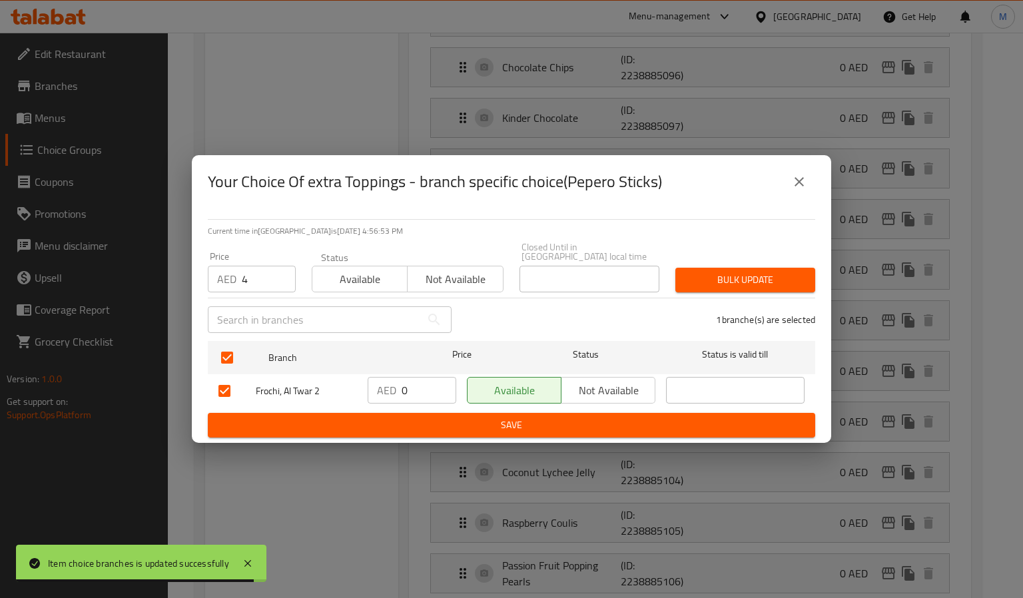
click at [721, 274] on span "Bulk update" at bounding box center [745, 280] width 119 height 17
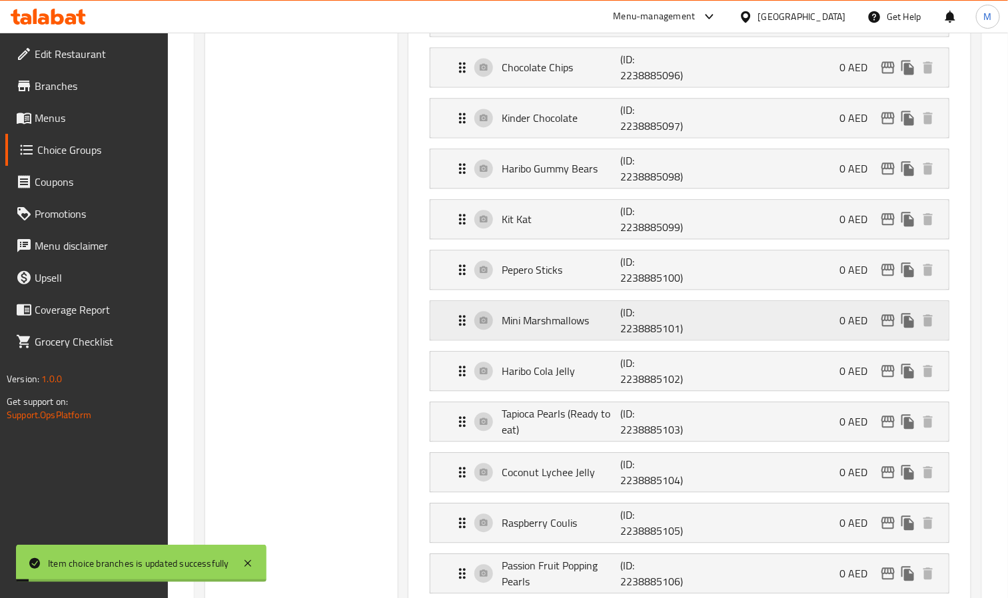
click at [883, 328] on icon "edit" at bounding box center [888, 320] width 16 height 16
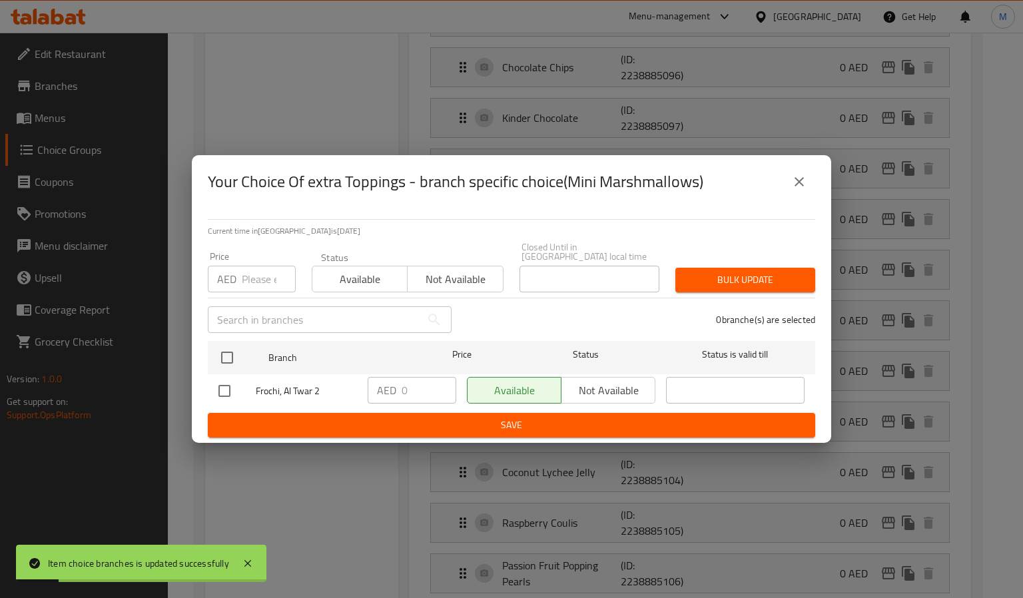
click at [264, 292] on div "Price AED Price" at bounding box center [252, 272] width 104 height 57
click at [264, 286] on input "number" at bounding box center [269, 279] width 54 height 27
paste input "4"
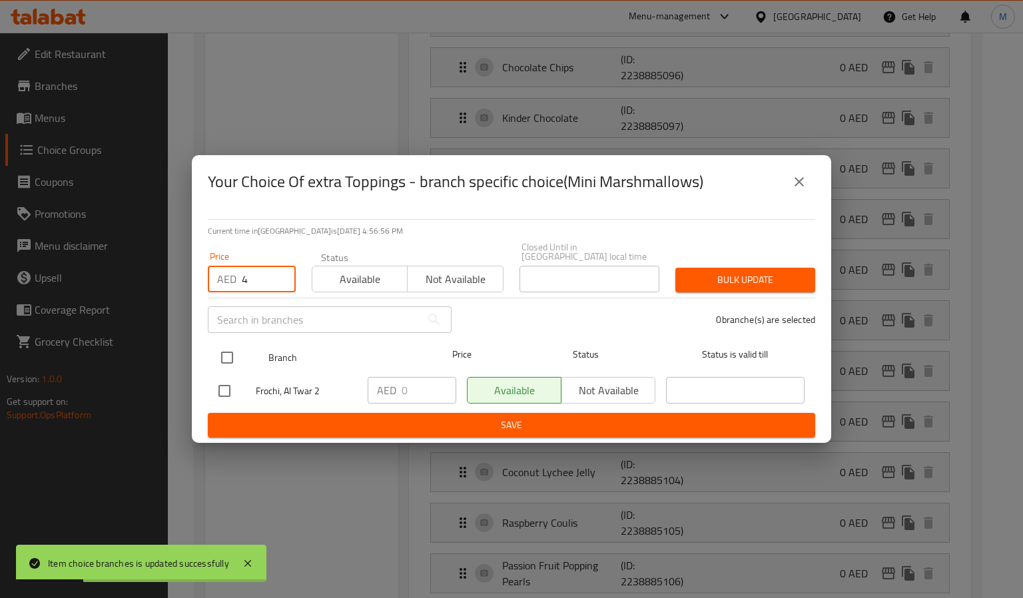
type input "4"
click at [224, 362] on input "checkbox" at bounding box center [227, 358] width 28 height 28
checkbox input "true"
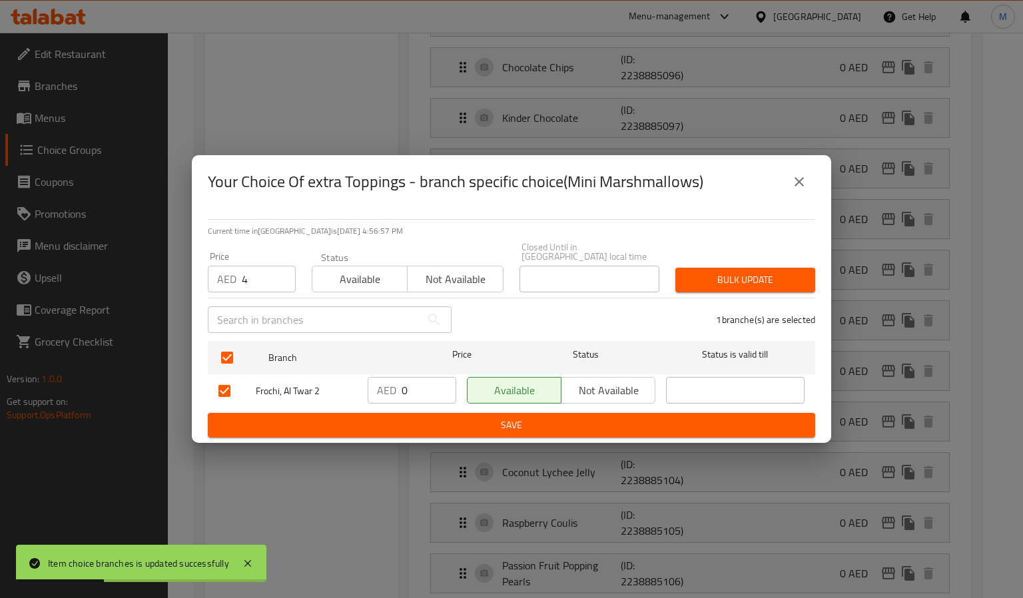
click at [749, 286] on span "Bulk update" at bounding box center [745, 280] width 119 height 17
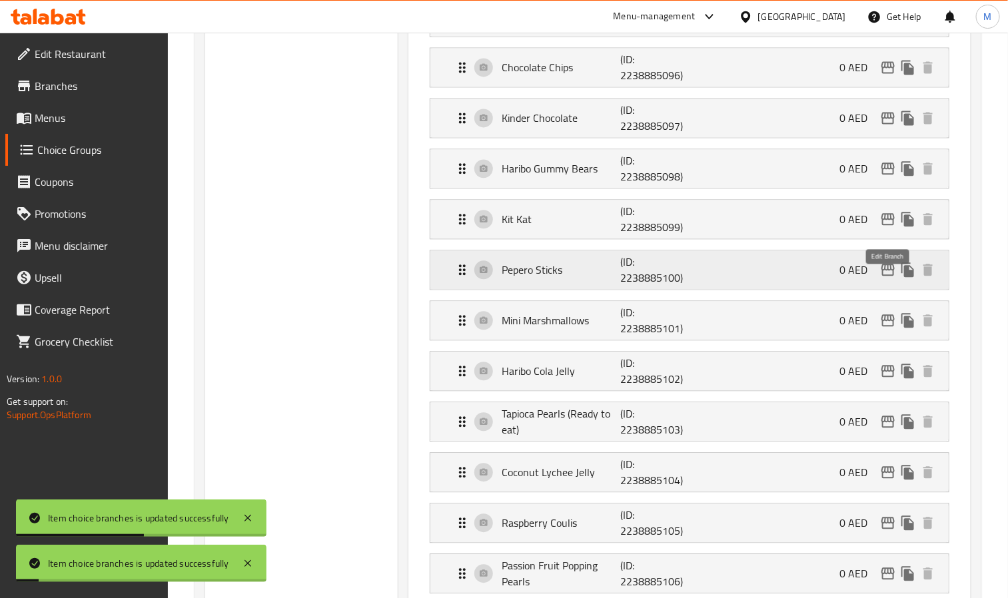
click at [892, 278] on icon "edit" at bounding box center [888, 270] width 16 height 16
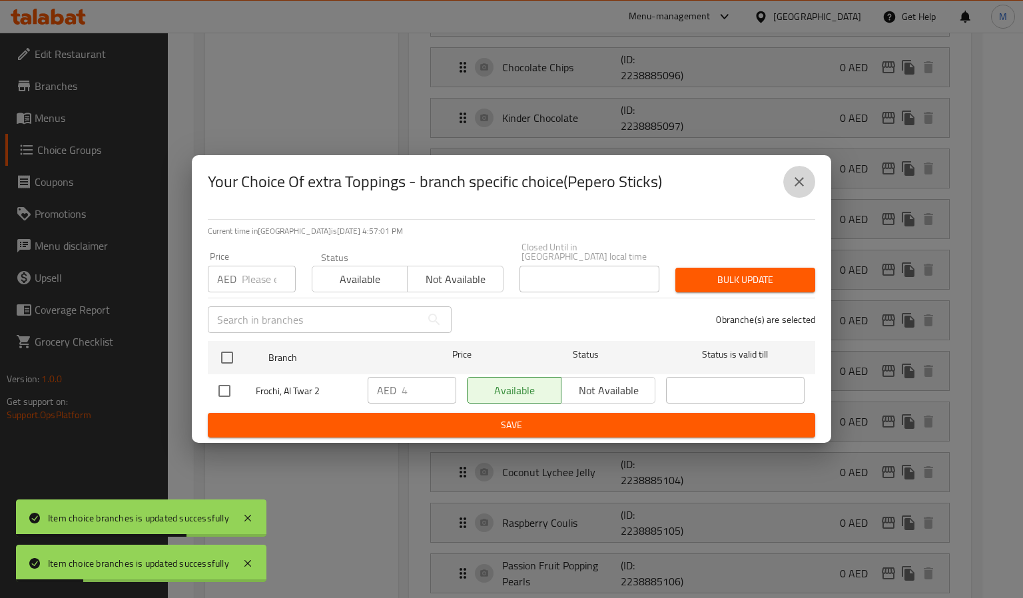
click at [798, 184] on icon "close" at bounding box center [799, 181] width 9 height 9
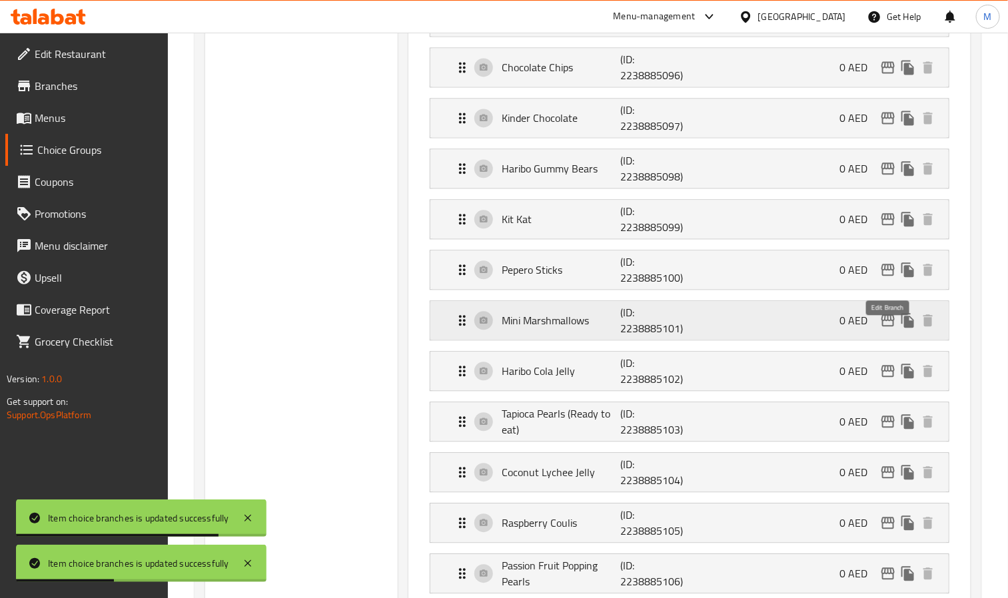
click at [884, 328] on icon "edit" at bounding box center [888, 320] width 16 height 16
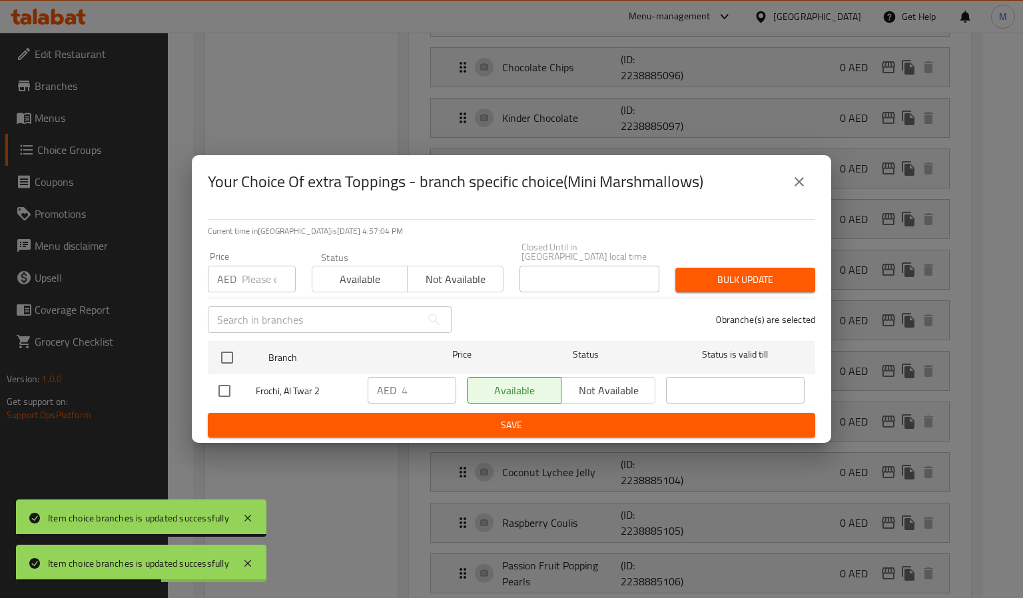
click at [801, 179] on icon "close" at bounding box center [799, 182] width 16 height 16
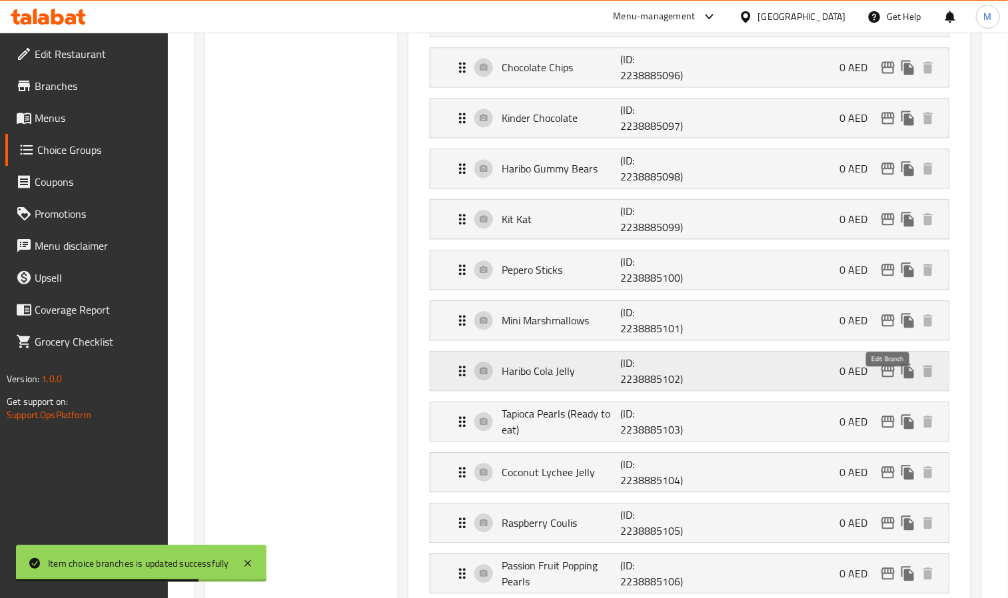
click at [887, 377] on icon "edit" at bounding box center [887, 371] width 13 height 12
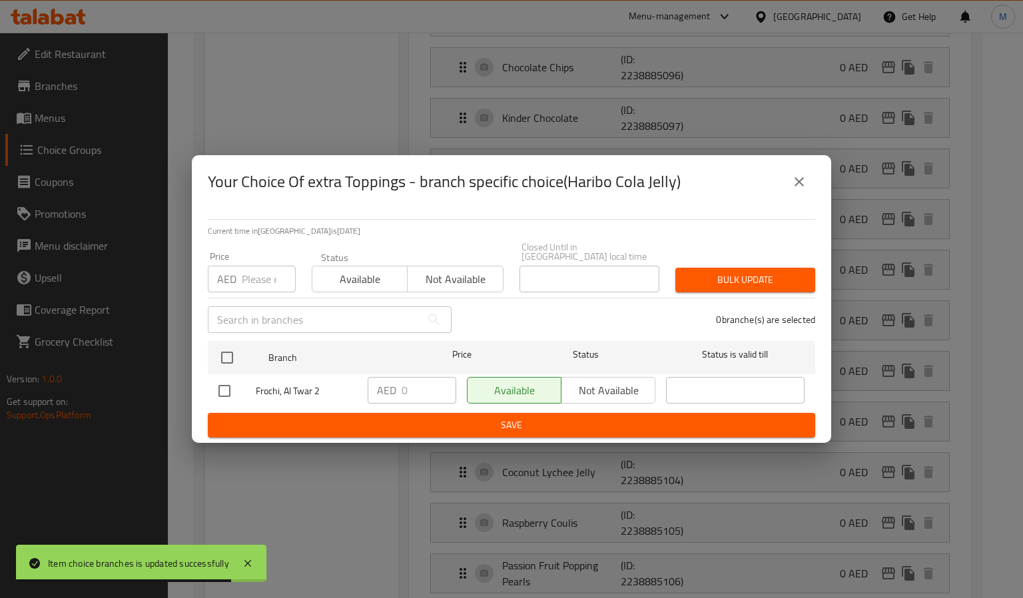
click at [242, 290] on input "number" at bounding box center [269, 279] width 54 height 27
paste input "4"
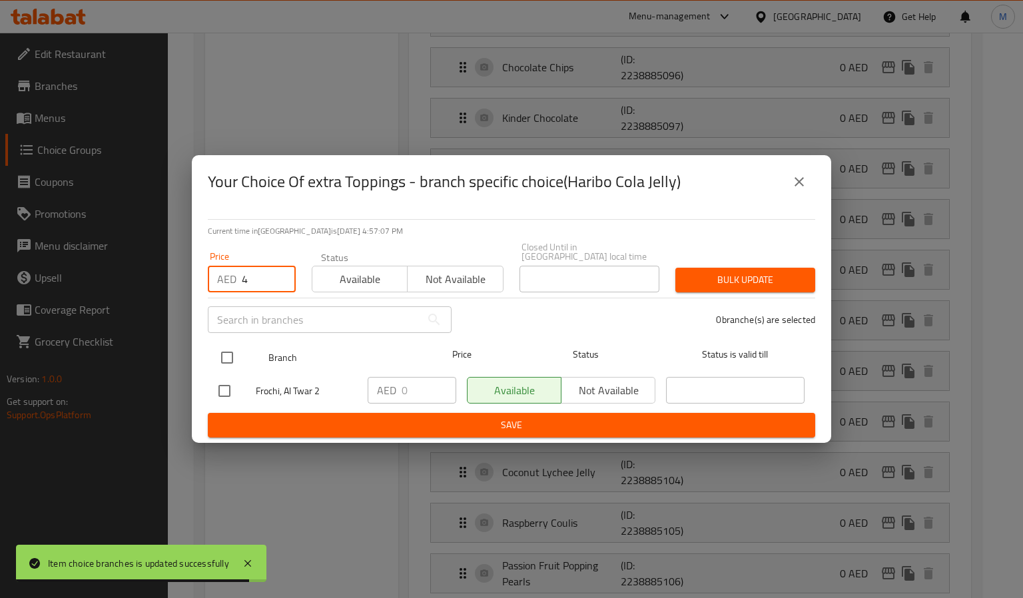
type input "4"
click at [222, 364] on input "checkbox" at bounding box center [227, 358] width 28 height 28
checkbox input "true"
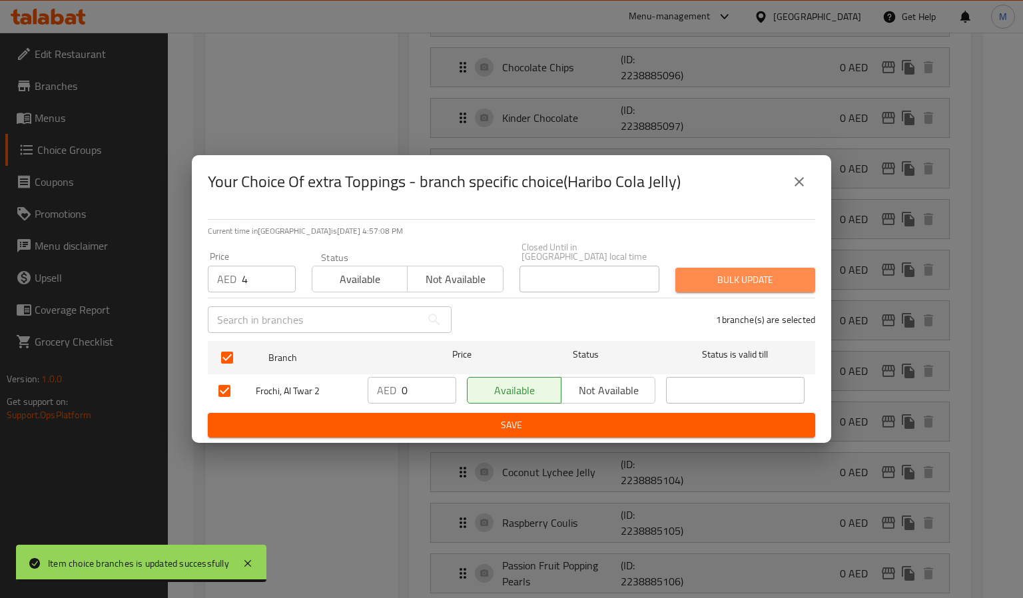
click at [780, 282] on span "Bulk update" at bounding box center [745, 280] width 119 height 17
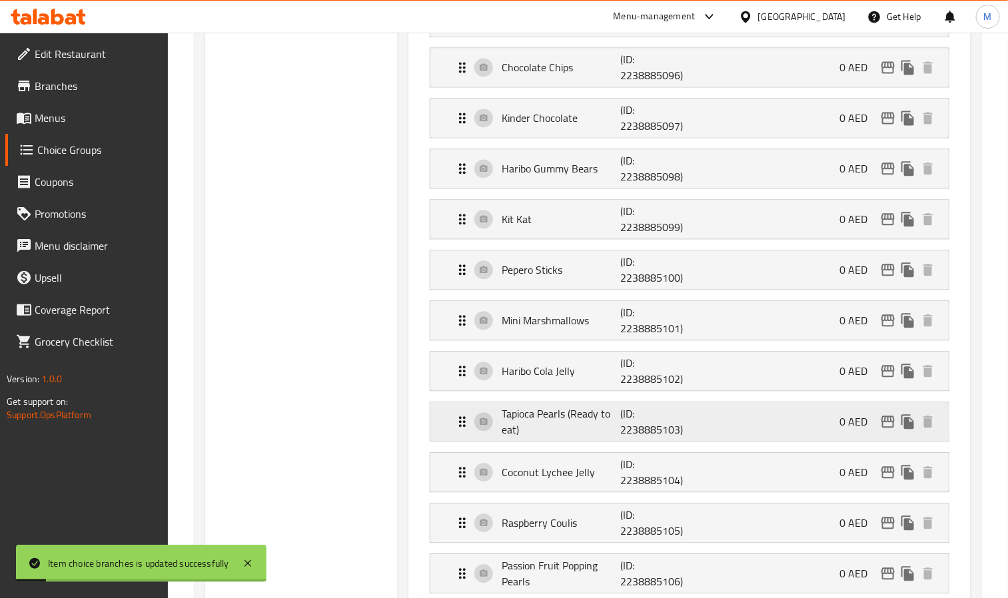
click at [883, 430] on icon "edit" at bounding box center [888, 422] width 16 height 16
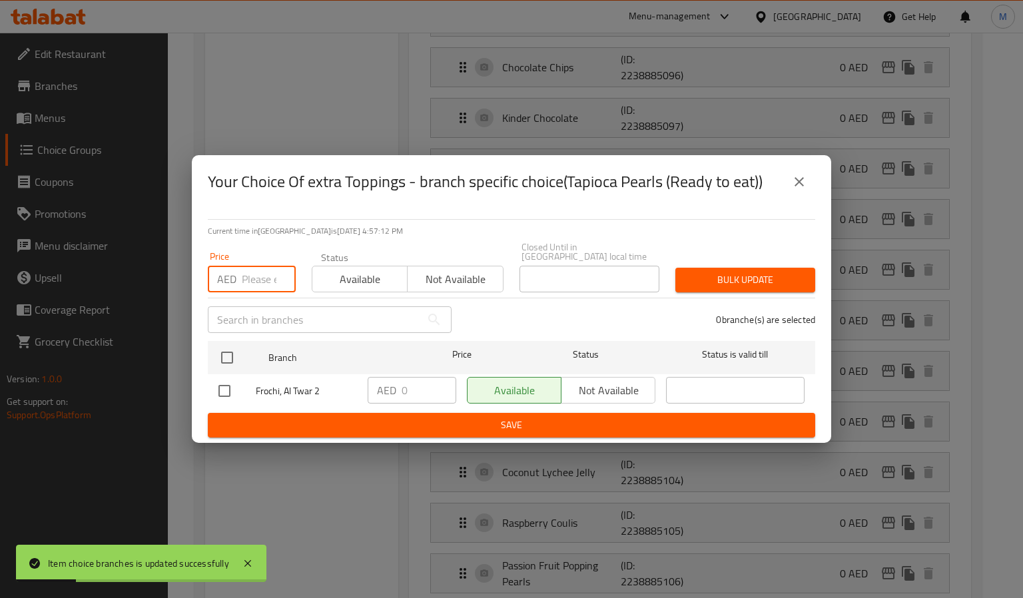
click at [256, 268] on input "number" at bounding box center [269, 279] width 54 height 27
paste input "4"
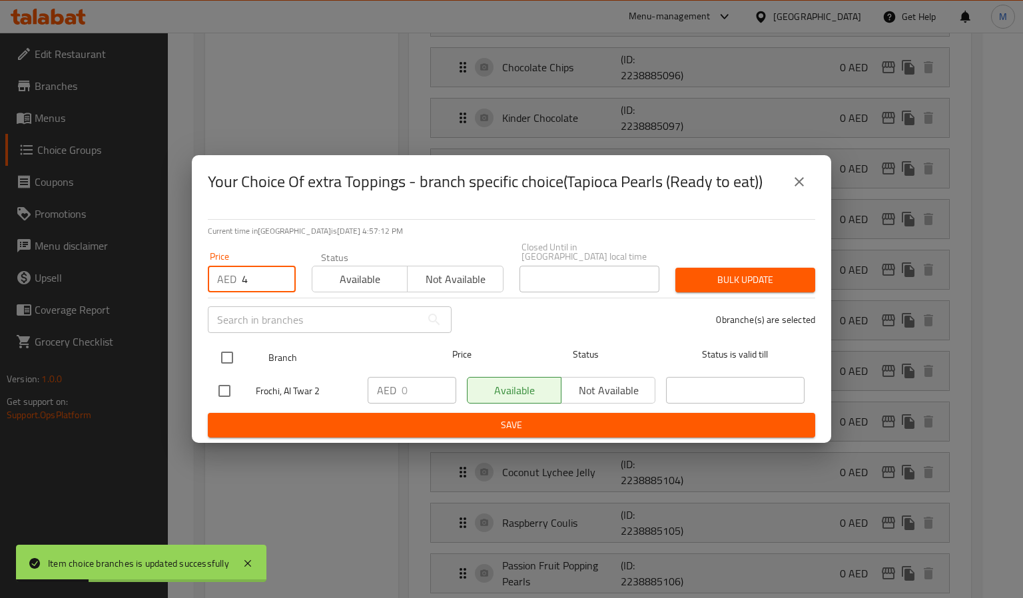
type input "4"
click at [232, 362] on input "checkbox" at bounding box center [227, 358] width 28 height 28
checkbox input "true"
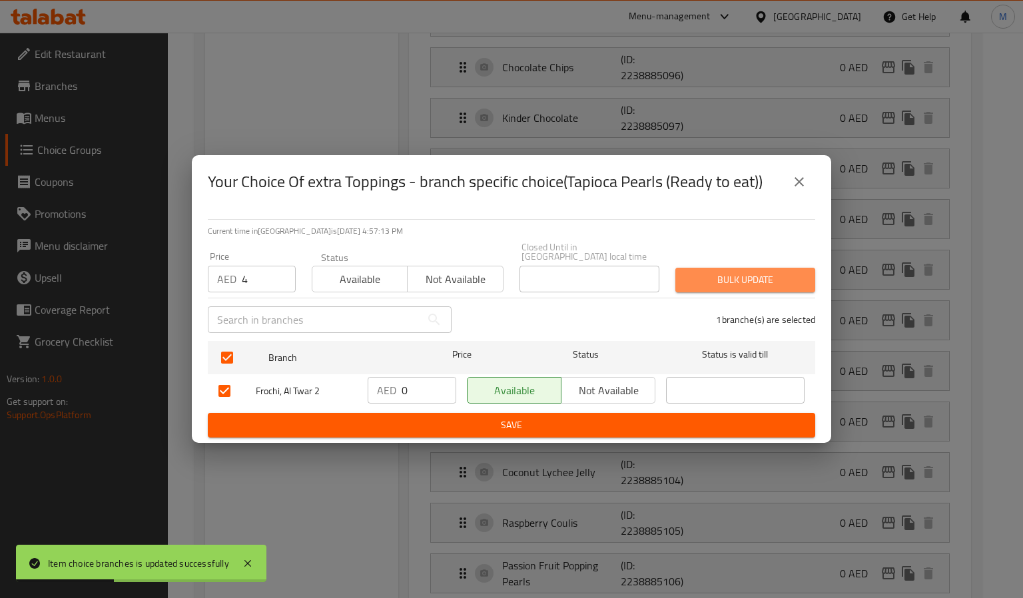
click at [775, 278] on span "Bulk update" at bounding box center [745, 280] width 119 height 17
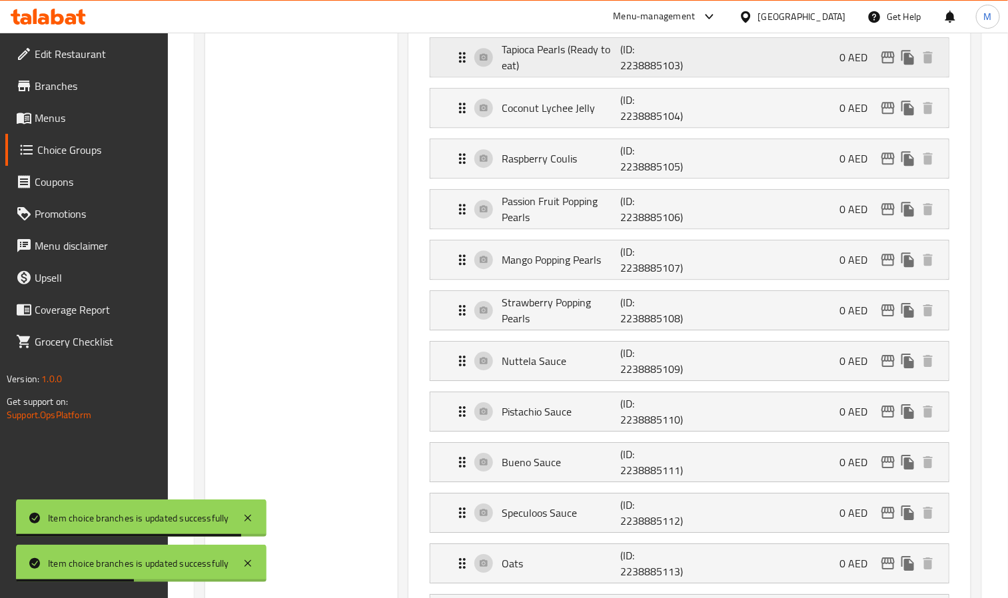
scroll to position [1499, 0]
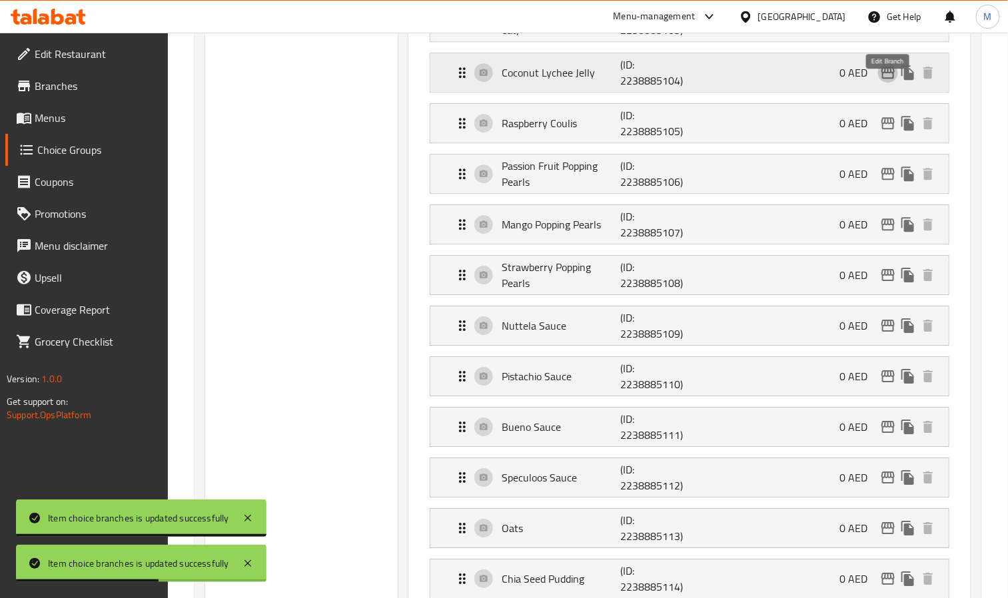
click at [894, 81] on icon "edit" at bounding box center [888, 73] width 16 height 16
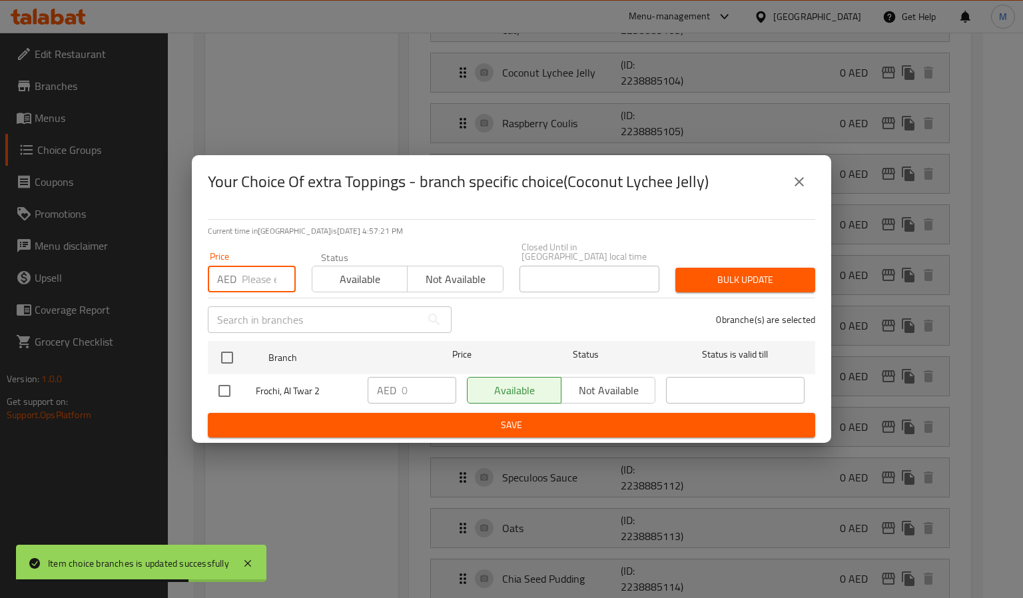
click at [256, 274] on input "number" at bounding box center [269, 279] width 54 height 27
paste input "4"
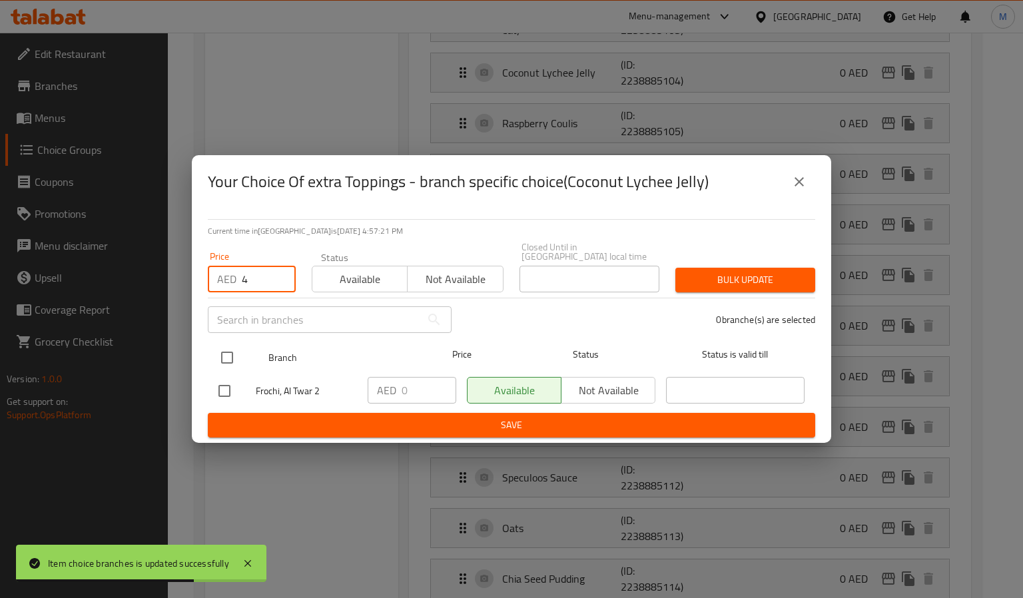
type input "4"
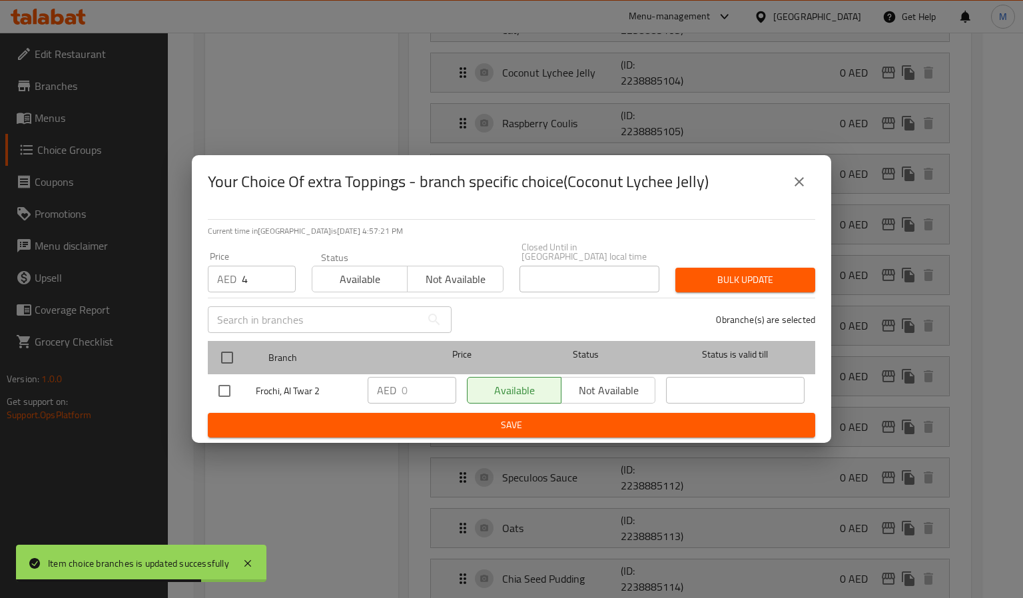
click at [234, 342] on div at bounding box center [238, 357] width 50 height 39
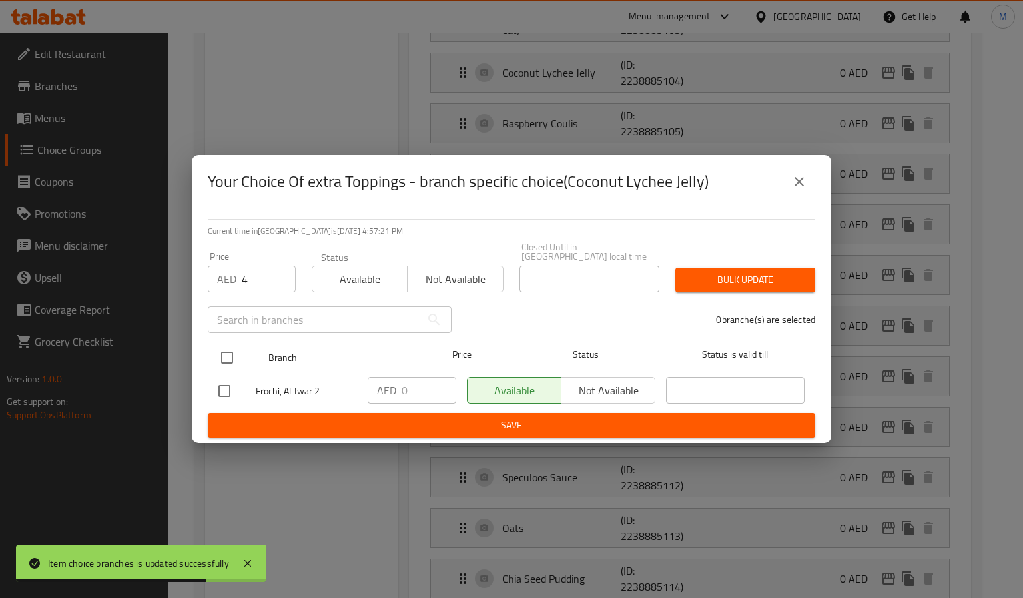
click at [226, 362] on input "checkbox" at bounding box center [227, 358] width 28 height 28
checkbox input "true"
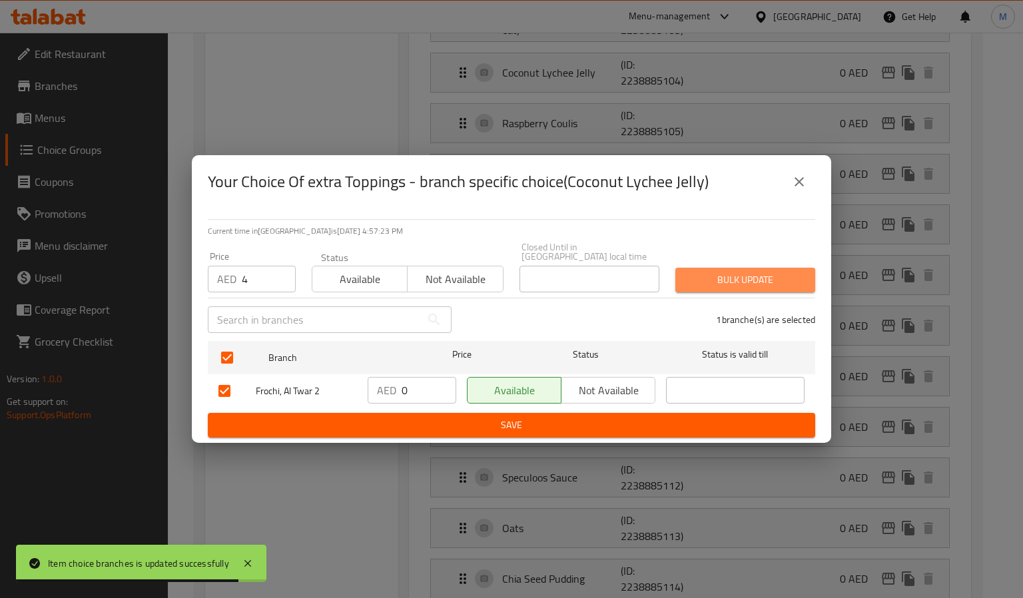
click at [758, 282] on span "Bulk update" at bounding box center [745, 280] width 119 height 17
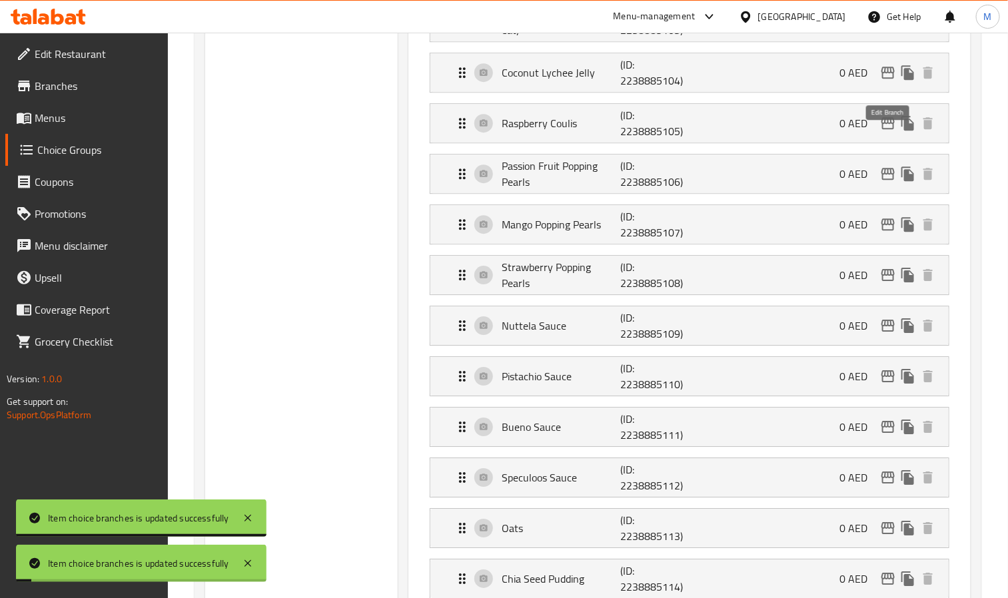
click at [888, 131] on icon "edit" at bounding box center [888, 123] width 16 height 16
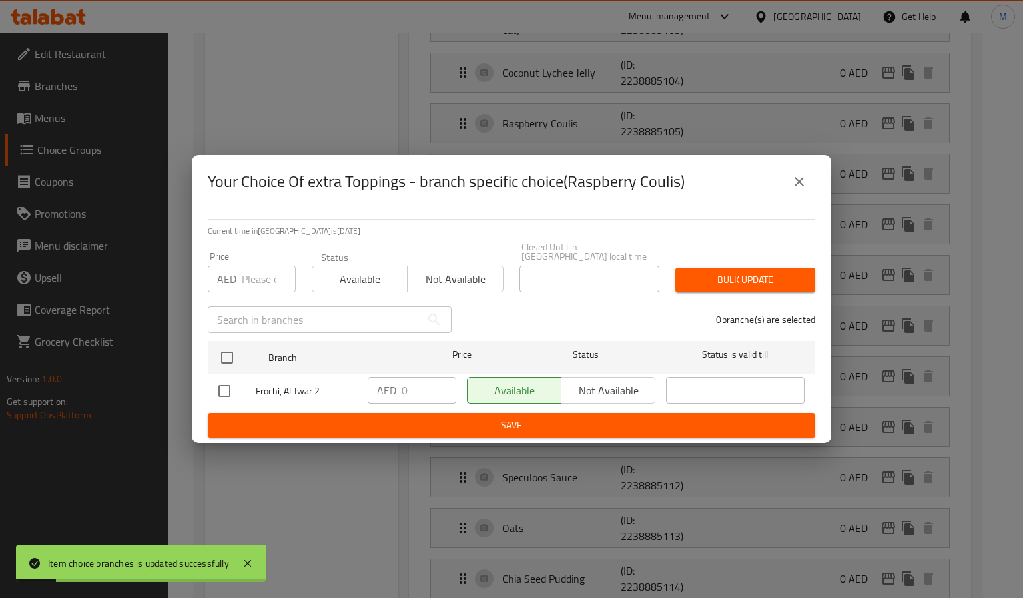
click at [248, 280] on input "number" at bounding box center [269, 279] width 54 height 27
paste input "4"
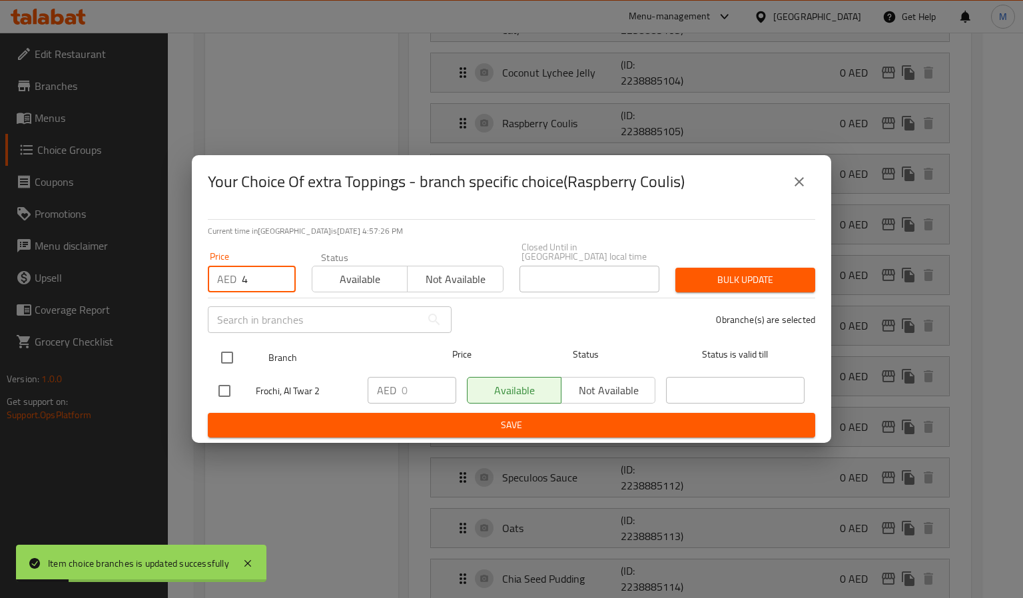
type input "4"
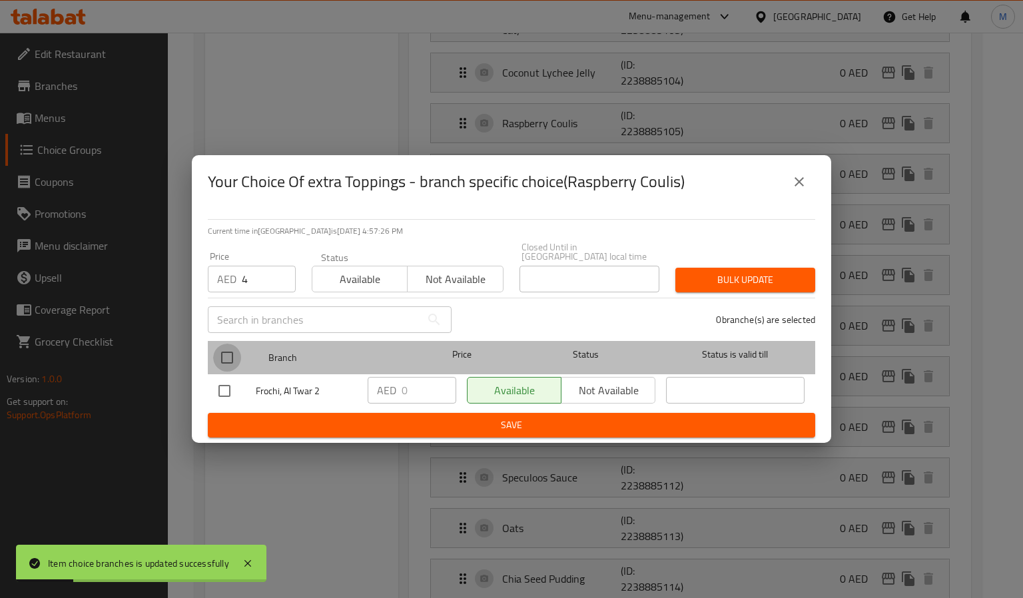
click at [224, 350] on input "checkbox" at bounding box center [227, 358] width 28 height 28
checkbox input "true"
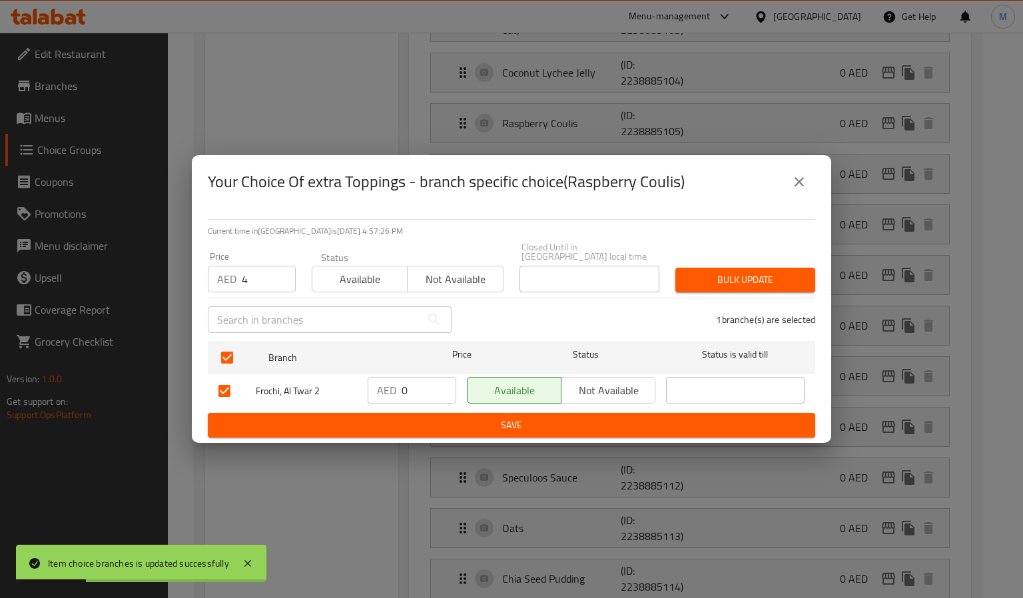
click at [692, 258] on div "Price AED 4 Price Status Available Not available Closed Until in United Arab Em…" at bounding box center [511, 267] width 623 height 66
click at [696, 264] on div "Bulk update" at bounding box center [745, 280] width 156 height 41
click at [697, 274] on span "Bulk update" at bounding box center [745, 280] width 119 height 17
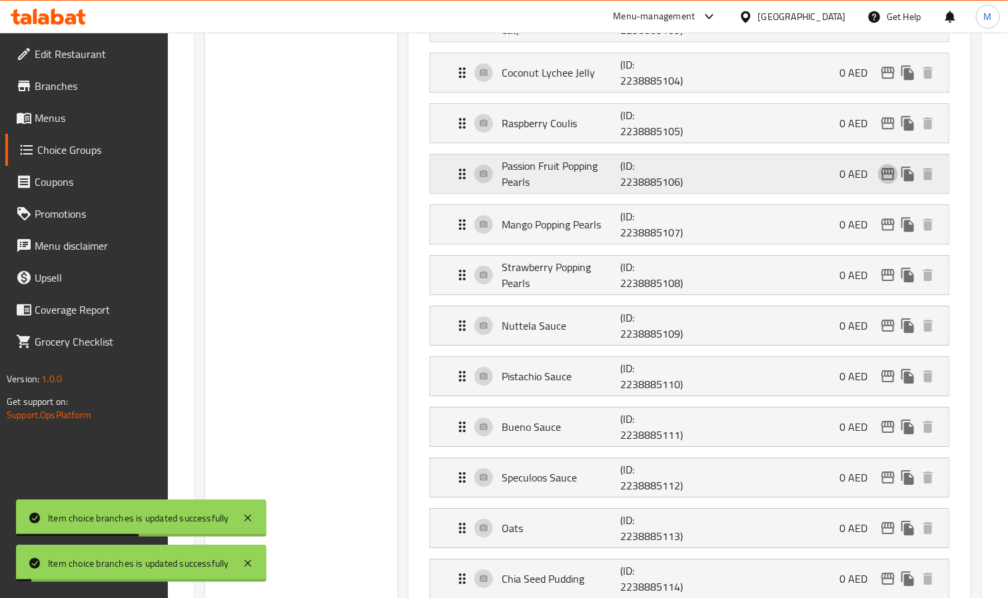
click at [889, 182] on icon "edit" at bounding box center [888, 174] width 16 height 16
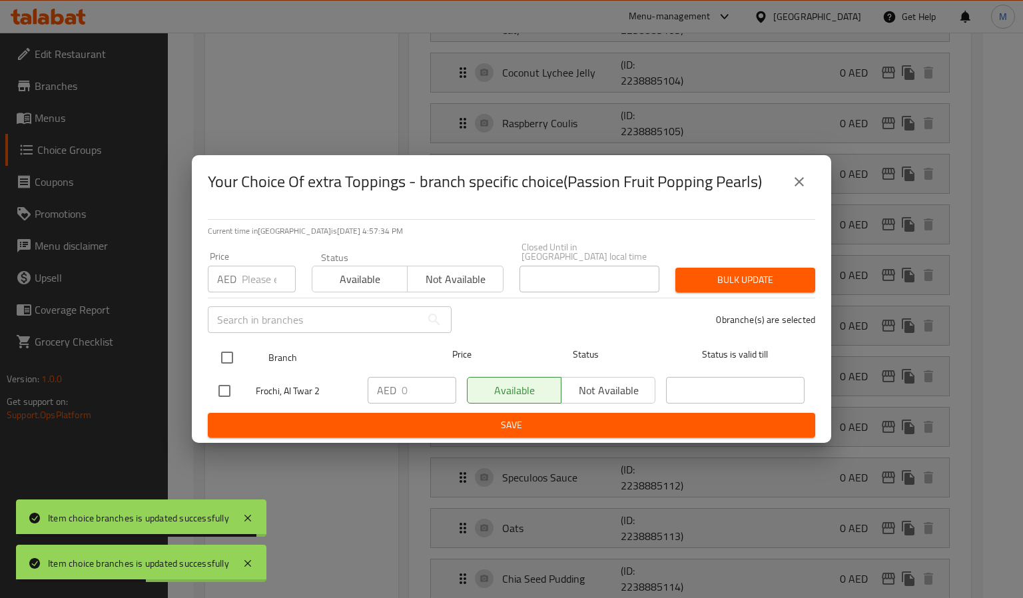
click at [238, 358] on input "checkbox" at bounding box center [227, 358] width 28 height 28
checkbox input "true"
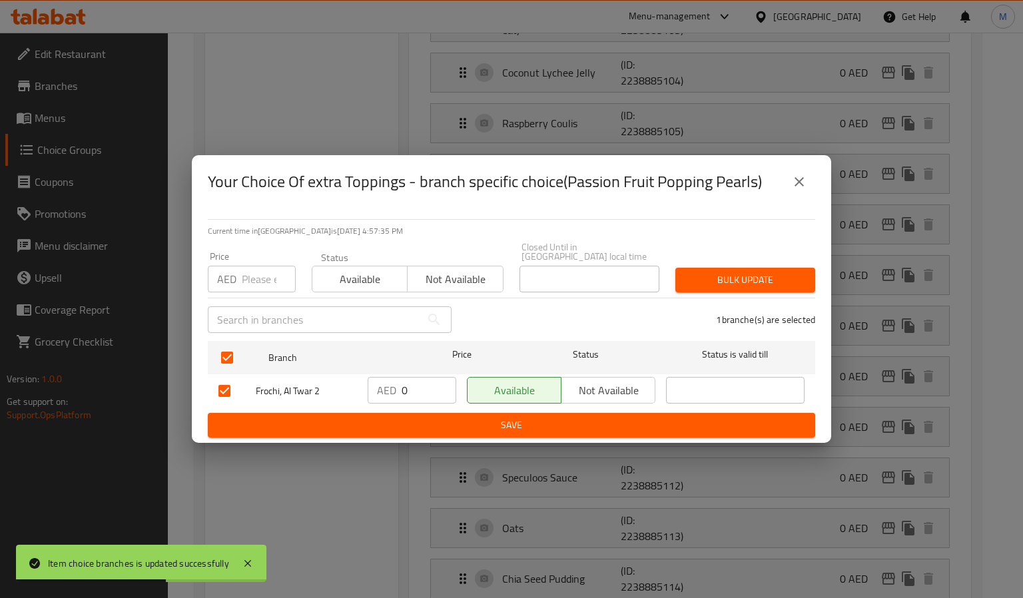
click at [290, 292] on div "Price AED Price" at bounding box center [252, 272] width 104 height 57
click at [274, 284] on input "number" at bounding box center [269, 279] width 54 height 27
paste input "4"
type input "4"
click at [748, 278] on span "Bulk update" at bounding box center [745, 280] width 119 height 17
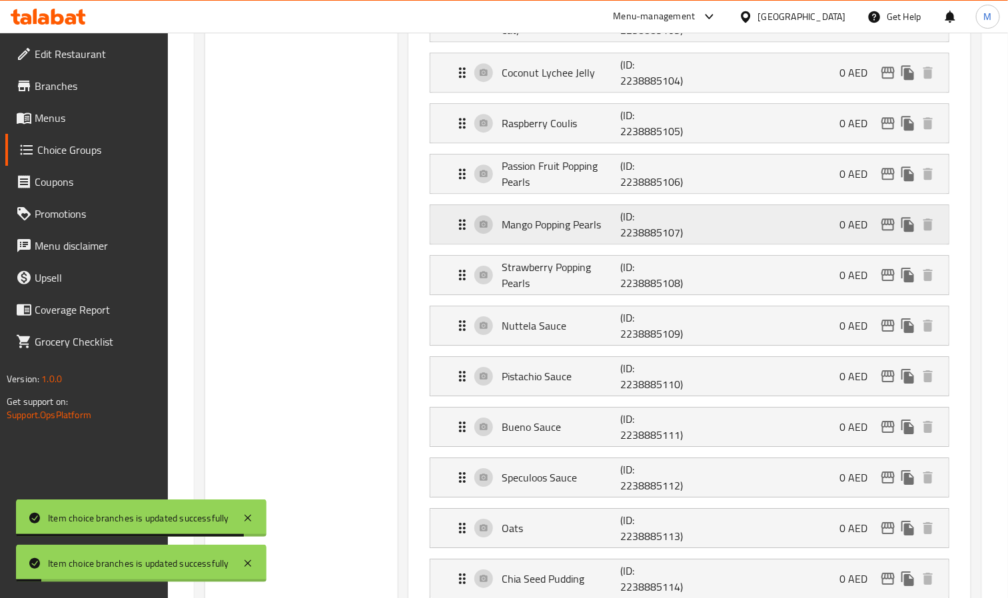
click at [875, 232] on p "0 AED" at bounding box center [858, 224] width 39 height 16
click at [880, 232] on icon "edit" at bounding box center [888, 224] width 16 height 16
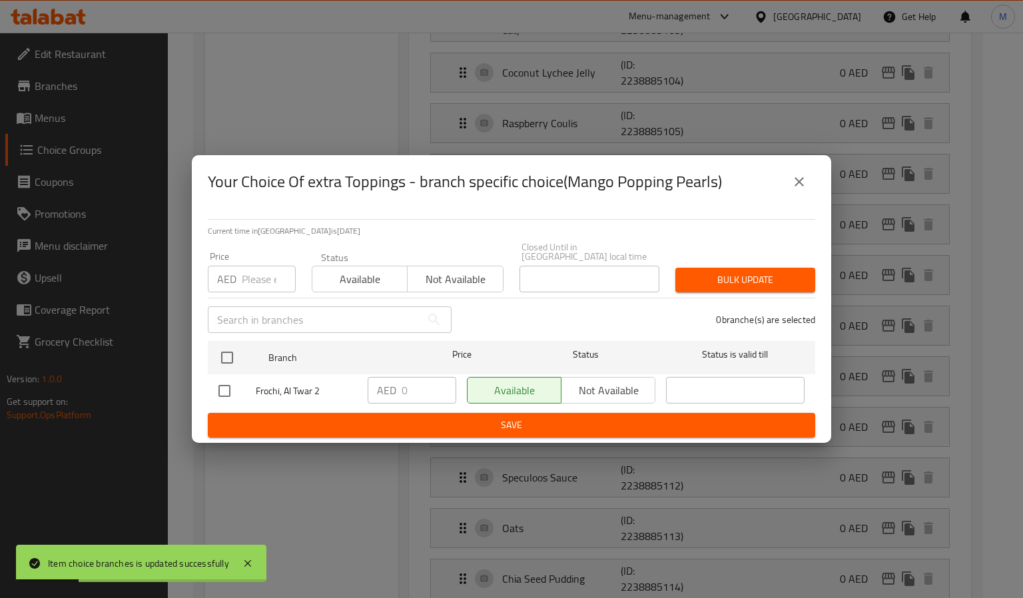
click at [246, 284] on input "number" at bounding box center [269, 279] width 54 height 27
paste input "4"
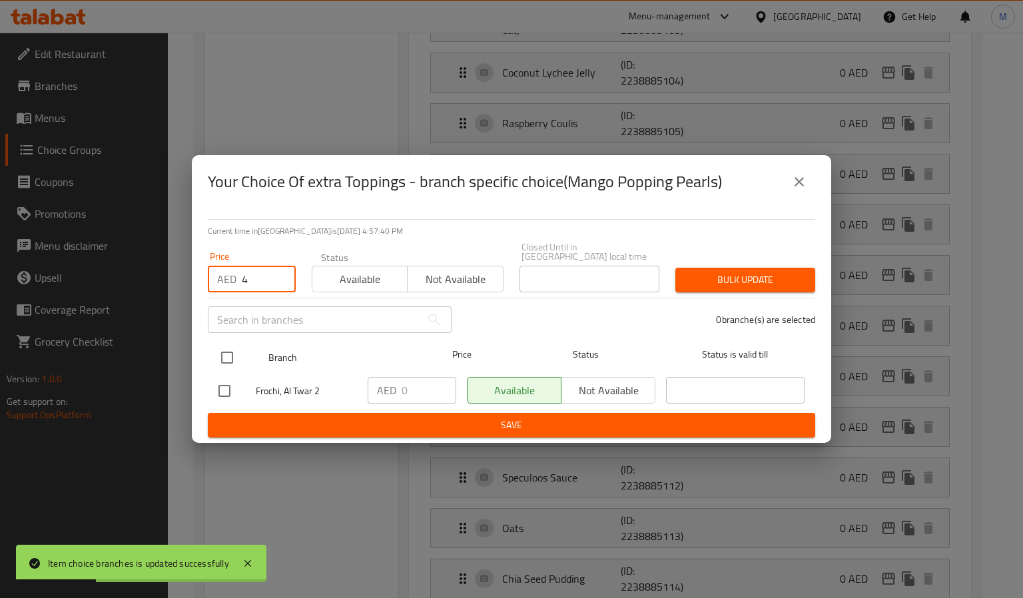
type input "4"
click at [228, 358] on input "checkbox" at bounding box center [227, 358] width 28 height 28
checkbox input "true"
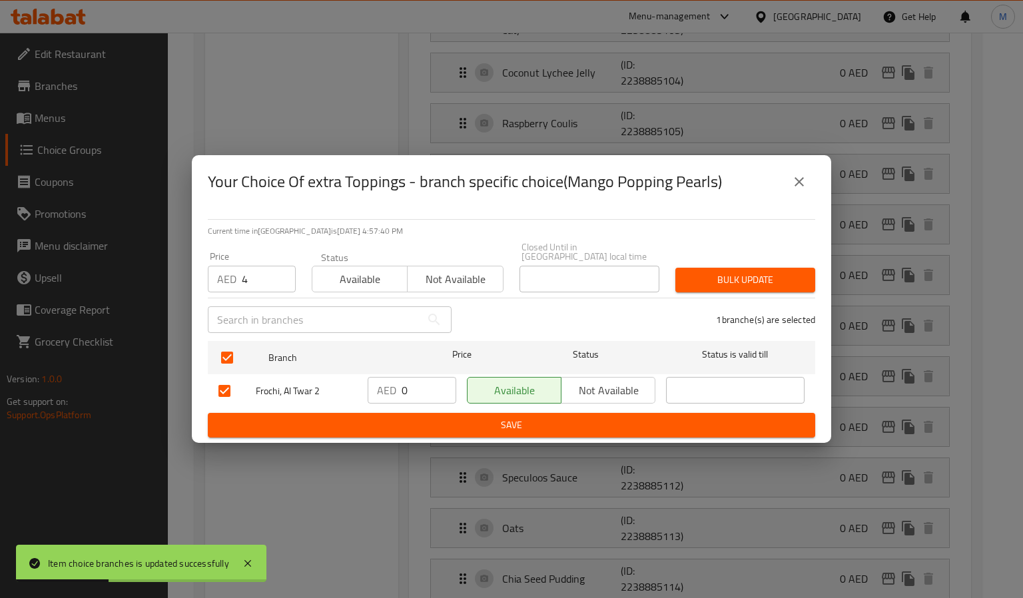
click at [763, 290] on button "Bulk update" at bounding box center [745, 280] width 140 height 25
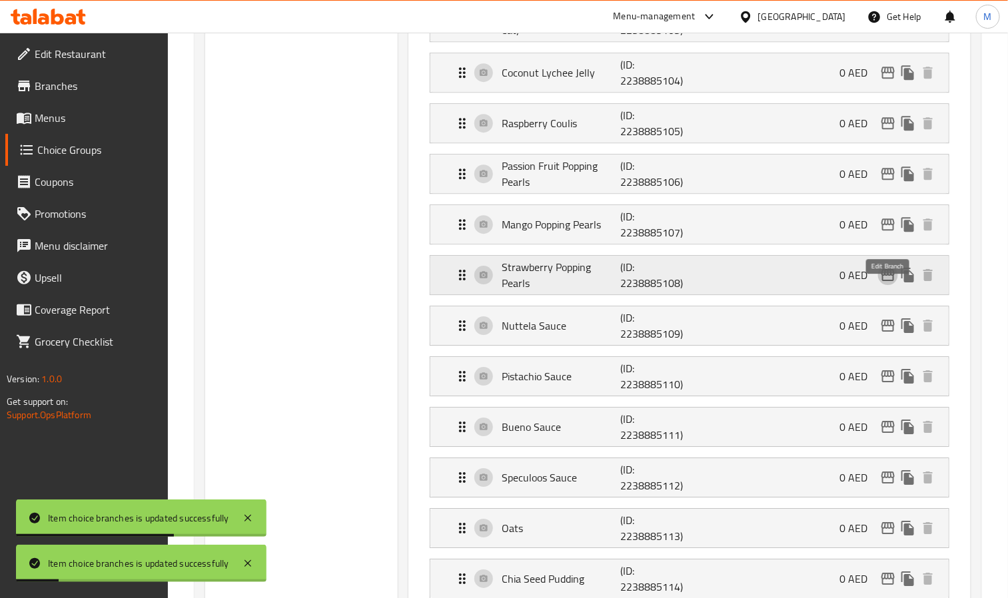
click at [893, 281] on icon "edit" at bounding box center [887, 275] width 13 height 12
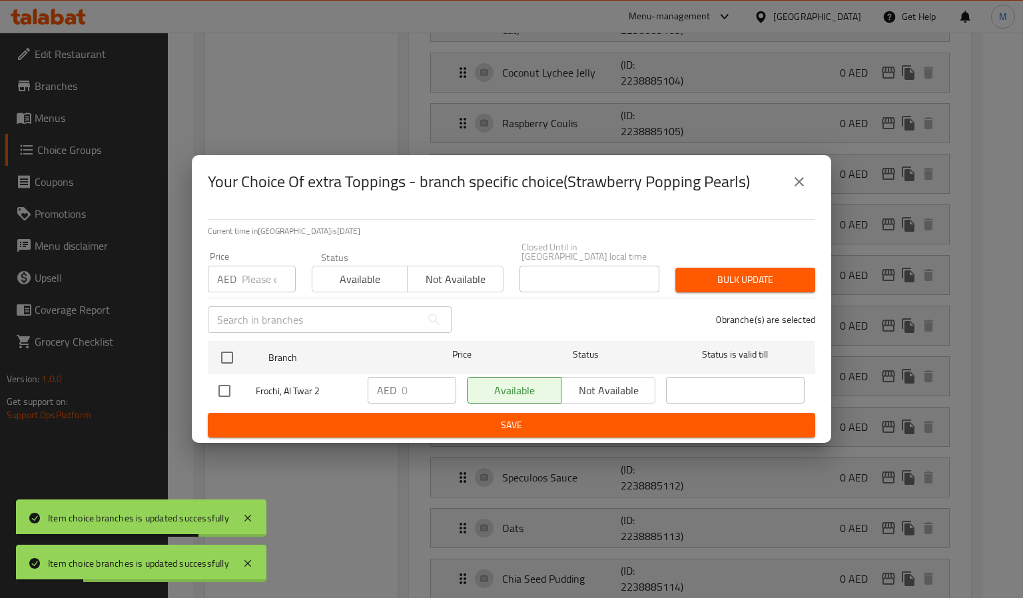
click at [262, 286] on input "number" at bounding box center [269, 279] width 54 height 27
paste input "4"
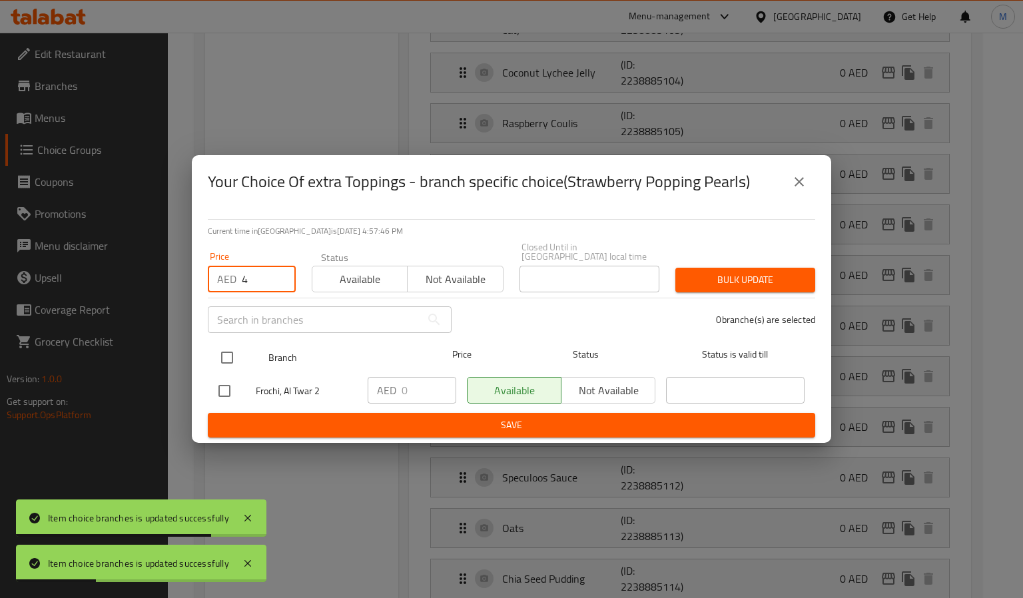
type input "4"
click at [228, 350] on input "checkbox" at bounding box center [227, 358] width 28 height 28
checkbox input "true"
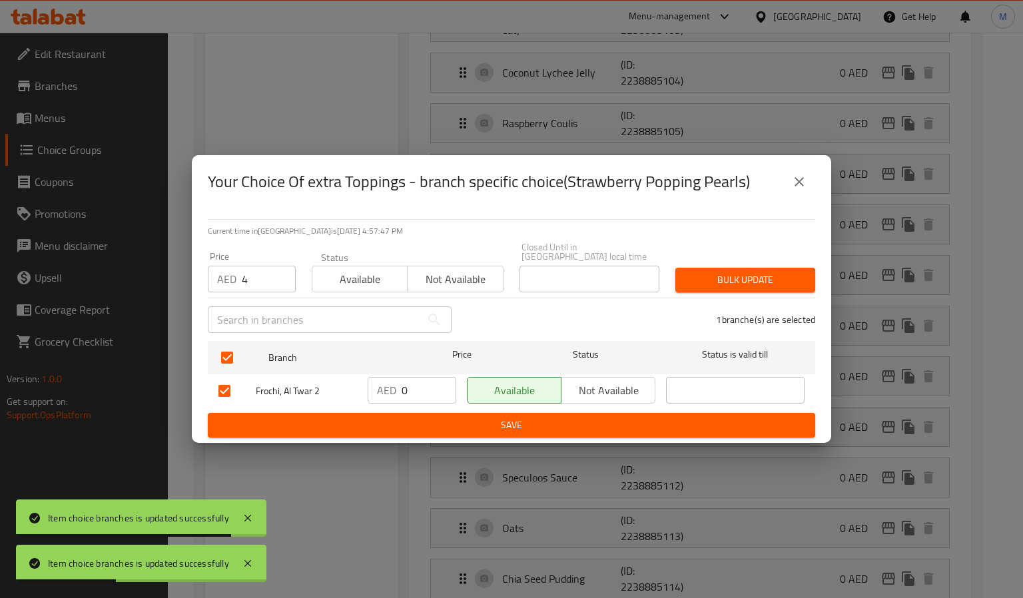
click at [724, 292] on div "Bulk update" at bounding box center [745, 280] width 156 height 41
click at [729, 284] on span "Bulk update" at bounding box center [745, 280] width 119 height 17
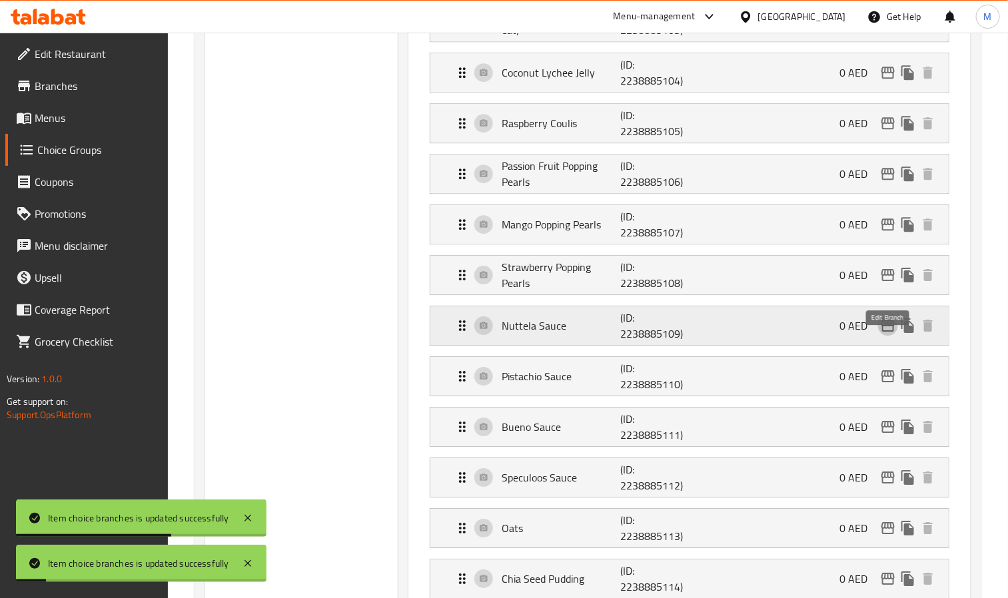
click at [885, 332] on icon "edit" at bounding box center [887, 326] width 13 height 12
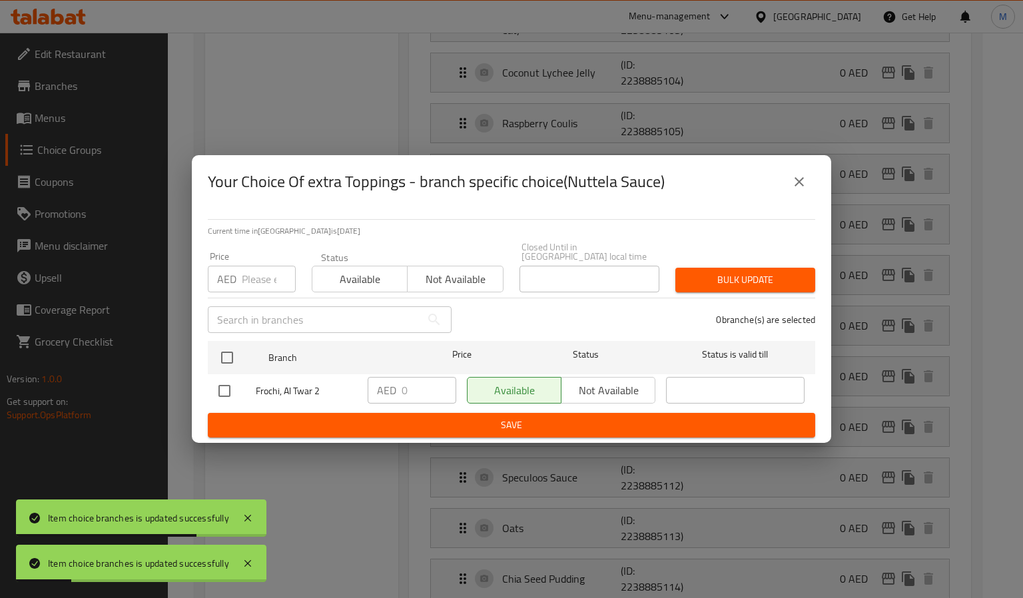
click at [256, 282] on input "number" at bounding box center [269, 279] width 54 height 27
paste input "4"
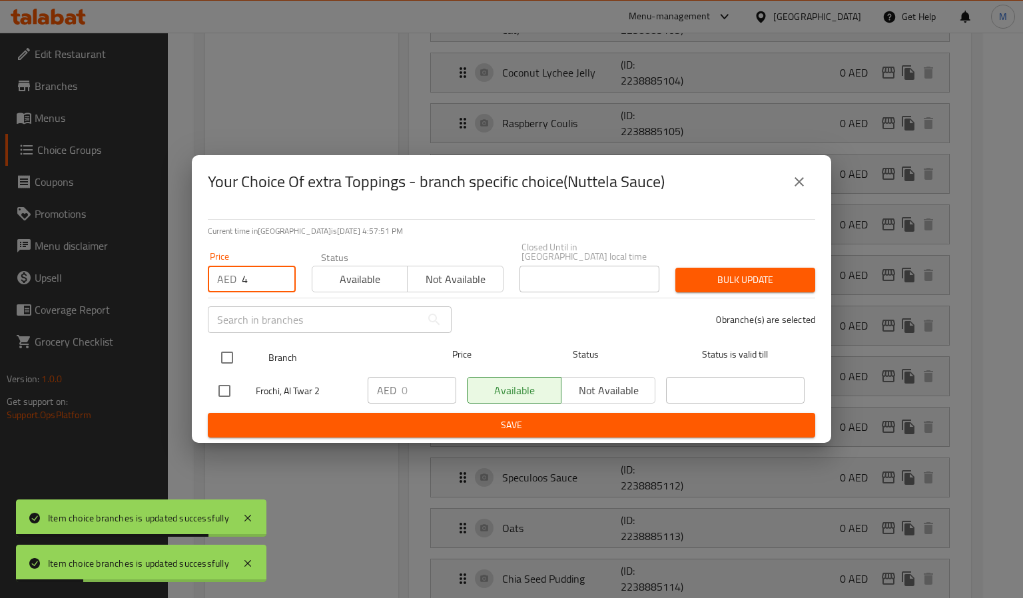
type input "4"
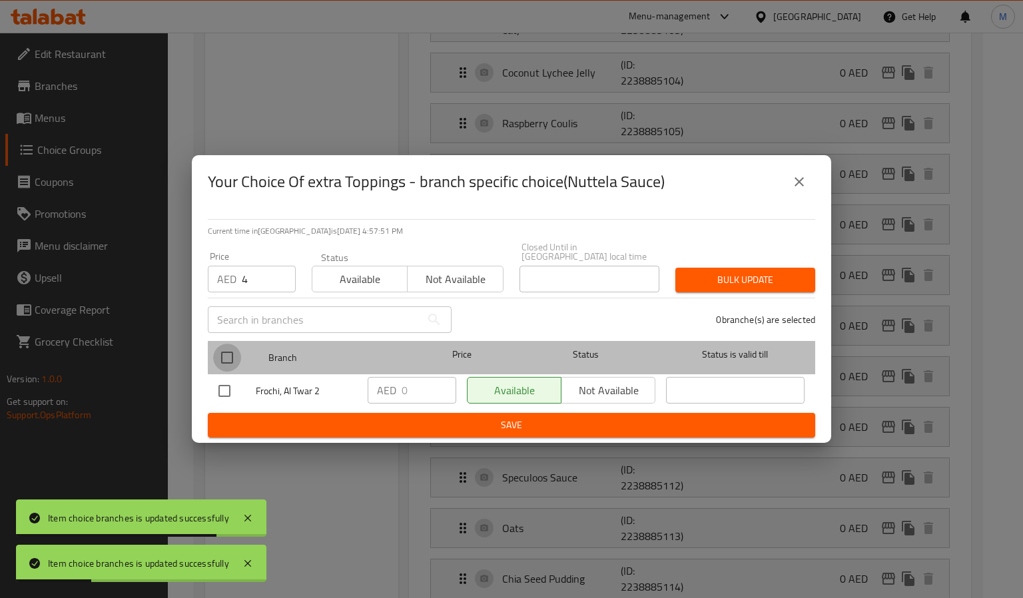
click at [216, 364] on input "checkbox" at bounding box center [227, 358] width 28 height 28
checkbox input "true"
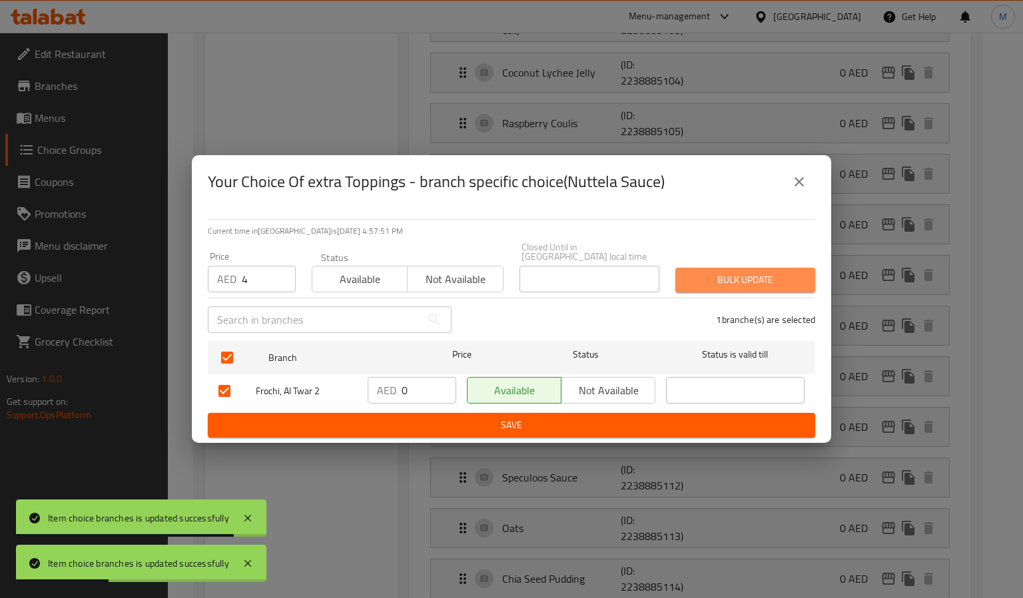
click at [761, 268] on button "Bulk update" at bounding box center [745, 280] width 140 height 25
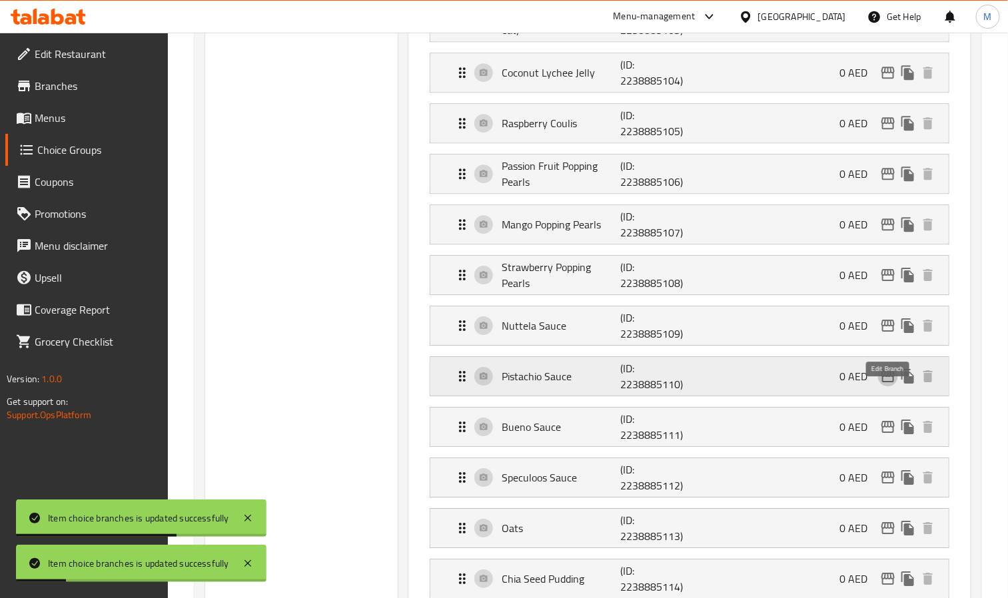
click at [881, 384] on icon "edit" at bounding box center [888, 376] width 16 height 16
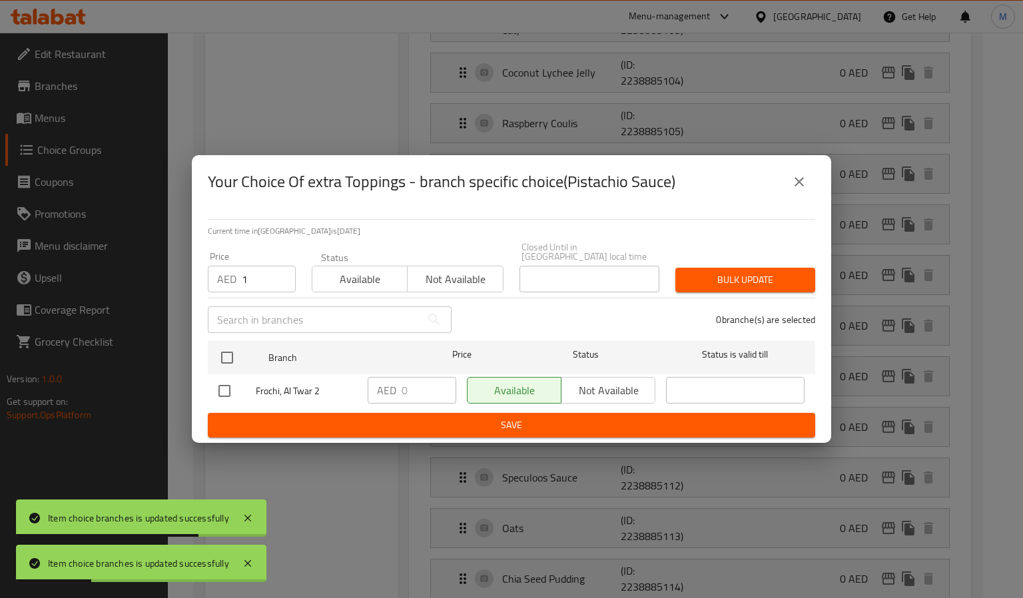
click at [280, 274] on input "1" at bounding box center [269, 279] width 54 height 27
click at [266, 280] on input "1" at bounding box center [269, 279] width 54 height 27
paste input "4"
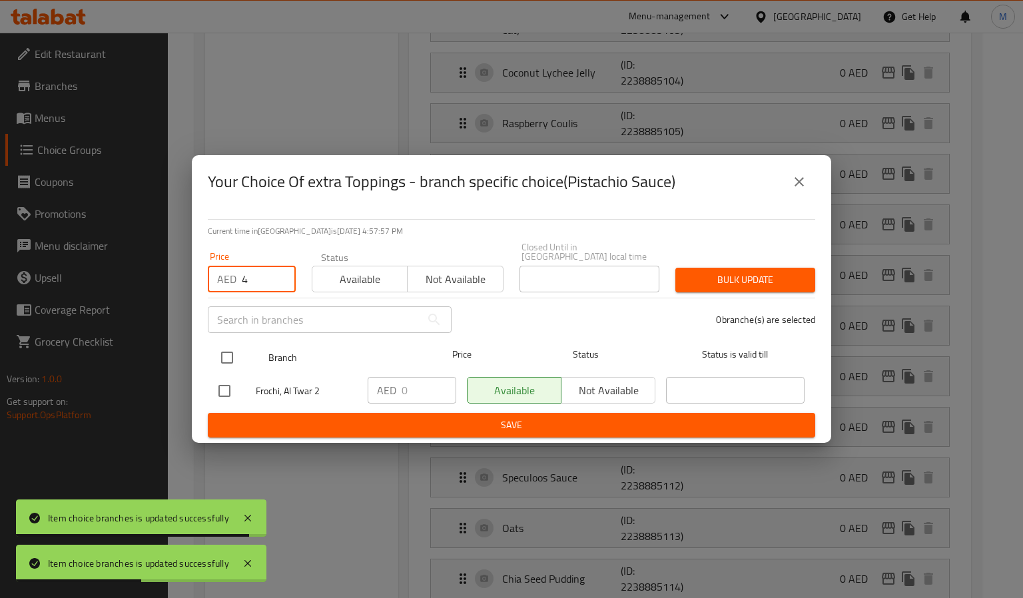
type input "4"
click at [224, 360] on input "checkbox" at bounding box center [227, 358] width 28 height 28
checkbox input "true"
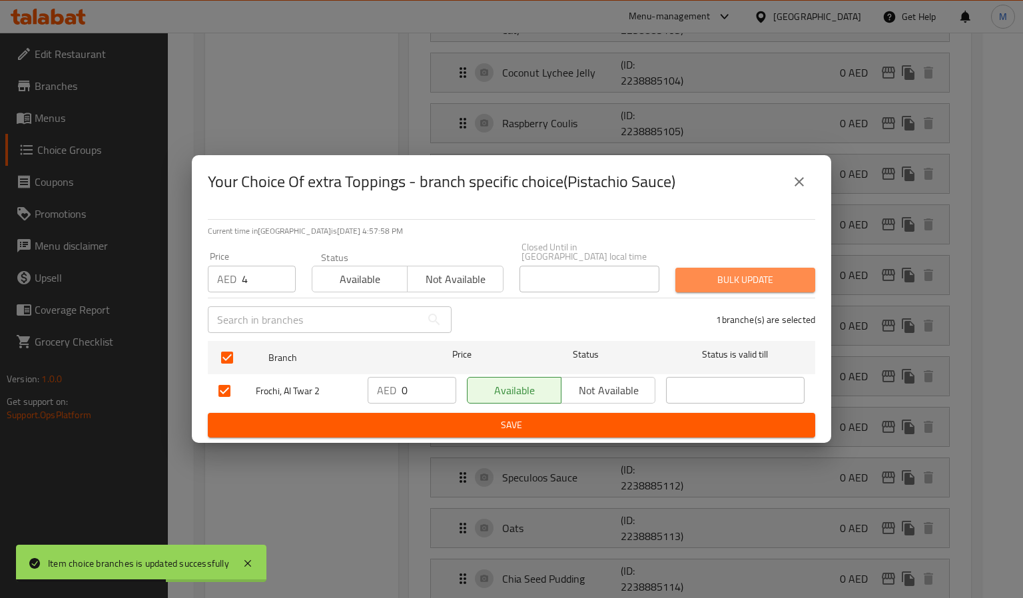
click at [725, 280] on span "Bulk update" at bounding box center [745, 280] width 119 height 17
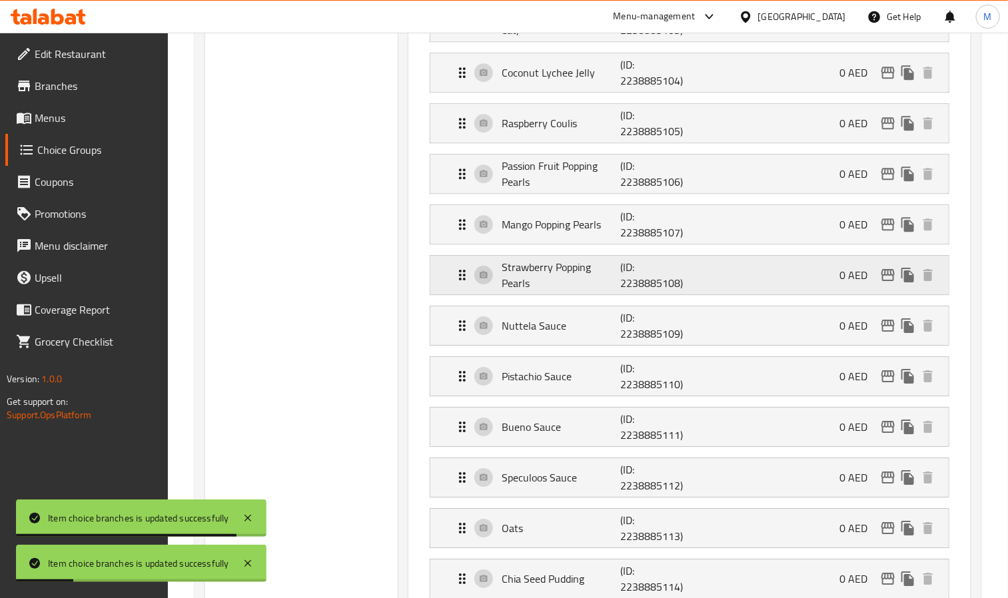
click at [882, 281] on icon "edit" at bounding box center [887, 275] width 13 height 12
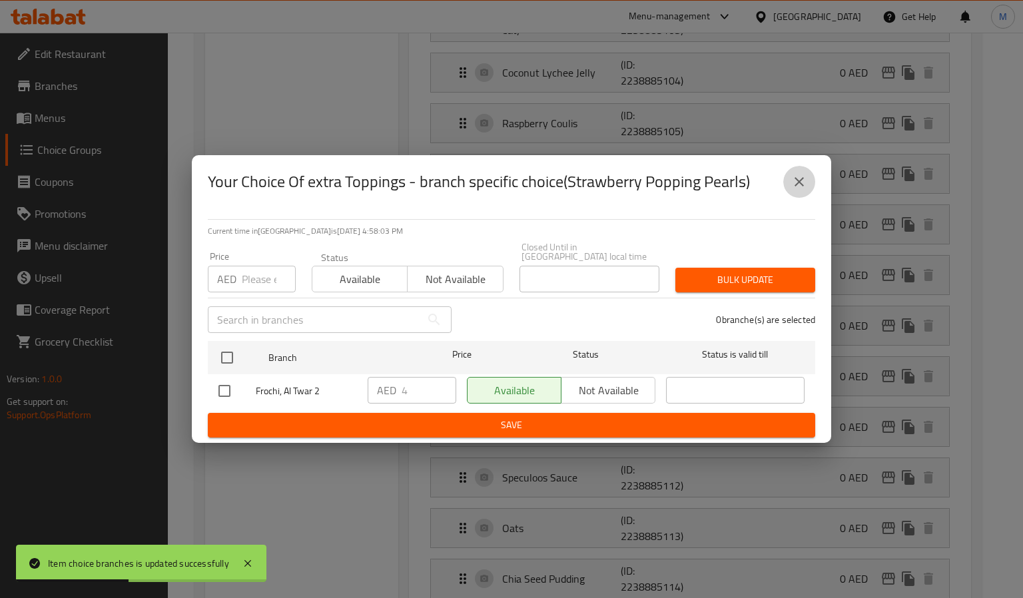
click at [809, 183] on button "close" at bounding box center [799, 182] width 32 height 32
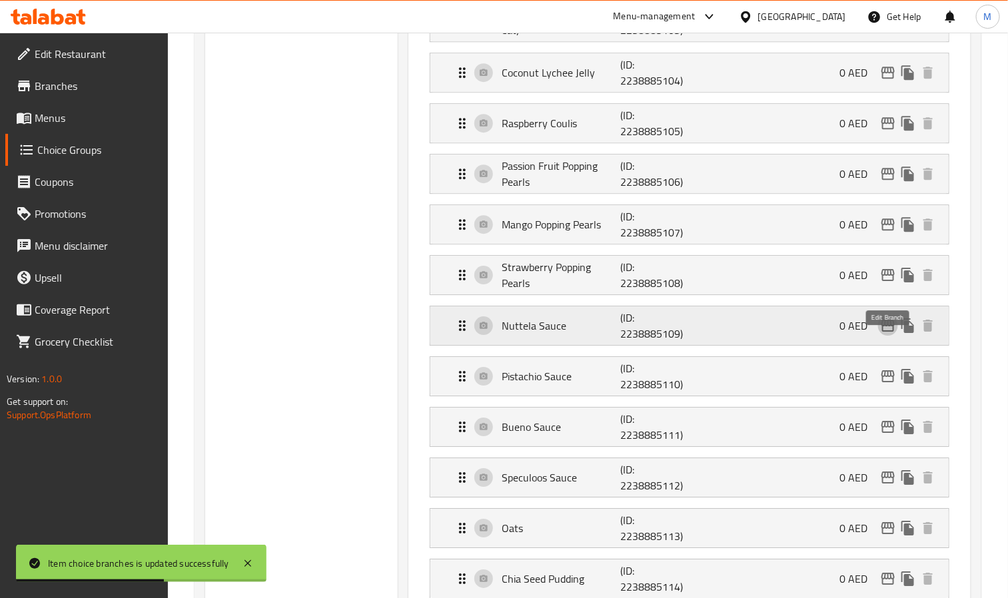
click at [884, 332] on icon "edit" at bounding box center [887, 326] width 13 height 12
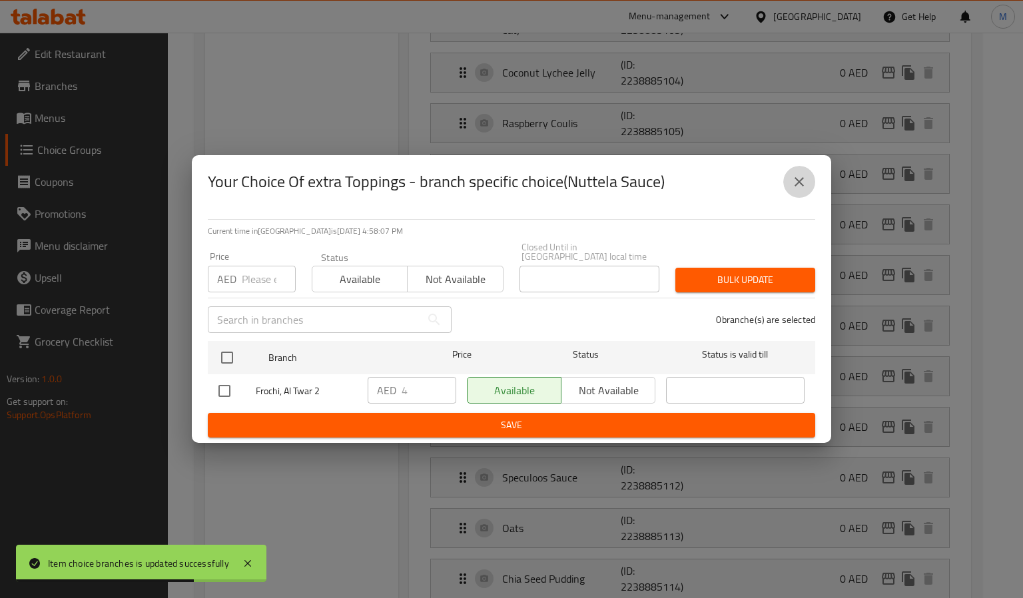
click at [806, 183] on icon "close" at bounding box center [799, 182] width 16 height 16
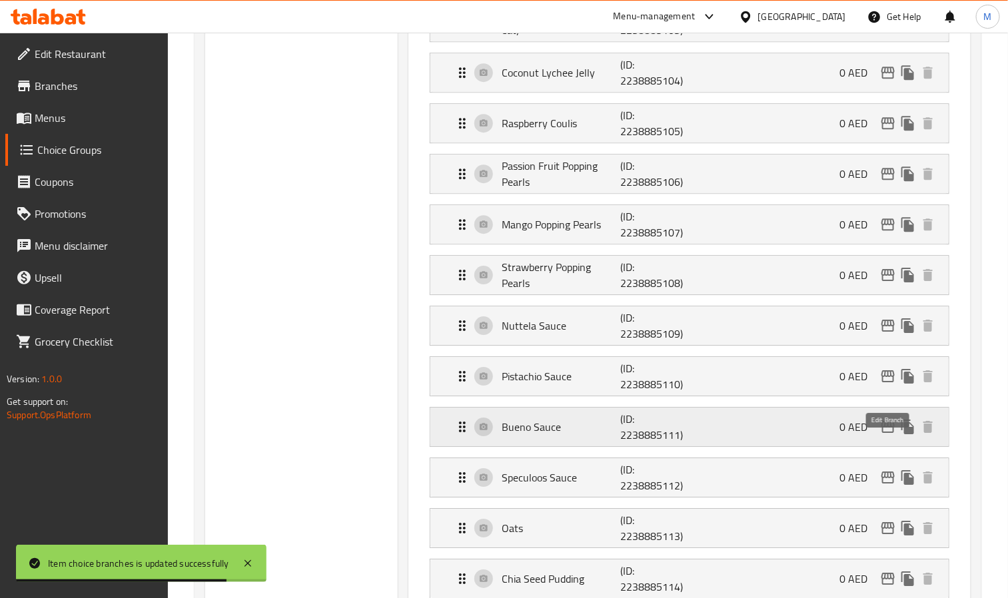
click at [884, 435] on icon "edit" at bounding box center [888, 427] width 16 height 16
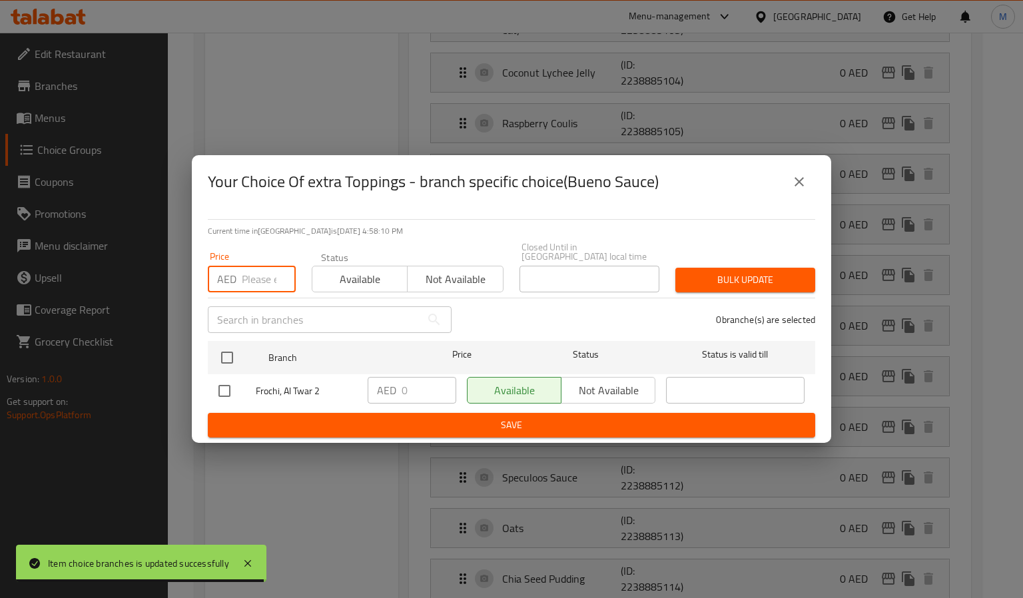
click at [262, 284] on input "number" at bounding box center [269, 279] width 54 height 27
paste input "4"
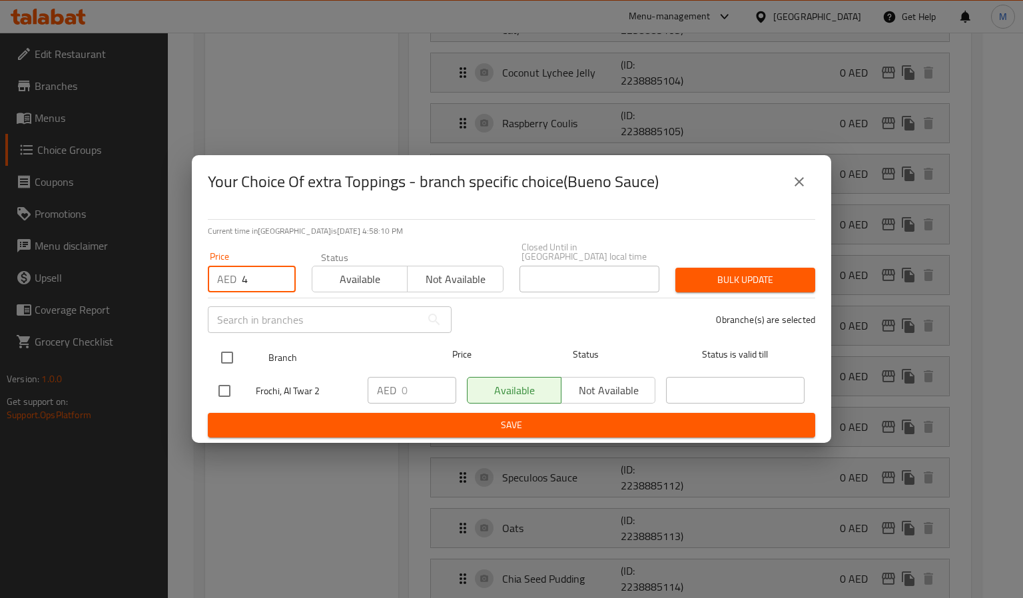
type input "4"
click at [228, 368] on input "checkbox" at bounding box center [227, 358] width 28 height 28
checkbox input "true"
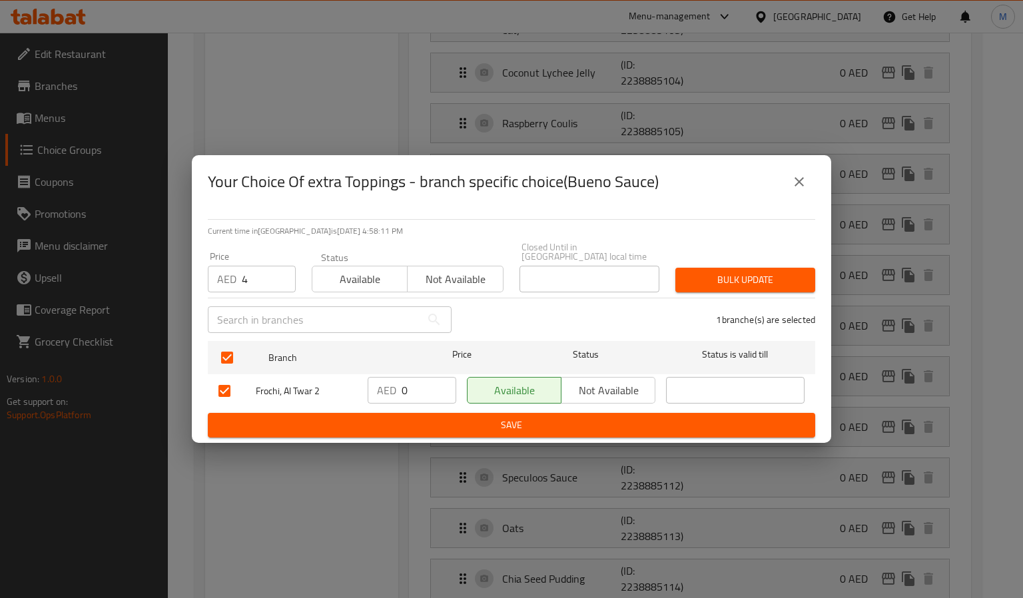
click at [786, 274] on span "Bulk update" at bounding box center [745, 280] width 119 height 17
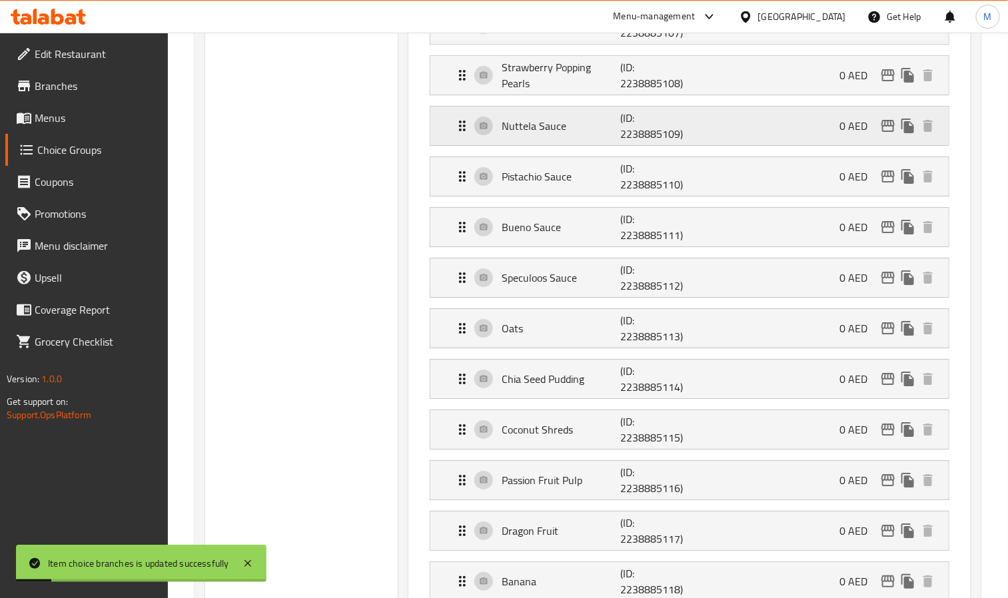
scroll to position [1798, 0]
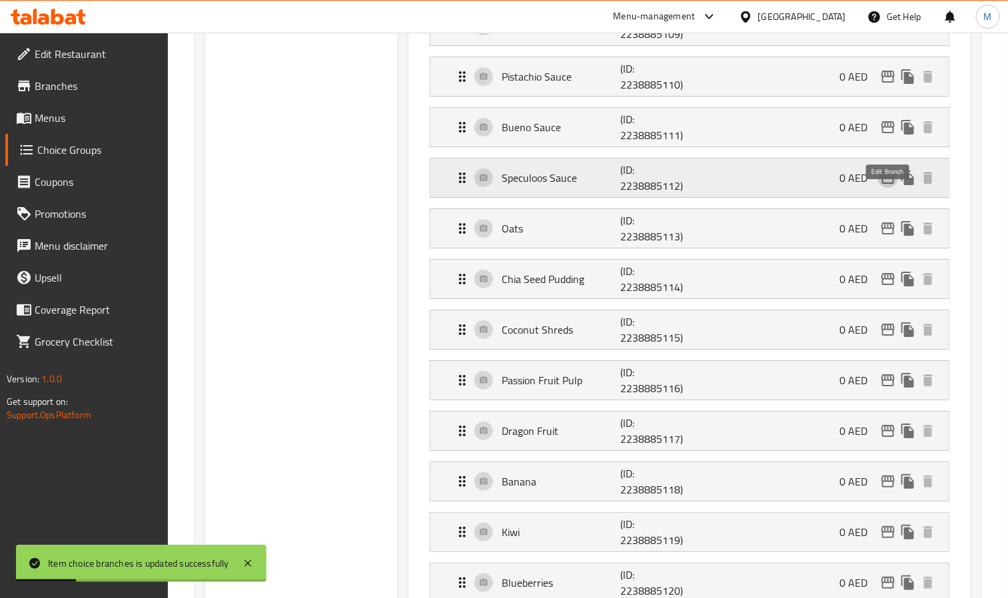
click at [892, 188] on button "edit" at bounding box center [888, 178] width 20 height 20
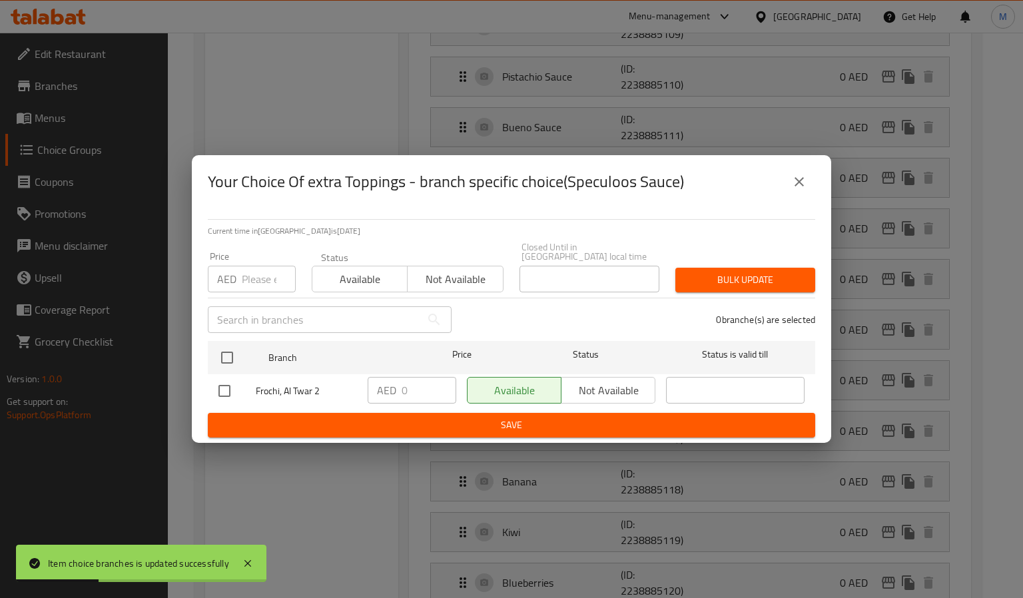
click at [254, 262] on div "Price AED Price" at bounding box center [252, 272] width 88 height 41
click at [266, 288] on input "number" at bounding box center [269, 279] width 54 height 27
paste input "4"
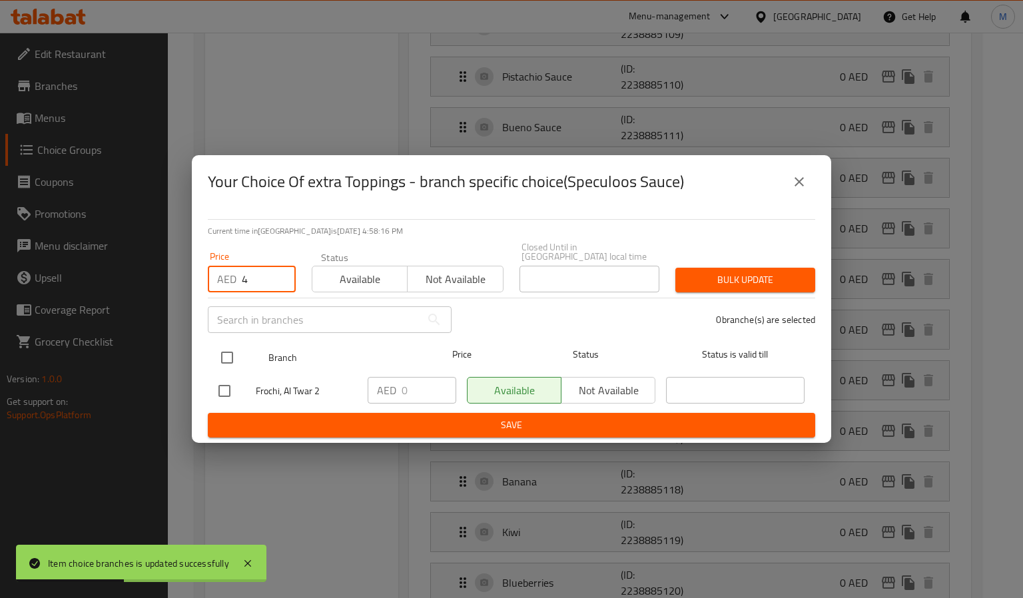
type input "4"
click at [226, 366] on input "checkbox" at bounding box center [227, 358] width 28 height 28
checkbox input "true"
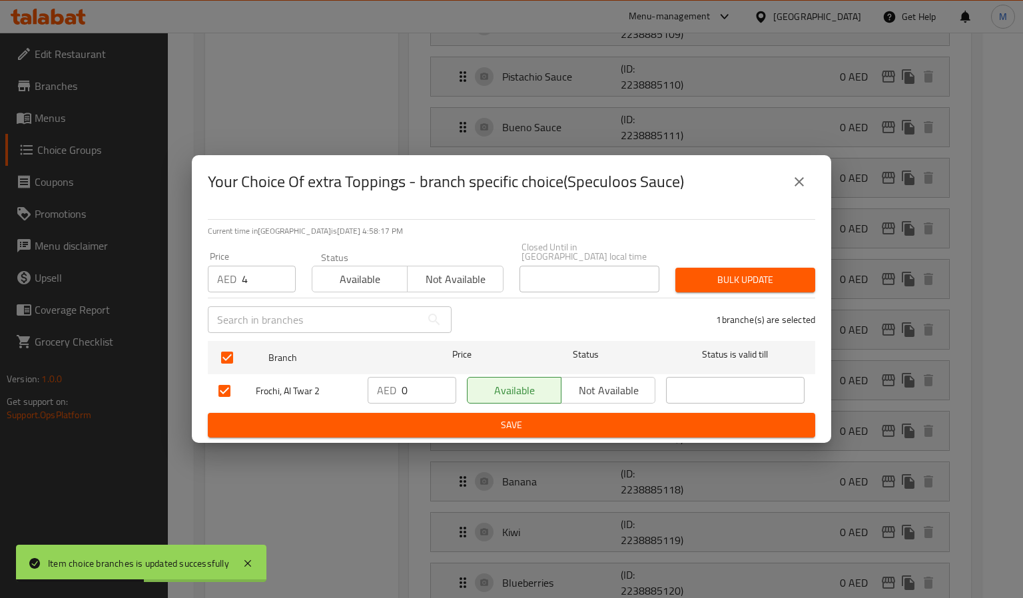
click at [697, 288] on button "Bulk update" at bounding box center [745, 280] width 140 height 25
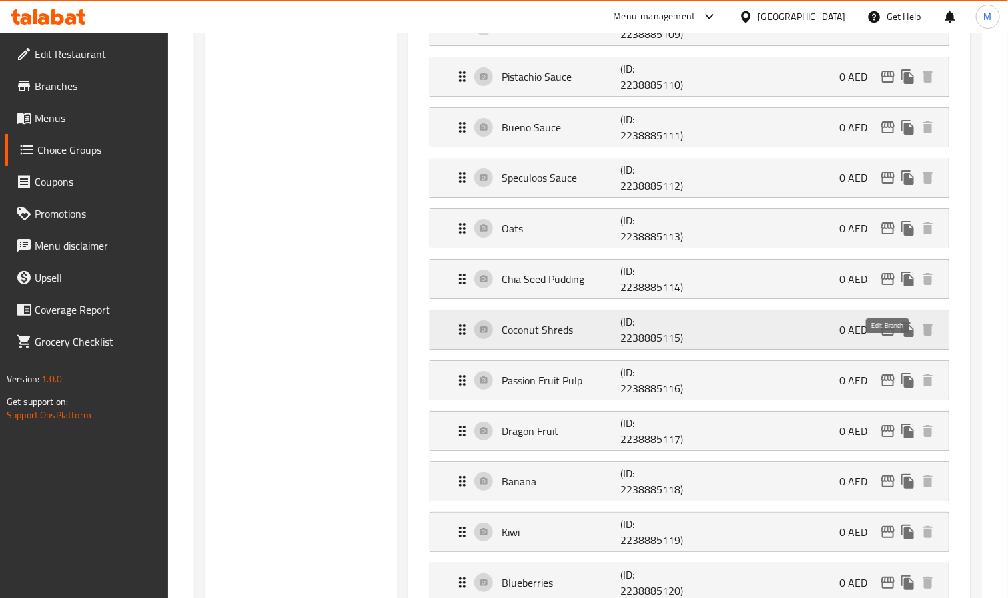
click at [891, 338] on icon "edit" at bounding box center [888, 330] width 16 height 16
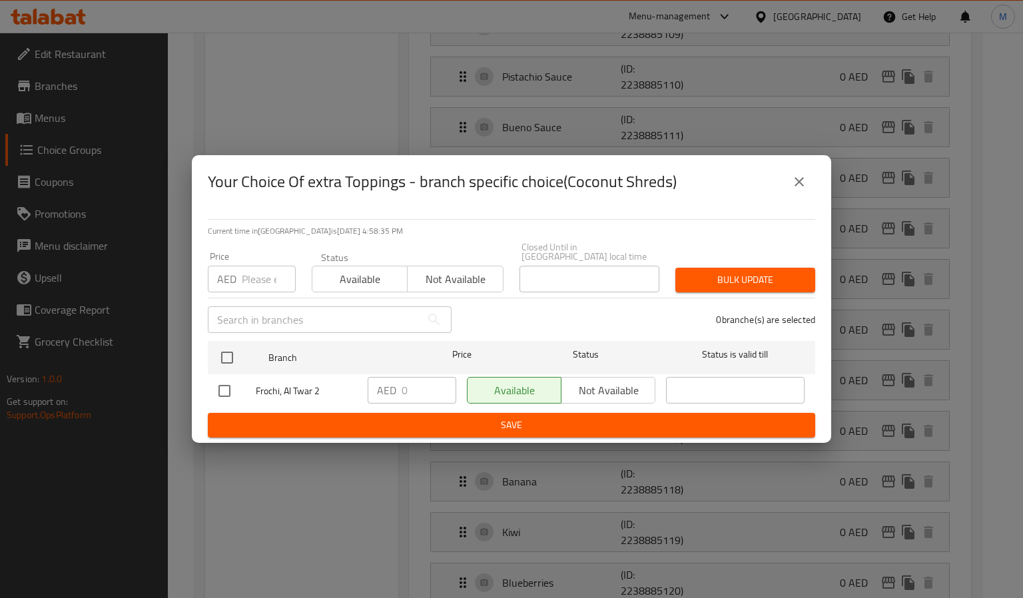
click at [258, 274] on input "number" at bounding box center [269, 279] width 54 height 27
paste input "4"
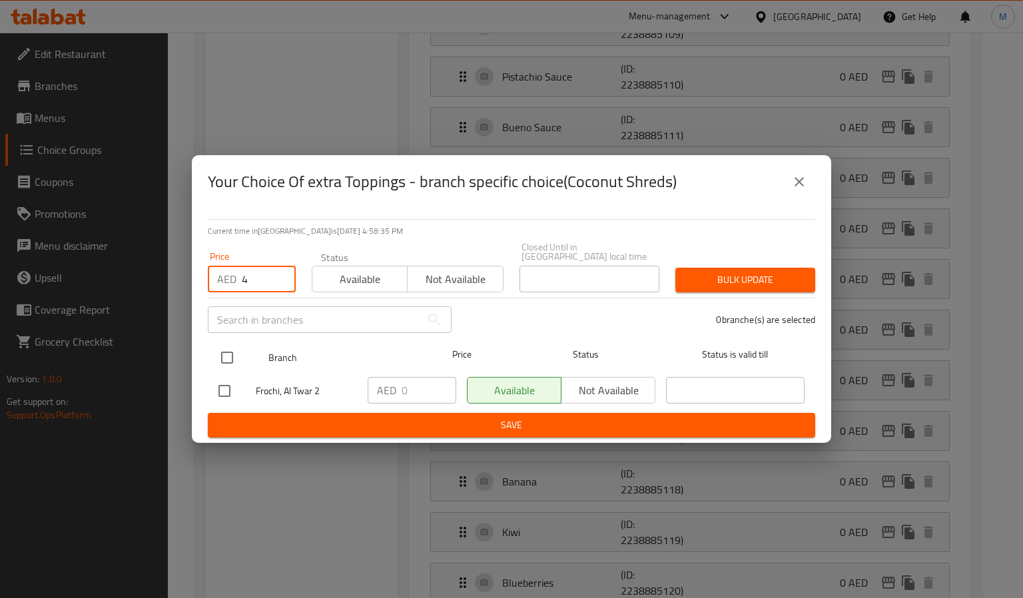
type input "4"
click at [220, 350] on input "checkbox" at bounding box center [227, 358] width 28 height 28
checkbox input "true"
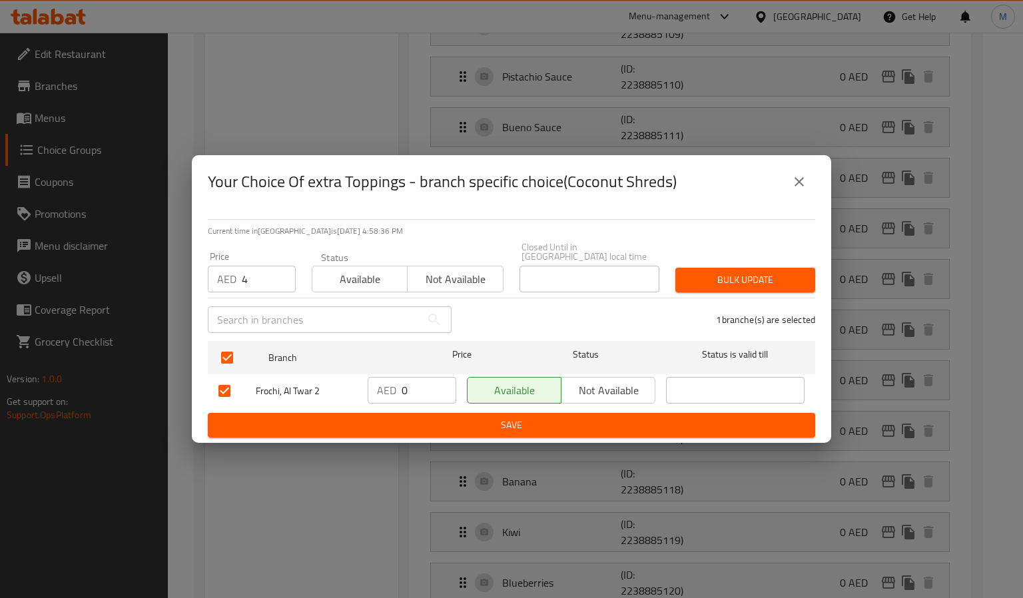
click at [687, 270] on button "Bulk update" at bounding box center [745, 280] width 140 height 25
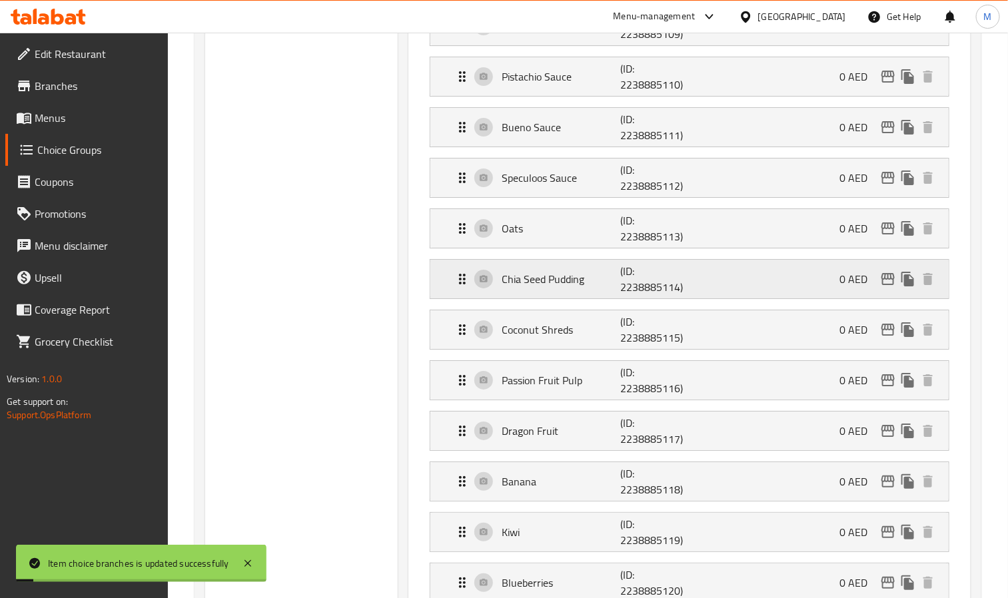
click at [891, 285] on icon "edit" at bounding box center [887, 279] width 13 height 12
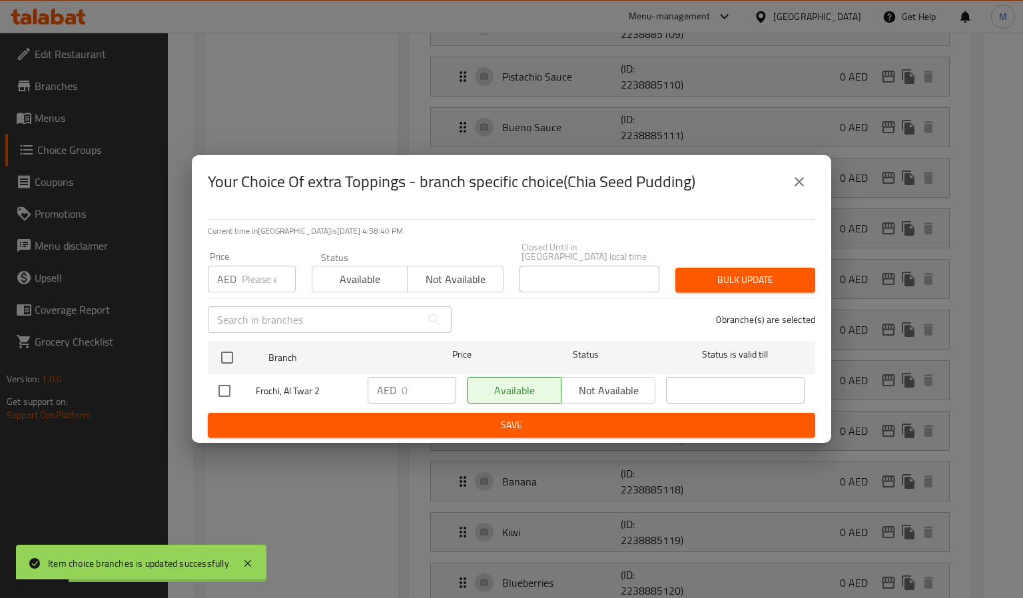
click at [252, 284] on input "number" at bounding box center [269, 279] width 54 height 27
paste input "4"
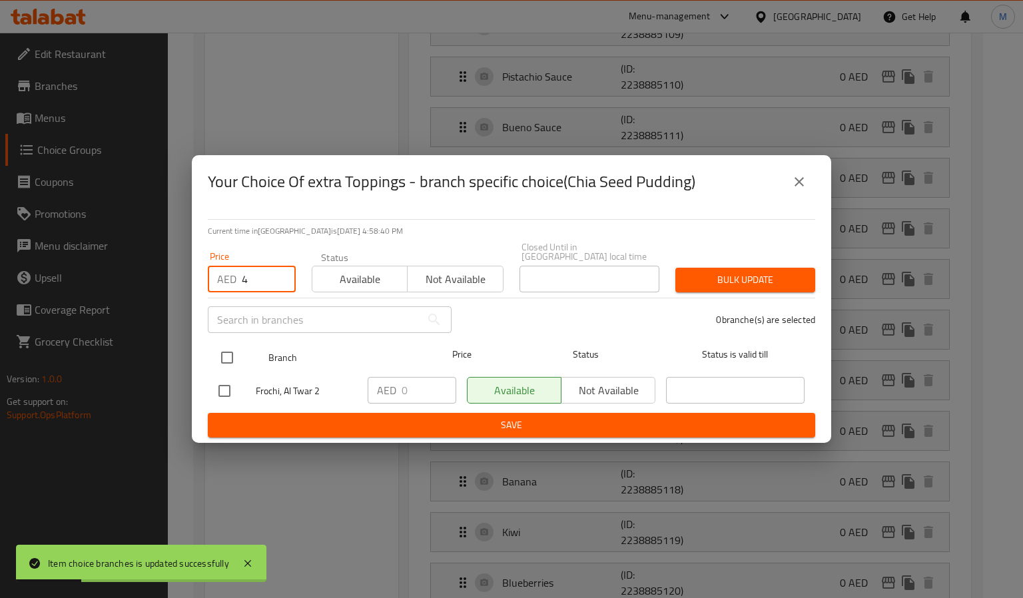
type input "4"
click at [234, 366] on input "checkbox" at bounding box center [227, 358] width 28 height 28
checkbox input "true"
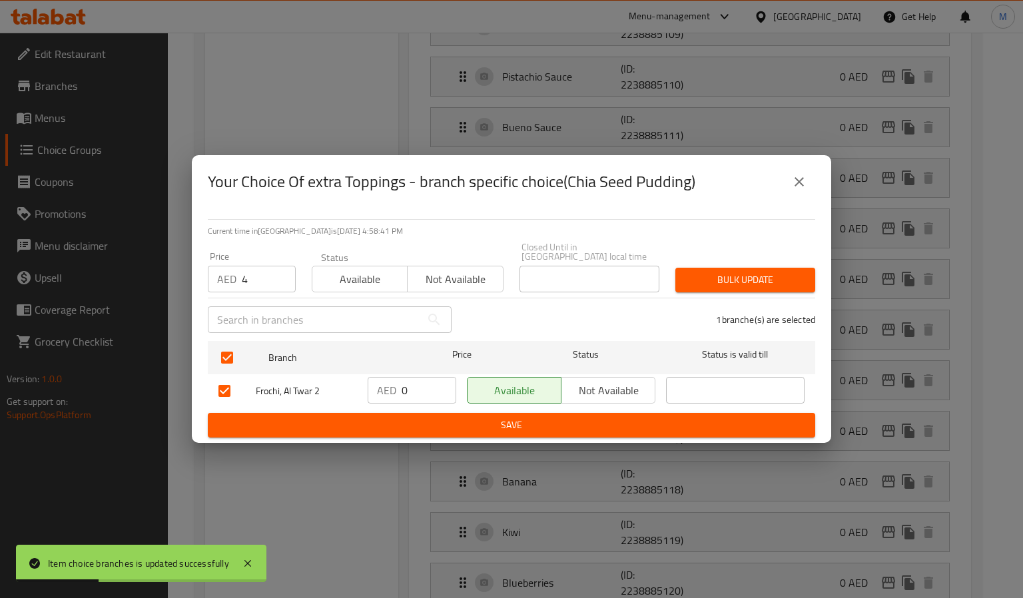
click at [737, 276] on span "Bulk update" at bounding box center [745, 280] width 119 height 17
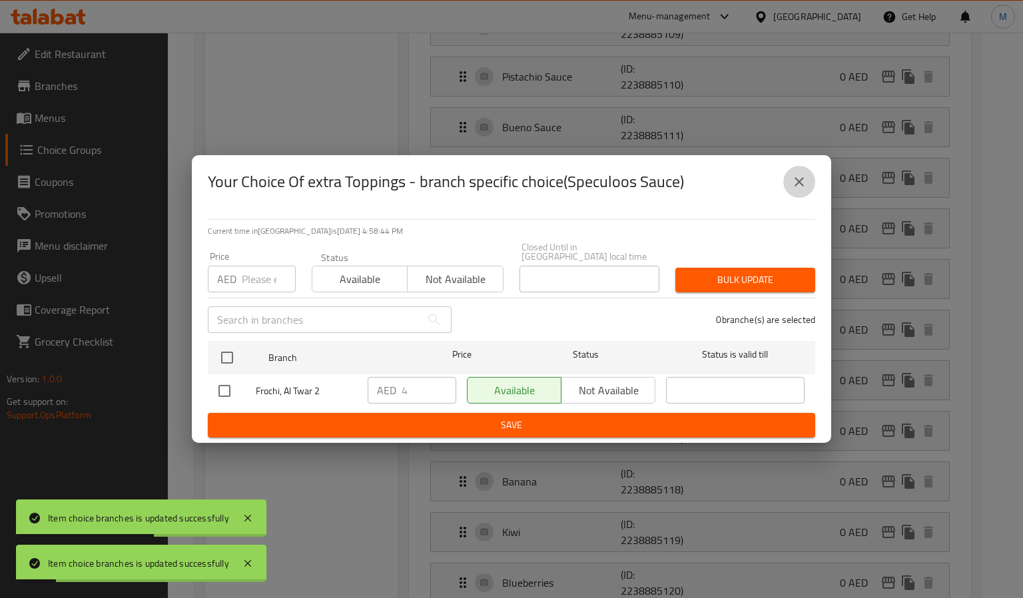
click at [793, 178] on icon "close" at bounding box center [799, 182] width 16 height 16
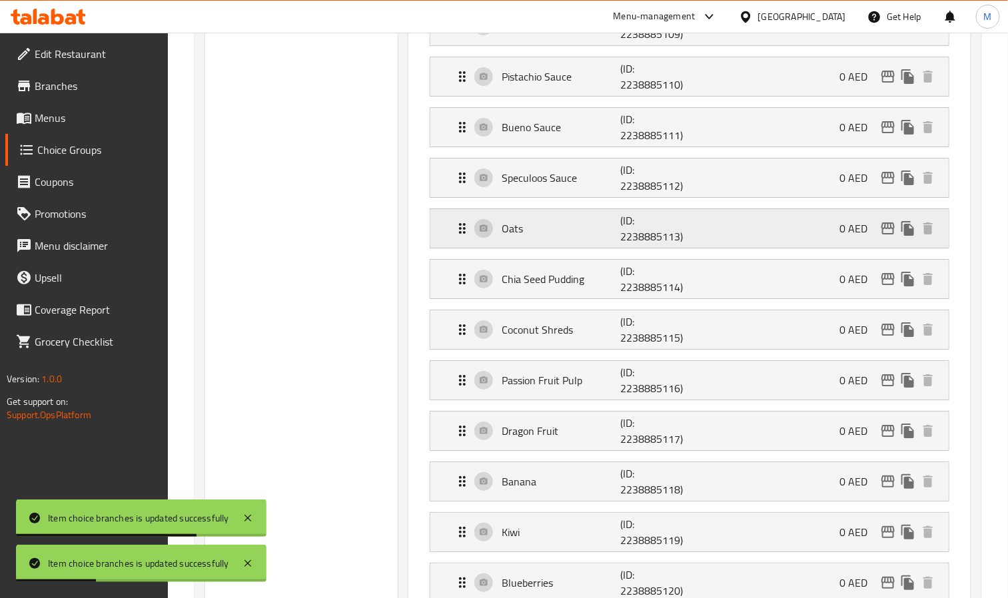
click at [881, 236] on icon "edit" at bounding box center [888, 228] width 16 height 16
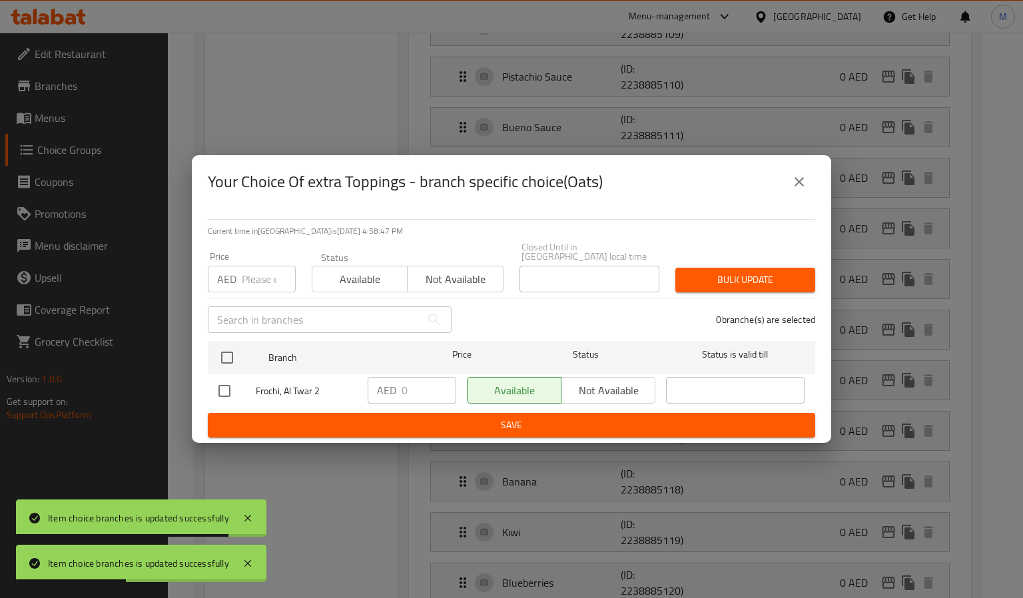
click at [266, 282] on input "number" at bounding box center [269, 279] width 54 height 27
paste input "4"
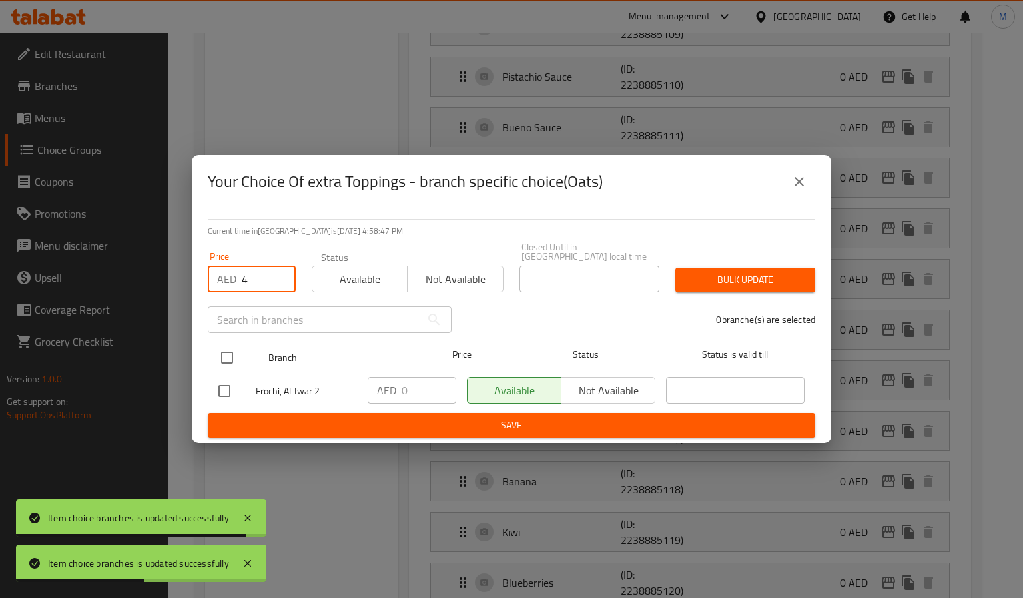
type input "4"
click at [222, 364] on input "checkbox" at bounding box center [227, 358] width 28 height 28
checkbox input "true"
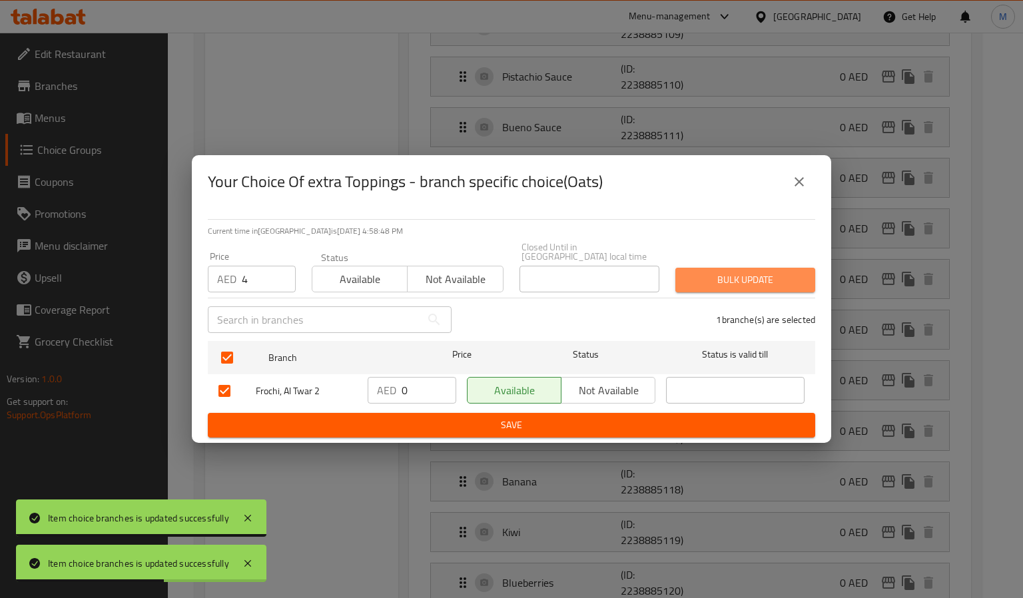
click at [720, 290] on button "Bulk update" at bounding box center [745, 280] width 140 height 25
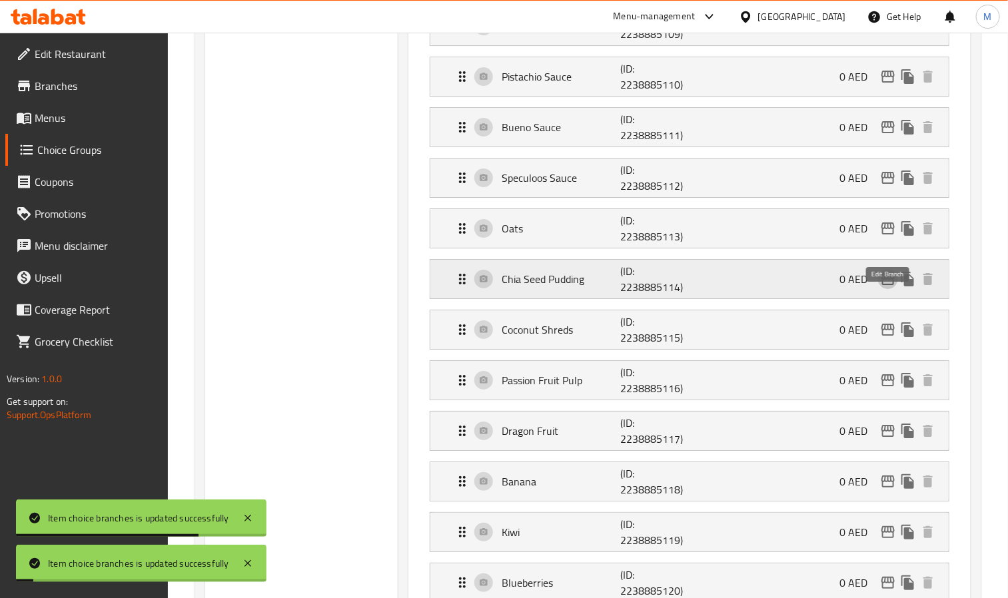
click at [886, 287] on icon "edit" at bounding box center [888, 279] width 16 height 16
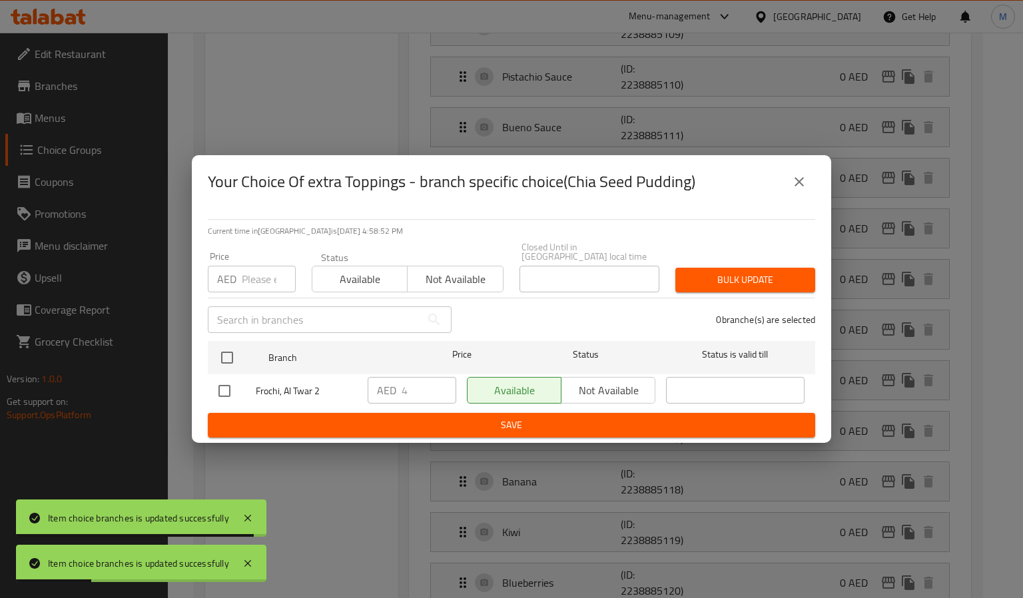
click at [804, 186] on icon "close" at bounding box center [799, 182] width 16 height 16
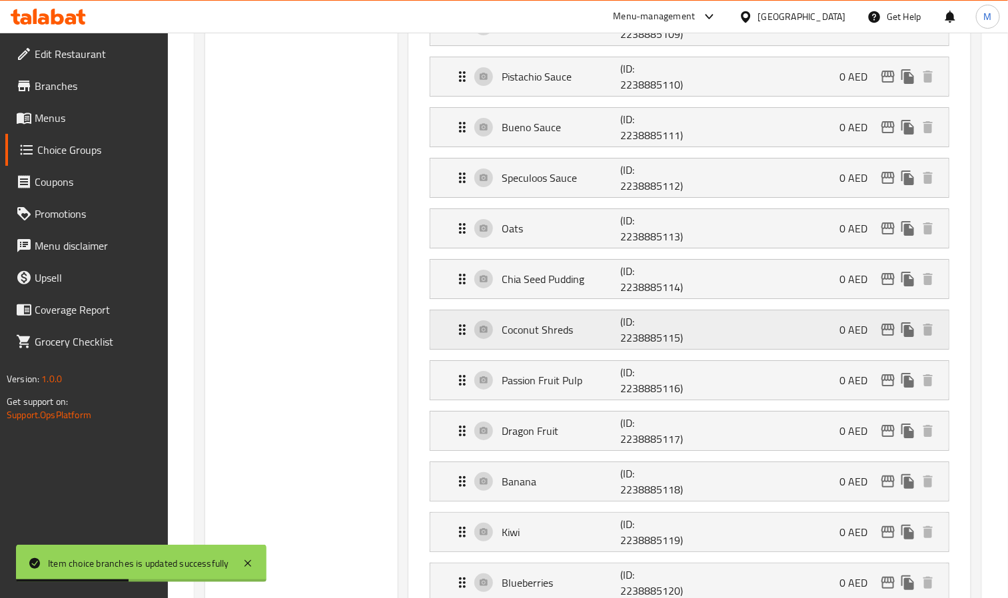
click at [892, 336] on icon "edit" at bounding box center [887, 330] width 13 height 12
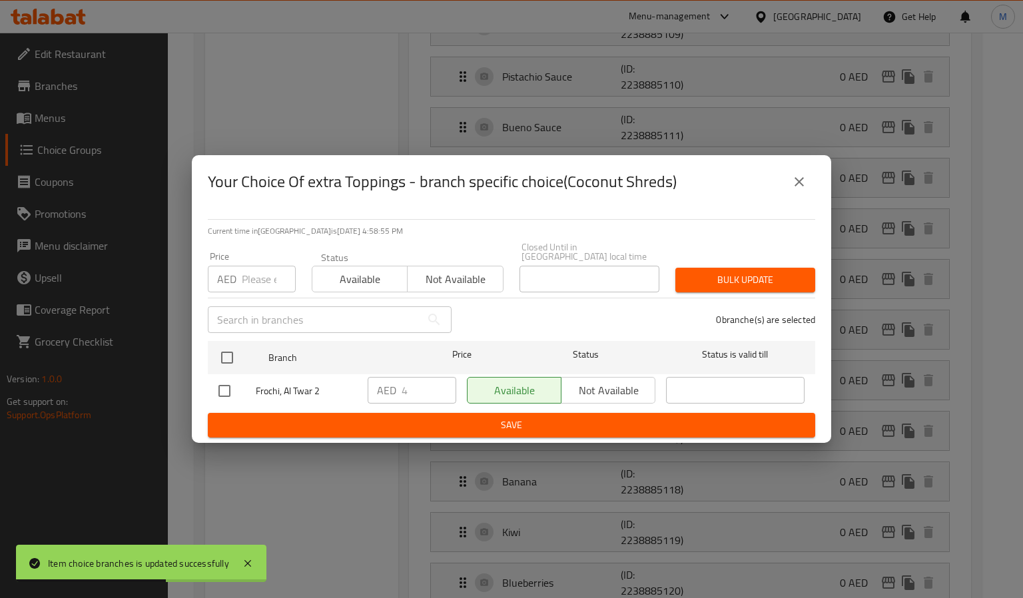
click at [799, 185] on icon "close" at bounding box center [799, 182] width 16 height 16
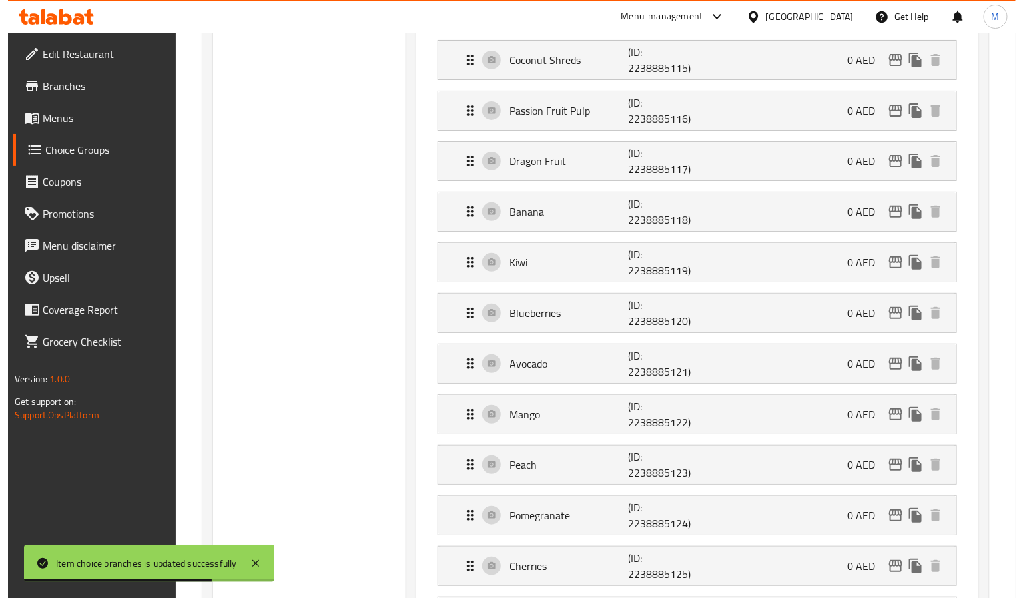
scroll to position [2098, 0]
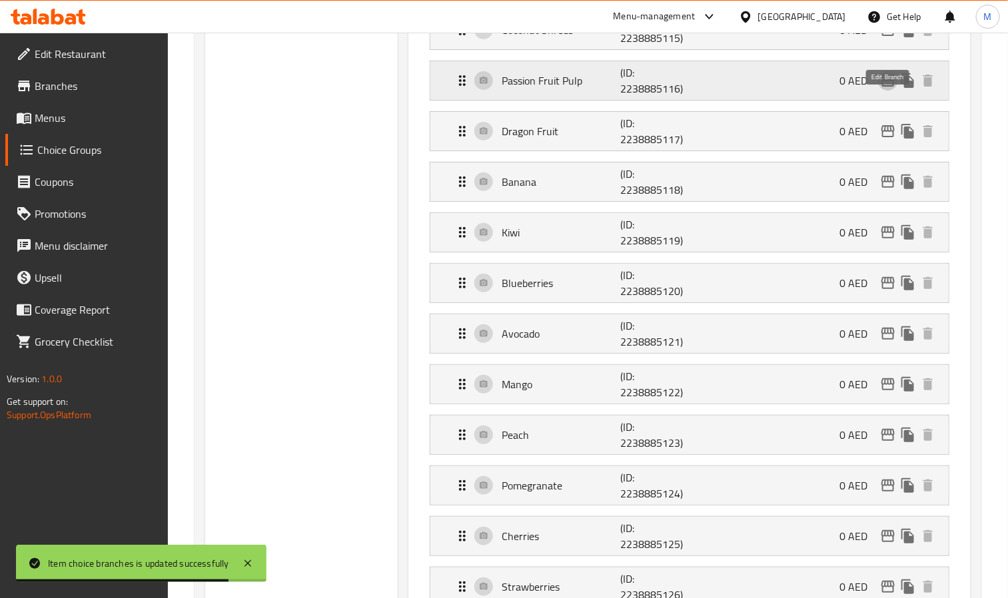
click at [885, 89] on icon "edit" at bounding box center [888, 81] width 16 height 16
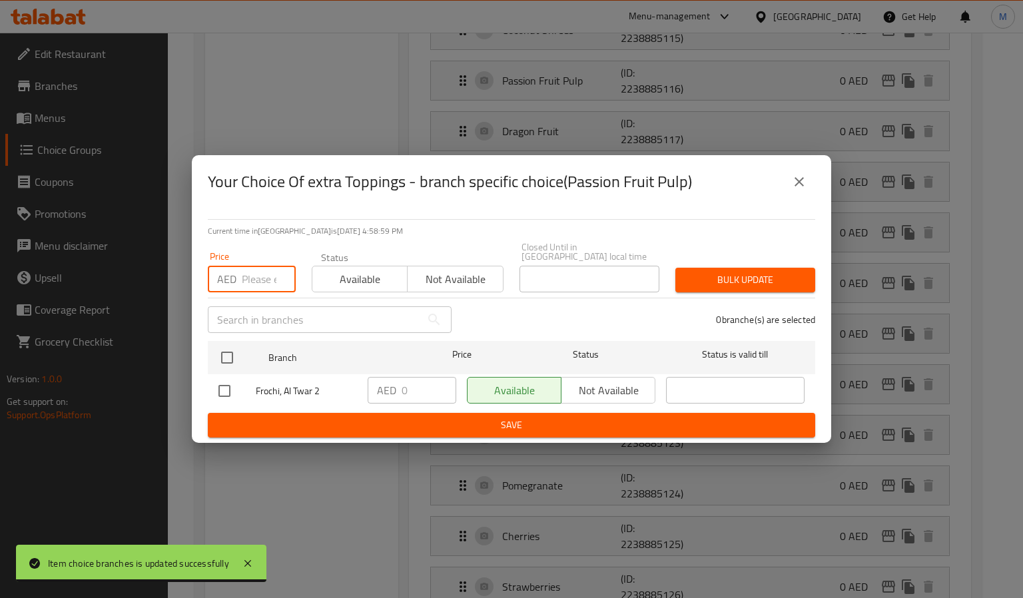
click at [246, 274] on input "number" at bounding box center [269, 279] width 54 height 27
paste input "4"
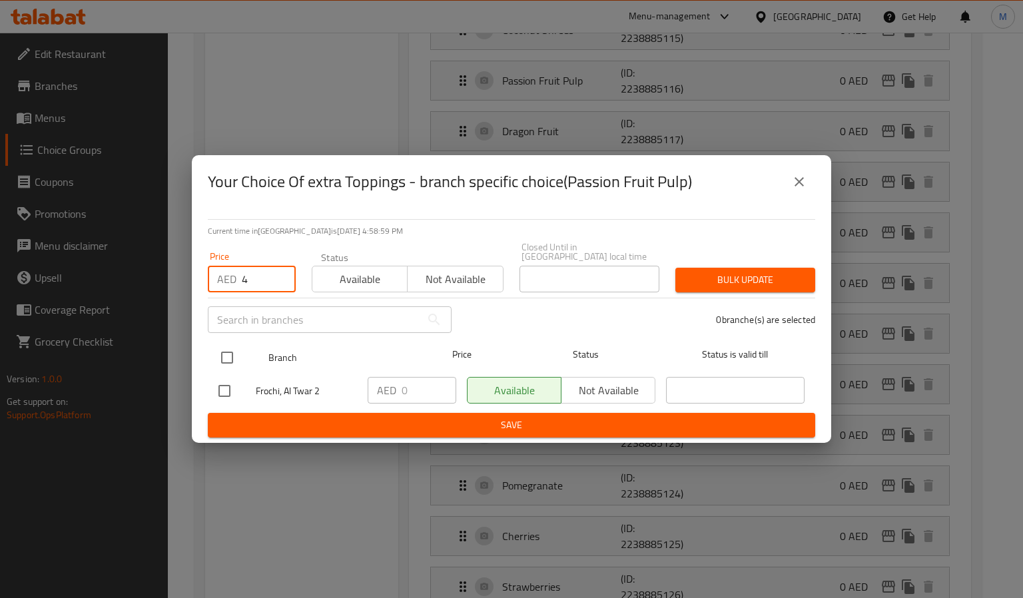
type input "4"
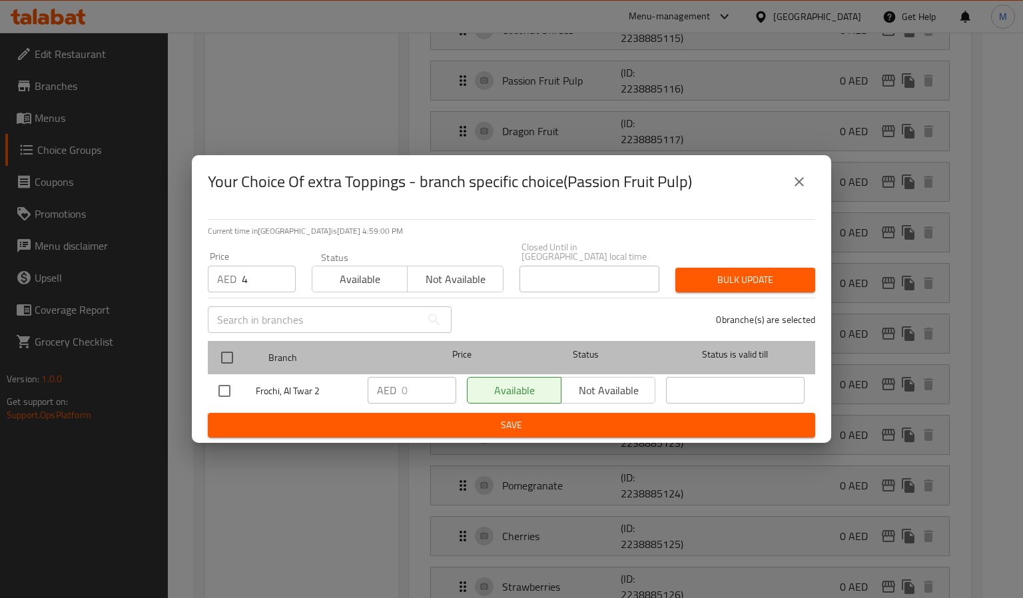
click at [208, 360] on div "Branch Price Status Status is valid till" at bounding box center [511, 357] width 607 height 33
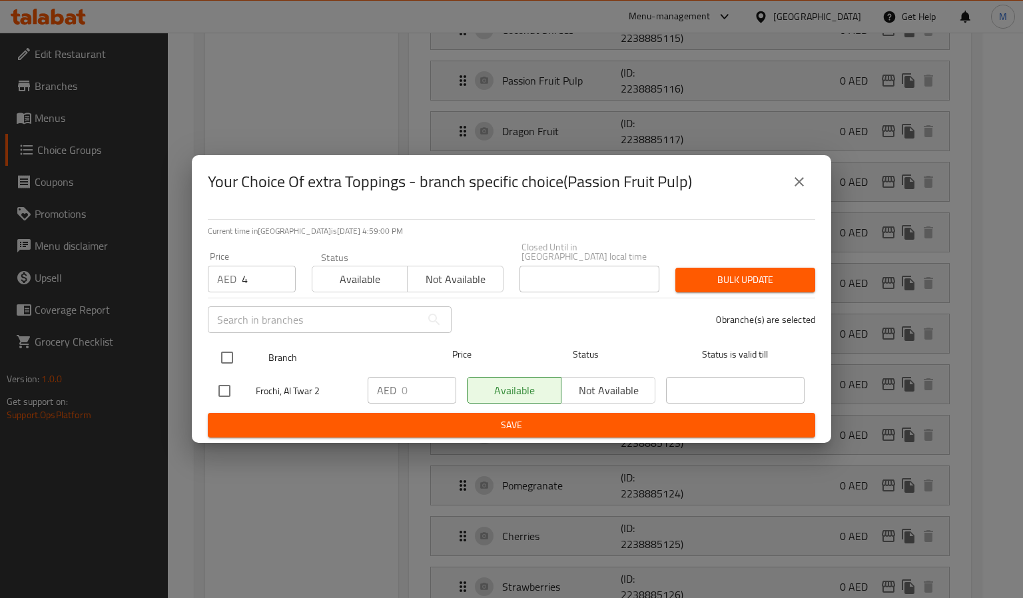
click at [230, 358] on input "checkbox" at bounding box center [227, 358] width 28 height 28
checkbox input "true"
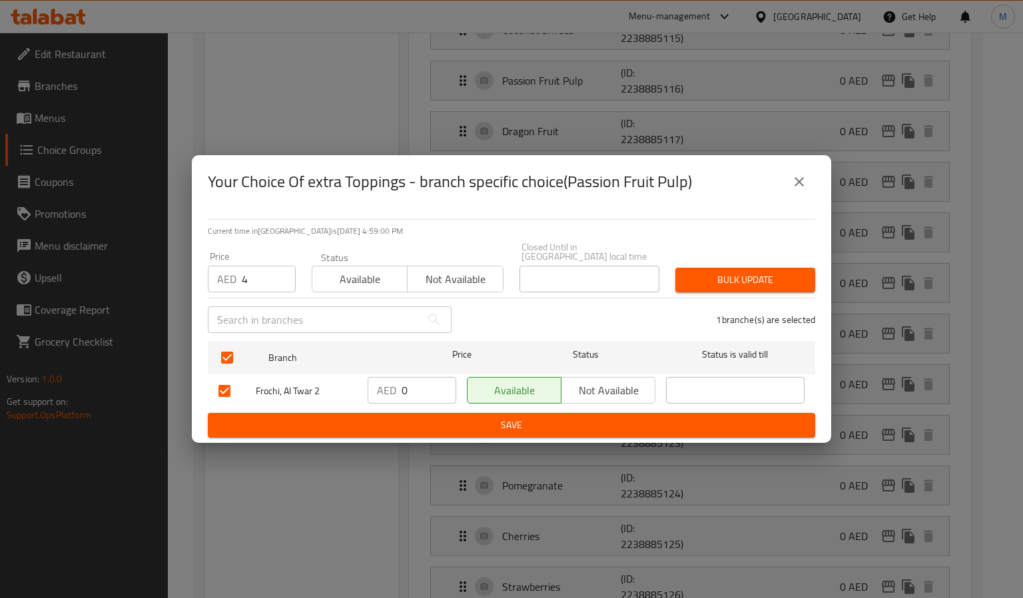
click at [693, 284] on span "Bulk update" at bounding box center [745, 280] width 119 height 17
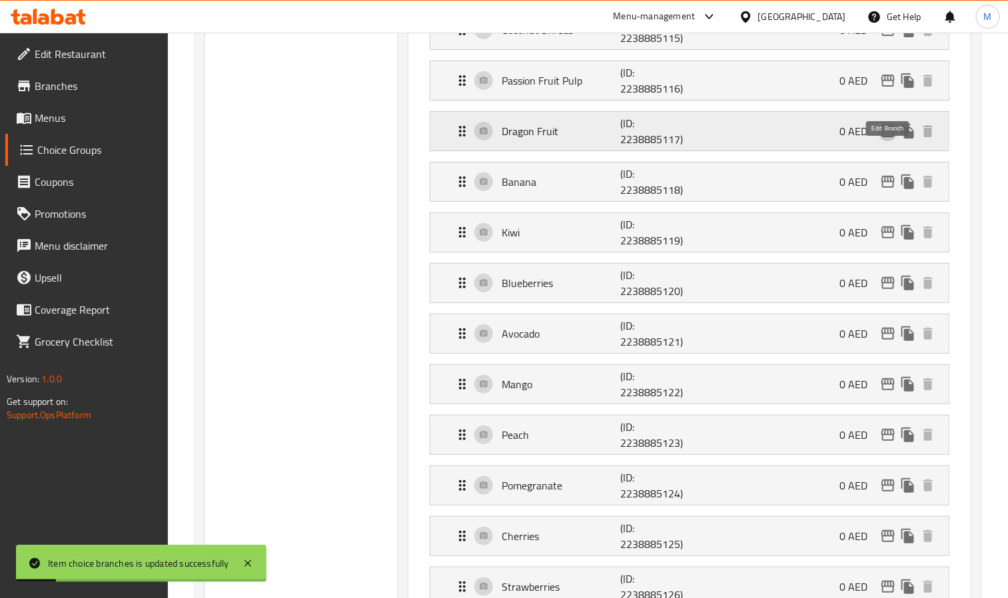
click at [889, 139] on icon "edit" at bounding box center [888, 131] width 16 height 16
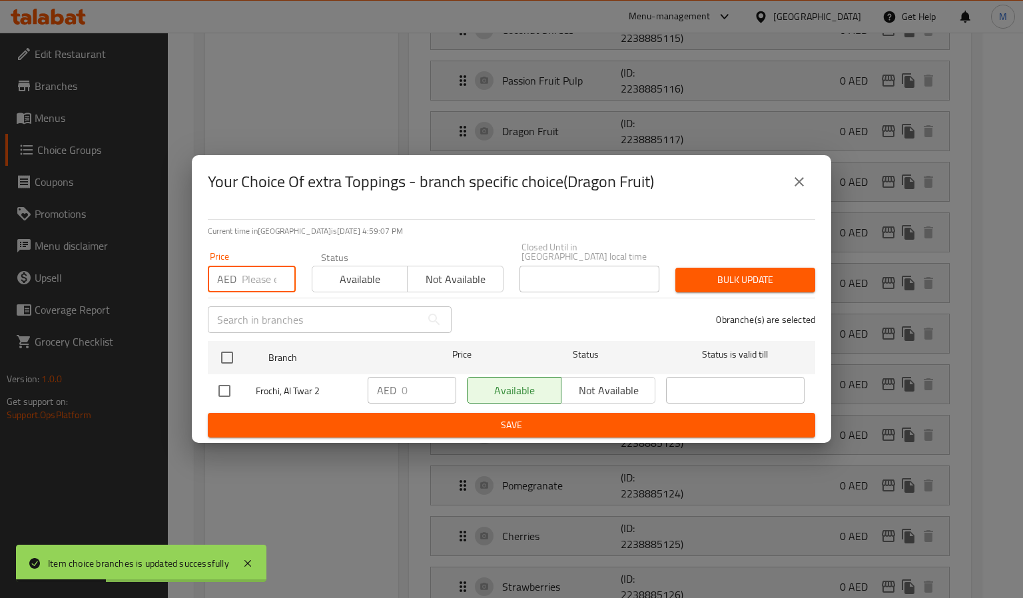
click at [246, 270] on input "number" at bounding box center [269, 279] width 54 height 27
paste input "4"
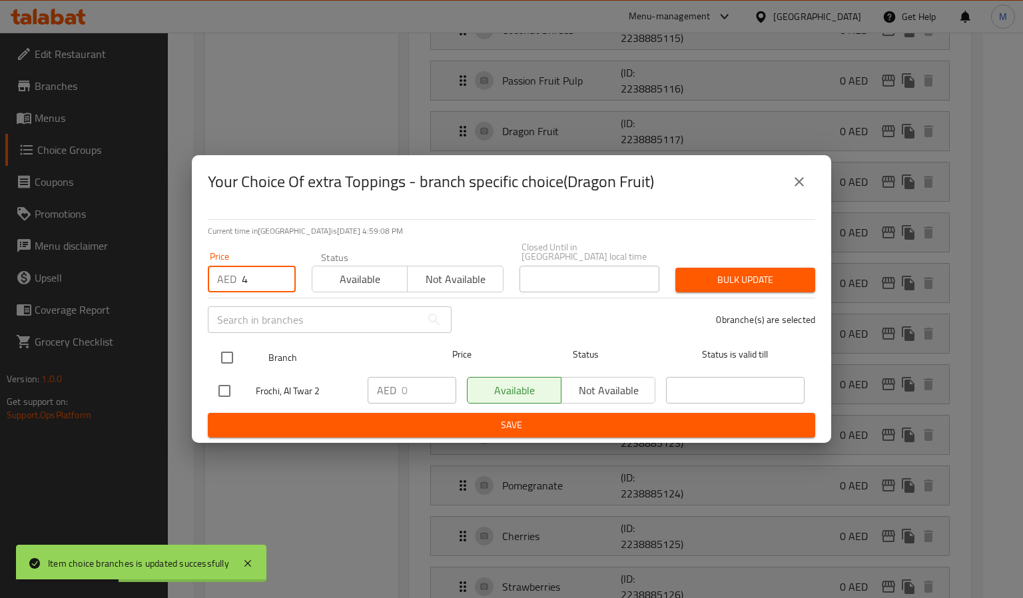
type input "4"
click at [232, 342] on div at bounding box center [238, 357] width 50 height 39
click at [230, 350] on input "checkbox" at bounding box center [227, 358] width 28 height 28
checkbox input "true"
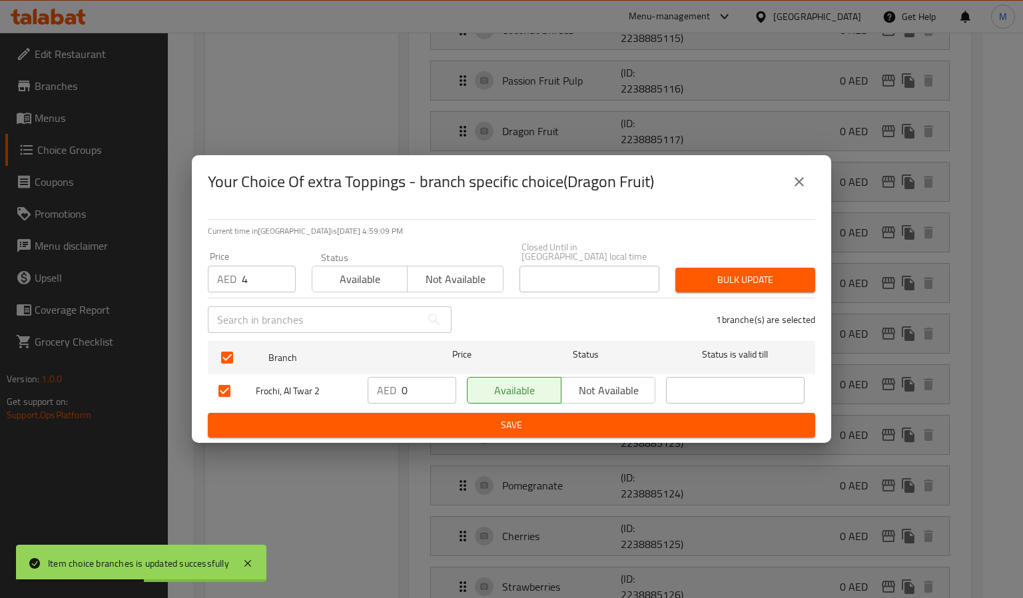
click at [707, 298] on div "1 branche(s) are selected" at bounding box center [642, 320] width 364 height 48
click at [711, 290] on button "Bulk update" at bounding box center [745, 280] width 140 height 25
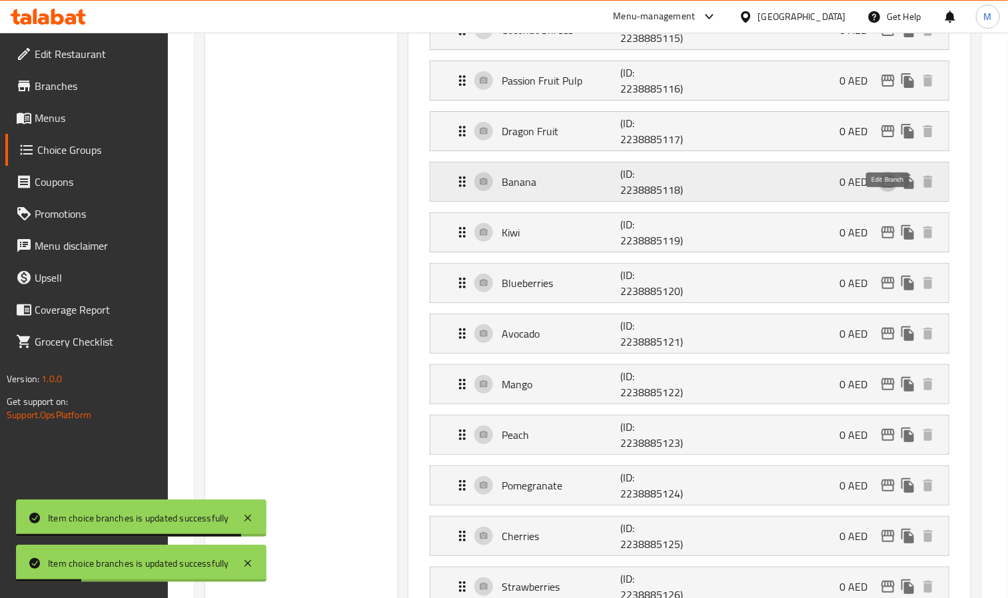
click at [894, 190] on icon "edit" at bounding box center [888, 182] width 16 height 16
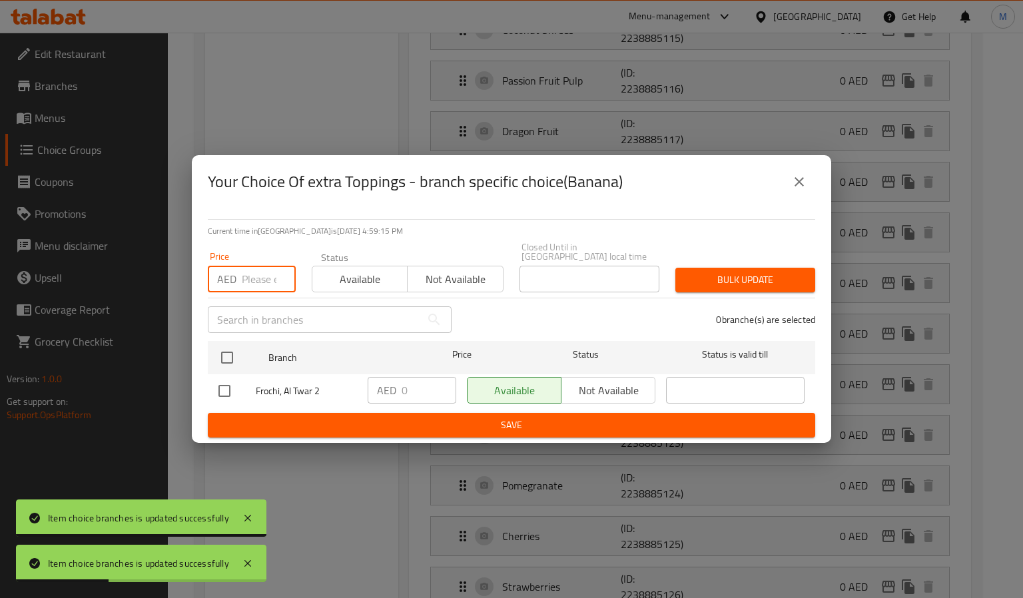
click at [262, 272] on input "number" at bounding box center [269, 279] width 54 height 27
paste input "4"
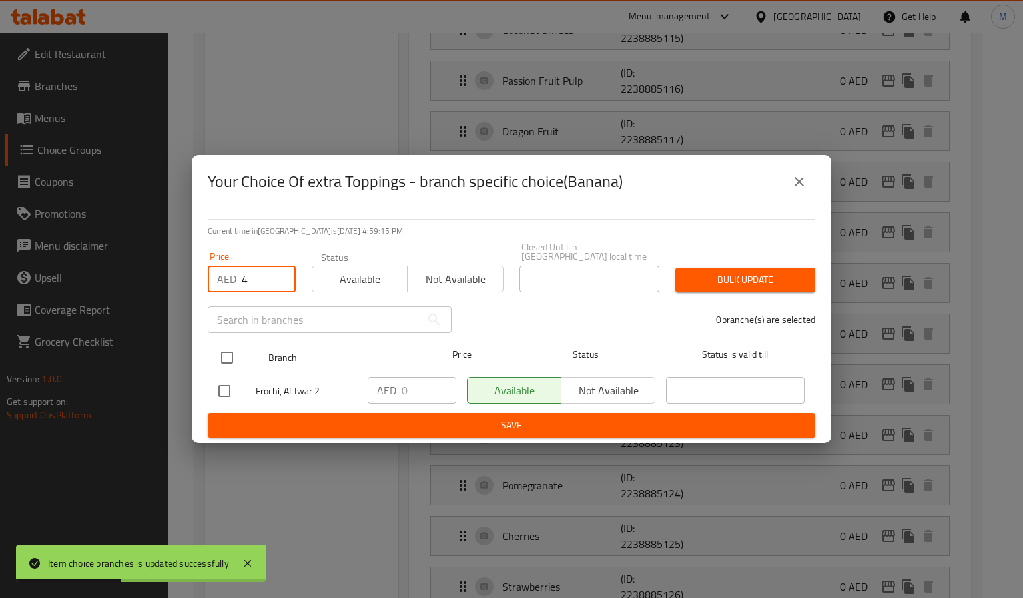
type input "4"
click at [218, 350] on input "checkbox" at bounding box center [227, 358] width 28 height 28
checkbox input "true"
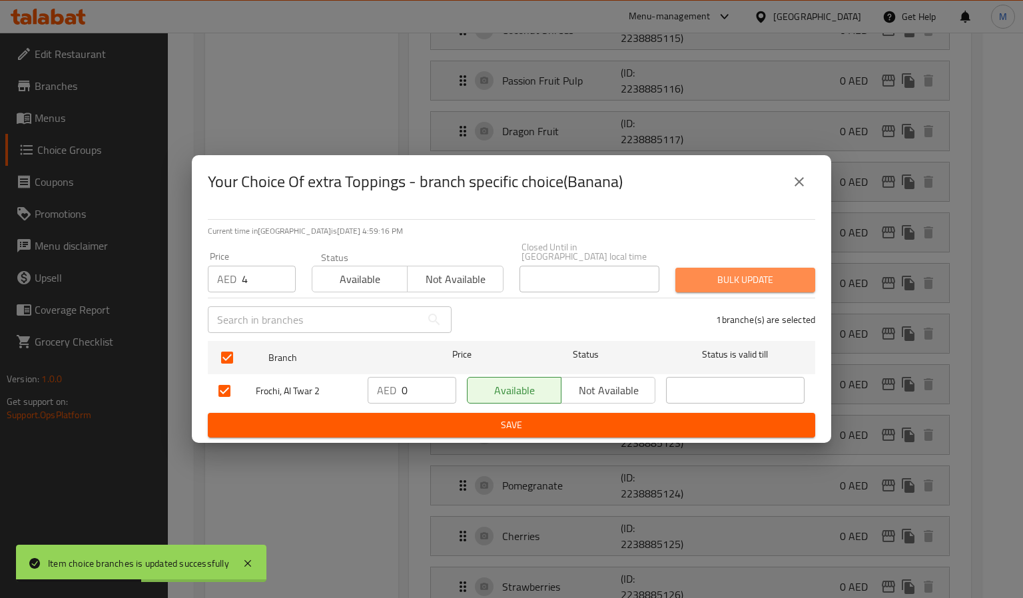
click at [811, 268] on button "Bulk update" at bounding box center [745, 280] width 140 height 25
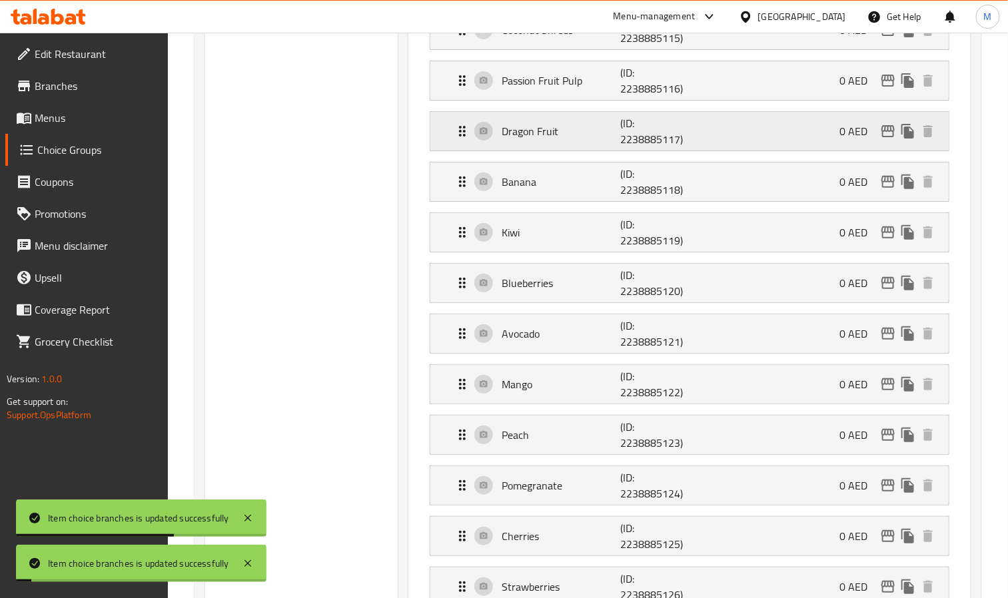
click at [906, 143] on div "Dragon Fruit (ID: 2238885117) 0 AED" at bounding box center [693, 131] width 478 height 39
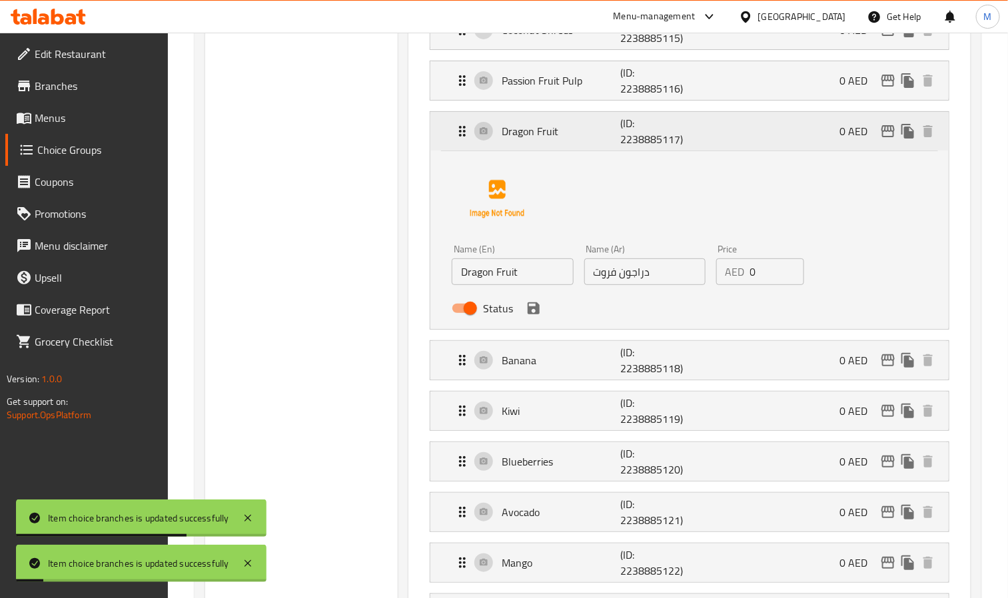
click at [906, 143] on div "Dragon Fruit (ID: 2238885117) 0 AED" at bounding box center [693, 131] width 478 height 39
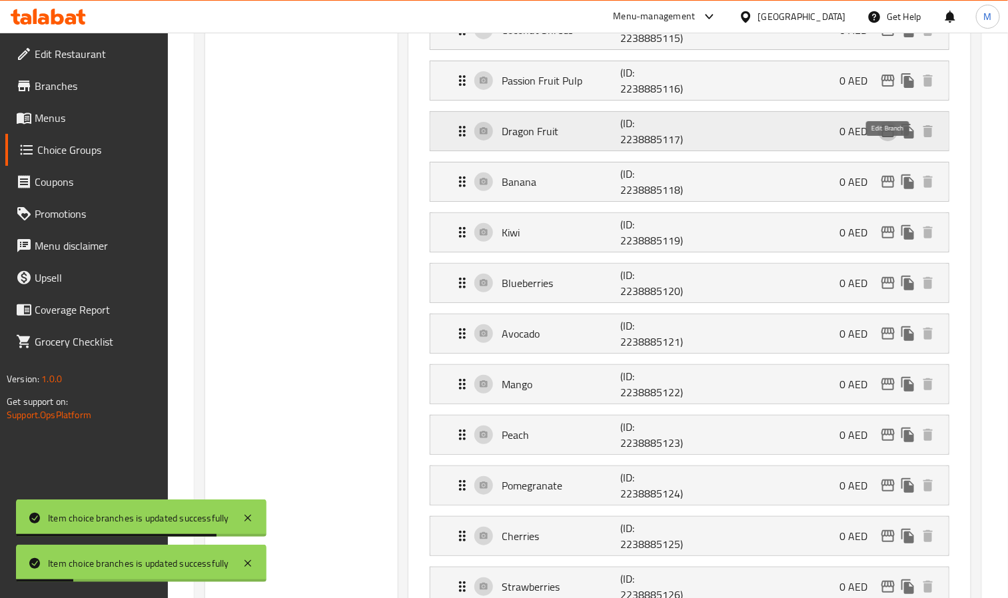
click at [890, 139] on icon "edit" at bounding box center [888, 131] width 16 height 16
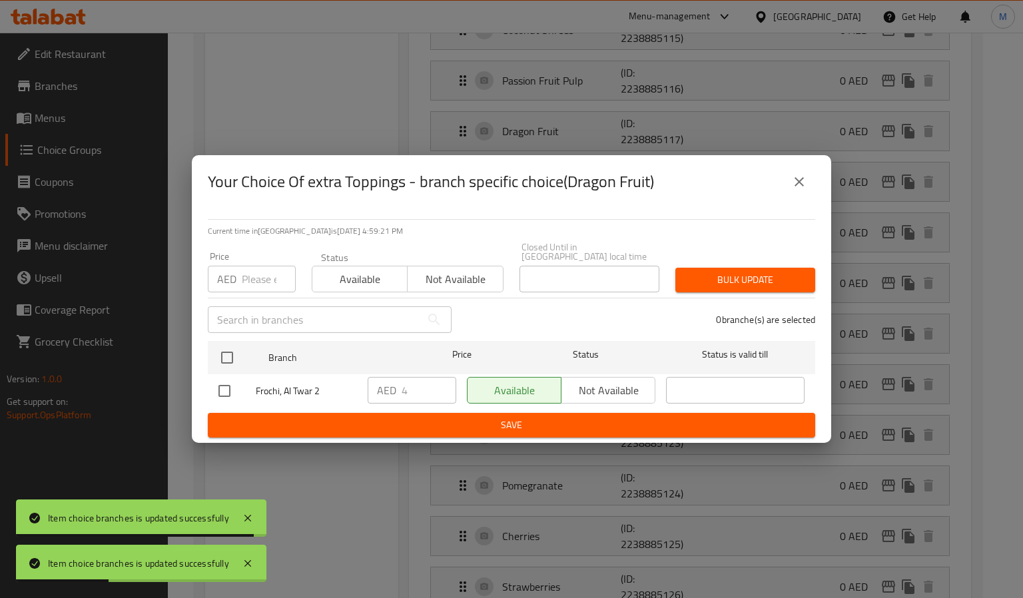
click at [797, 180] on icon "close" at bounding box center [799, 181] width 9 height 9
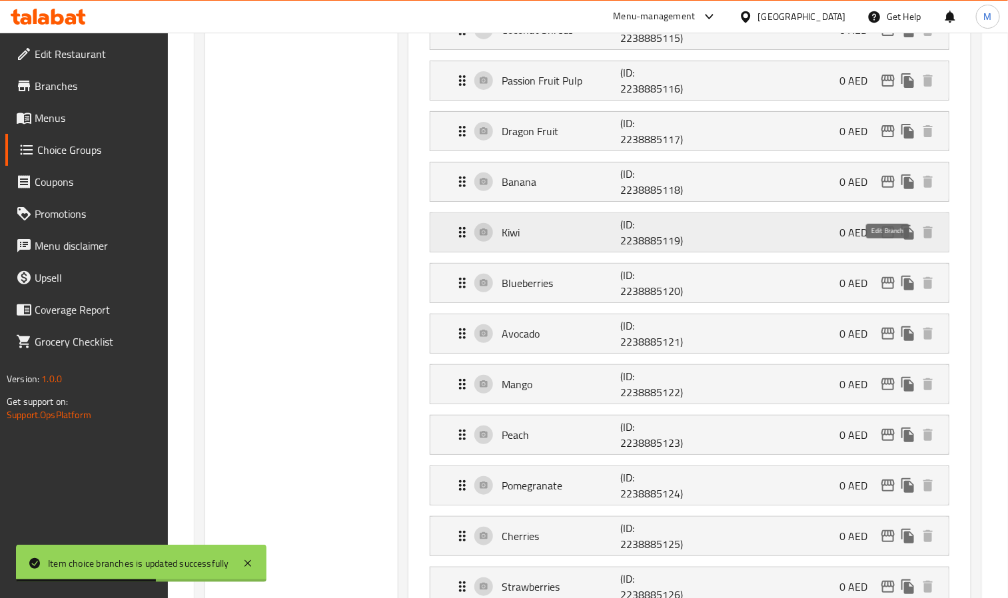
click at [885, 238] on icon "edit" at bounding box center [887, 232] width 13 height 12
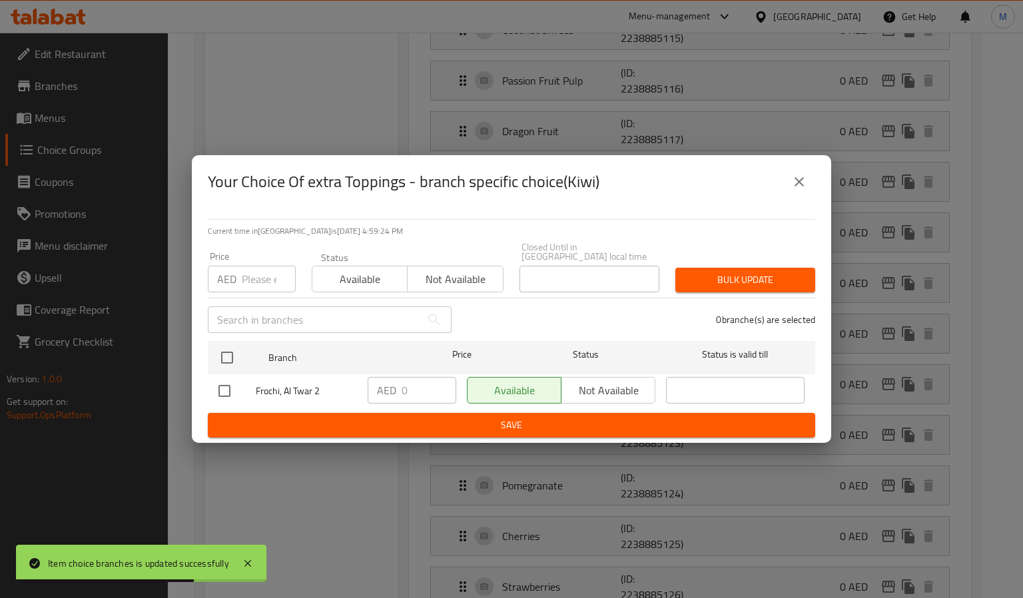
click at [262, 270] on input "number" at bounding box center [269, 279] width 54 height 27
paste input "4"
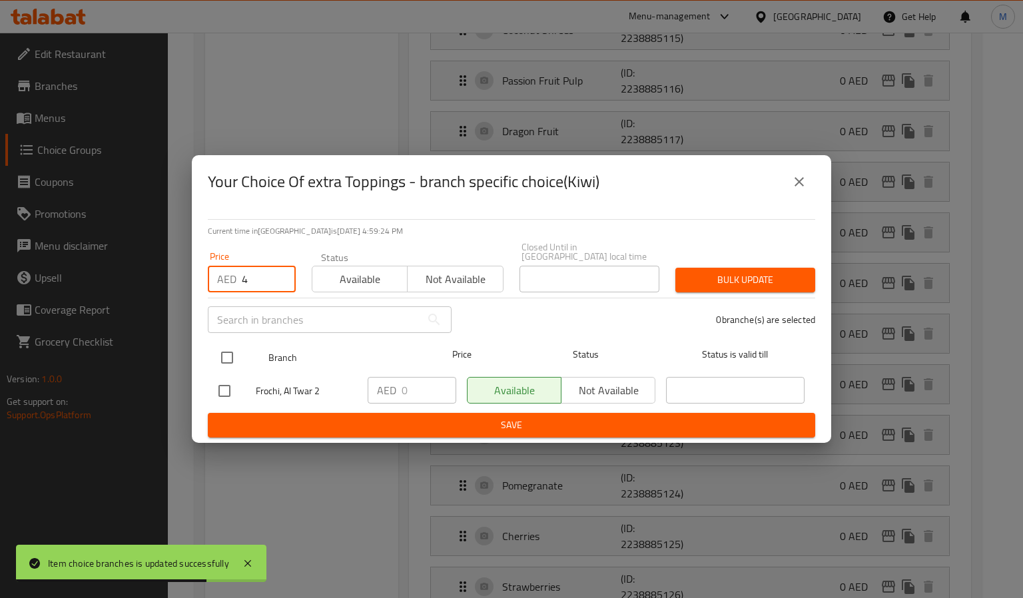
type input "4"
click at [218, 354] on input "checkbox" at bounding box center [227, 358] width 28 height 28
checkbox input "true"
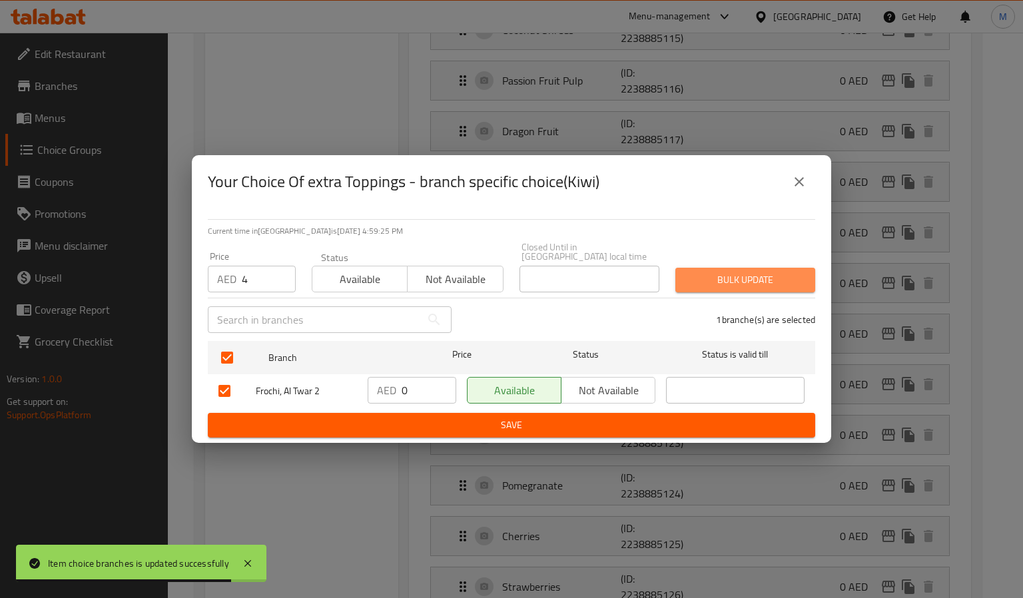
click at [796, 288] on button "Bulk update" at bounding box center [745, 280] width 140 height 25
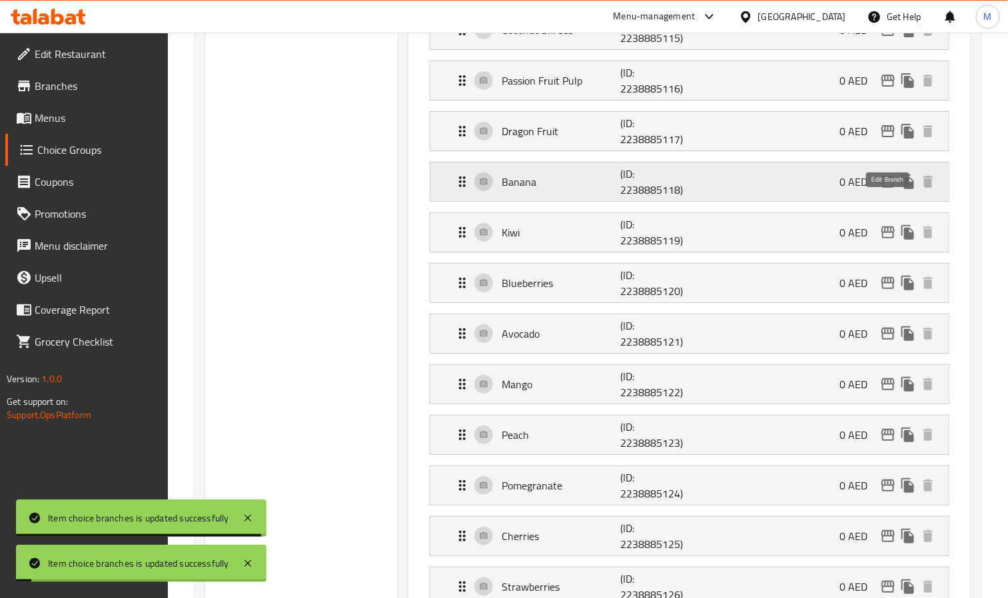
click at [887, 190] on icon "edit" at bounding box center [888, 182] width 16 height 16
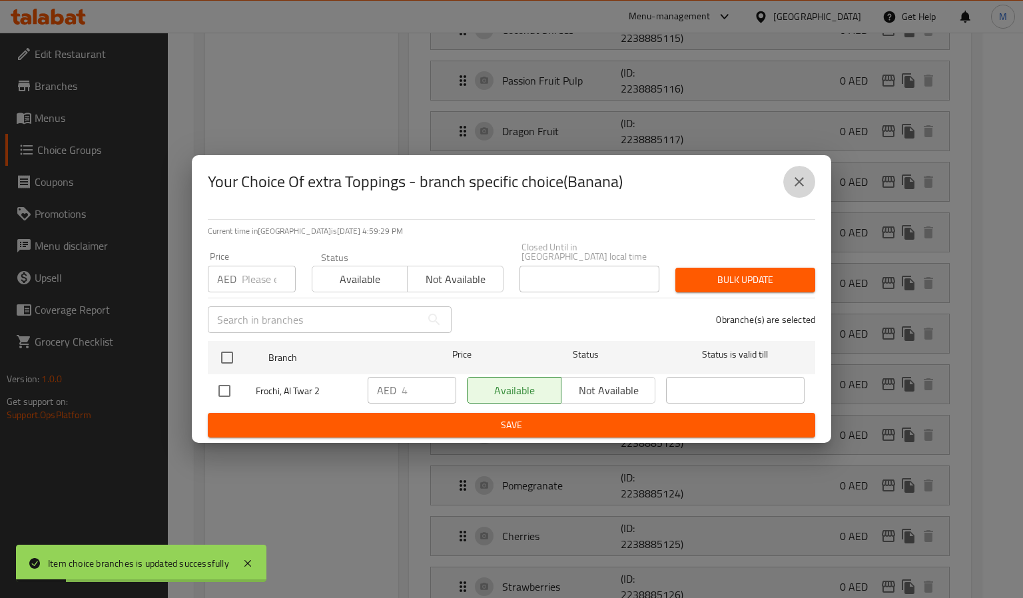
click at [787, 175] on button "close" at bounding box center [799, 182] width 32 height 32
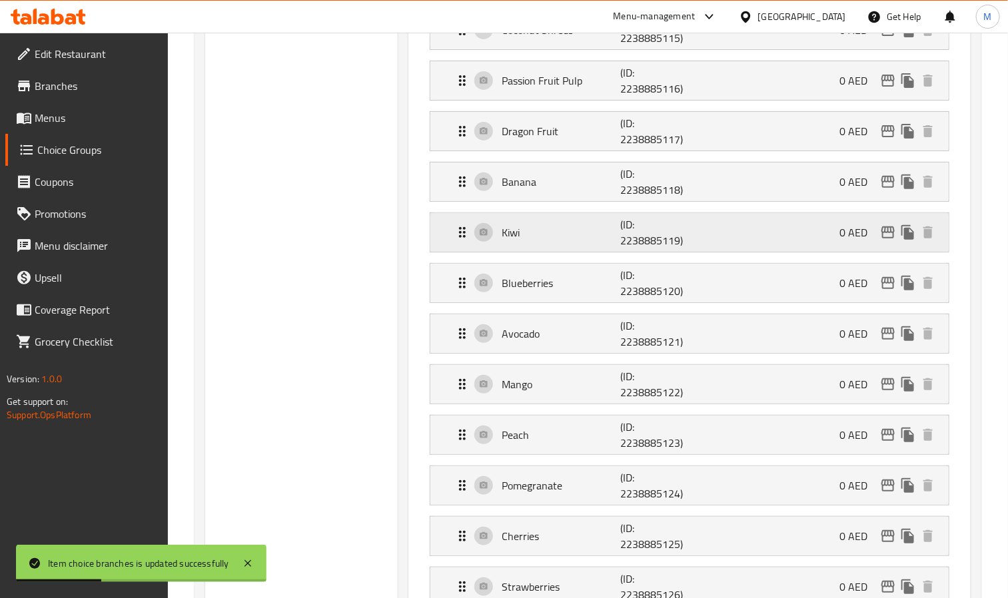
click at [886, 238] on icon "edit" at bounding box center [887, 232] width 13 height 12
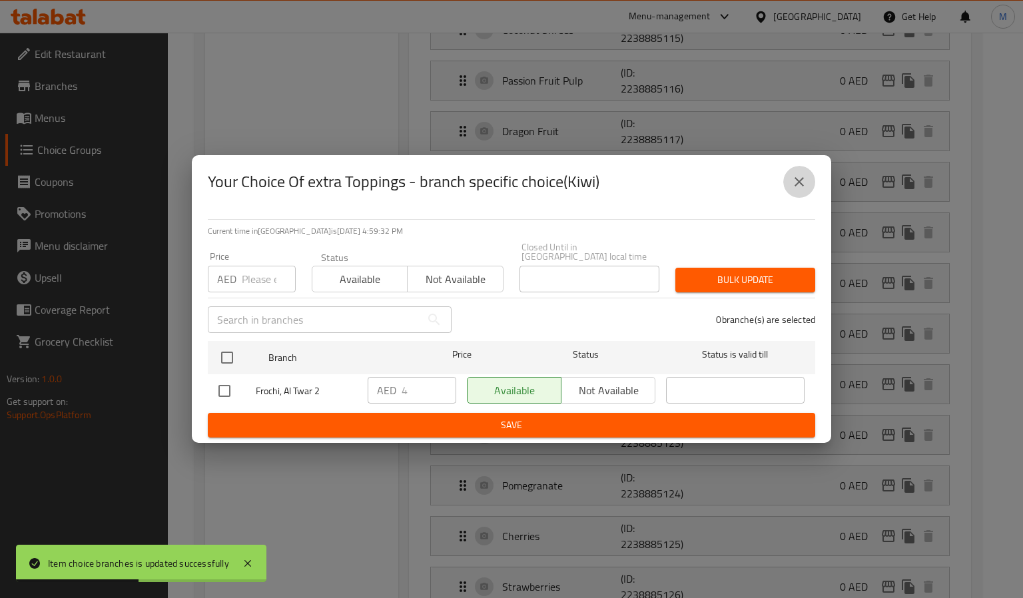
click at [790, 183] on button "close" at bounding box center [799, 182] width 32 height 32
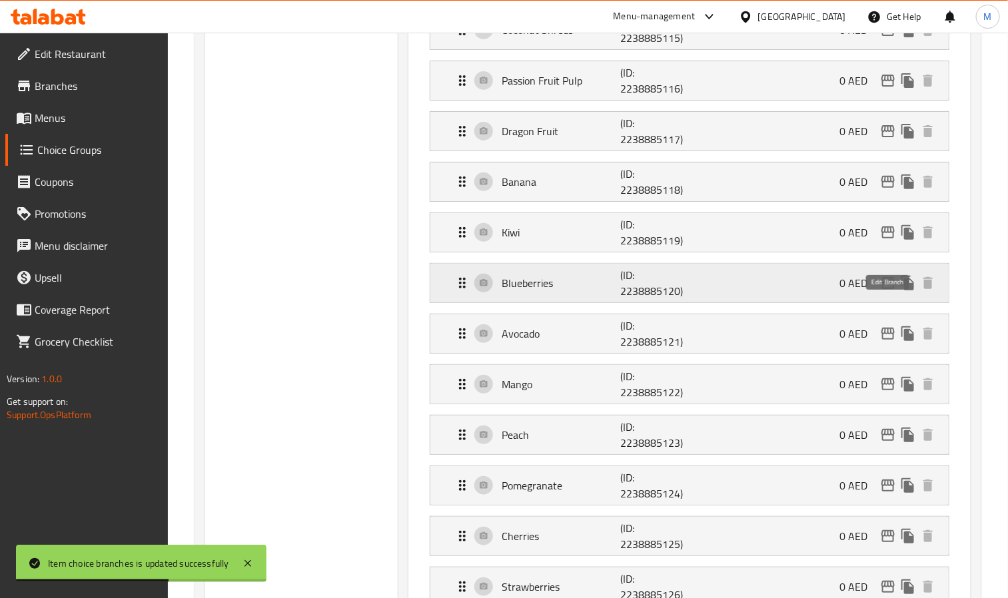
click at [889, 291] on icon "edit" at bounding box center [888, 283] width 16 height 16
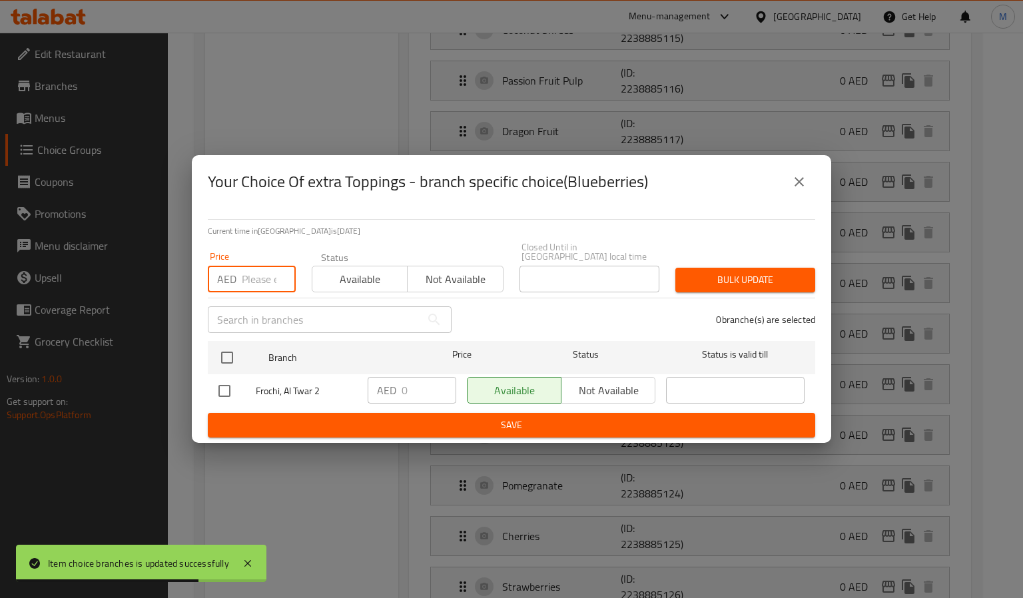
click at [246, 288] on input "number" at bounding box center [269, 279] width 54 height 27
paste input "4"
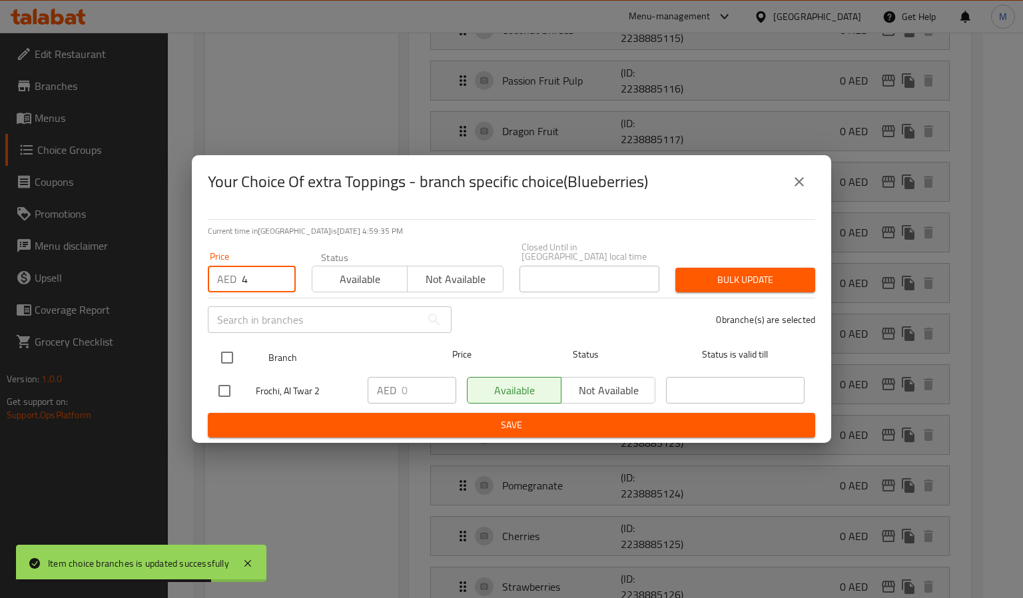
type input "4"
click at [218, 360] on input "checkbox" at bounding box center [227, 358] width 28 height 28
checkbox input "true"
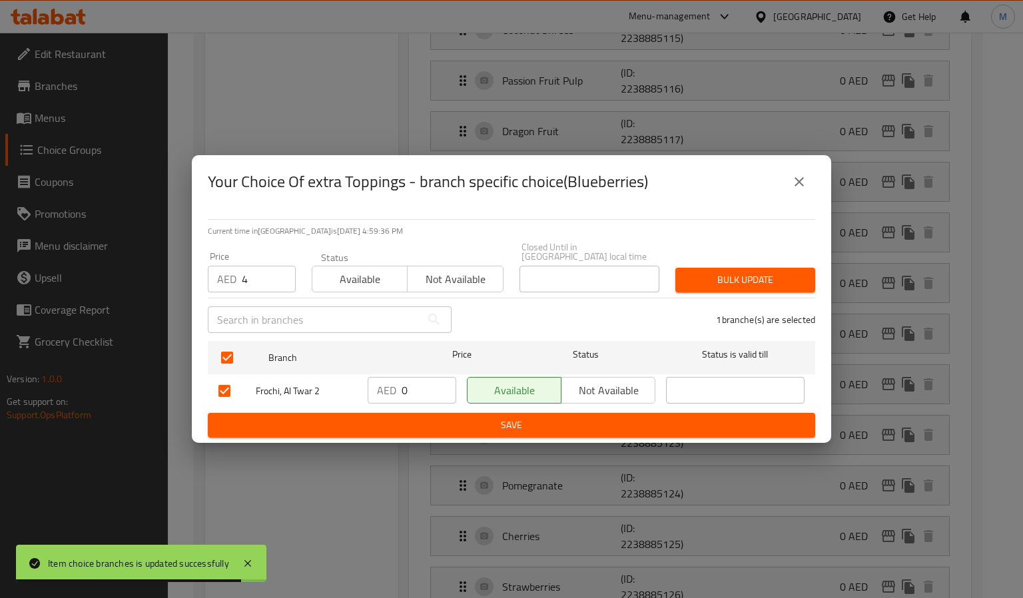
click at [737, 286] on span "Bulk update" at bounding box center [745, 280] width 119 height 17
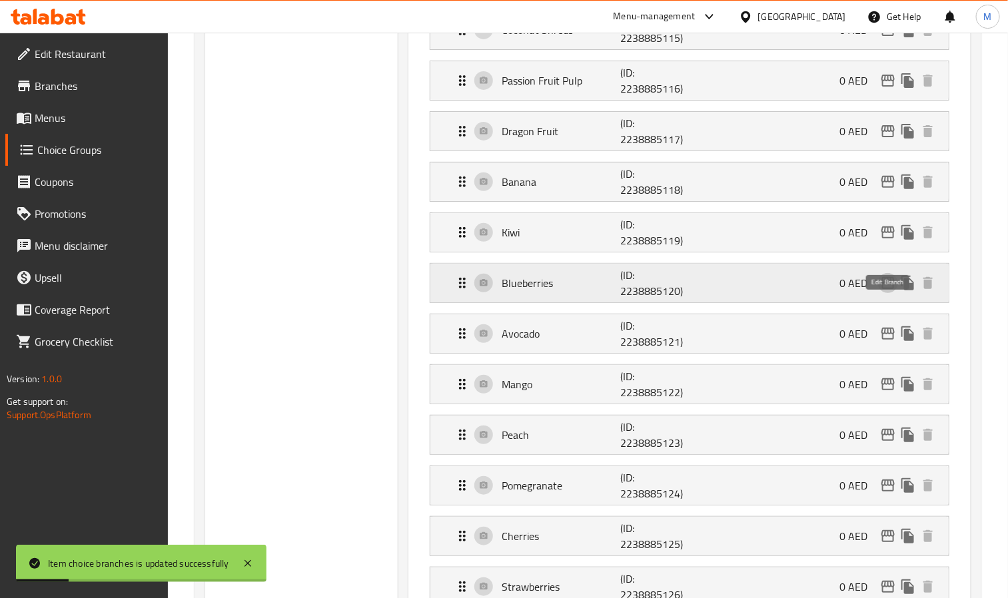
click at [887, 291] on icon "edit" at bounding box center [888, 283] width 16 height 16
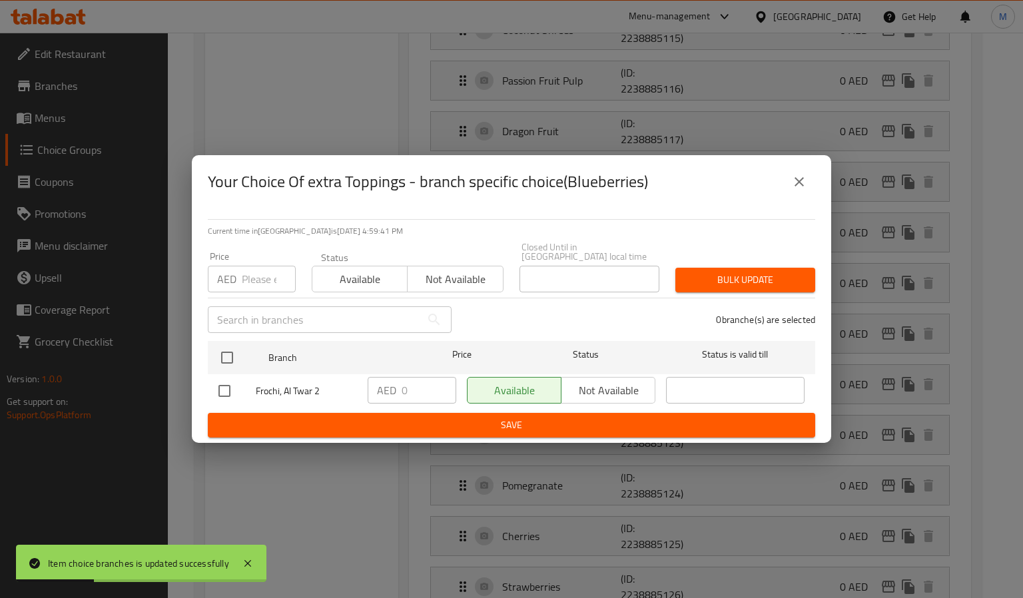
click at [272, 282] on input "number" at bounding box center [269, 279] width 54 height 27
paste input "4"
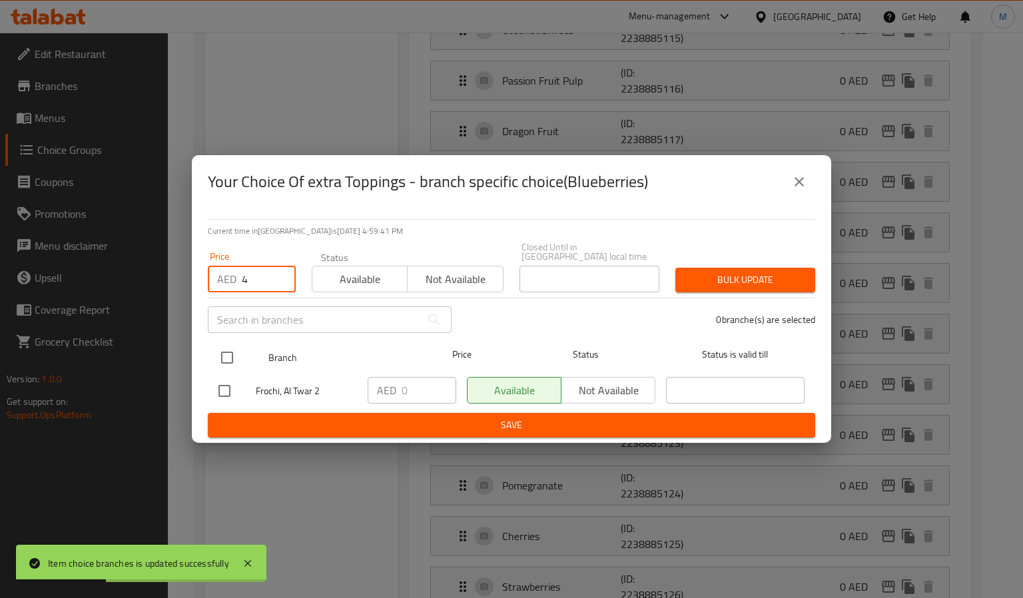
type input "4"
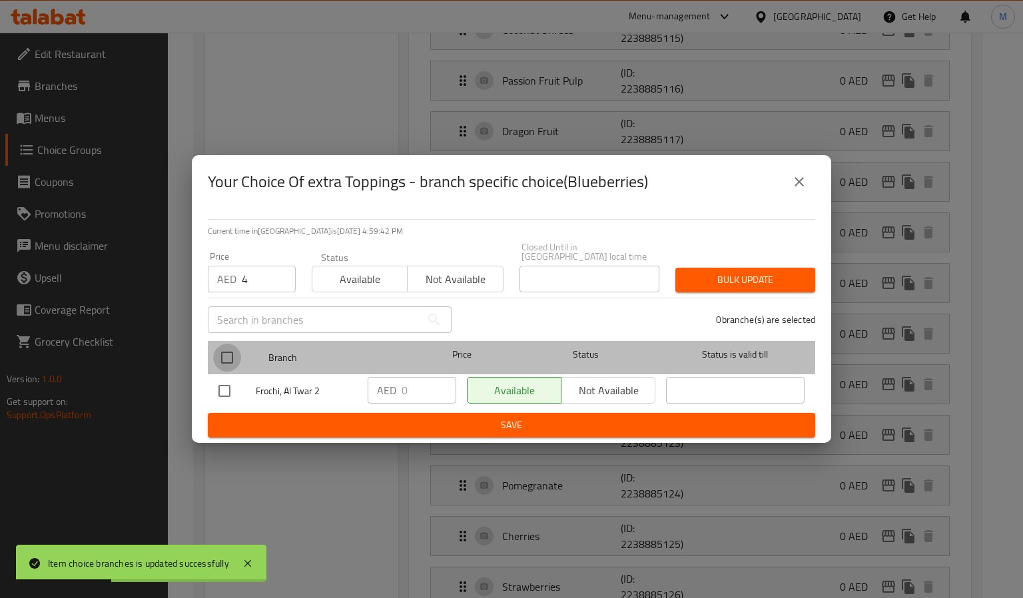
click at [220, 368] on input "checkbox" at bounding box center [227, 358] width 28 height 28
checkbox input "true"
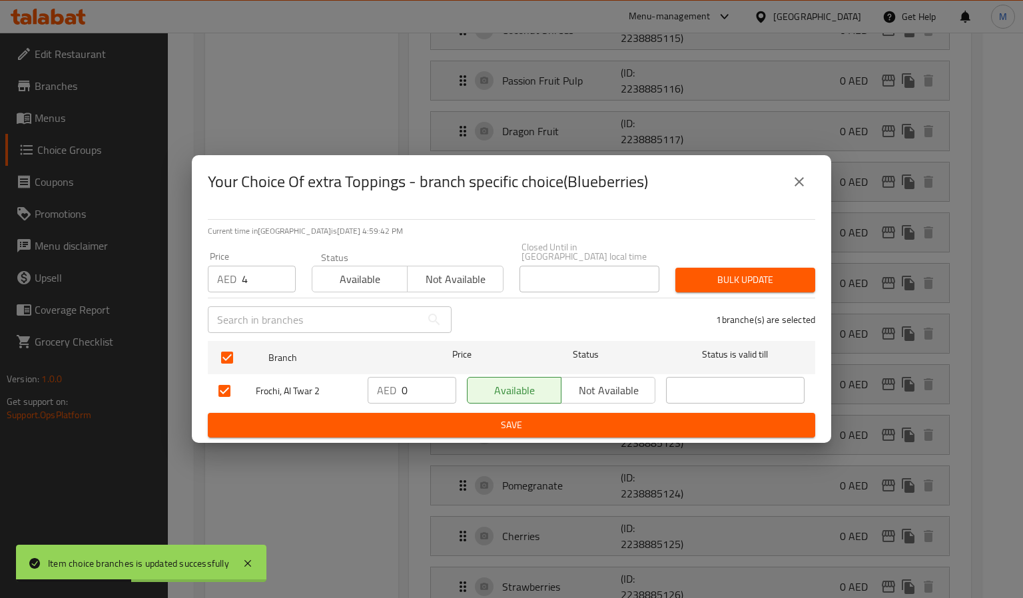
click at [725, 278] on span "Bulk update" at bounding box center [745, 280] width 119 height 17
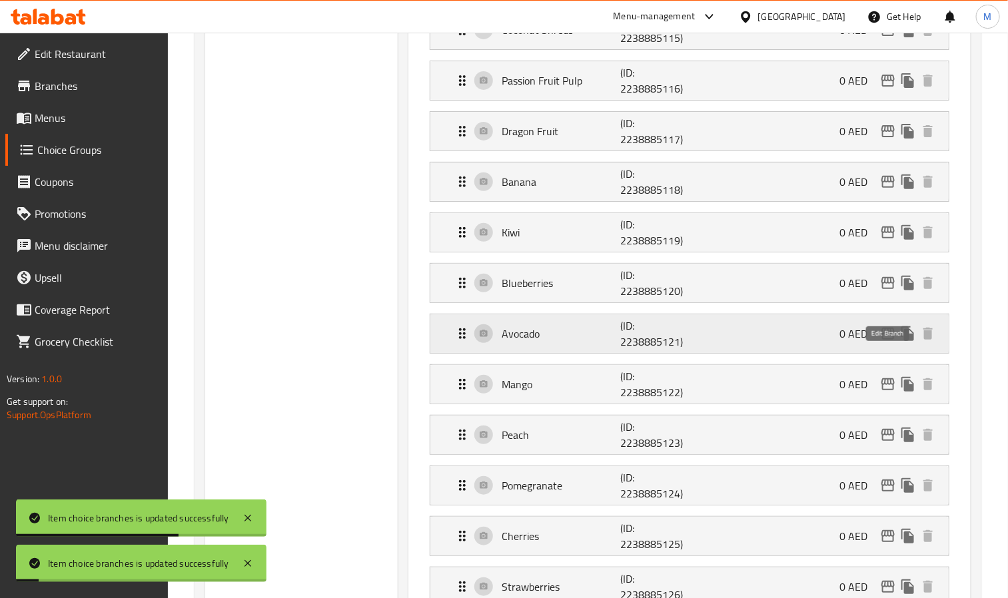
click at [880, 342] on icon "edit" at bounding box center [888, 334] width 16 height 16
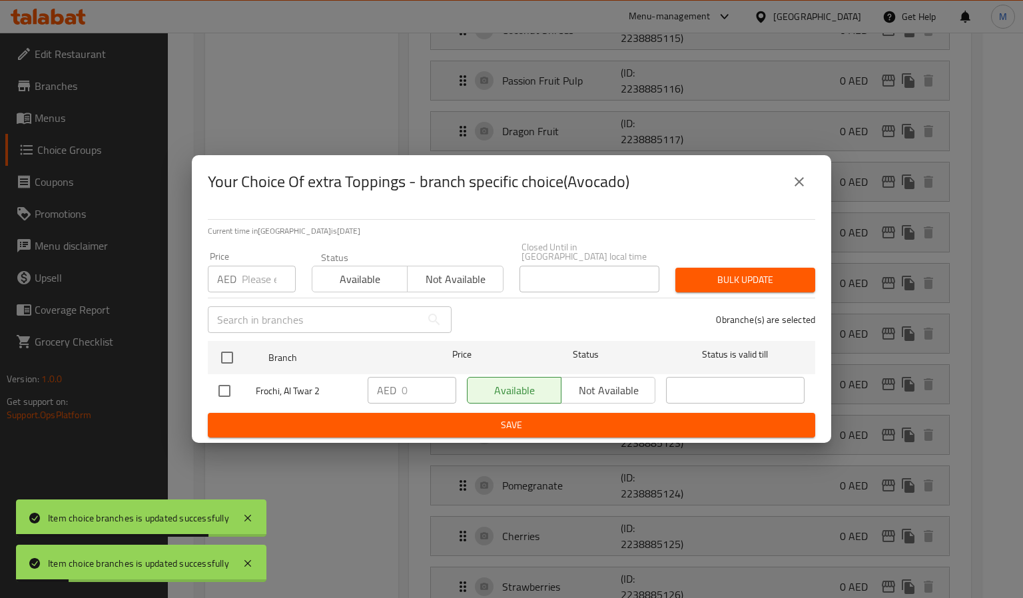
click at [248, 270] on input "number" at bounding box center [269, 279] width 54 height 27
paste input "4"
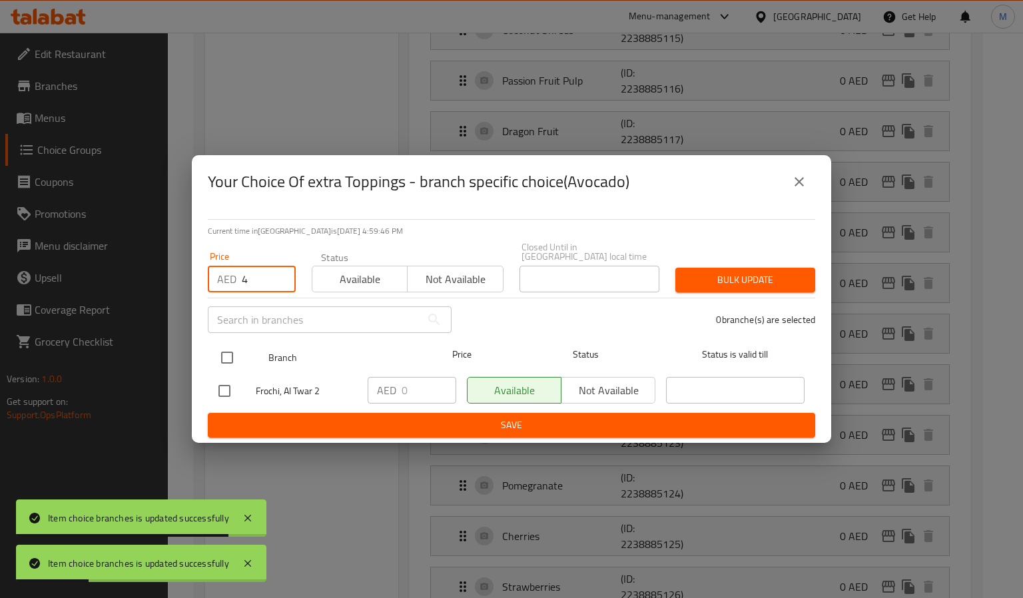
type input "4"
click at [226, 346] on input "checkbox" at bounding box center [227, 358] width 28 height 28
checkbox input "true"
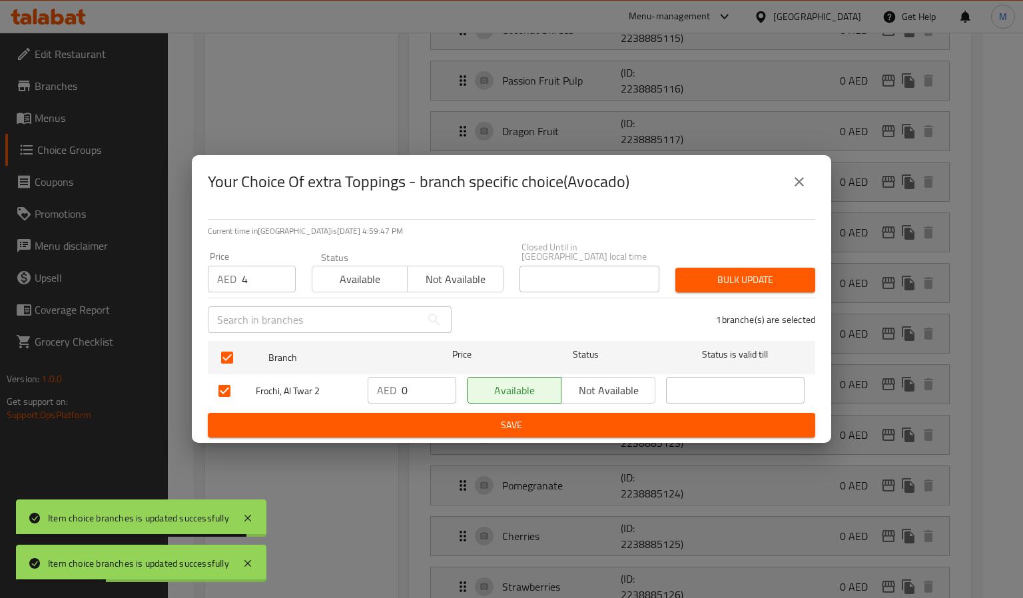
click at [722, 284] on span "Bulk update" at bounding box center [745, 280] width 119 height 17
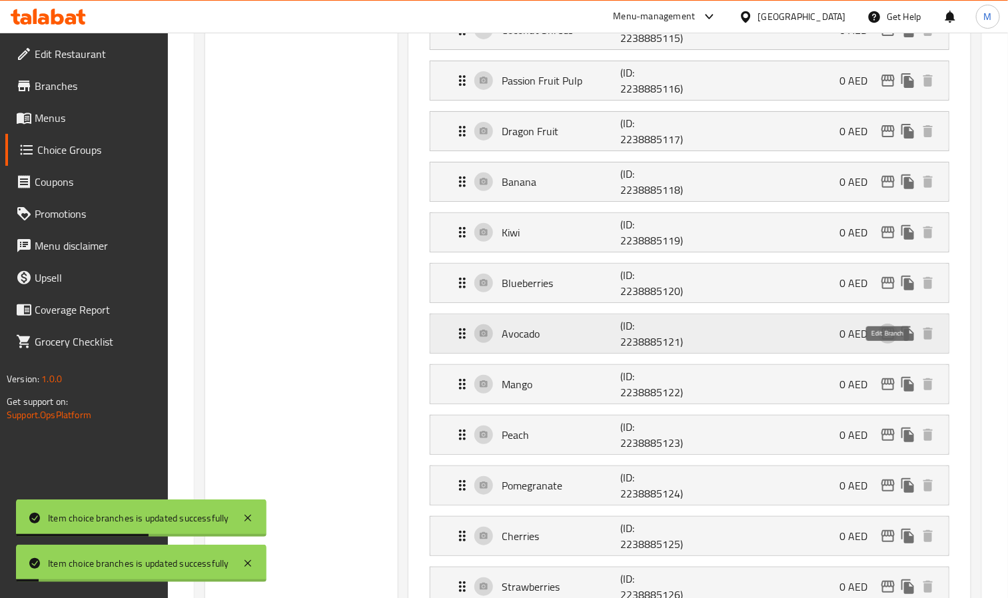
click at [892, 342] on icon "edit" at bounding box center [888, 334] width 16 height 16
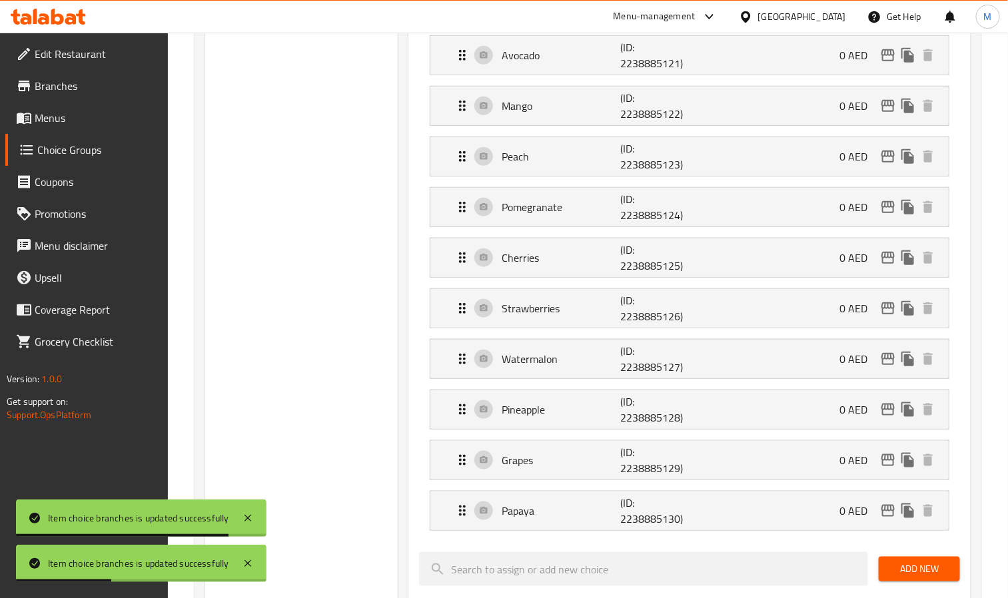
scroll to position [2398, 0]
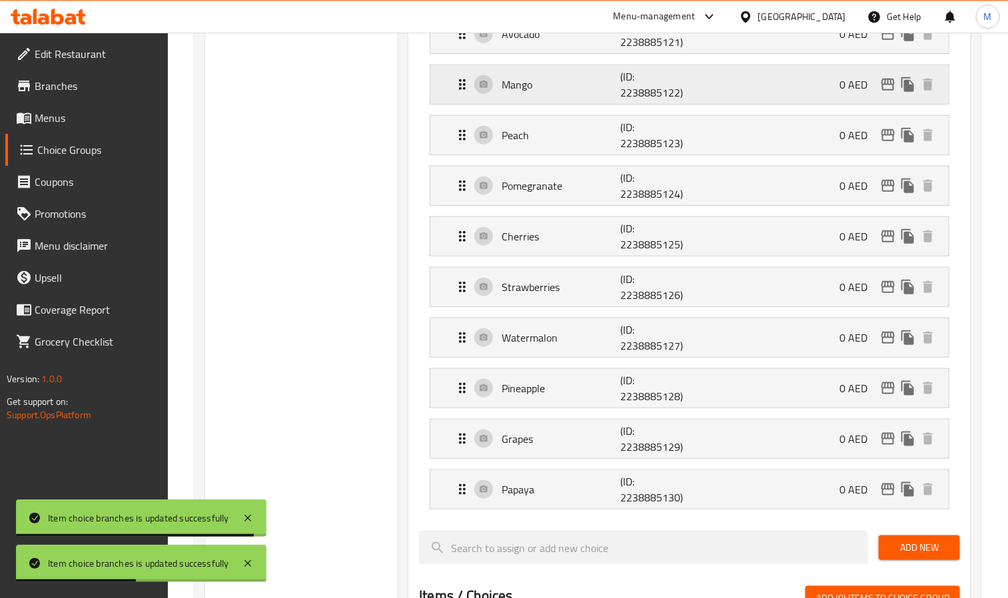
click at [885, 93] on icon "edit" at bounding box center [888, 85] width 16 height 16
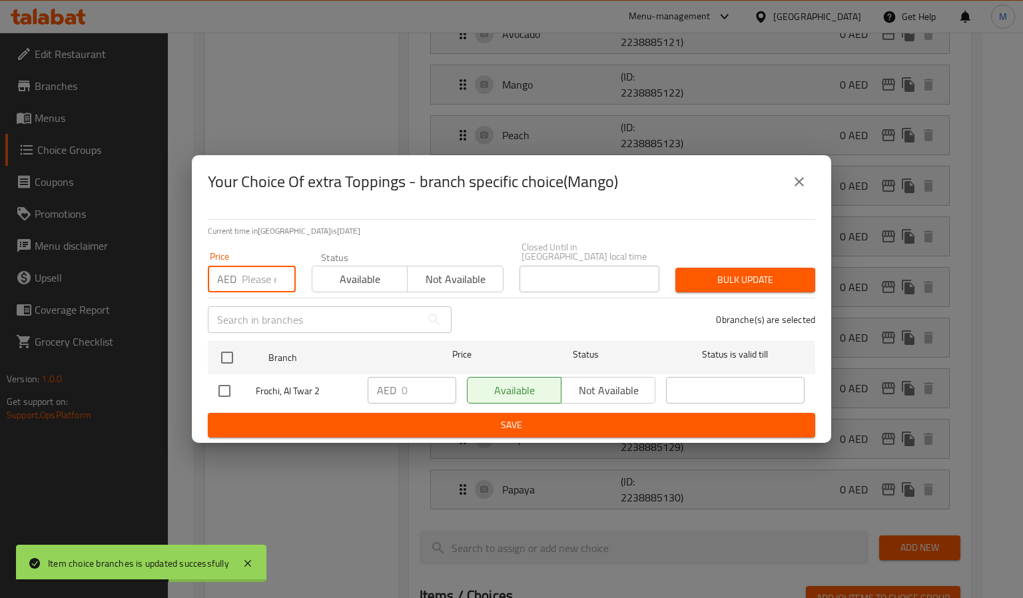
click at [242, 266] on input "number" at bounding box center [269, 279] width 54 height 27
paste input "4"
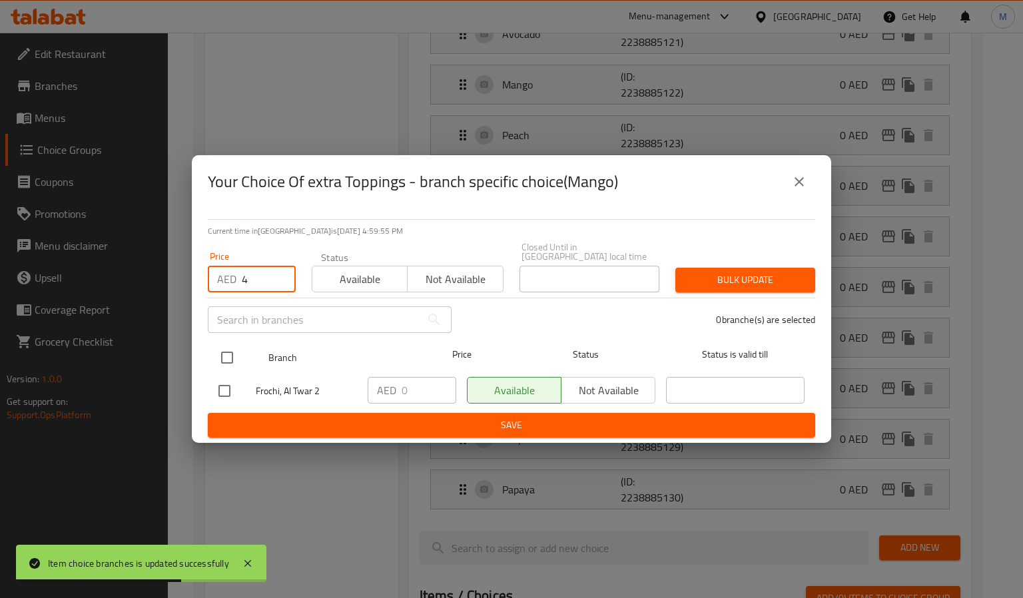
type input "4"
click at [226, 352] on input "checkbox" at bounding box center [227, 358] width 28 height 28
checkbox input "true"
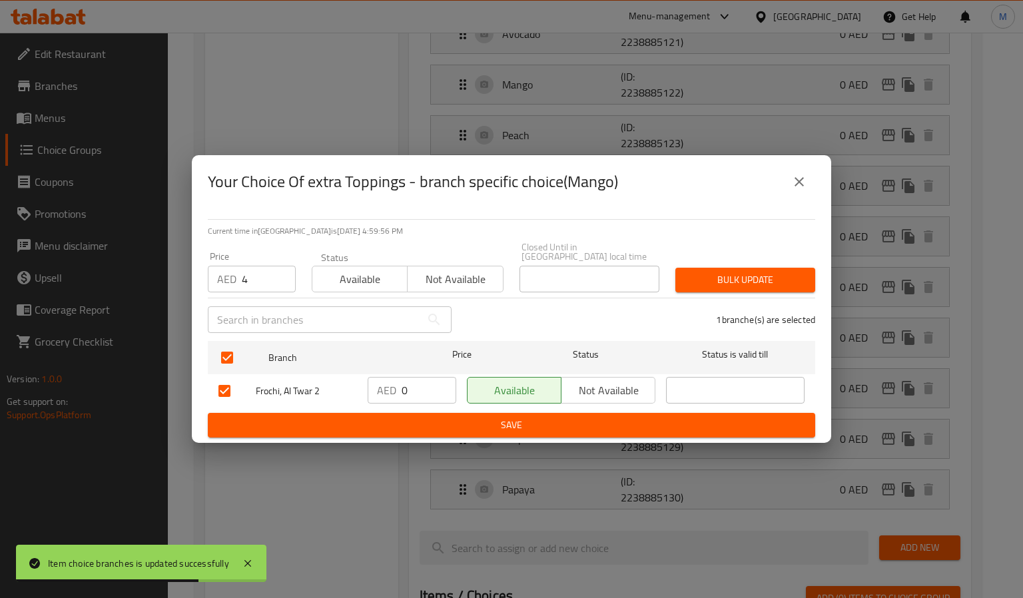
click at [732, 274] on span "Bulk update" at bounding box center [745, 280] width 119 height 17
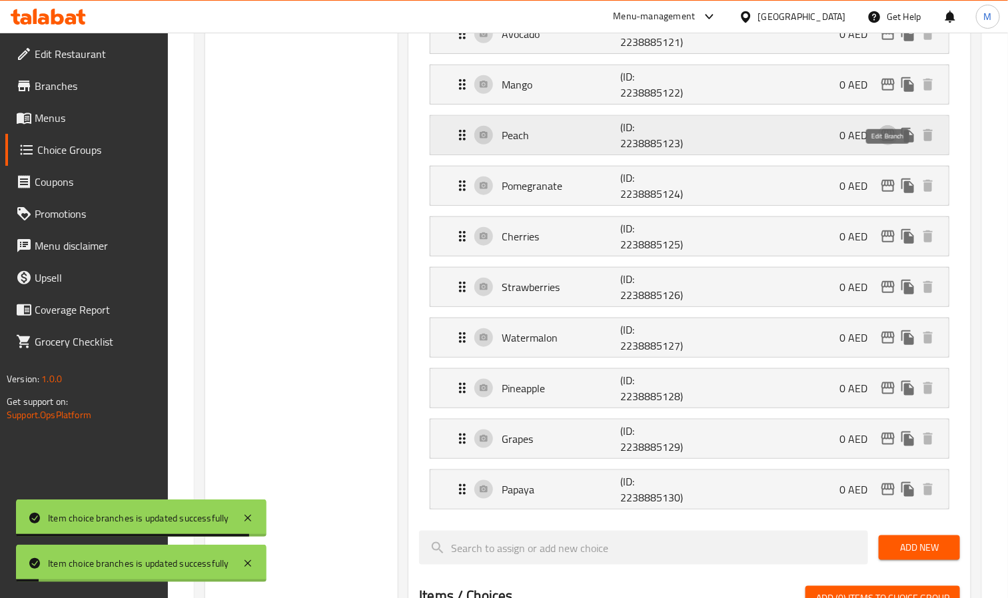
click at [888, 141] on icon "edit" at bounding box center [887, 135] width 13 height 12
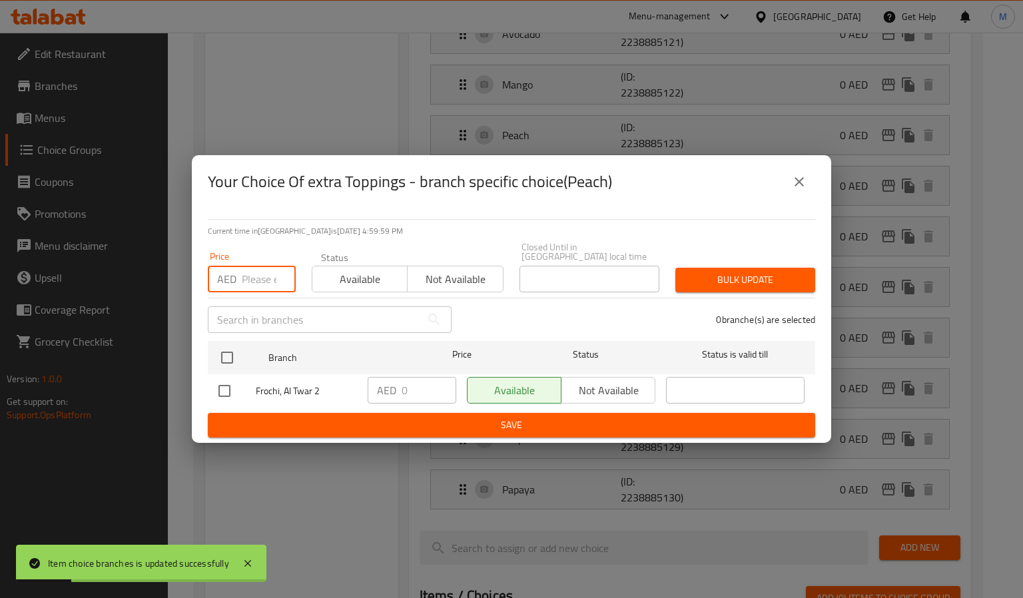
click at [248, 282] on input "number" at bounding box center [269, 279] width 54 height 27
paste input "4"
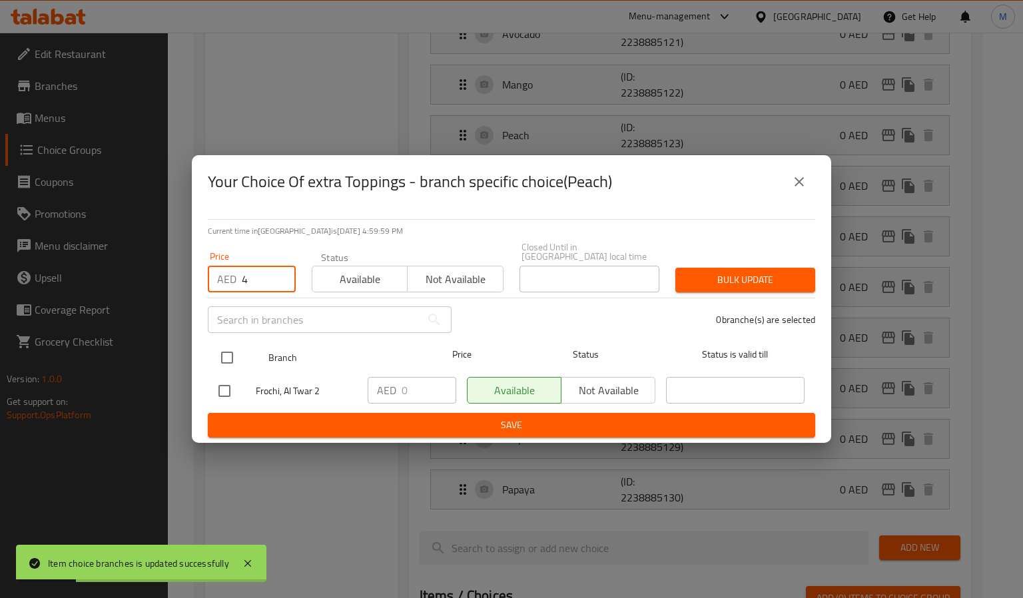
type input "4"
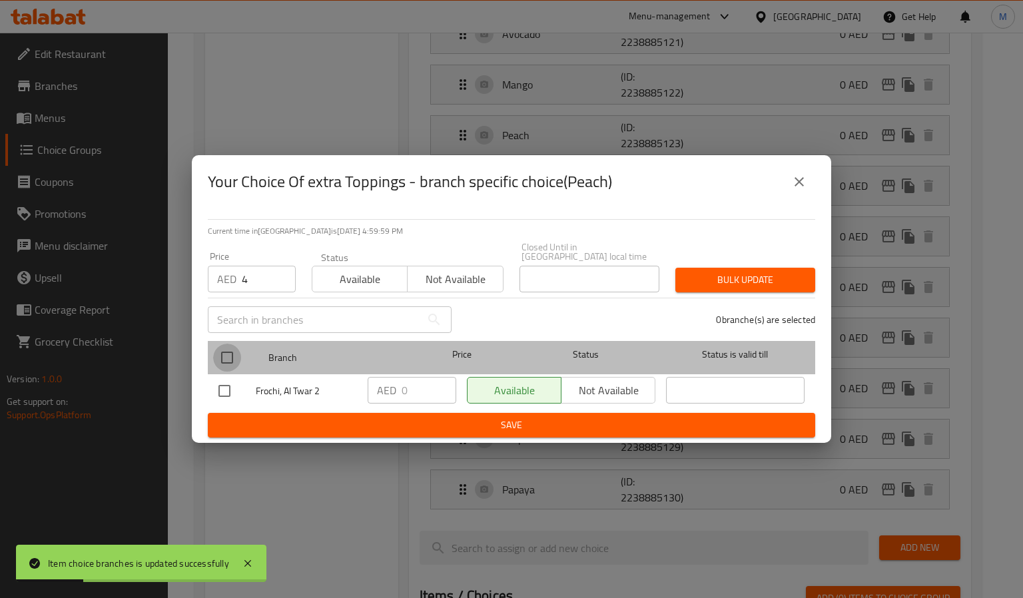
click at [226, 348] on input "checkbox" at bounding box center [227, 358] width 28 height 28
checkbox input "true"
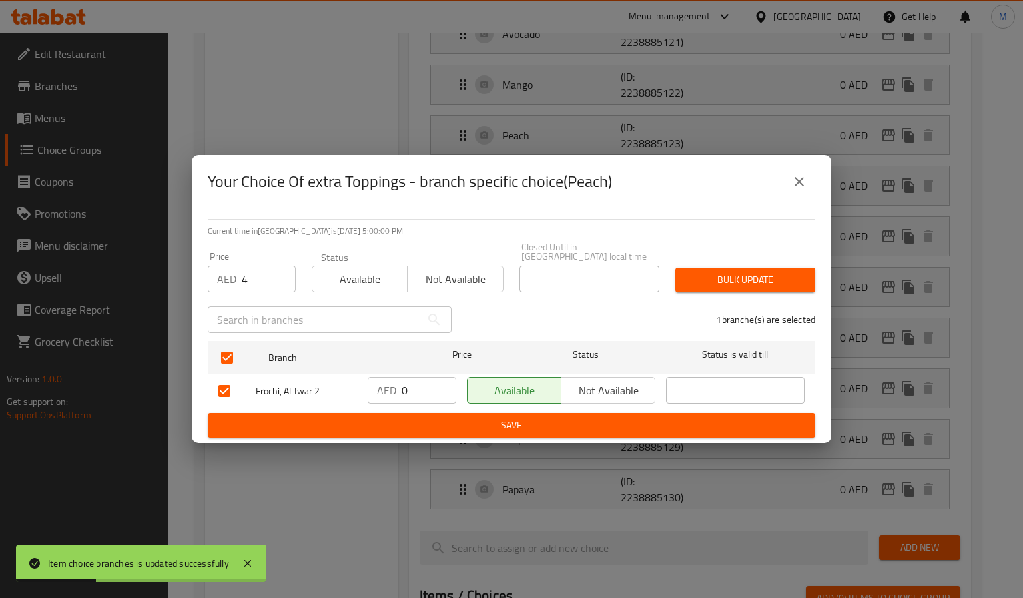
click at [694, 268] on button "Bulk update" at bounding box center [745, 280] width 140 height 25
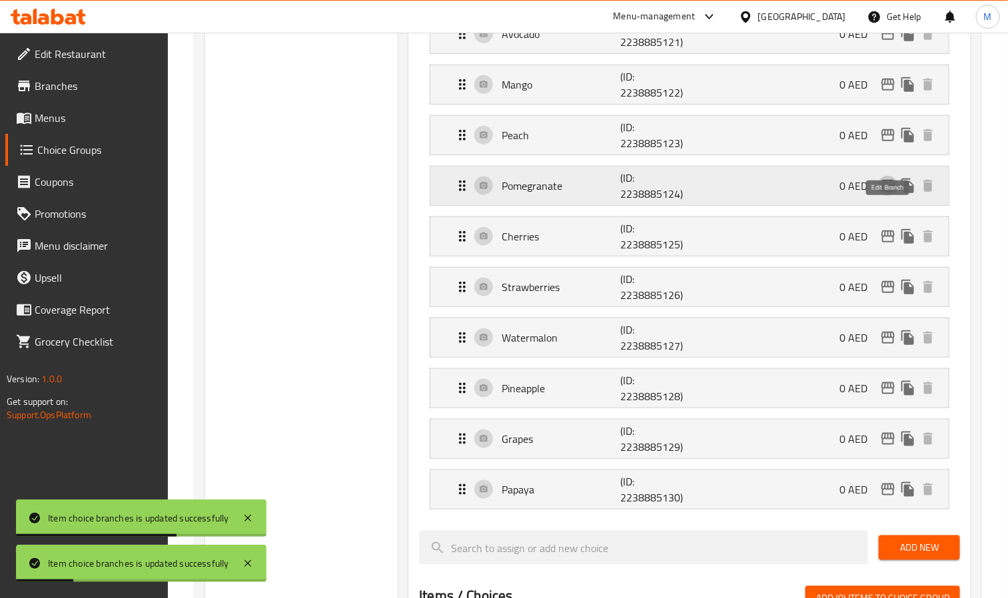
click at [882, 192] on icon "edit" at bounding box center [887, 186] width 13 height 12
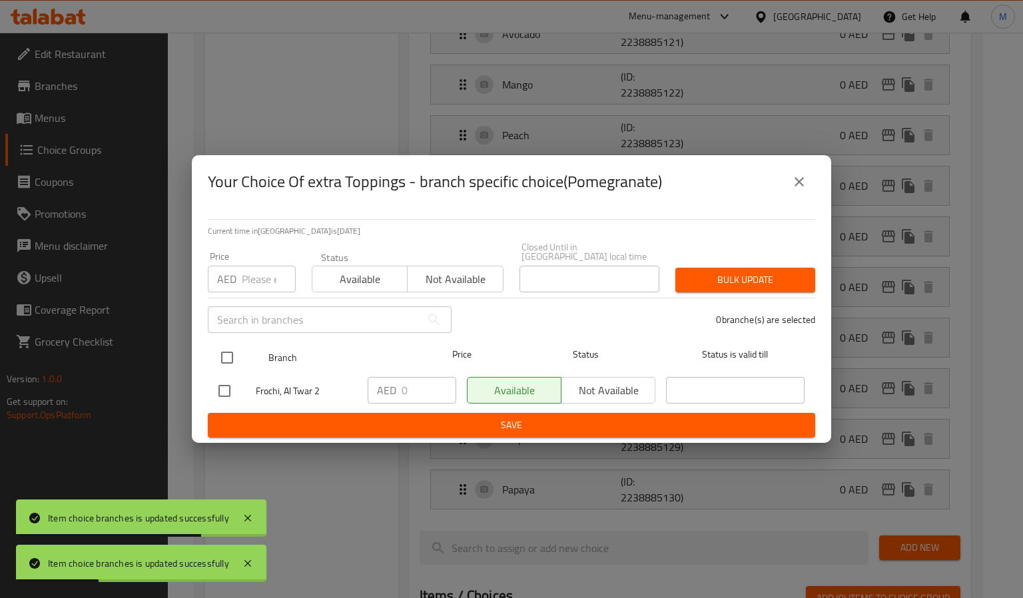
click at [230, 358] on input "checkbox" at bounding box center [227, 358] width 28 height 28
checkbox input "true"
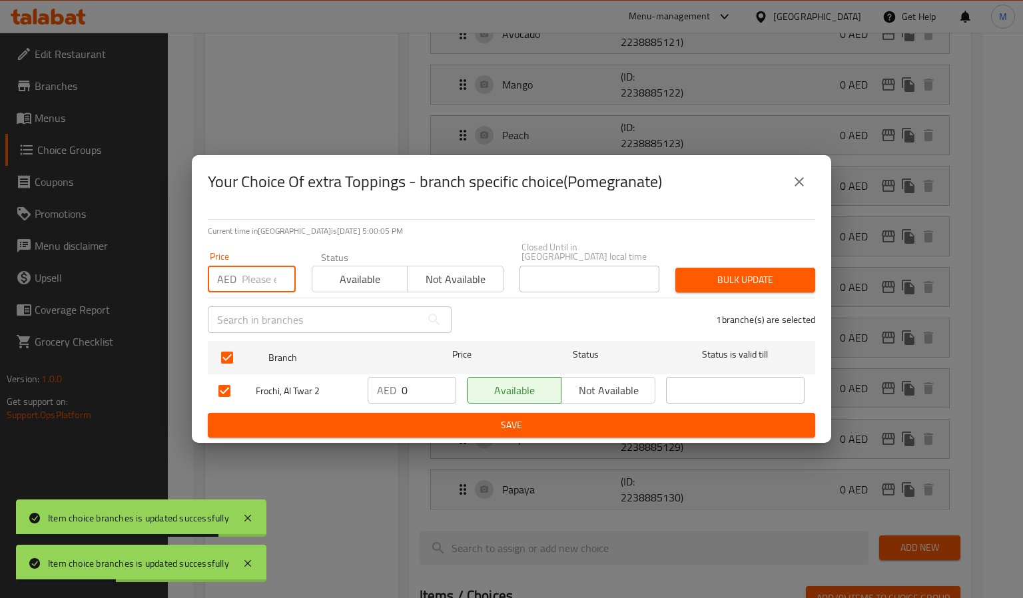
click at [266, 282] on input "number" at bounding box center [269, 279] width 54 height 27
paste input "4"
type input "4"
click at [701, 284] on span "Bulk update" at bounding box center [745, 280] width 119 height 17
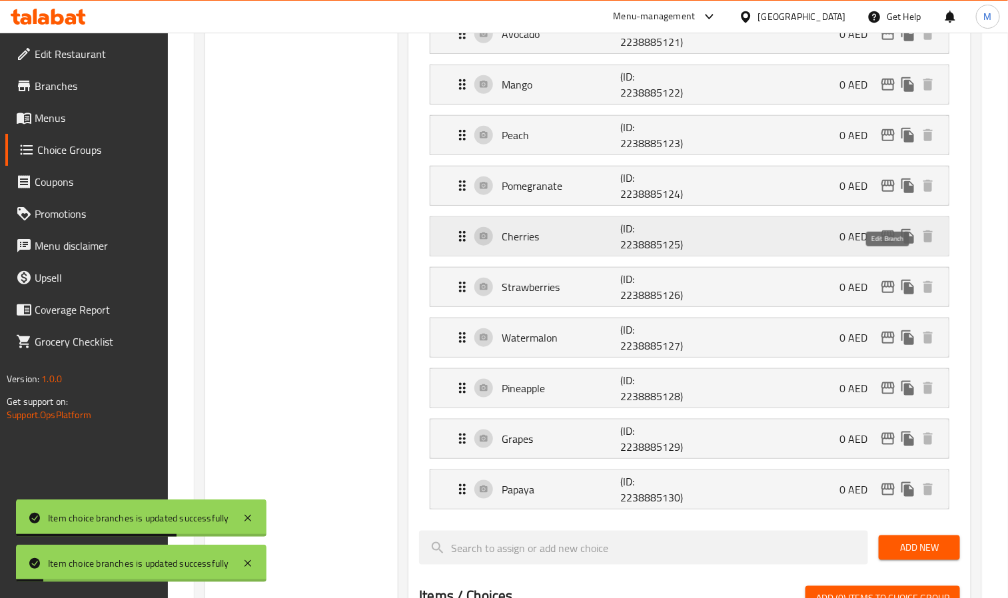
click at [891, 242] on icon "edit" at bounding box center [887, 236] width 13 height 12
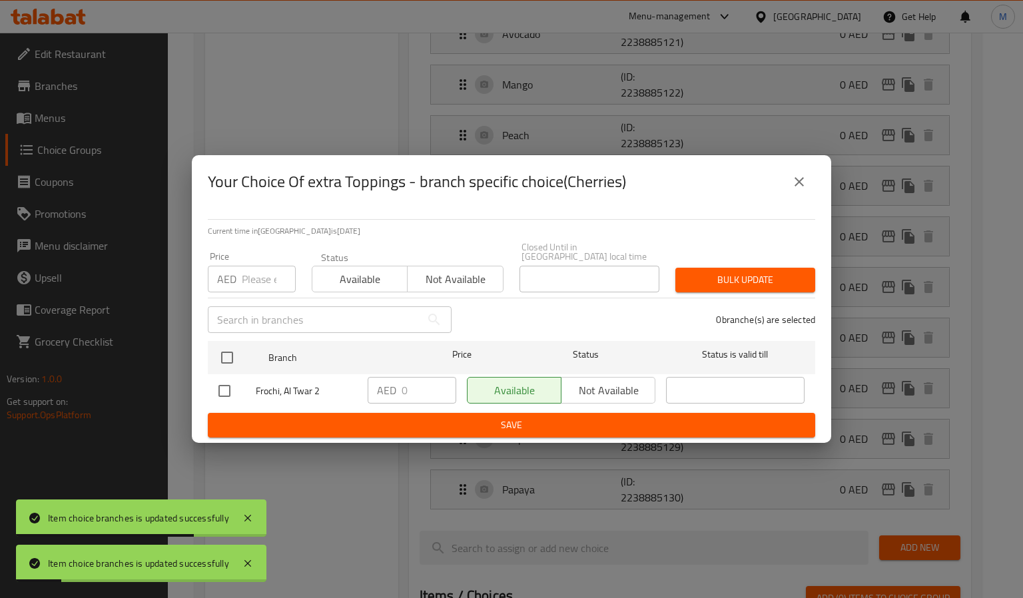
click at [254, 280] on input "number" at bounding box center [269, 279] width 54 height 27
paste input "4"
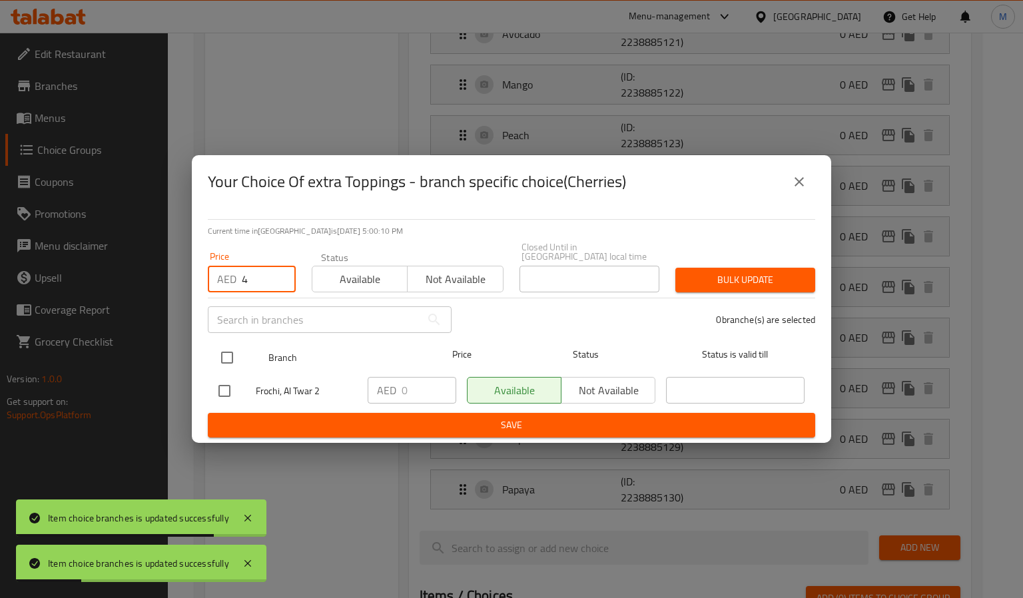
type input "4"
click at [218, 366] on input "checkbox" at bounding box center [227, 358] width 28 height 28
checkbox input "true"
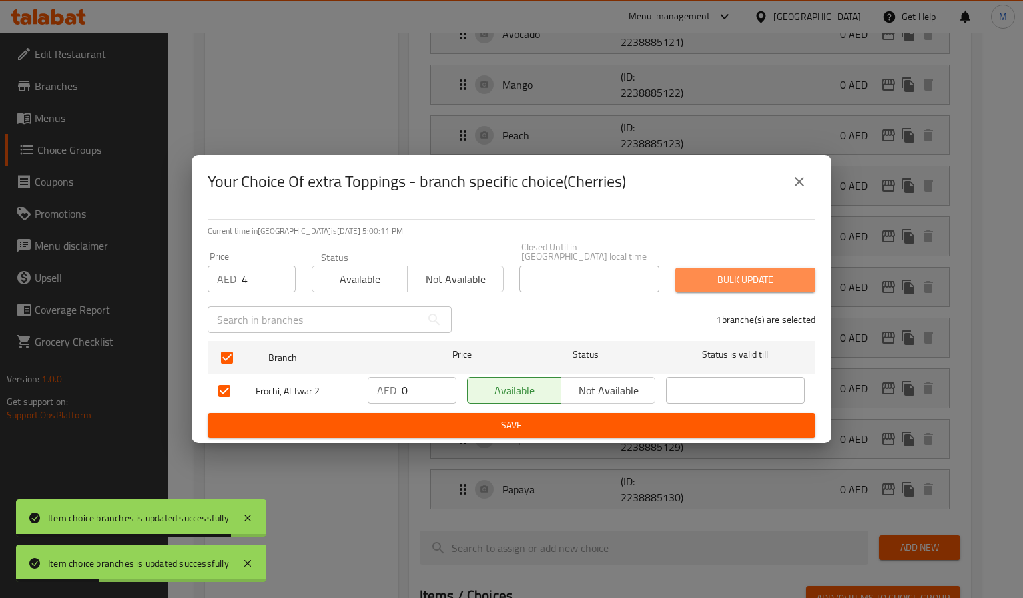
click at [738, 286] on span "Bulk update" at bounding box center [745, 280] width 119 height 17
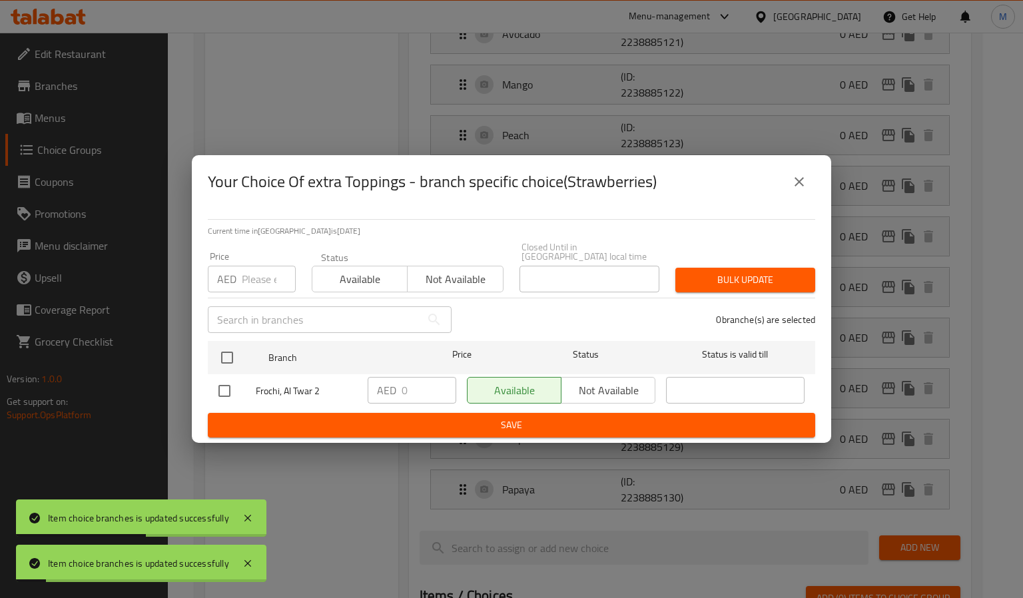
click at [244, 280] on input "number" at bounding box center [269, 279] width 54 height 27
paste input "4"
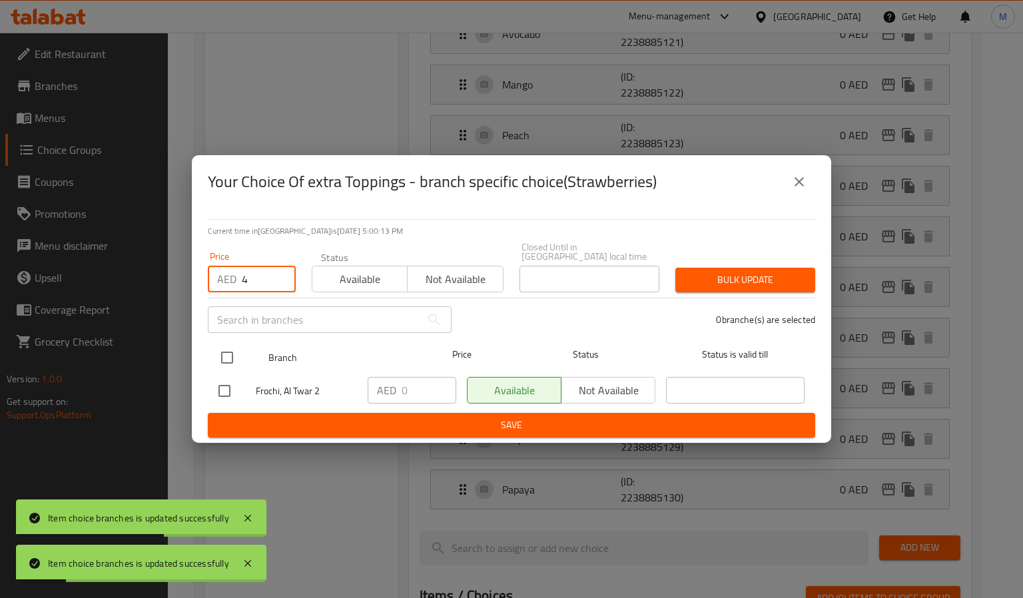
type input "4"
click at [226, 354] on input "checkbox" at bounding box center [227, 358] width 28 height 28
checkbox input "true"
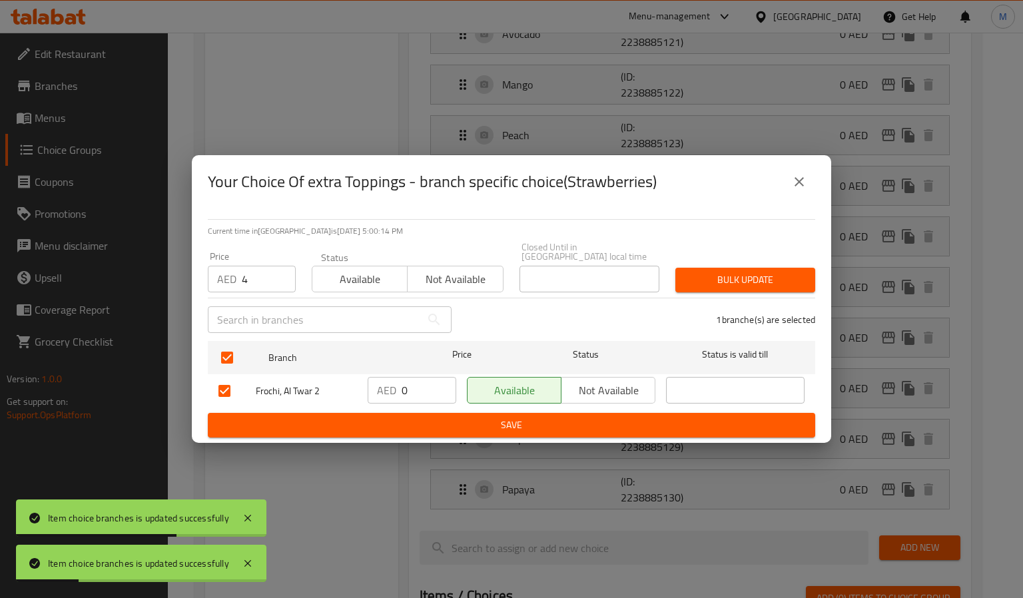
click at [686, 272] on span "Bulk update" at bounding box center [745, 280] width 119 height 17
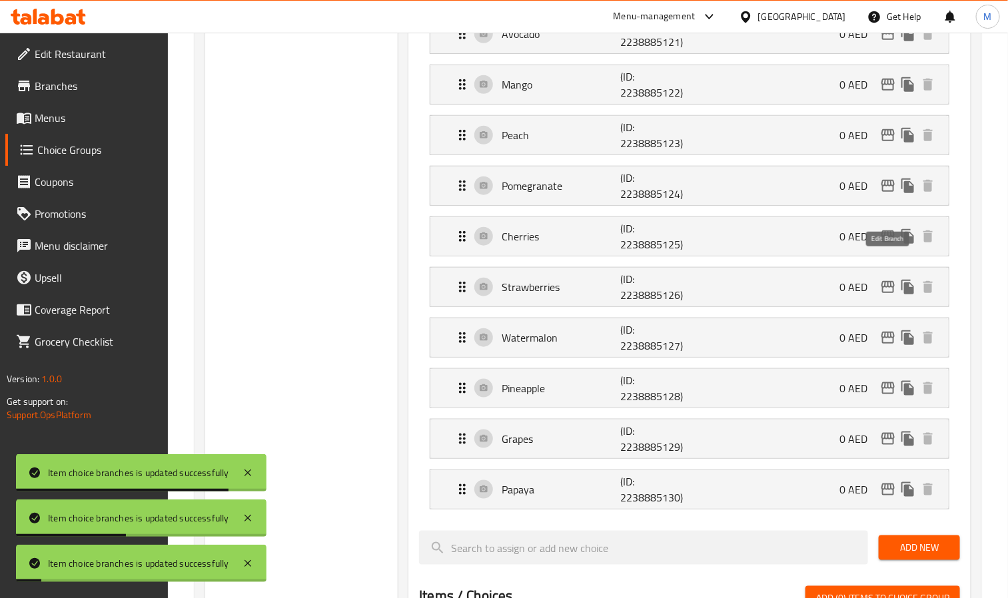
click at [884, 246] on button "edit" at bounding box center [888, 236] width 20 height 20
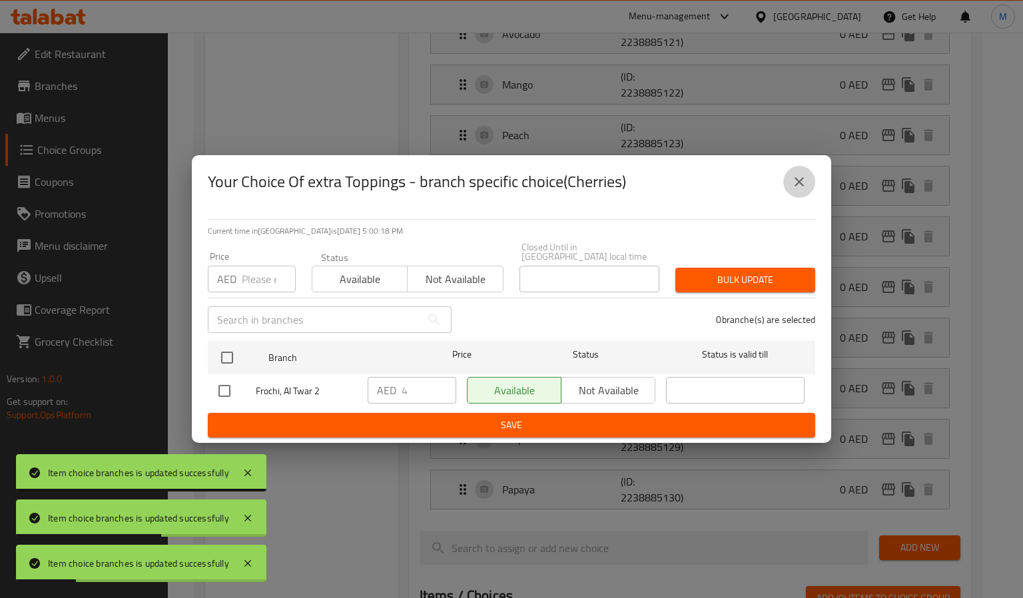
click at [806, 181] on icon "close" at bounding box center [799, 182] width 16 height 16
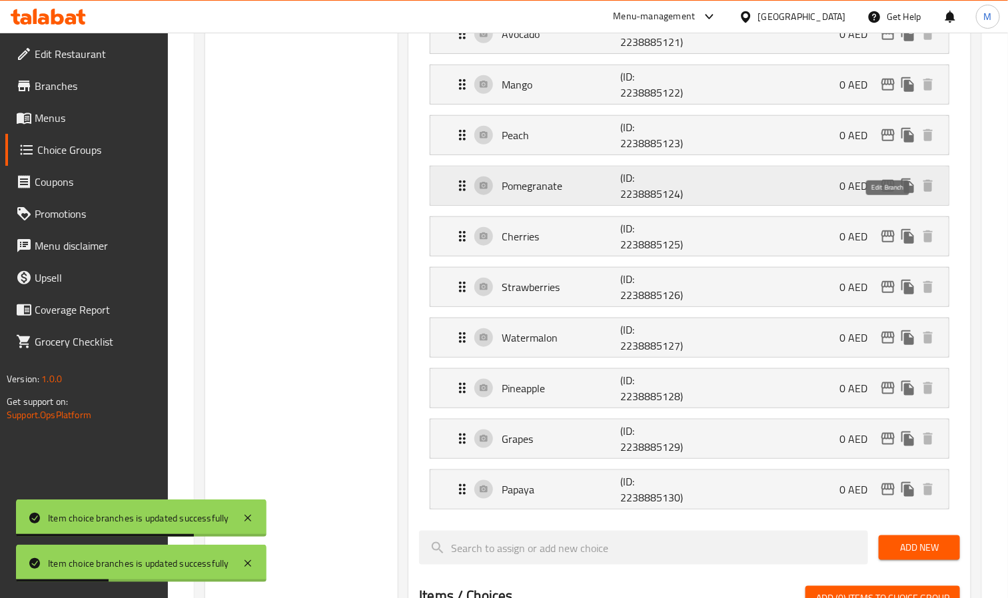
click at [885, 192] on icon "edit" at bounding box center [887, 186] width 13 height 12
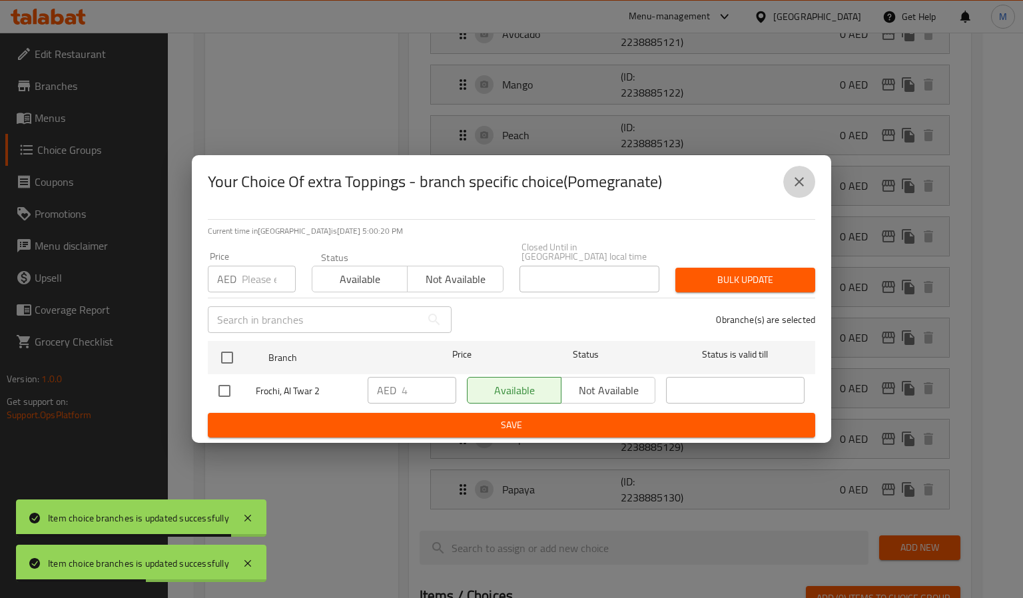
click at [792, 177] on icon "close" at bounding box center [799, 182] width 16 height 16
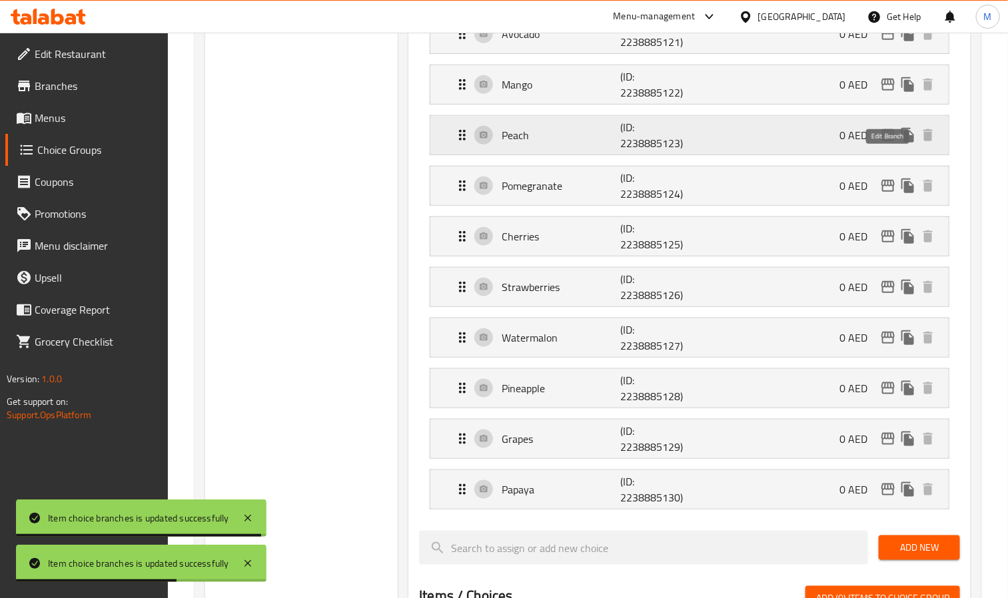
click at [881, 143] on icon "edit" at bounding box center [888, 135] width 16 height 16
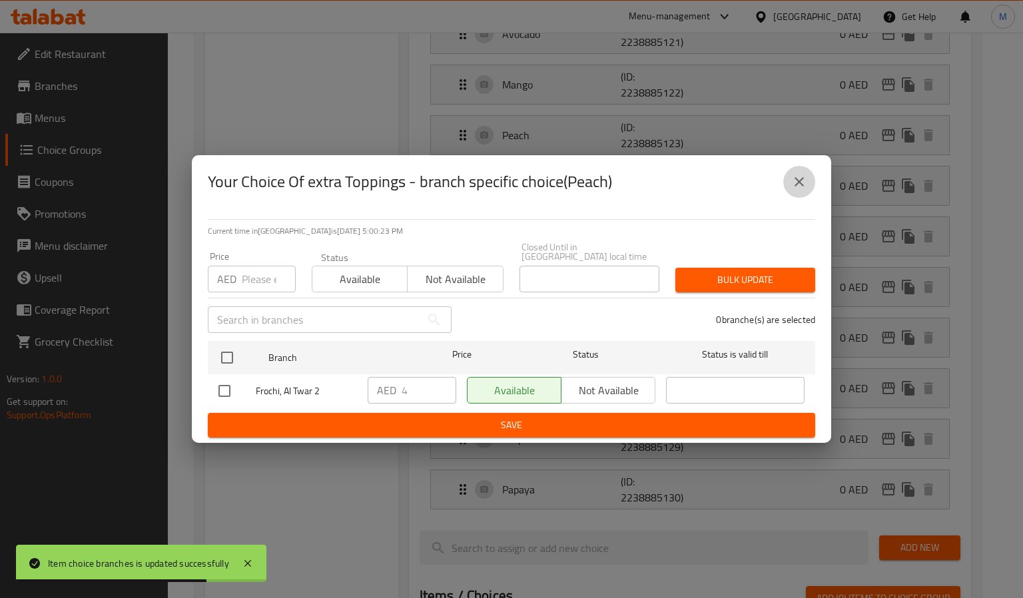
click at [791, 176] on icon "close" at bounding box center [799, 182] width 16 height 16
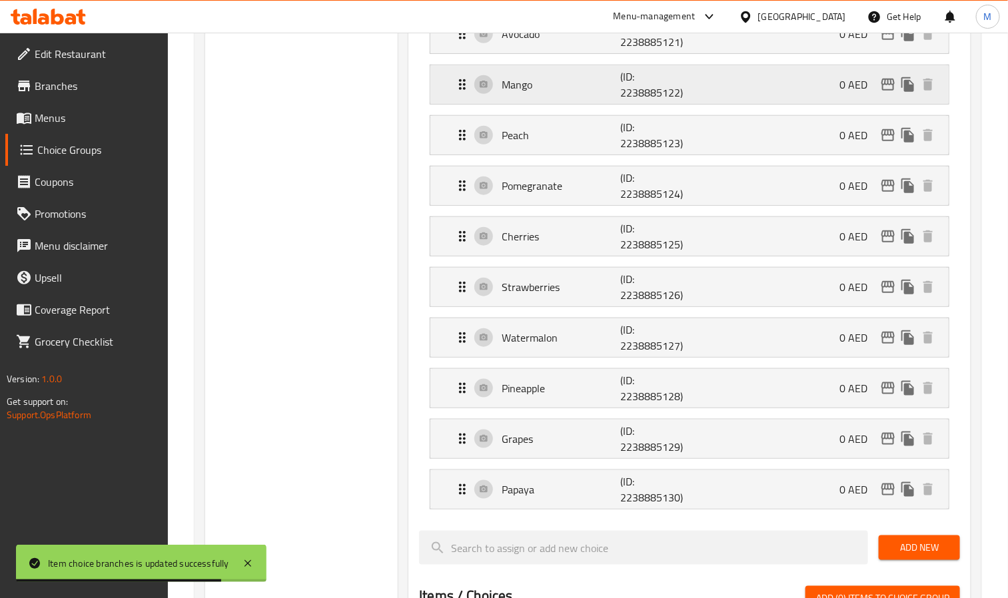
click at [887, 91] on icon "edit" at bounding box center [887, 85] width 13 height 12
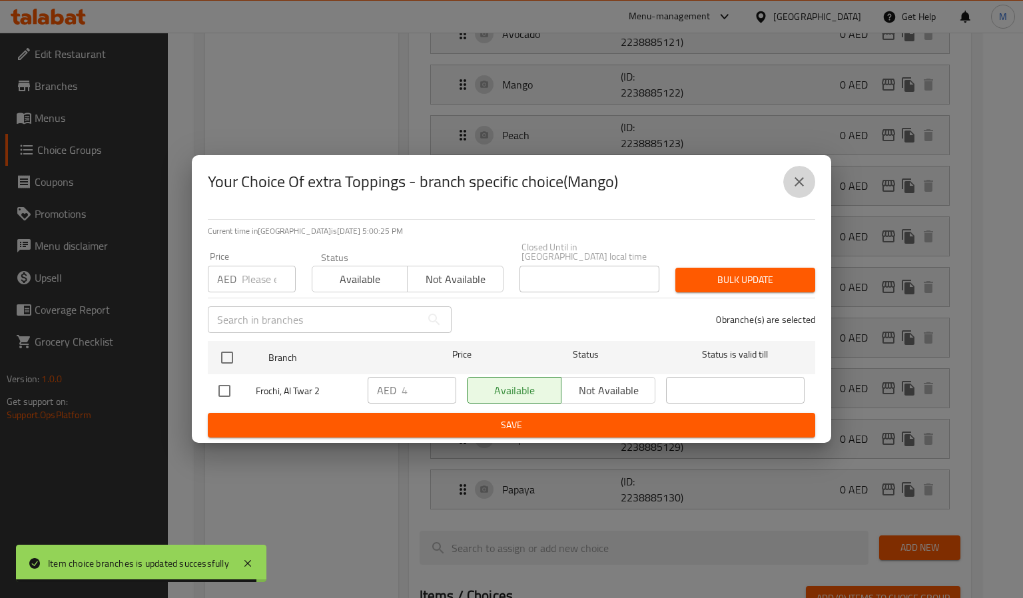
click at [795, 168] on button "close" at bounding box center [799, 182] width 32 height 32
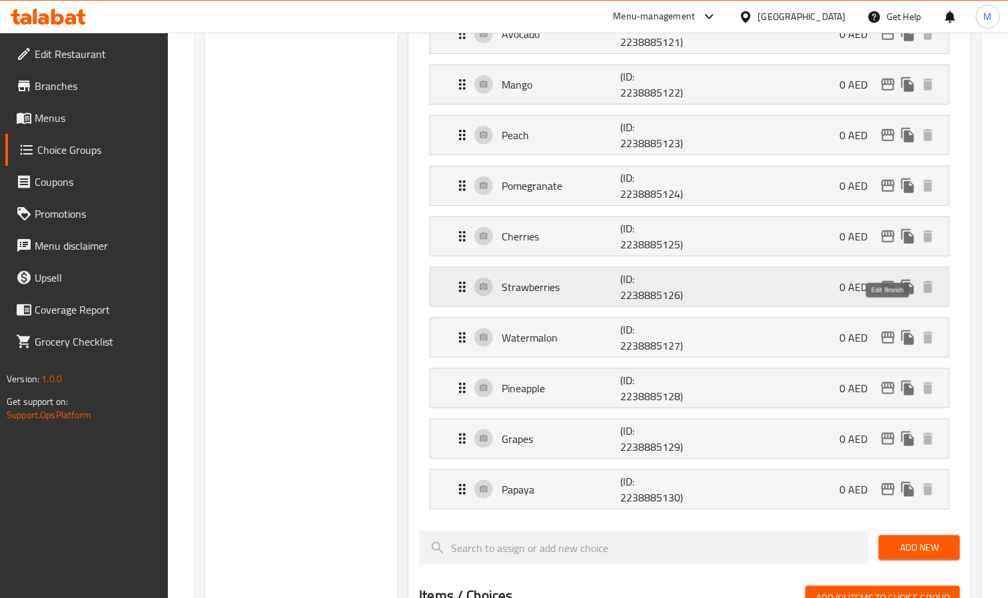
click at [889, 297] on button "edit" at bounding box center [888, 287] width 20 height 20
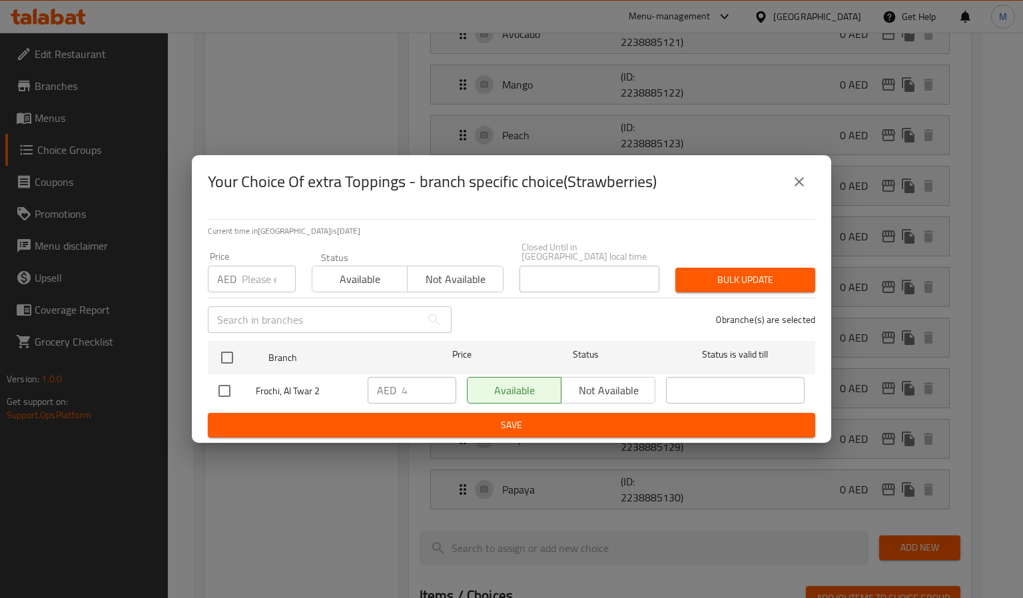
click at [806, 173] on button "close" at bounding box center [799, 182] width 32 height 32
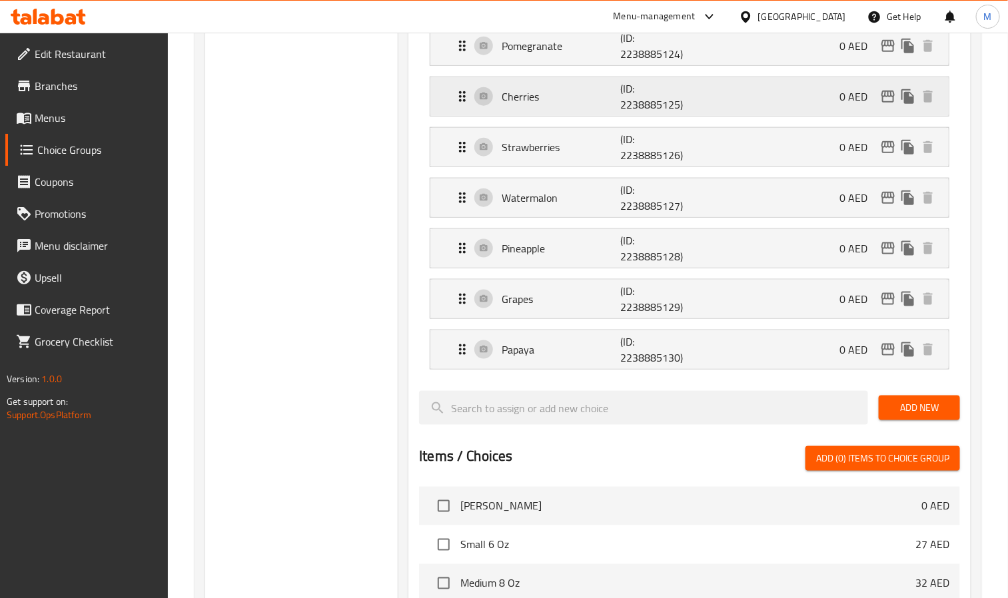
scroll to position [2598, 0]
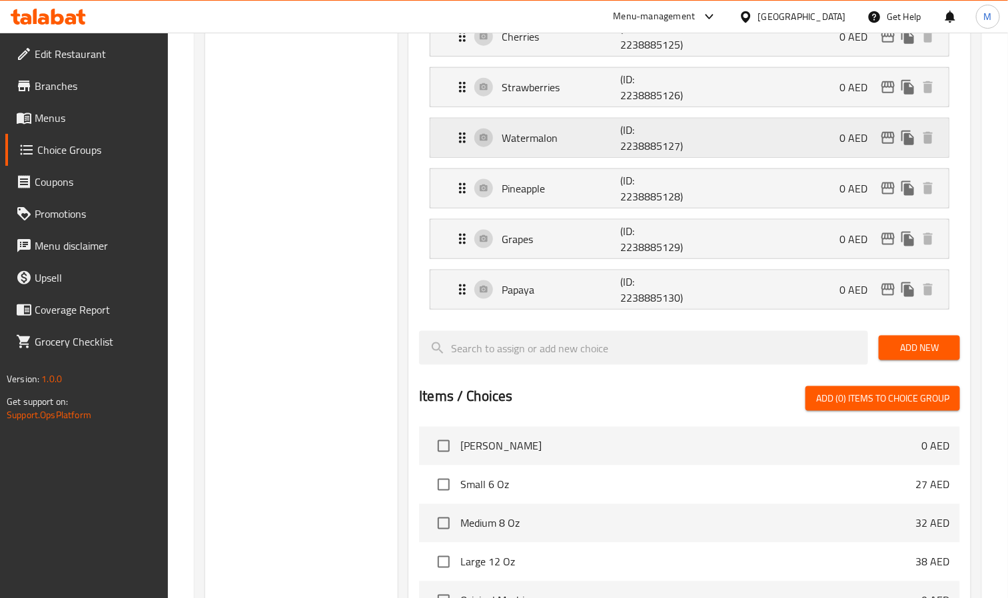
click at [884, 146] on icon "edit" at bounding box center [888, 138] width 16 height 16
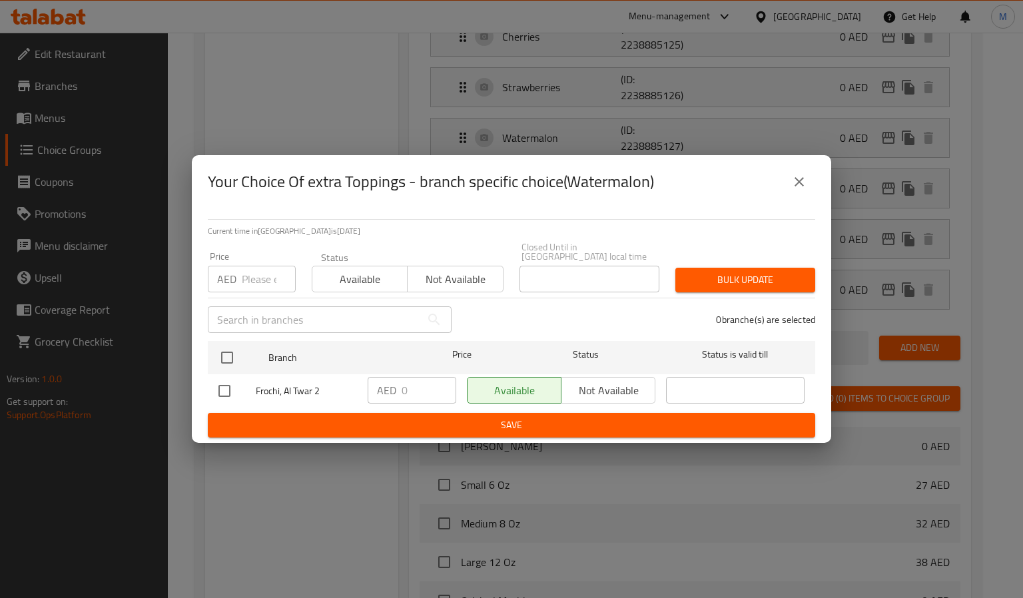
click at [266, 264] on div "Price AED Price" at bounding box center [252, 272] width 88 height 41
click at [266, 274] on input "number" at bounding box center [269, 279] width 54 height 27
paste input "4"
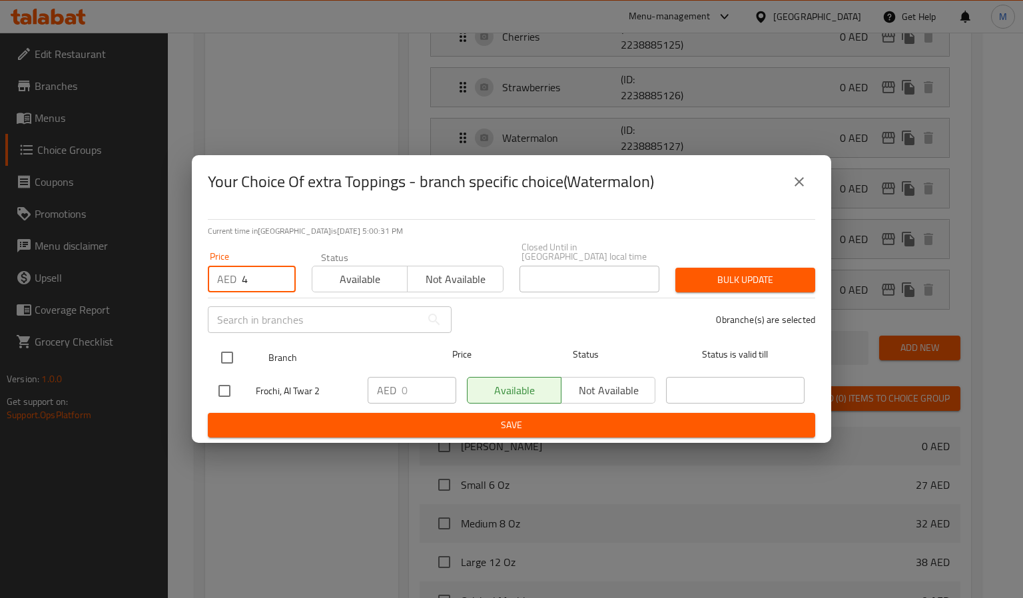
type input "4"
click at [226, 358] on input "checkbox" at bounding box center [227, 358] width 28 height 28
checkbox input "true"
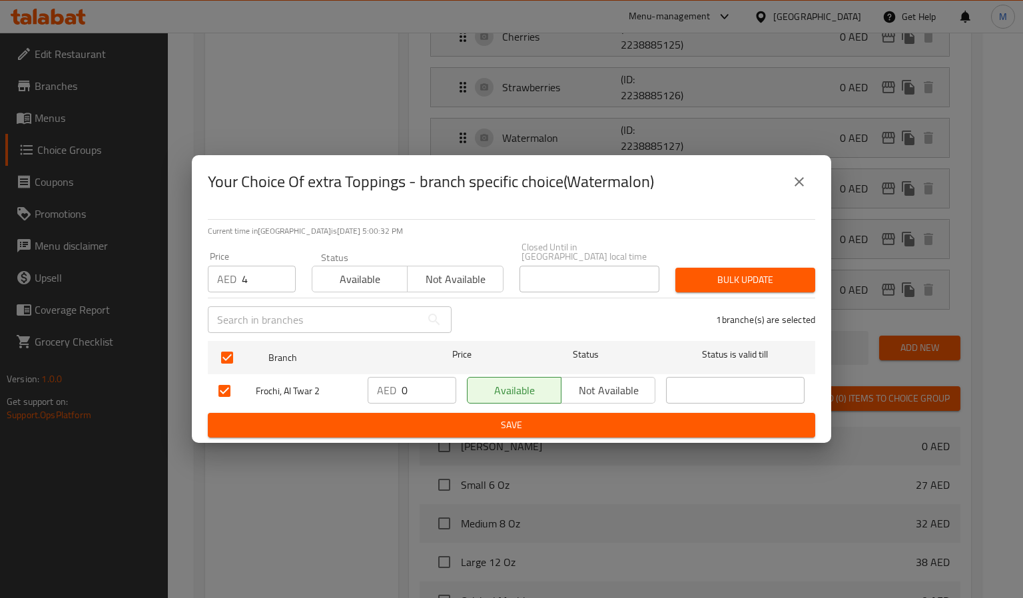
click at [714, 278] on span "Bulk update" at bounding box center [745, 280] width 119 height 17
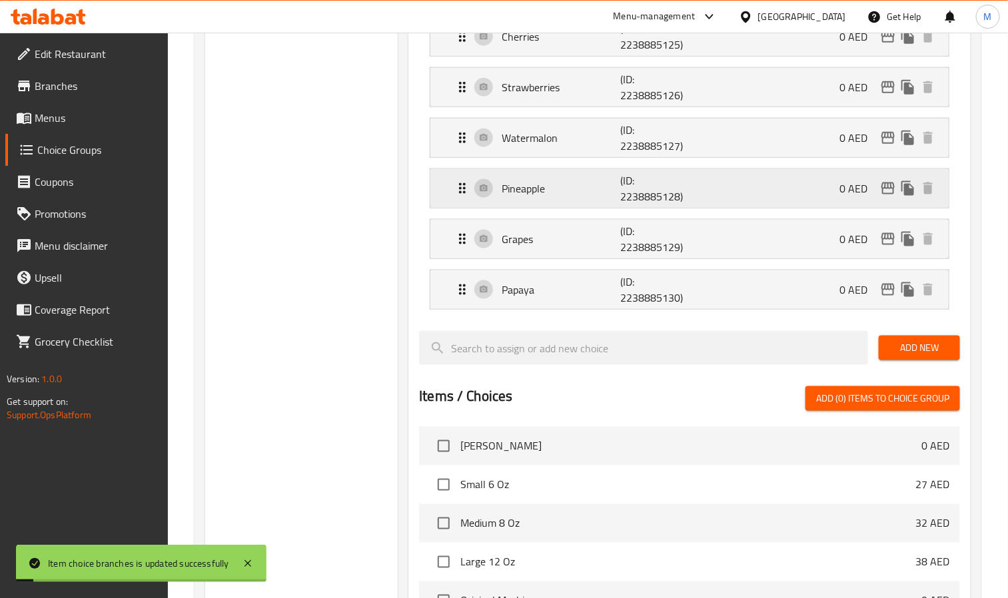
click at [878, 206] on div "Pineapple (ID: 2238885128) 0 AED" at bounding box center [693, 188] width 478 height 39
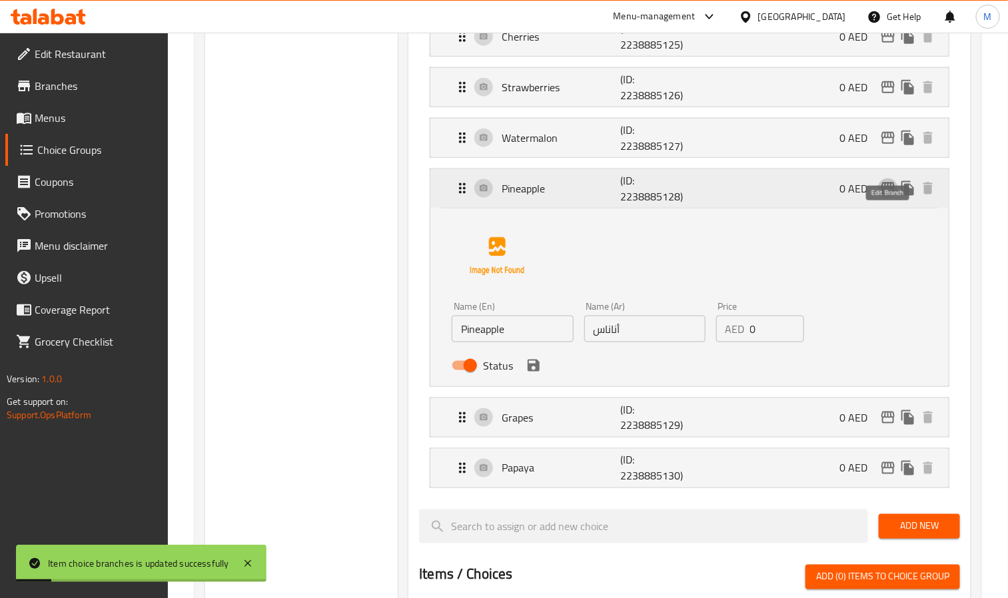
click at [883, 194] on icon "edit" at bounding box center [887, 189] width 13 height 12
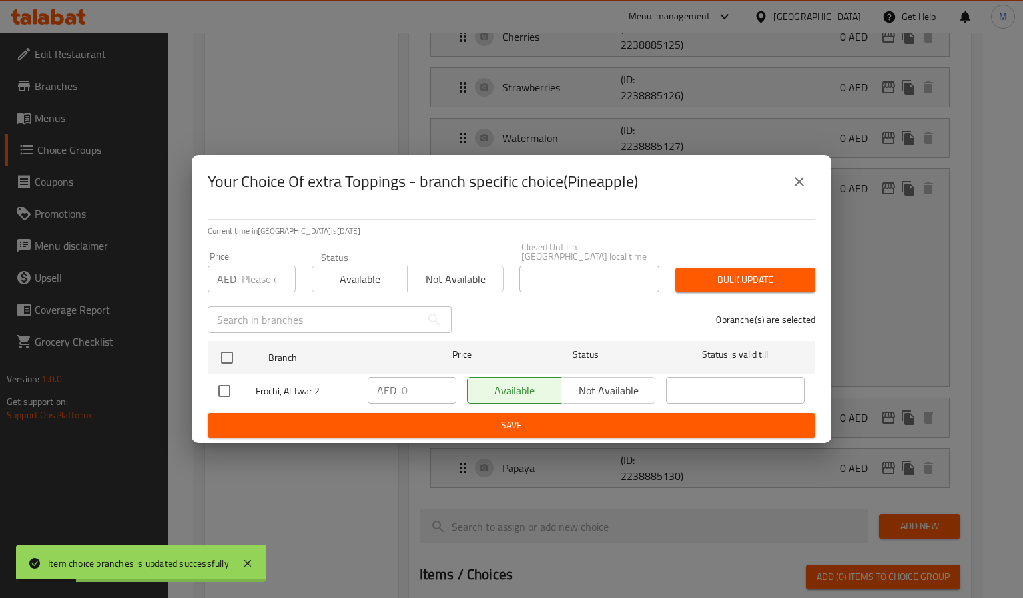
click at [262, 282] on input "number" at bounding box center [269, 279] width 54 height 27
paste input "4"
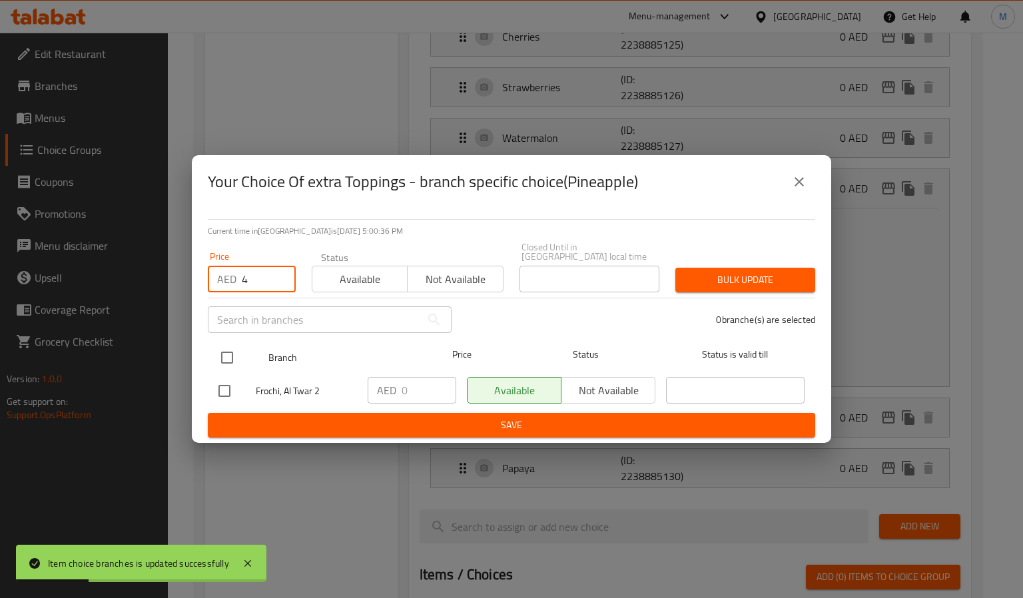
type input "4"
click at [242, 348] on div at bounding box center [238, 357] width 50 height 39
click at [230, 356] on input "checkbox" at bounding box center [227, 358] width 28 height 28
checkbox input "true"
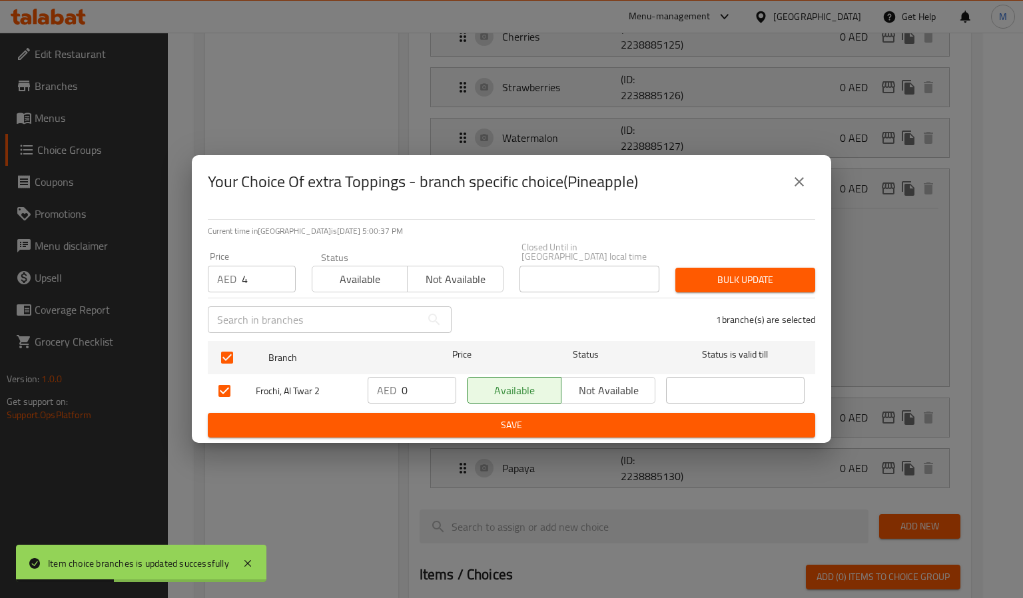
click at [728, 272] on span "Bulk update" at bounding box center [745, 280] width 119 height 17
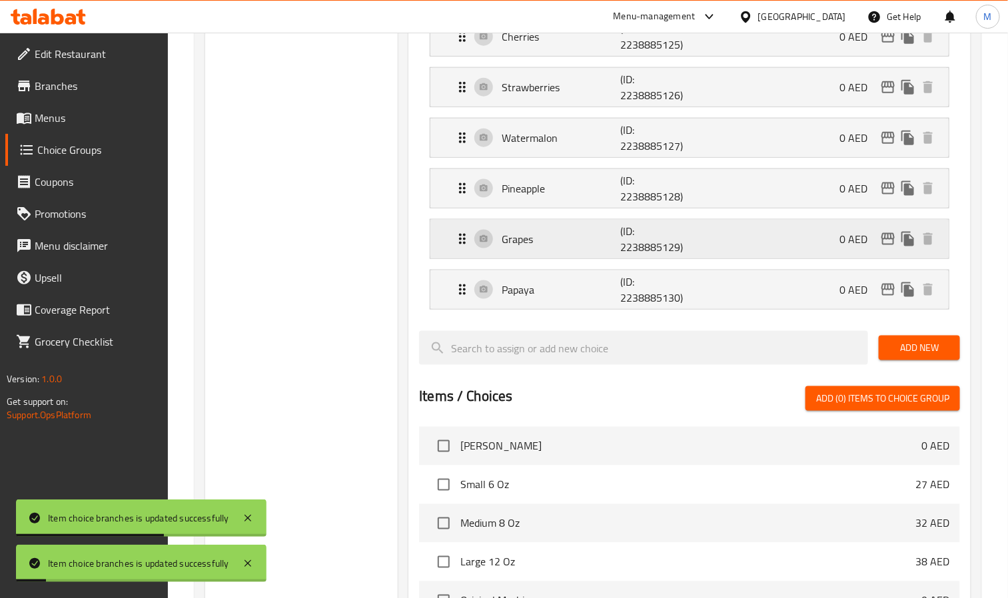
click at [885, 258] on div "Grapes (ID: 2238885129) 0 AED" at bounding box center [693, 239] width 478 height 39
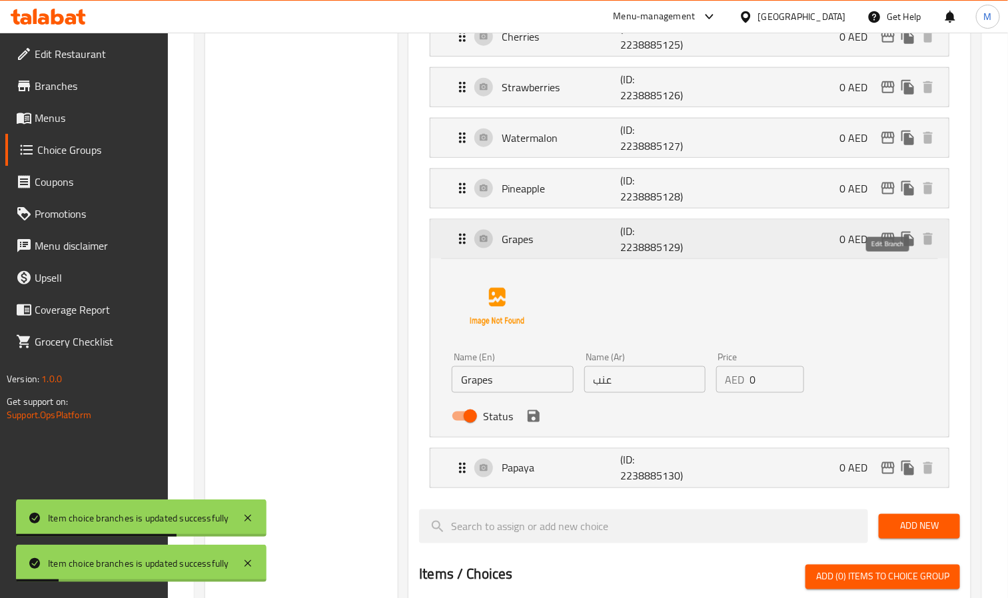
click at [885, 247] on icon "edit" at bounding box center [888, 239] width 16 height 16
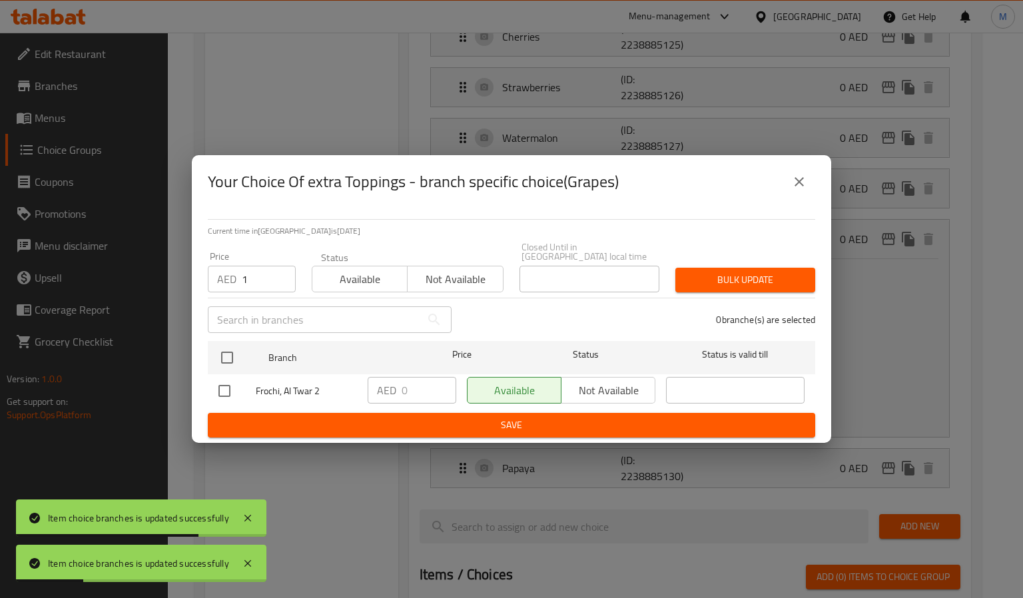
click at [284, 278] on input "1" at bounding box center [269, 279] width 54 height 27
click at [254, 288] on input "1" at bounding box center [269, 279] width 54 height 27
paste input "4"
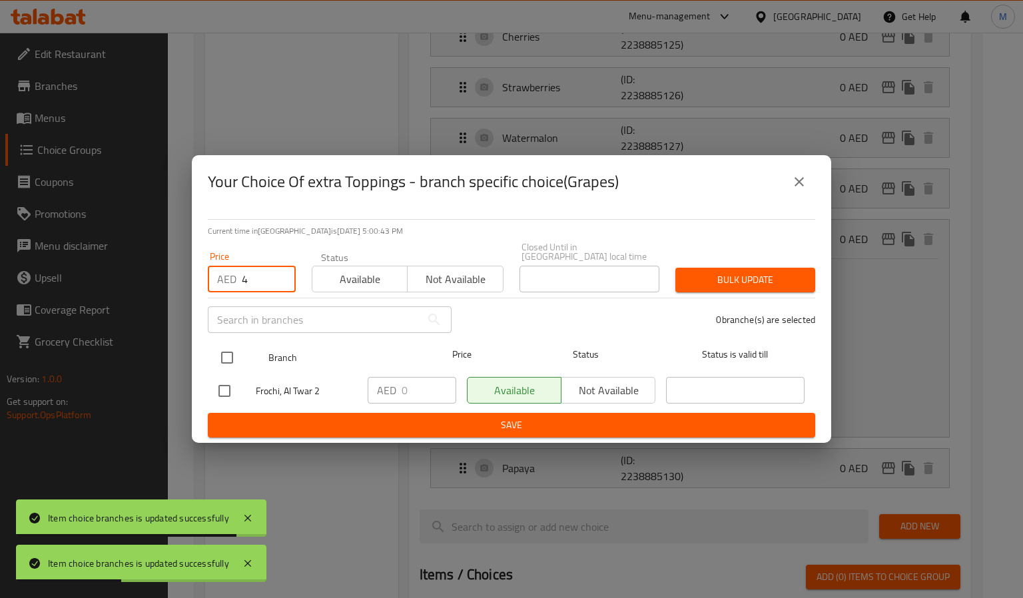
type input "4"
click at [222, 358] on input "checkbox" at bounding box center [227, 358] width 28 height 28
checkbox input "true"
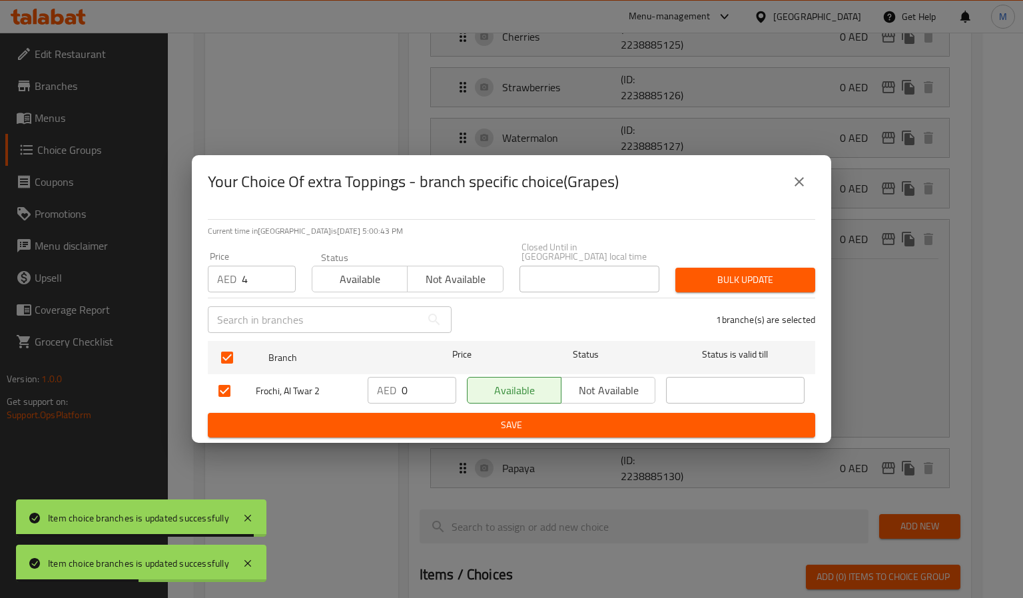
click at [704, 290] on button "Bulk update" at bounding box center [745, 280] width 140 height 25
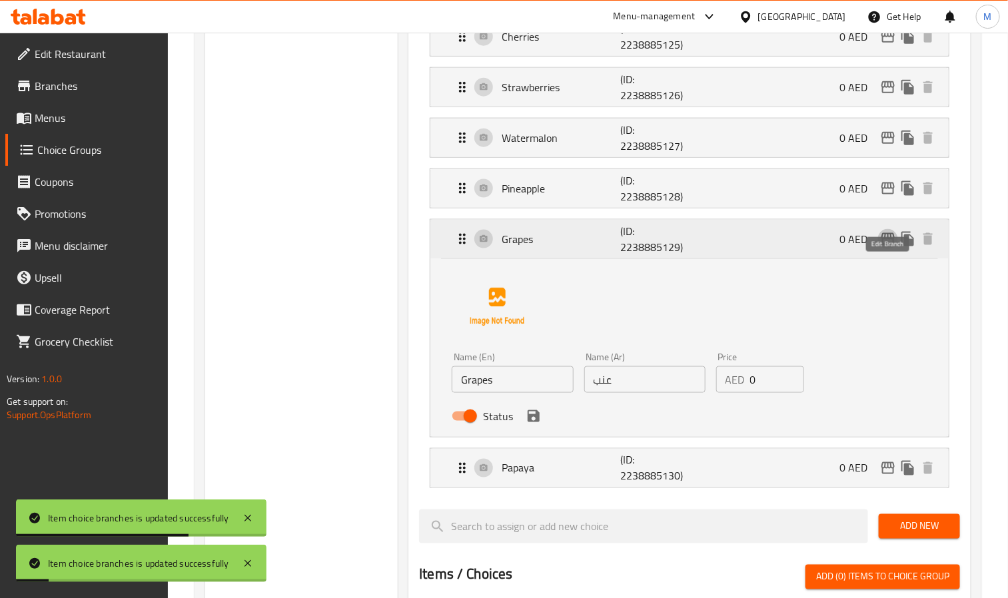
click at [889, 245] on icon "edit" at bounding box center [887, 239] width 13 height 12
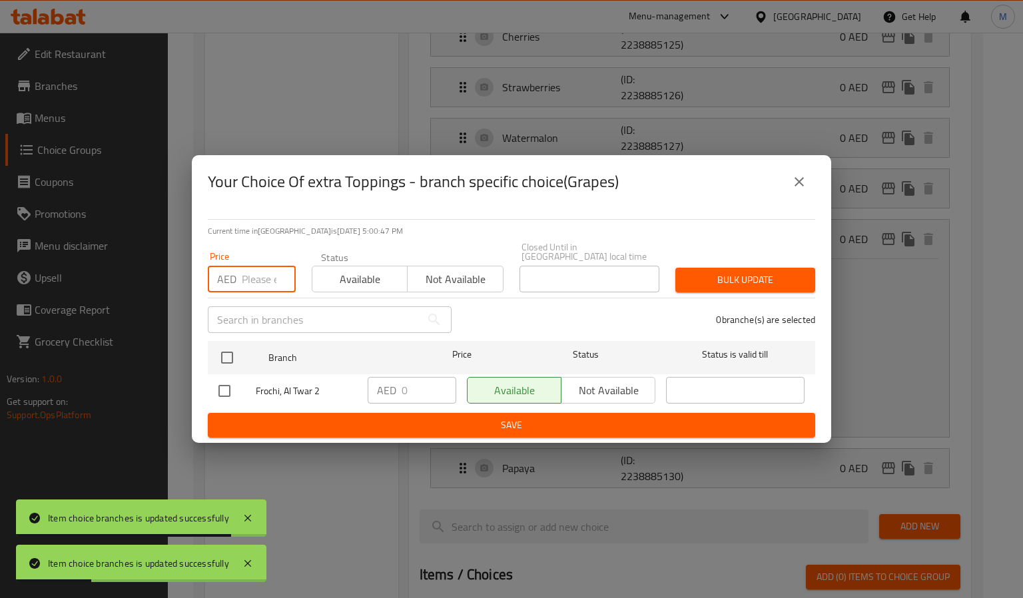
click at [262, 274] on input "number" at bounding box center [269, 279] width 54 height 27
paste input "4"
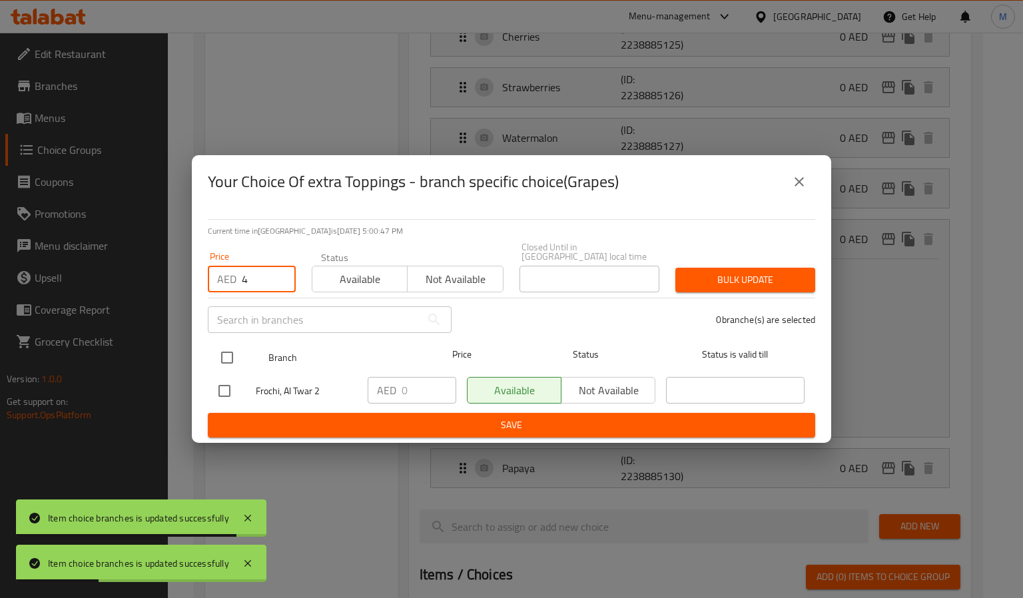
type input "4"
click at [214, 360] on input "checkbox" at bounding box center [227, 358] width 28 height 28
checkbox input "true"
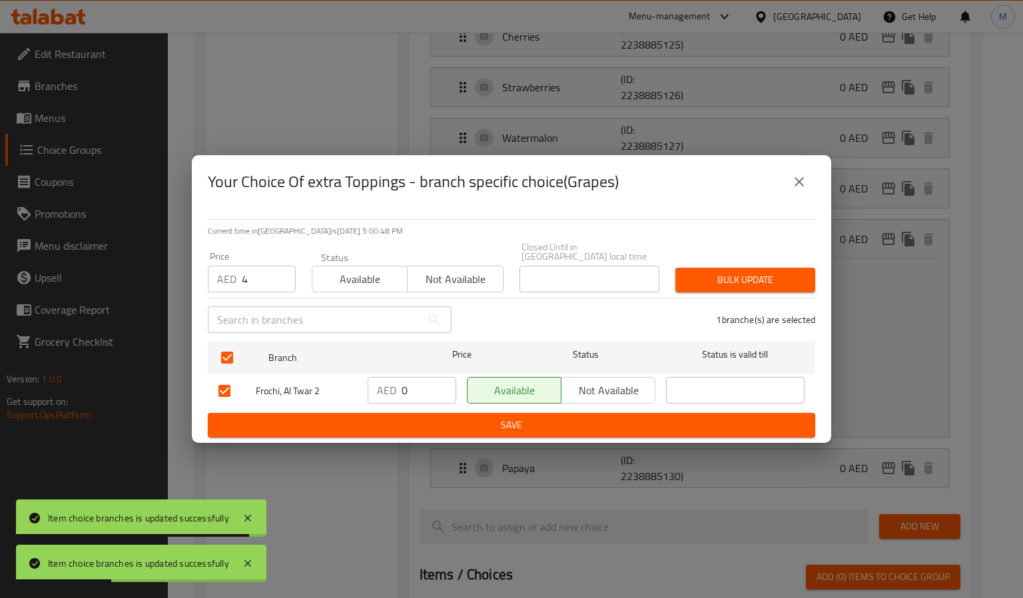
click at [759, 280] on span "Bulk update" at bounding box center [745, 280] width 119 height 17
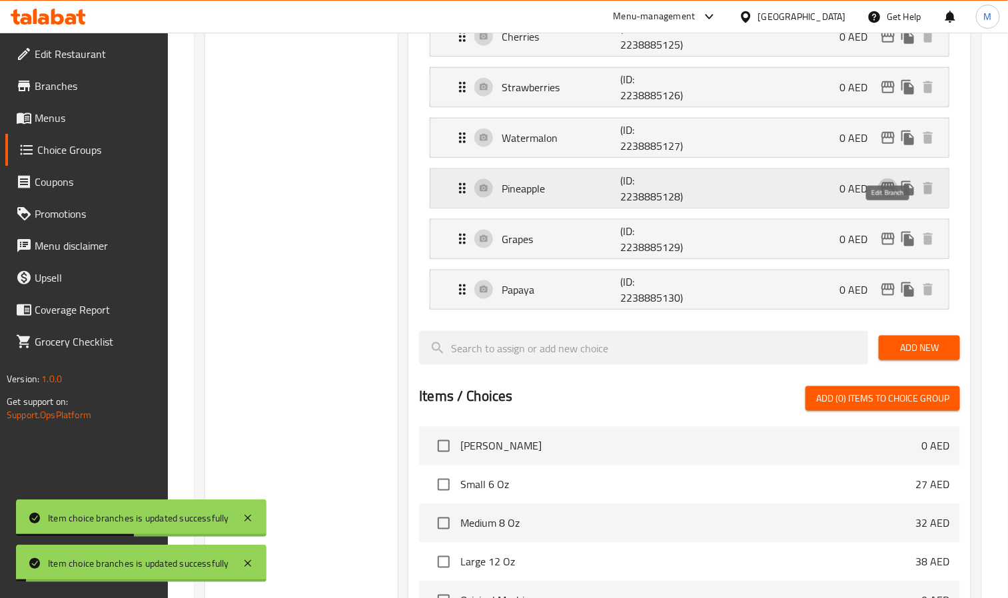
click at [883, 194] on icon "edit" at bounding box center [887, 189] width 13 height 12
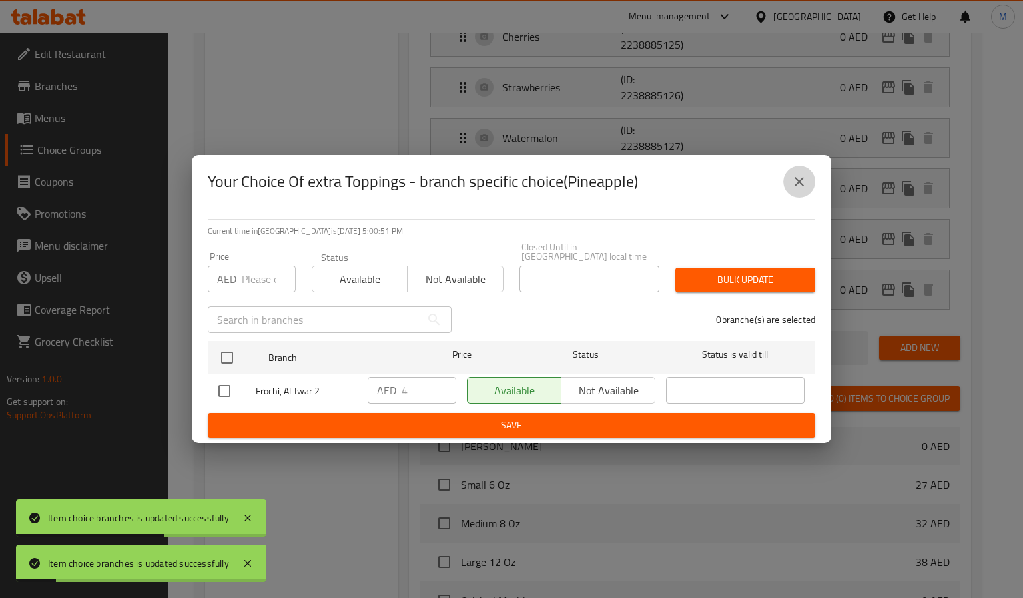
click at [808, 185] on button "close" at bounding box center [799, 182] width 32 height 32
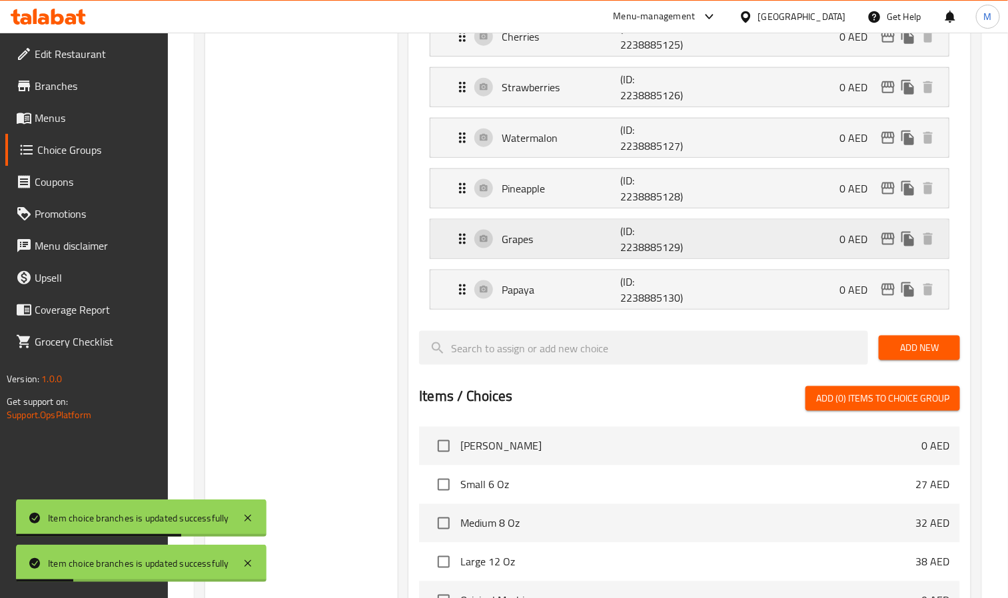
click at [882, 247] on icon "edit" at bounding box center [888, 239] width 16 height 16
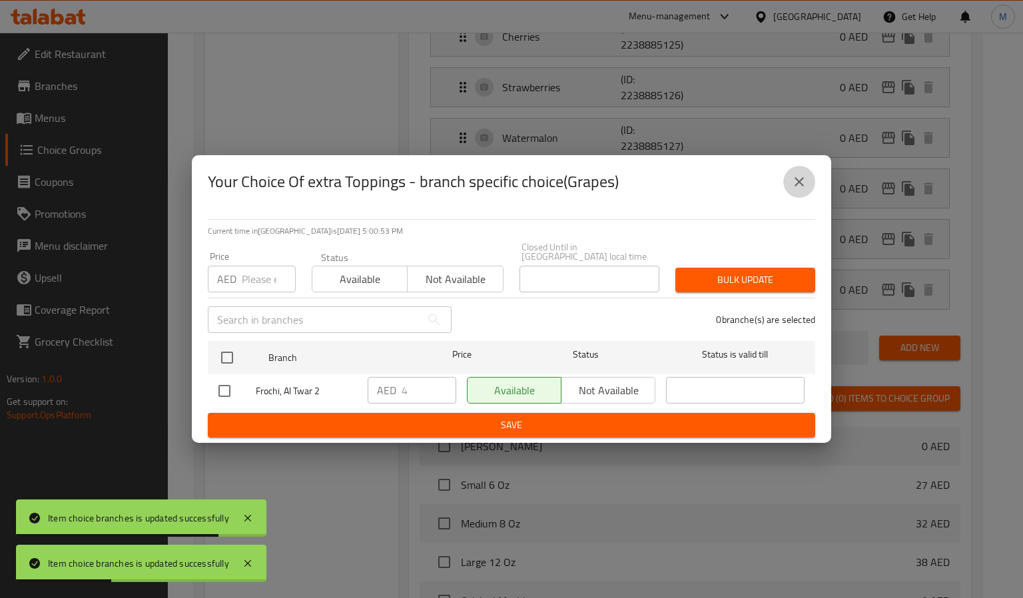
click at [788, 184] on button "close" at bounding box center [799, 182] width 32 height 32
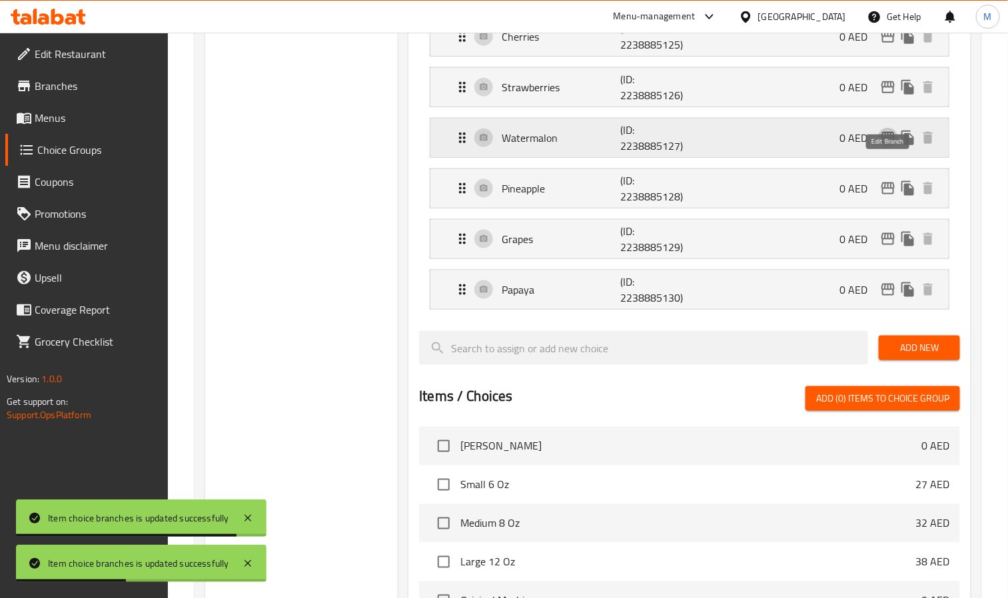
click at [888, 144] on icon "edit" at bounding box center [887, 138] width 13 height 12
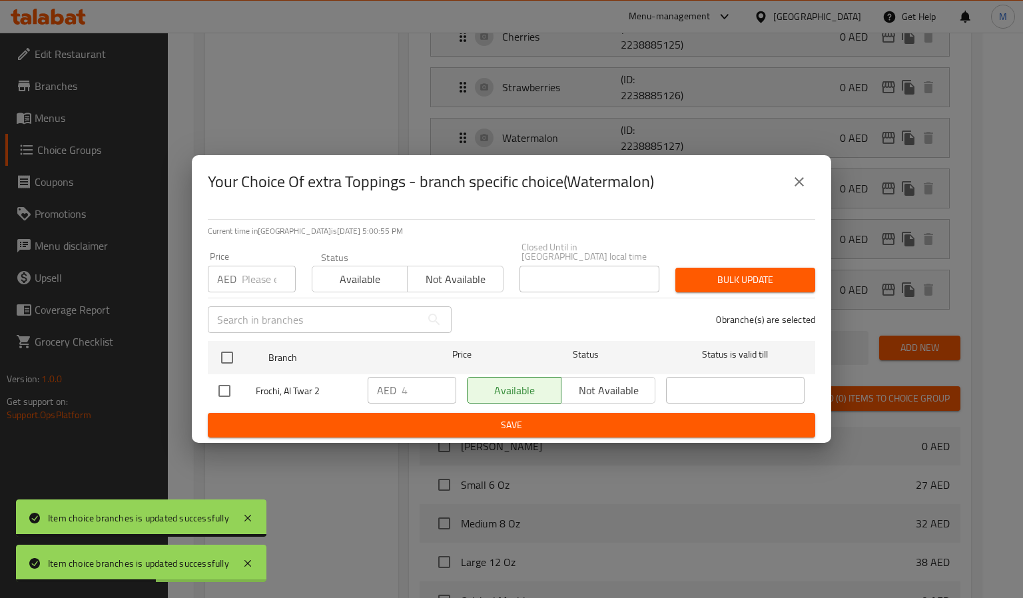
click at [795, 179] on icon "close" at bounding box center [799, 181] width 9 height 9
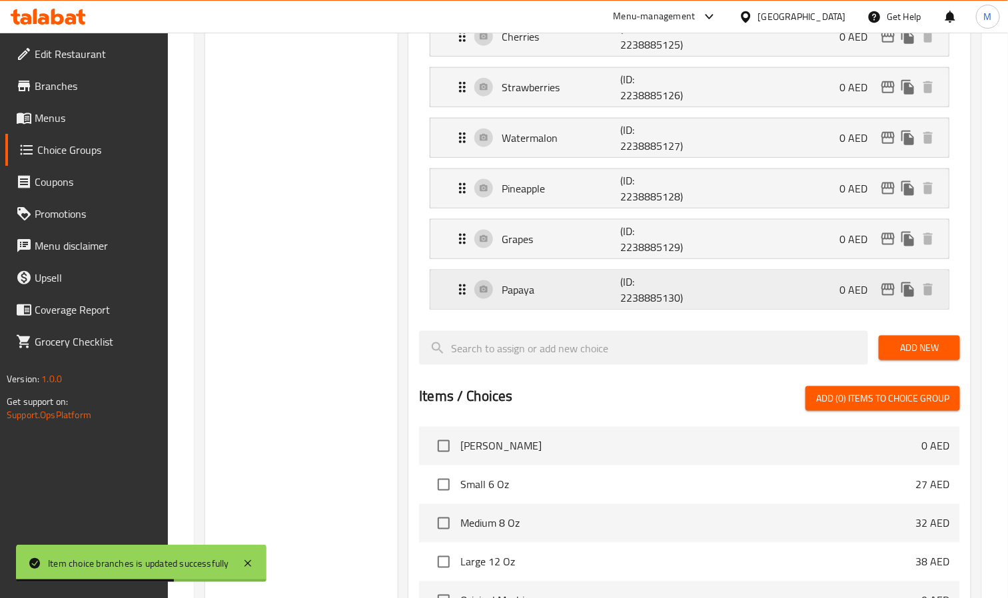
click at [898, 300] on button "duplicate" at bounding box center [908, 290] width 20 height 20
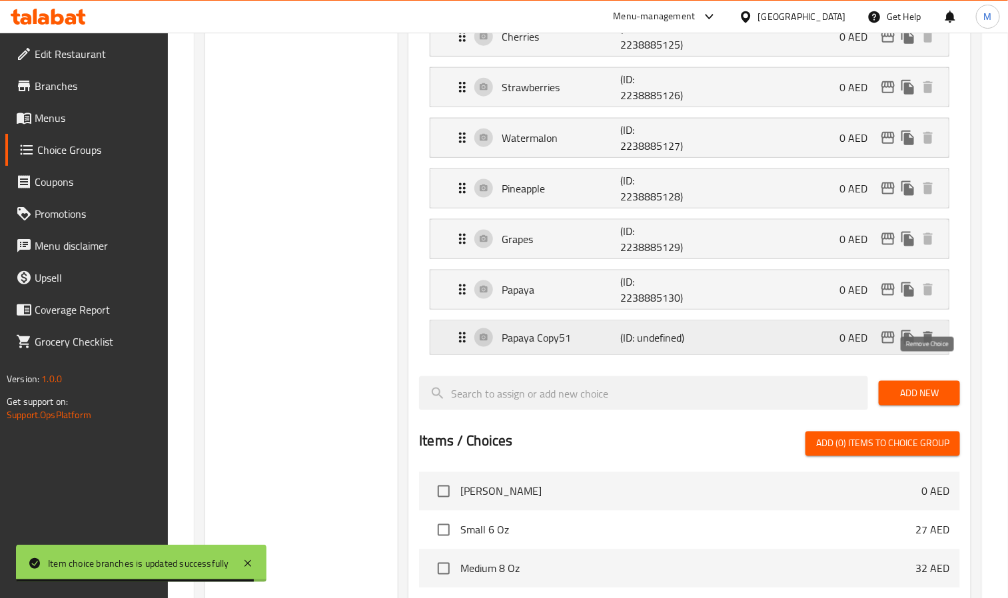
click at [931, 344] on icon "delete" at bounding box center [927, 338] width 9 height 12
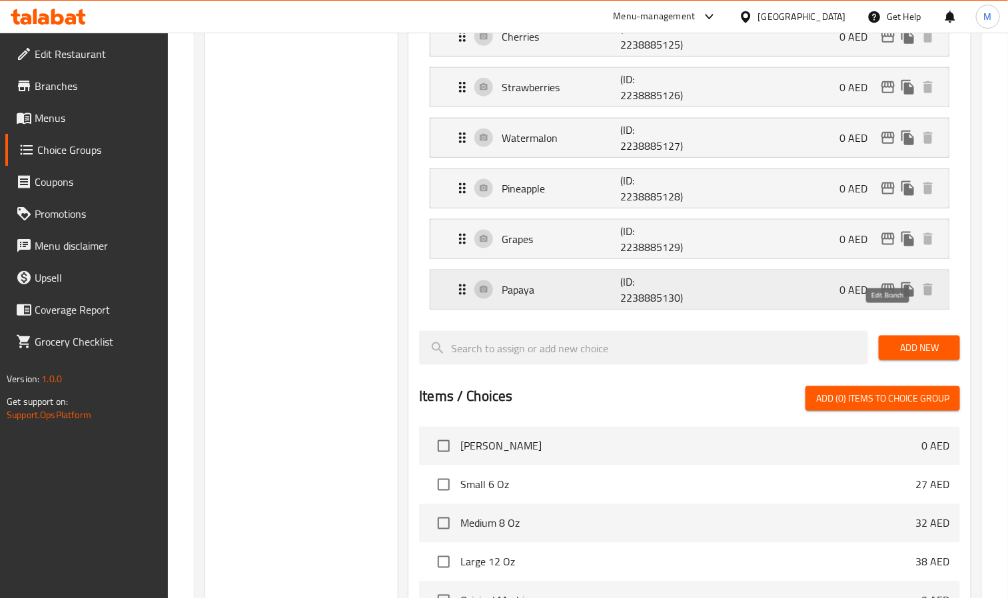
click at [887, 298] on icon "edit" at bounding box center [888, 290] width 16 height 16
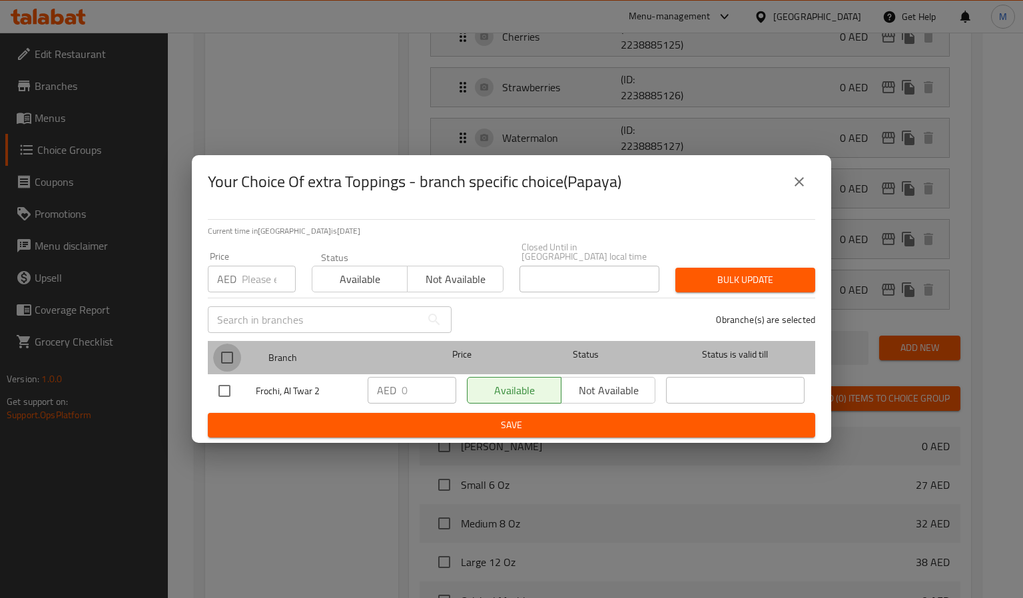
click at [218, 354] on input "checkbox" at bounding box center [227, 358] width 28 height 28
checkbox input "true"
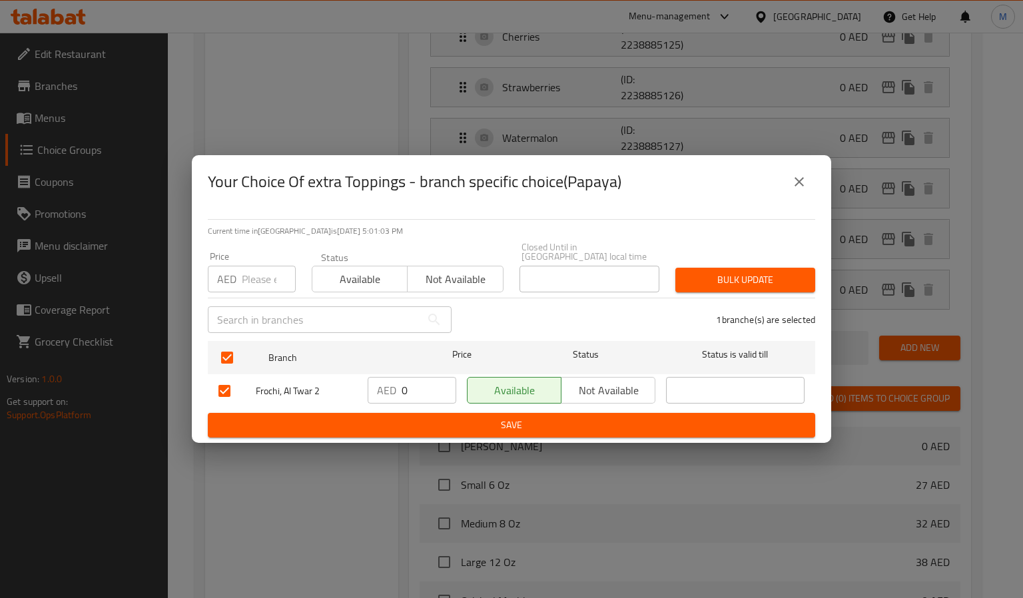
click at [258, 282] on input "number" at bounding box center [269, 279] width 54 height 27
paste input "4"
type input "4"
click at [725, 274] on span "Bulk update" at bounding box center [745, 280] width 119 height 17
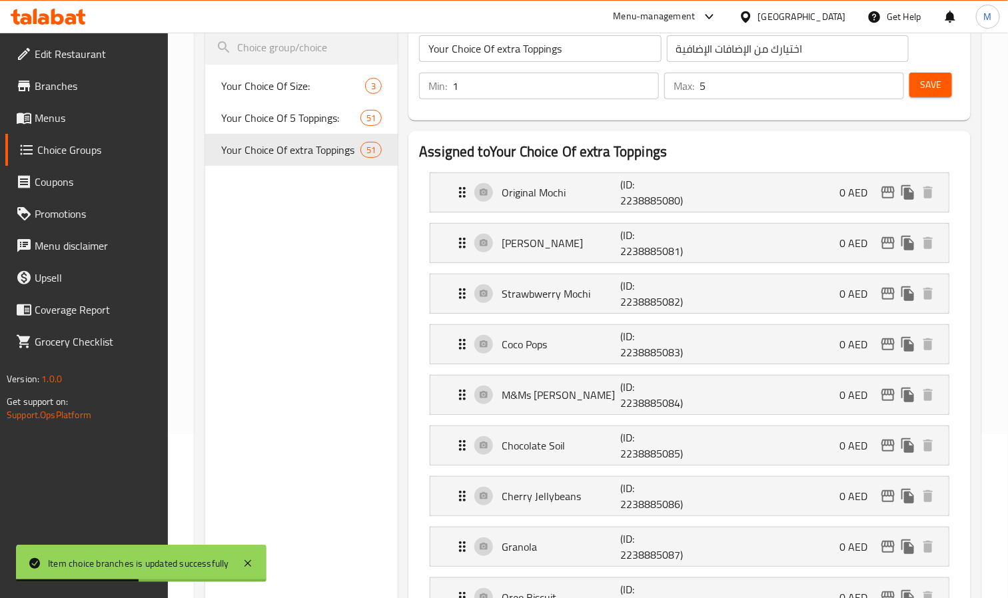
scroll to position [100, 0]
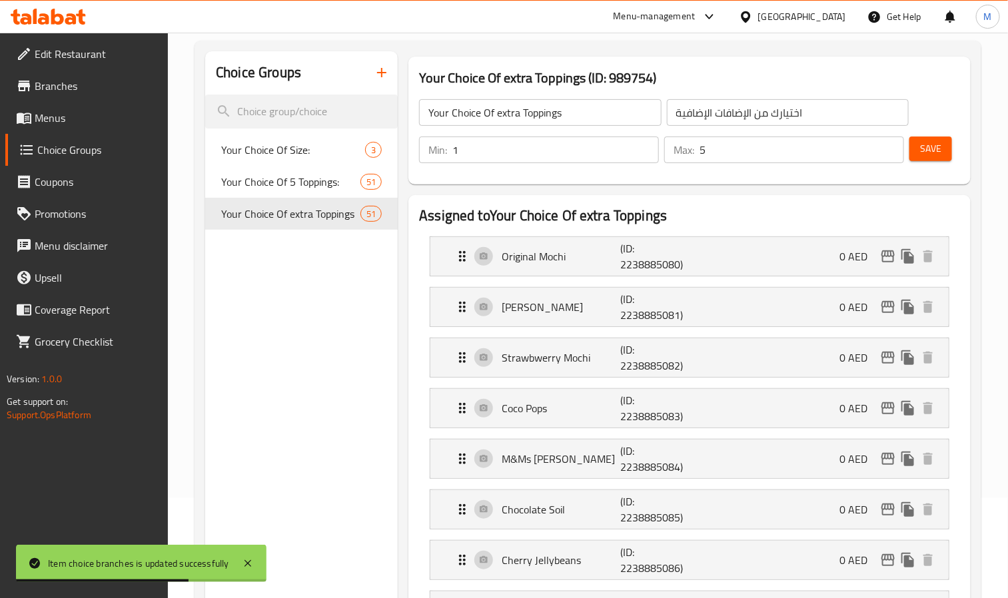
click at [924, 147] on span "Save" at bounding box center [930, 149] width 21 height 17
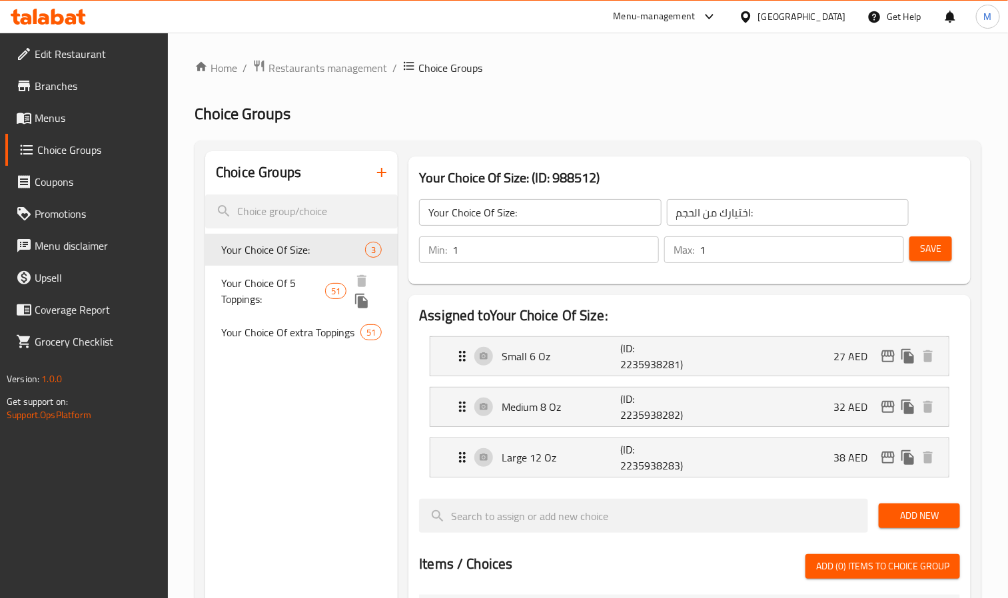
click at [276, 276] on span "Your Choice Of 5 Toppings:" at bounding box center [273, 291] width 104 height 32
type input "Your Choice Of 5 Toppings:"
type input "اختيارك من 5 إضافات مجانية:"
type input "5"
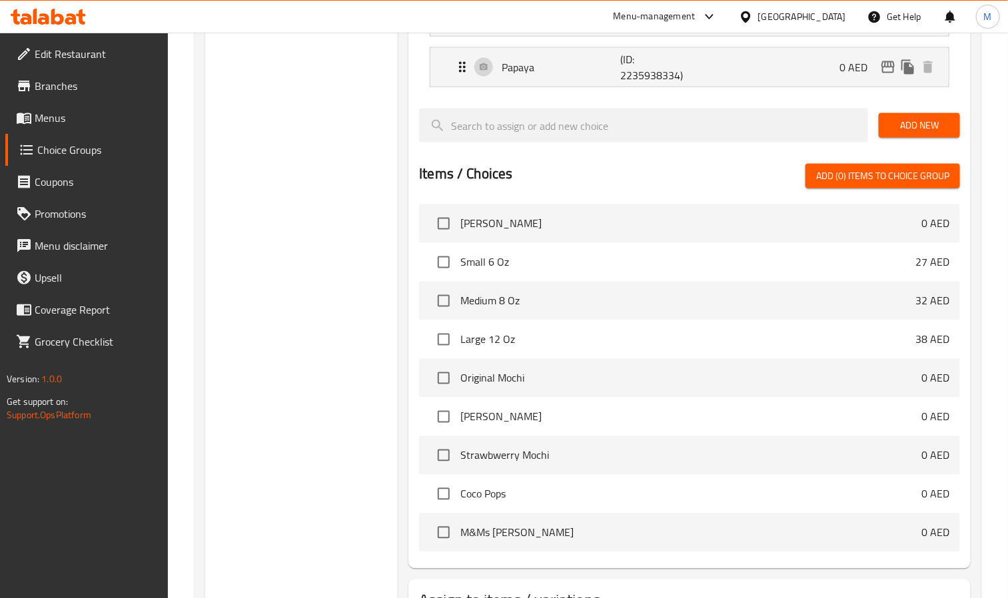
scroll to position [2959, 0]
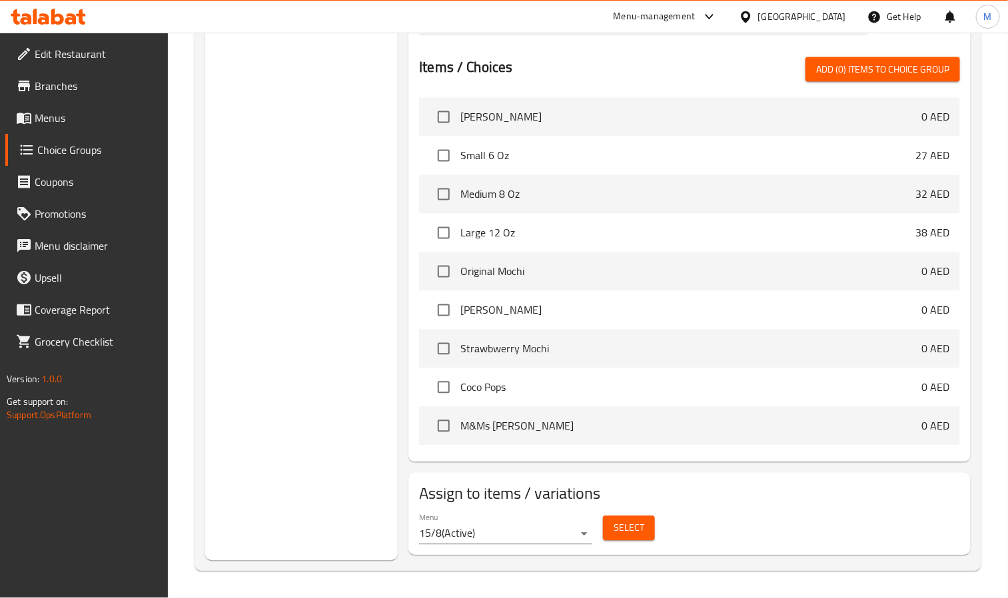
click at [645, 532] on button "Select" at bounding box center [629, 528] width 52 height 25
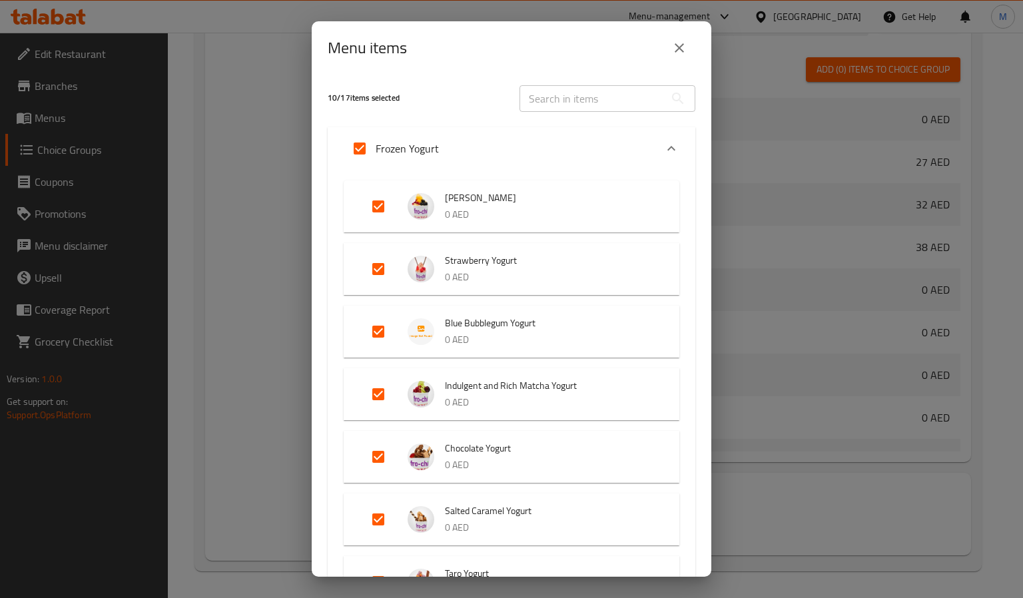
click at [508, 145] on div "Frozen Yogurt" at bounding box center [500, 149] width 312 height 32
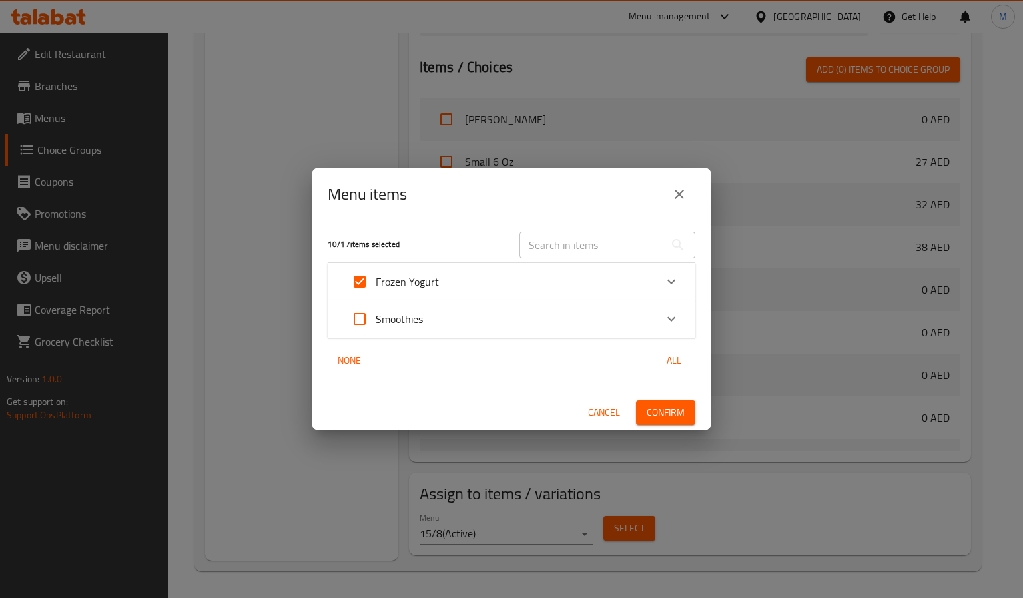
click at [685, 188] on icon "close" at bounding box center [679, 195] width 16 height 16
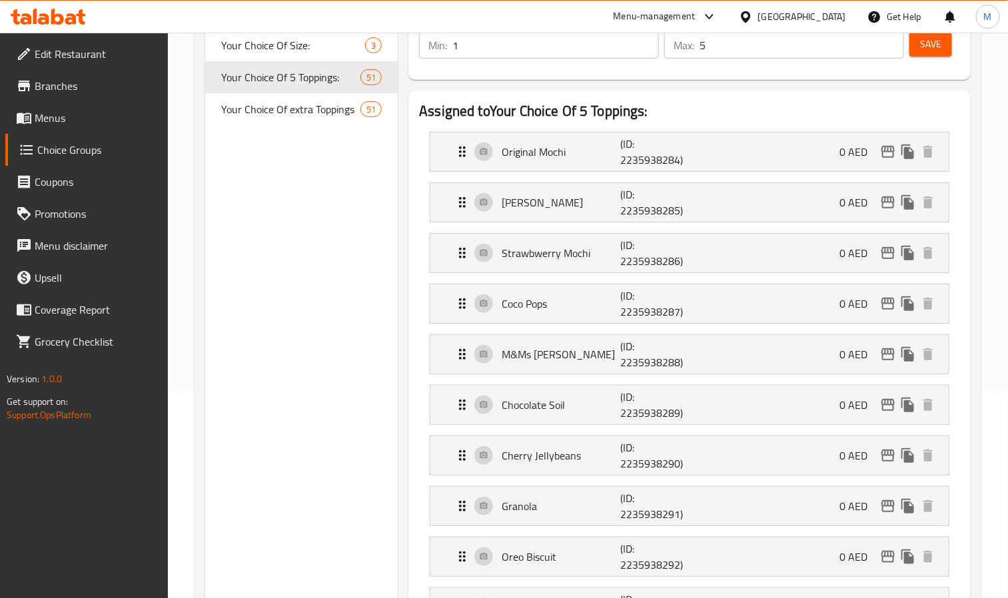
scroll to position [0, 0]
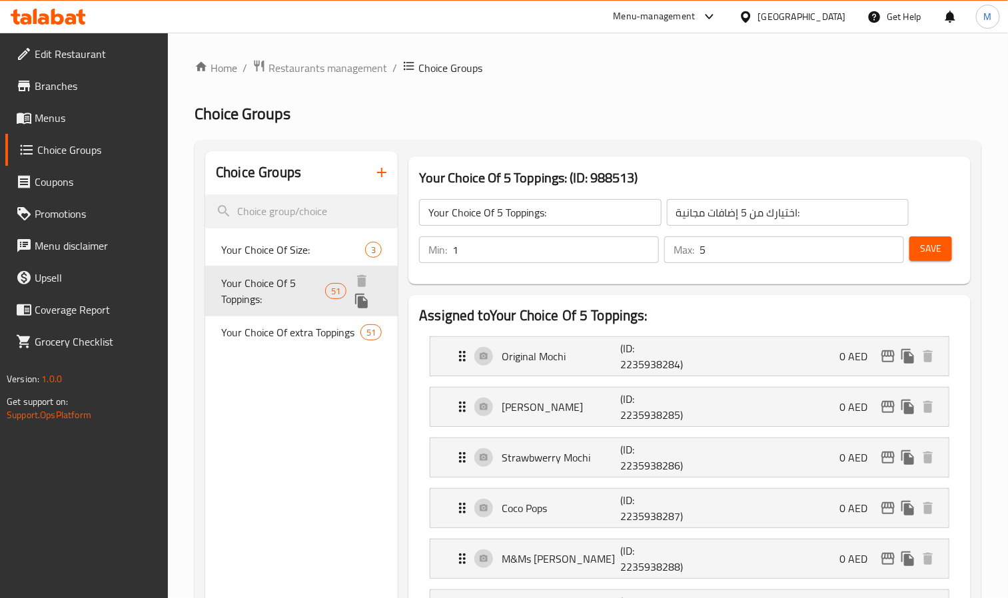
click at [280, 288] on span "Your Choice Of 5 Toppings:" at bounding box center [273, 291] width 104 height 32
click at [298, 276] on span "Your Choice Of 5 Toppings:" at bounding box center [273, 291] width 104 height 32
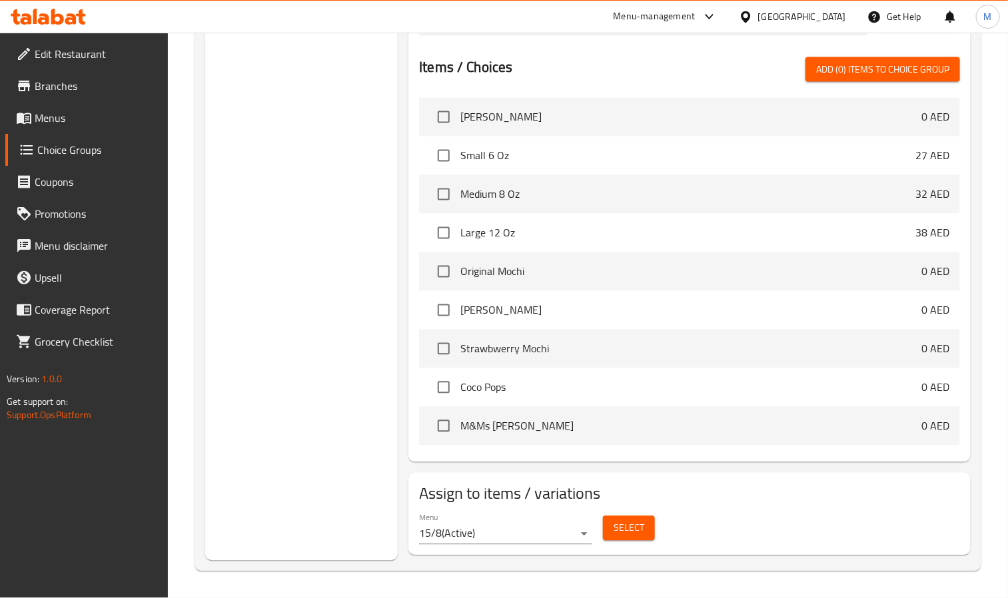
scroll to position [2959, 0]
click at [645, 534] on button "Select" at bounding box center [629, 528] width 52 height 25
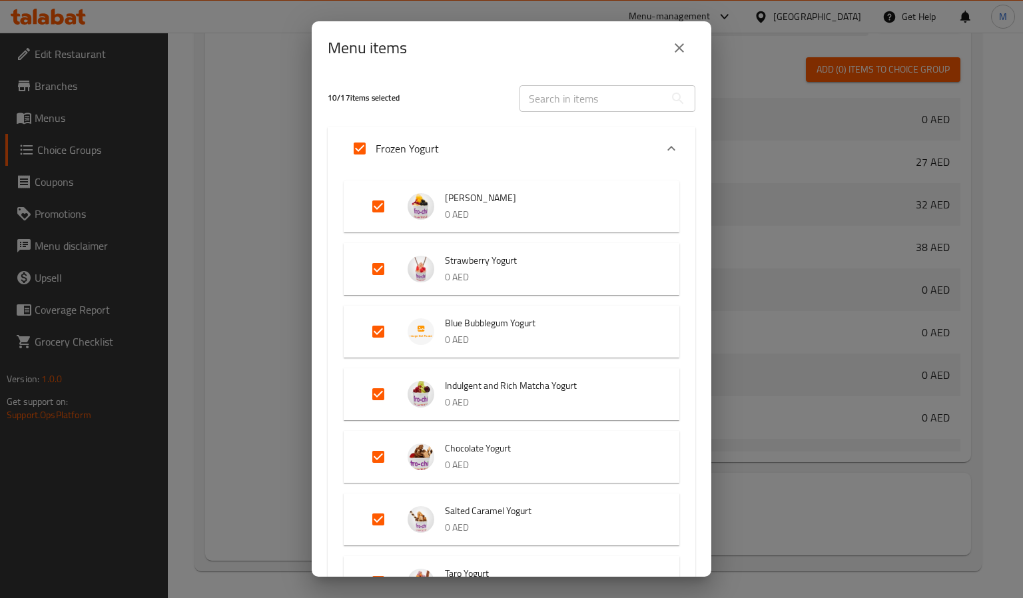
click at [680, 46] on icon "close" at bounding box center [679, 48] width 16 height 16
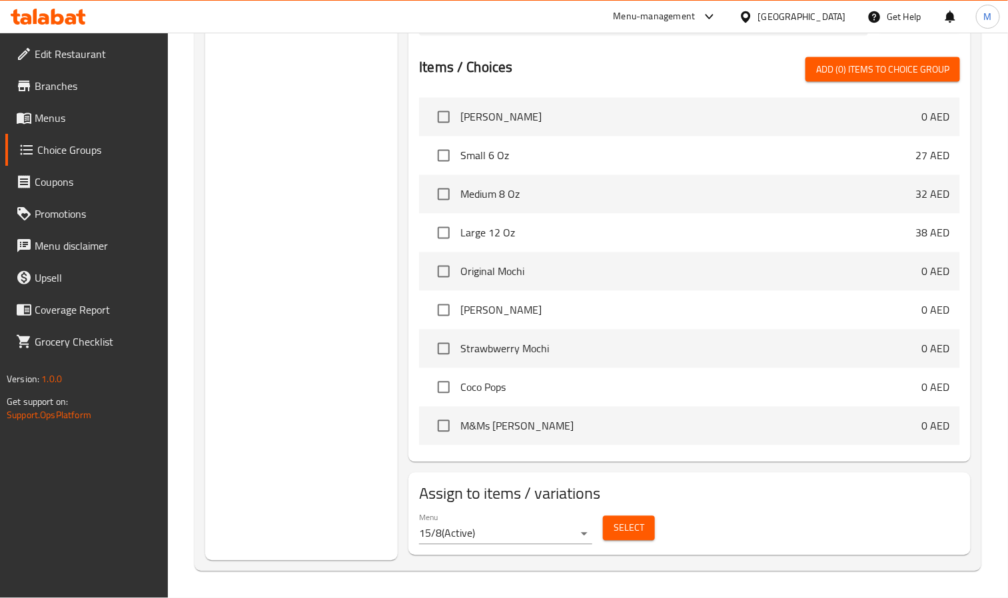
click at [68, 89] on span "Branches" at bounding box center [96, 86] width 123 height 16
